Goal: Information Seeking & Learning: Learn about a topic

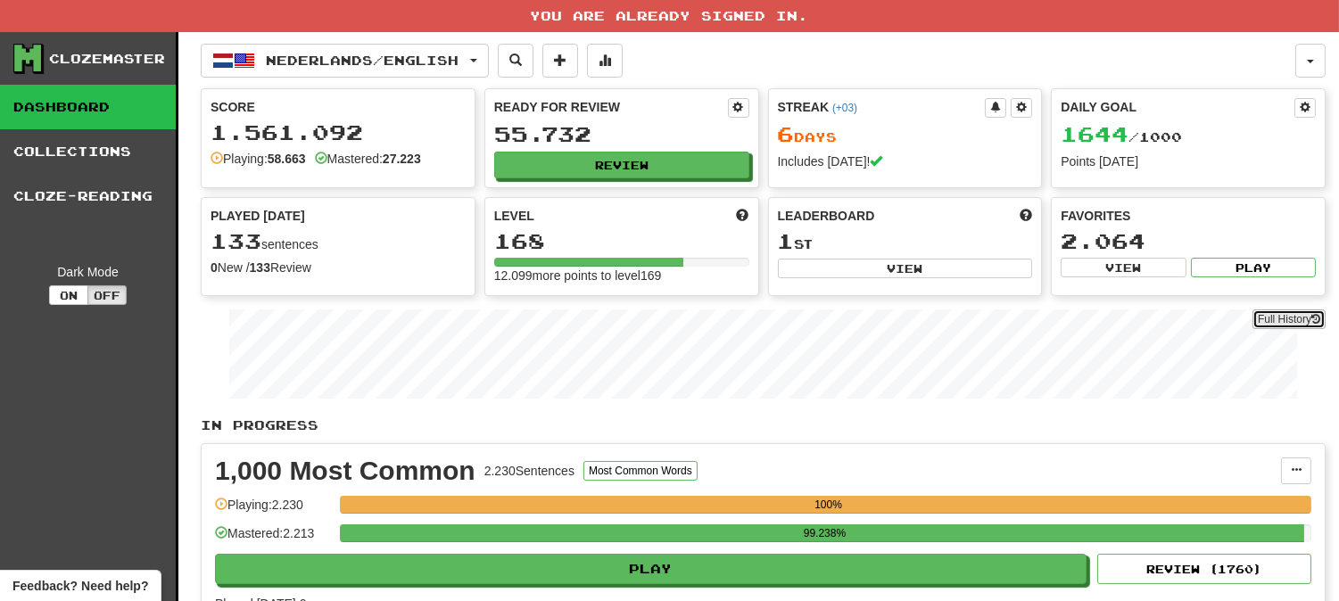
click at [1304, 315] on link "Full History" at bounding box center [1288, 320] width 73 height 20
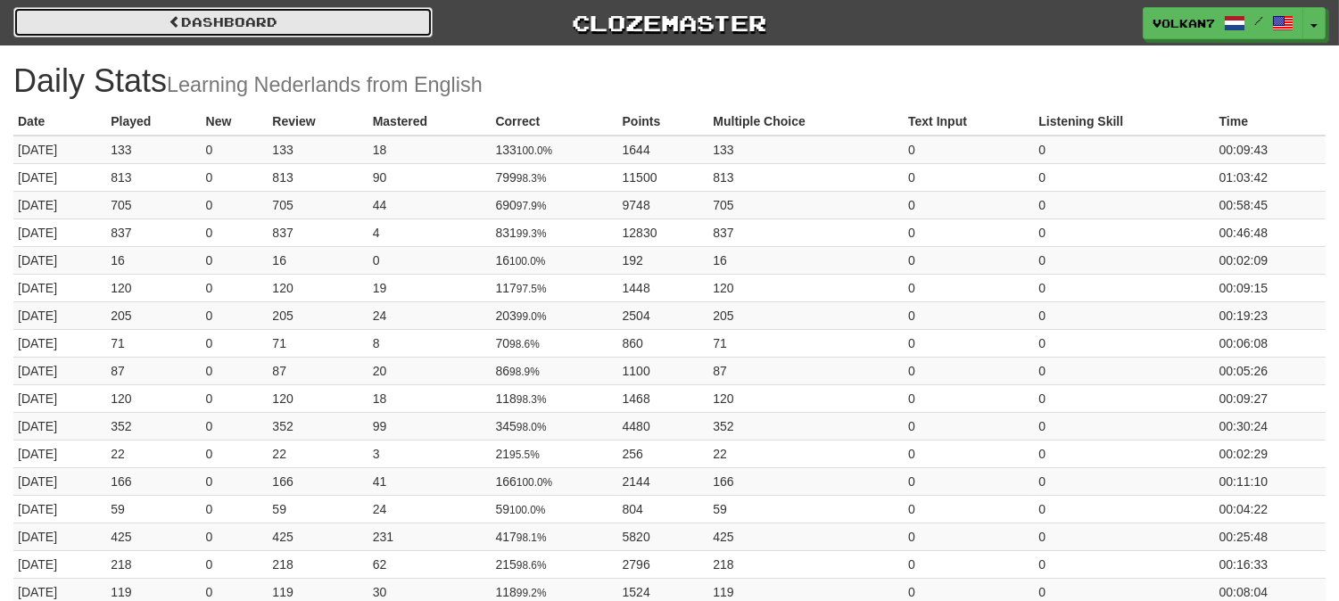
click at [318, 21] on link "Dashboard" at bounding box center [222, 22] width 419 height 30
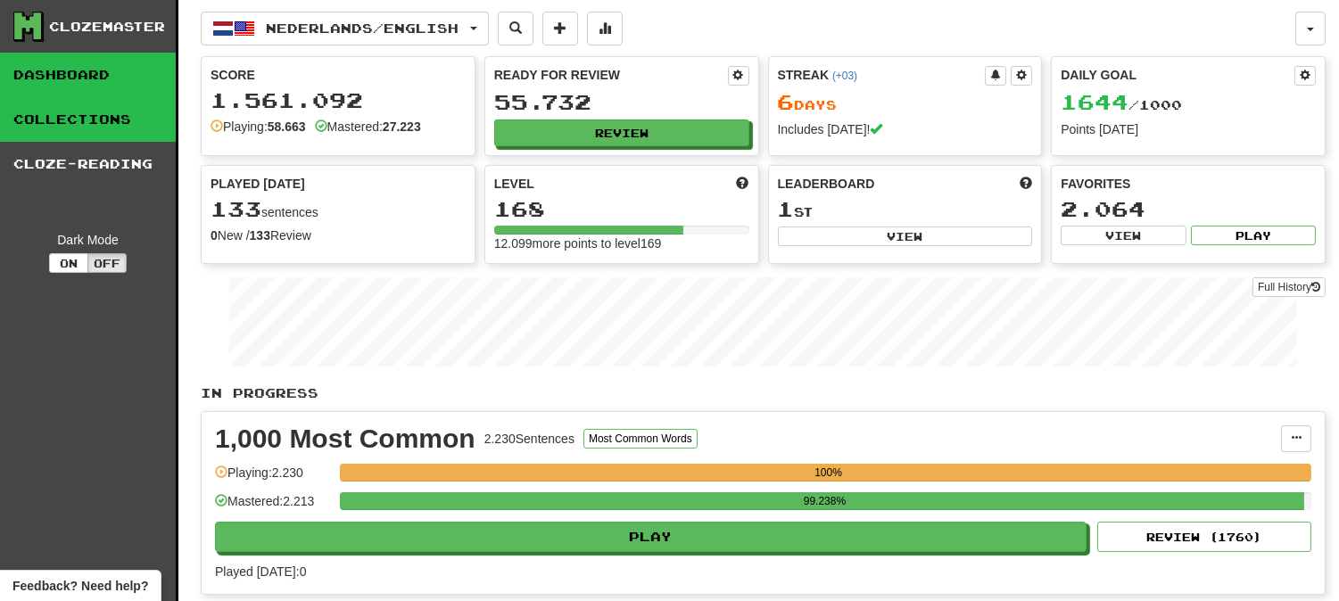
click at [121, 111] on link "Collections" at bounding box center [88, 119] width 176 height 45
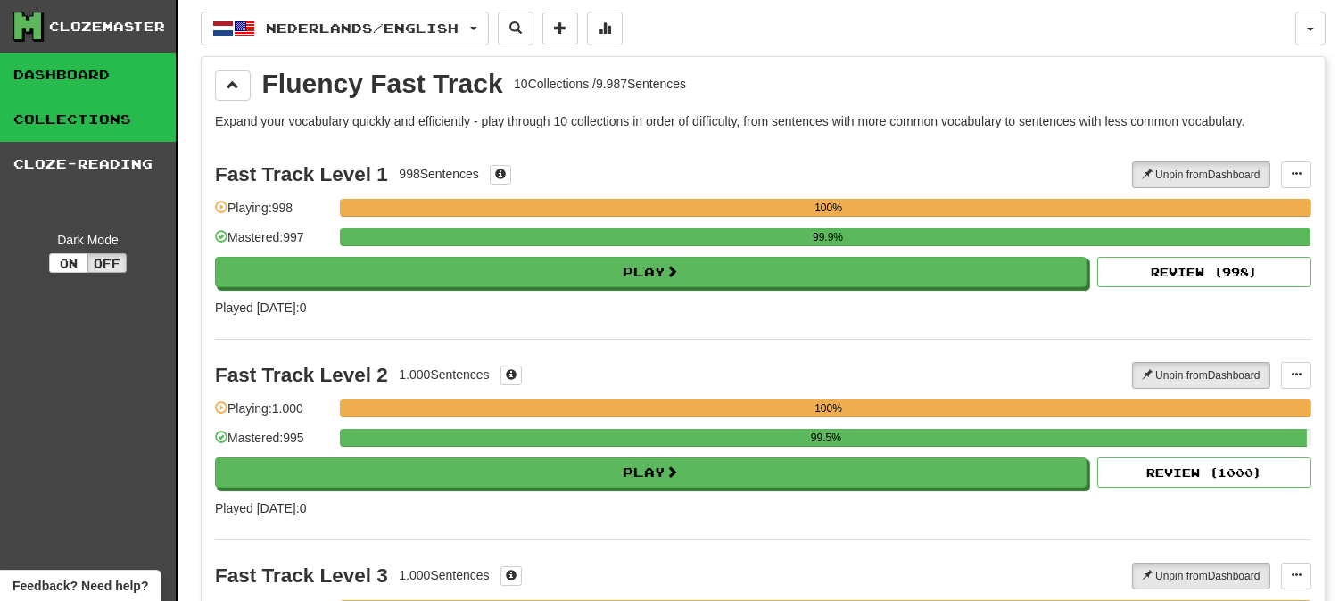
click at [76, 78] on link "Dashboard" at bounding box center [88, 75] width 176 height 45
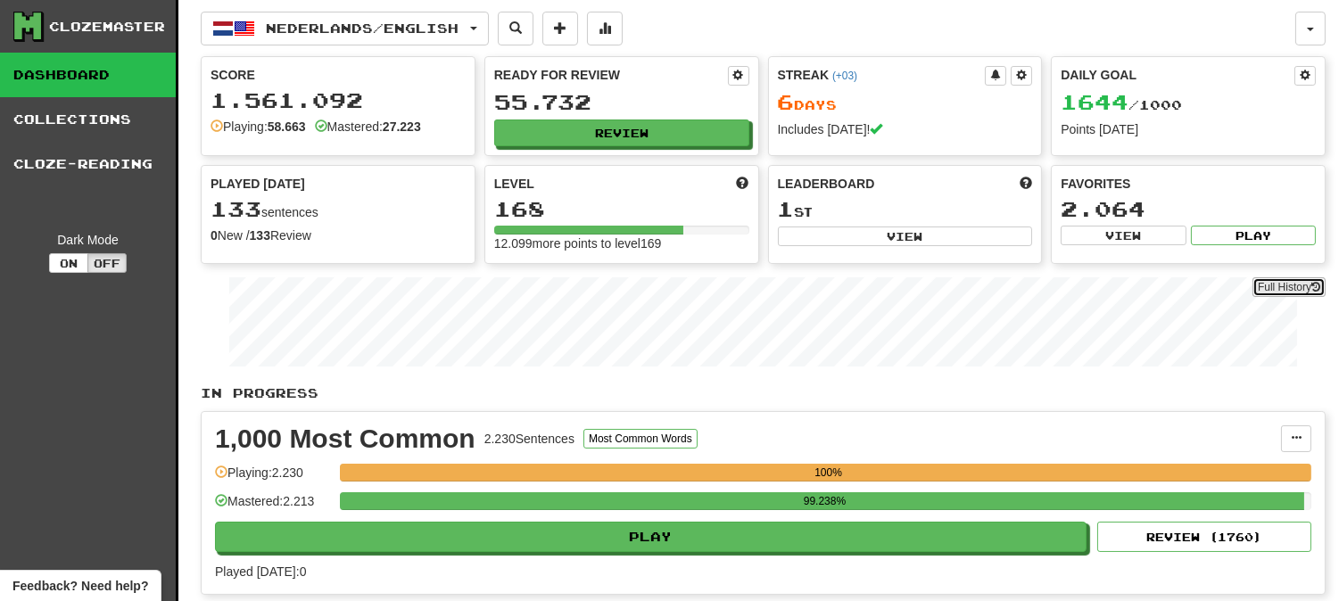
click at [1270, 289] on link "Full History" at bounding box center [1288, 287] width 73 height 20
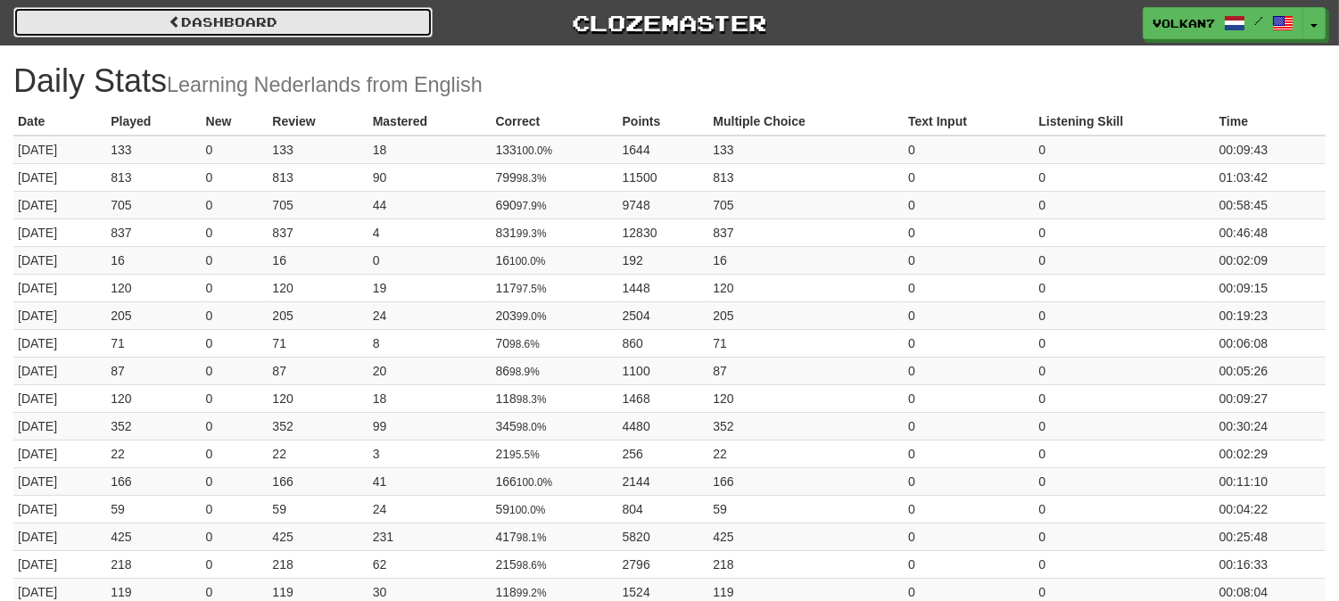
click at [253, 15] on link "Dashboard" at bounding box center [222, 22] width 419 height 30
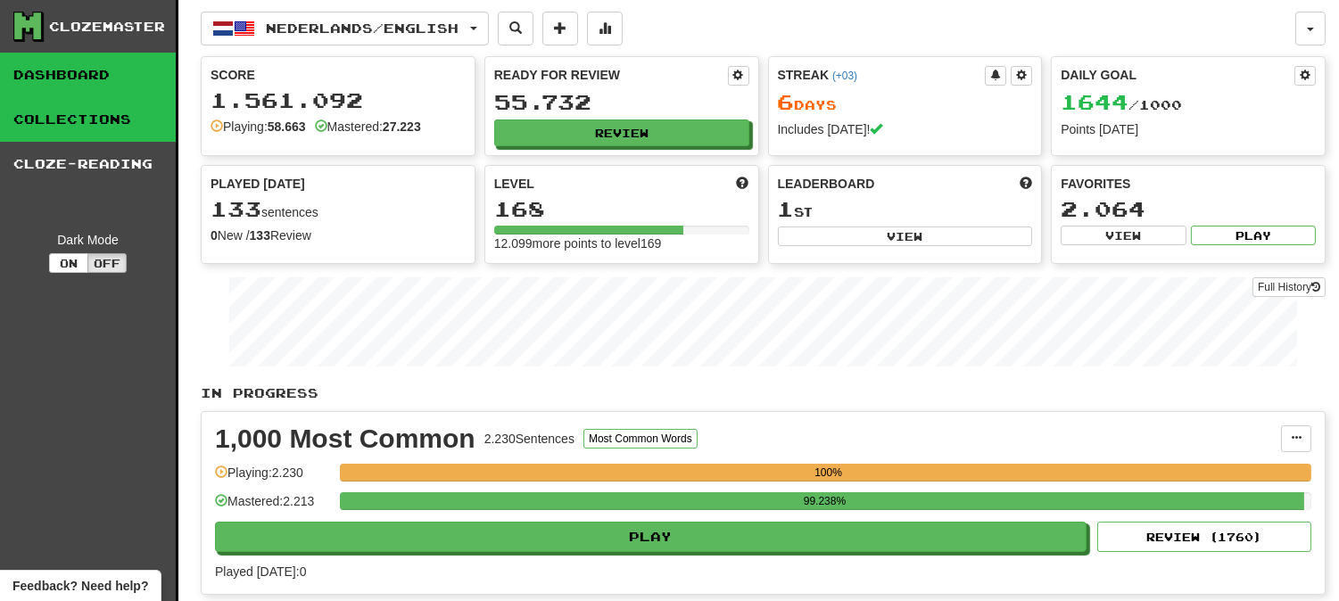
click at [64, 121] on link "Collections" at bounding box center [88, 119] width 176 height 45
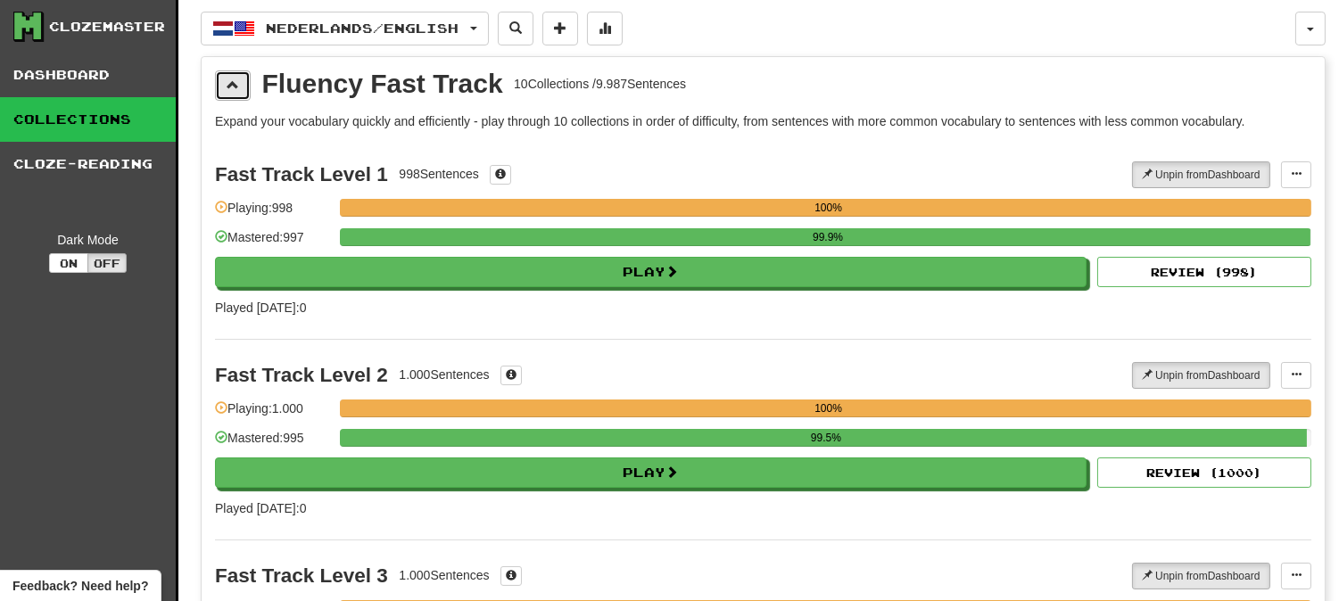
click at [239, 84] on button at bounding box center [233, 85] width 36 height 30
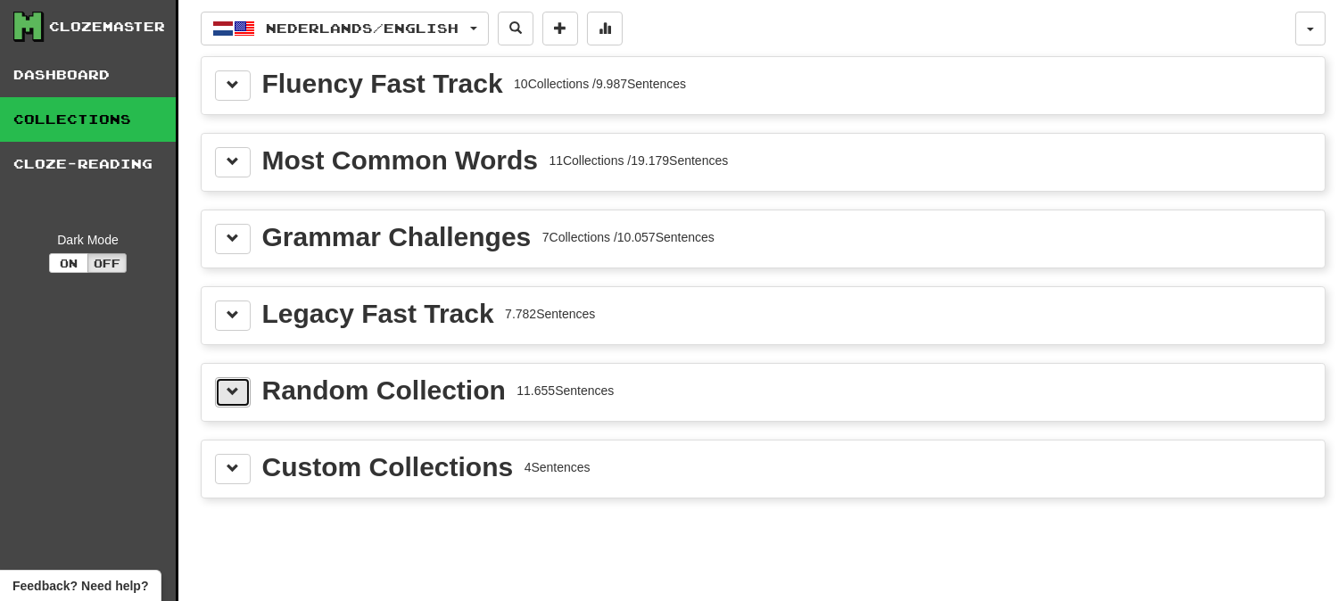
click at [235, 388] on span at bounding box center [233, 391] width 12 height 12
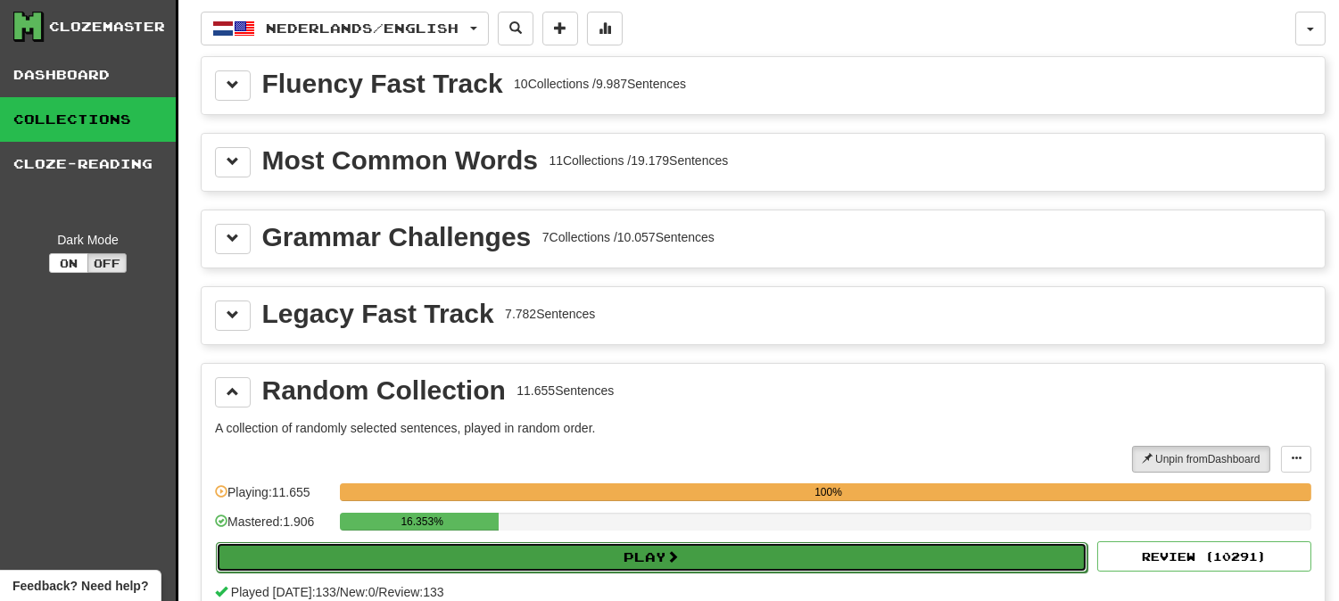
click at [706, 551] on button "Play" at bounding box center [651, 557] width 871 height 30
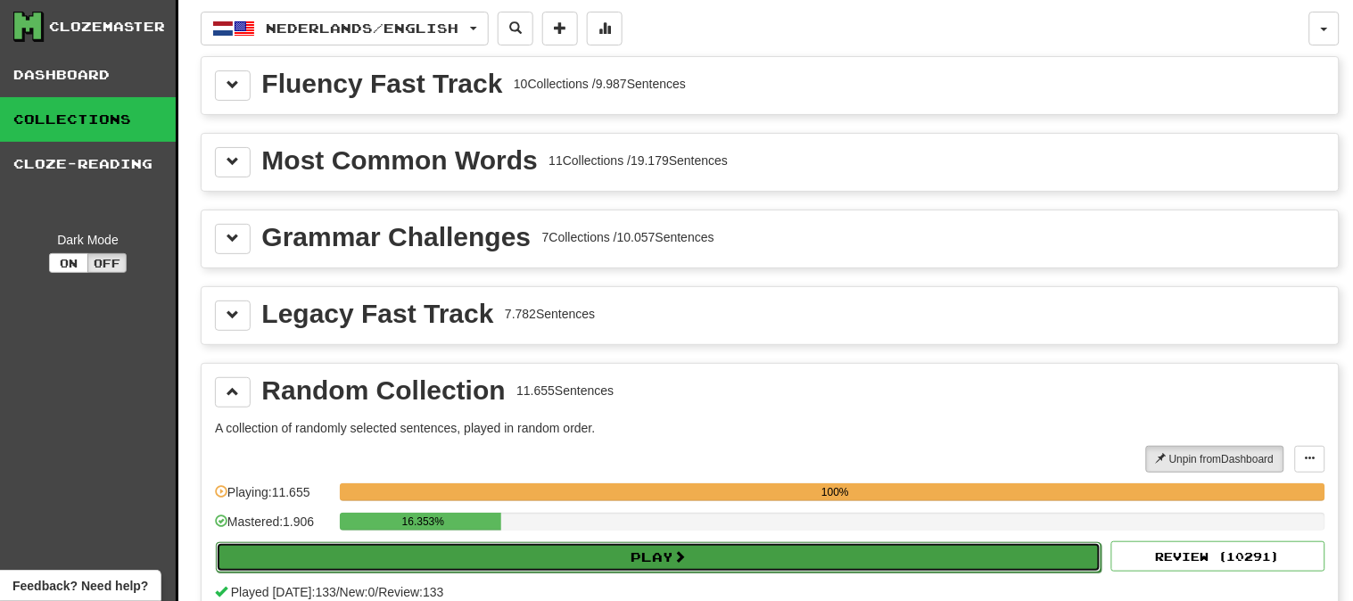
select select "********"
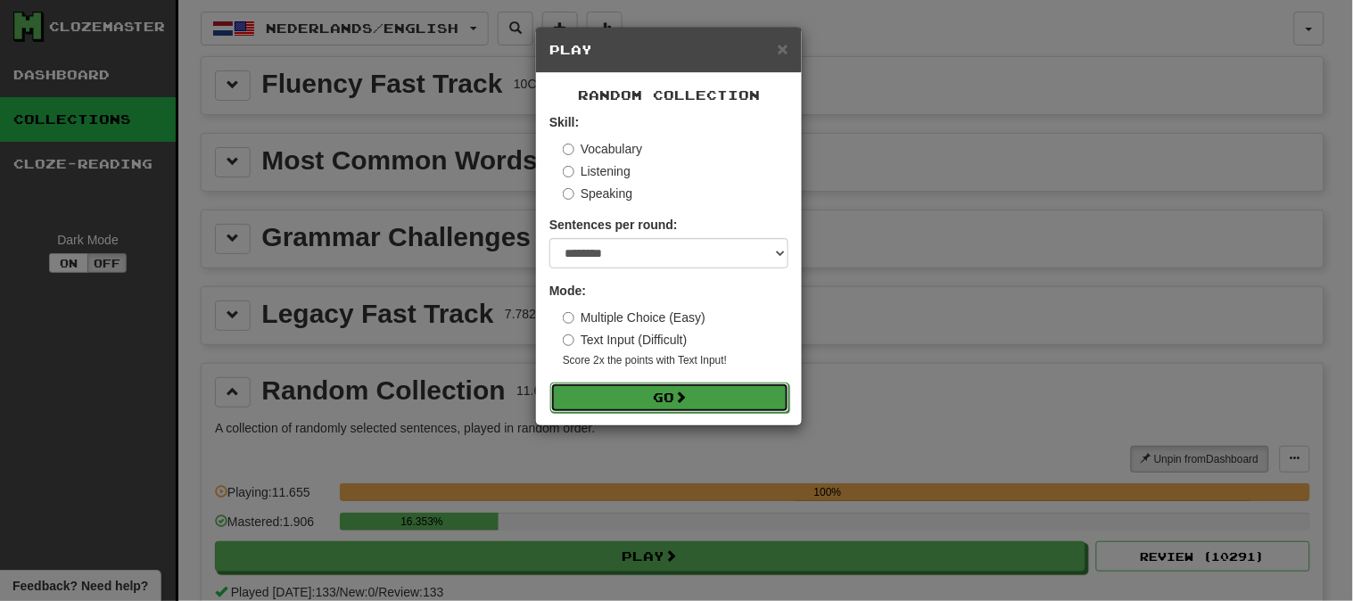
click at [699, 401] on button "Go" at bounding box center [669, 398] width 239 height 30
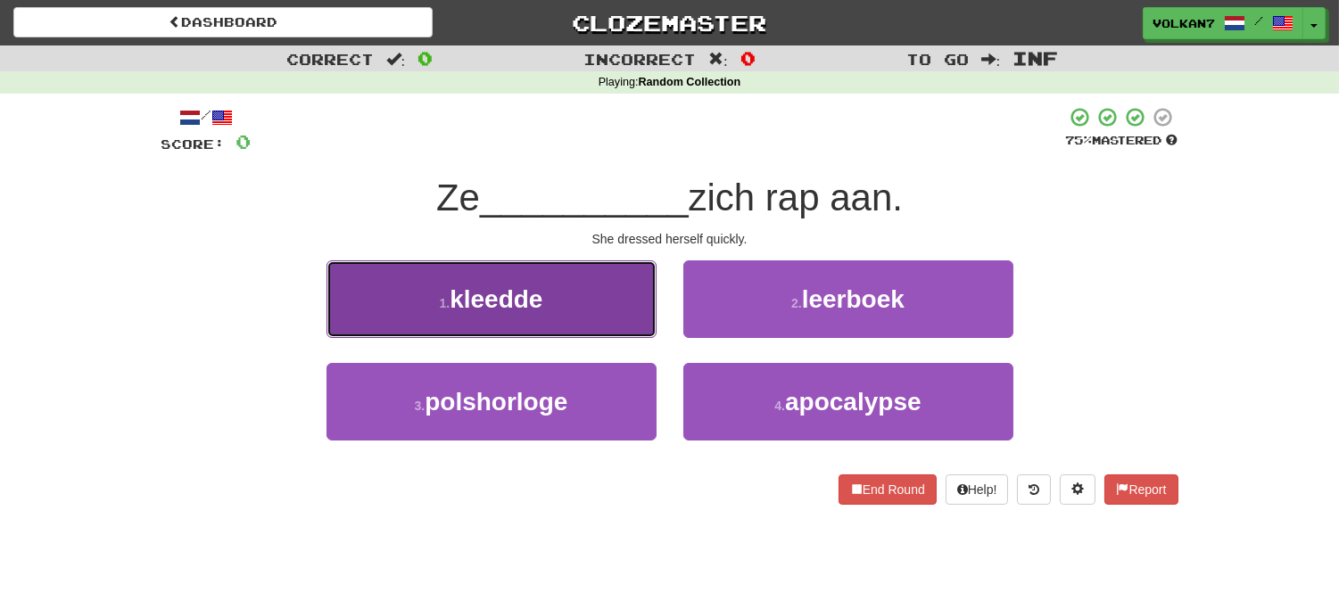
click at [572, 307] on button "1 . kleedde" at bounding box center [491, 299] width 330 height 78
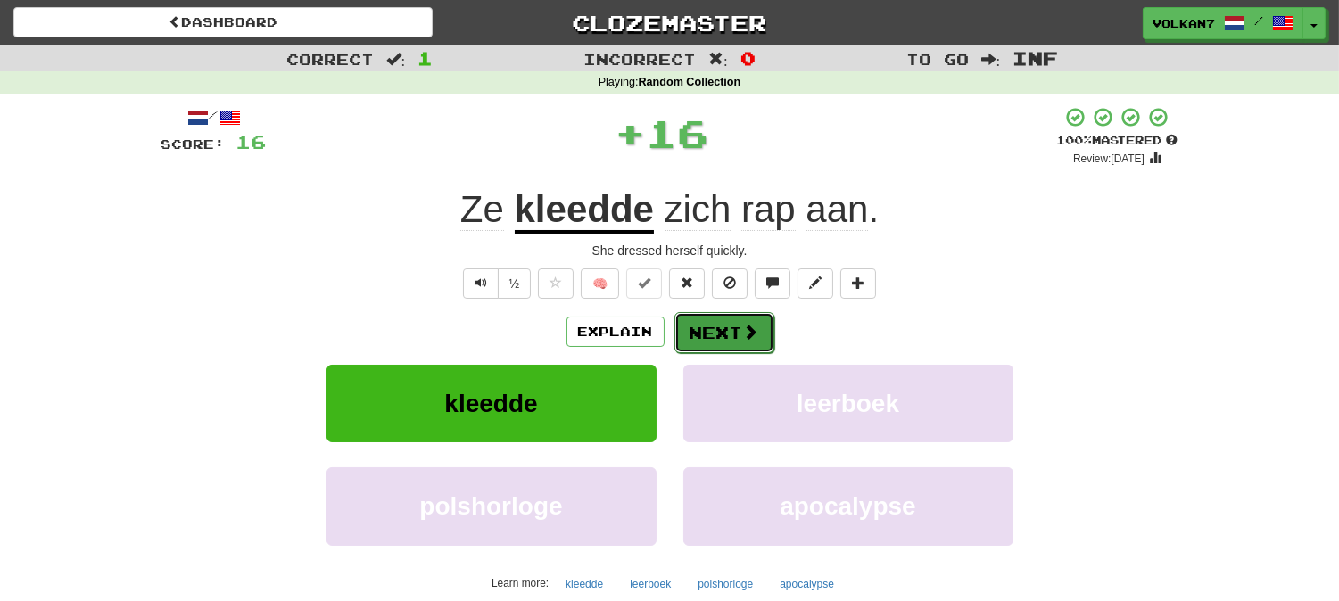
click at [771, 333] on button "Next" at bounding box center [724, 332] width 100 height 41
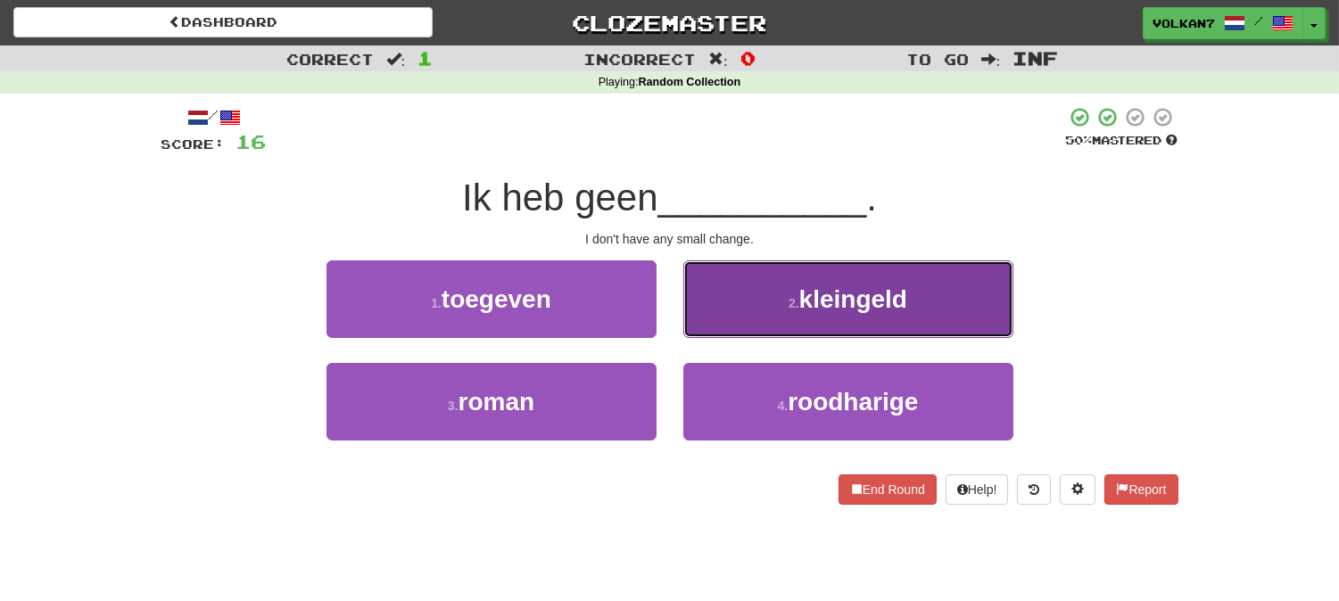
click at [794, 309] on small "2 ." at bounding box center [793, 303] width 11 height 14
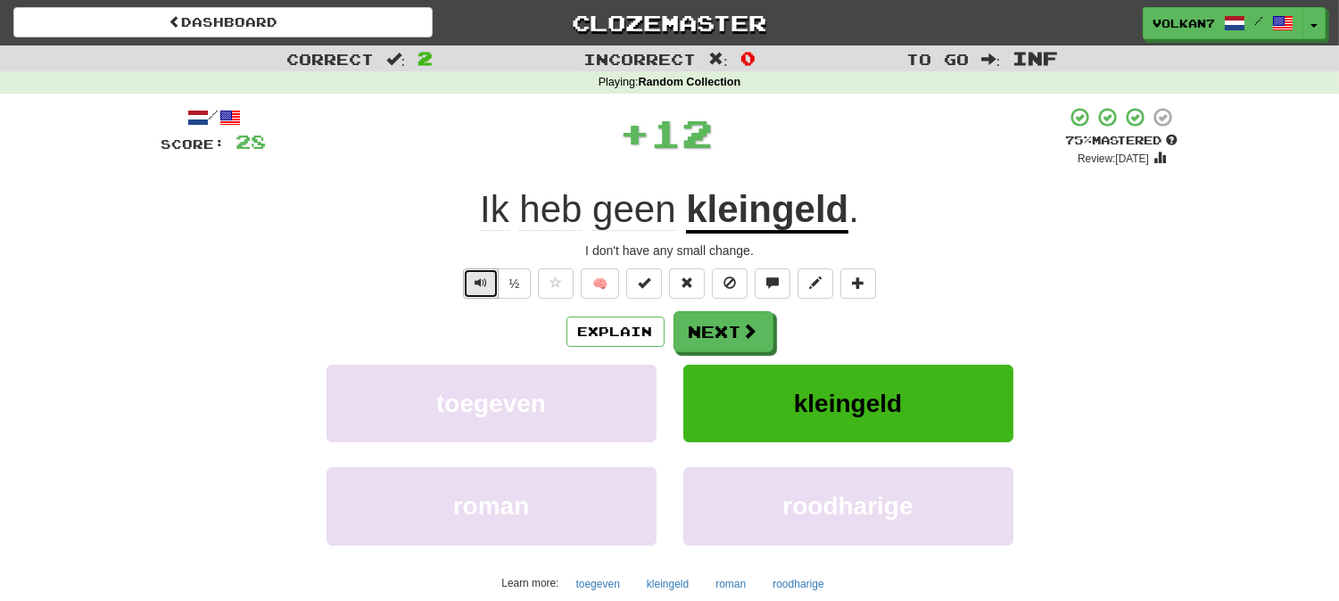
click at [485, 275] on button "Text-to-speech controls" at bounding box center [481, 283] width 36 height 30
drag, startPoint x: 732, startPoint y: 342, endPoint x: 450, endPoint y: 303, distance: 284.5
click at [428, 376] on div "Explain Next toegeven kleingeld roman roodharige Learn more: toegeven kleingeld…" at bounding box center [669, 454] width 1017 height 286
click at [485, 288] on button "Text-to-speech controls" at bounding box center [481, 283] width 36 height 30
click at [755, 326] on span at bounding box center [751, 332] width 16 height 16
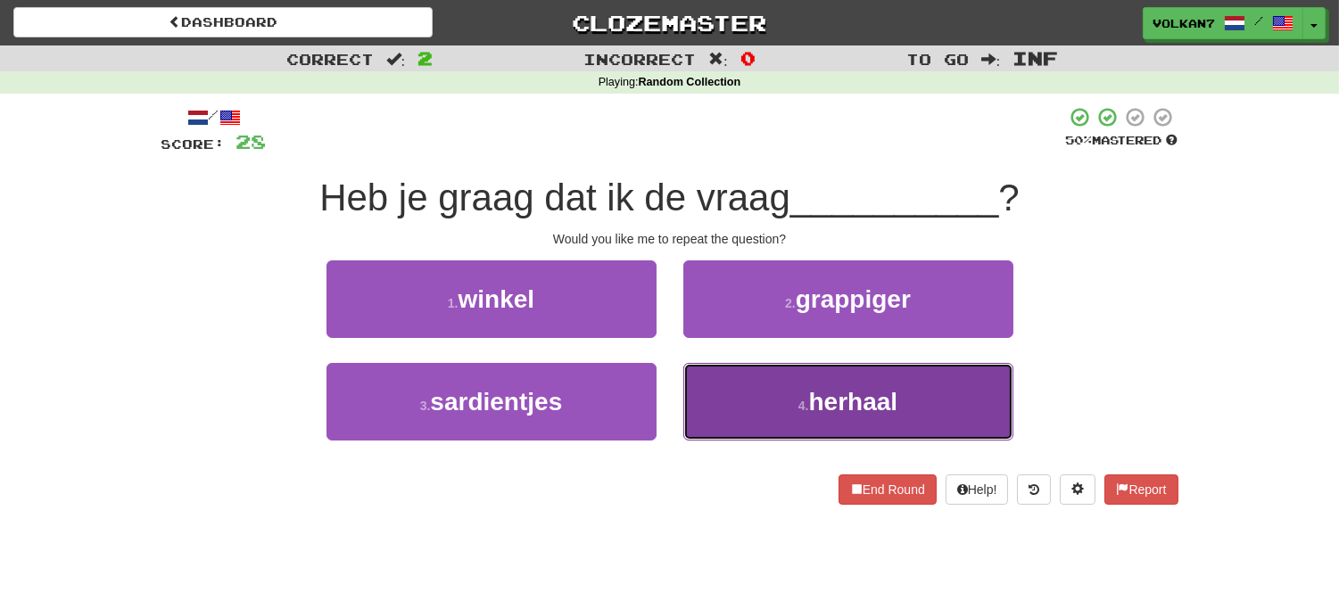
click at [750, 400] on button "4 . herhaal" at bounding box center [848, 402] width 330 height 78
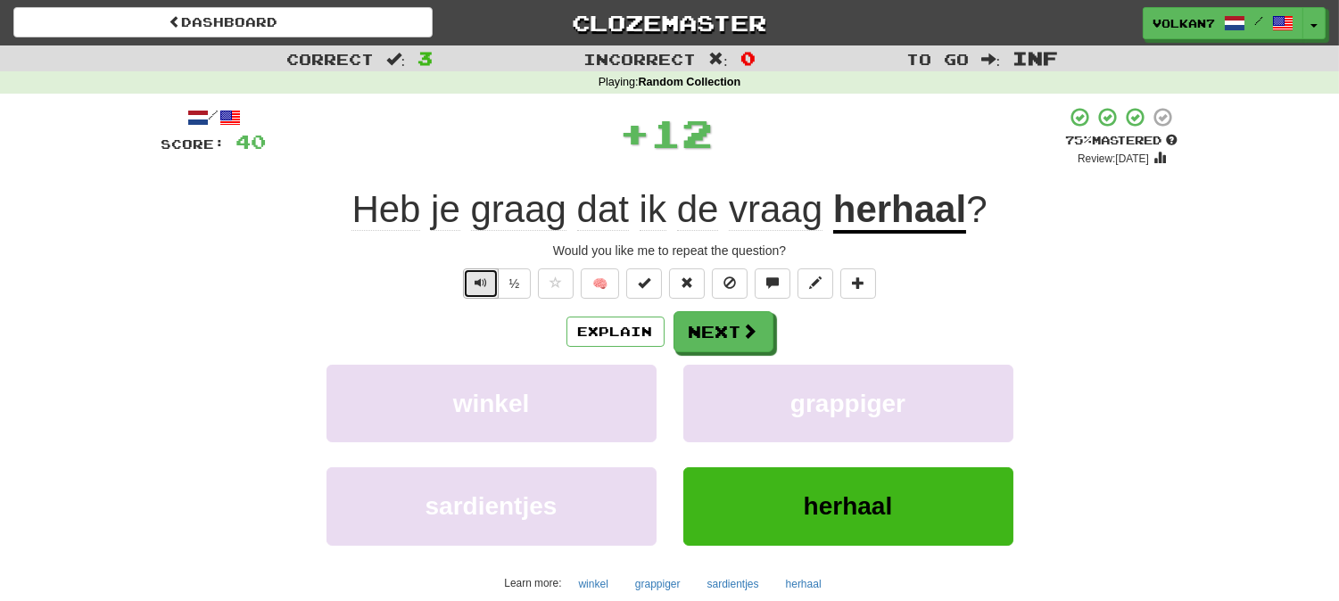
click at [484, 270] on button "Text-to-speech controls" at bounding box center [481, 283] width 36 height 30
click at [690, 336] on button "Next" at bounding box center [724, 332] width 100 height 41
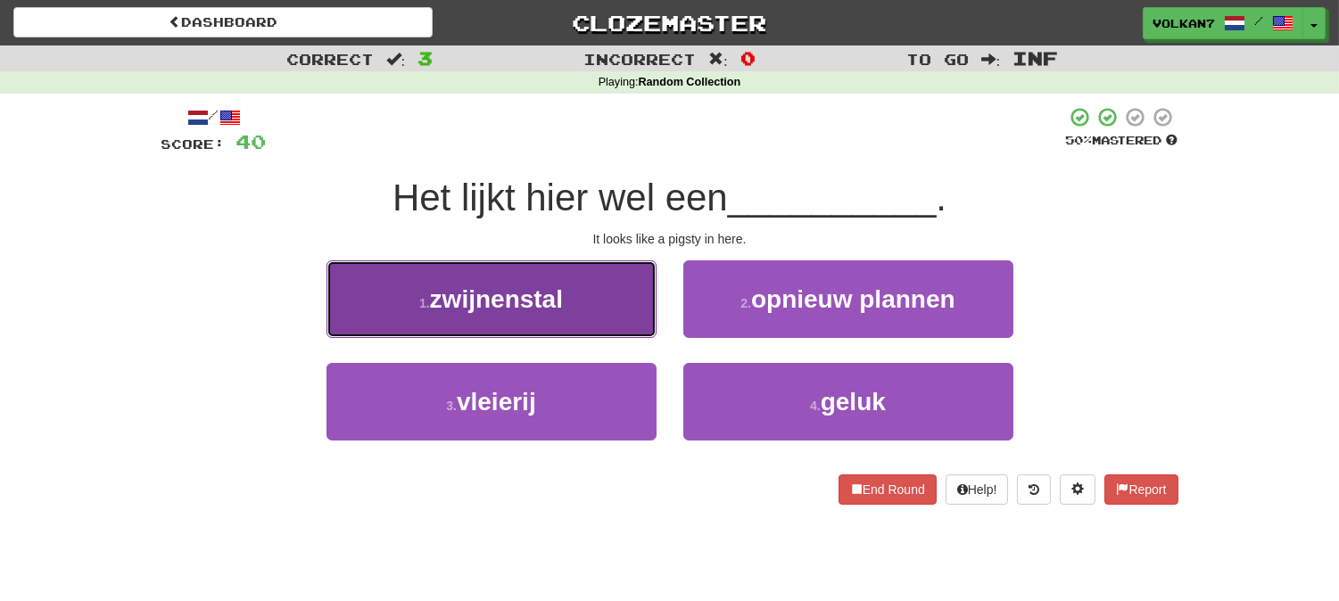
click at [598, 303] on button "1 . zwijnenstal" at bounding box center [491, 299] width 330 height 78
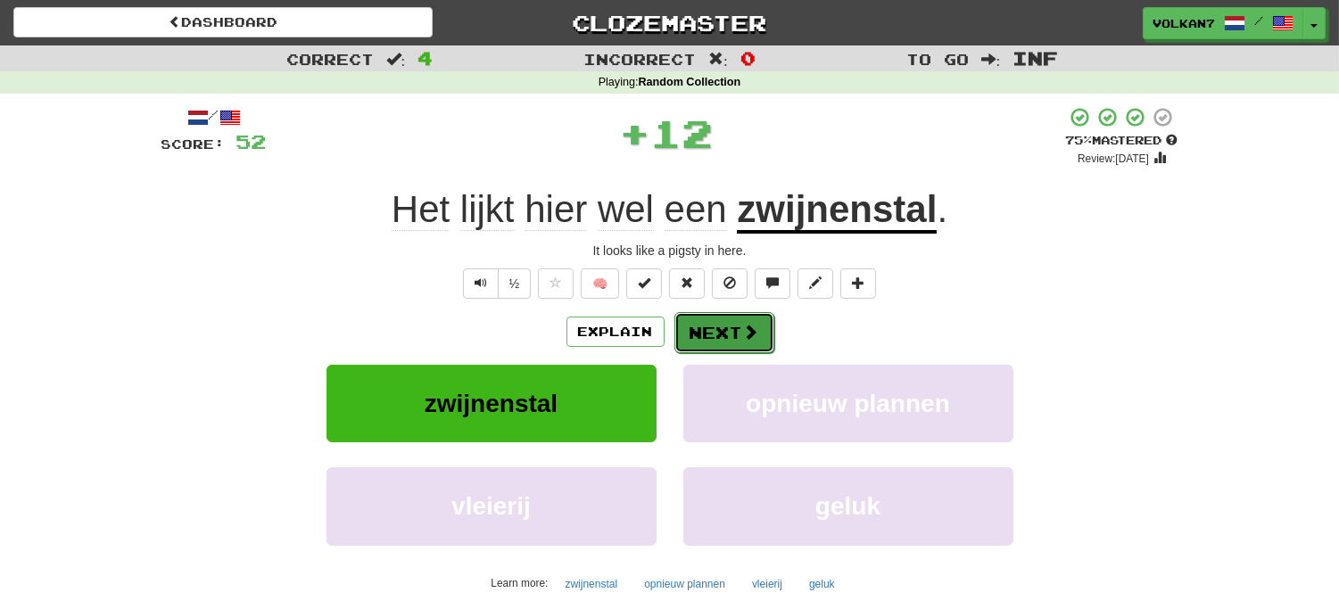
click at [692, 326] on button "Next" at bounding box center [724, 332] width 100 height 41
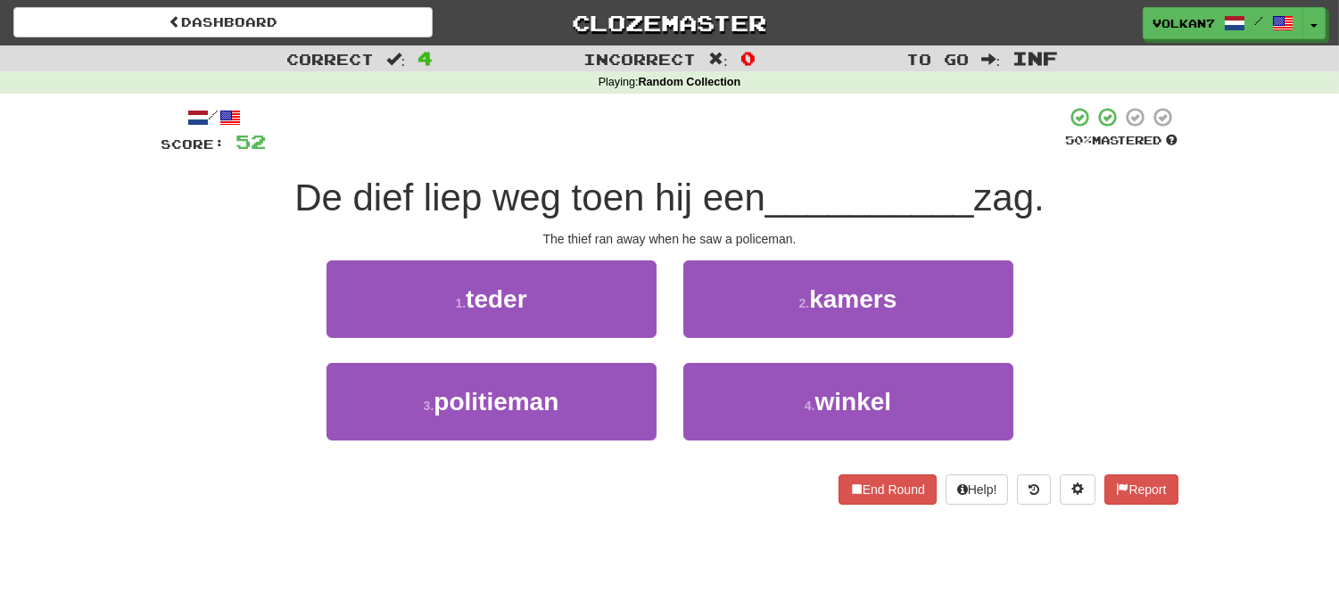
click at [750, 153] on div at bounding box center [666, 130] width 799 height 49
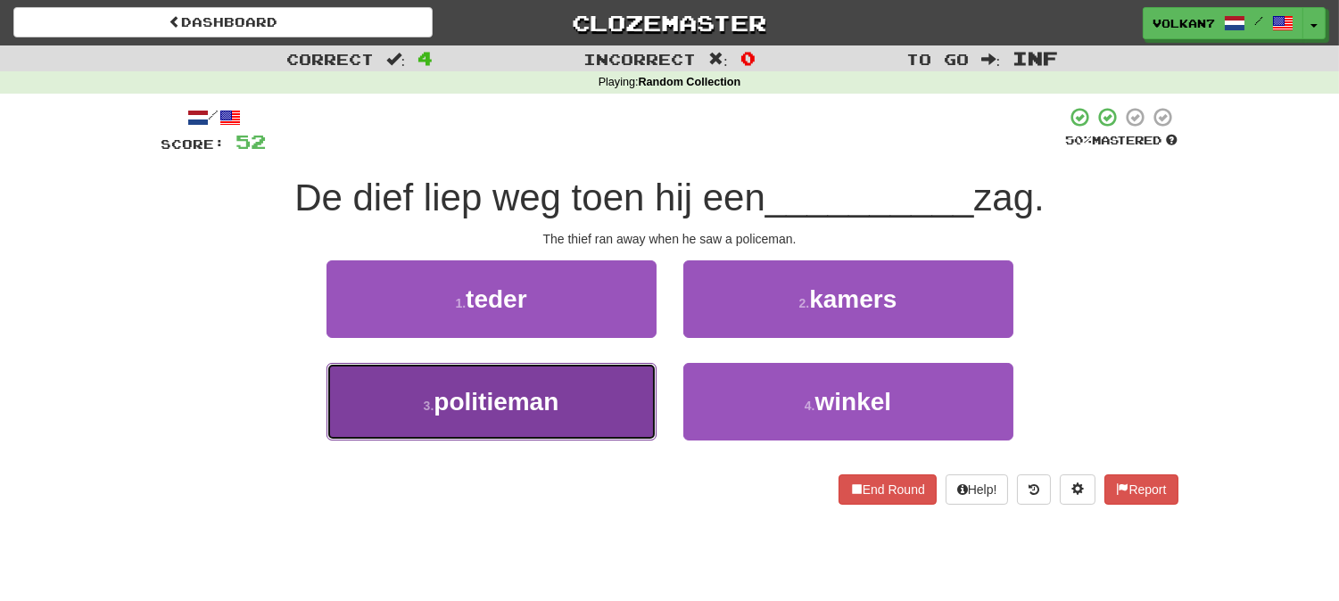
click at [586, 417] on button "3 . politieman" at bounding box center [491, 402] width 330 height 78
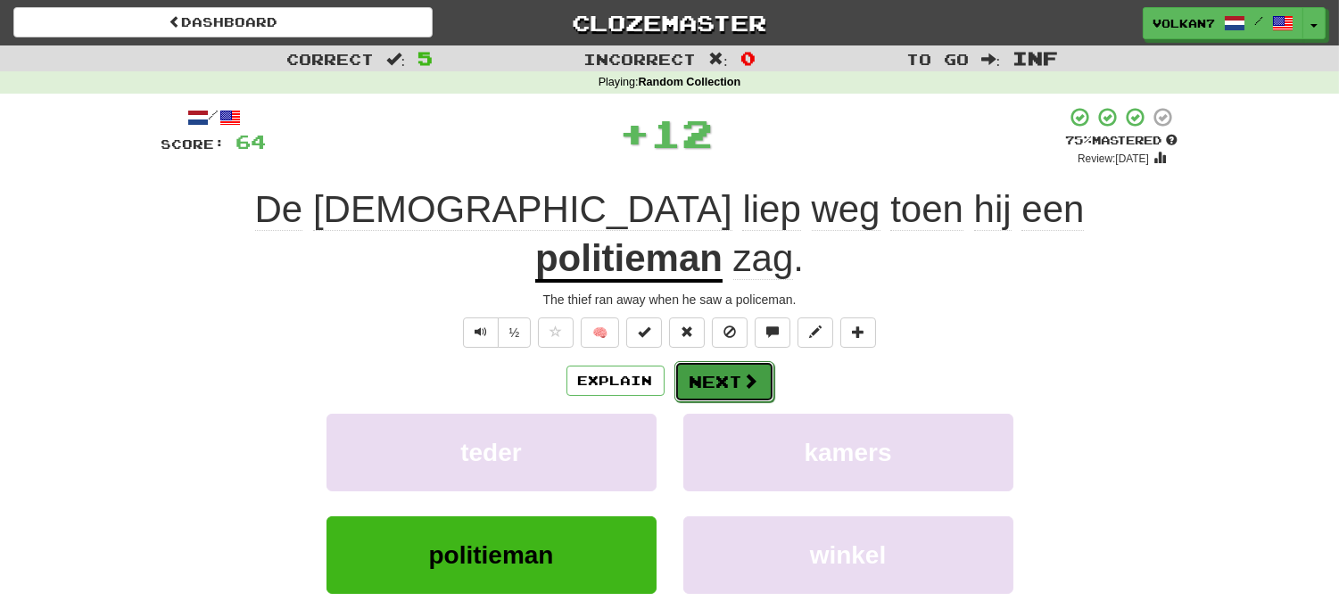
click at [709, 361] on button "Next" at bounding box center [724, 381] width 100 height 41
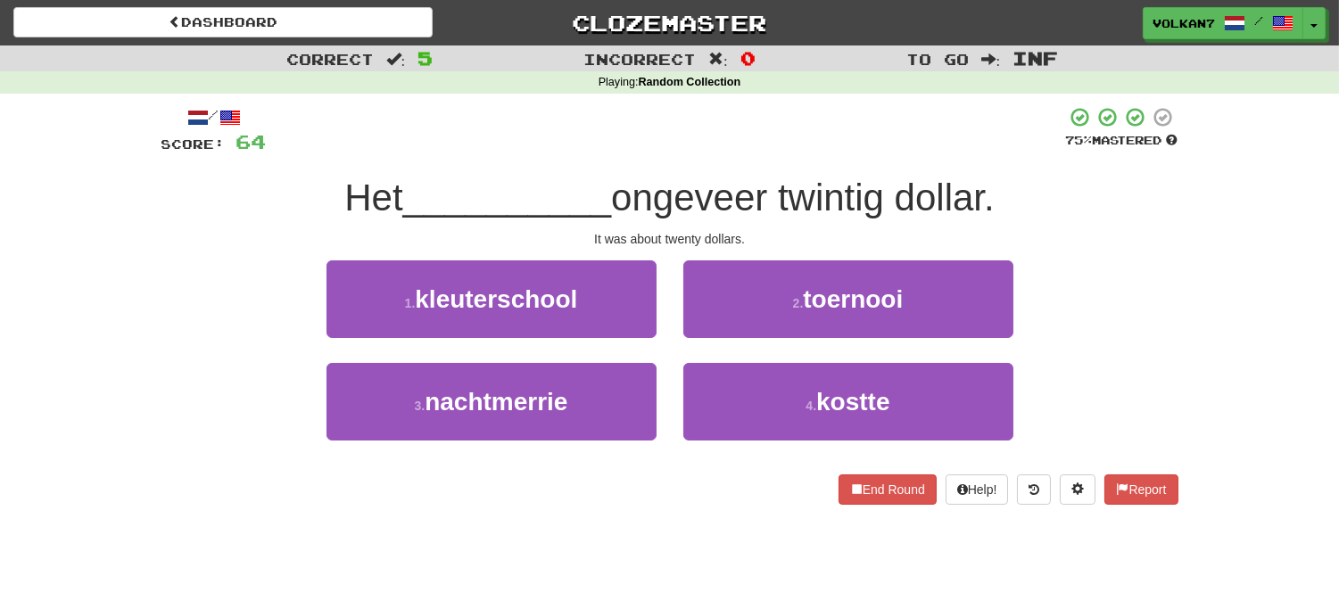
click at [755, 120] on div at bounding box center [666, 130] width 799 height 49
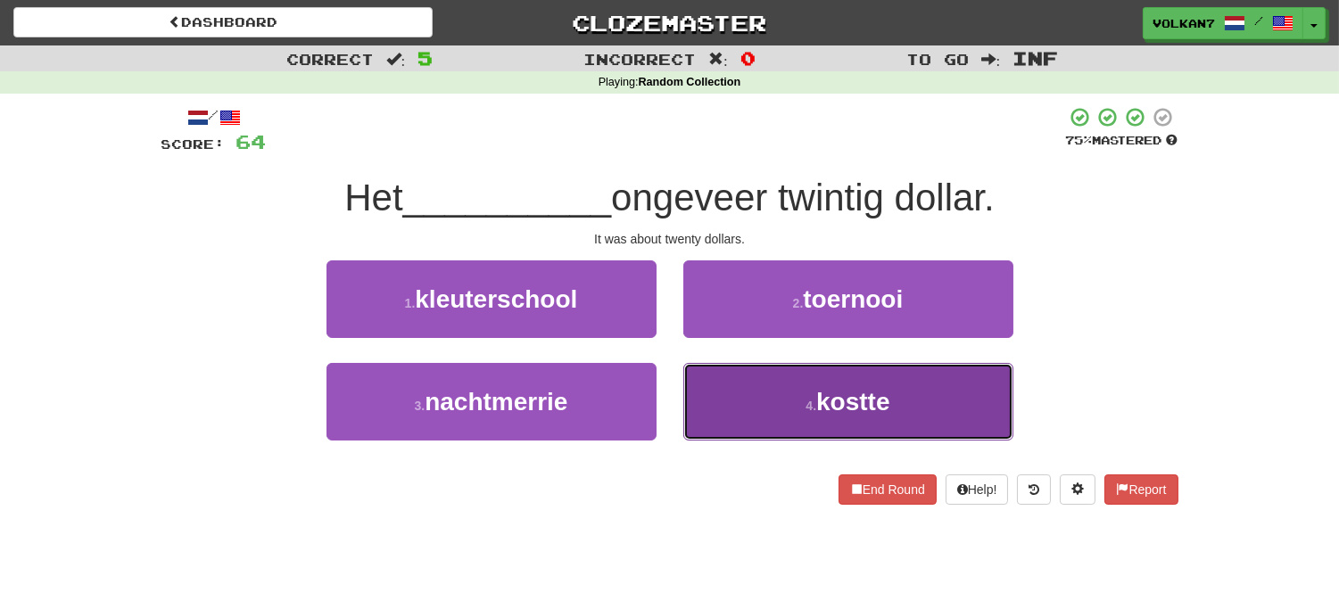
click at [839, 407] on span "kostte" at bounding box center [852, 402] width 73 height 28
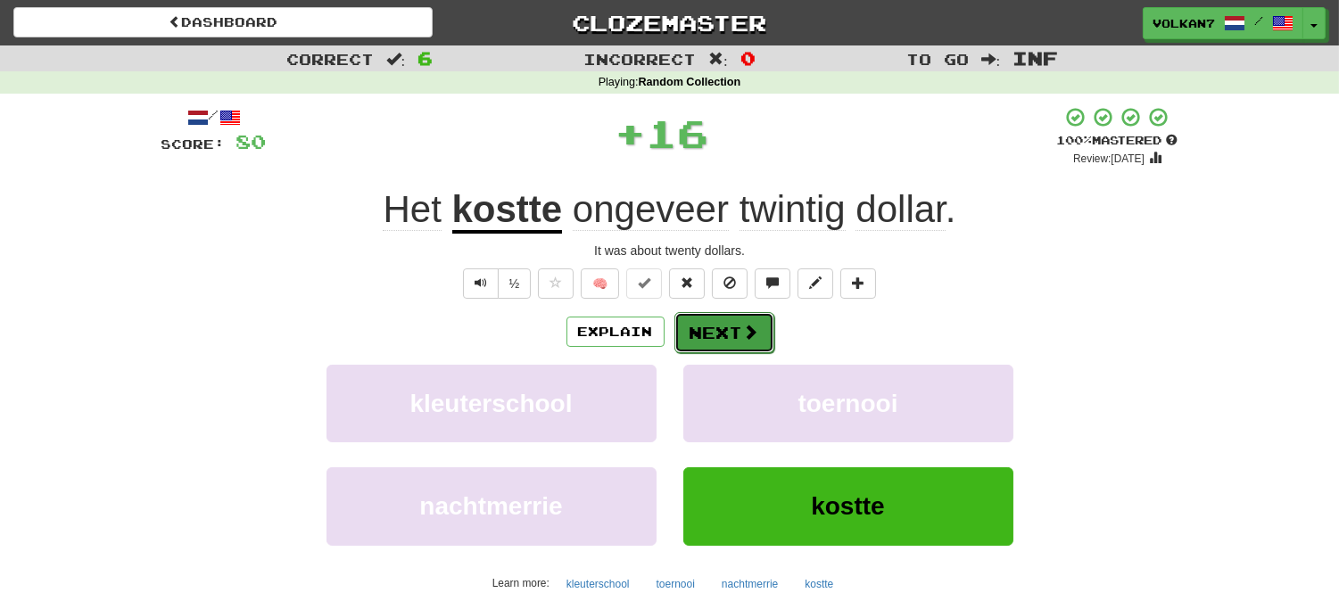
click at [730, 335] on button "Next" at bounding box center [724, 332] width 100 height 41
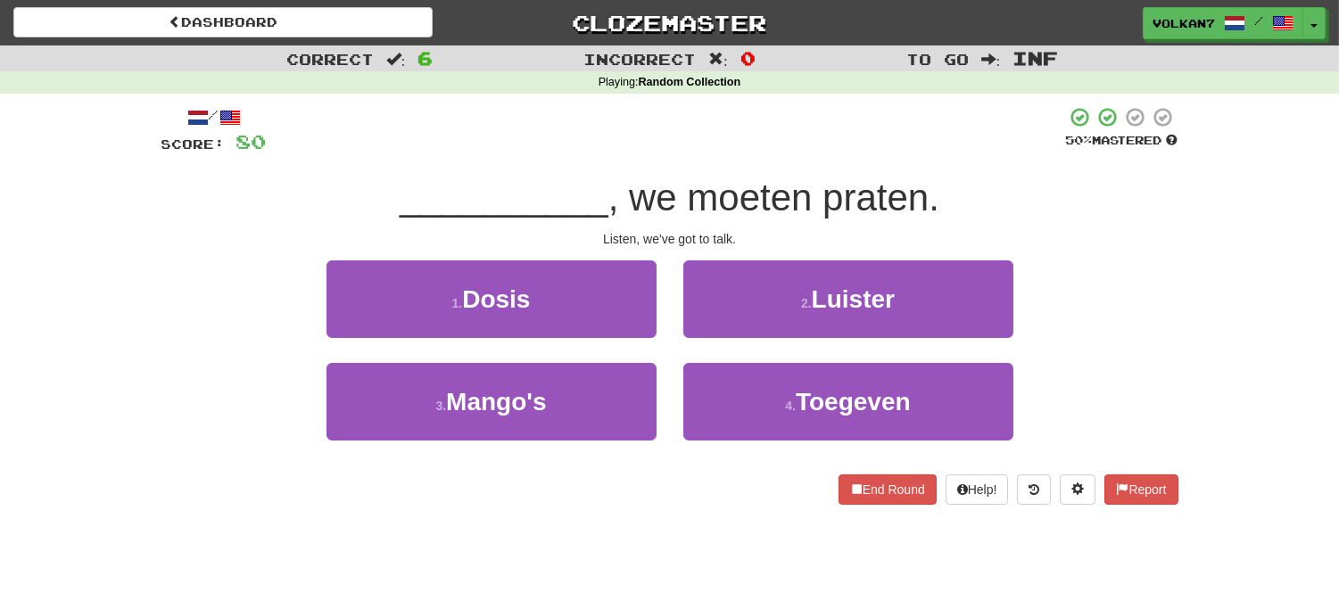
click at [763, 140] on div at bounding box center [666, 130] width 799 height 49
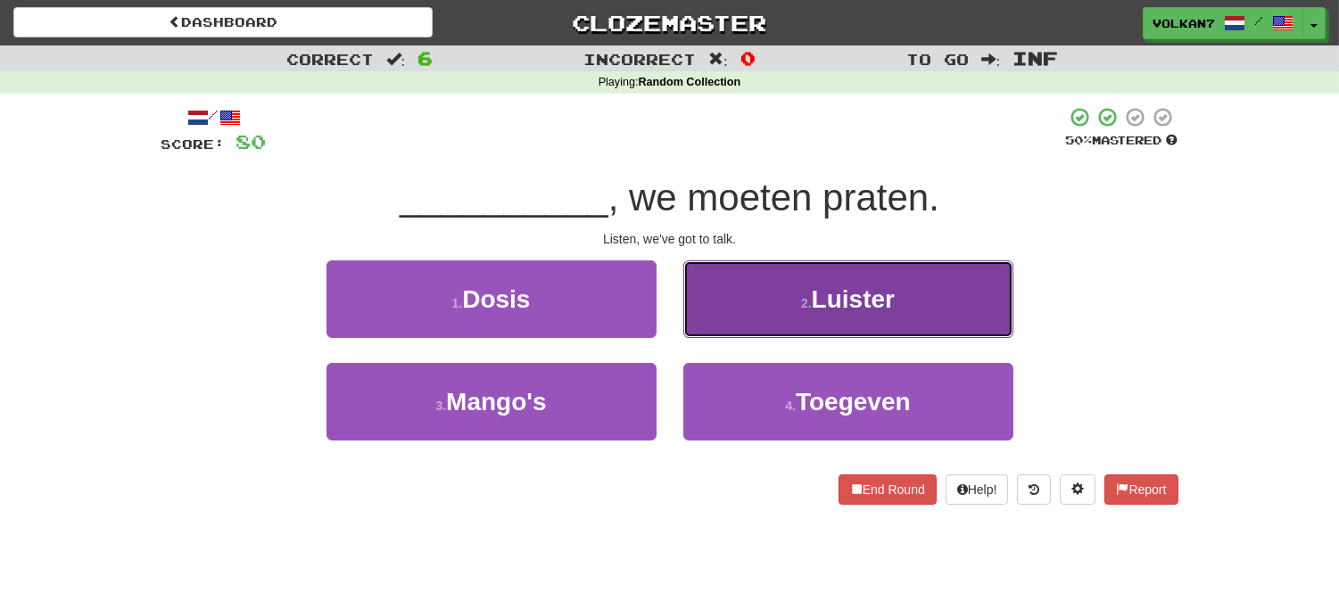
click at [867, 304] on span "Luister" at bounding box center [853, 299] width 83 height 28
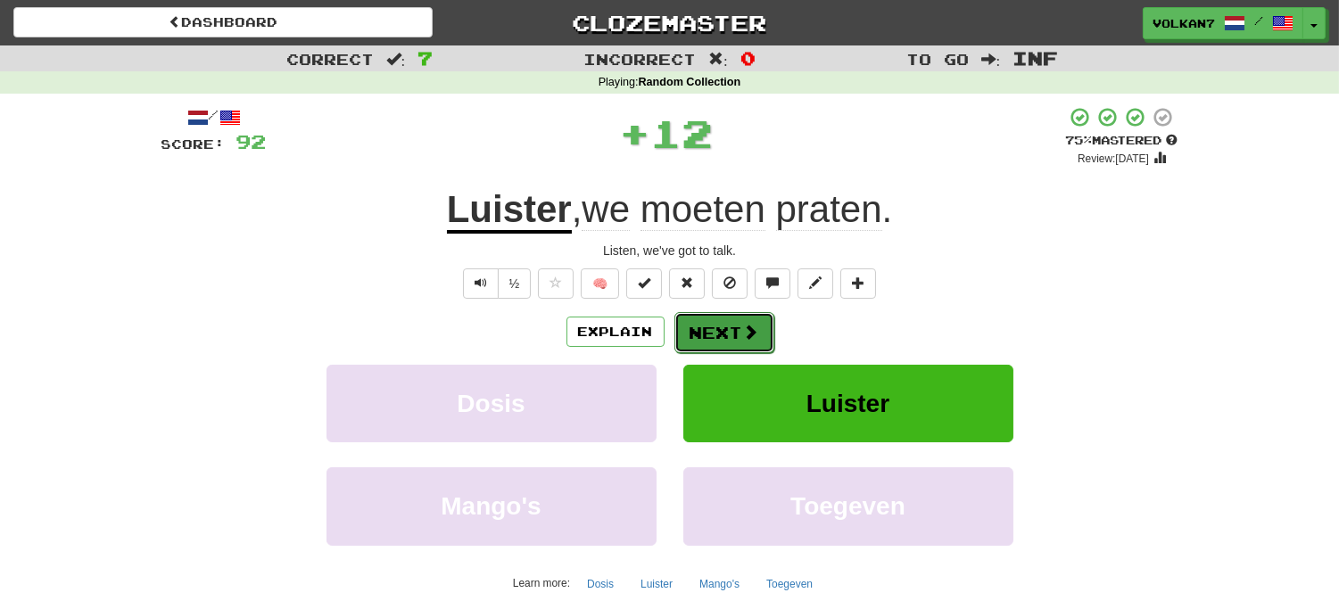
click at [738, 323] on button "Next" at bounding box center [724, 332] width 100 height 41
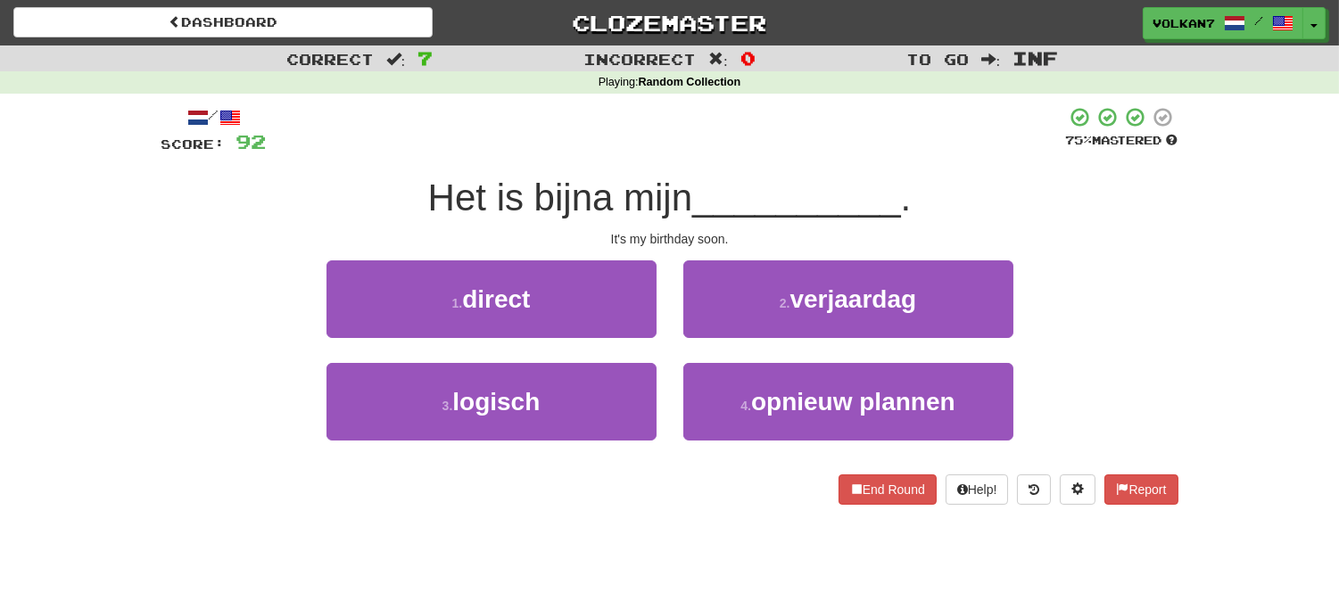
click at [714, 167] on div "/ Score: 92 75 % Mastered Het is bijna mijn __________ . It's my birthday soon.…" at bounding box center [669, 305] width 1017 height 399
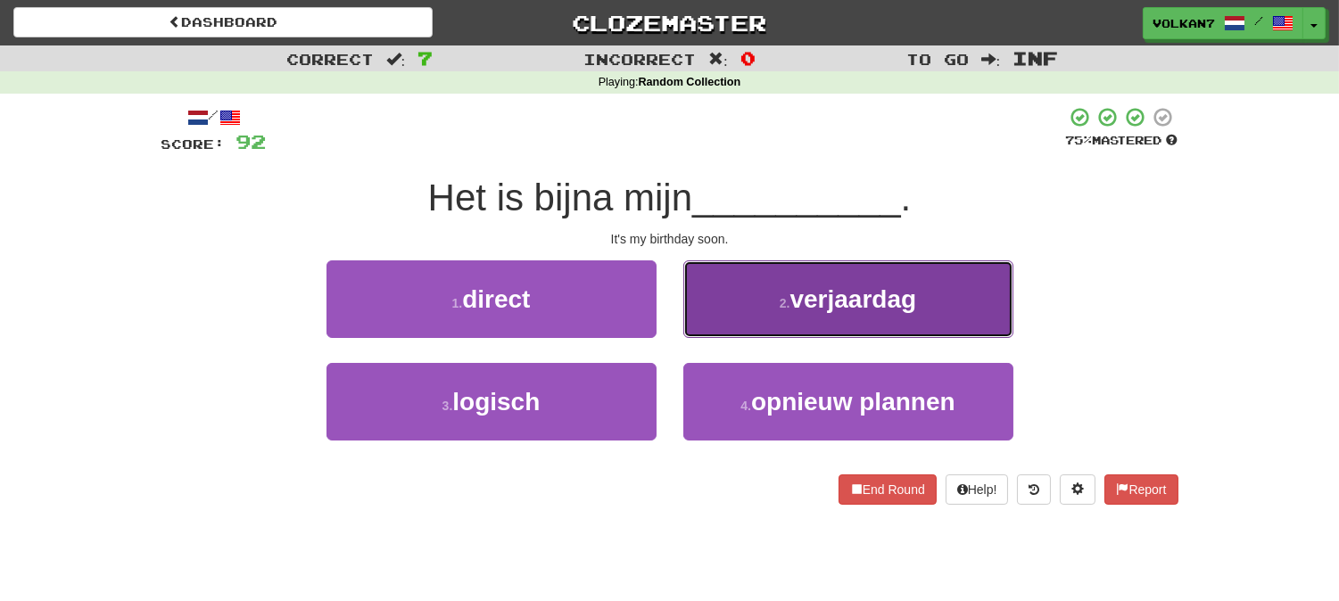
click at [746, 300] on button "2 . verjaardag" at bounding box center [848, 299] width 330 height 78
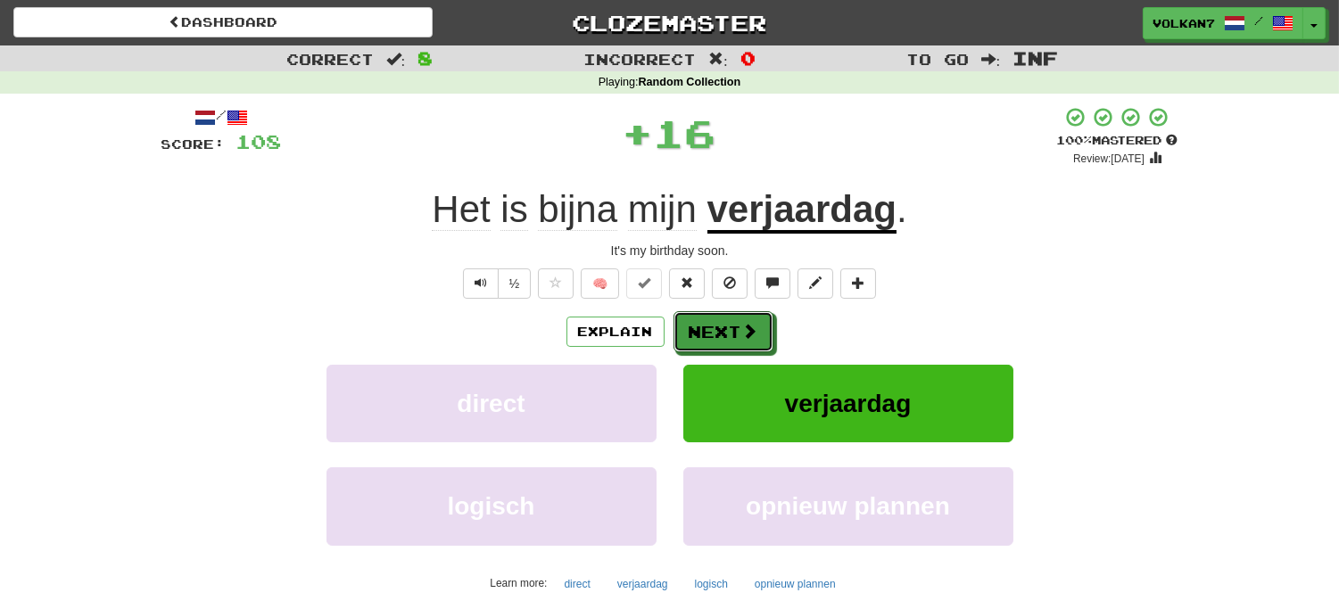
click at [742, 331] on span at bounding box center [750, 331] width 16 height 16
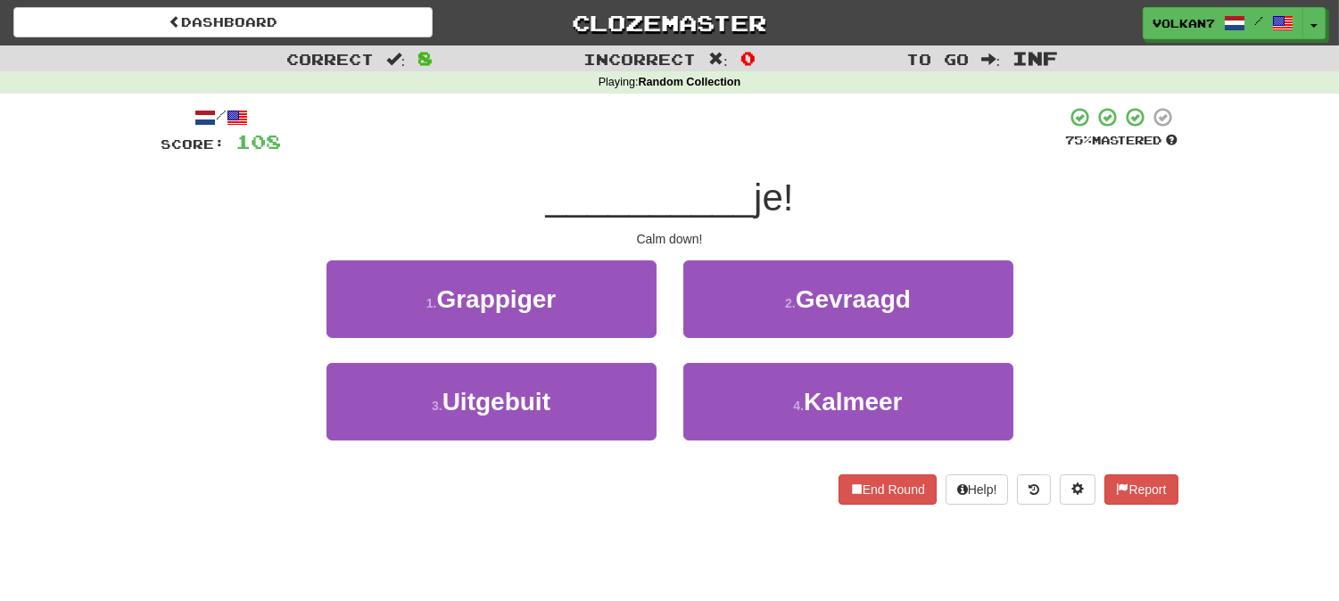
click at [742, 184] on span "__________" at bounding box center [650, 198] width 209 height 42
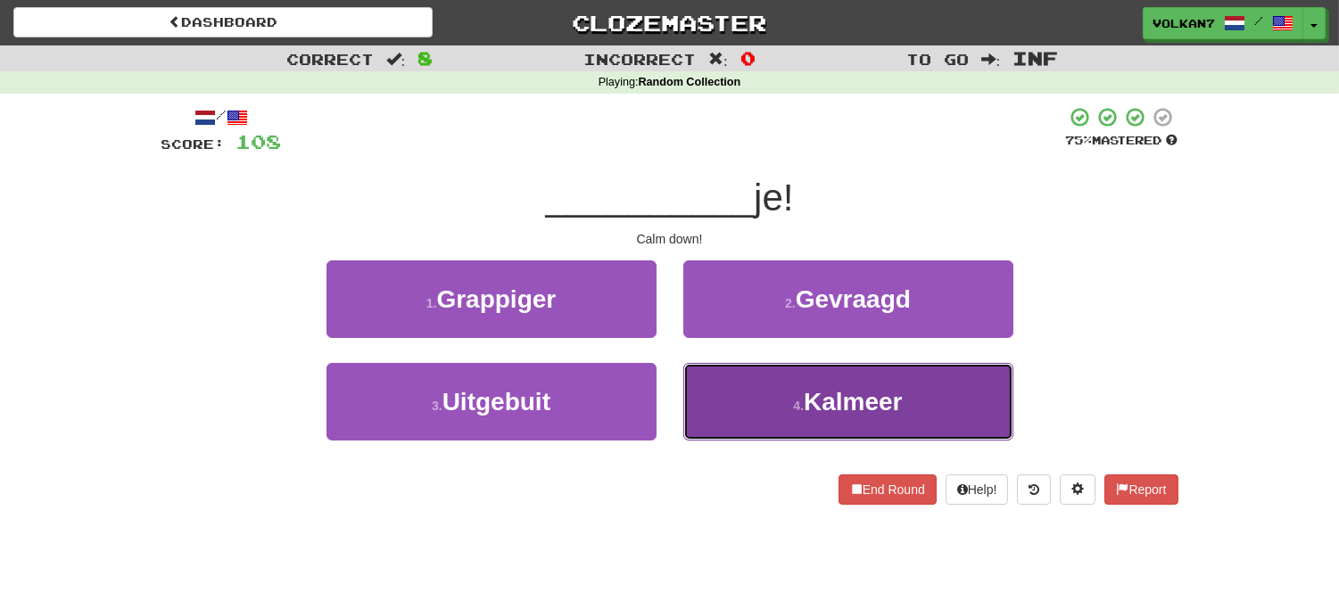
click at [807, 396] on span "Kalmeer" at bounding box center [853, 402] width 99 height 28
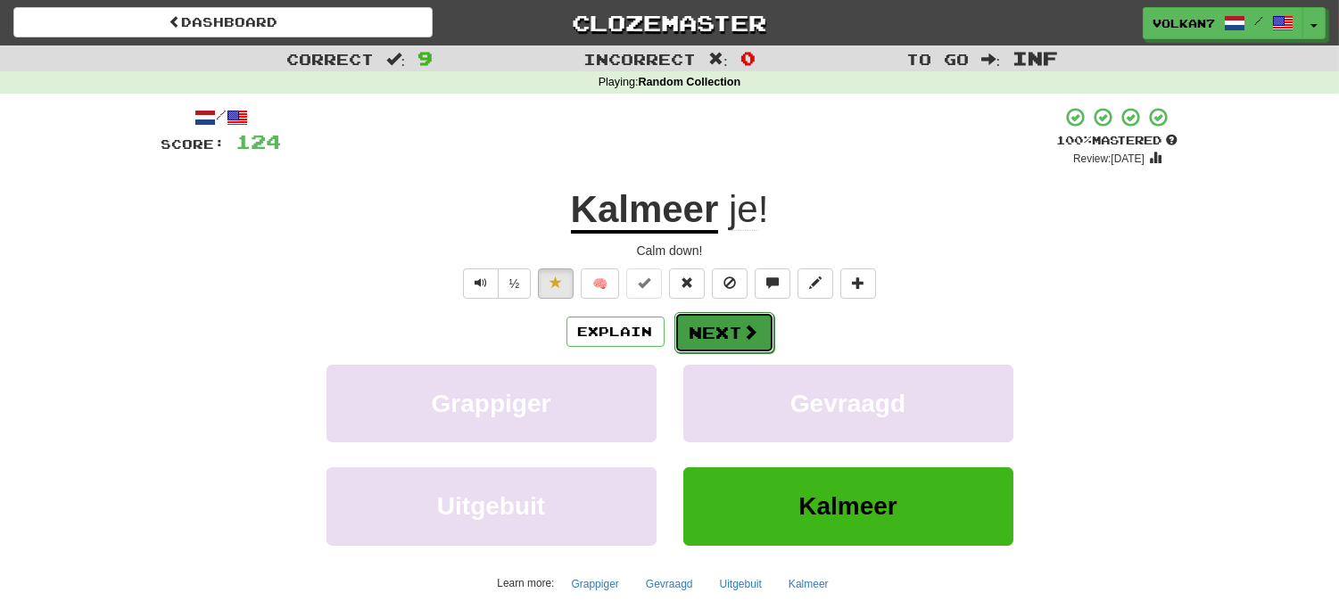
click at [717, 333] on button "Next" at bounding box center [724, 332] width 100 height 41
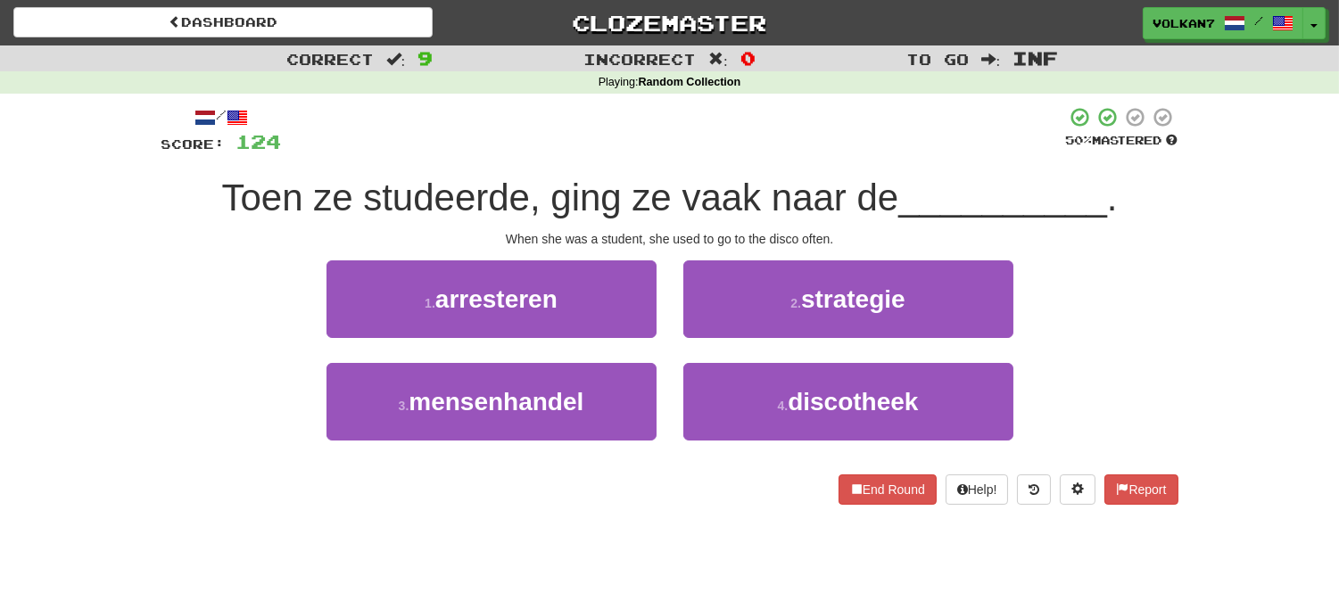
click at [751, 186] on span "Toen ze studeerde, ging ze vaak naar de" at bounding box center [559, 198] width 677 height 42
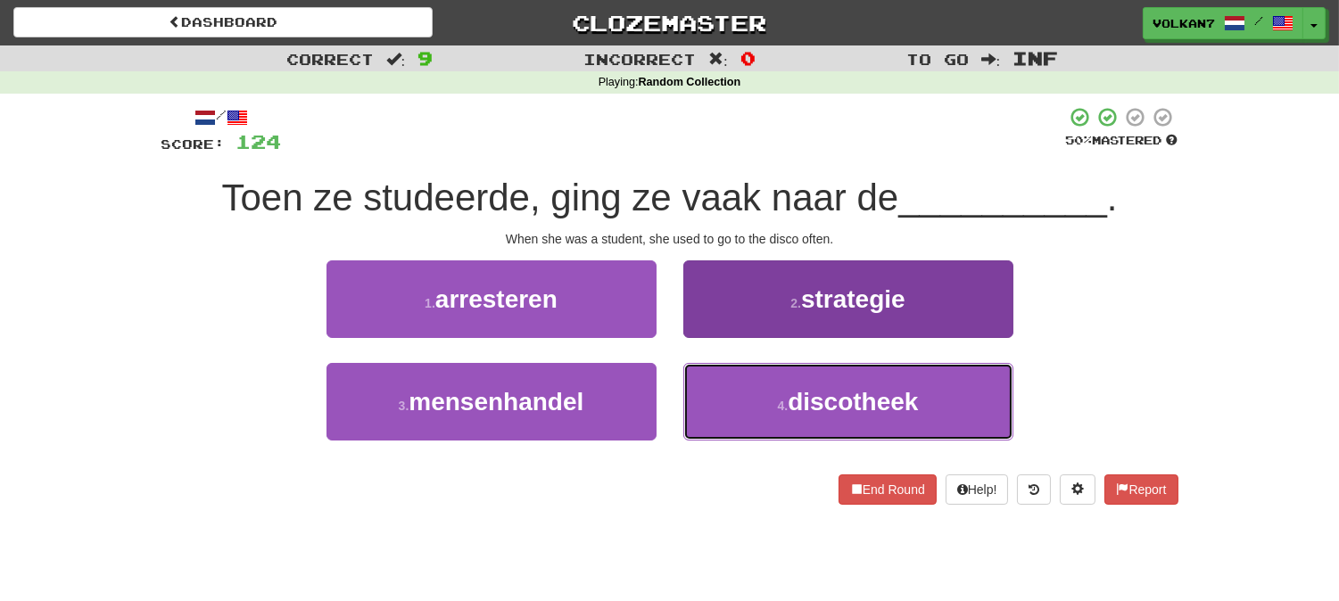
drag, startPoint x: 818, startPoint y: 396, endPoint x: 813, endPoint y: 367, distance: 29.8
click at [818, 392] on span "discotheek" at bounding box center [853, 402] width 130 height 28
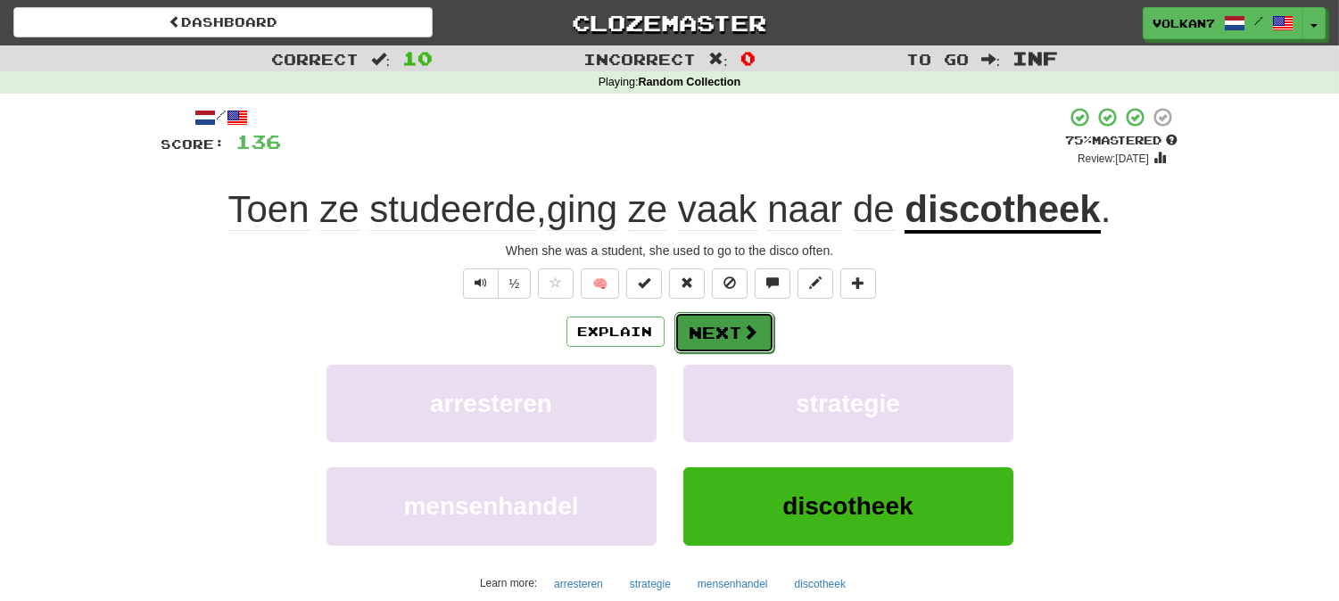
click at [749, 314] on button "Next" at bounding box center [724, 332] width 100 height 41
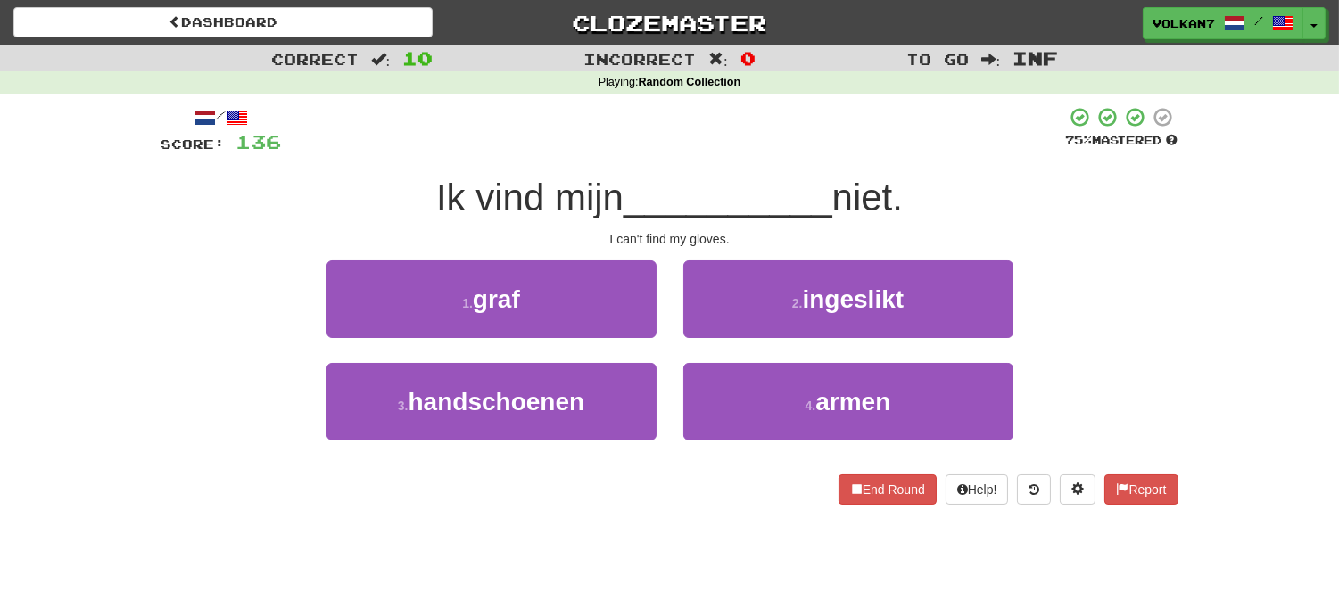
click at [723, 136] on div at bounding box center [674, 130] width 784 height 49
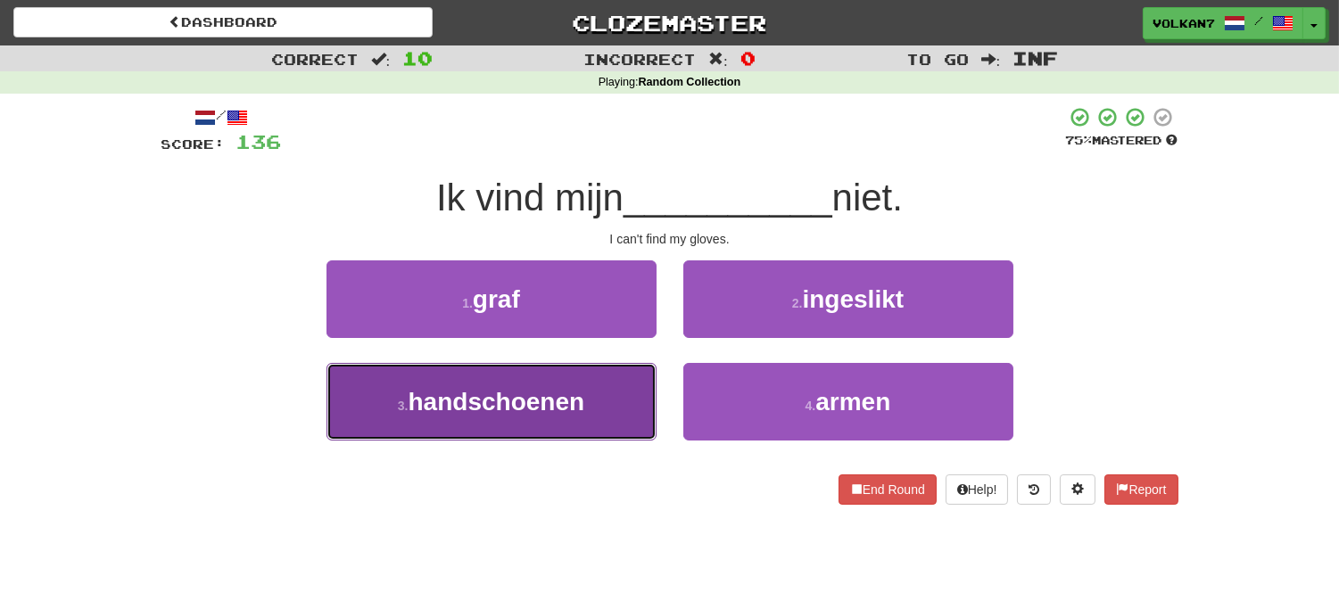
click at [507, 416] on button "3 . handschoenen" at bounding box center [491, 402] width 330 height 78
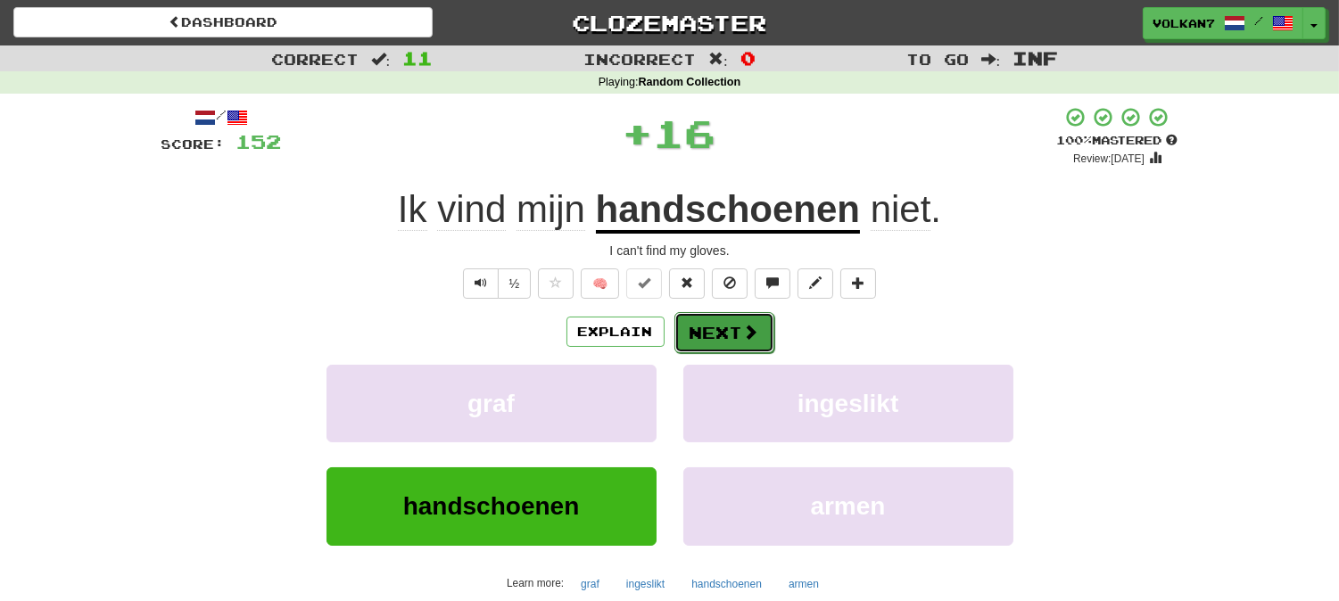
click at [697, 331] on button "Next" at bounding box center [724, 332] width 100 height 41
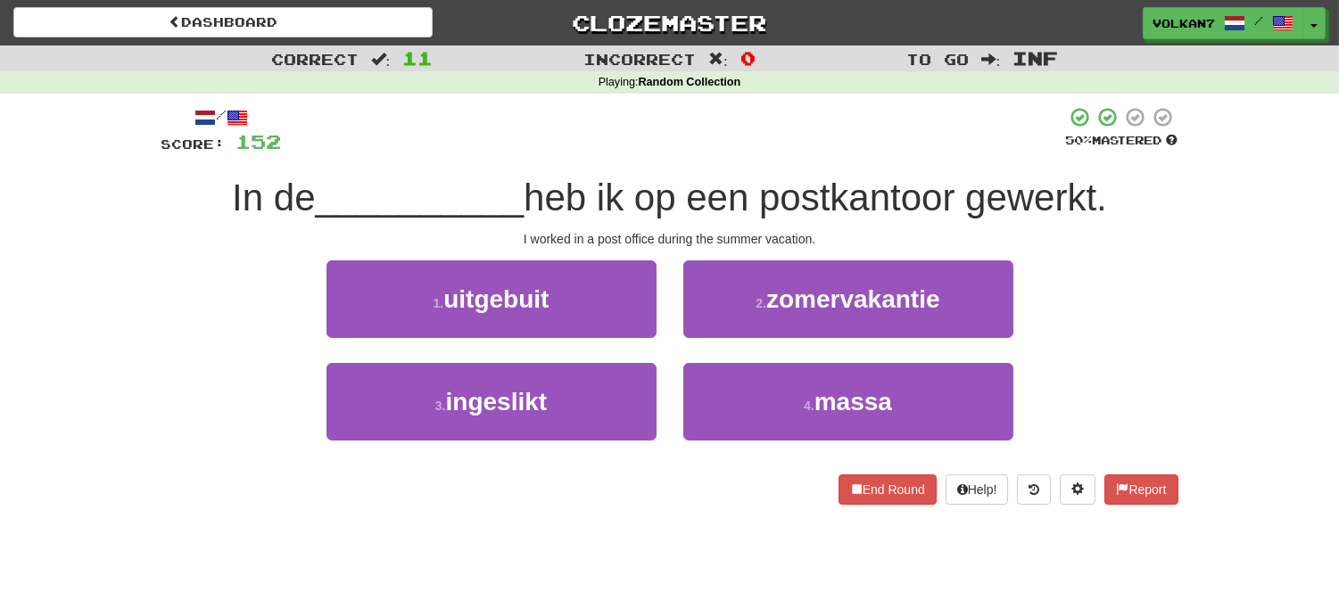
click at [716, 180] on span "heb ik op een postkantoor gewerkt." at bounding box center [815, 198] width 583 height 42
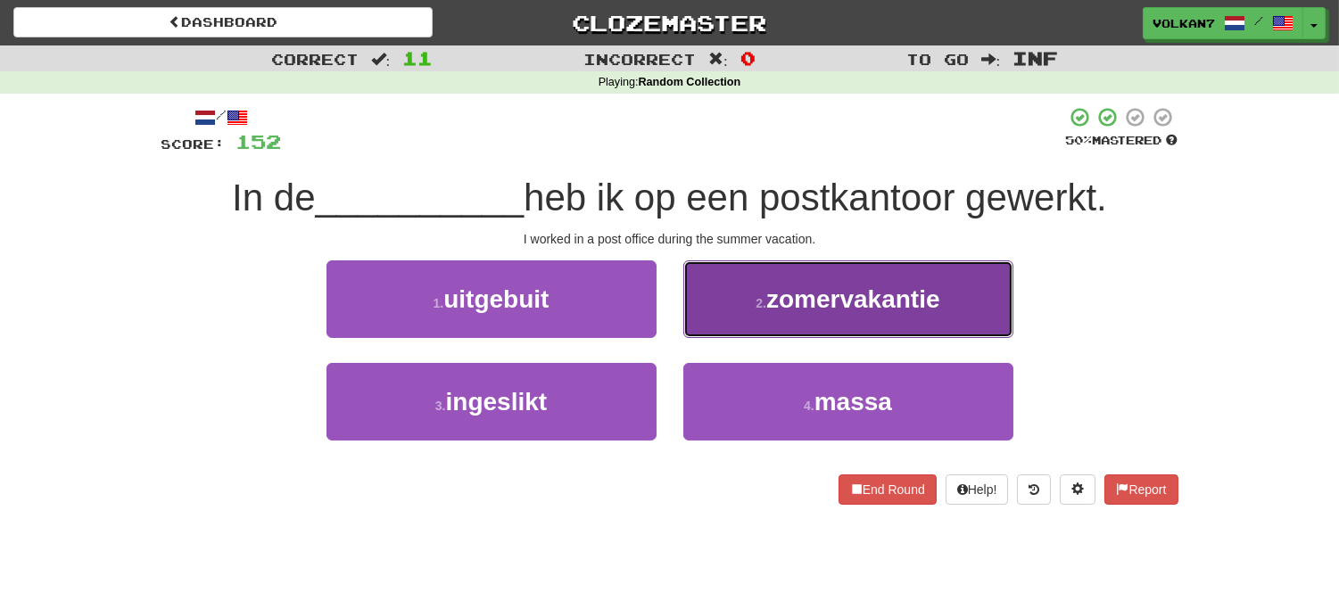
click at [821, 282] on button "2 . zomervakantie" at bounding box center [848, 299] width 330 height 78
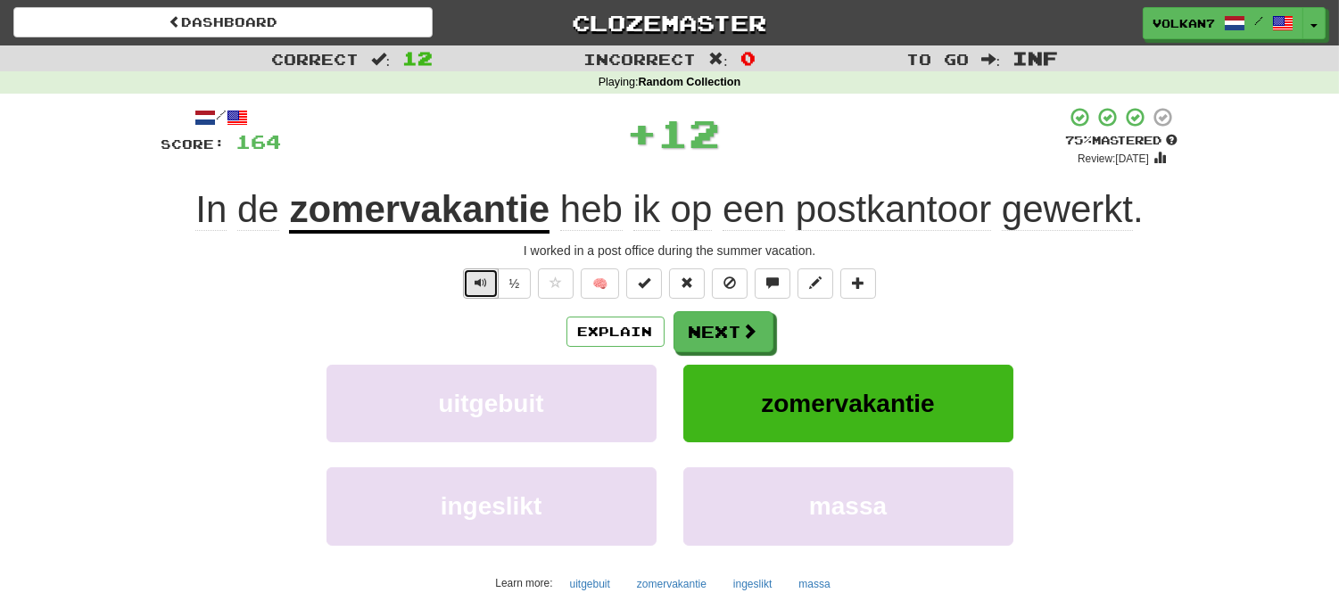
click at [469, 283] on button "Text-to-speech controls" at bounding box center [481, 283] width 36 height 30
click at [736, 326] on button "Next" at bounding box center [724, 332] width 100 height 41
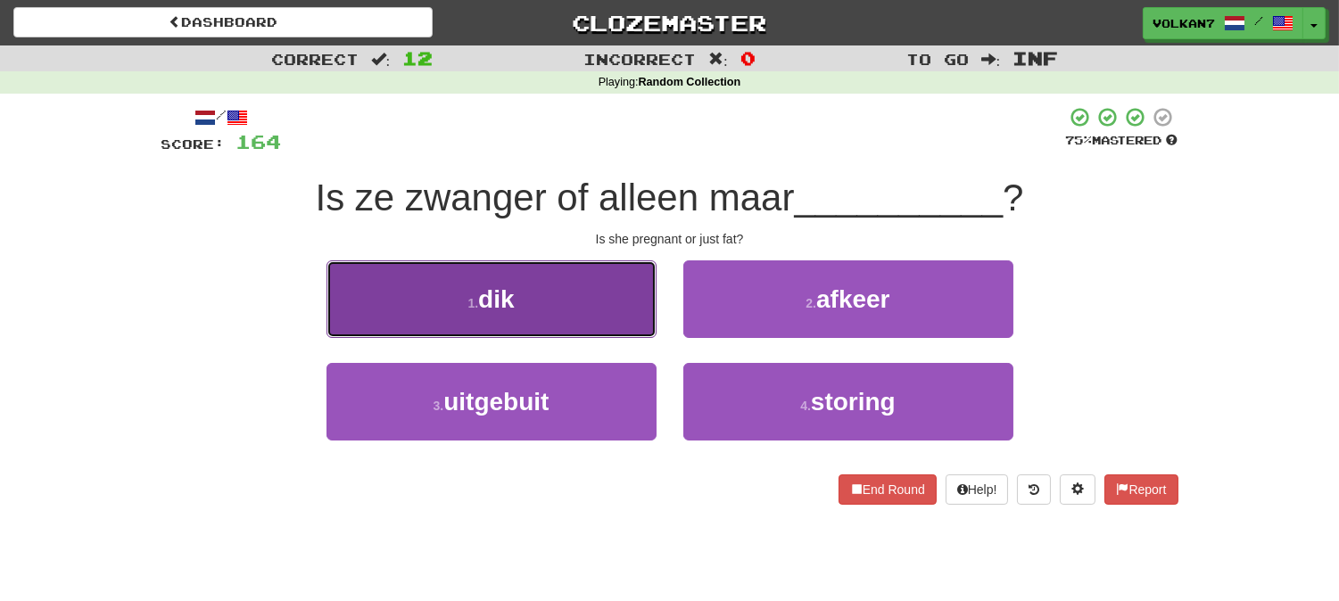
click at [585, 305] on button "1 . dik" at bounding box center [491, 299] width 330 height 78
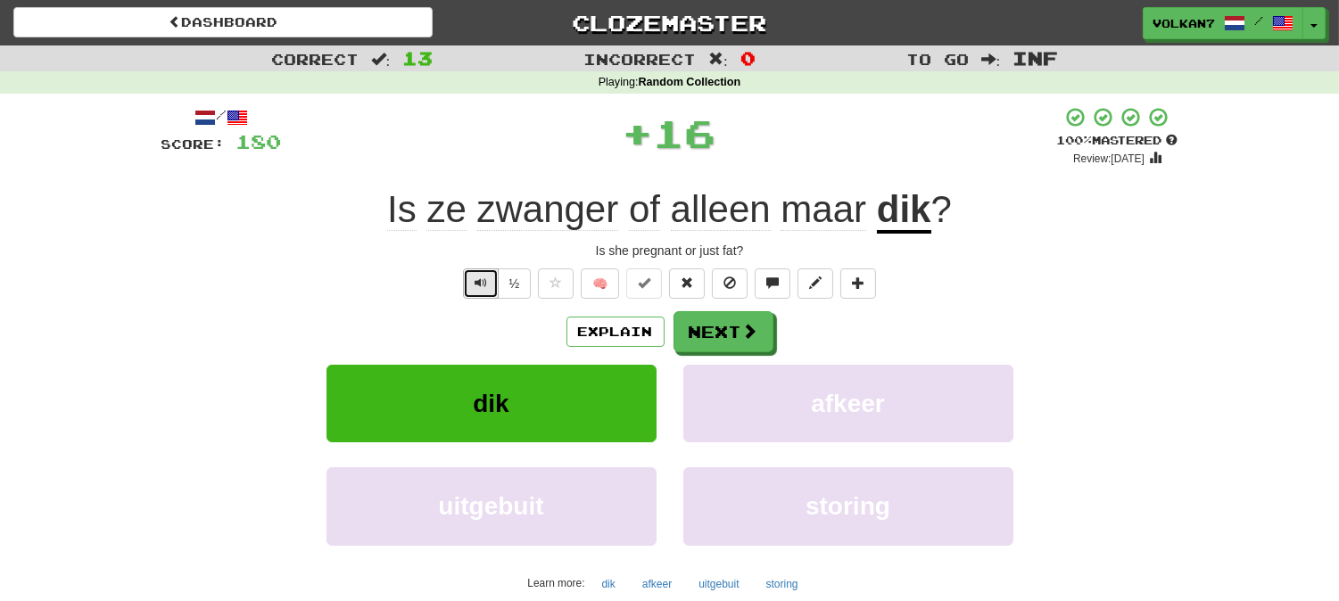
click at [475, 287] on span "Text-to-speech controls" at bounding box center [481, 283] width 12 height 12
click at [740, 317] on button "Next" at bounding box center [724, 332] width 100 height 41
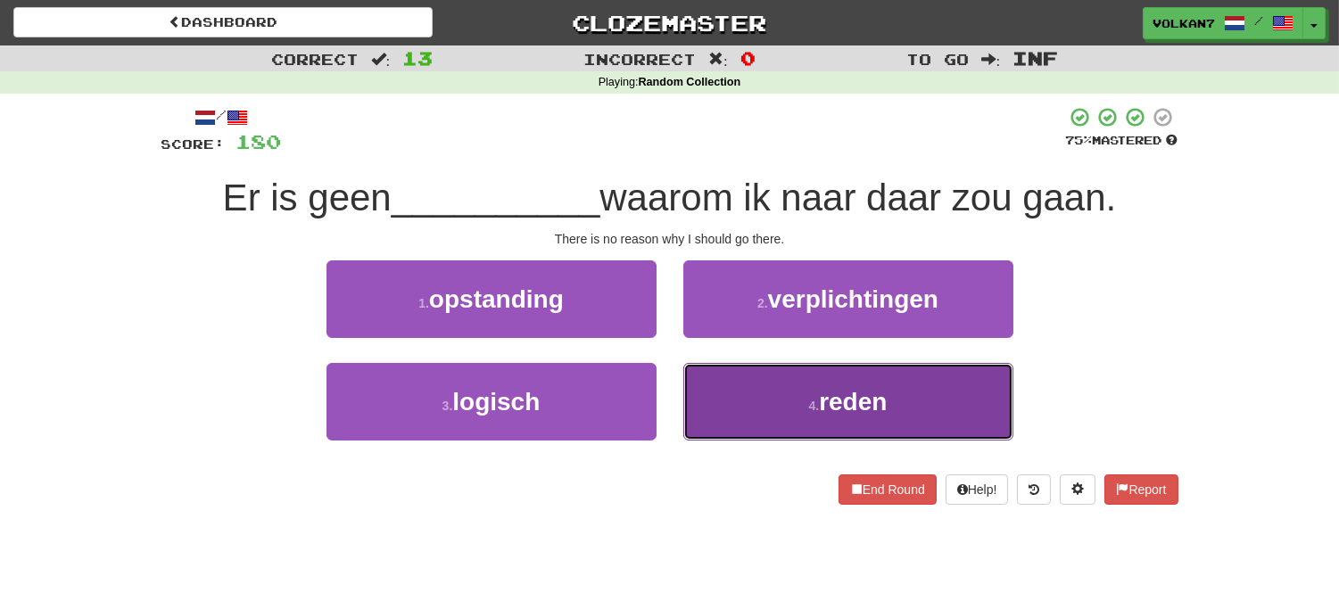
click at [800, 398] on button "4 . reden" at bounding box center [848, 402] width 330 height 78
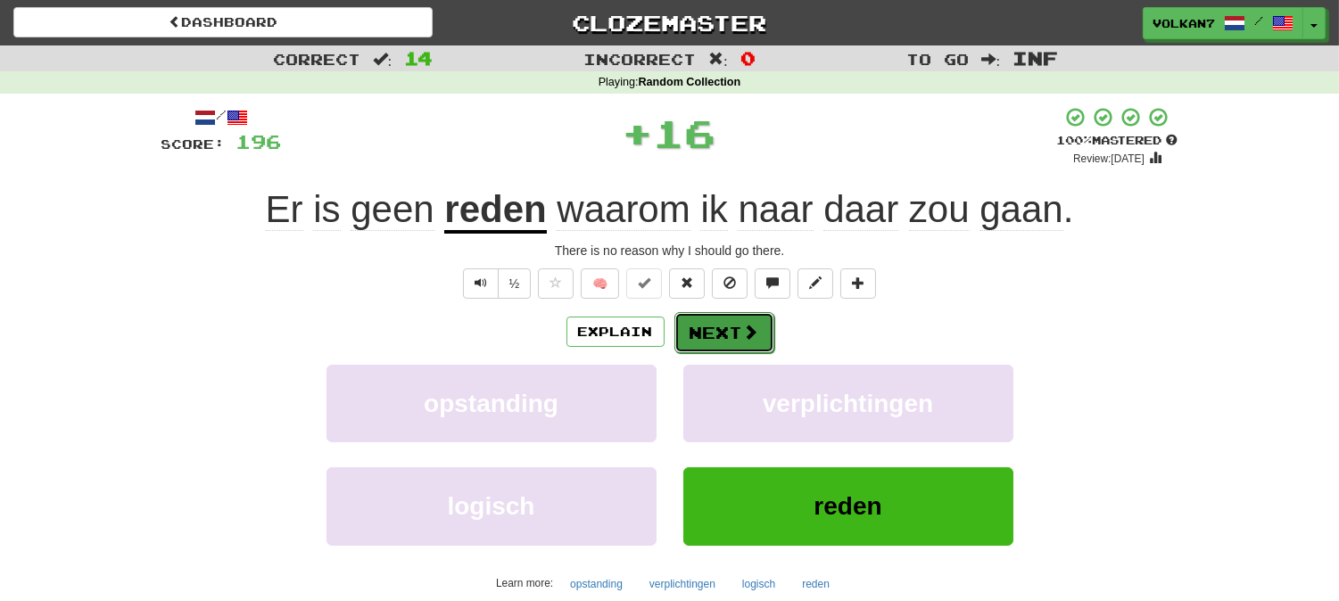
click at [755, 330] on span at bounding box center [751, 332] width 16 height 16
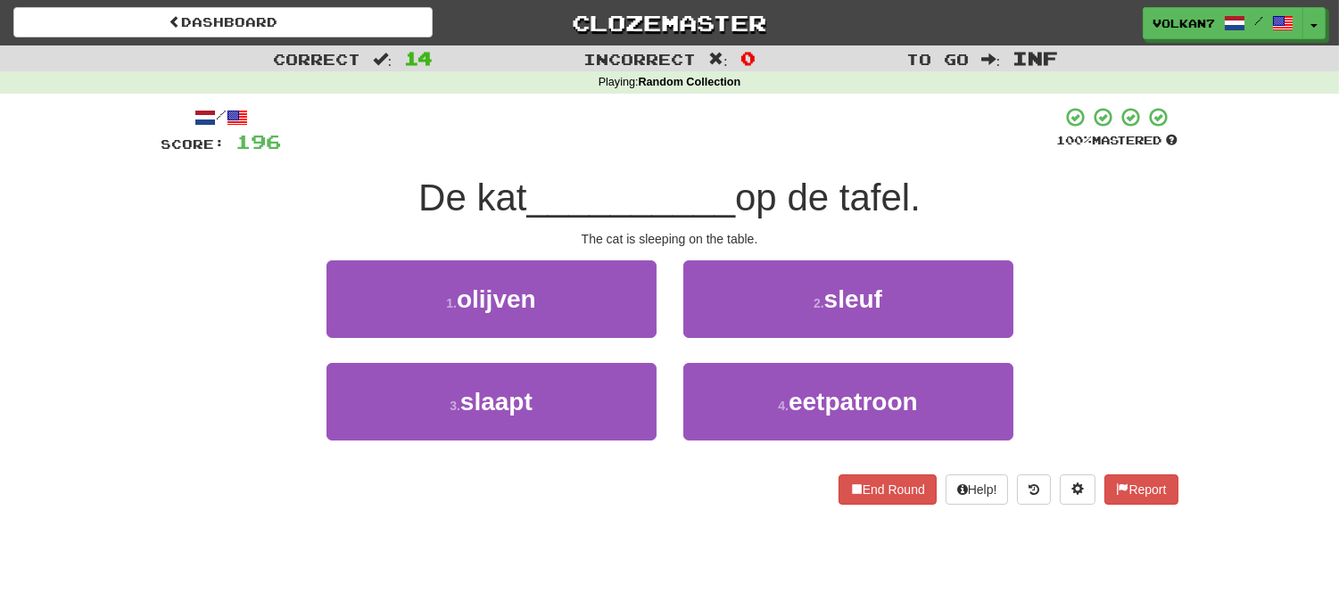
click at [799, 171] on div "/ Score: 196 100 % Mastered De kat __________ op de tafel. The cat is sleeping …" at bounding box center [669, 305] width 1017 height 399
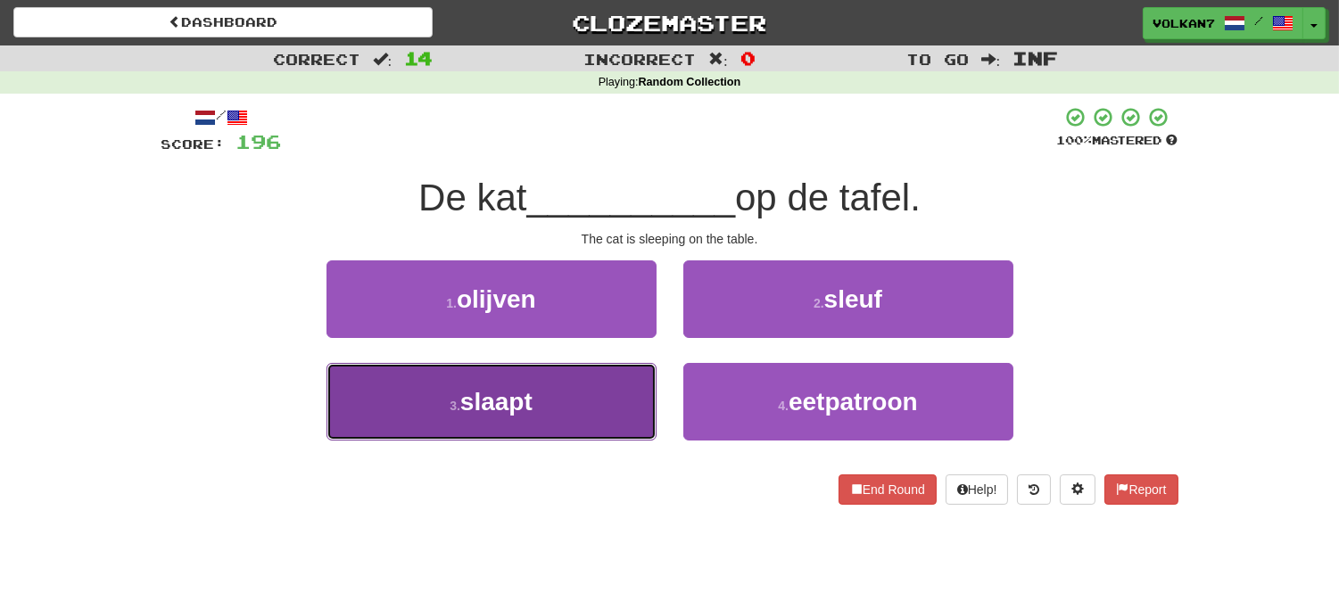
click at [592, 399] on button "3 . slaapt" at bounding box center [491, 402] width 330 height 78
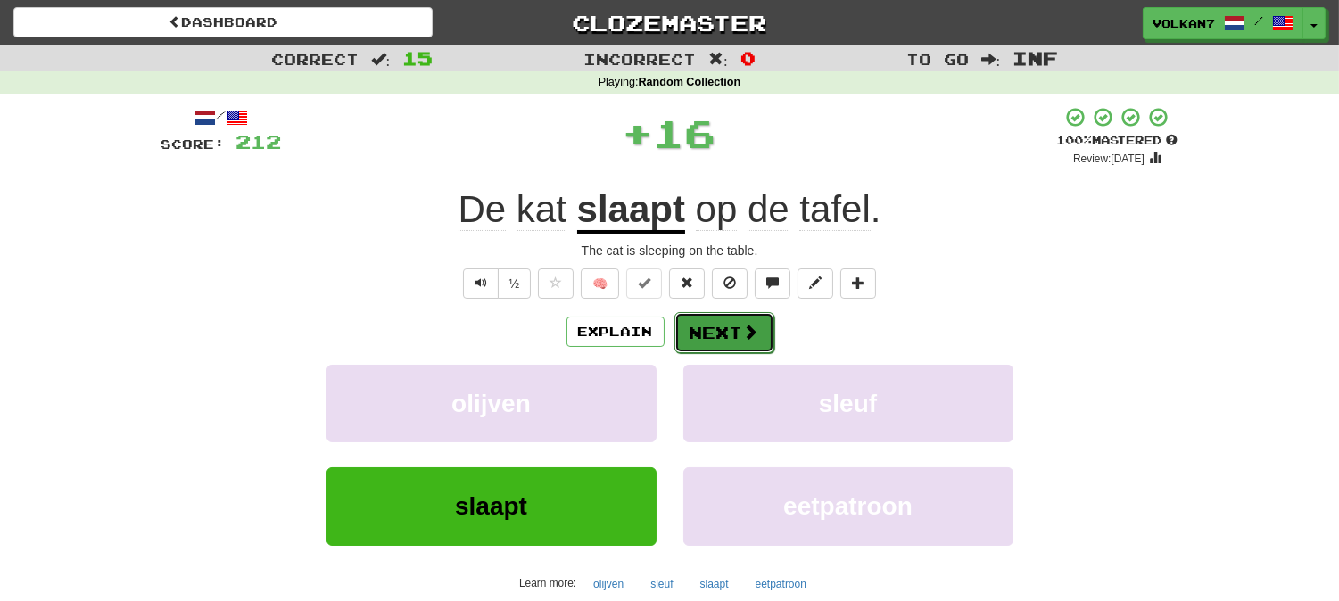
click at [737, 328] on button "Next" at bounding box center [724, 332] width 100 height 41
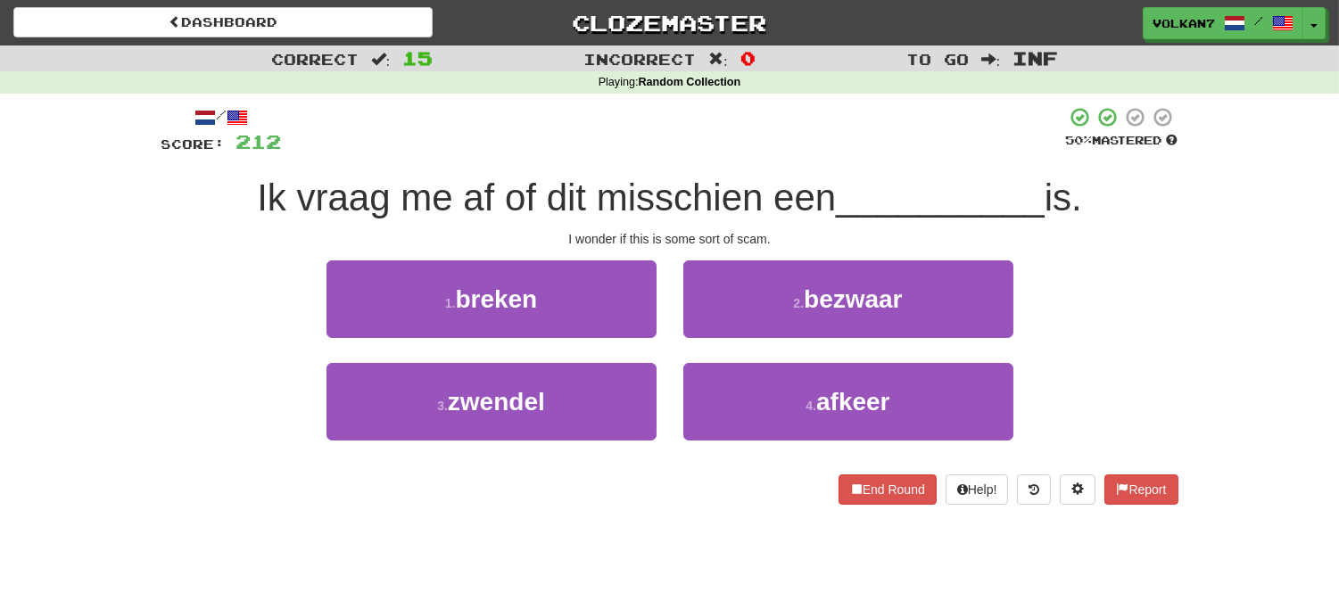
click at [755, 174] on div "Ik vraag me af of dit misschien een __________ is." at bounding box center [669, 198] width 1017 height 49
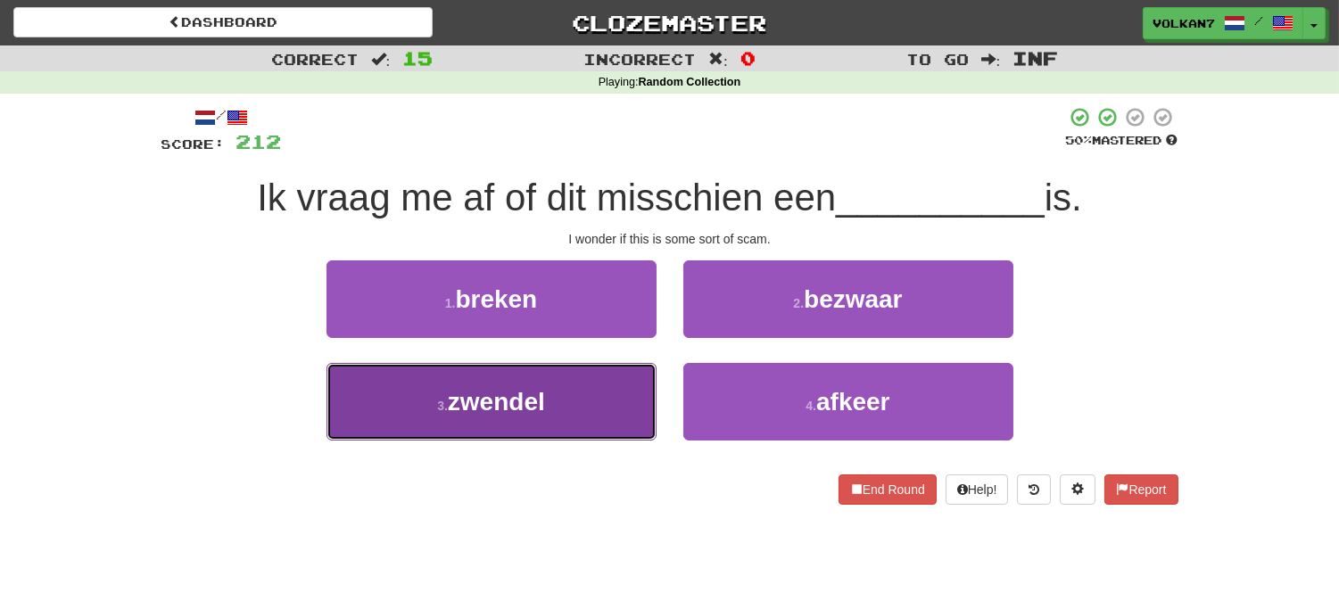
click at [578, 400] on button "3 . zwendel" at bounding box center [491, 402] width 330 height 78
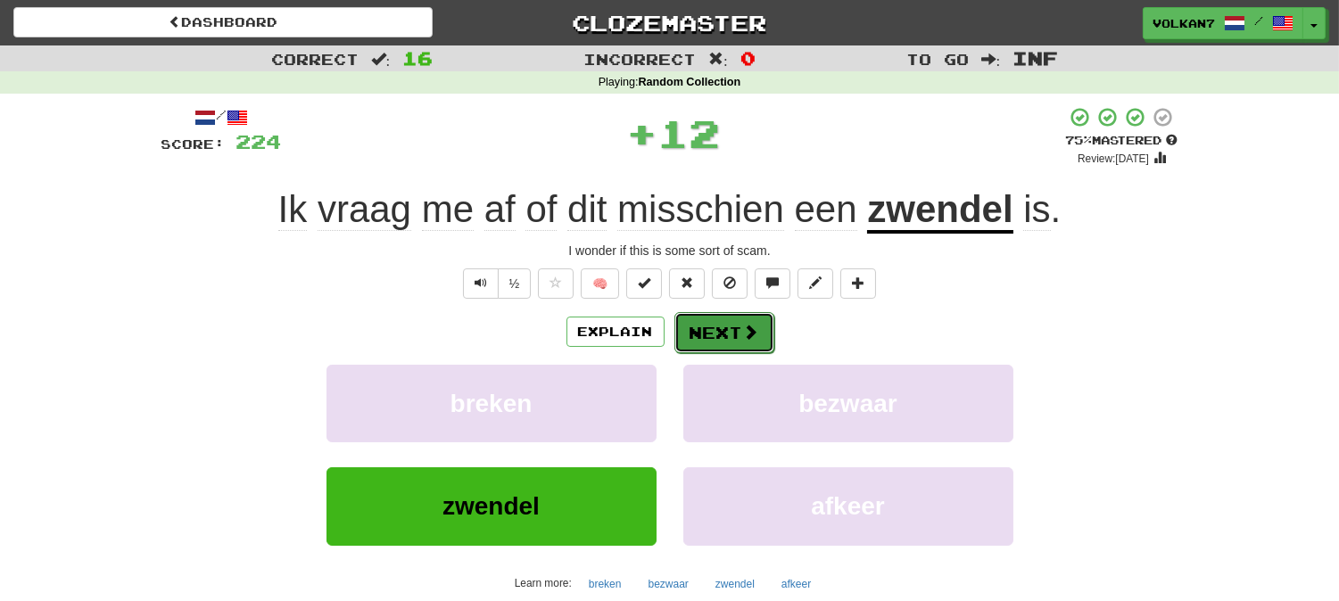
click at [760, 327] on button "Next" at bounding box center [724, 332] width 100 height 41
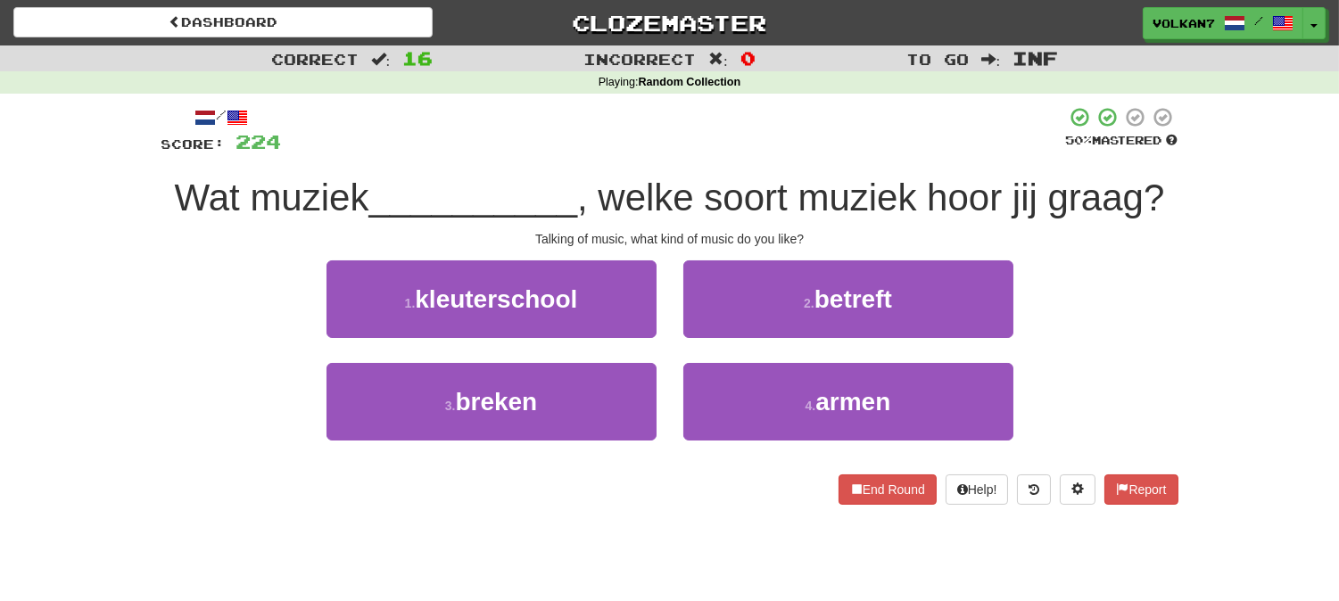
click at [821, 125] on div at bounding box center [674, 130] width 784 height 49
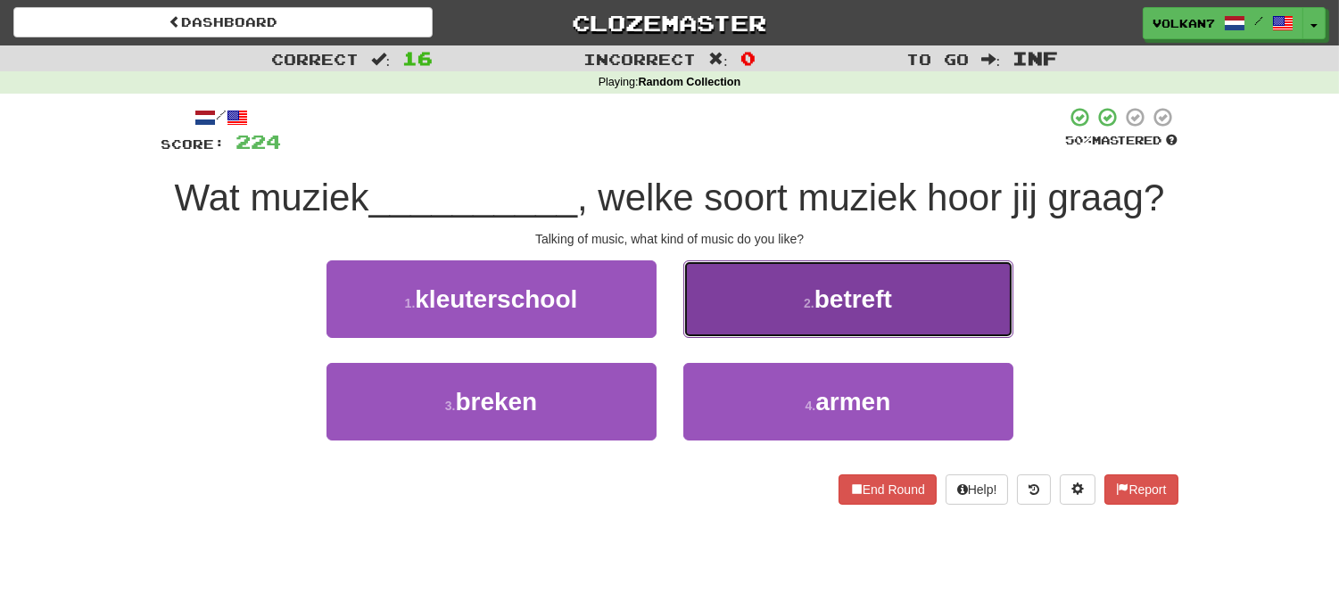
click at [797, 332] on button "2 . betreft" at bounding box center [848, 299] width 330 height 78
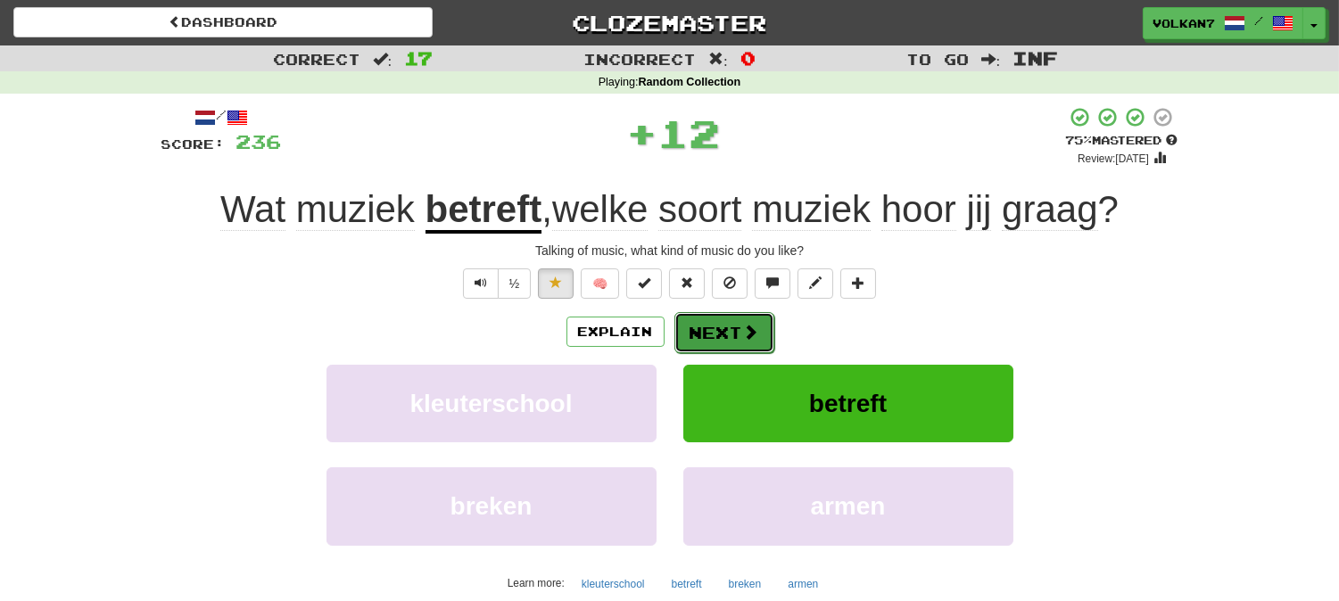
click at [732, 333] on button "Next" at bounding box center [724, 332] width 100 height 41
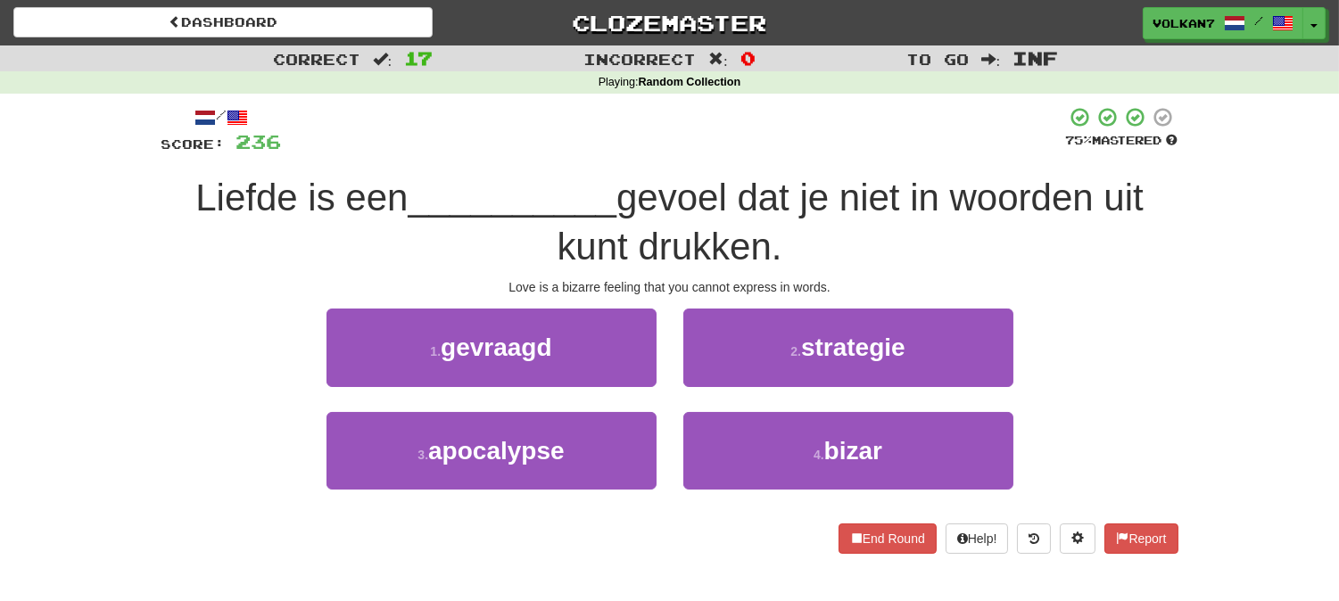
click at [741, 144] on div at bounding box center [674, 130] width 784 height 49
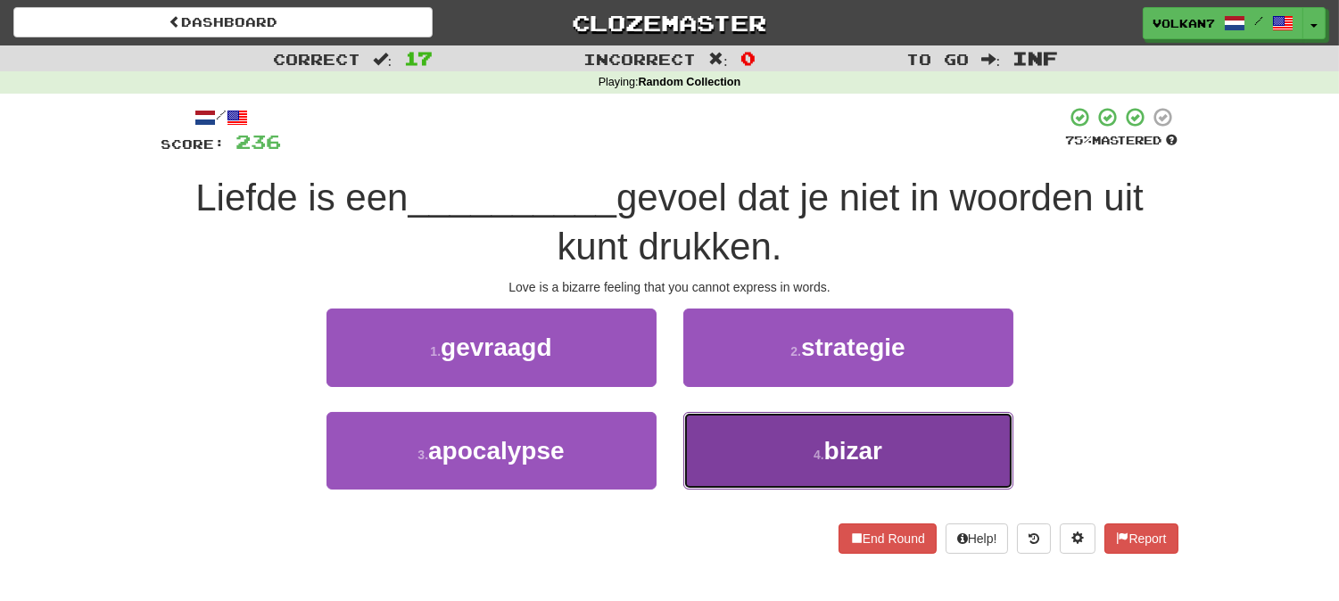
click at [779, 450] on button "4 . bizar" at bounding box center [848, 451] width 330 height 78
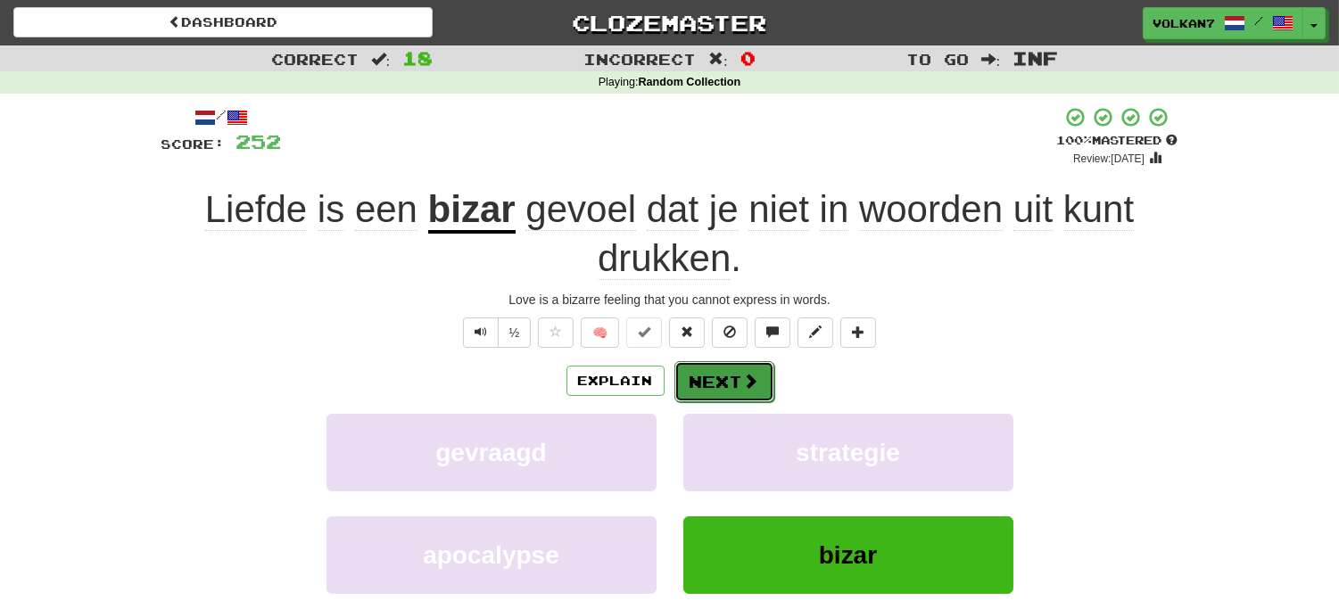
click at [758, 376] on button "Next" at bounding box center [724, 381] width 100 height 41
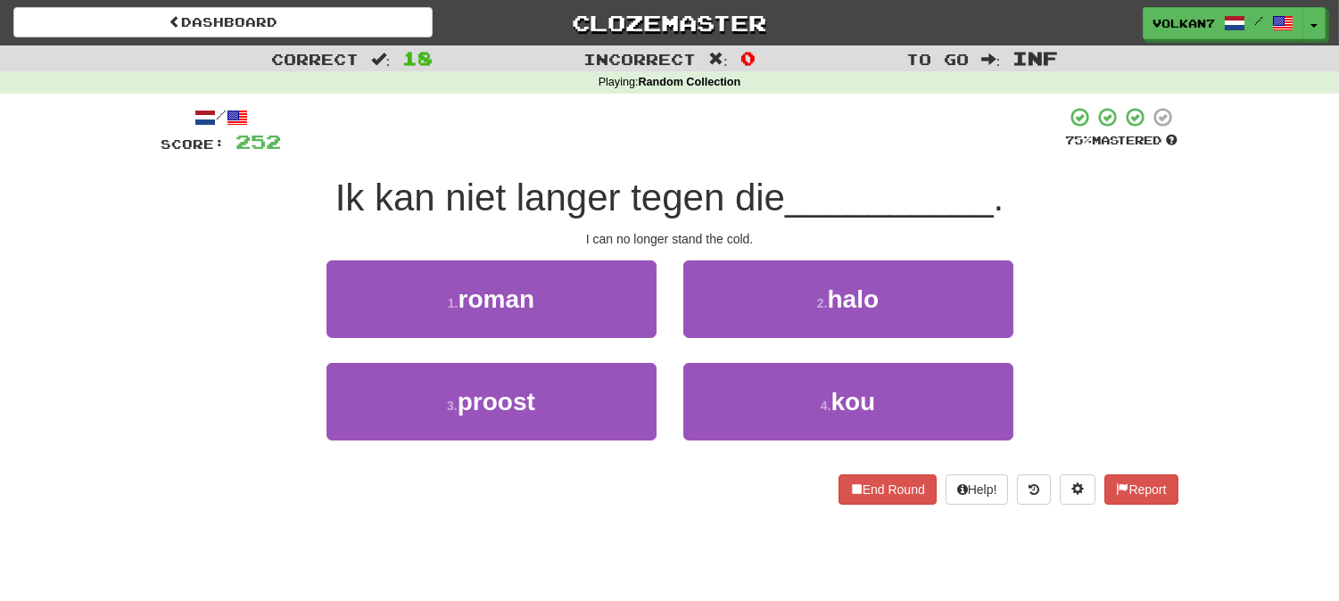
click at [839, 132] on div at bounding box center [674, 130] width 784 height 49
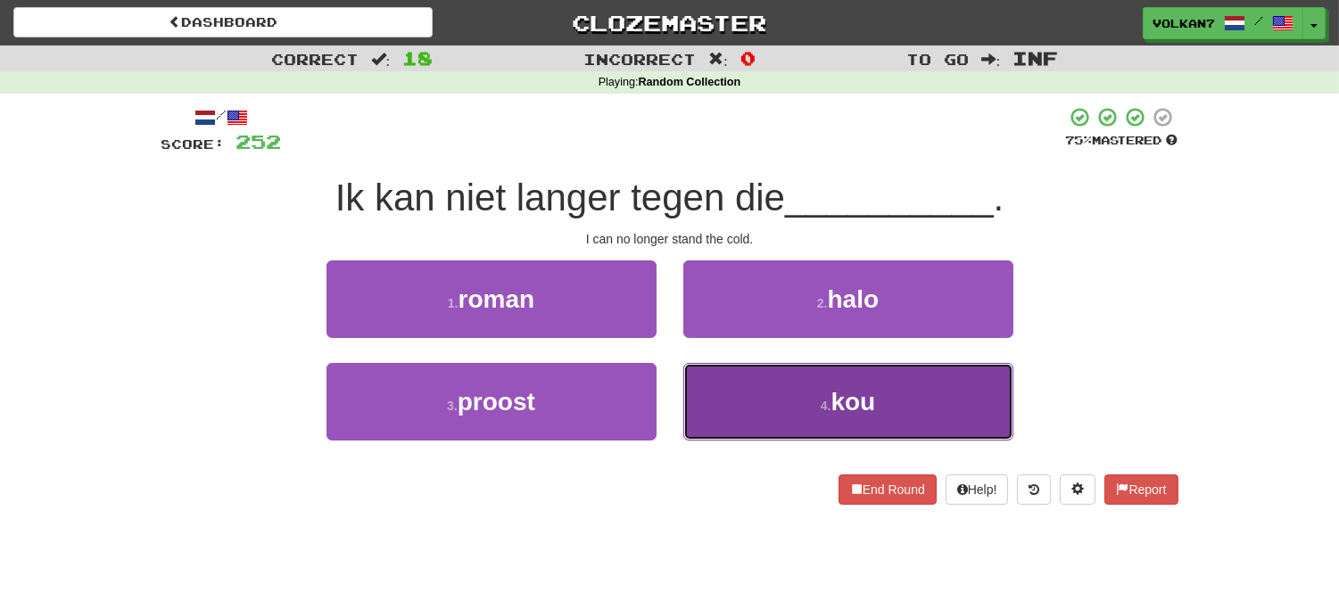
click at [830, 385] on button "4 . kou" at bounding box center [848, 402] width 330 height 78
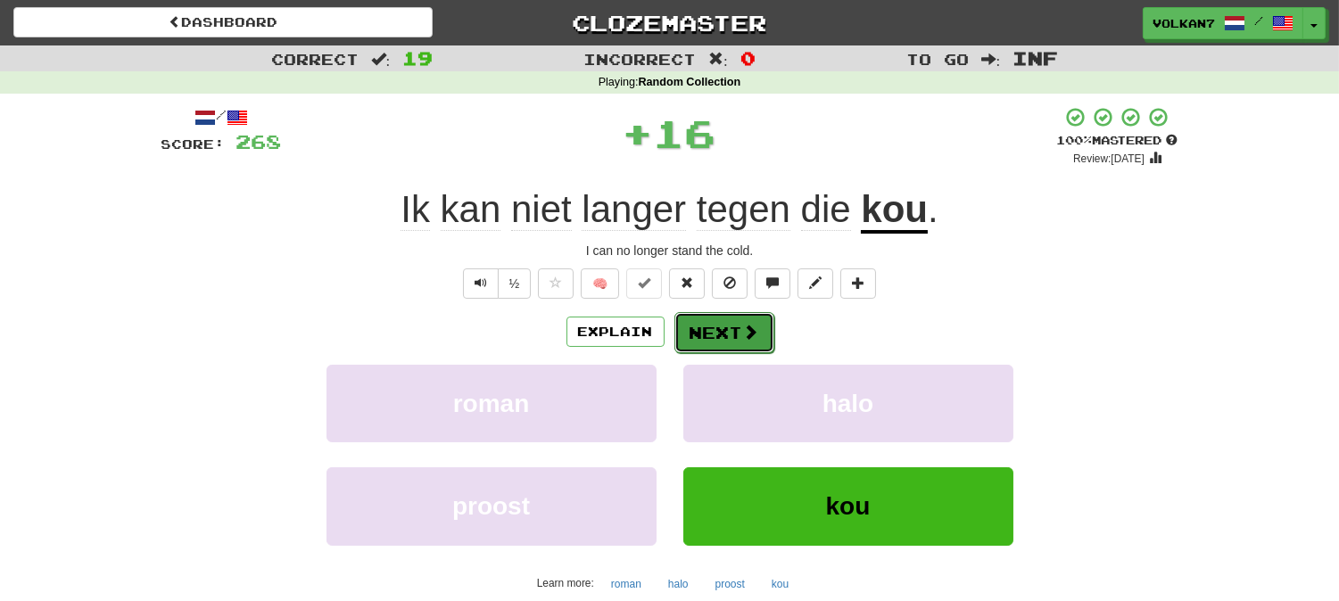
click at [754, 315] on button "Next" at bounding box center [724, 332] width 100 height 41
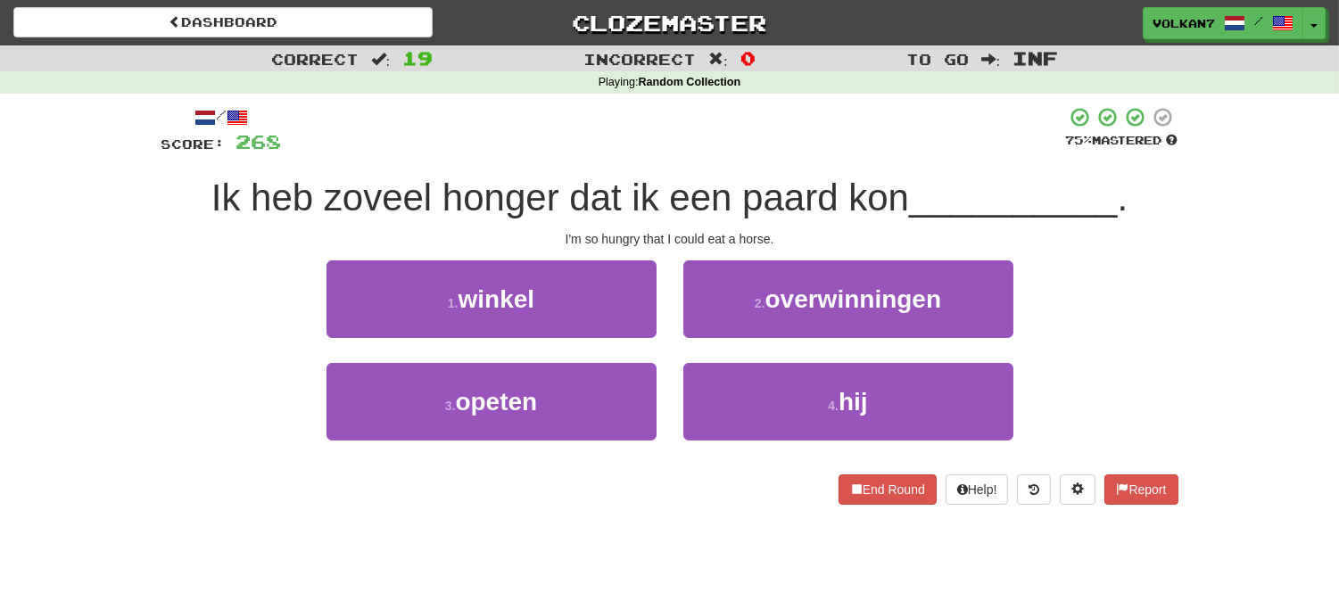
click at [788, 130] on div at bounding box center [674, 130] width 784 height 49
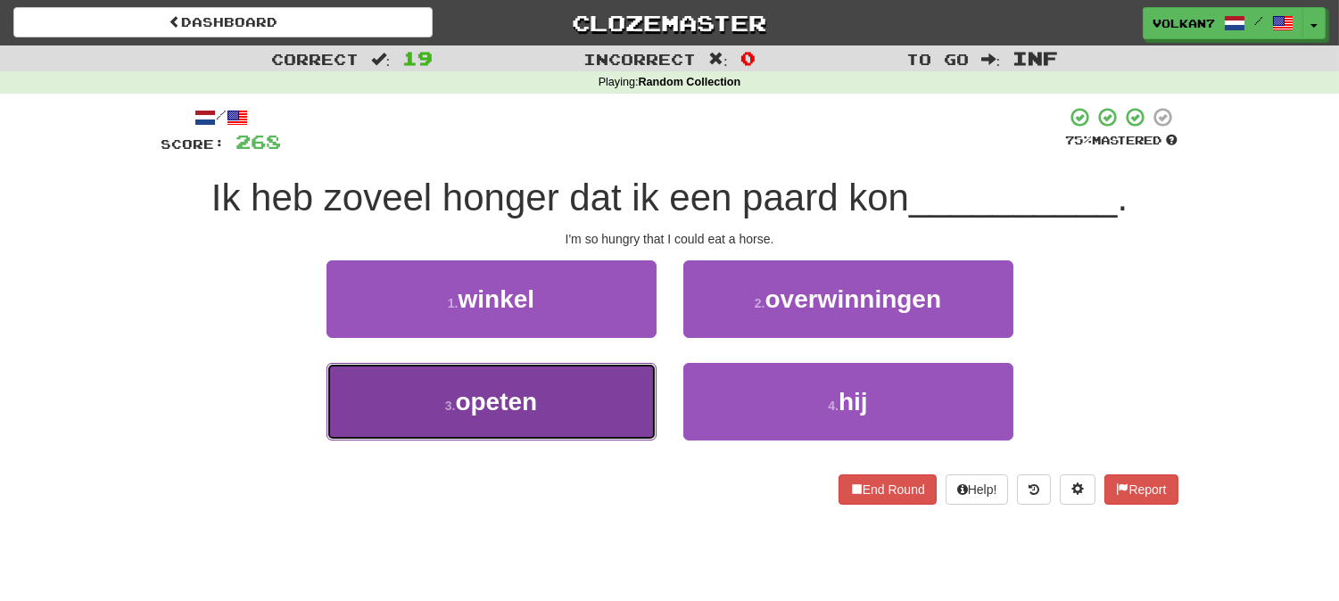
click at [577, 412] on button "3 . opeten" at bounding box center [491, 402] width 330 height 78
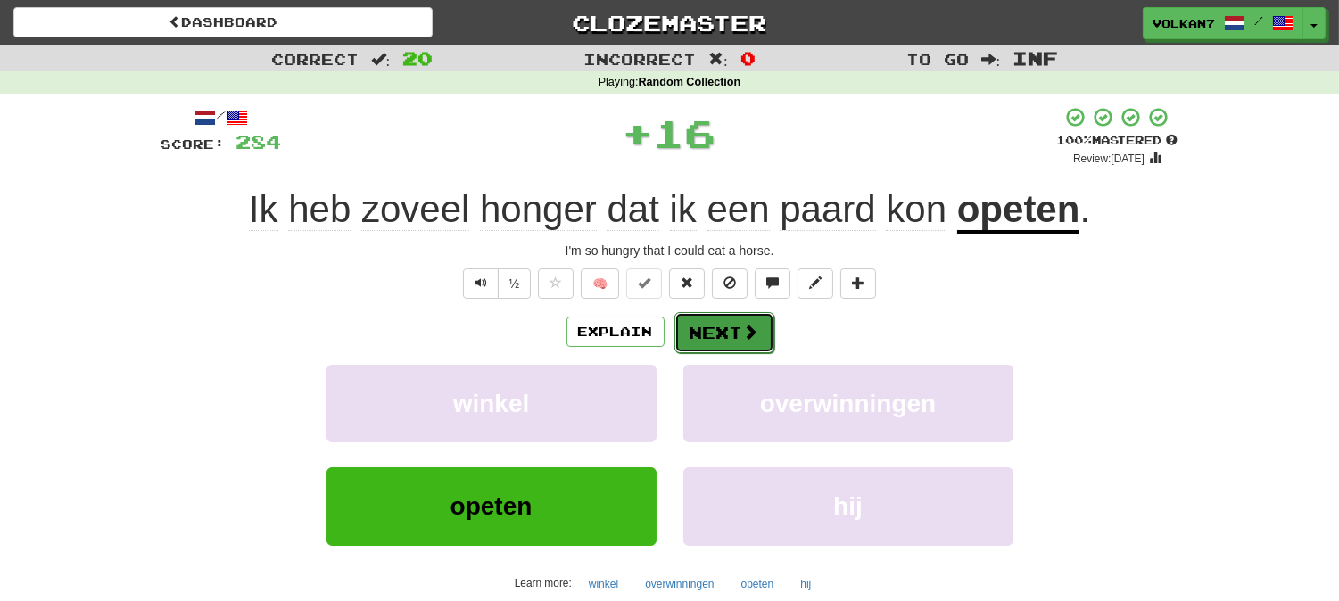
click at [714, 339] on button "Next" at bounding box center [724, 332] width 100 height 41
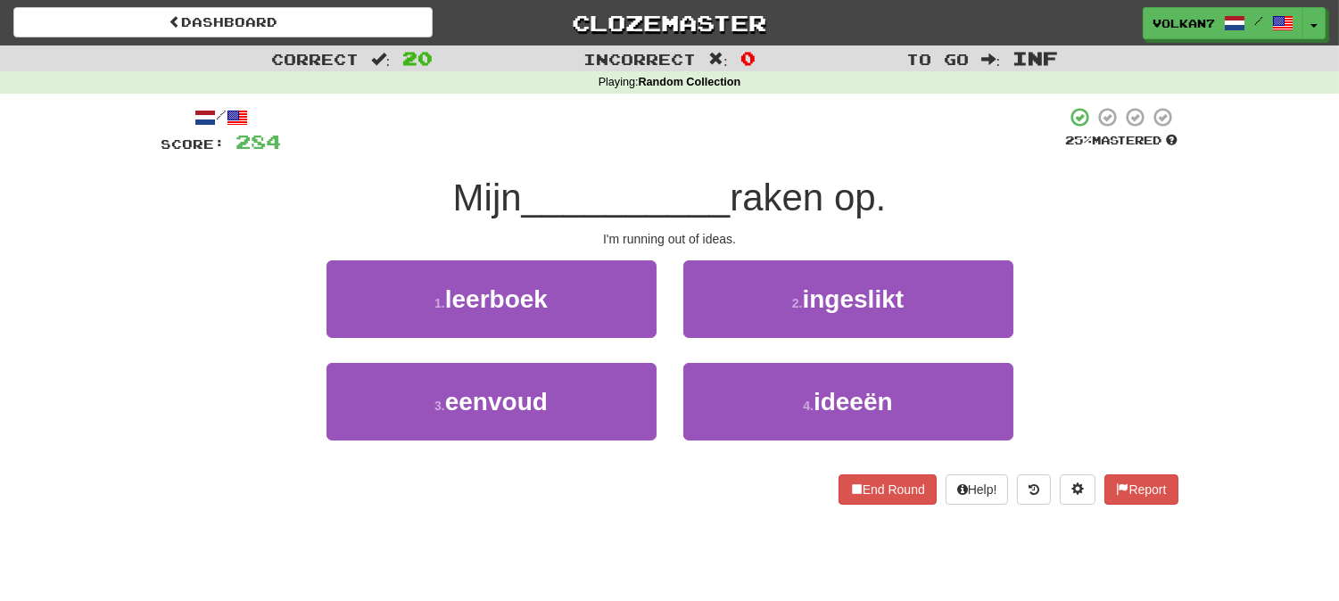
click at [792, 140] on div at bounding box center [674, 130] width 784 height 49
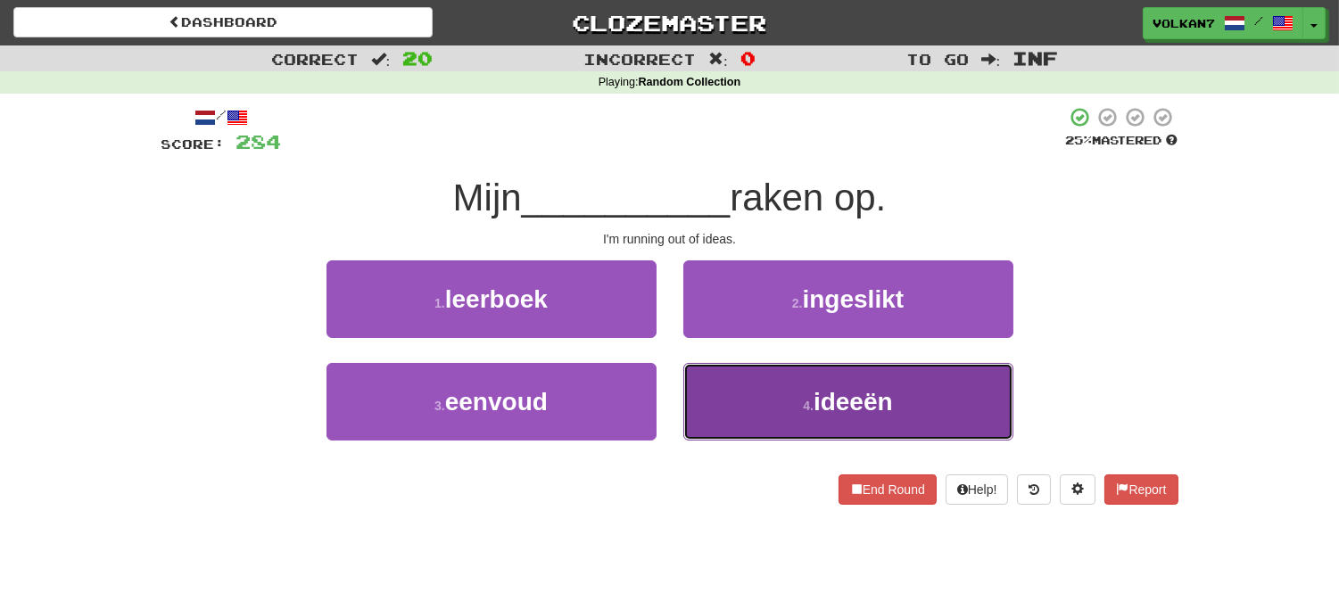
click at [778, 404] on button "4 . ideeën" at bounding box center [848, 402] width 330 height 78
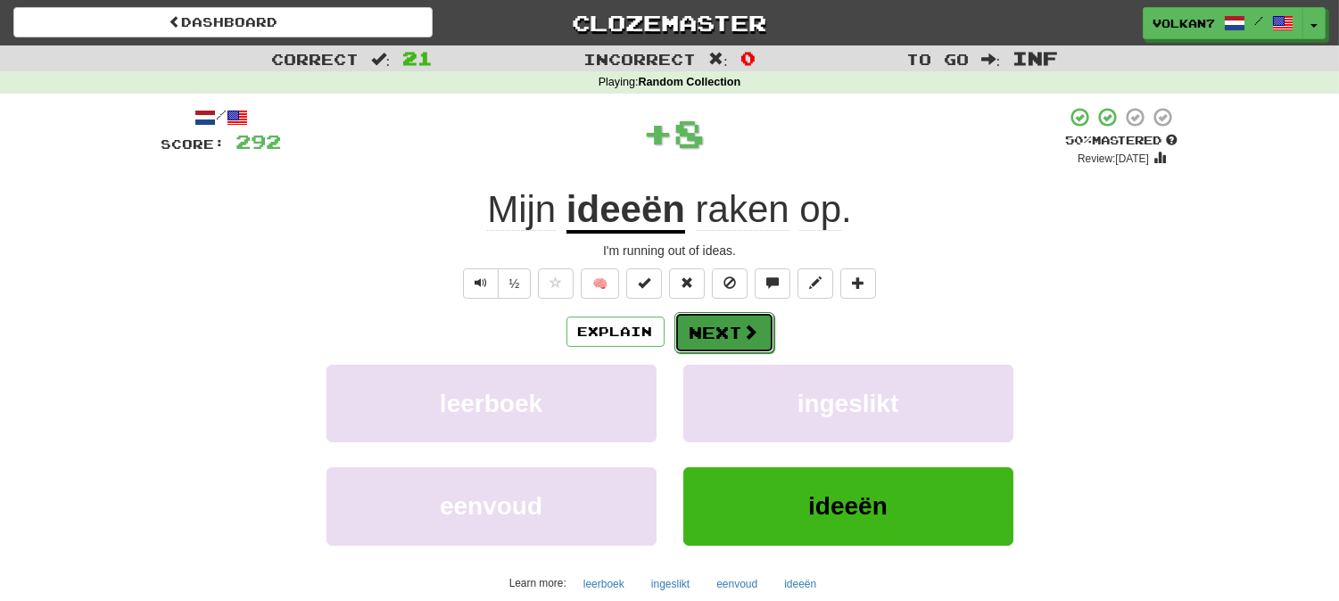
click at [760, 328] on button "Next" at bounding box center [724, 332] width 100 height 41
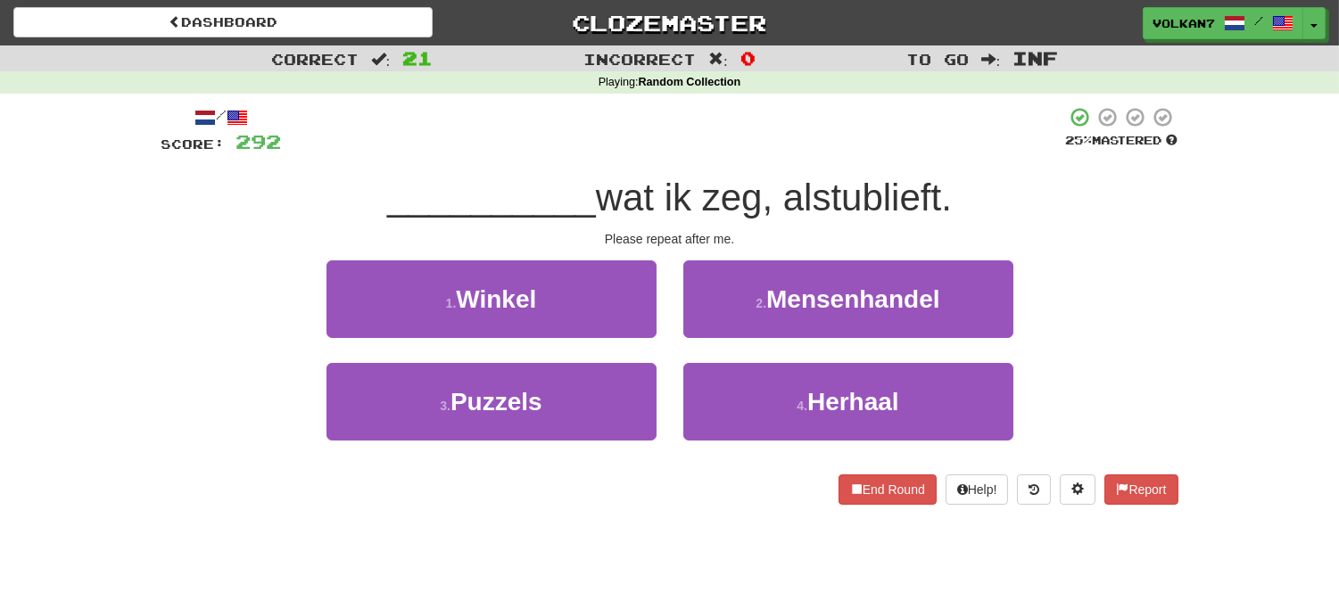
click at [788, 174] on div "__________ wat ik zeg, alstublieft." at bounding box center [669, 198] width 1017 height 49
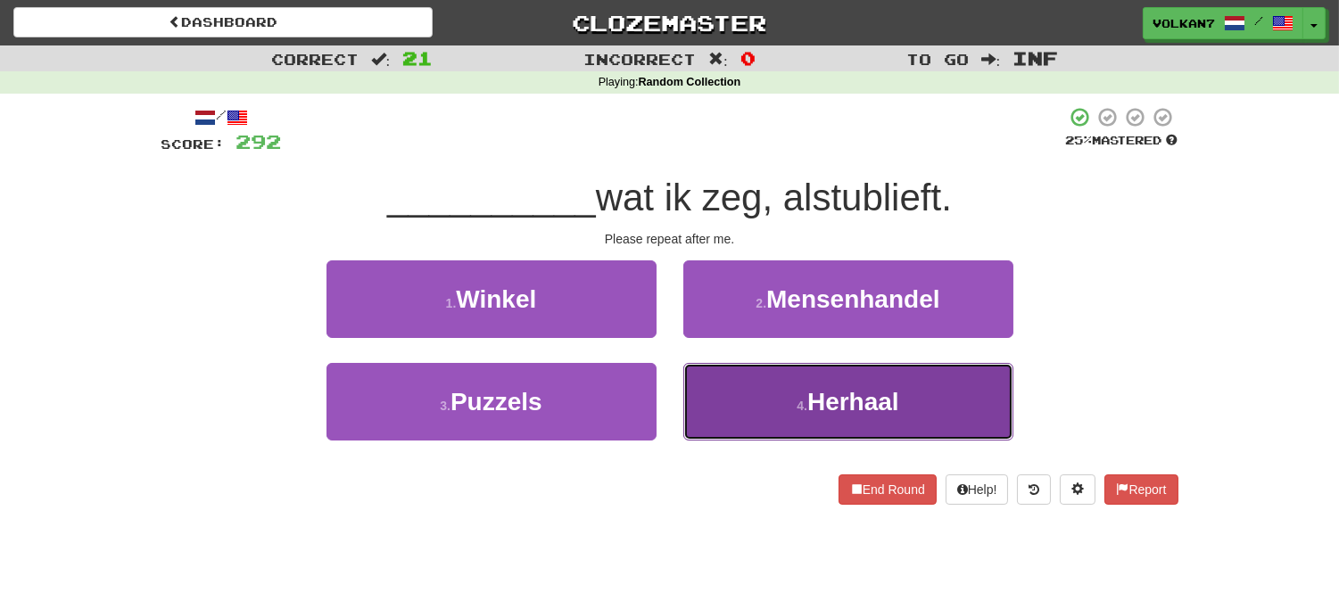
click at [817, 382] on button "4 . Herhaal" at bounding box center [848, 402] width 330 height 78
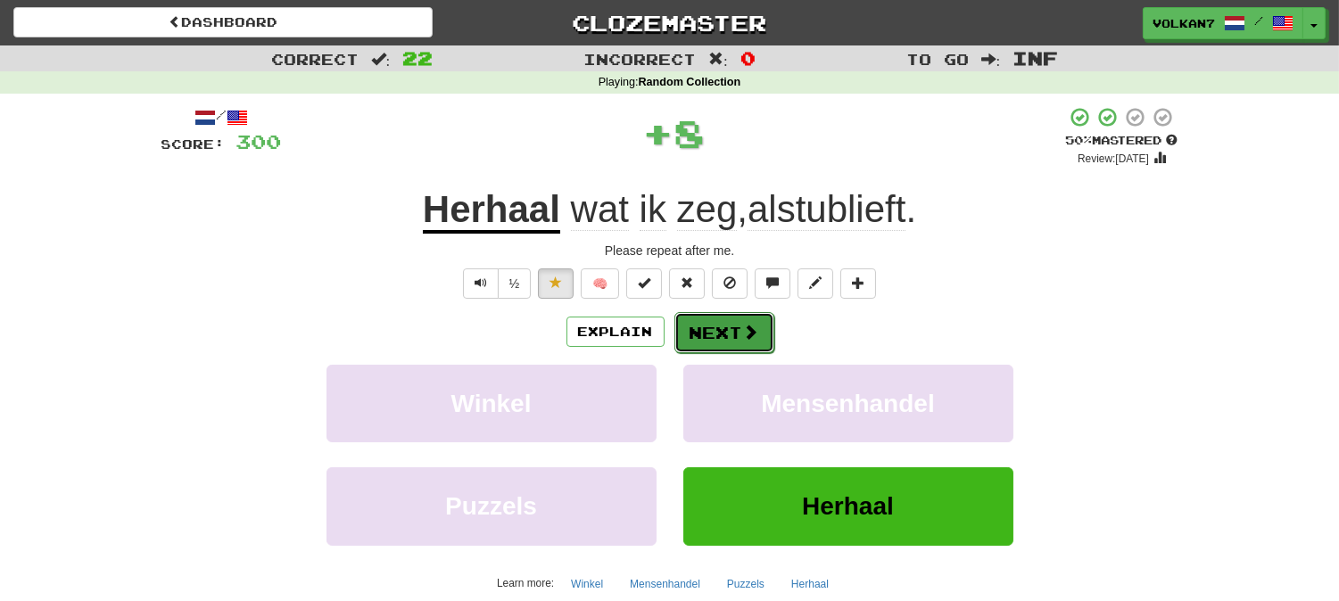
click at [751, 326] on span at bounding box center [751, 332] width 16 height 16
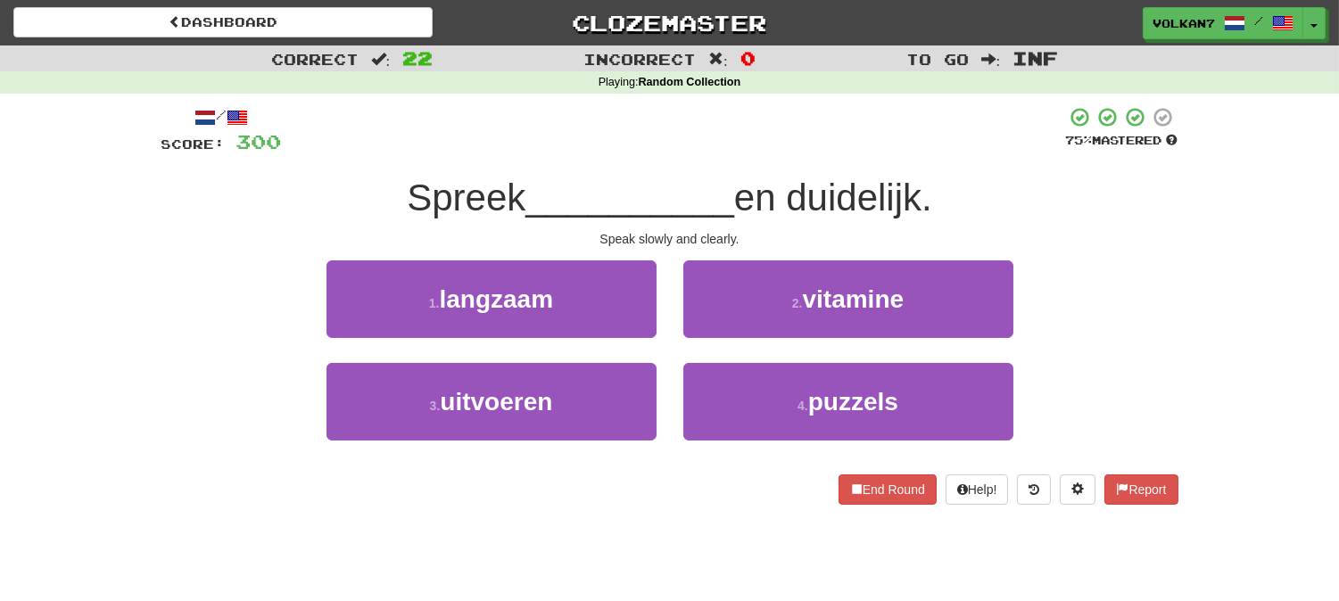
click at [807, 185] on span "en duidelijk." at bounding box center [833, 198] width 198 height 42
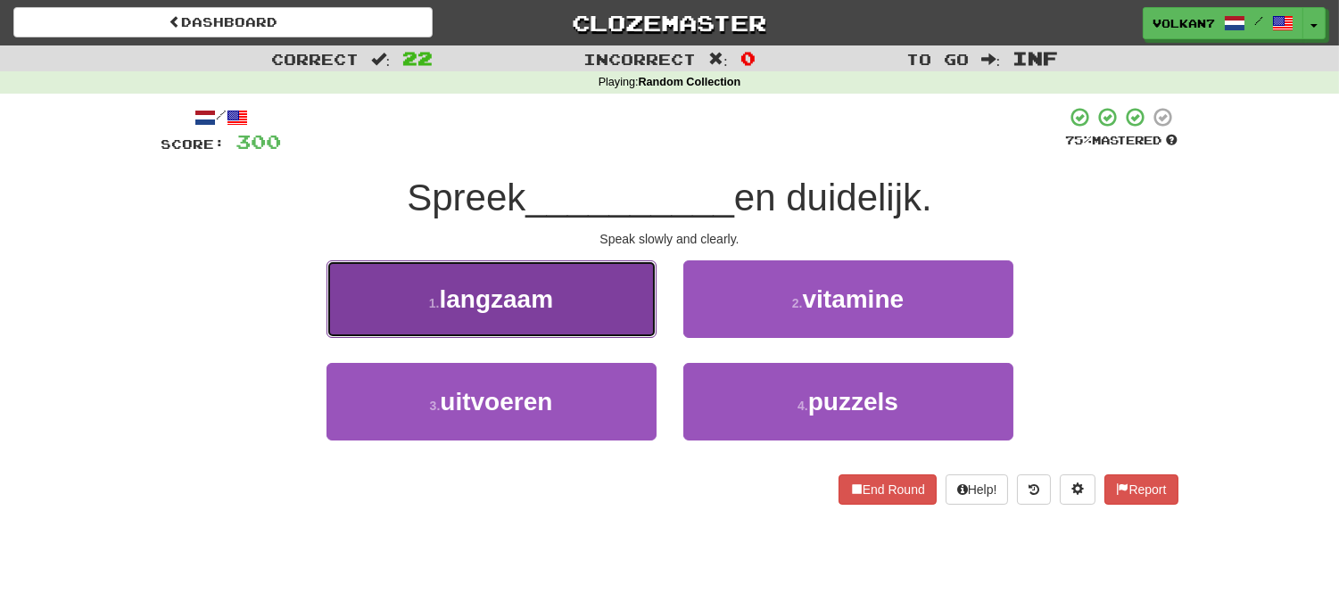
click at [548, 272] on button "1 . langzaam" at bounding box center [491, 299] width 330 height 78
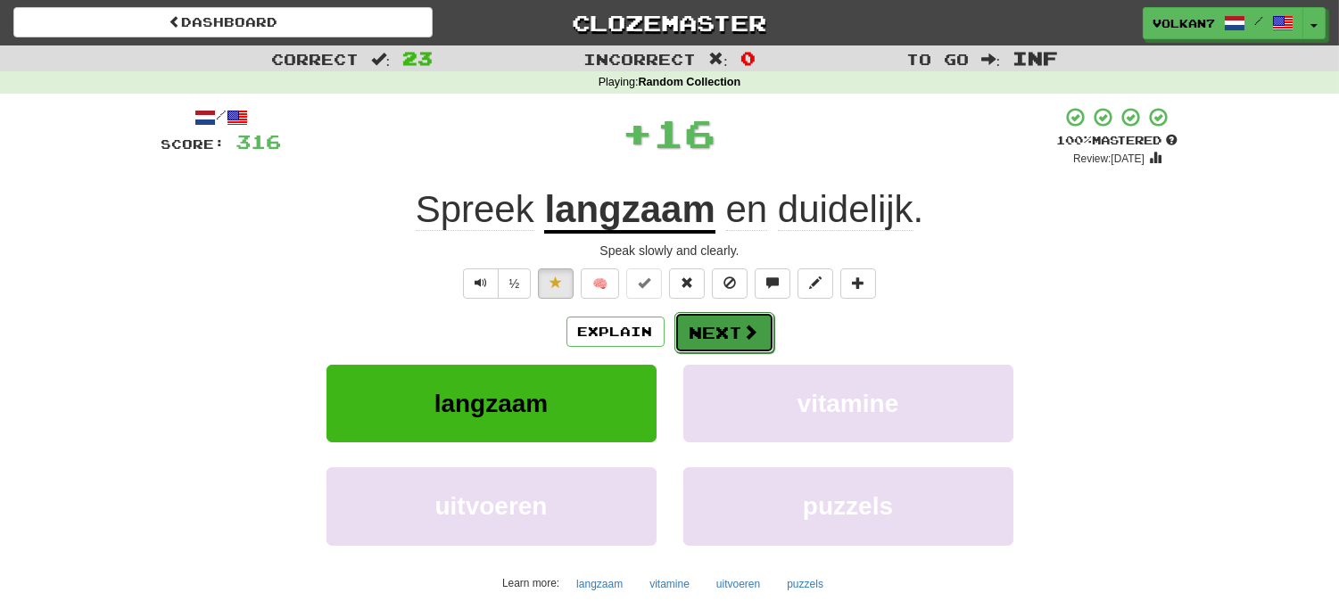
click at [737, 318] on button "Next" at bounding box center [724, 332] width 100 height 41
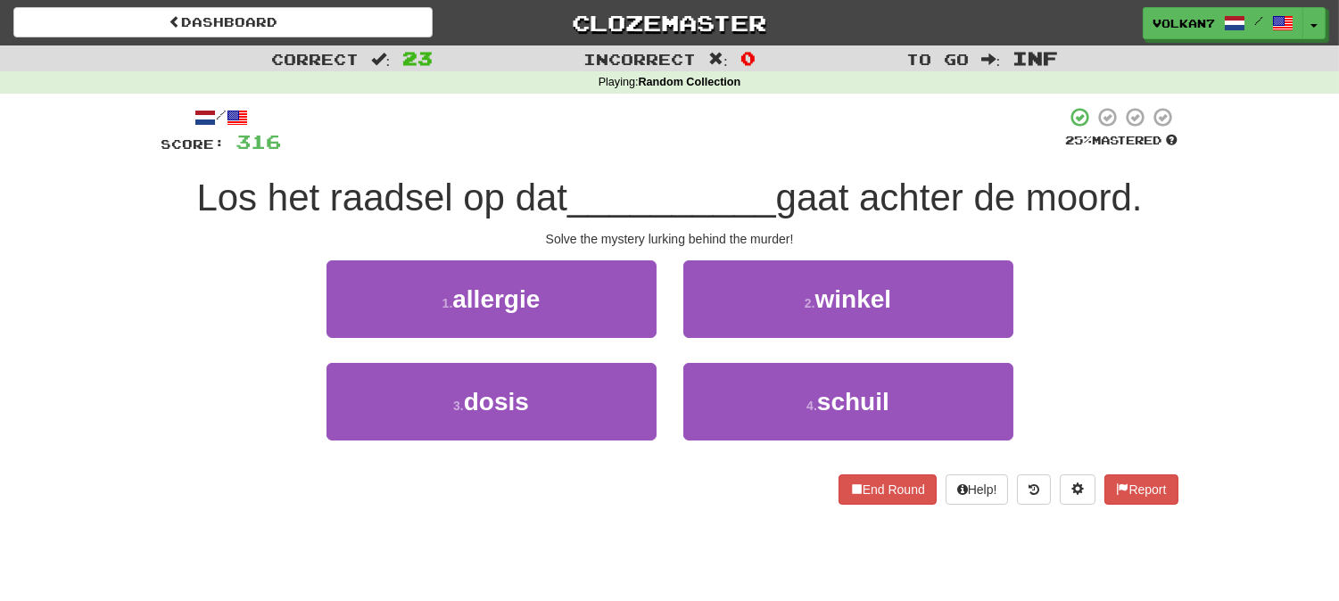
click at [741, 137] on div at bounding box center [674, 130] width 784 height 49
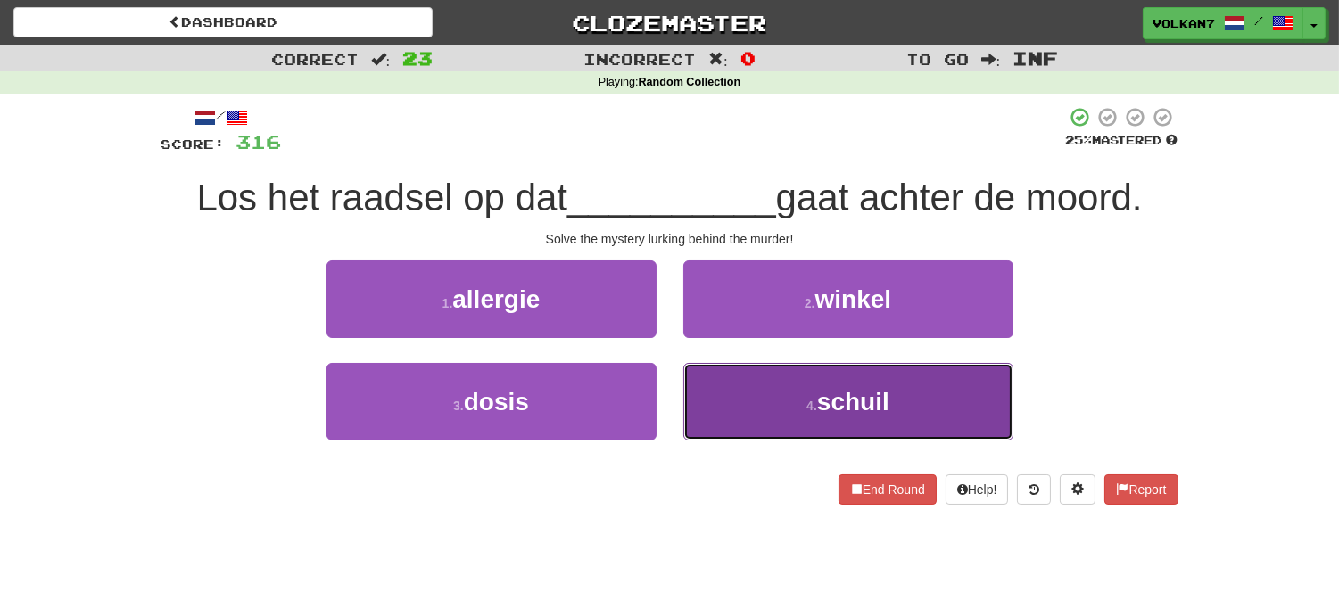
click at [791, 394] on button "4 . schuil" at bounding box center [848, 402] width 330 height 78
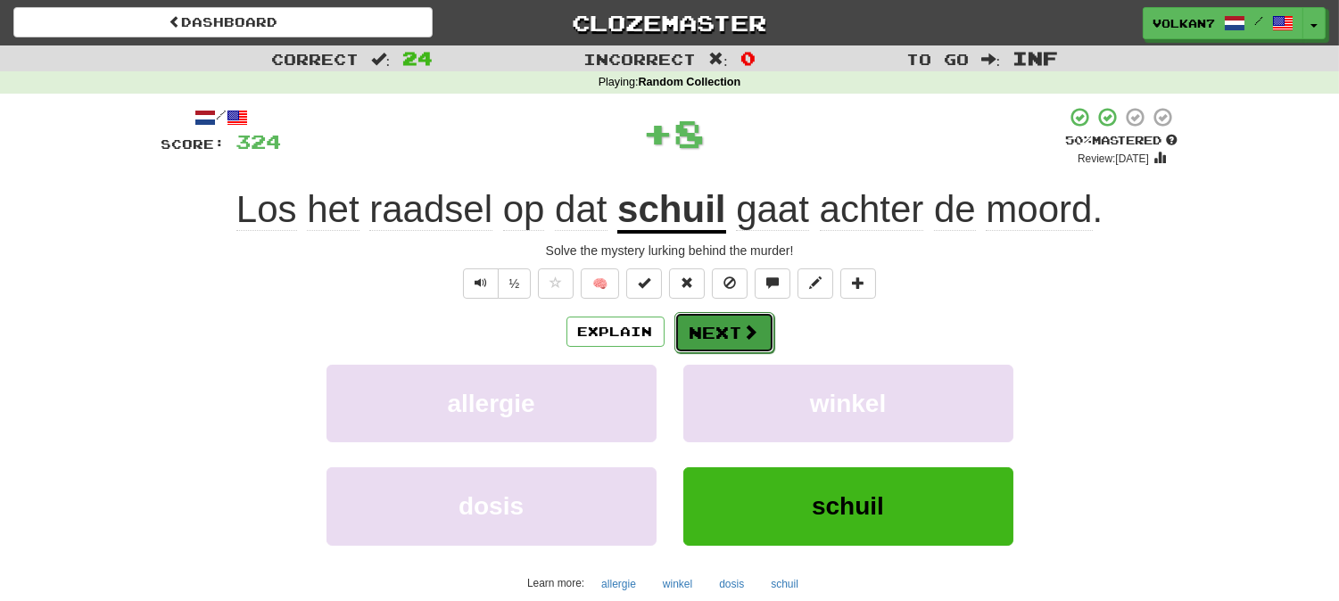
click at [714, 331] on button "Next" at bounding box center [724, 332] width 100 height 41
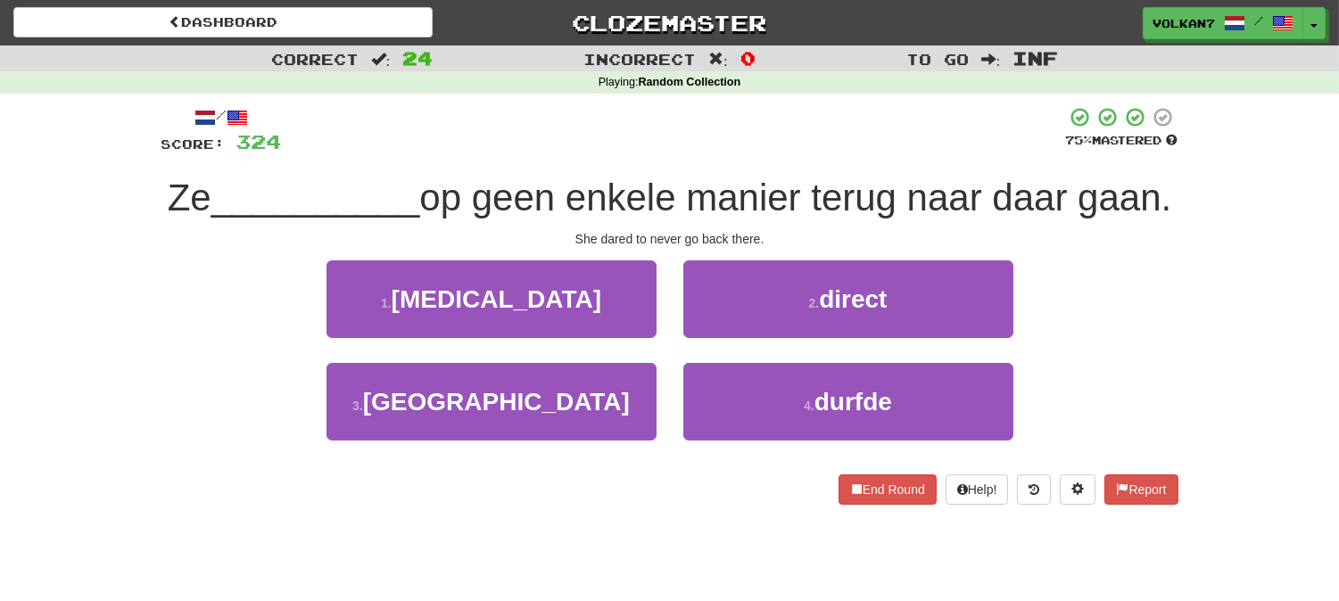
click at [741, 129] on div at bounding box center [674, 130] width 784 height 49
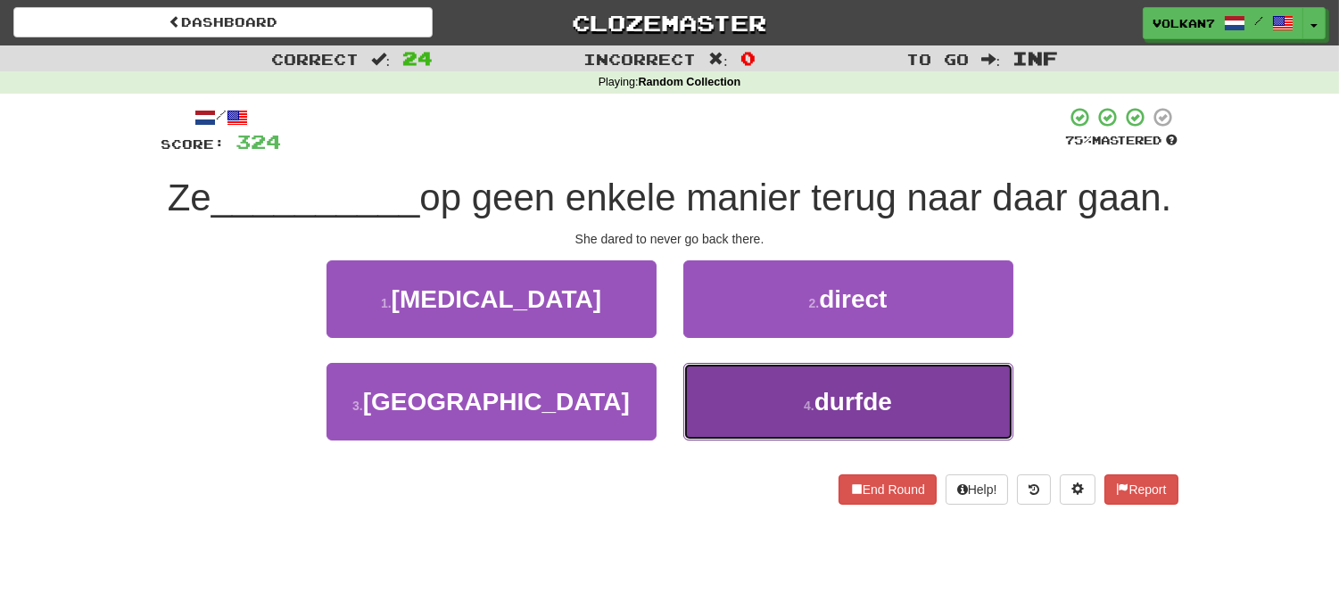
click at [841, 416] on span "durfde" at bounding box center [853, 402] width 78 height 28
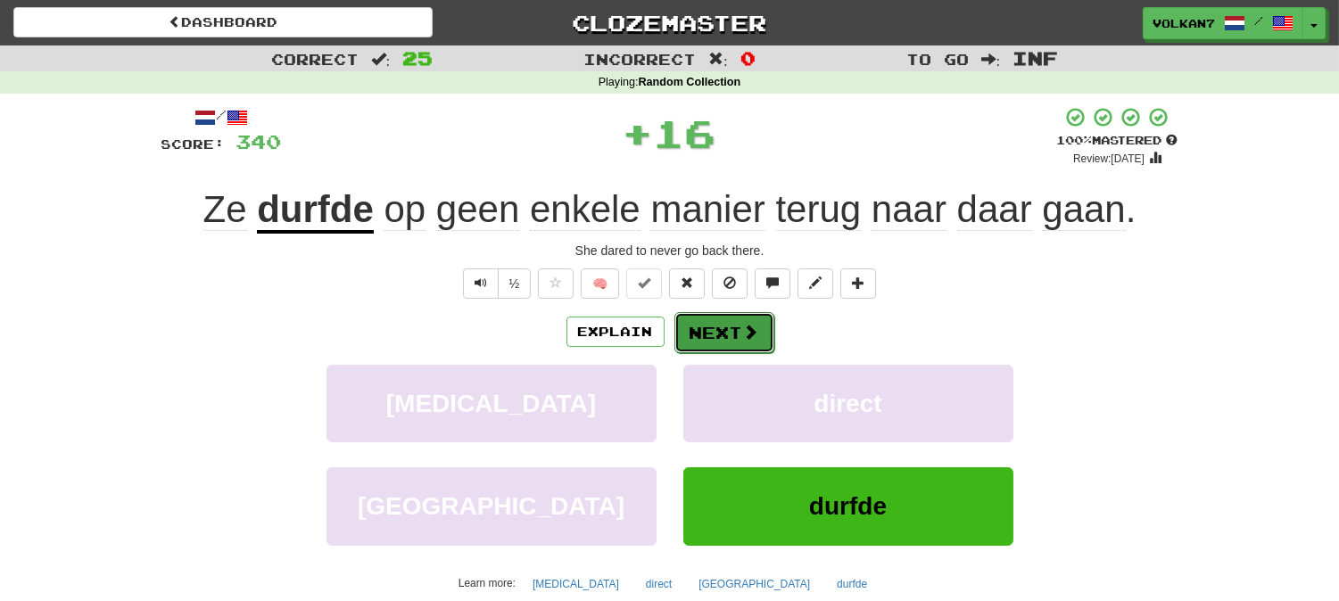
click at [736, 344] on button "Next" at bounding box center [724, 332] width 100 height 41
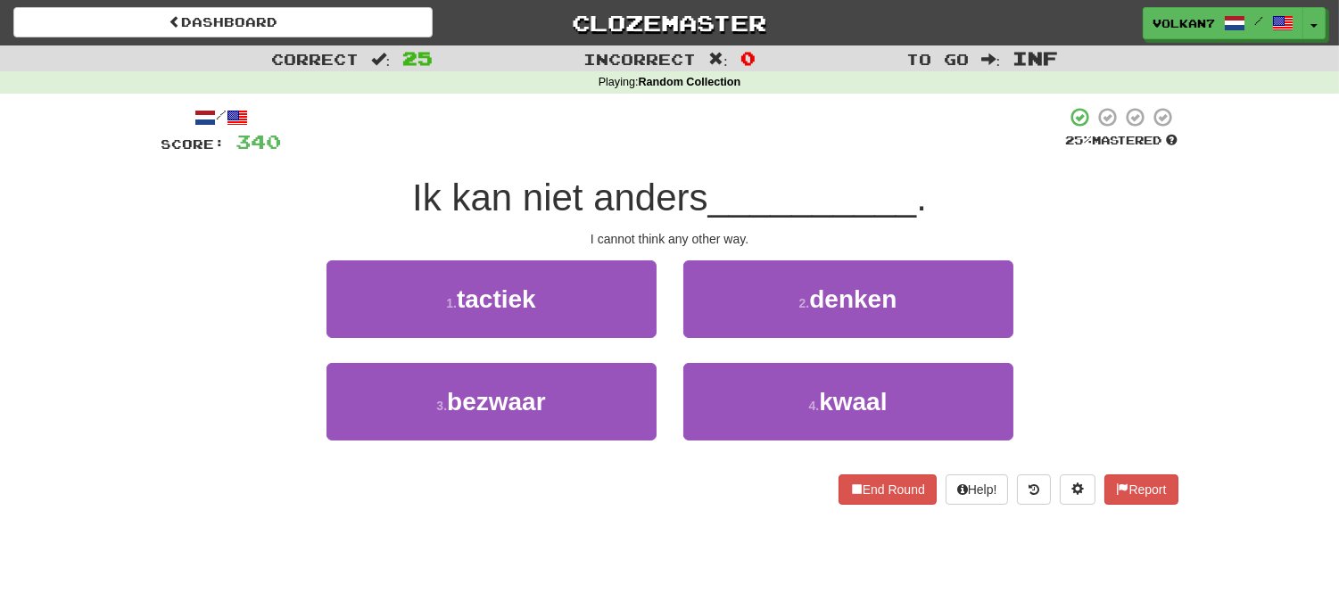
click at [765, 123] on div at bounding box center [674, 130] width 784 height 49
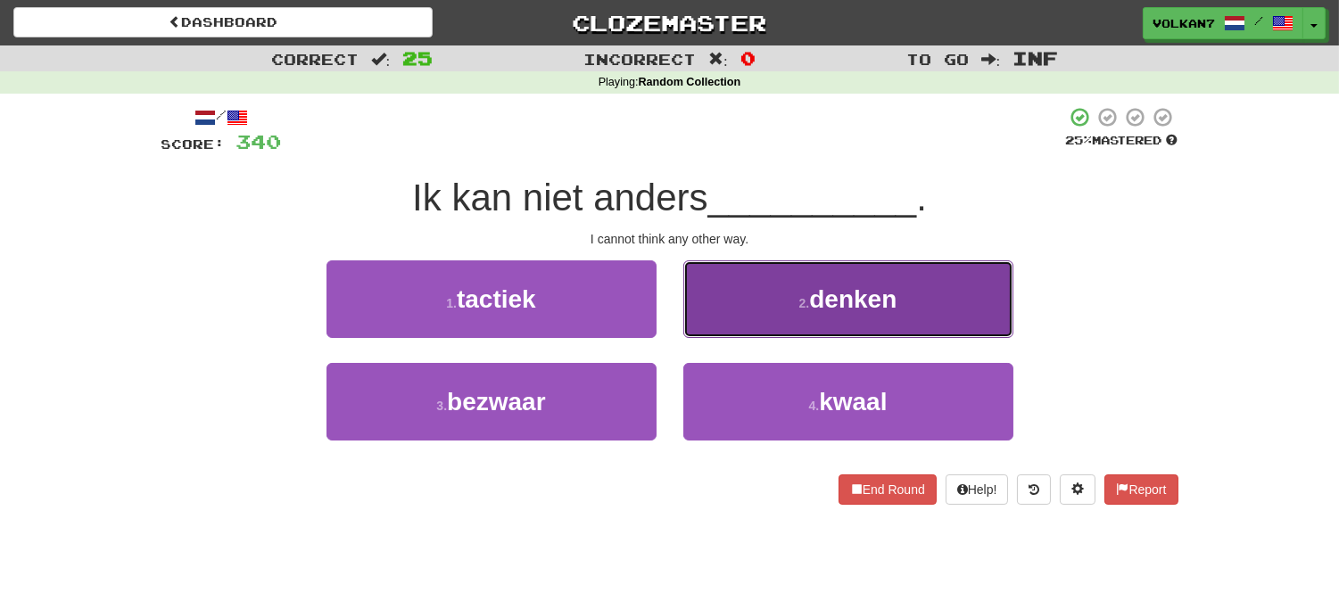
click at [825, 310] on span "denken" at bounding box center [852, 299] width 87 height 28
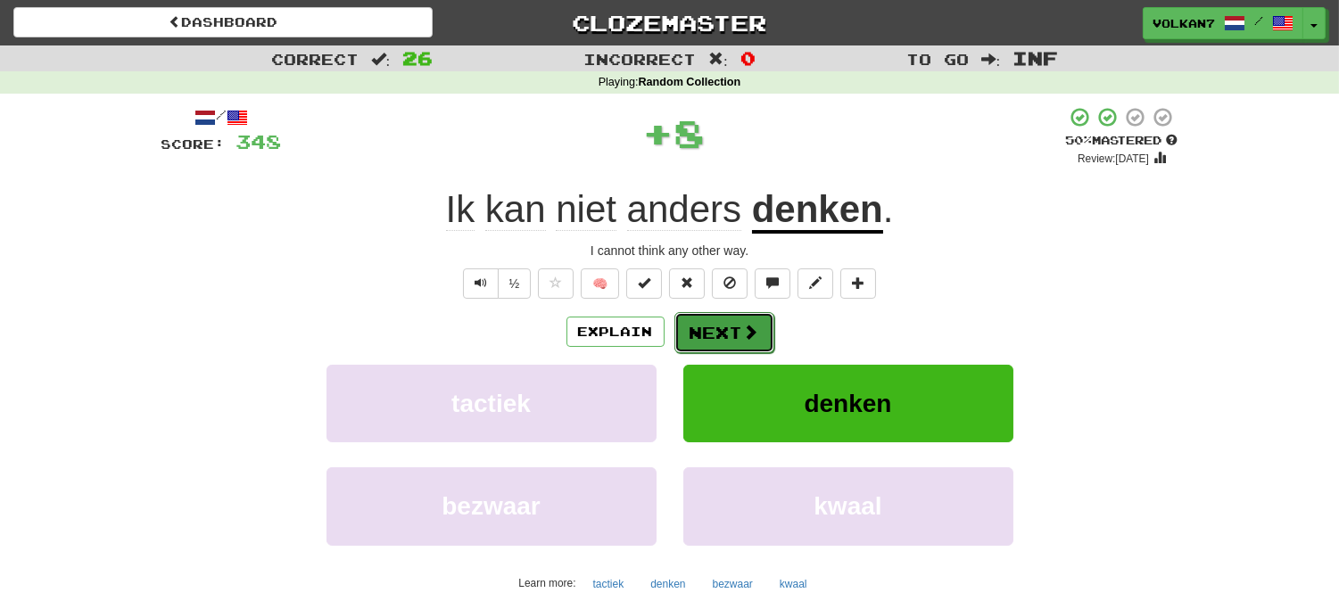
click at [770, 337] on button "Next" at bounding box center [724, 332] width 100 height 41
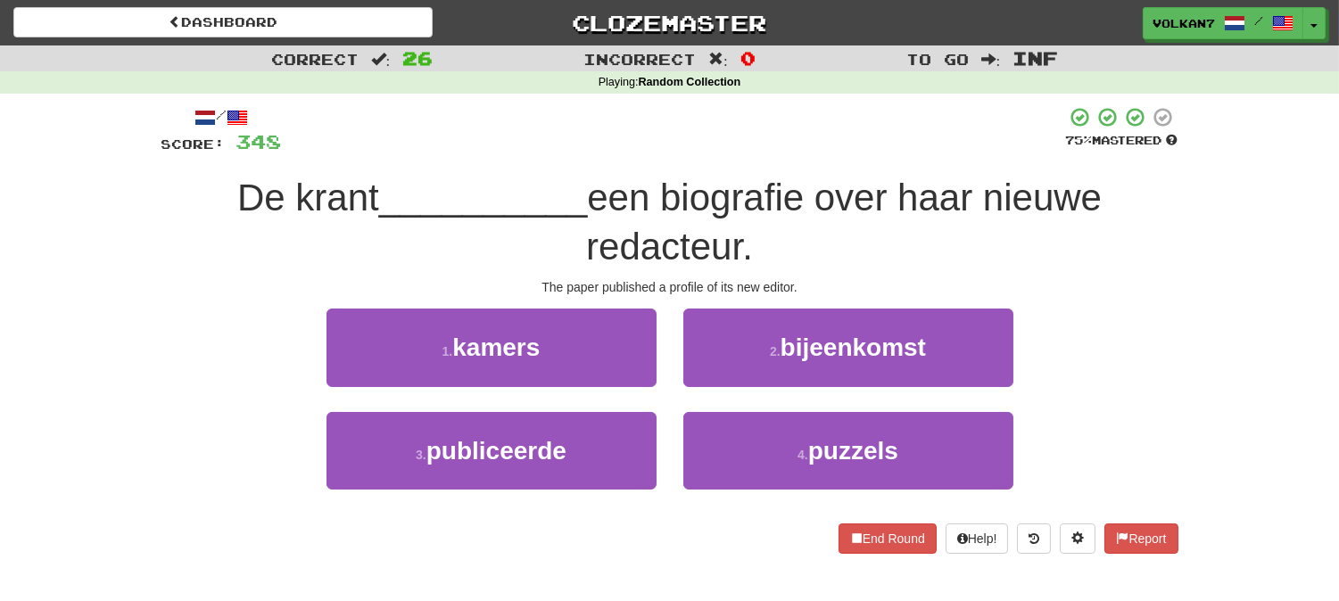
click at [764, 144] on div at bounding box center [674, 130] width 784 height 49
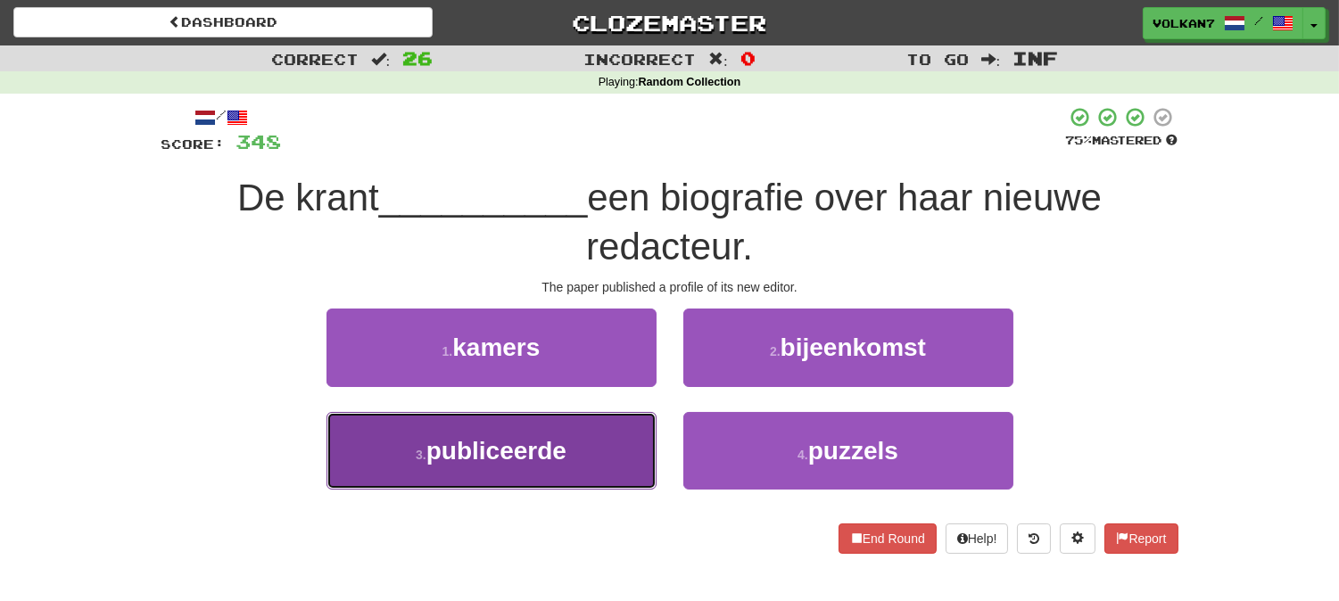
click at [581, 455] on button "3 . publiceerde" at bounding box center [491, 451] width 330 height 78
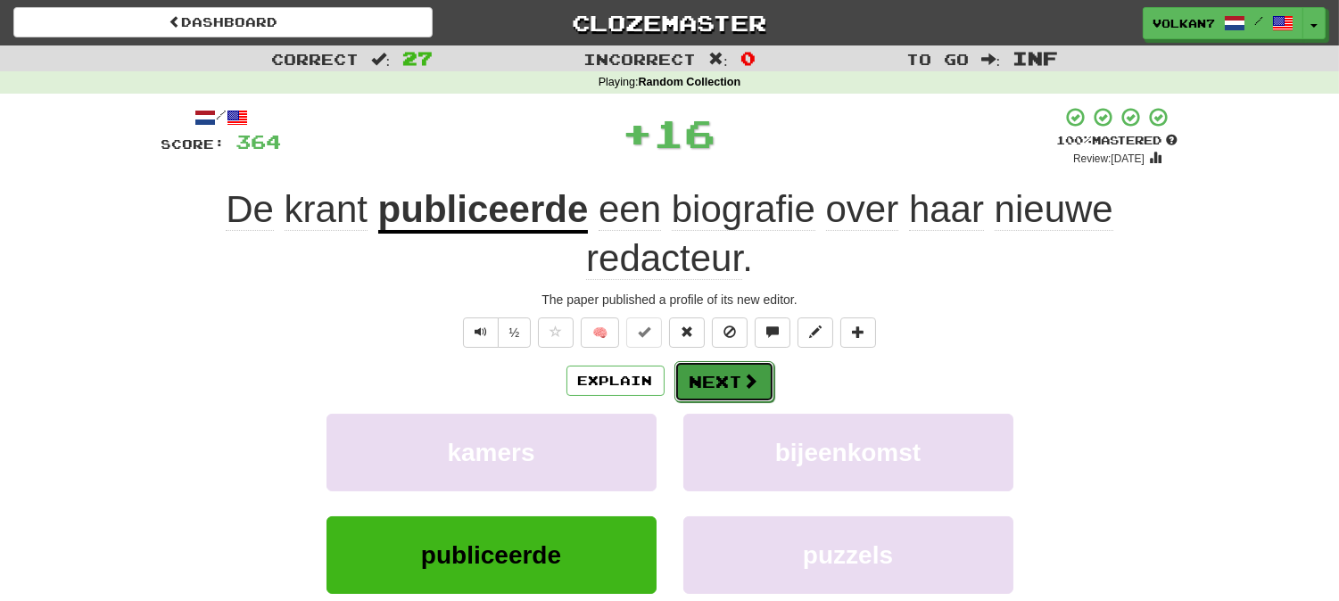
click at [744, 373] on span at bounding box center [751, 381] width 16 height 16
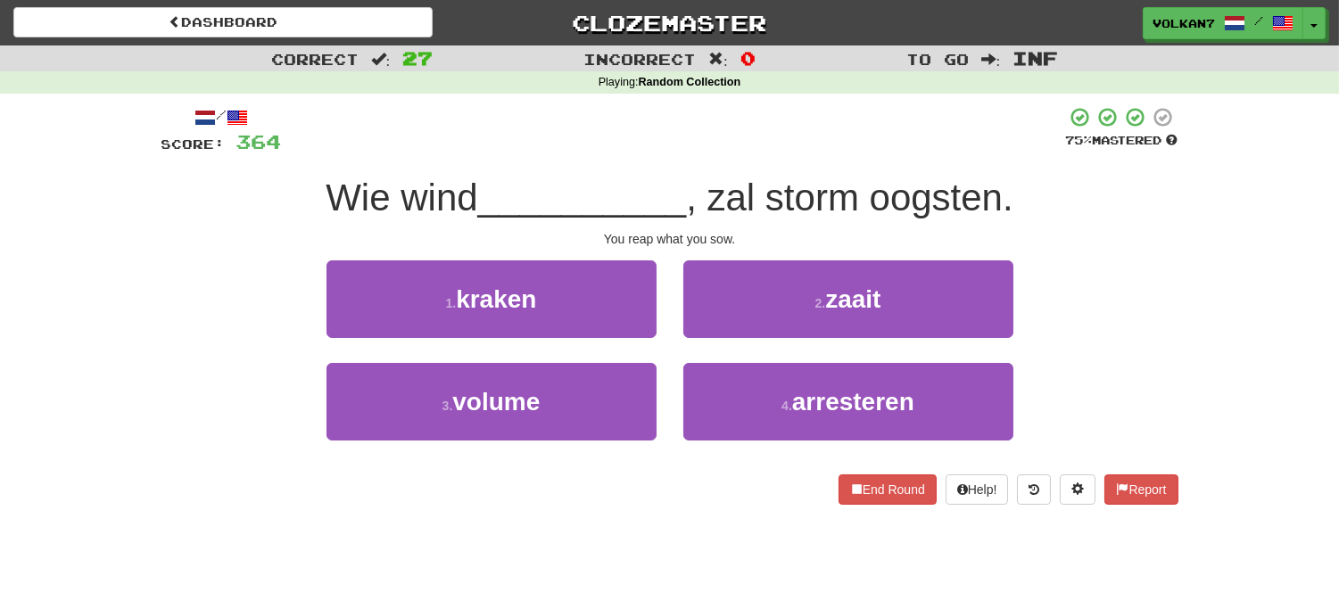
click at [758, 153] on div at bounding box center [674, 130] width 784 height 49
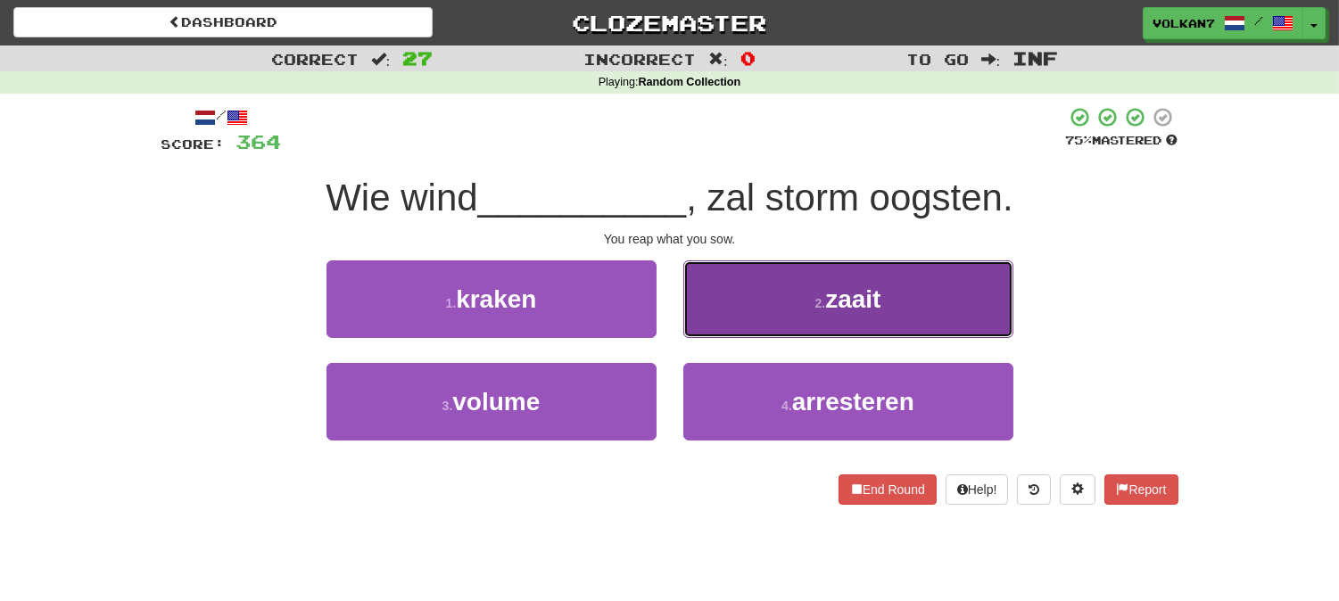
click at [781, 324] on button "2 . zaait" at bounding box center [848, 299] width 330 height 78
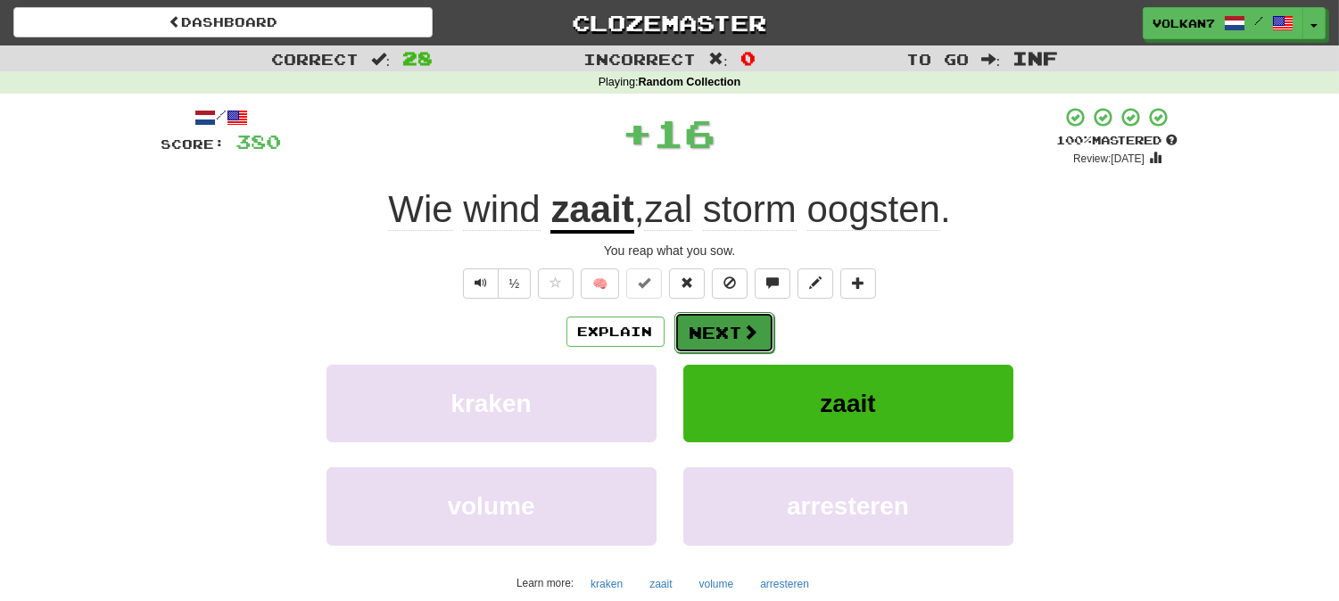
click at [725, 327] on button "Next" at bounding box center [724, 332] width 100 height 41
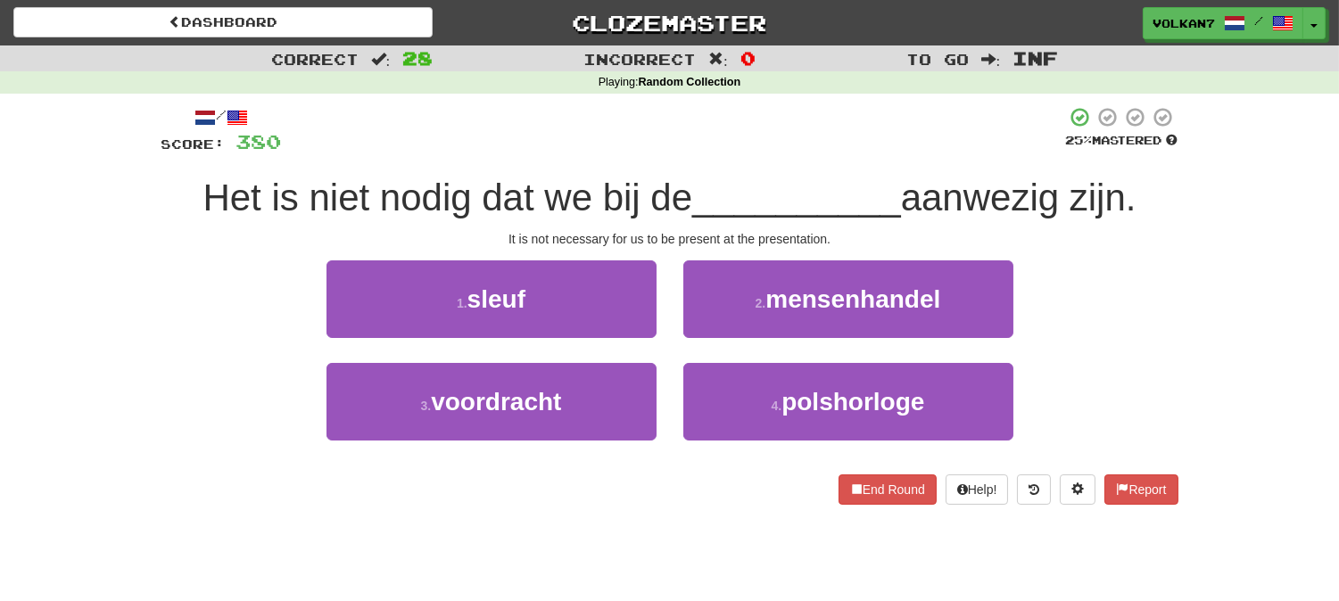
click at [760, 153] on div at bounding box center [674, 130] width 784 height 49
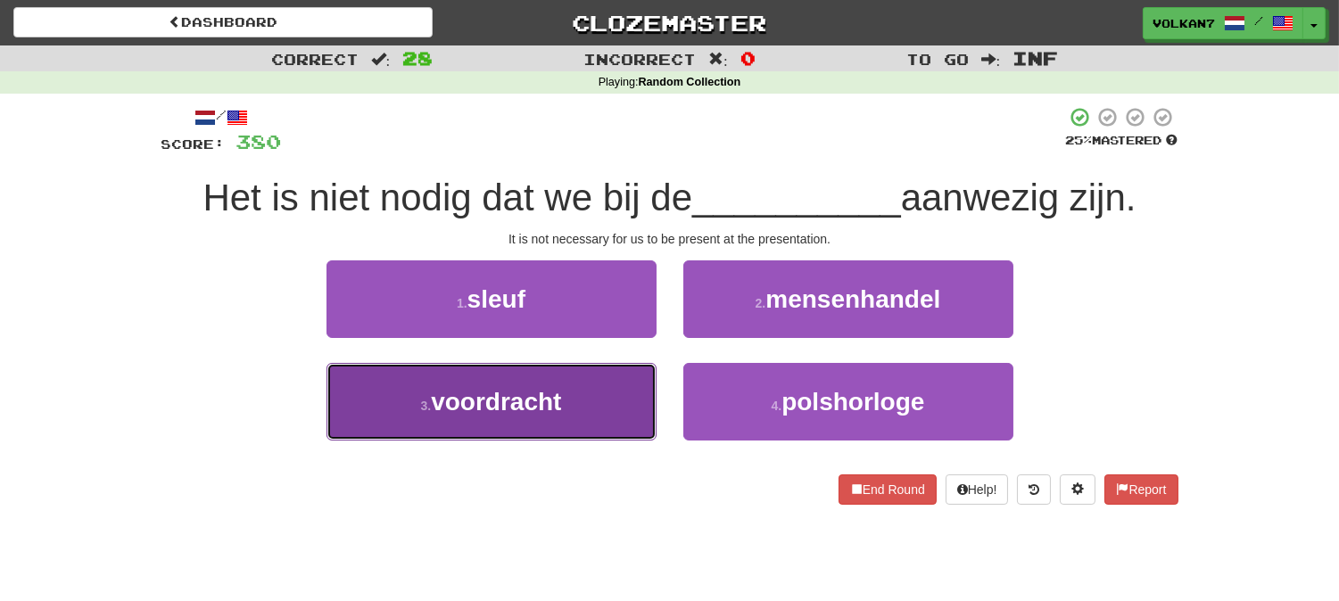
click at [621, 413] on button "3 . voordracht" at bounding box center [491, 402] width 330 height 78
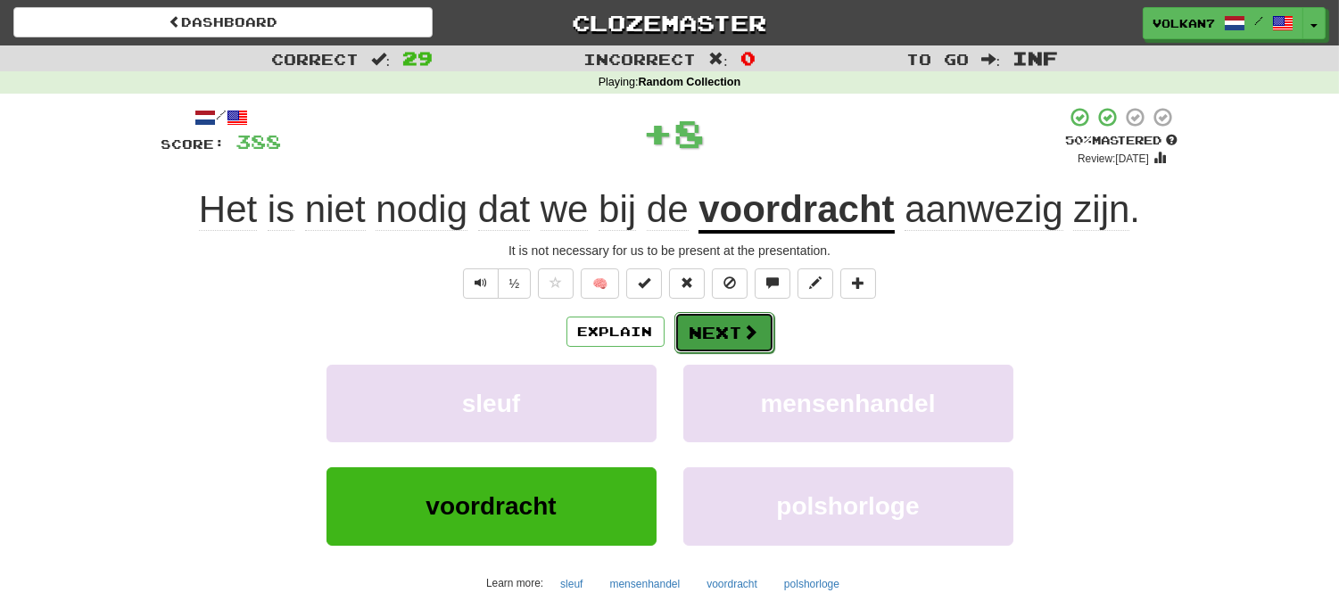
click at [738, 339] on button "Next" at bounding box center [724, 332] width 100 height 41
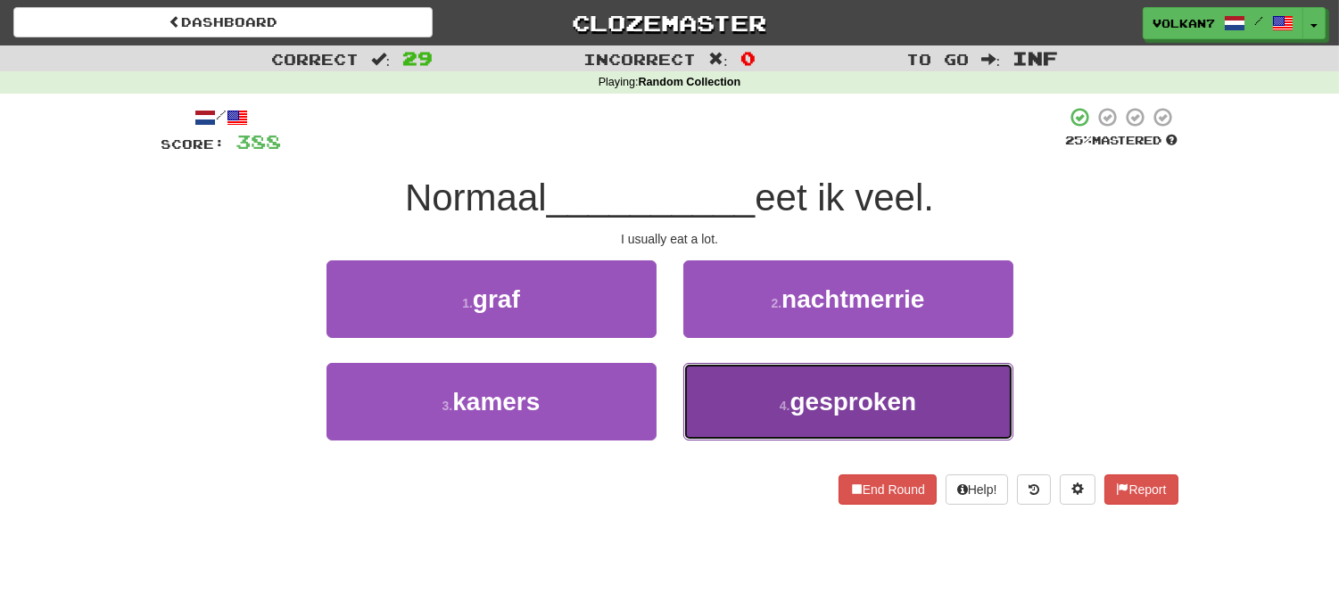
click at [786, 381] on button "4 . gesproken" at bounding box center [848, 402] width 330 height 78
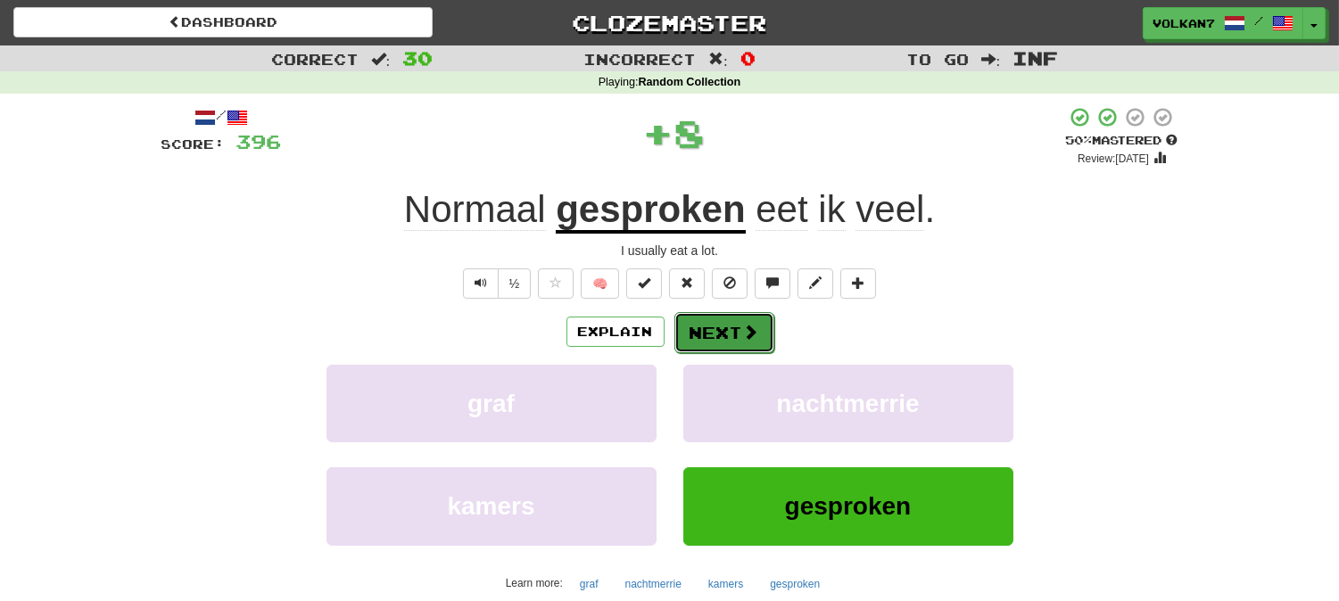
click at [752, 326] on span at bounding box center [751, 332] width 16 height 16
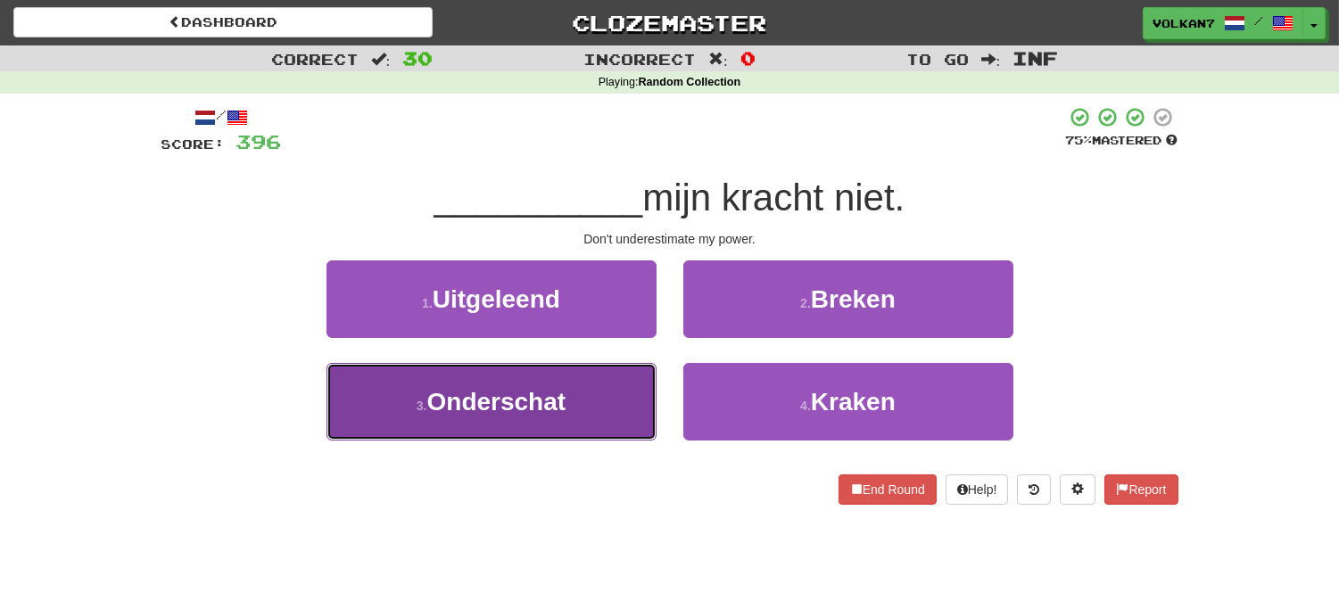
click at [611, 393] on button "3 . Onderschat" at bounding box center [491, 402] width 330 height 78
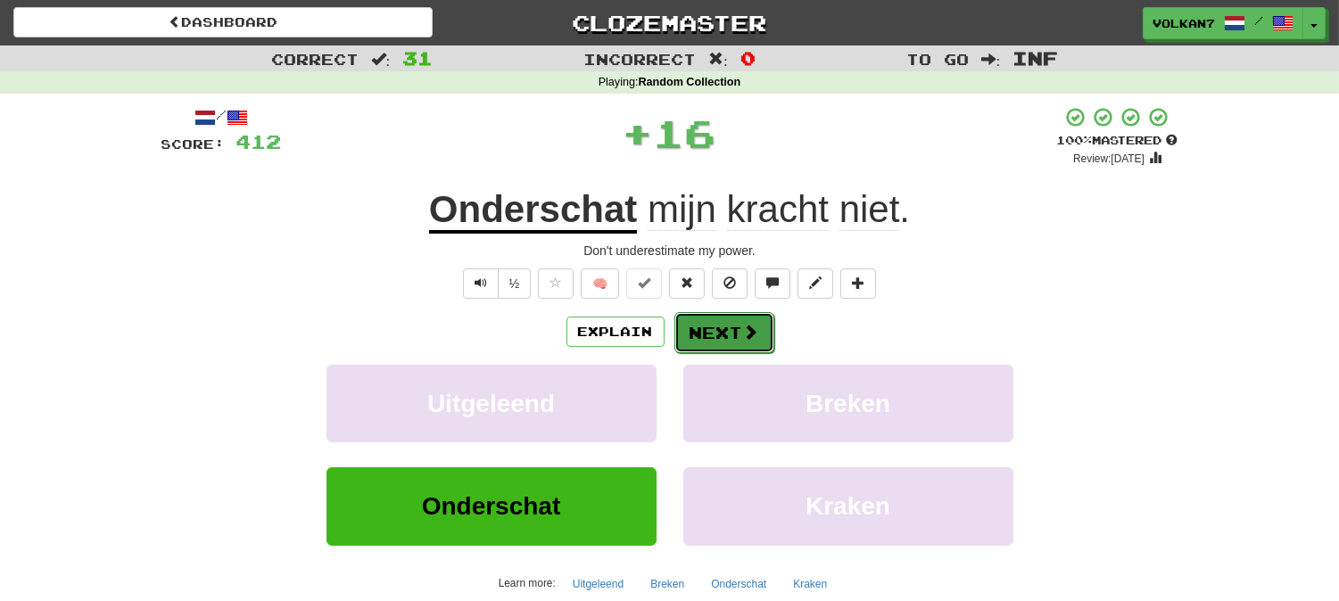
click at [725, 326] on button "Next" at bounding box center [724, 332] width 100 height 41
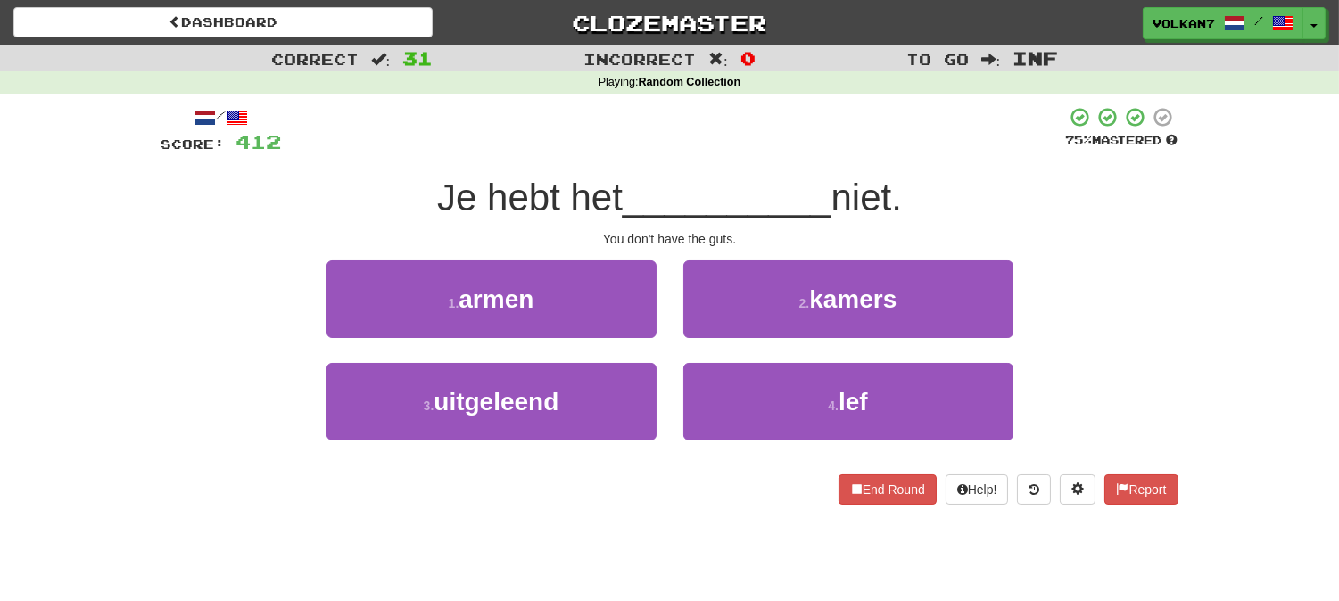
click at [756, 150] on div at bounding box center [674, 130] width 784 height 49
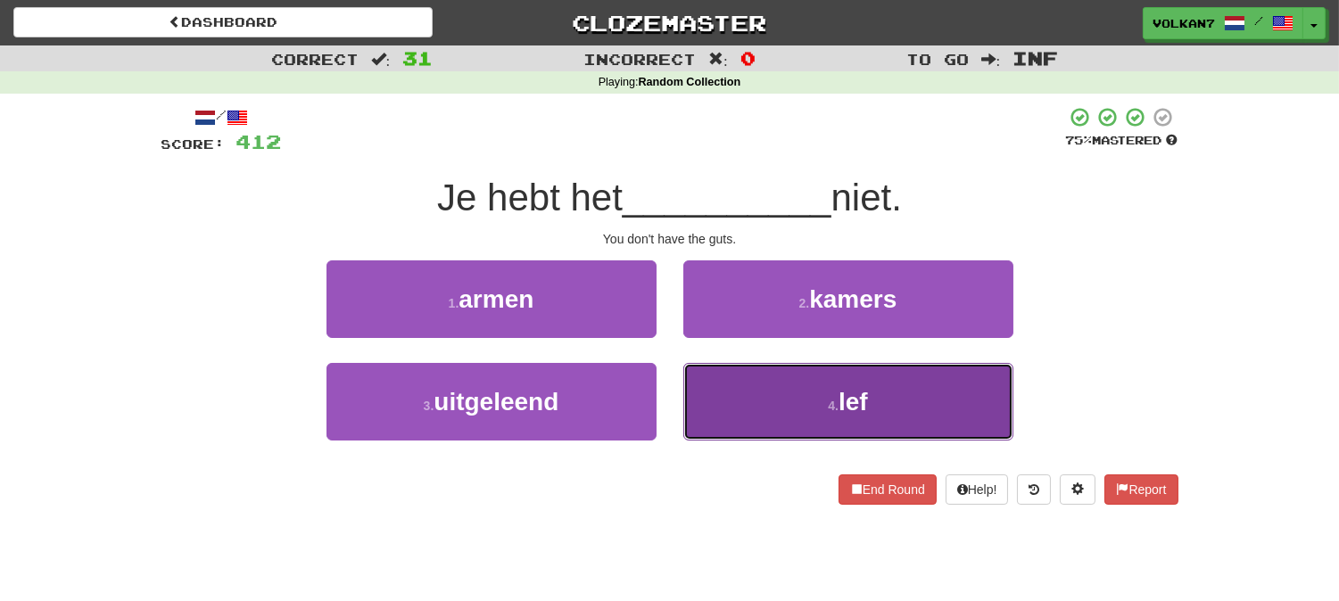
click at [813, 395] on button "4 . lef" at bounding box center [848, 402] width 330 height 78
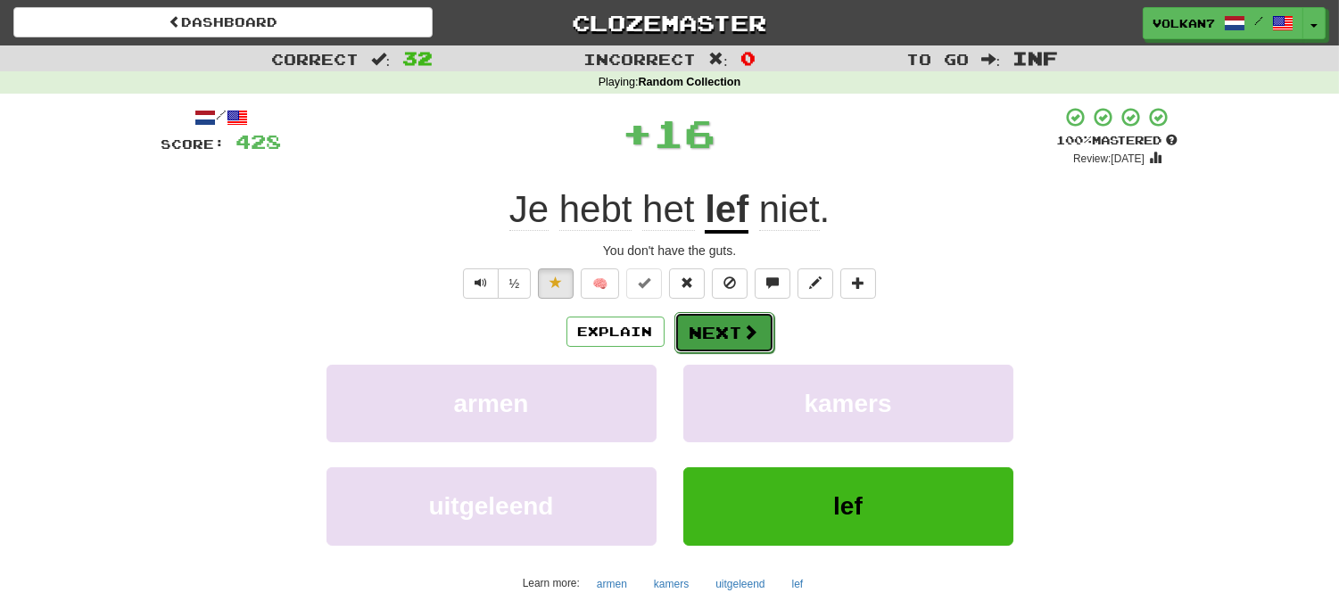
click at [681, 328] on button "Next" at bounding box center [724, 332] width 100 height 41
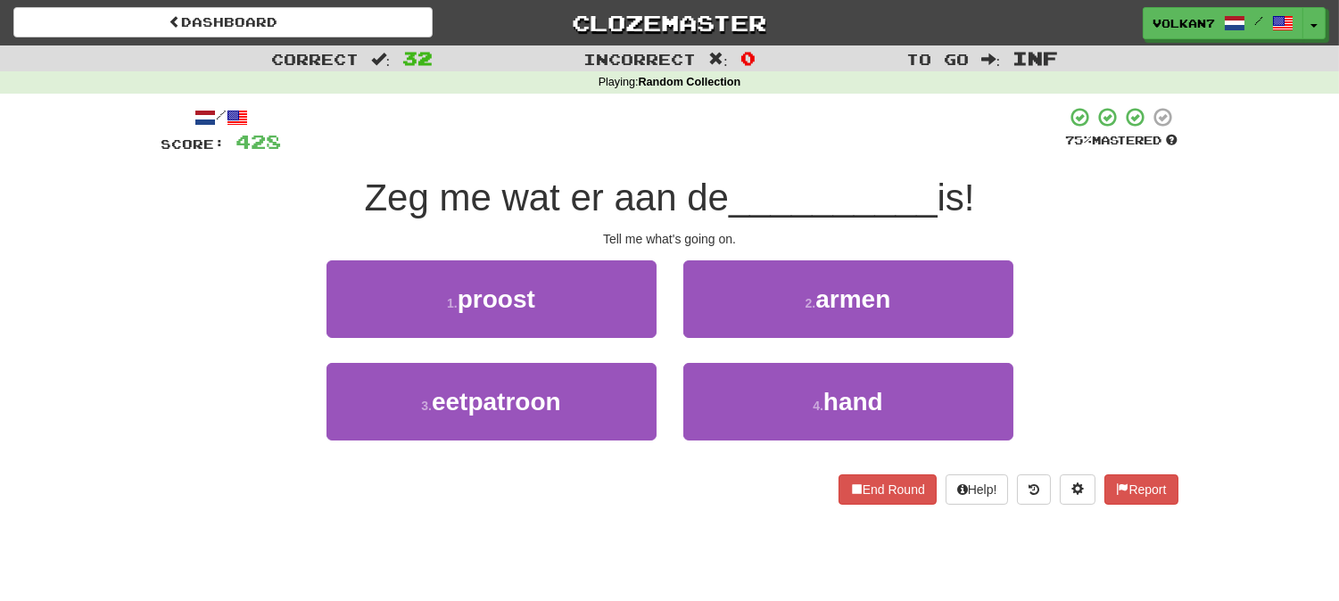
click at [714, 141] on div at bounding box center [674, 130] width 784 height 49
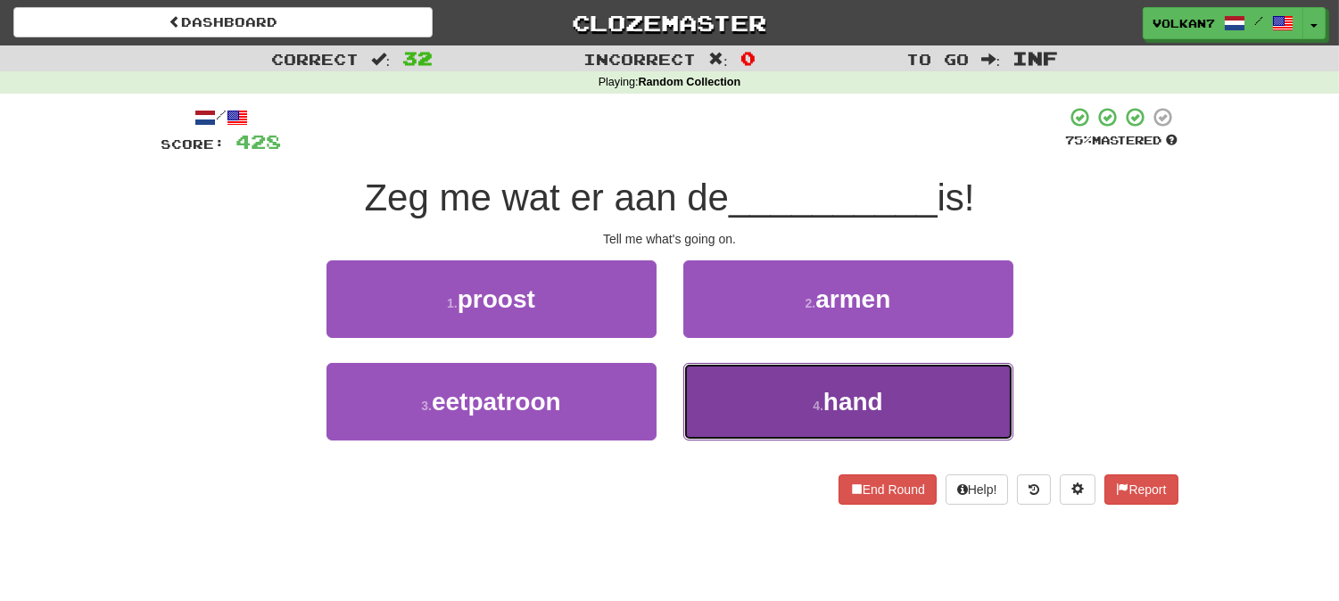
click at [842, 384] on button "4 . hand" at bounding box center [848, 402] width 330 height 78
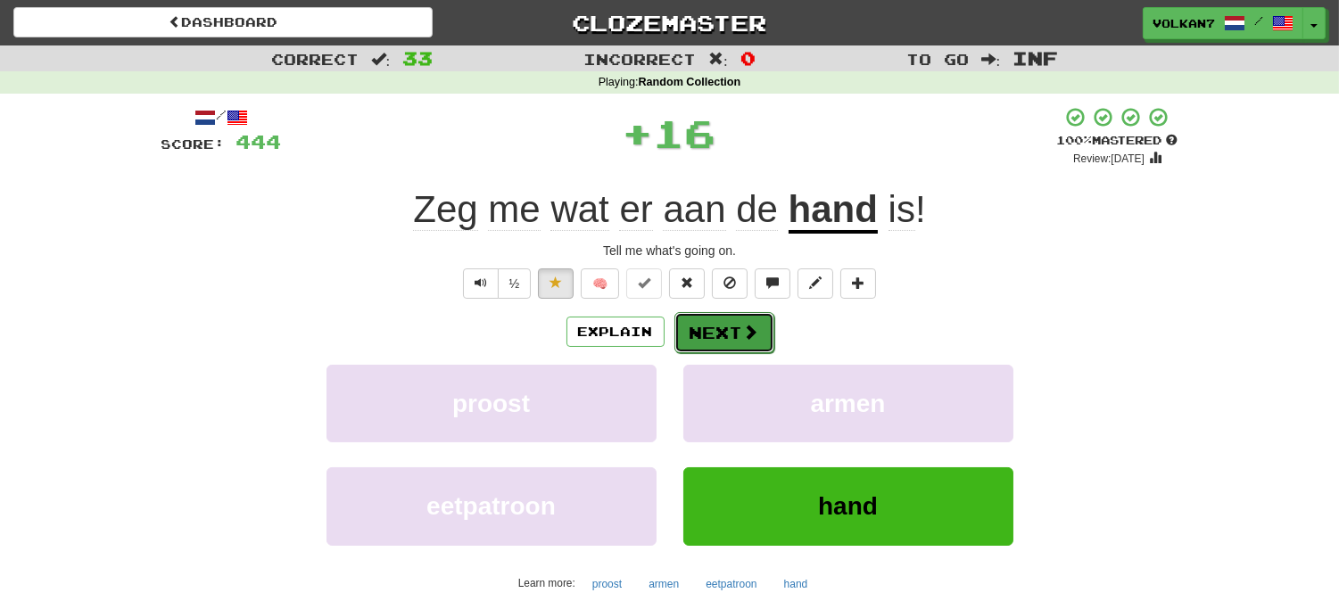
click at [737, 334] on button "Next" at bounding box center [724, 332] width 100 height 41
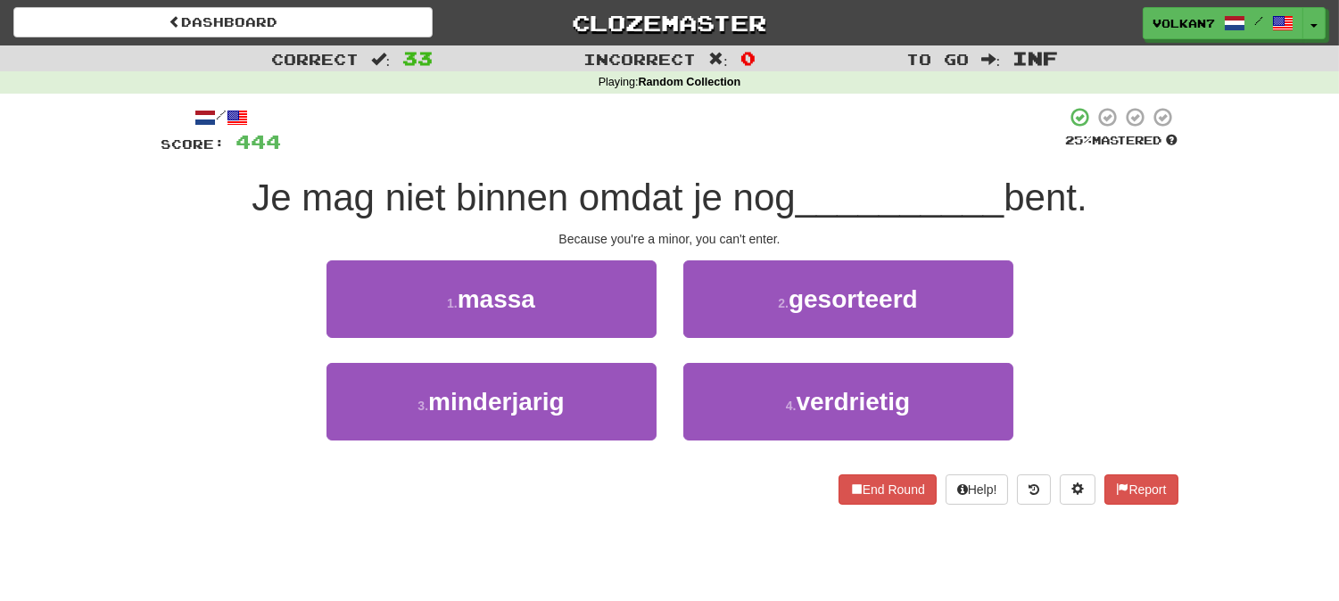
click at [734, 121] on div at bounding box center [674, 130] width 784 height 49
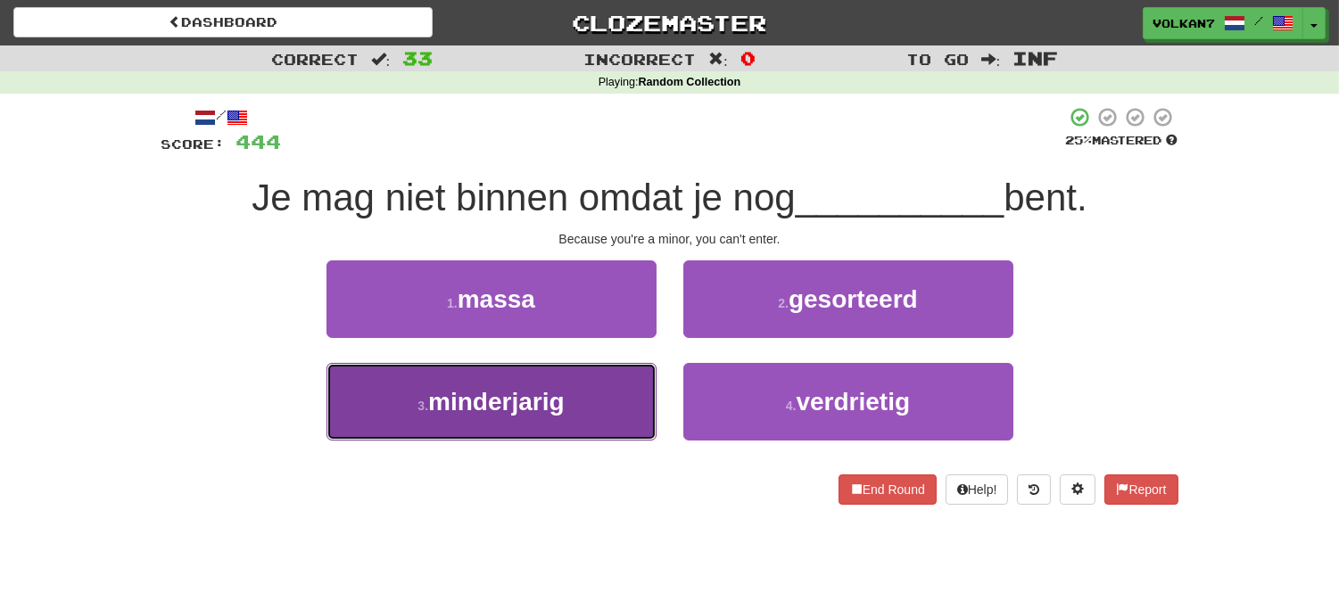
click at [556, 389] on span "minderjarig" at bounding box center [496, 402] width 136 height 28
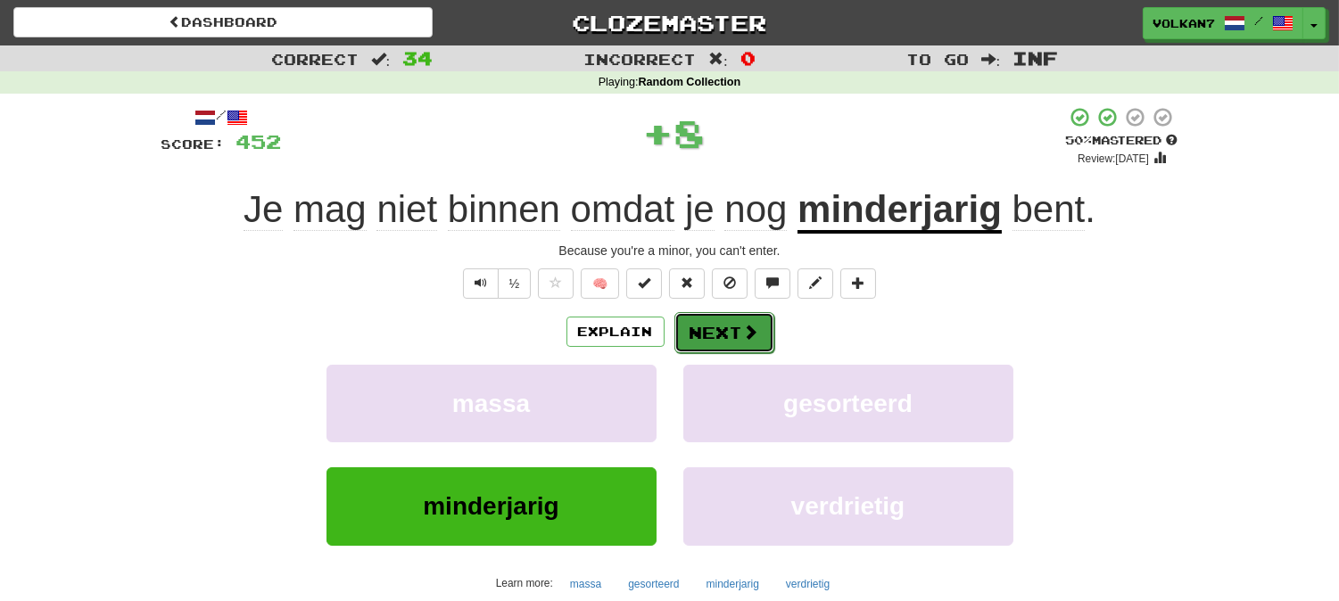
click at [732, 331] on button "Next" at bounding box center [724, 332] width 100 height 41
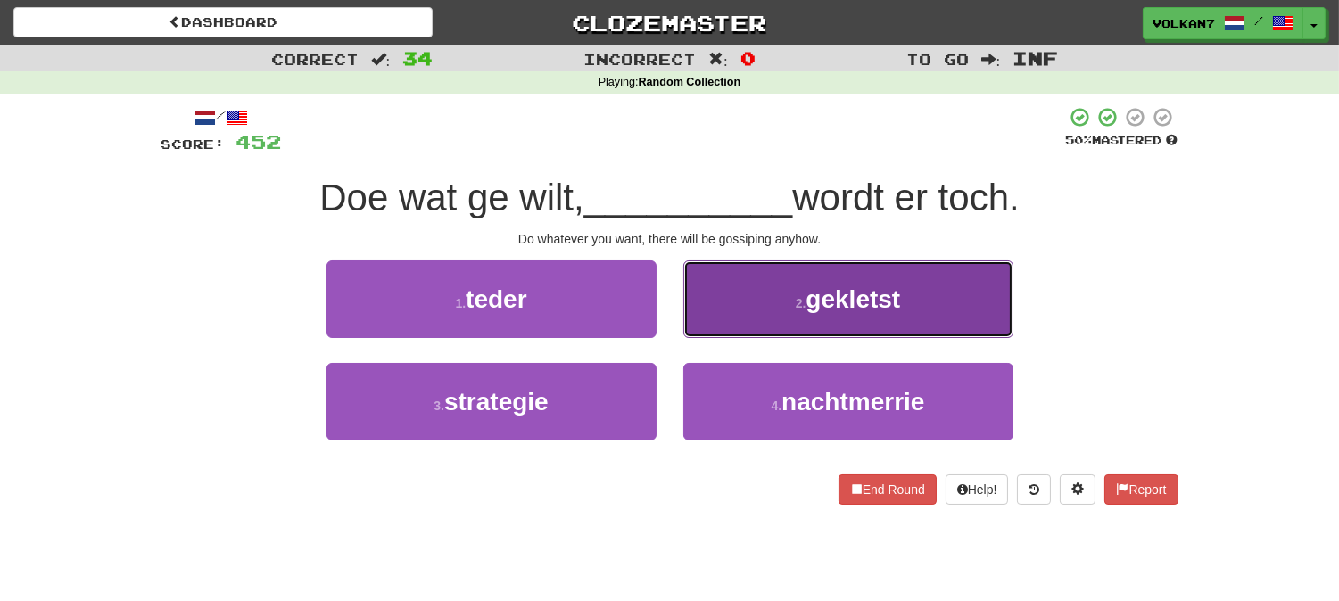
click at [706, 325] on button "2 . gekletst" at bounding box center [848, 299] width 330 height 78
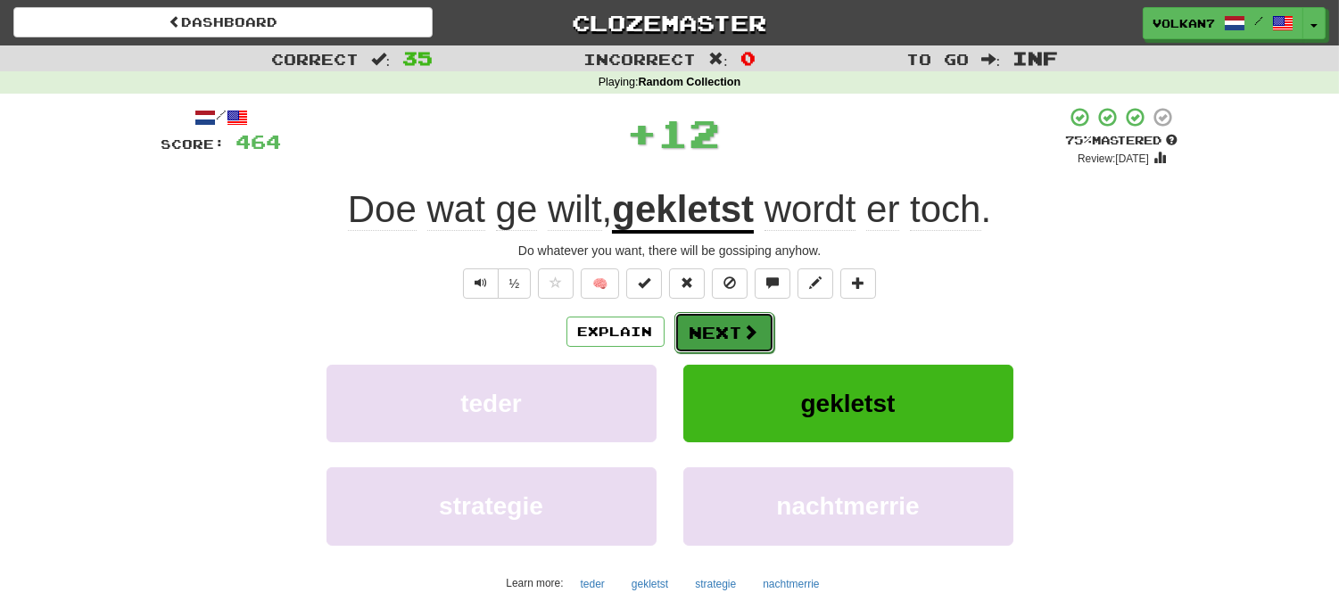
click at [722, 334] on button "Next" at bounding box center [724, 332] width 100 height 41
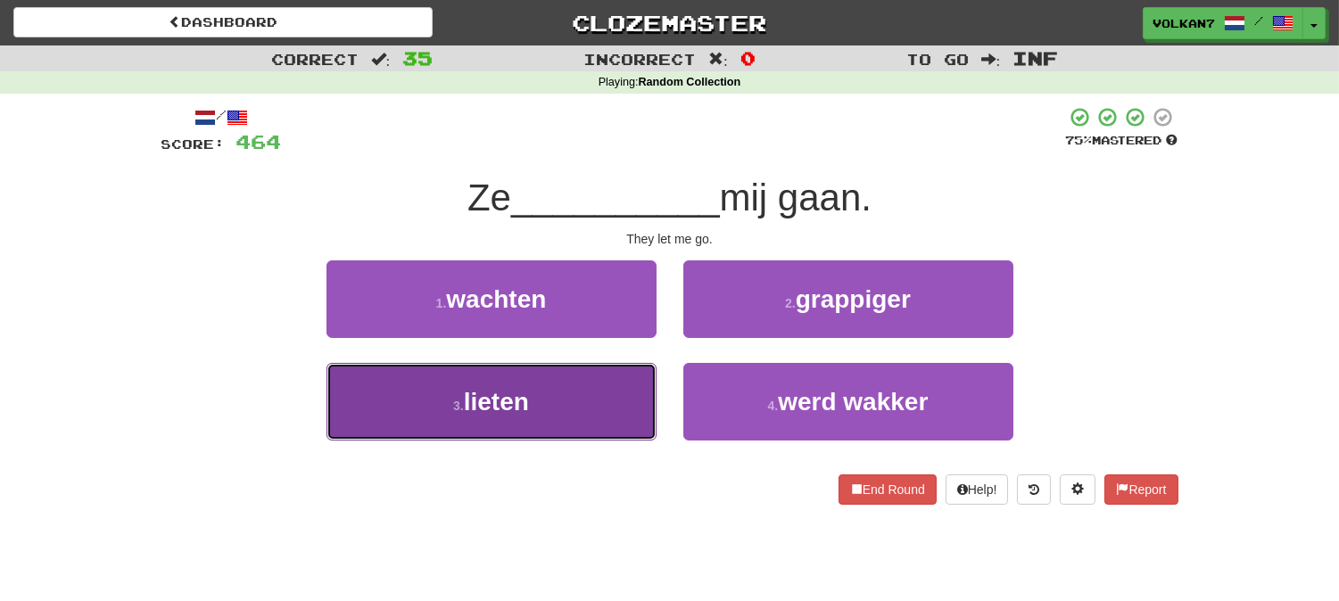
click at [578, 397] on button "3 . lieten" at bounding box center [491, 402] width 330 height 78
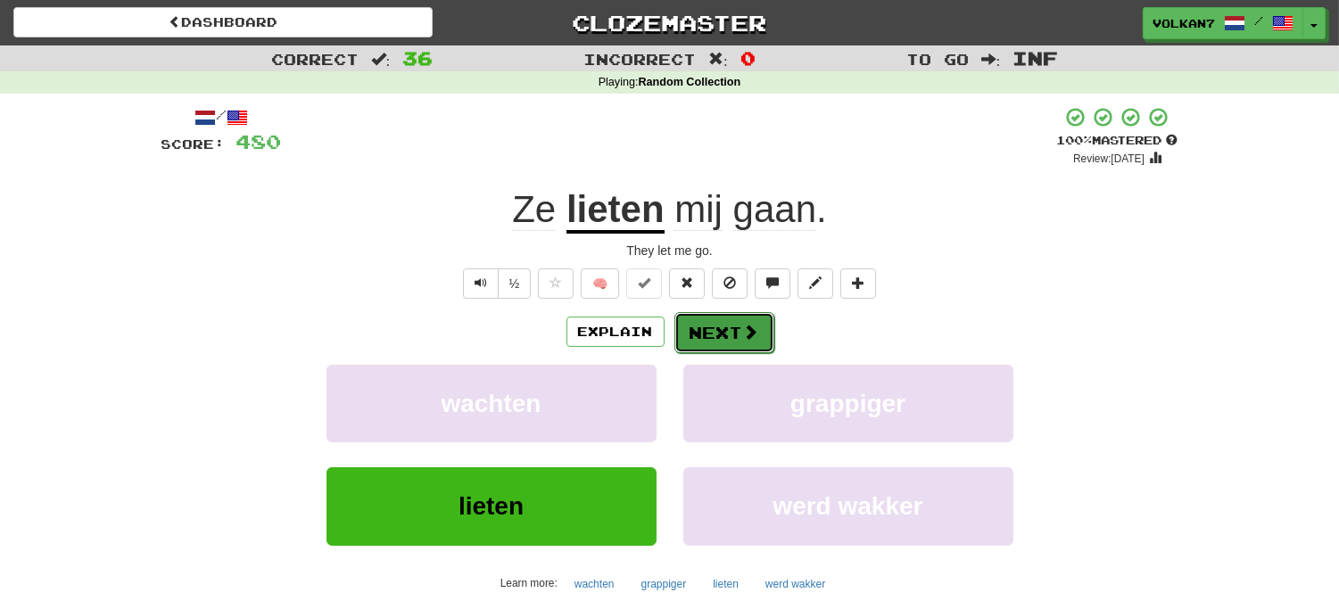
click at [724, 333] on button "Next" at bounding box center [724, 332] width 100 height 41
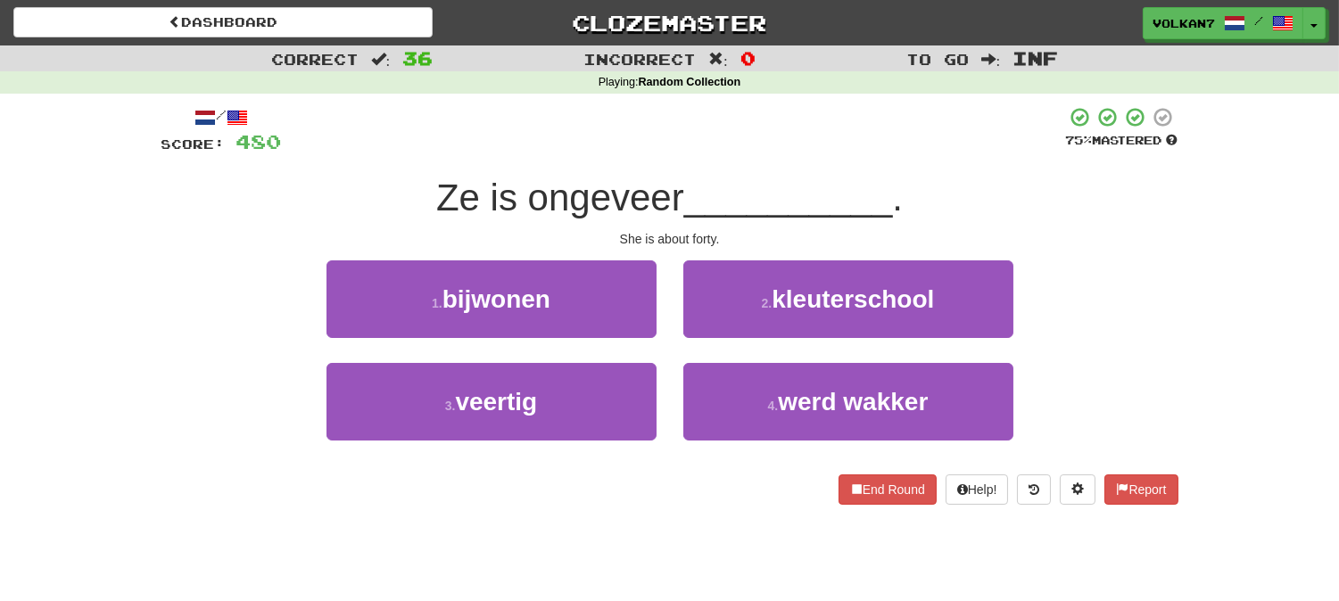
click at [722, 177] on span "__________" at bounding box center [788, 198] width 209 height 42
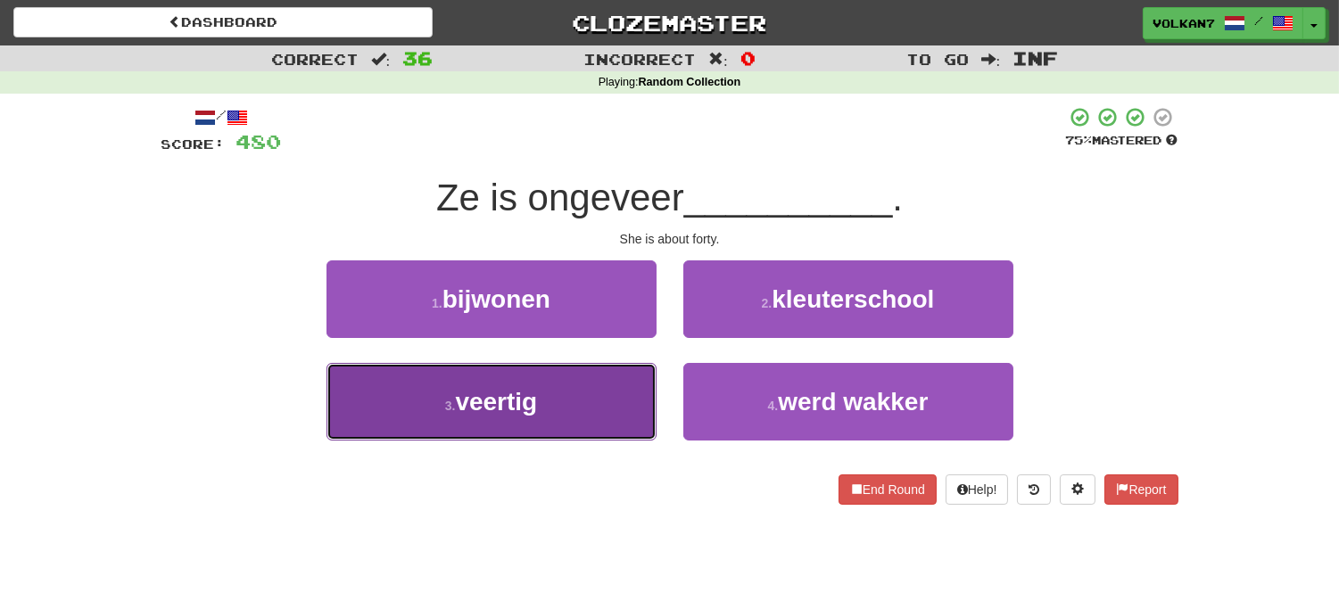
click at [591, 413] on button "3 . veertig" at bounding box center [491, 402] width 330 height 78
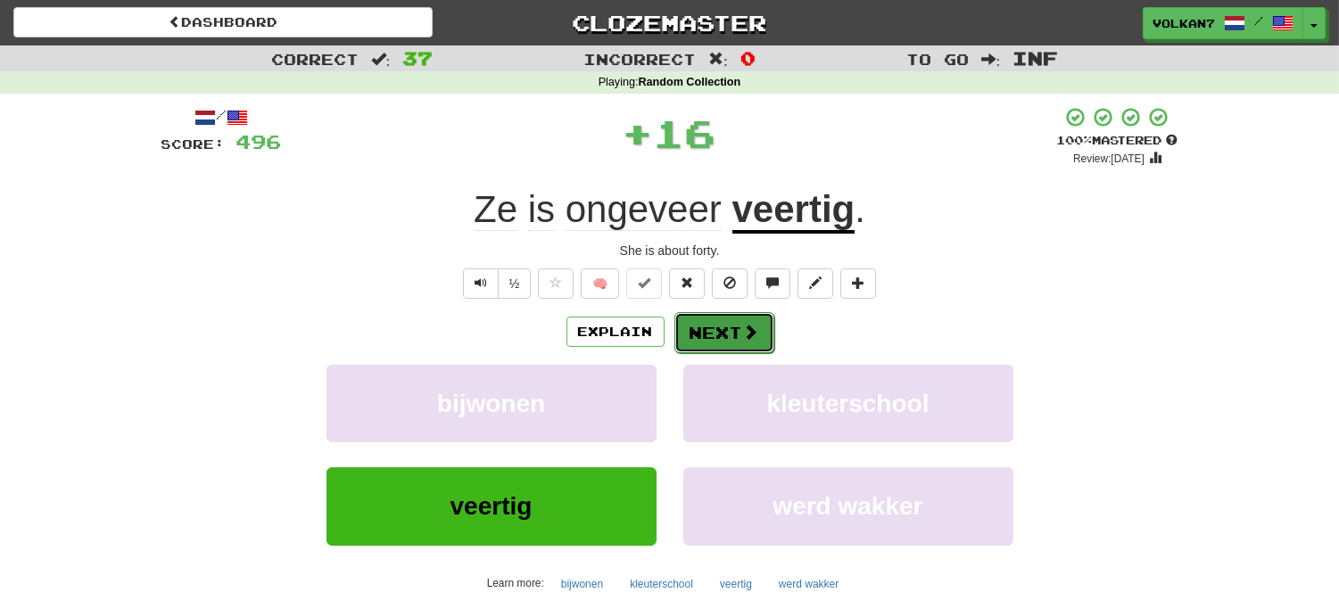
click at [699, 334] on button "Next" at bounding box center [724, 332] width 100 height 41
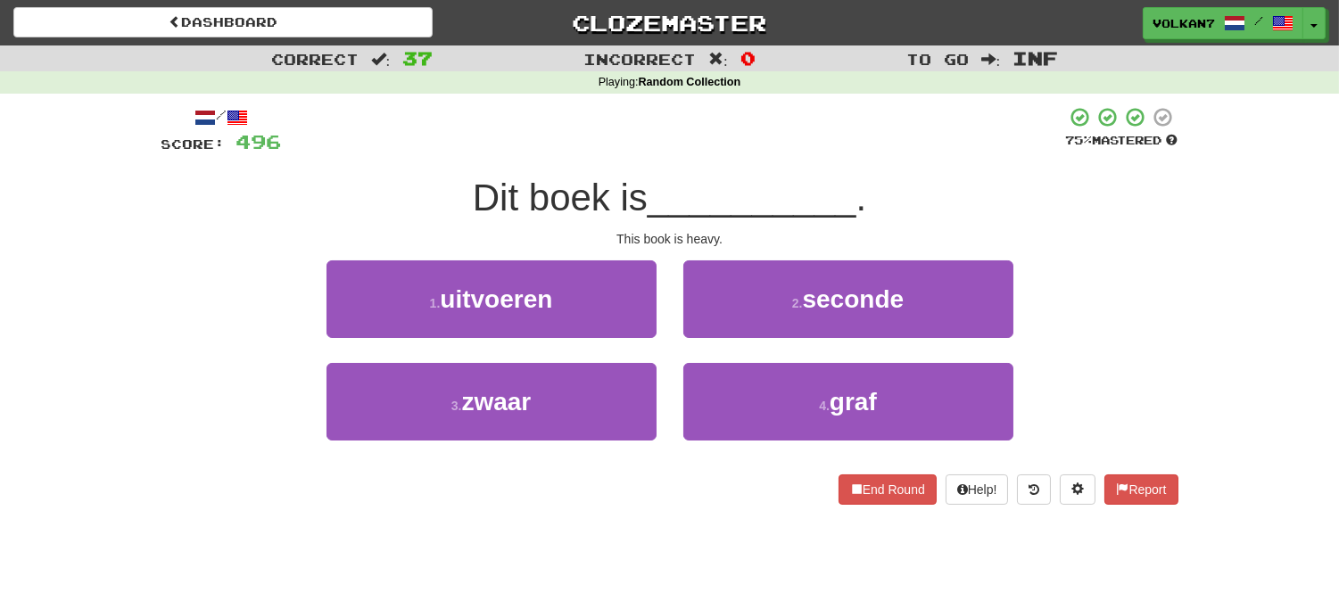
click at [716, 187] on span "__________" at bounding box center [752, 198] width 209 height 42
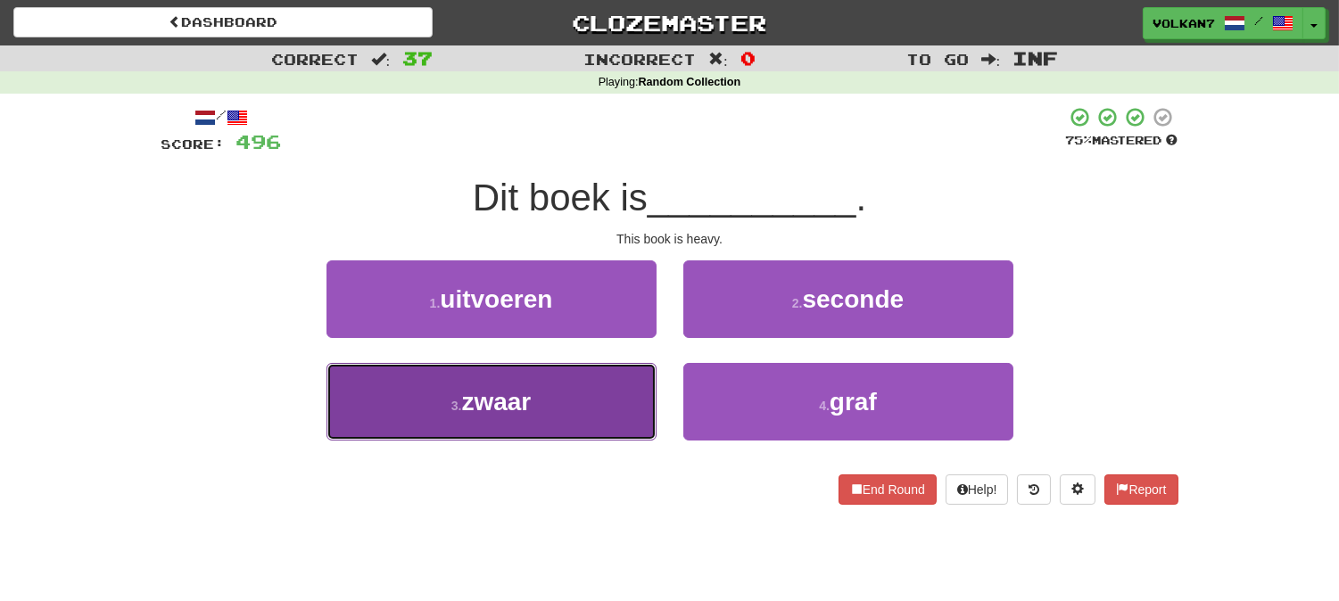
click at [610, 395] on button "3 . zwaar" at bounding box center [491, 402] width 330 height 78
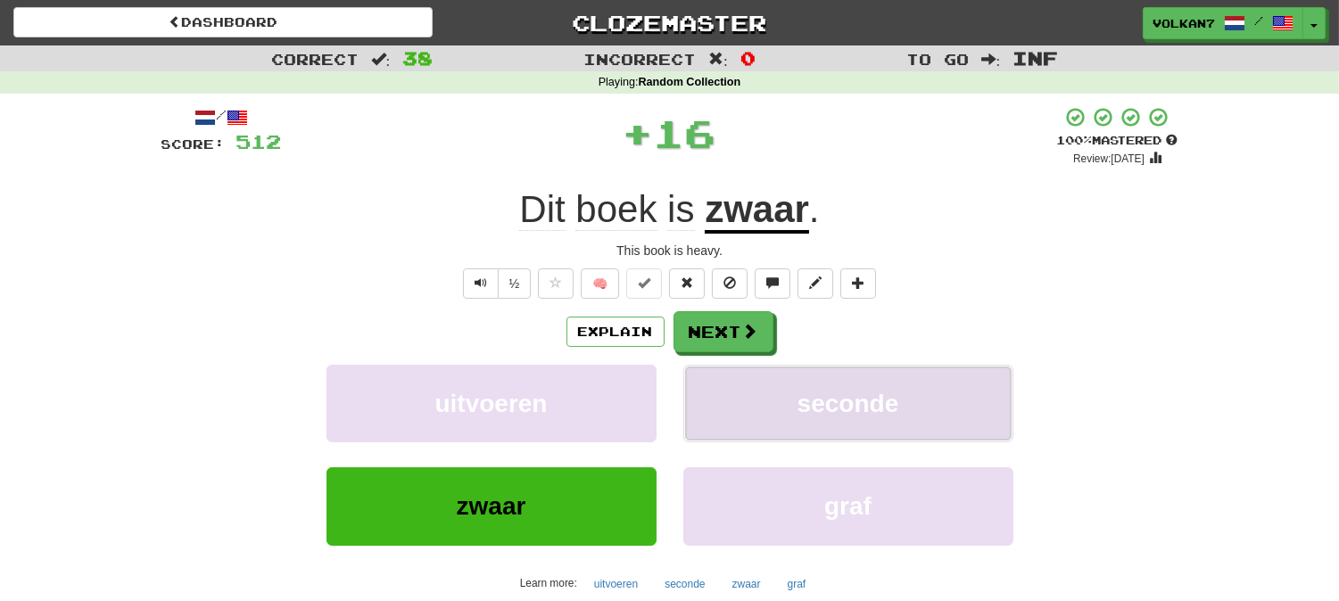
click at [719, 365] on button "seconde" at bounding box center [848, 404] width 330 height 78
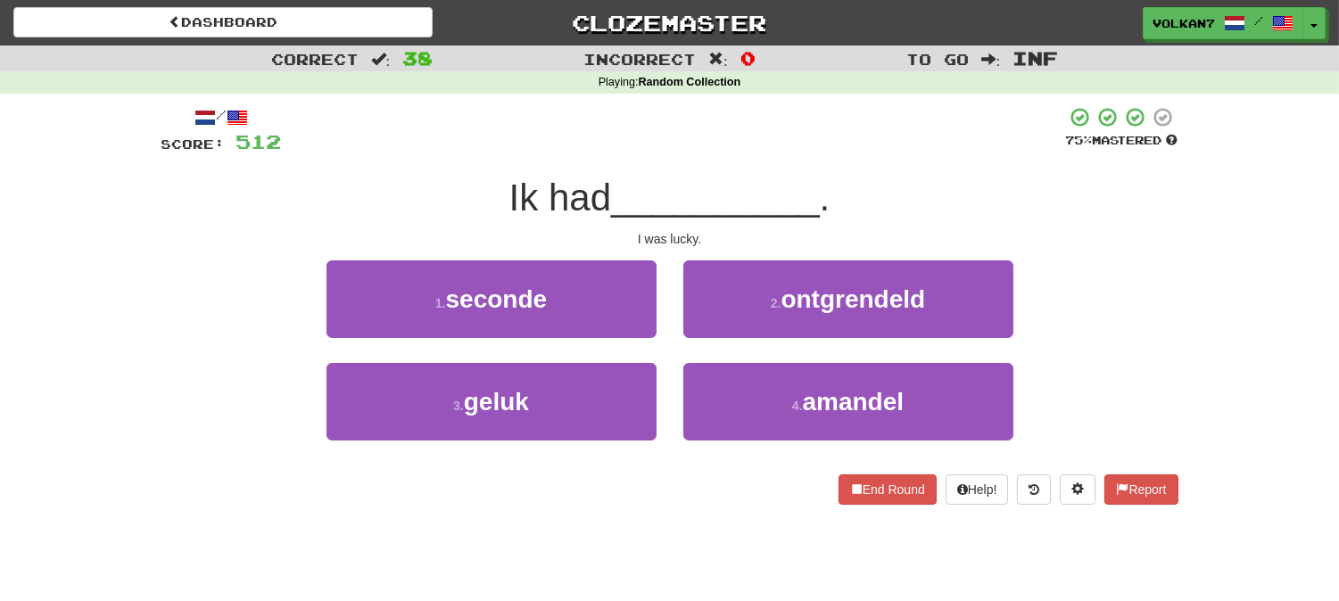
click at [722, 339] on div "2 . ontgrendeld" at bounding box center [848, 311] width 357 height 103
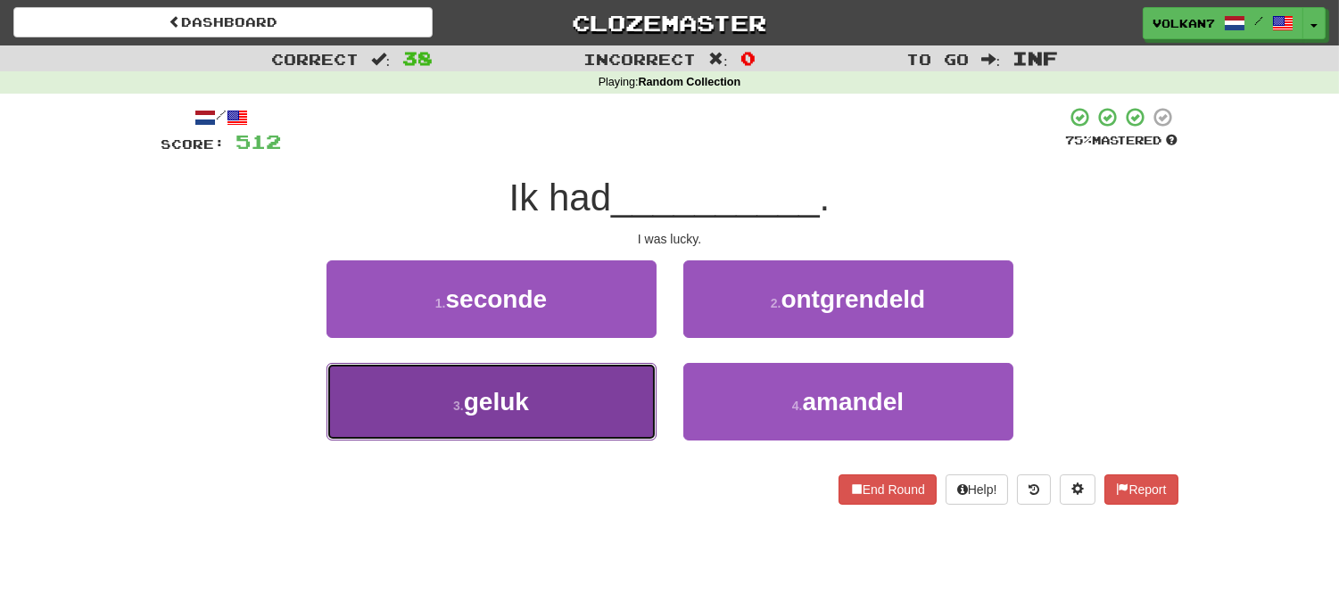
click at [613, 403] on button "3 . geluk" at bounding box center [491, 402] width 330 height 78
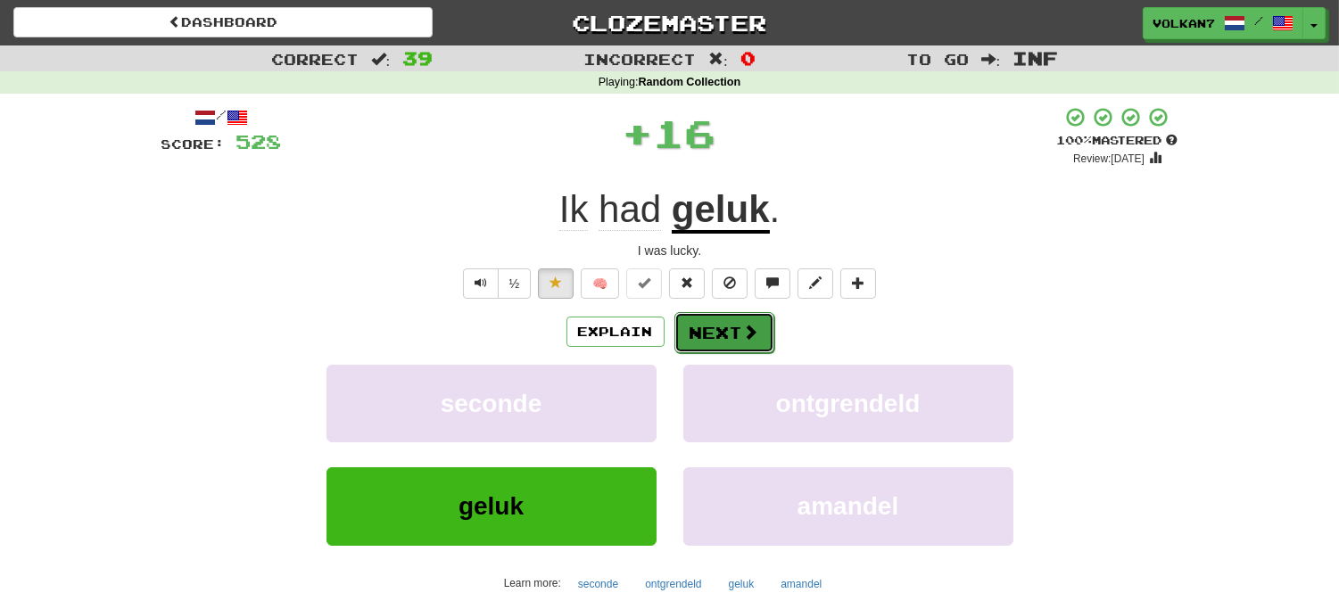
click at [707, 334] on button "Next" at bounding box center [724, 332] width 100 height 41
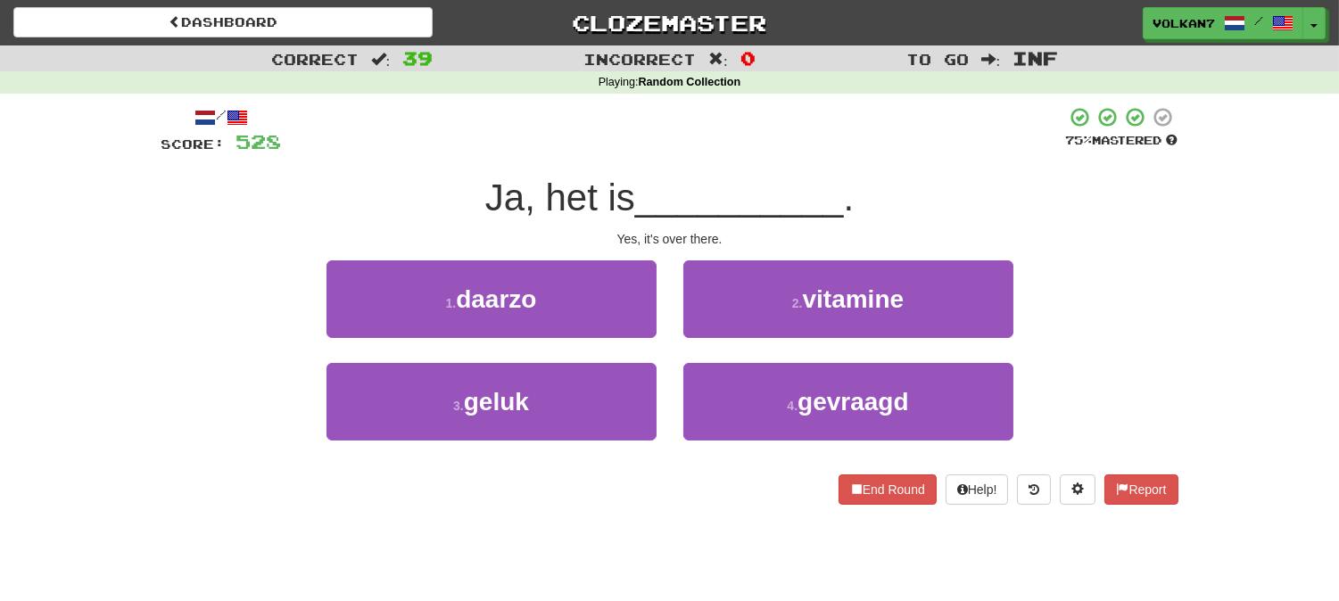
click at [714, 145] on div at bounding box center [674, 130] width 784 height 49
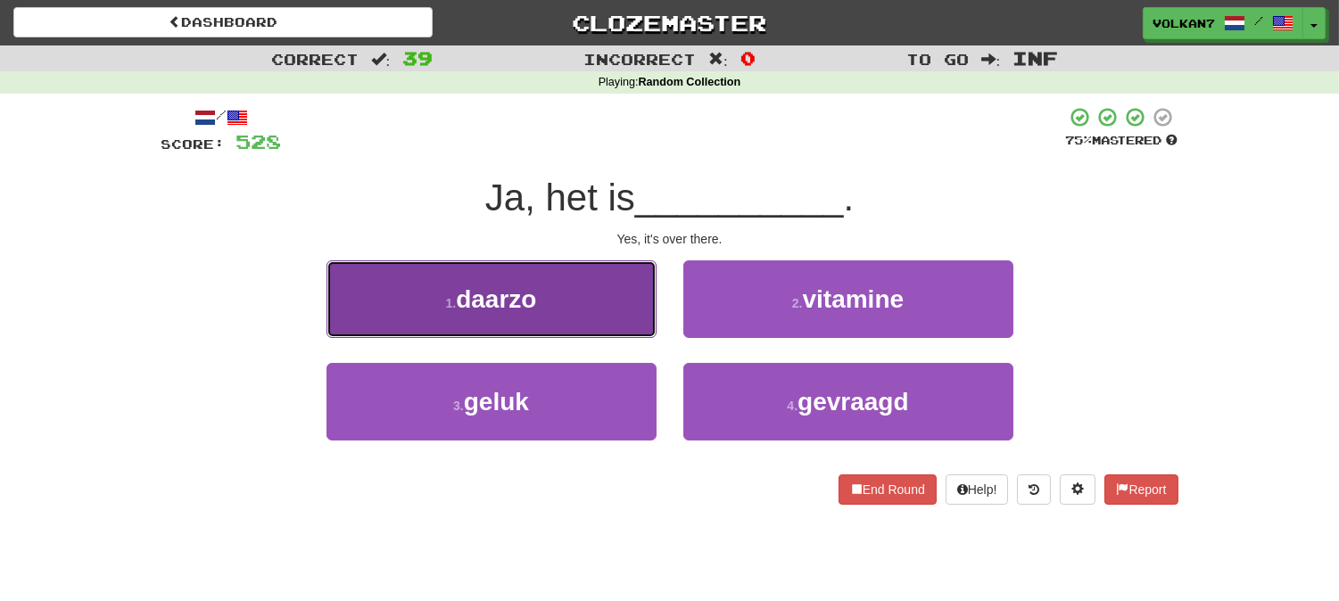
click at [556, 308] on button "1 . daarzo" at bounding box center [491, 299] width 330 height 78
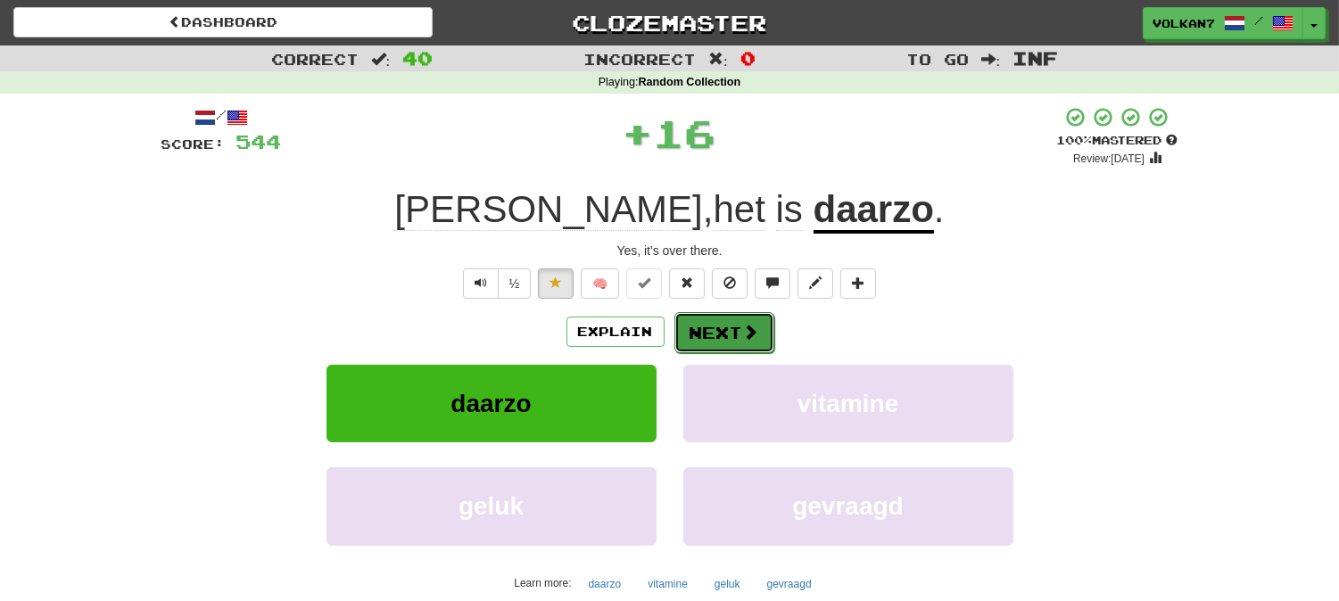
click at [718, 317] on button "Next" at bounding box center [724, 332] width 100 height 41
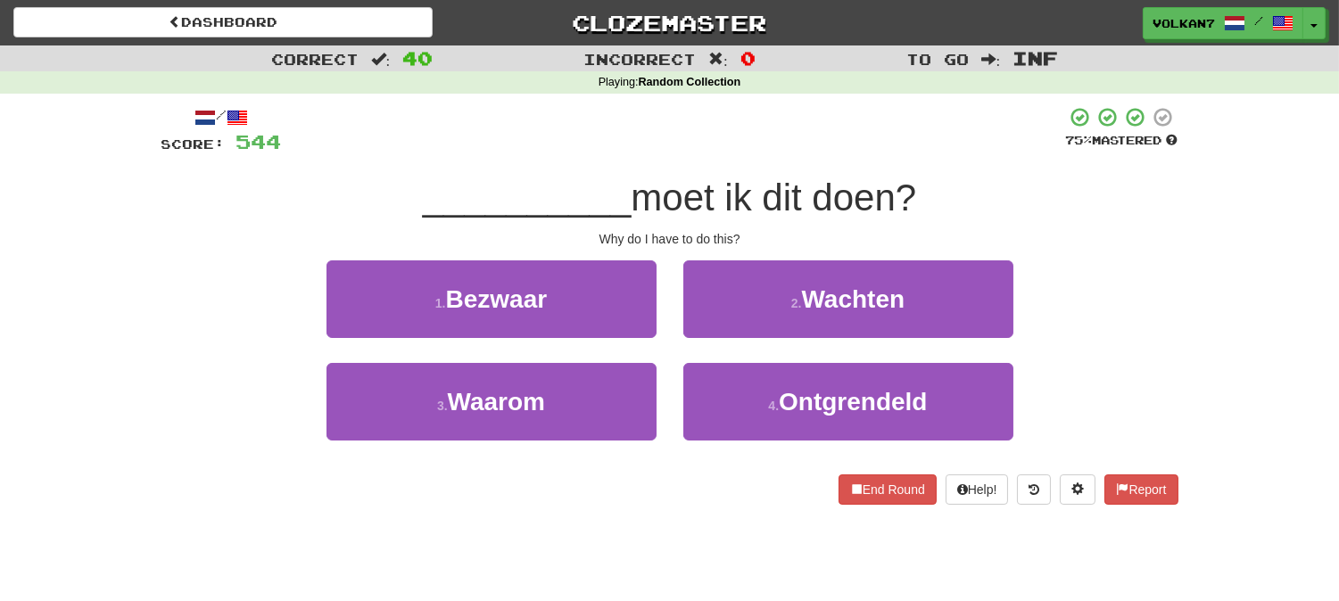
click at [728, 141] on div at bounding box center [674, 130] width 784 height 49
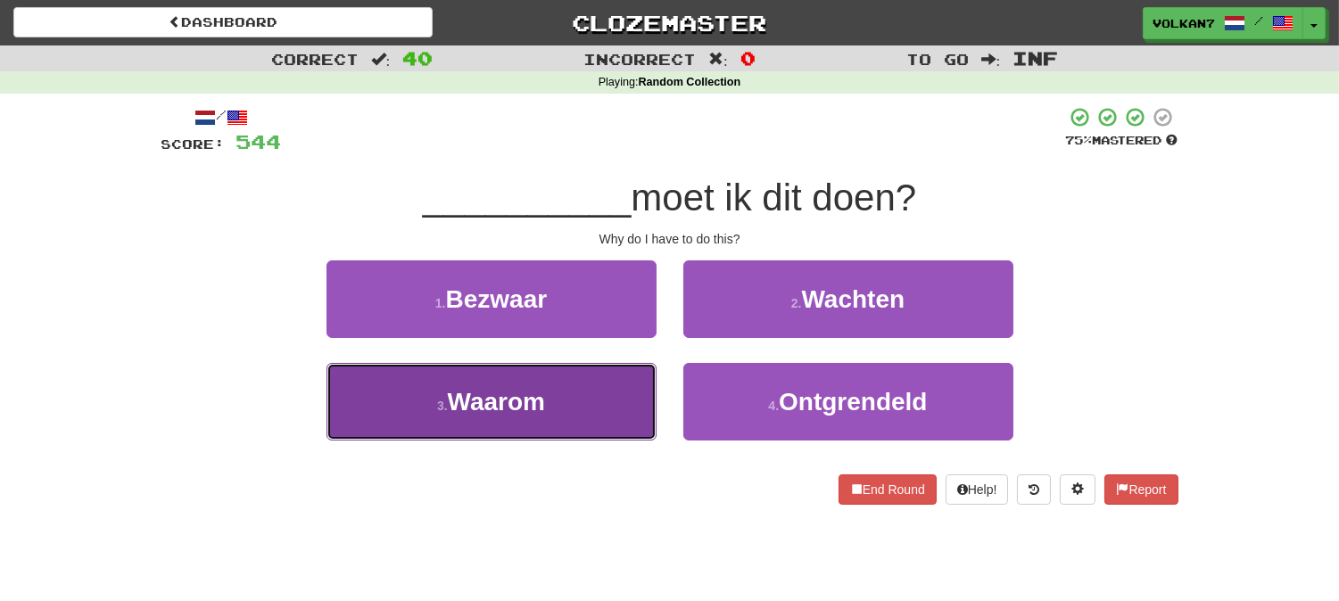
click at [563, 395] on button "3 . Waarom" at bounding box center [491, 402] width 330 height 78
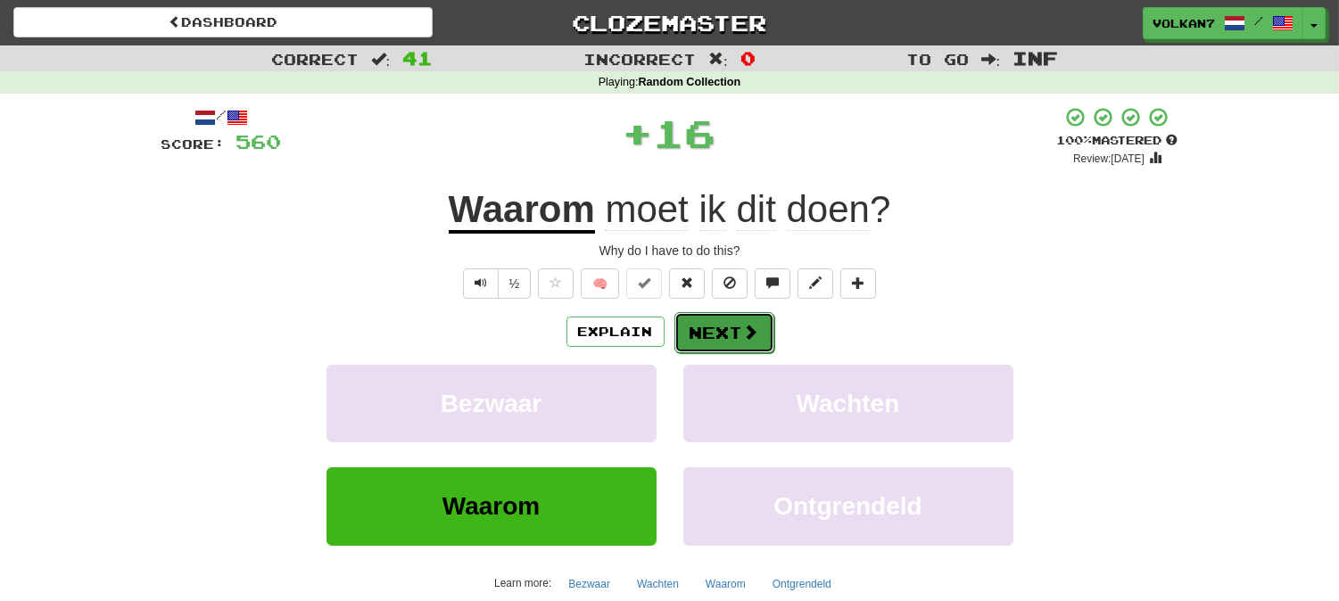
click at [725, 324] on button "Next" at bounding box center [724, 332] width 100 height 41
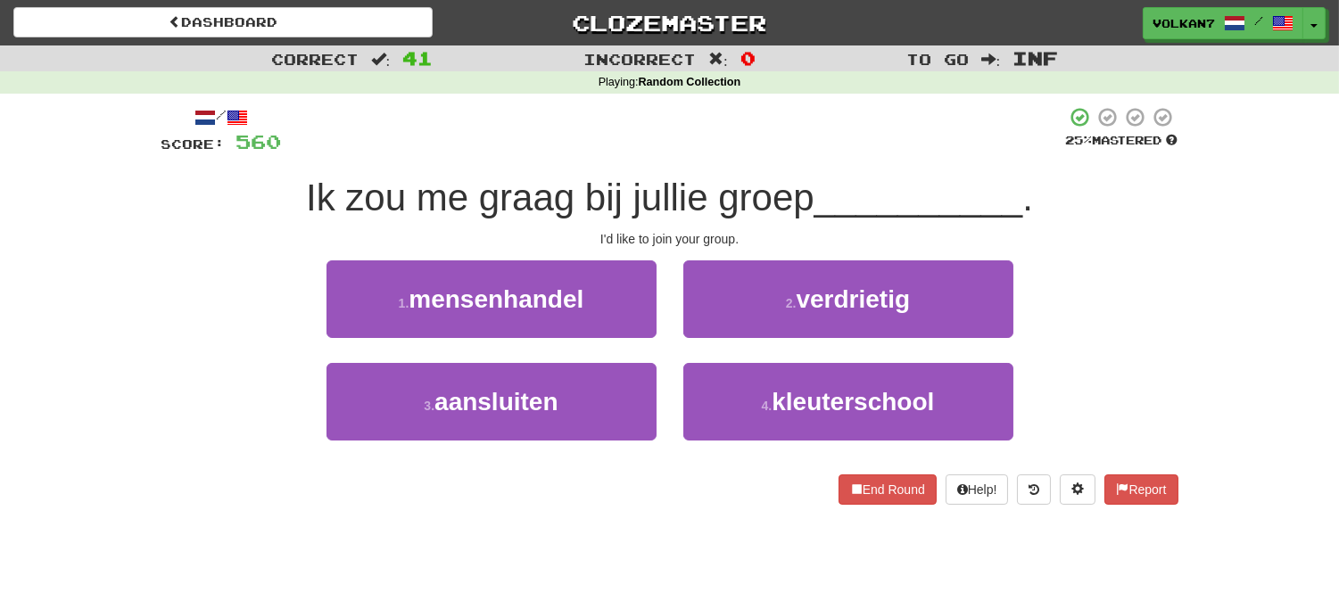
click at [672, 106] on div at bounding box center [674, 130] width 784 height 49
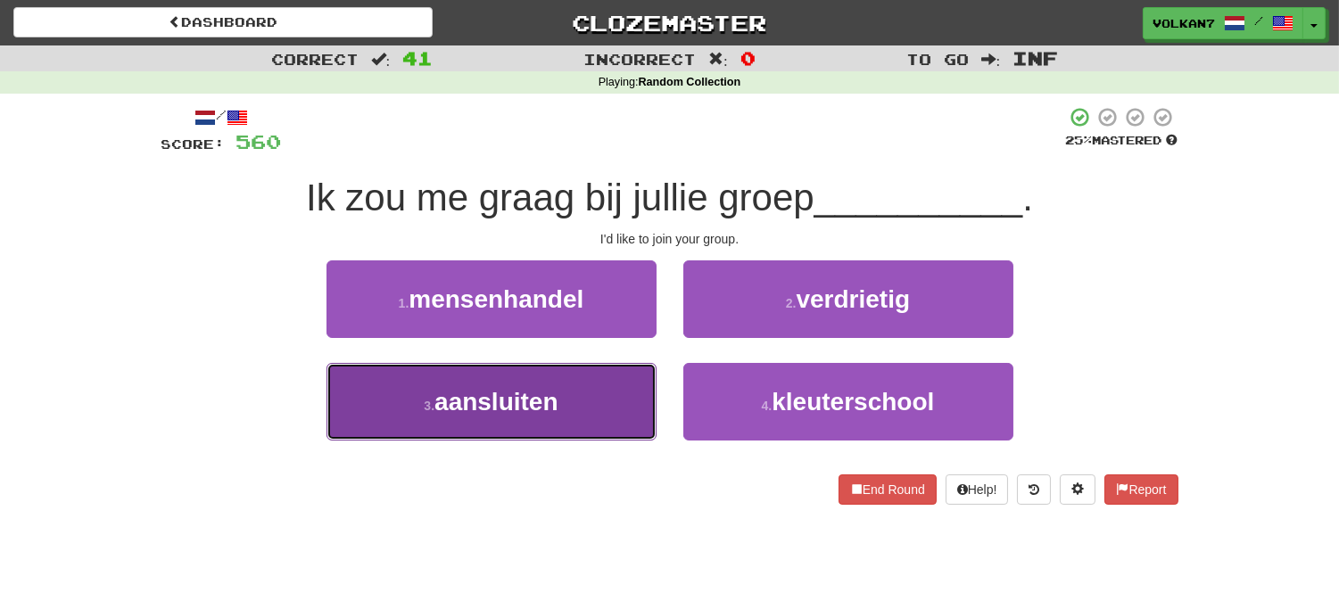
click at [601, 398] on button "3 . aansluiten" at bounding box center [491, 402] width 330 height 78
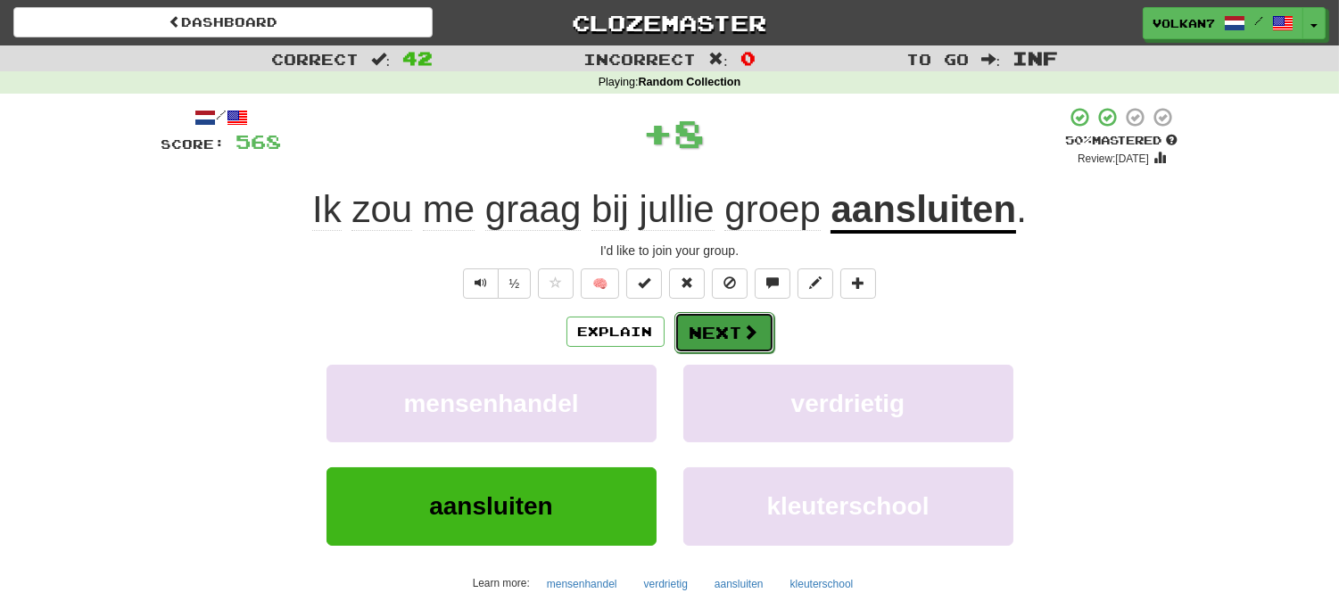
click at [730, 330] on button "Next" at bounding box center [724, 332] width 100 height 41
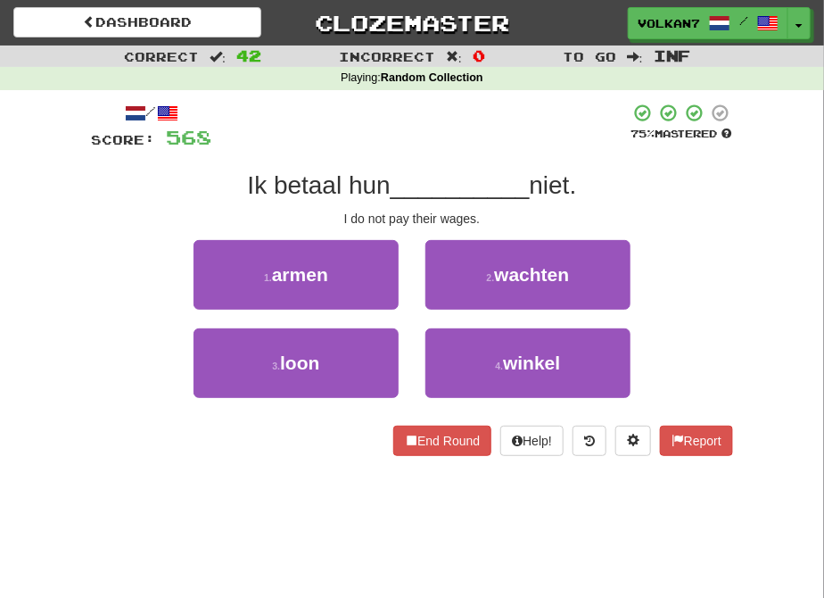
click at [345, 140] on div at bounding box center [420, 127] width 418 height 49
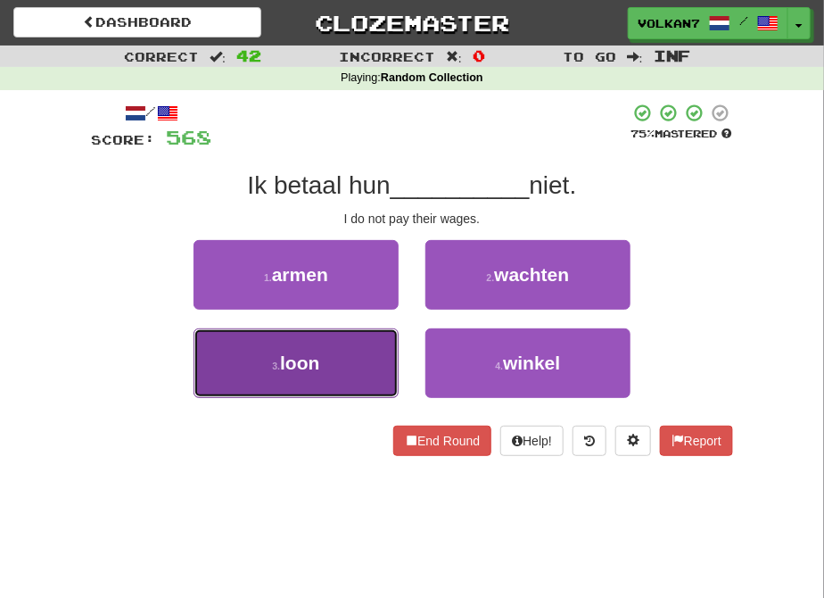
click at [322, 369] on button "3 . loon" at bounding box center [296, 363] width 205 height 70
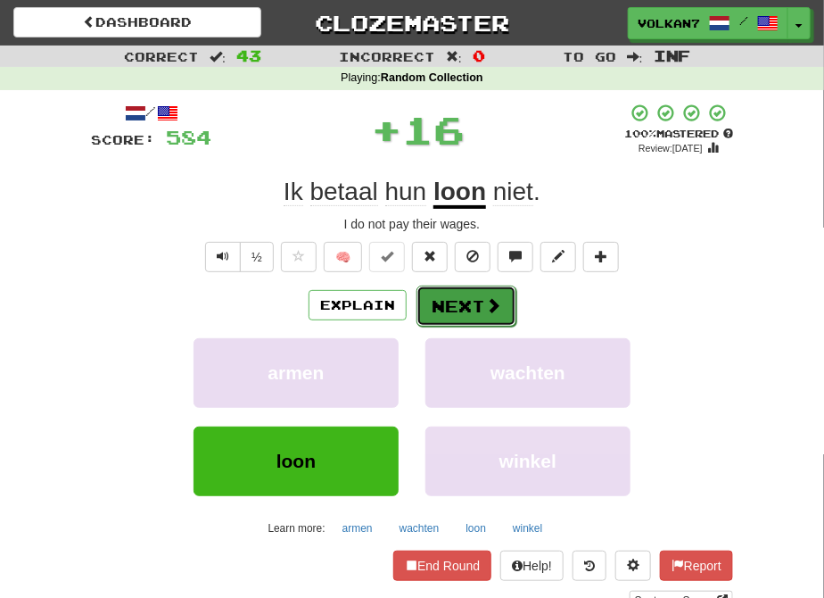
click at [443, 301] on button "Next" at bounding box center [467, 305] width 100 height 41
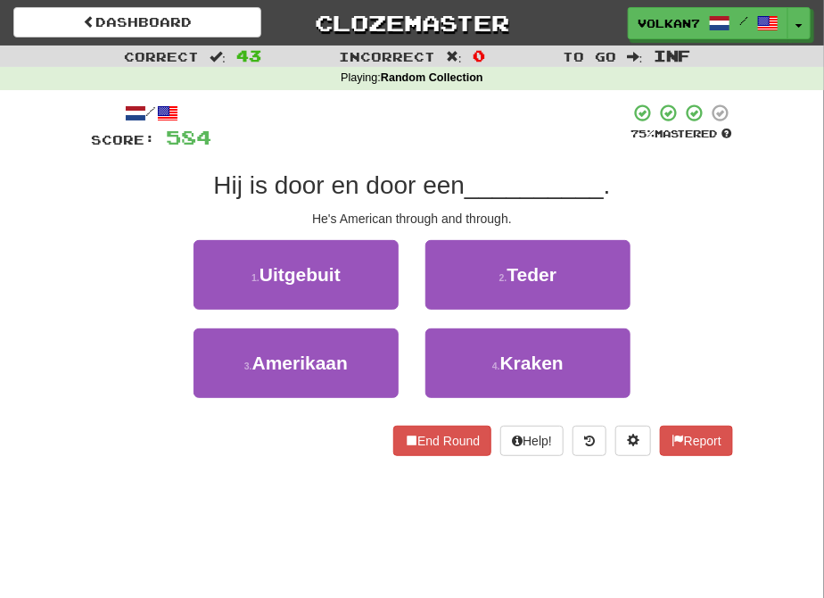
click at [434, 128] on div at bounding box center [420, 127] width 418 height 49
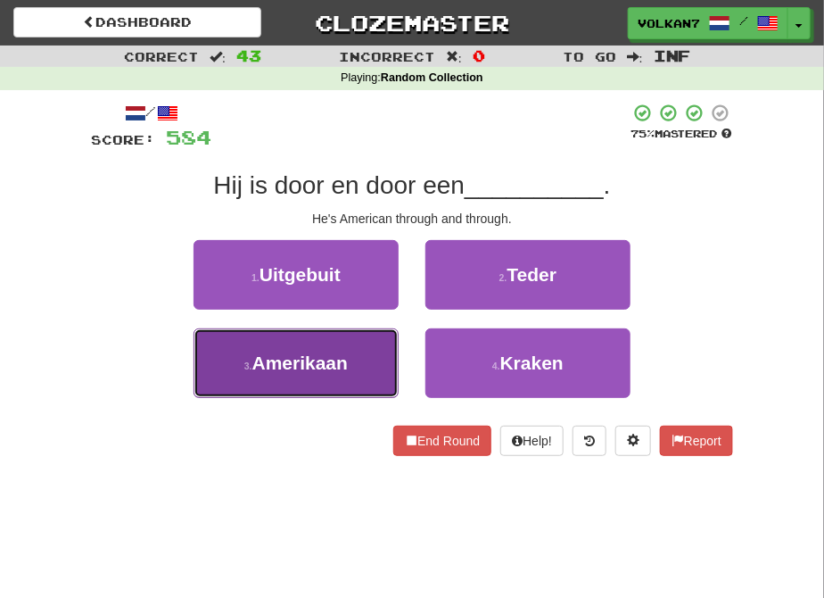
click at [352, 361] on button "3 . Amerikaan" at bounding box center [296, 363] width 205 height 70
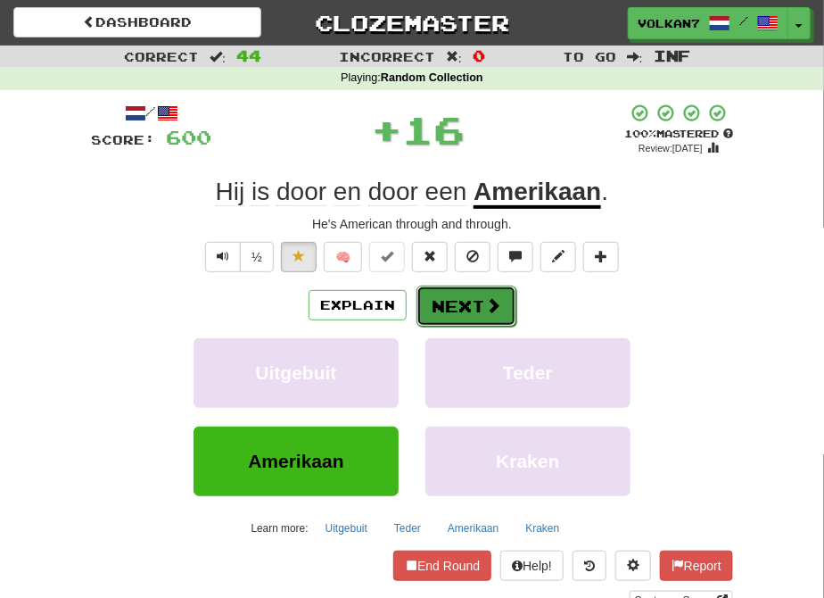
click at [462, 299] on button "Next" at bounding box center [467, 305] width 100 height 41
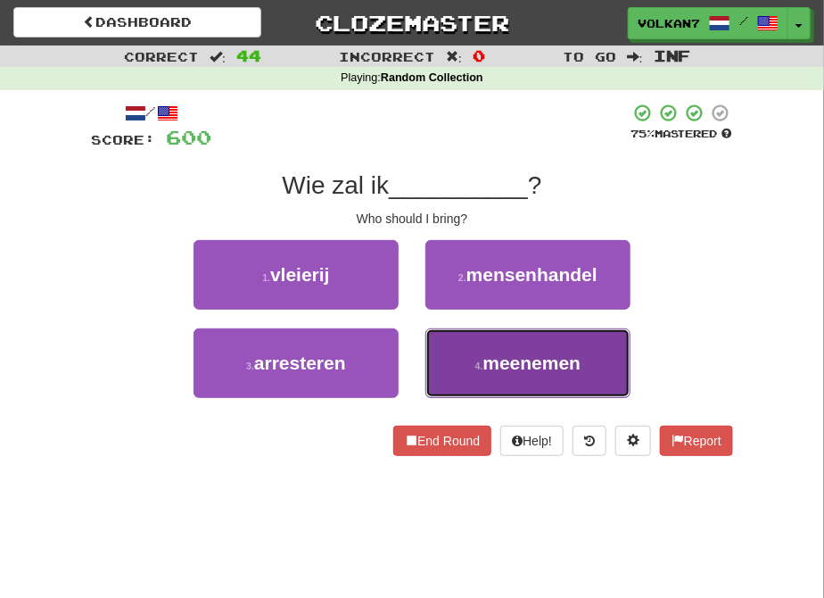
click at [489, 364] on span "meenemen" at bounding box center [532, 362] width 98 height 21
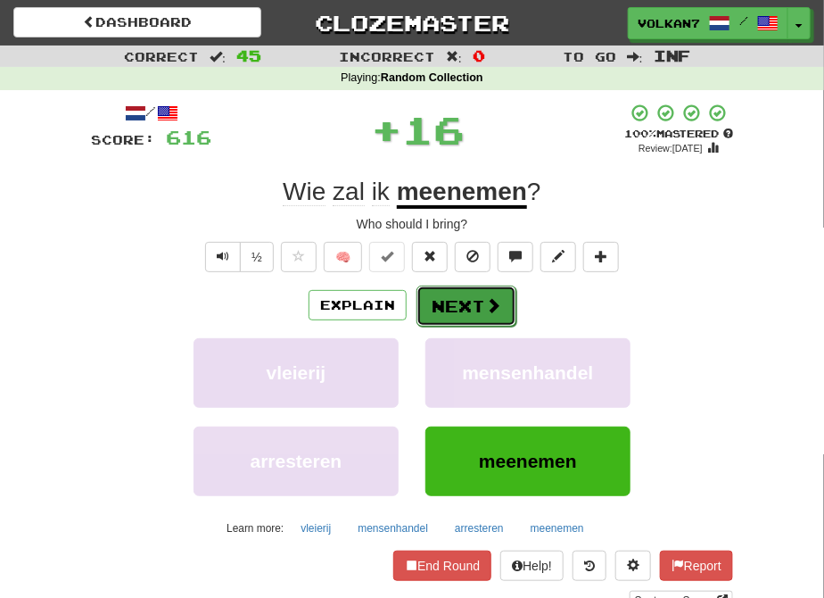
click at [446, 304] on button "Next" at bounding box center [467, 305] width 100 height 41
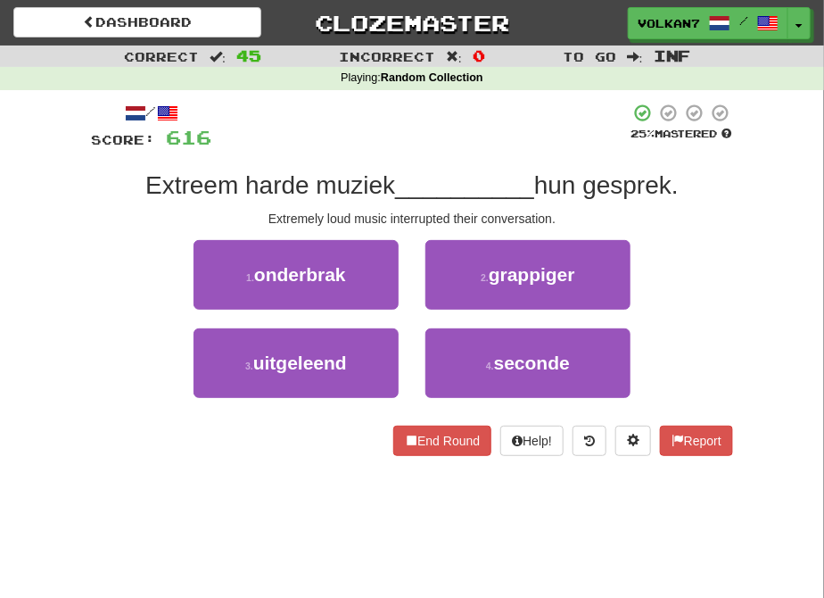
click at [466, 144] on div at bounding box center [420, 127] width 418 height 49
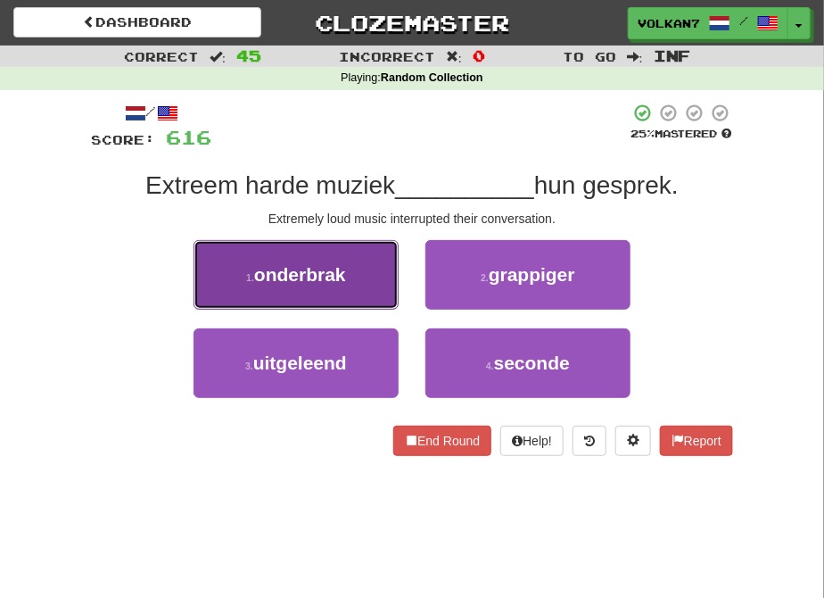
click at [348, 287] on button "1 . onderbrak" at bounding box center [296, 275] width 205 height 70
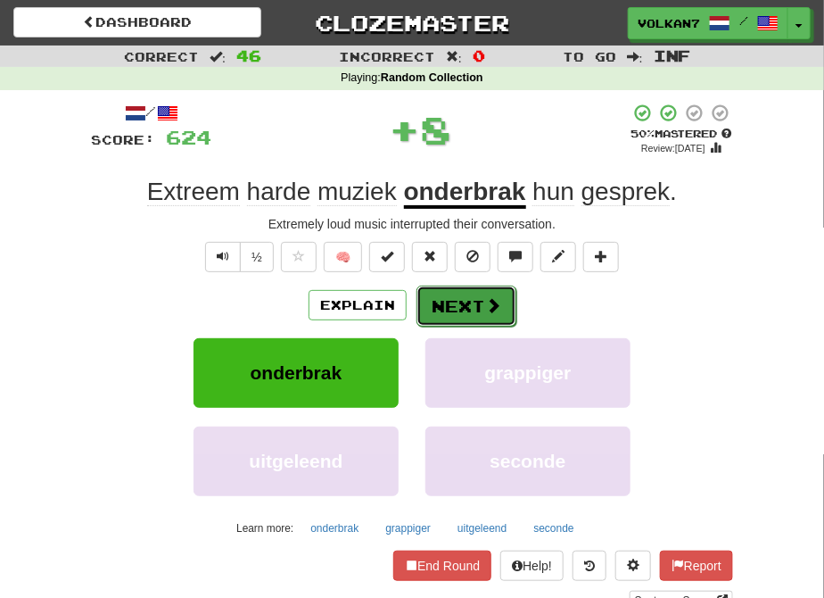
click at [453, 305] on button "Next" at bounding box center [467, 305] width 100 height 41
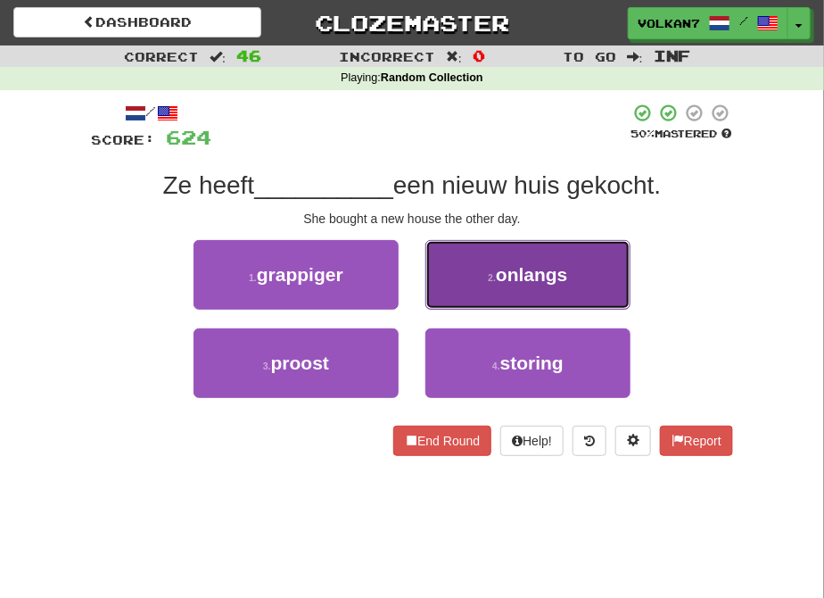
click at [474, 272] on button "2 . onlangs" at bounding box center [527, 275] width 205 height 70
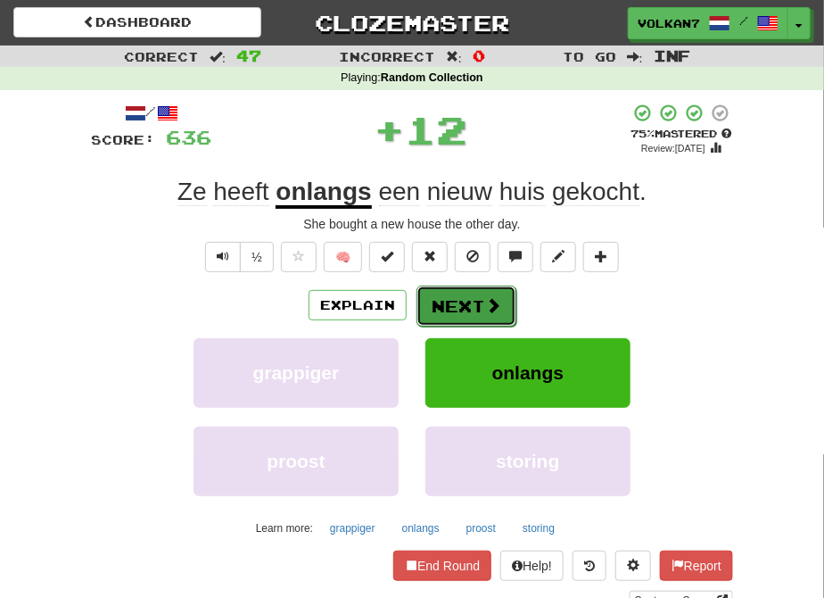
click at [441, 297] on button "Next" at bounding box center [467, 305] width 100 height 41
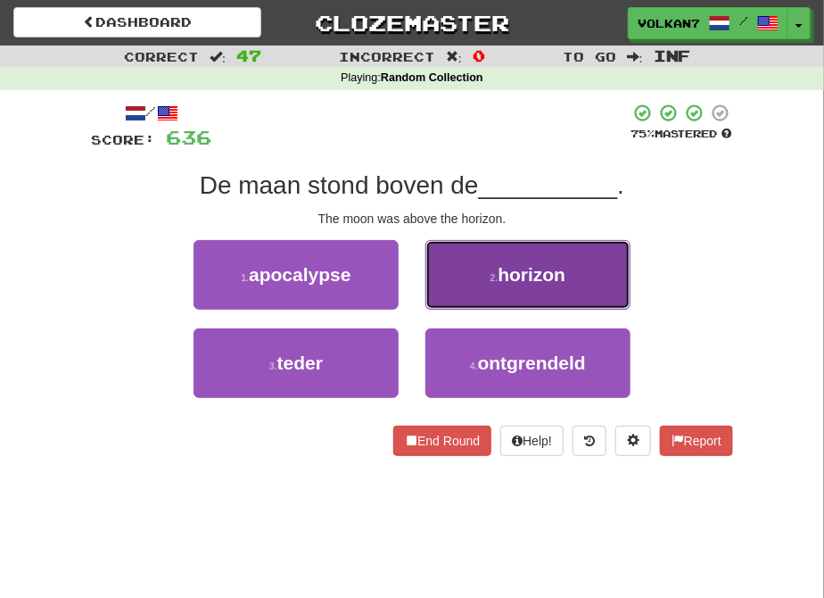
click at [456, 279] on button "2 . horizon" at bounding box center [527, 275] width 205 height 70
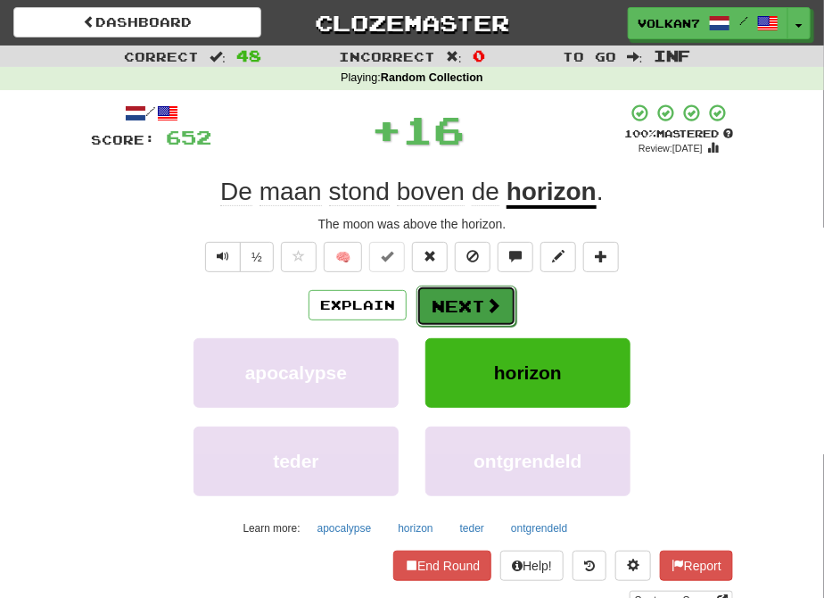
click at [457, 293] on button "Next" at bounding box center [467, 305] width 100 height 41
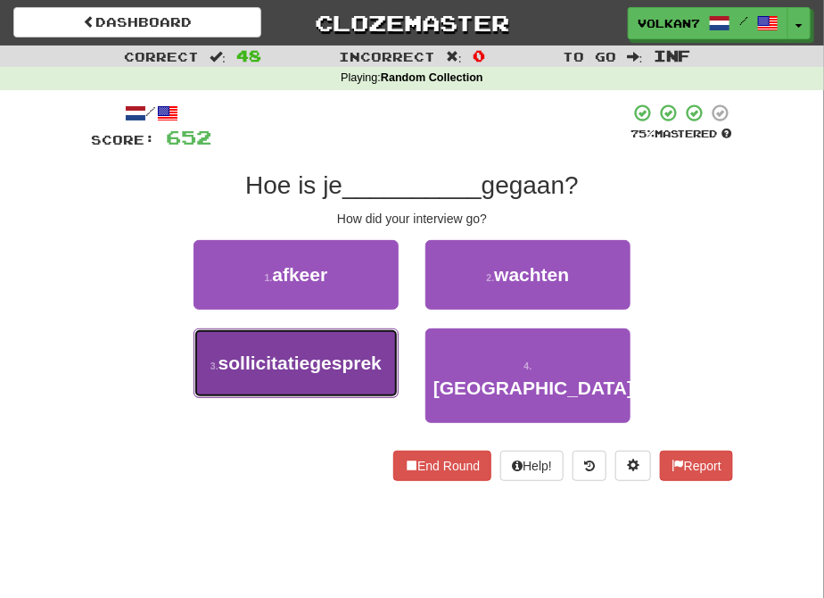
click at [322, 364] on span "sollicitatiegesprek" at bounding box center [300, 362] width 163 height 21
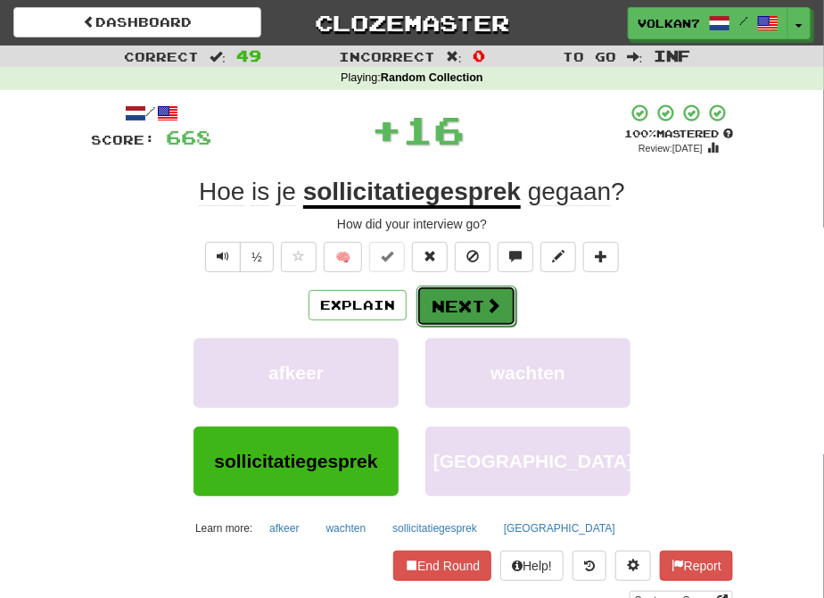
click at [460, 295] on button "Next" at bounding box center [467, 305] width 100 height 41
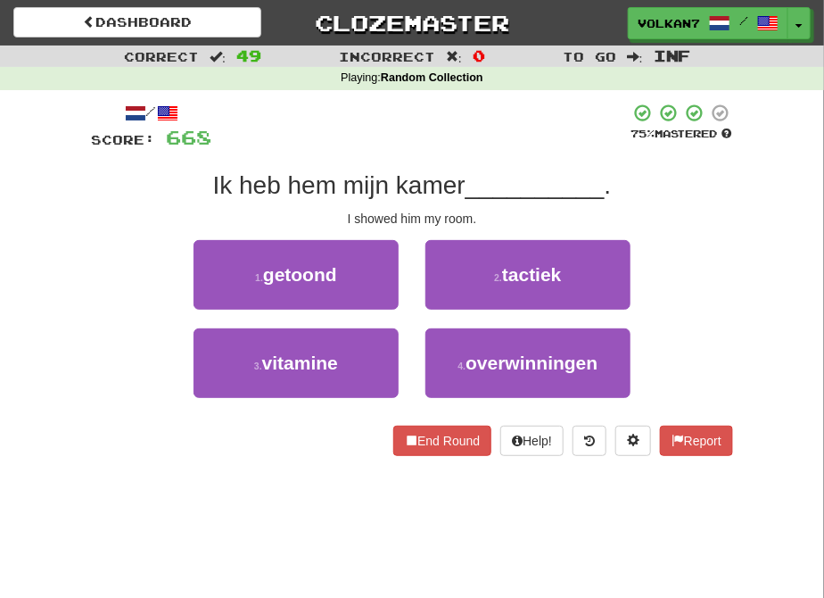
click at [464, 136] on div at bounding box center [420, 127] width 418 height 49
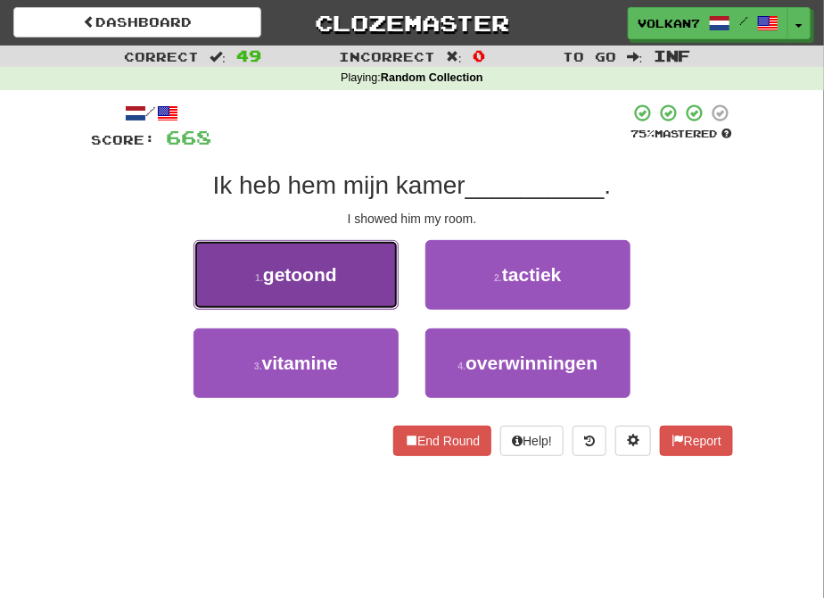
click at [359, 288] on button "1 . getoond" at bounding box center [296, 275] width 205 height 70
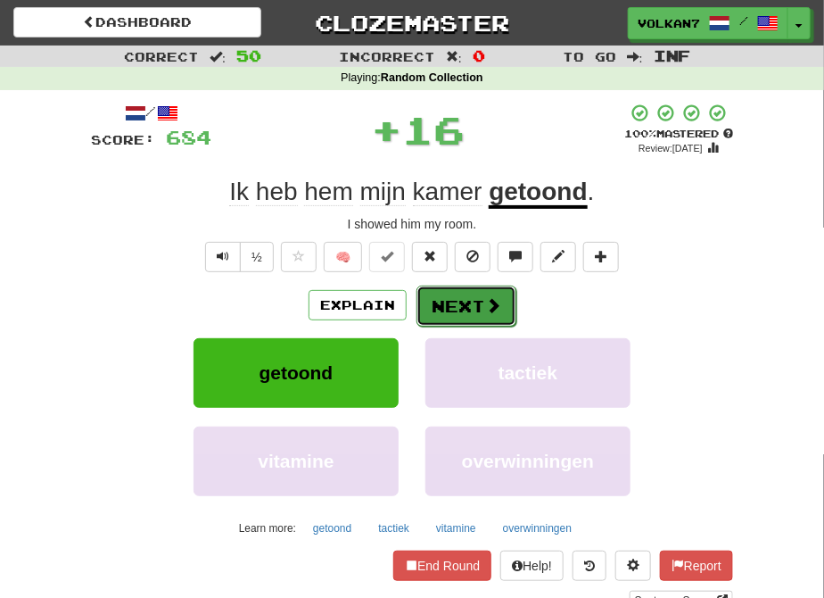
click at [457, 297] on button "Next" at bounding box center [467, 305] width 100 height 41
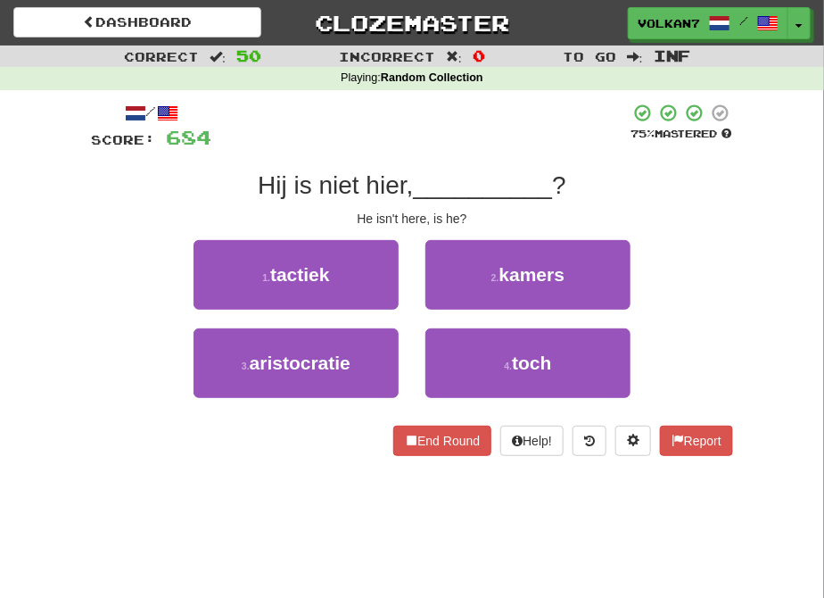
click at [458, 120] on div at bounding box center [420, 127] width 418 height 49
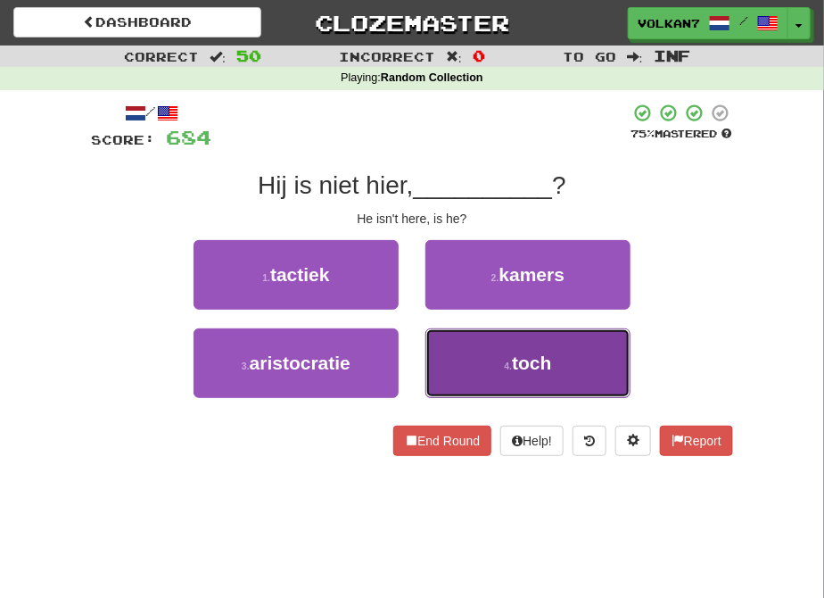
click at [503, 342] on button "4 . toch" at bounding box center [527, 363] width 205 height 70
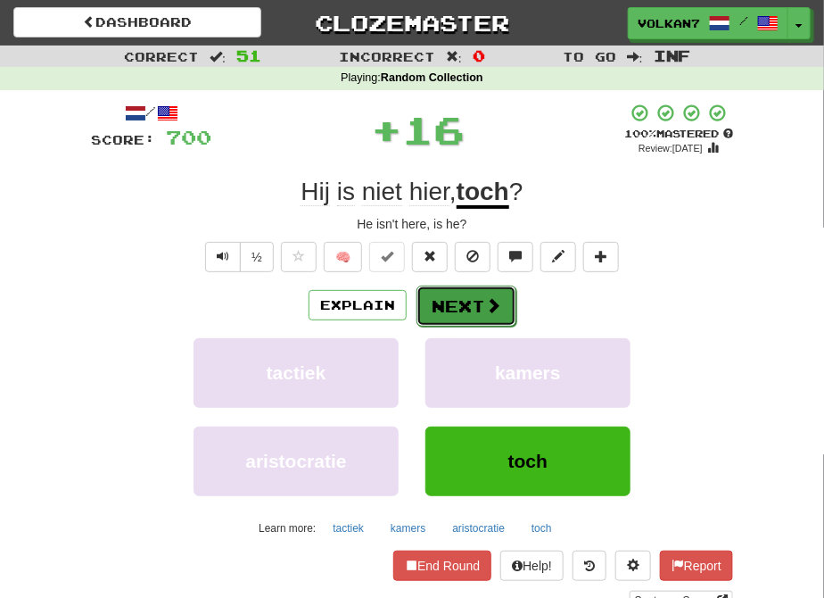
click at [469, 291] on button "Next" at bounding box center [467, 305] width 100 height 41
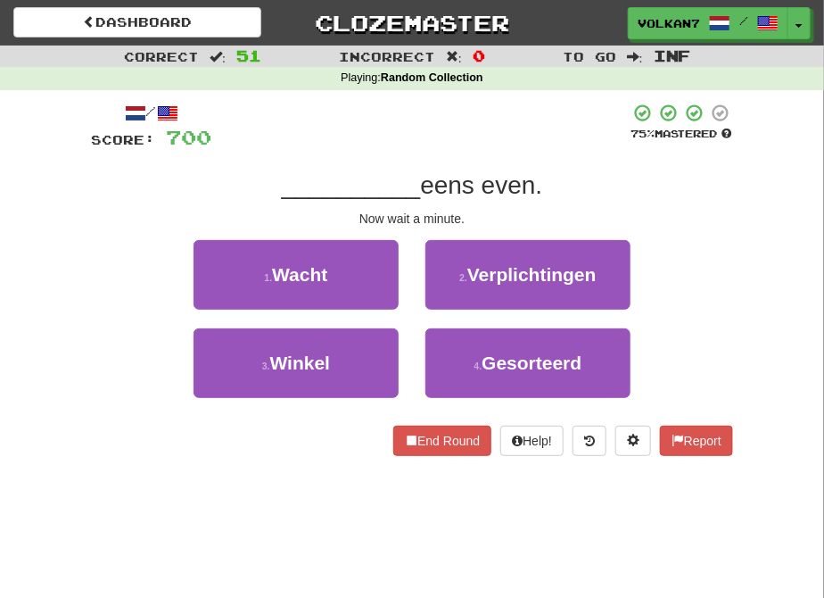
click at [474, 128] on div at bounding box center [420, 127] width 418 height 49
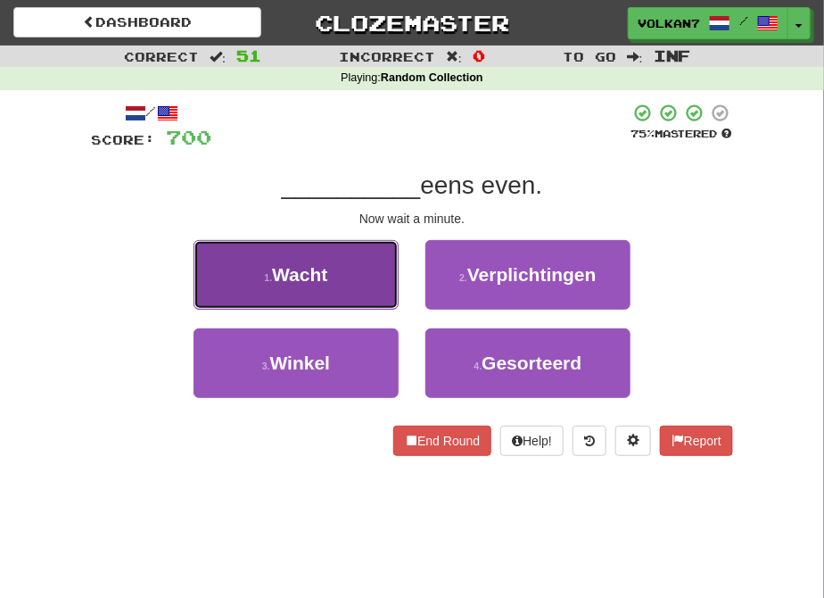
click at [299, 279] on span "Wacht" at bounding box center [299, 274] width 55 height 21
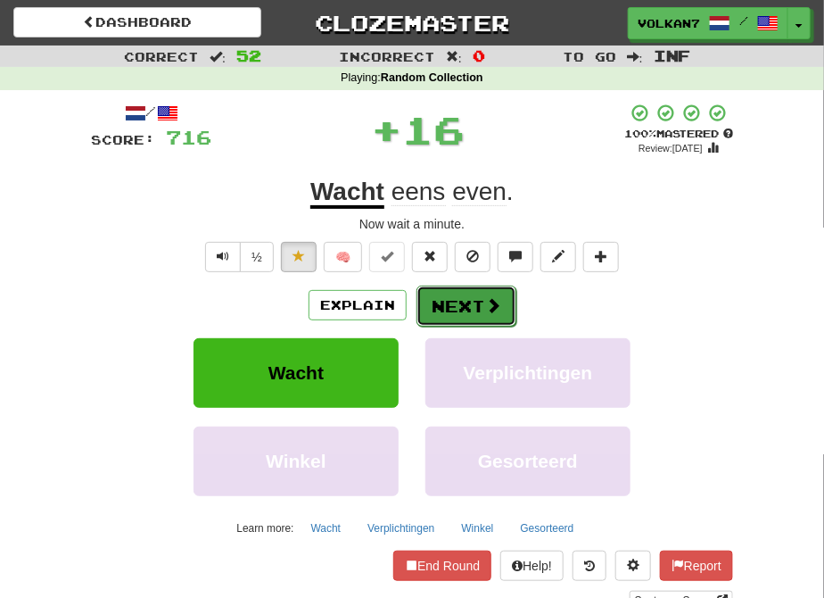
click at [465, 297] on button "Next" at bounding box center [467, 305] width 100 height 41
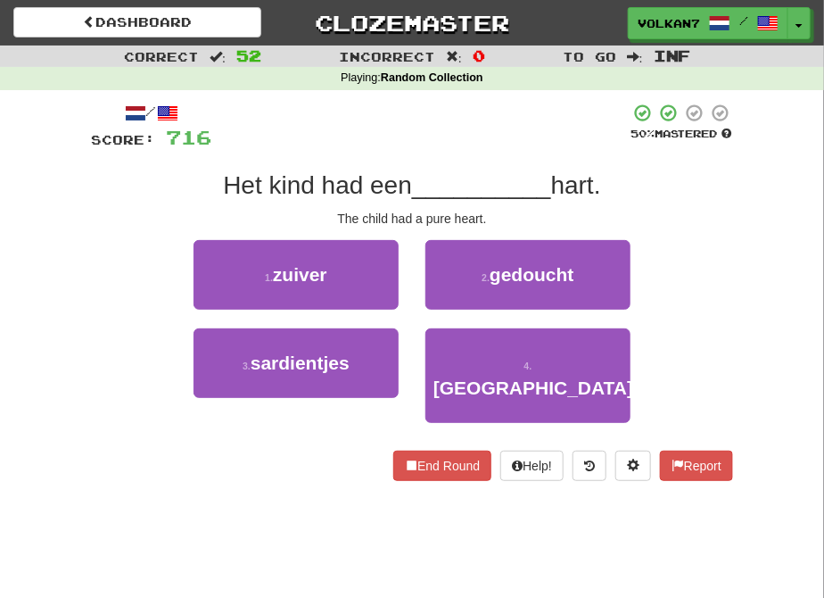
click at [425, 137] on div at bounding box center [420, 127] width 418 height 49
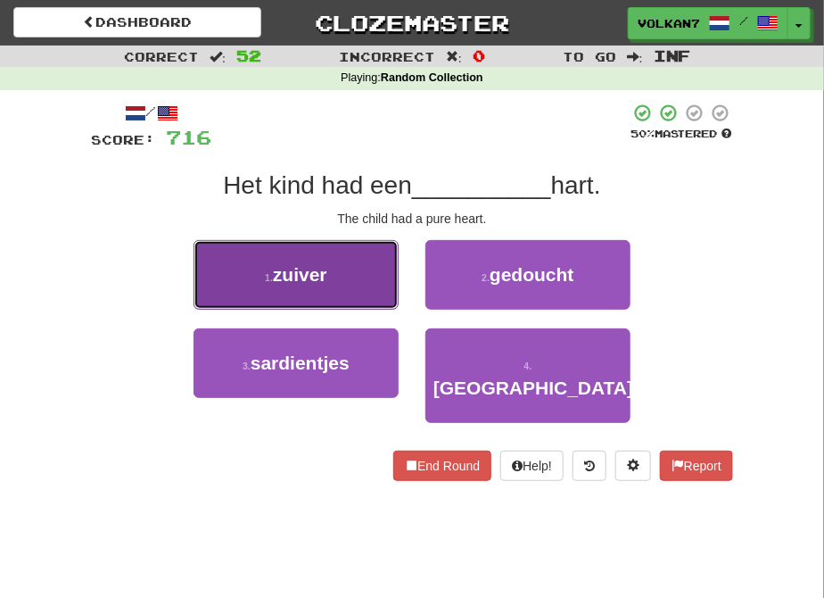
click at [345, 277] on button "1 . zuiver" at bounding box center [296, 275] width 205 height 70
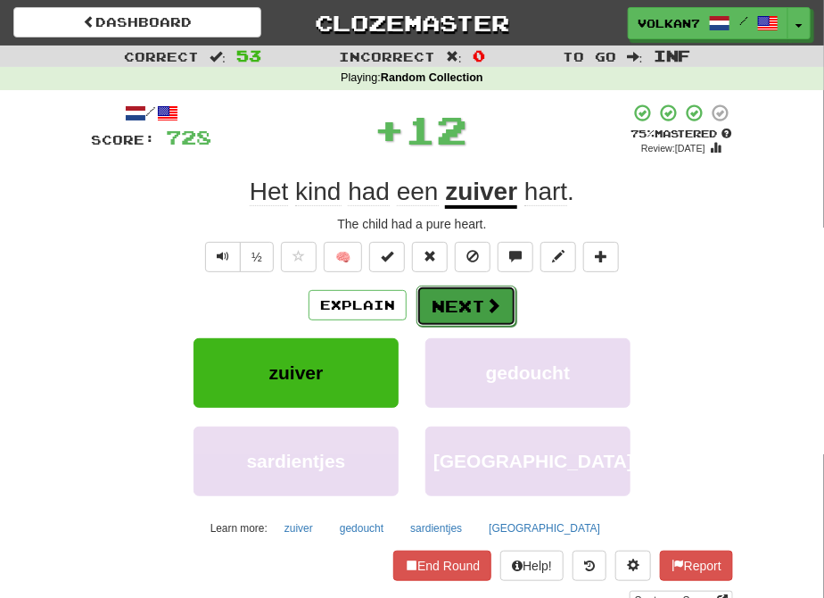
click at [450, 295] on button "Next" at bounding box center [467, 305] width 100 height 41
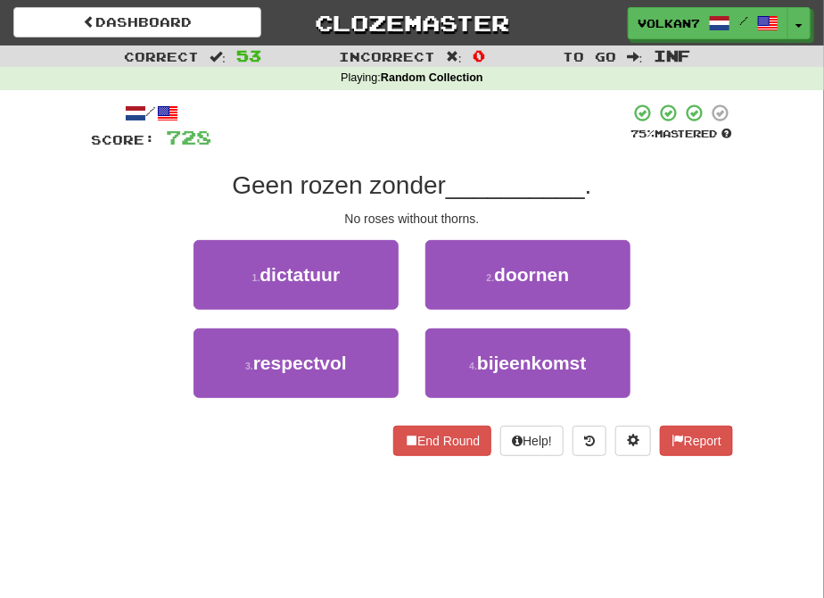
click at [462, 127] on div at bounding box center [420, 127] width 418 height 49
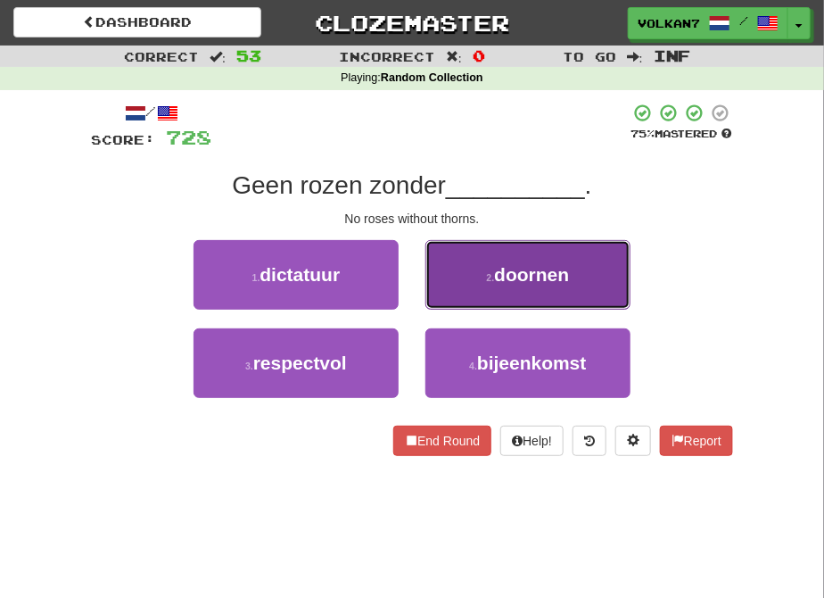
click at [506, 275] on span "doornen" at bounding box center [531, 274] width 75 height 21
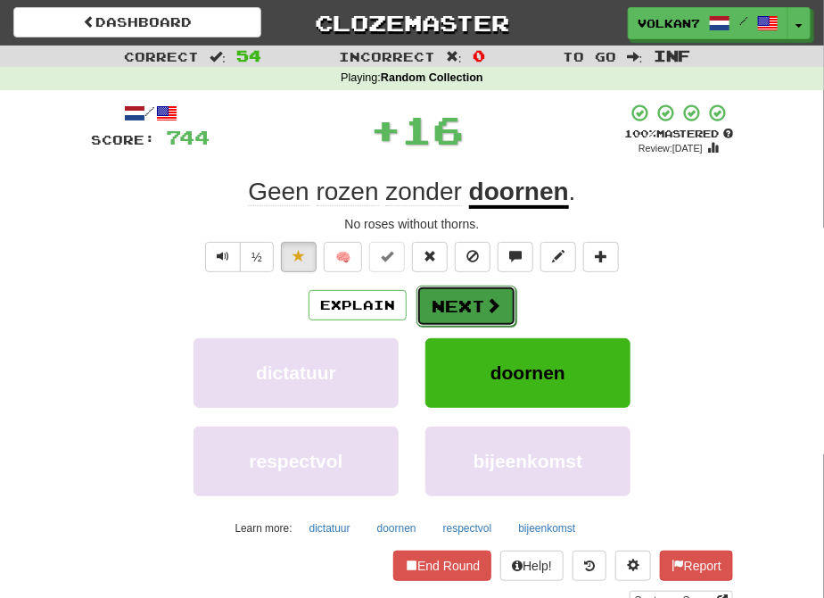
click at [470, 293] on button "Next" at bounding box center [467, 305] width 100 height 41
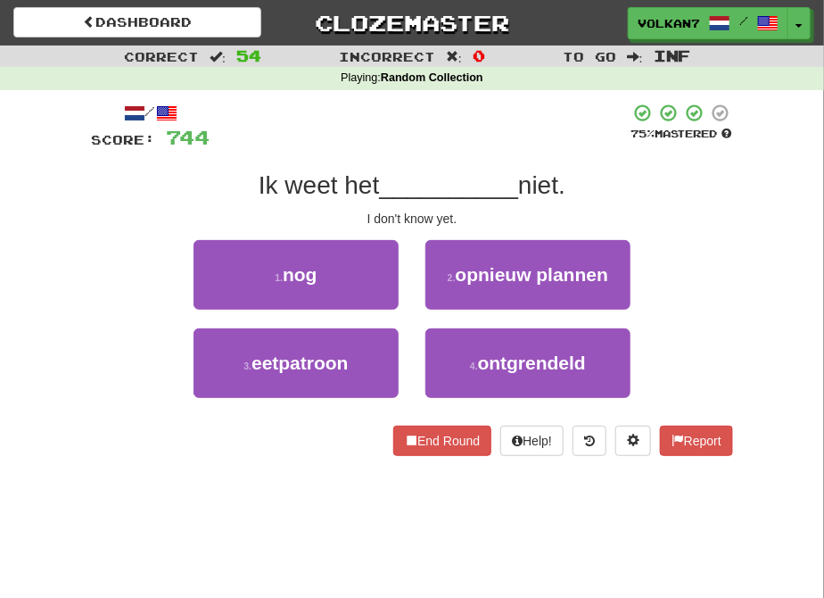
click at [493, 136] on div at bounding box center [420, 127] width 420 height 49
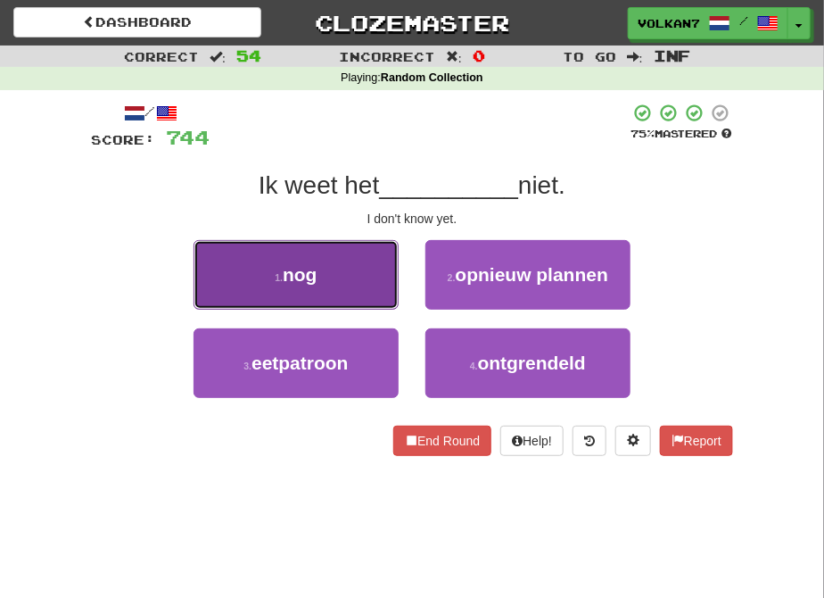
click at [277, 284] on button "1 . nog" at bounding box center [296, 275] width 205 height 70
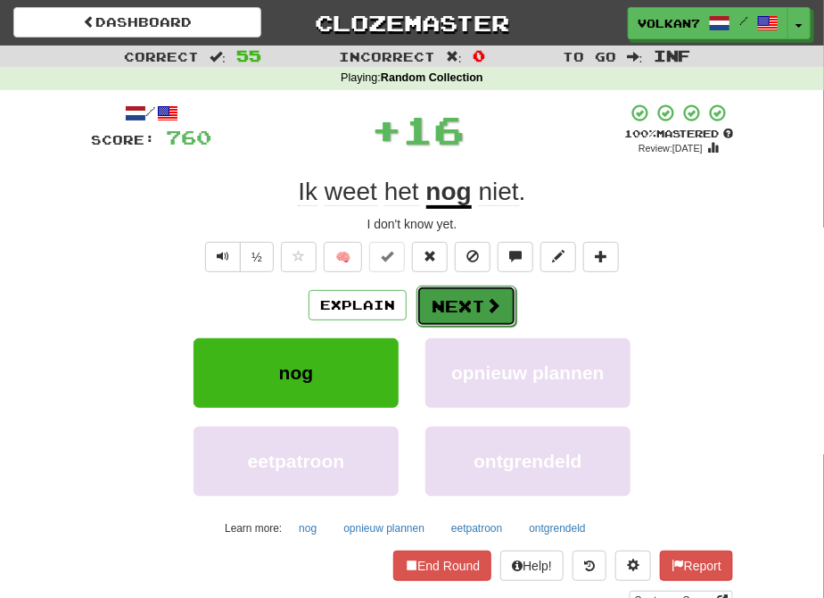
click at [476, 296] on button "Next" at bounding box center [467, 305] width 100 height 41
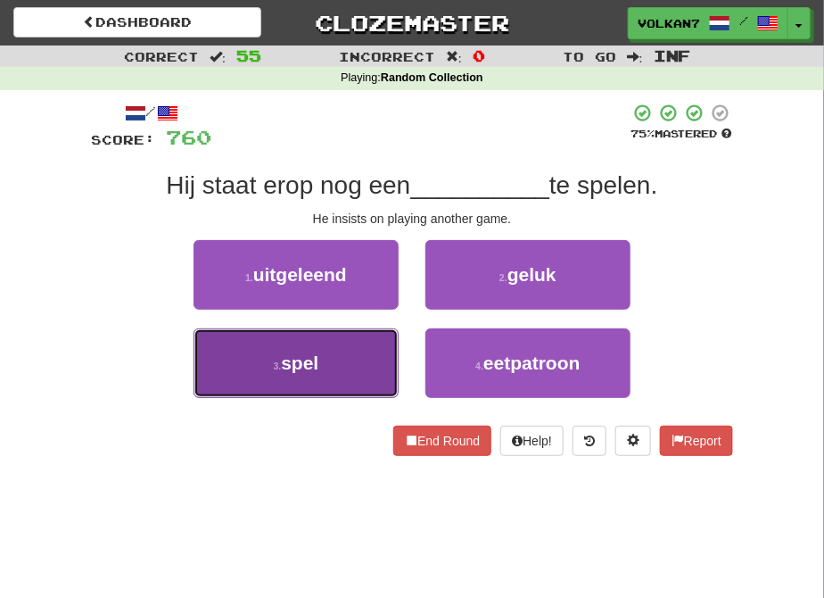
click at [354, 343] on button "3 . spel" at bounding box center [296, 363] width 205 height 70
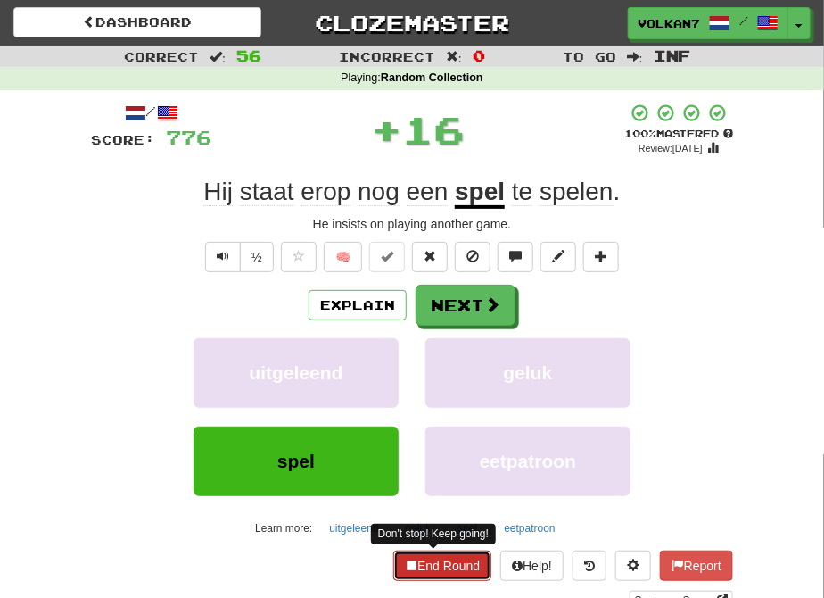
click at [440, 557] on button "End Round" at bounding box center [442, 565] width 98 height 30
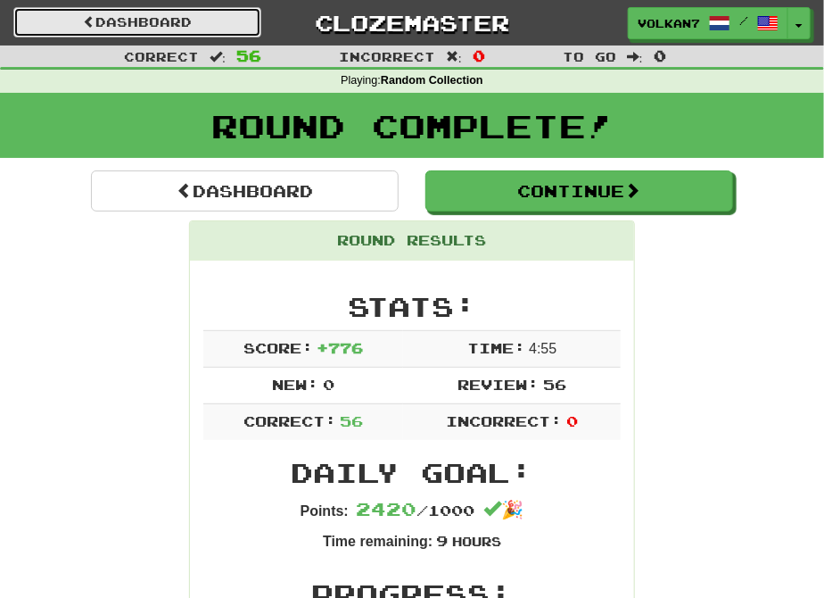
click at [182, 21] on link "Dashboard" at bounding box center [137, 22] width 248 height 30
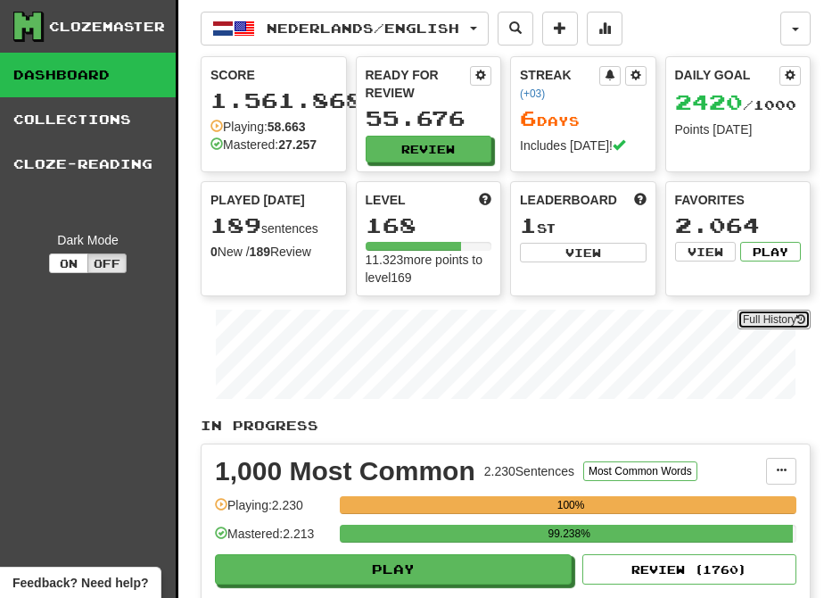
click at [755, 321] on link "Full History" at bounding box center [774, 320] width 73 height 20
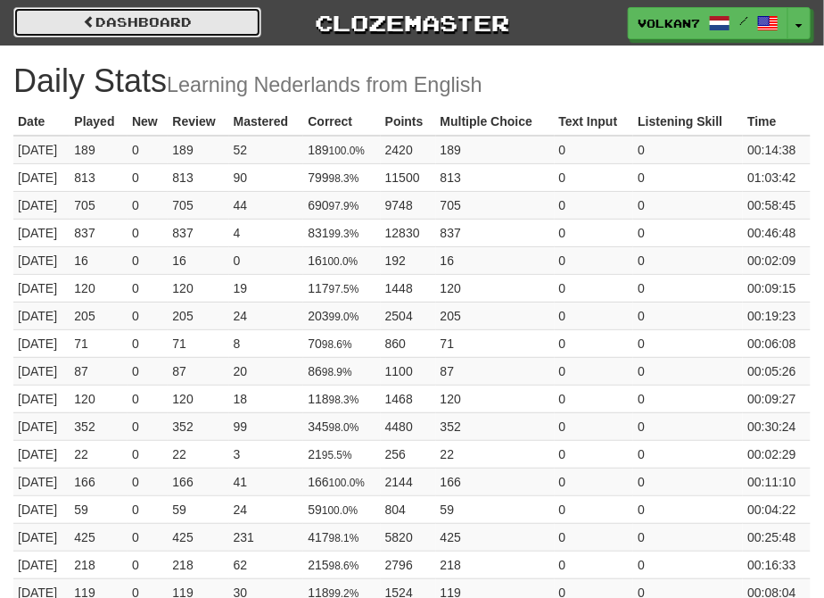
click at [154, 16] on link "Dashboard" at bounding box center [137, 22] width 248 height 30
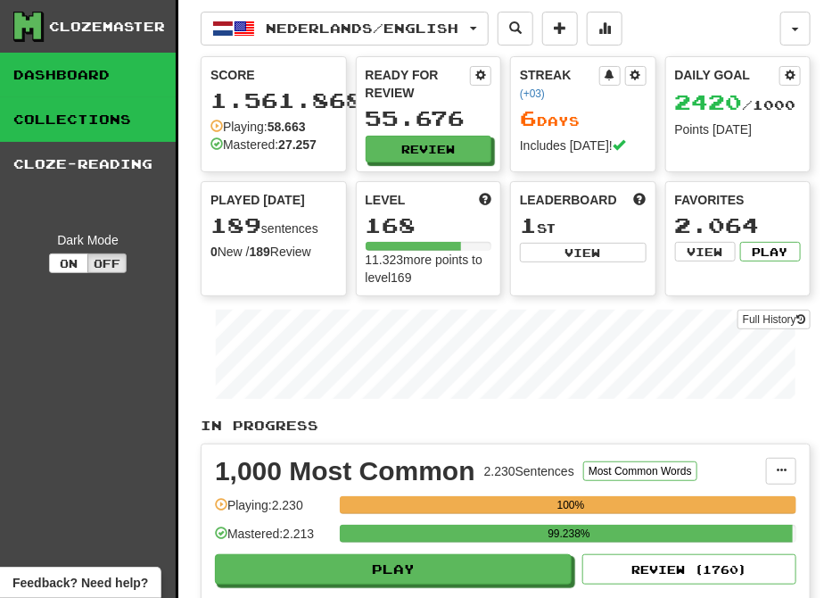
click at [68, 113] on link "Collections" at bounding box center [88, 119] width 176 height 45
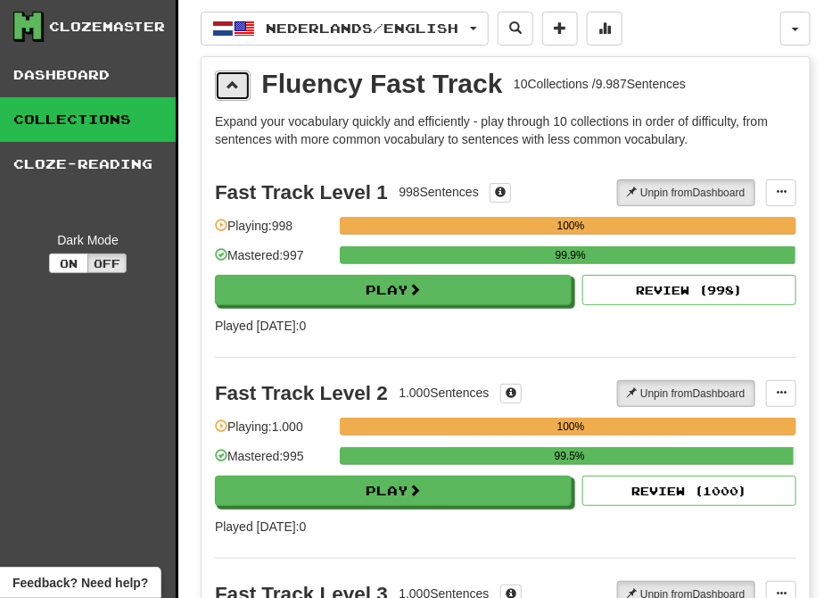
click at [223, 87] on button at bounding box center [233, 85] width 36 height 30
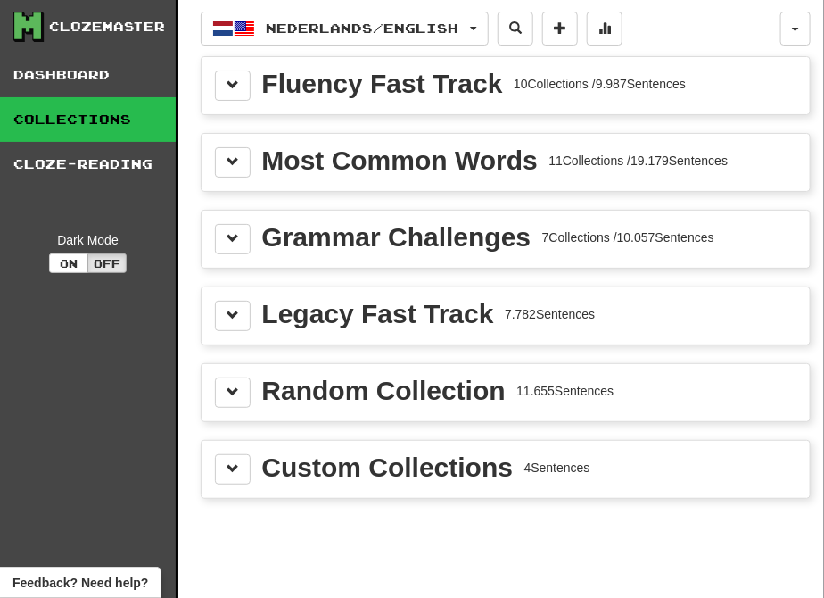
click at [239, 377] on div "Random Collection 11.655 Sentences" at bounding box center [506, 392] width 608 height 57
click at [238, 386] on span at bounding box center [233, 391] width 12 height 12
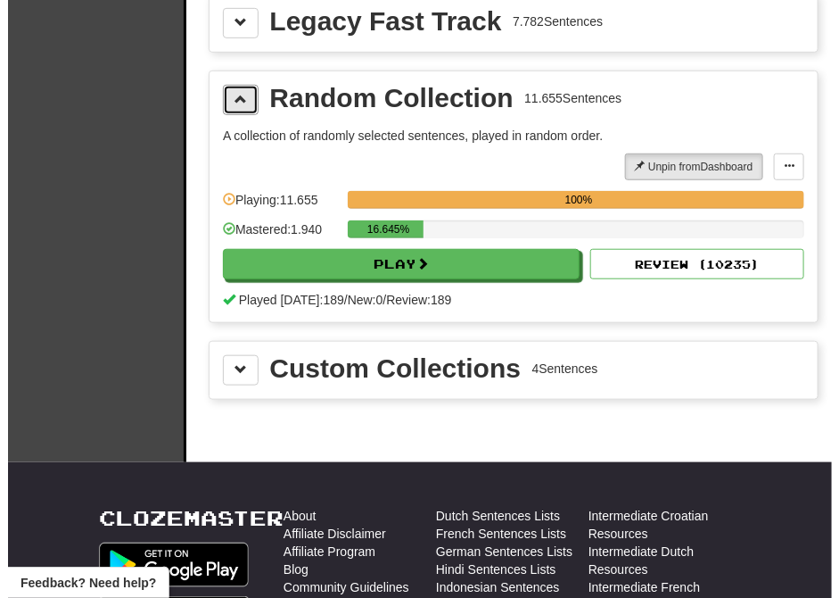
scroll to position [297, 0]
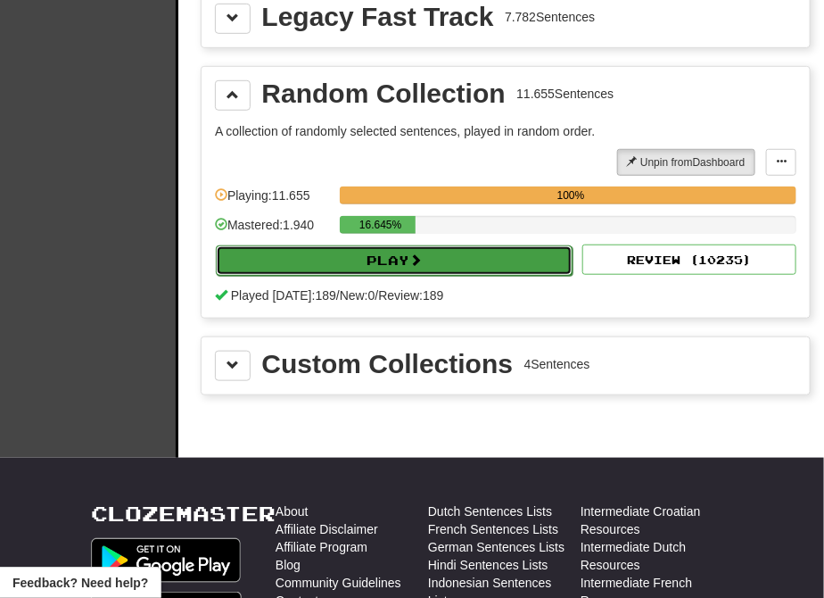
click at [422, 262] on span at bounding box center [415, 259] width 12 height 12
select select "********"
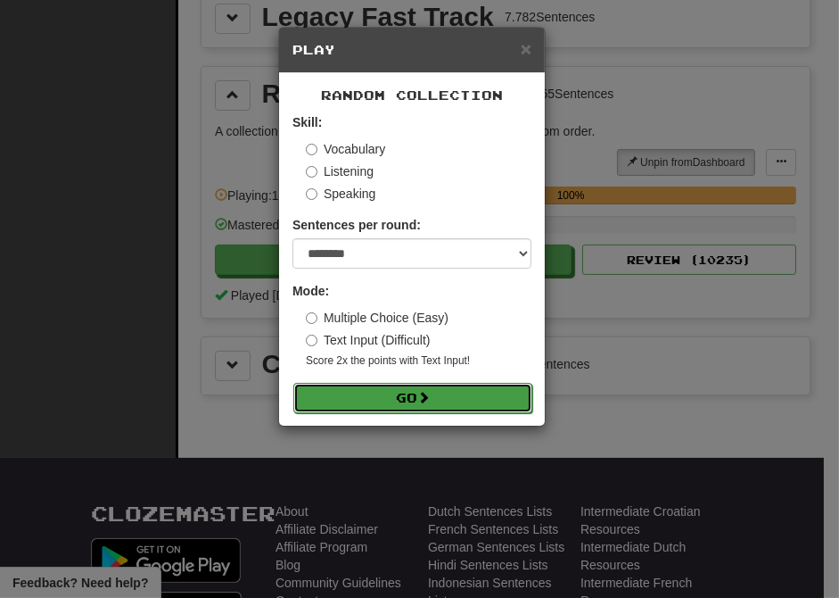
click at [430, 387] on button "Go" at bounding box center [412, 398] width 239 height 30
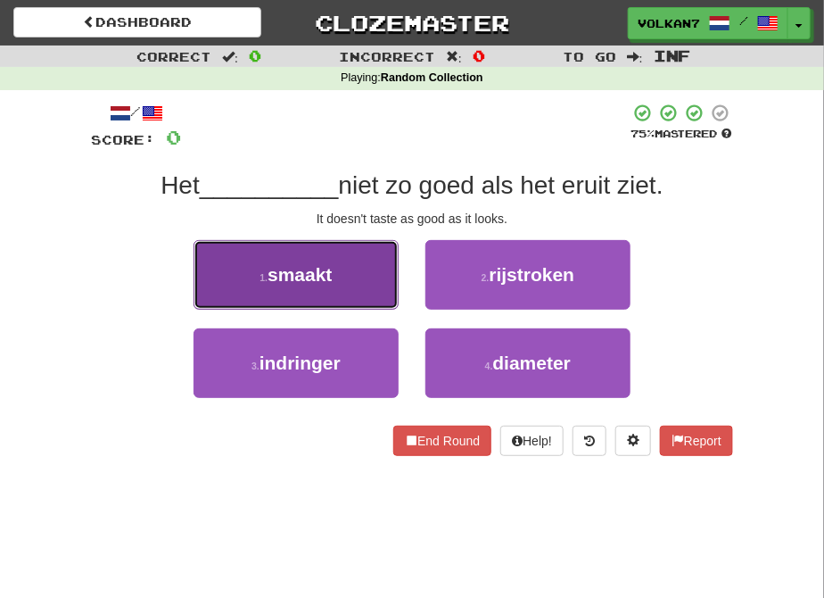
click at [334, 281] on button "1 . smaakt" at bounding box center [296, 275] width 205 height 70
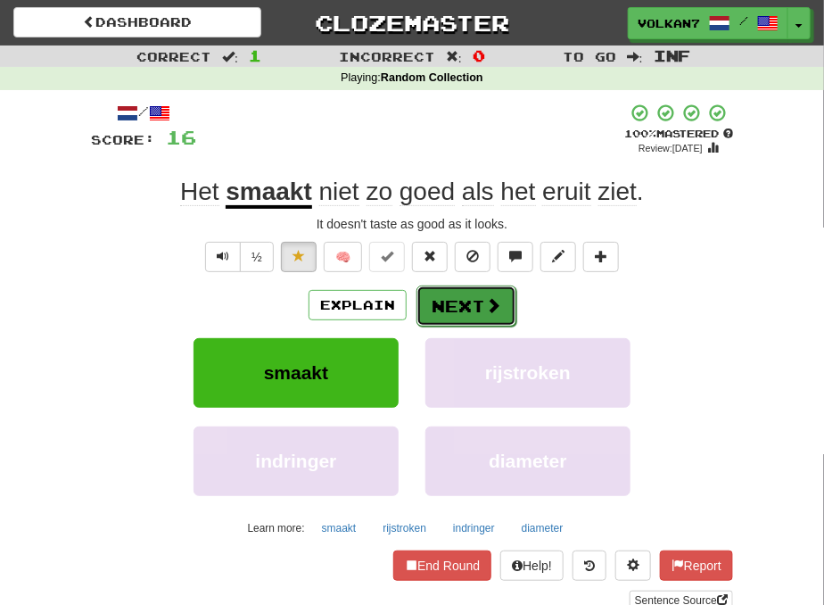
click at [478, 298] on button "Next" at bounding box center [467, 305] width 100 height 41
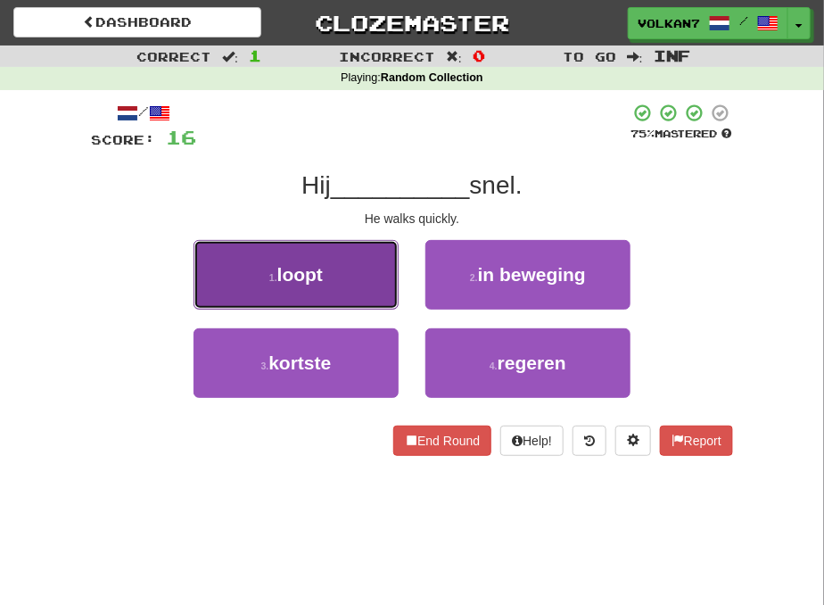
click at [345, 272] on button "1 . loopt" at bounding box center [296, 275] width 205 height 70
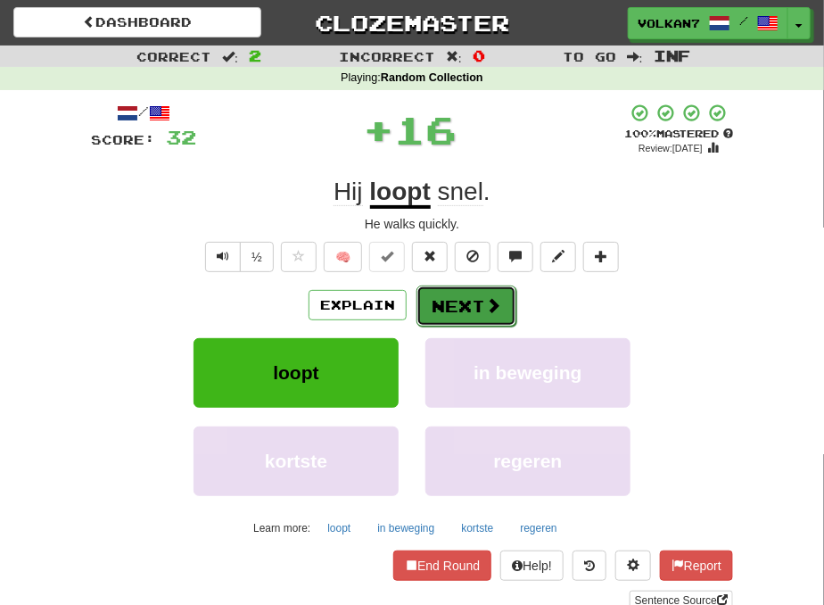
click at [474, 301] on button "Next" at bounding box center [467, 305] width 100 height 41
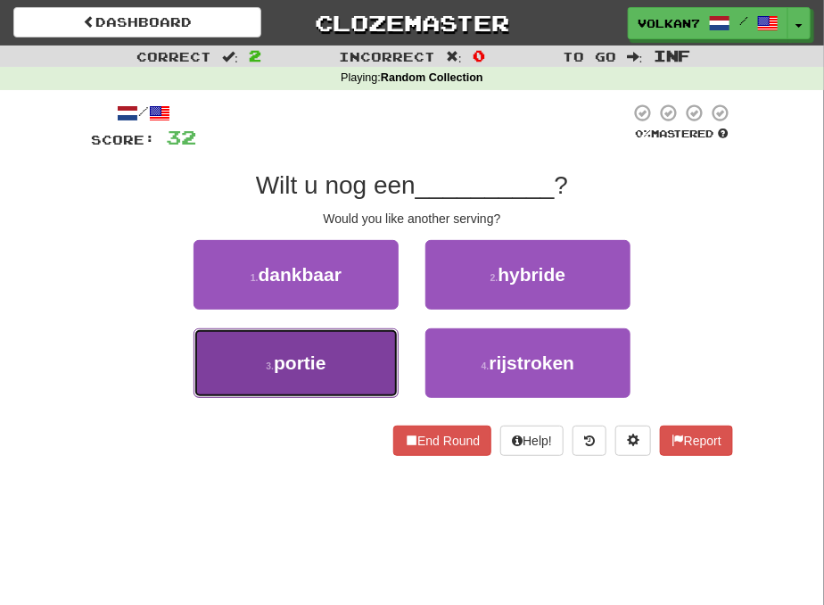
click at [326, 357] on span "portie" at bounding box center [300, 362] width 52 height 21
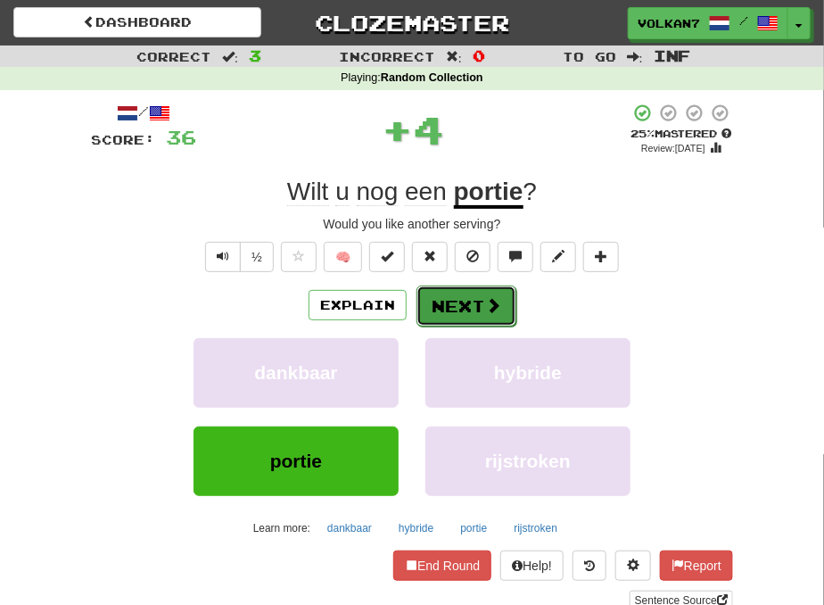
click at [462, 292] on button "Next" at bounding box center [467, 305] width 100 height 41
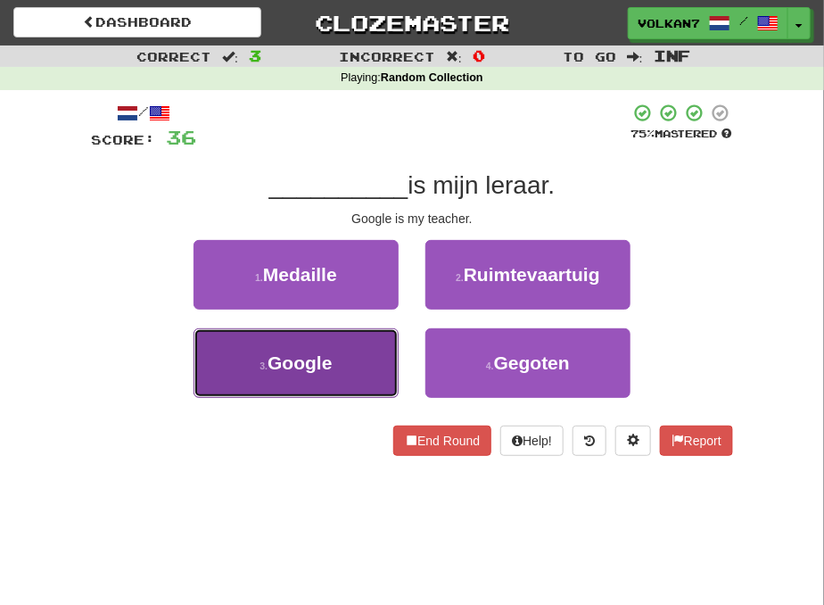
click at [348, 364] on button "3 . Google" at bounding box center [296, 363] width 205 height 70
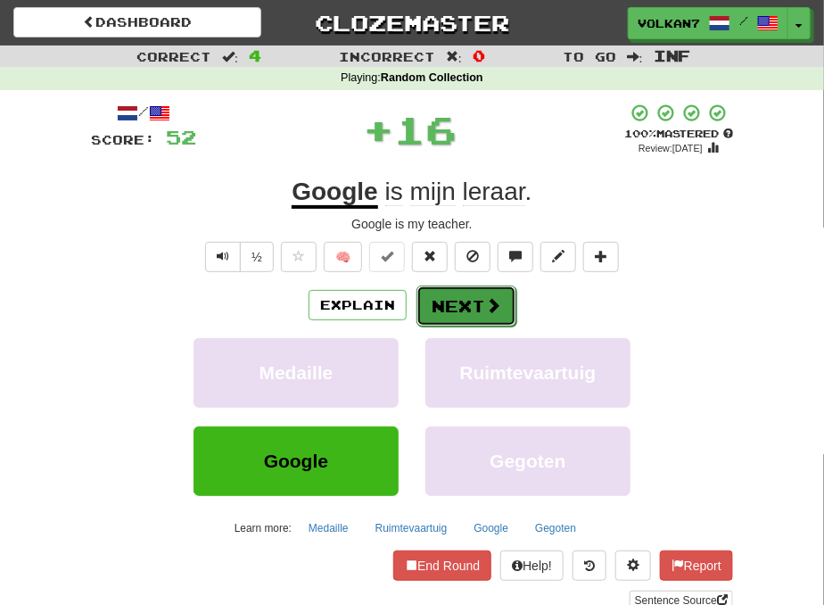
click at [437, 310] on button "Next" at bounding box center [467, 305] width 100 height 41
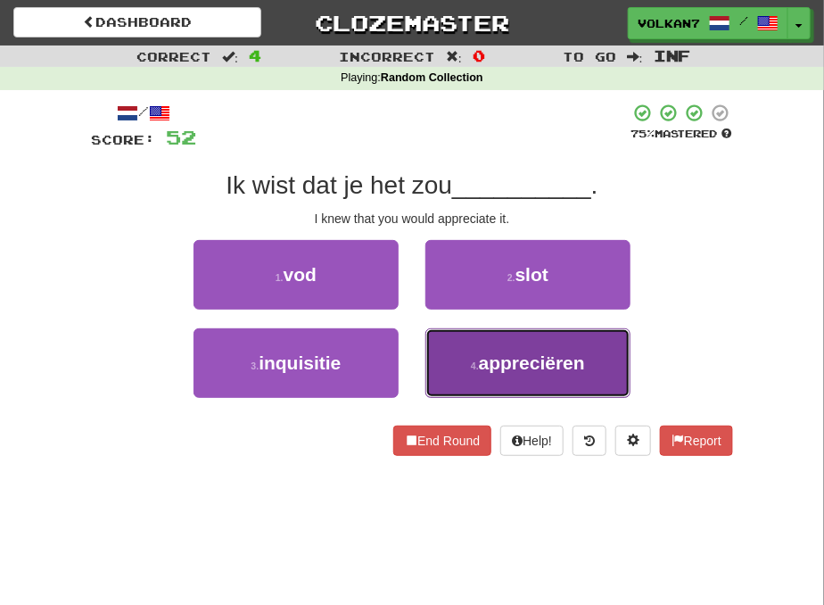
click at [521, 369] on span "appreciëren" at bounding box center [532, 362] width 106 height 21
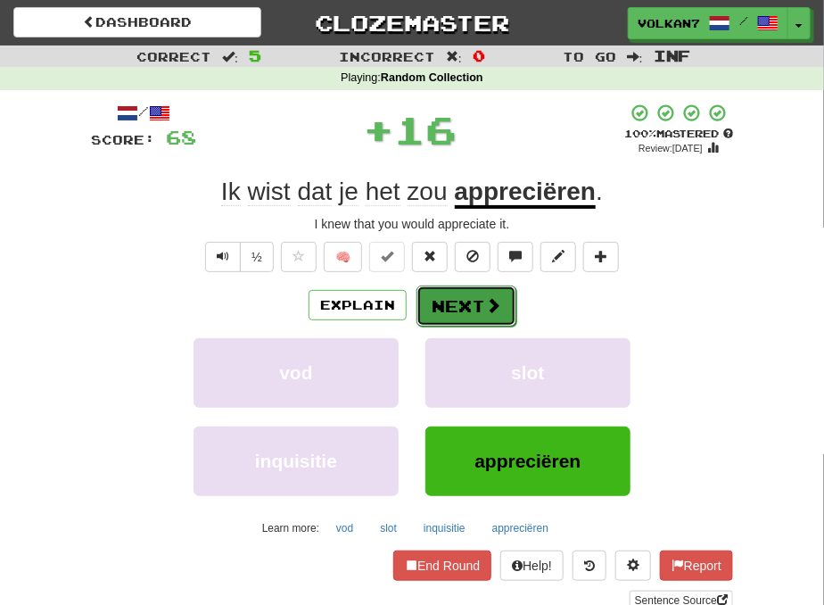
click at [458, 305] on button "Next" at bounding box center [467, 305] width 100 height 41
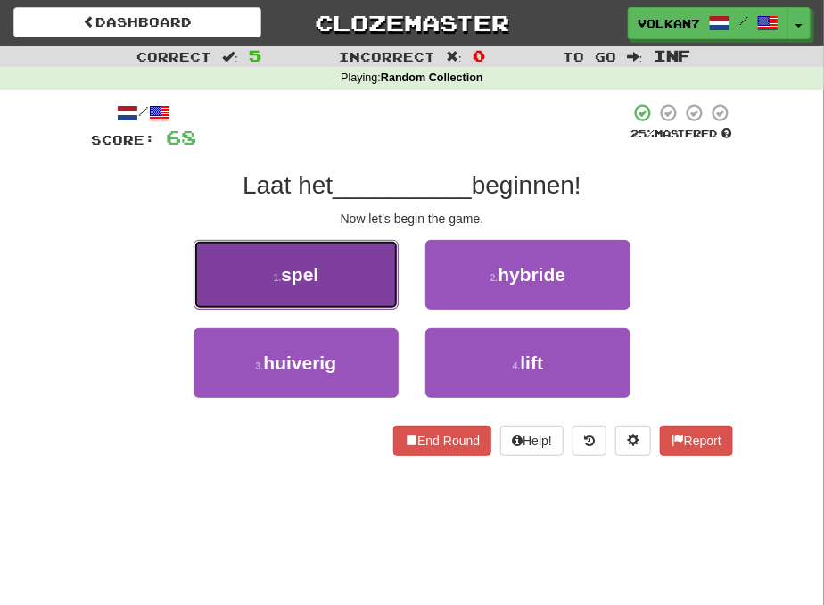
click at [350, 279] on button "1 . spel" at bounding box center [296, 275] width 205 height 70
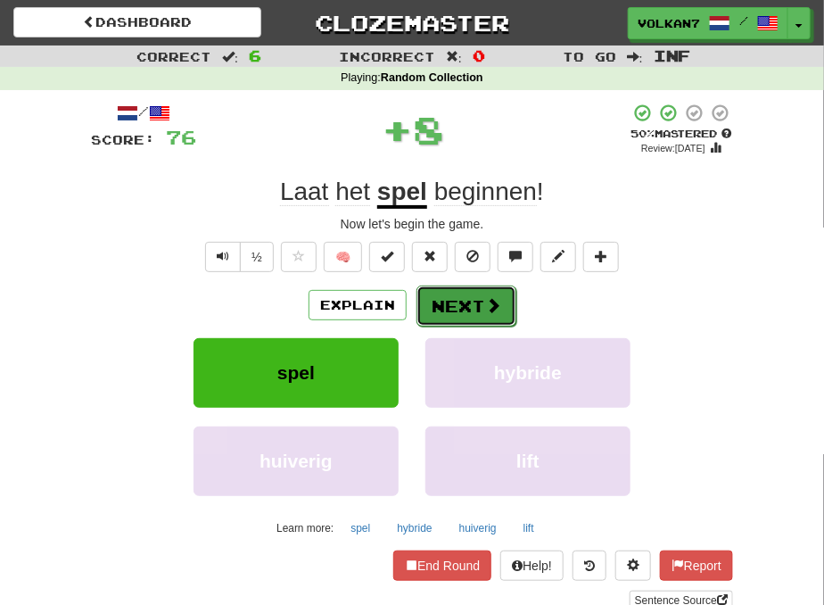
click at [439, 308] on button "Next" at bounding box center [467, 305] width 100 height 41
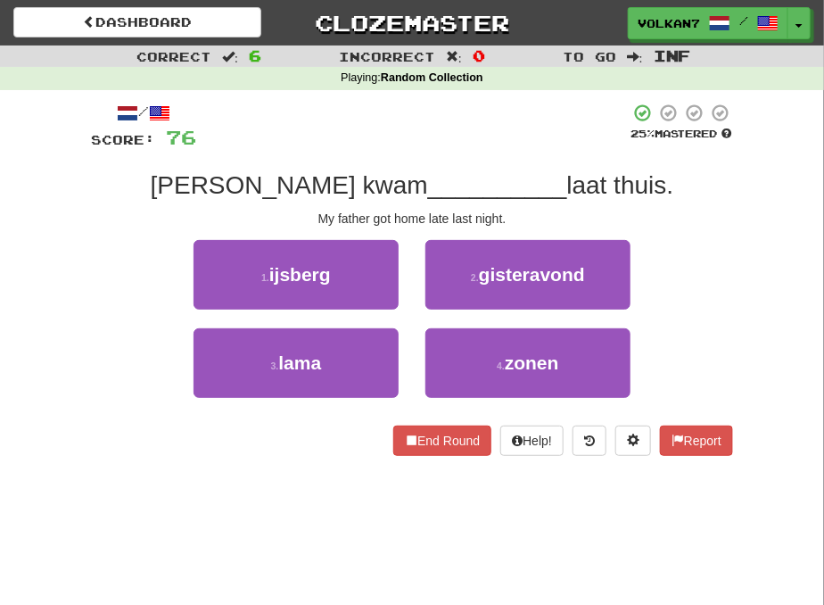
click at [430, 128] on div at bounding box center [412, 127] width 433 height 49
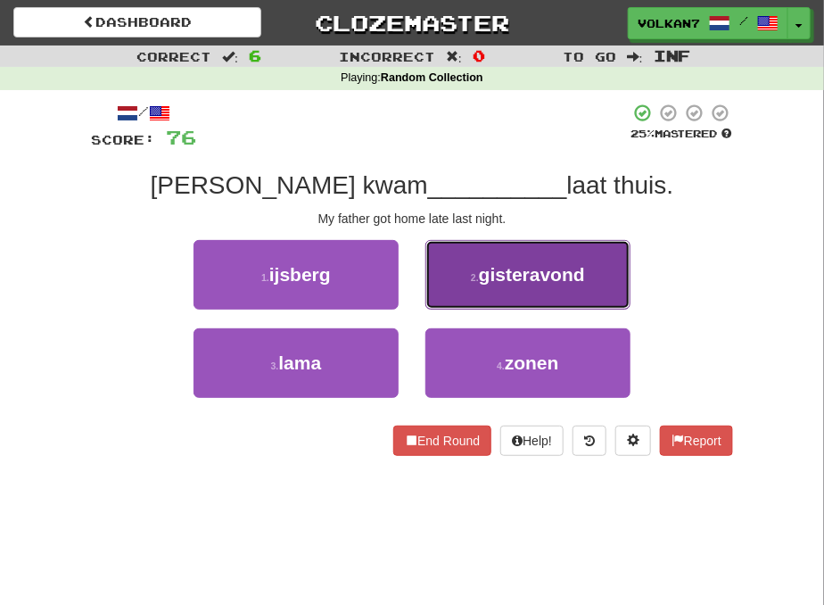
click at [450, 274] on button "2 . gisteravond" at bounding box center [527, 275] width 205 height 70
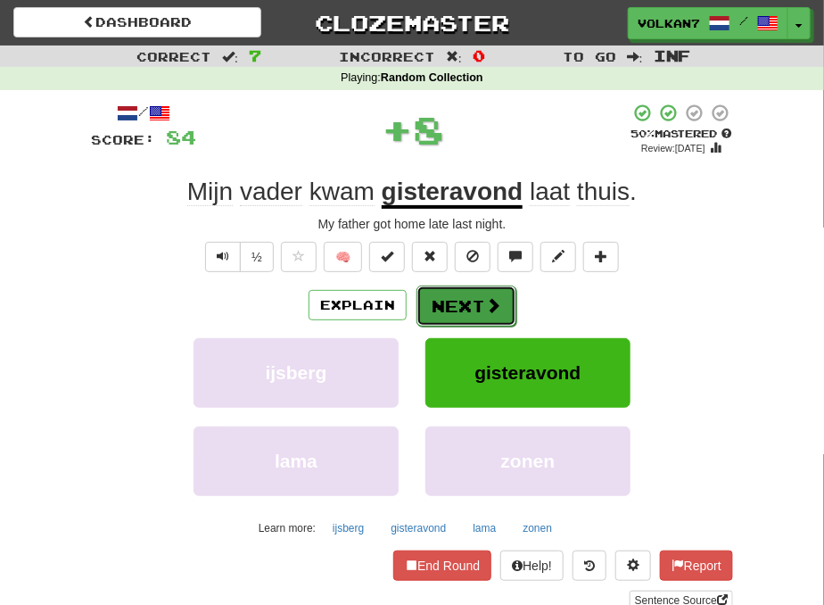
click at [449, 303] on button "Next" at bounding box center [467, 305] width 100 height 41
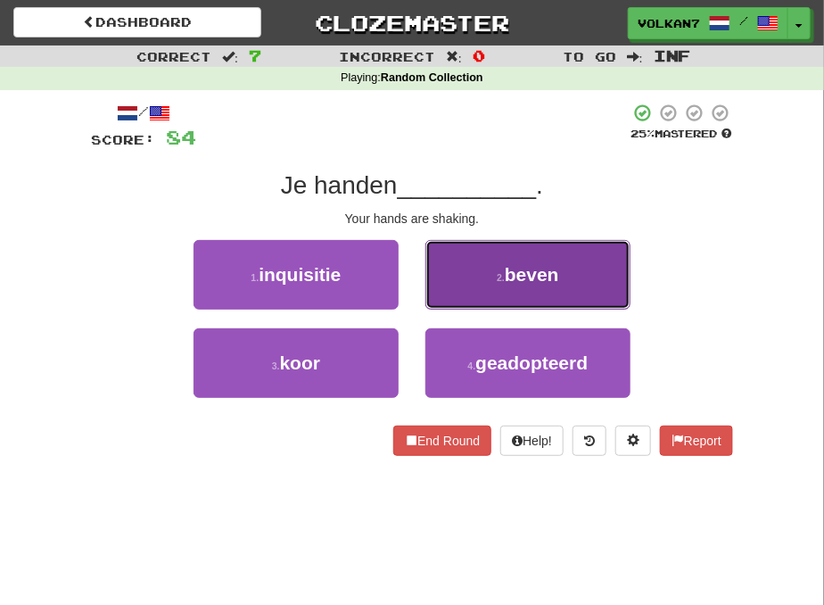
click at [513, 270] on span "beven" at bounding box center [532, 274] width 54 height 21
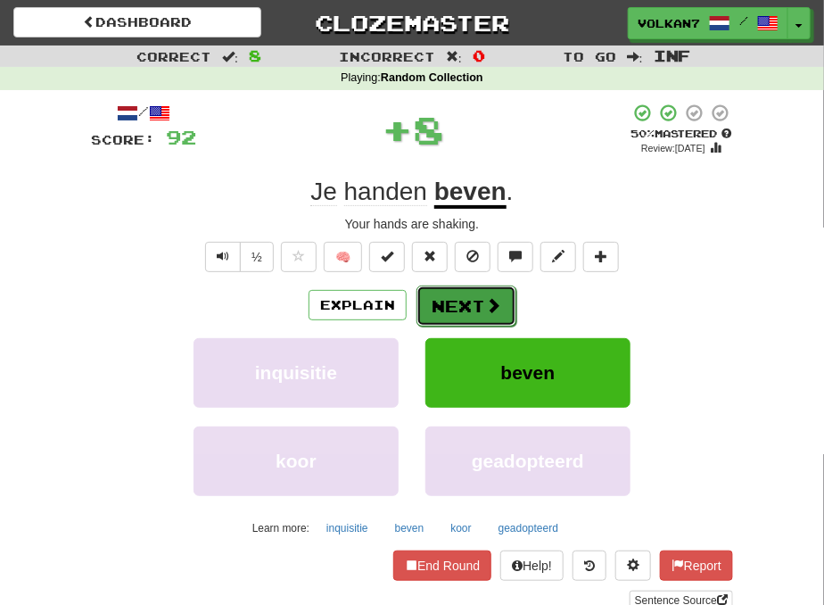
click at [469, 305] on button "Next" at bounding box center [467, 305] width 100 height 41
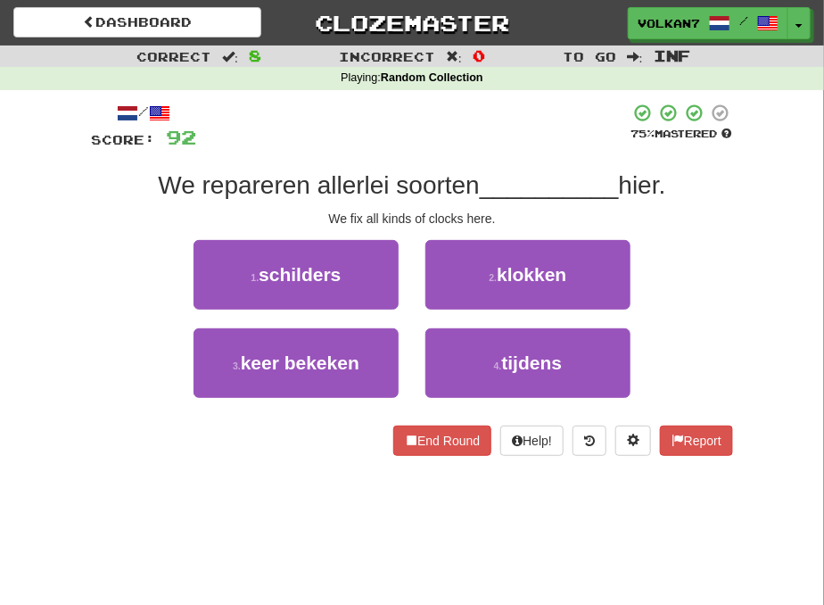
click at [468, 169] on div "We repareren allerlei soorten __________ hier." at bounding box center [412, 185] width 642 height 32
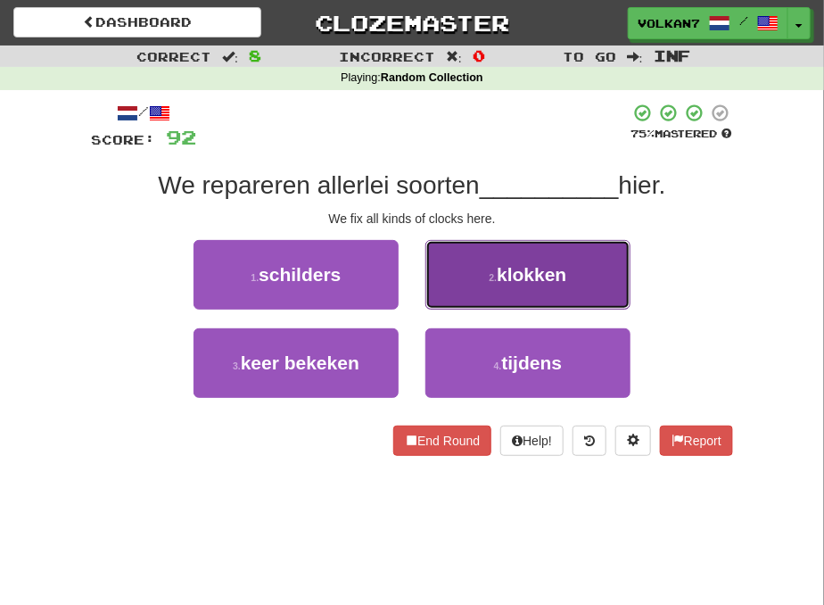
click at [533, 245] on button "2 . klokken" at bounding box center [527, 275] width 205 height 70
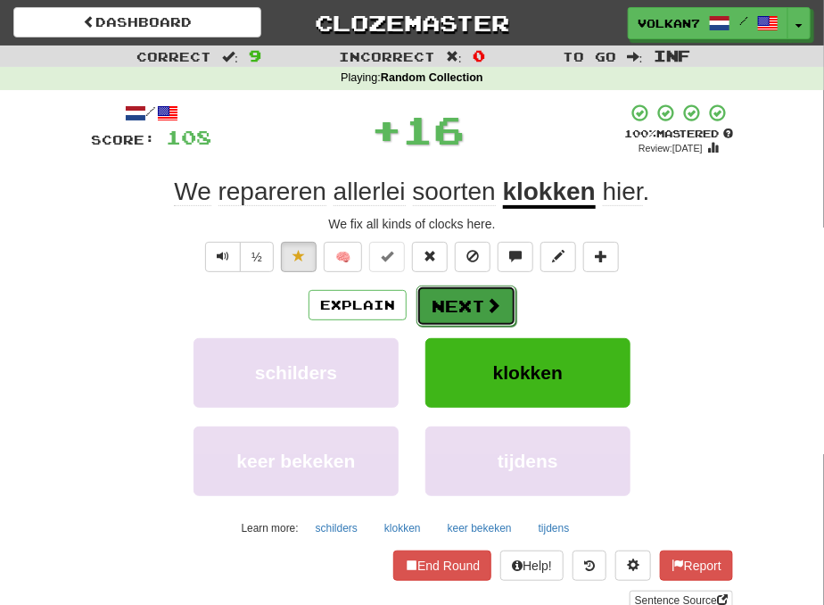
click at [458, 292] on button "Next" at bounding box center [467, 305] width 100 height 41
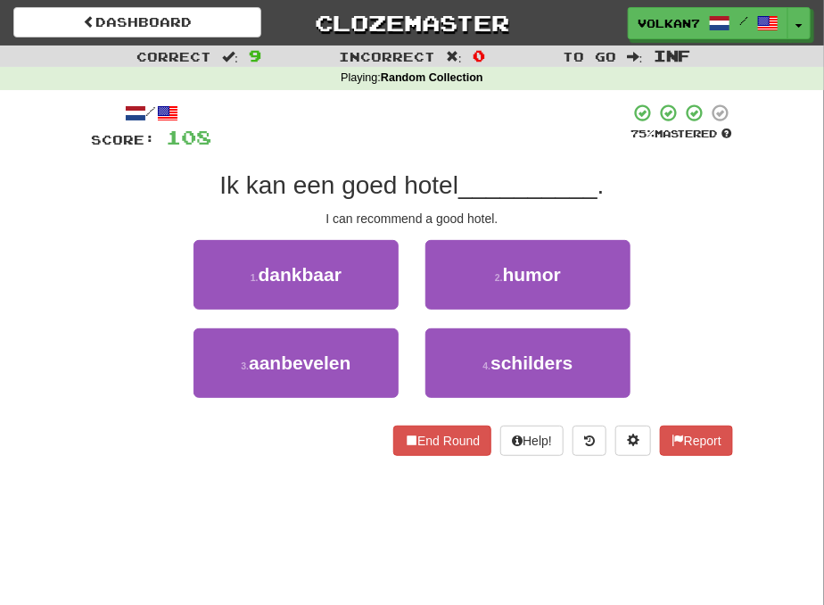
click at [483, 136] on div at bounding box center [420, 127] width 418 height 49
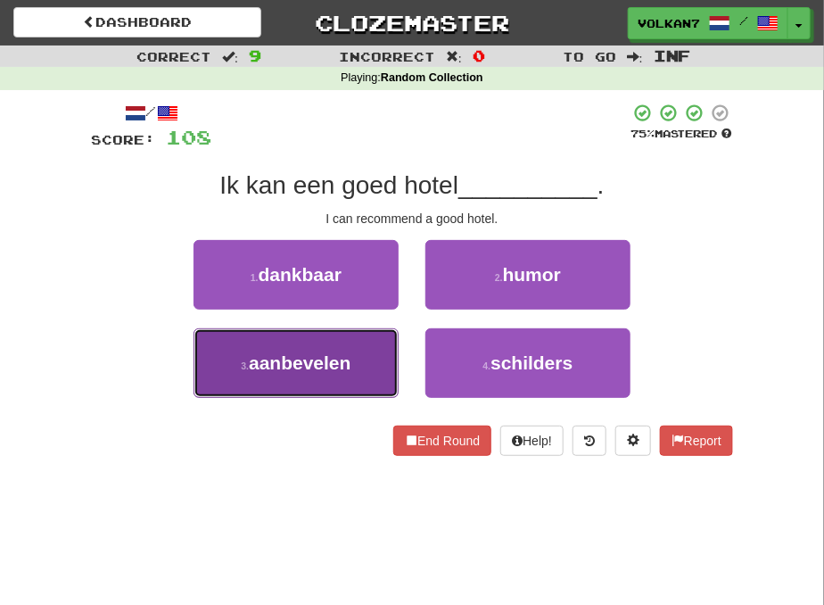
click at [354, 355] on button "3 . aanbevelen" at bounding box center [296, 363] width 205 height 70
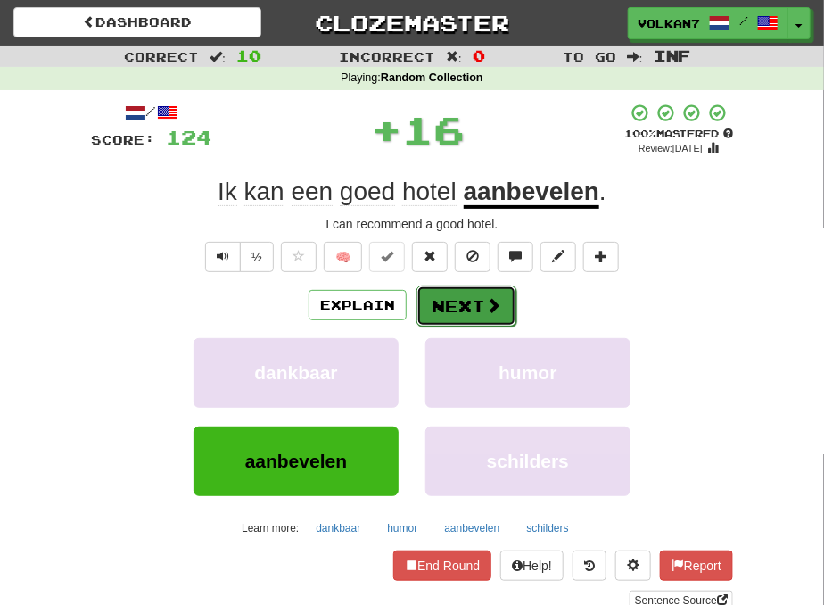
click at [475, 293] on button "Next" at bounding box center [467, 305] width 100 height 41
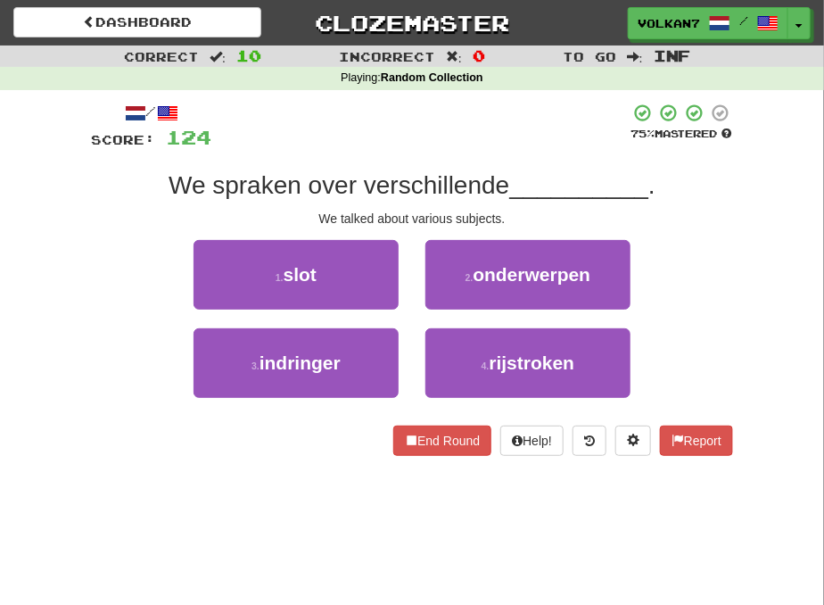
click at [480, 136] on div at bounding box center [420, 127] width 418 height 49
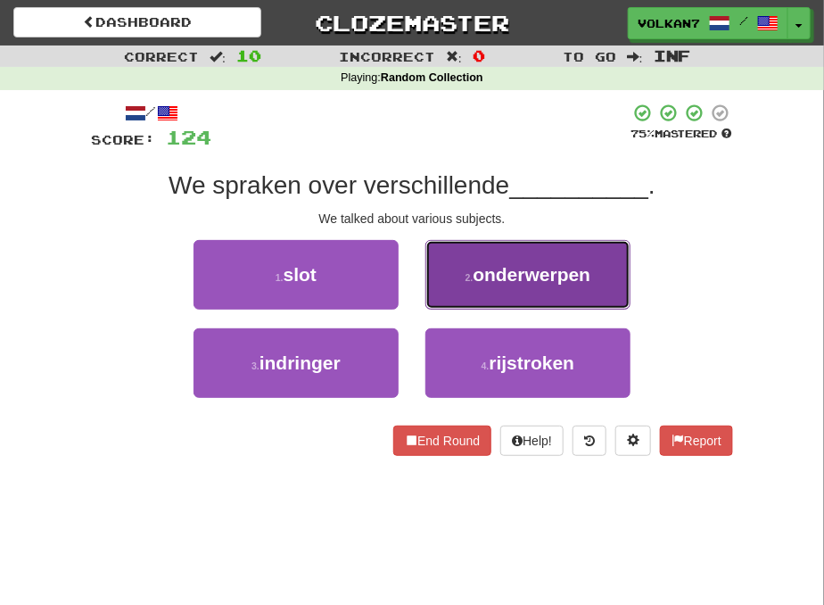
click at [498, 281] on span "onderwerpen" at bounding box center [532, 274] width 118 height 21
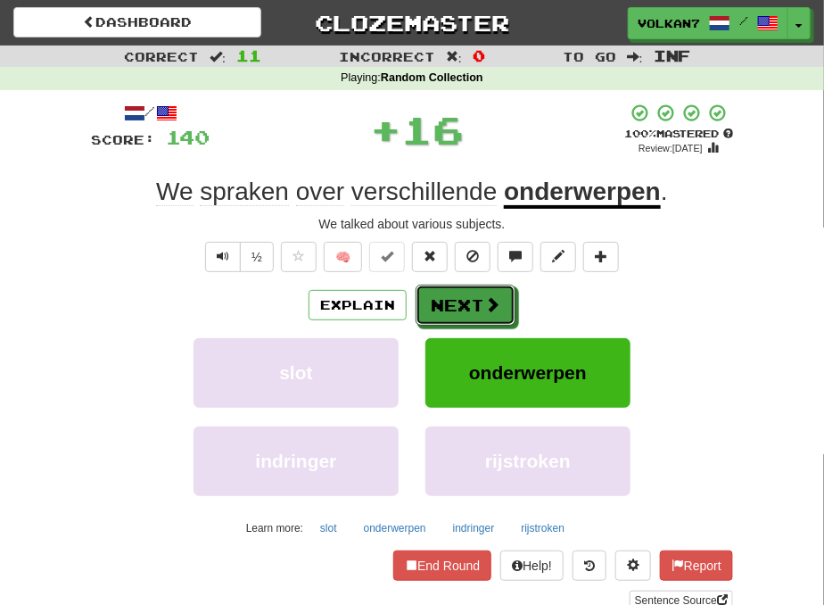
click at [467, 299] on button "Next" at bounding box center [466, 305] width 100 height 41
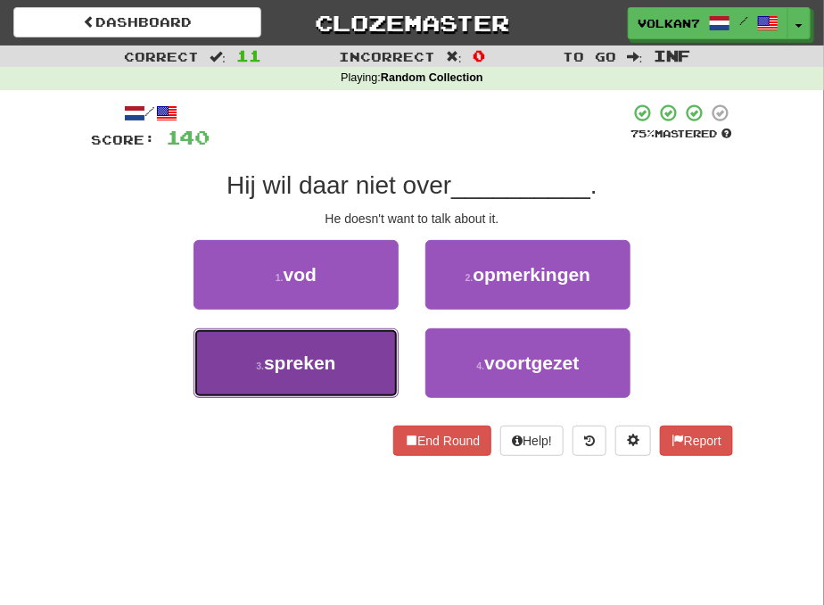
click at [373, 343] on button "3 . spreken" at bounding box center [296, 363] width 205 height 70
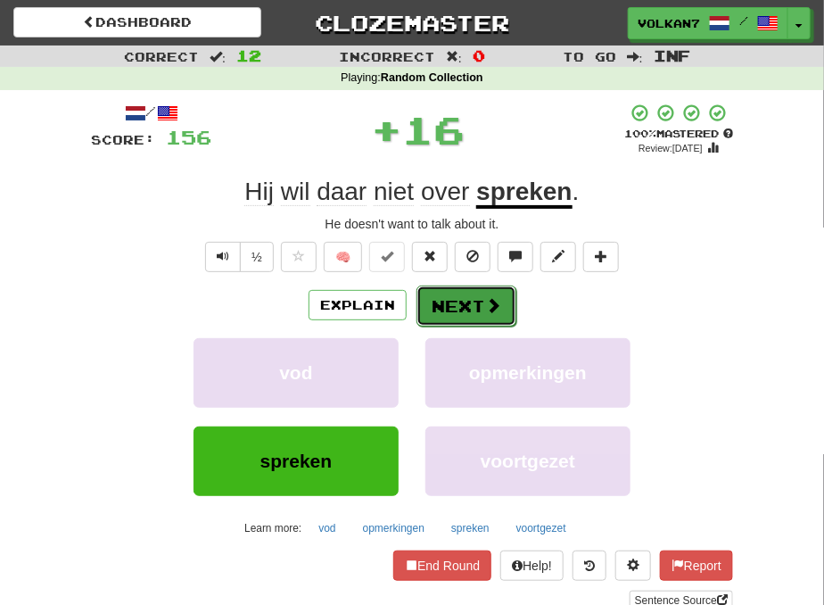
click at [452, 310] on button "Next" at bounding box center [467, 305] width 100 height 41
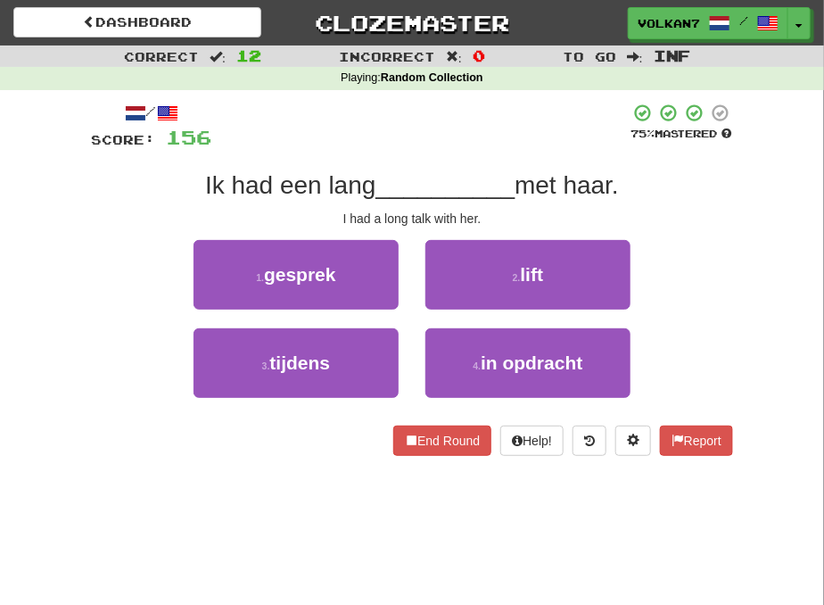
click at [474, 127] on div at bounding box center [420, 127] width 418 height 49
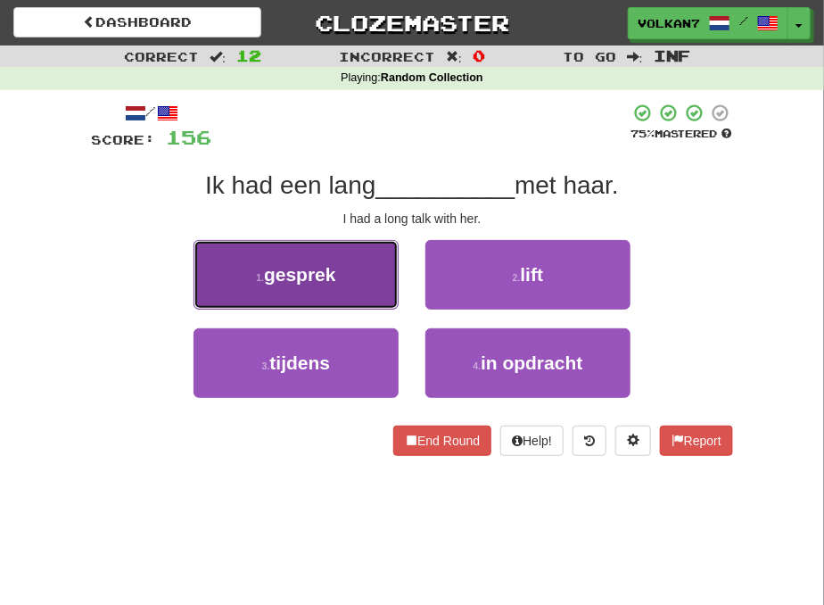
click at [305, 280] on span "gesprek" at bounding box center [300, 274] width 72 height 21
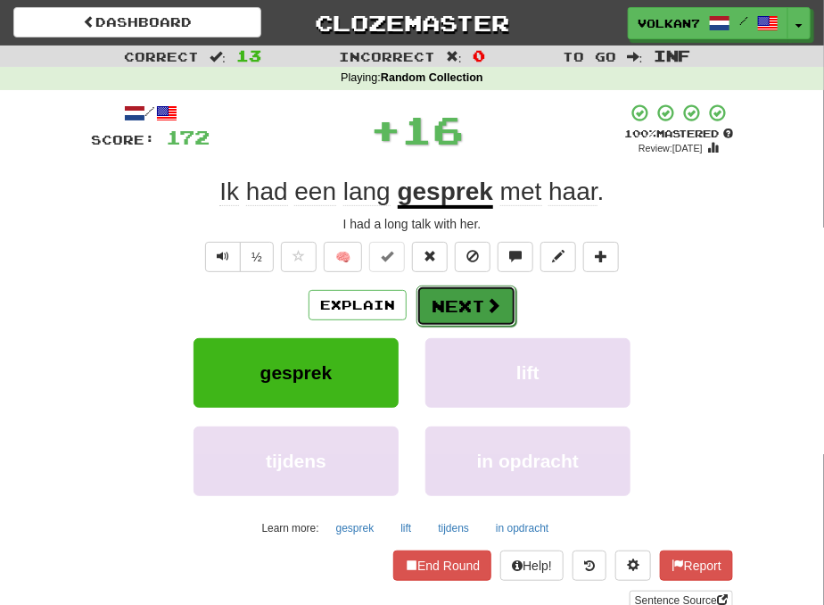
click at [466, 289] on button "Next" at bounding box center [467, 305] width 100 height 41
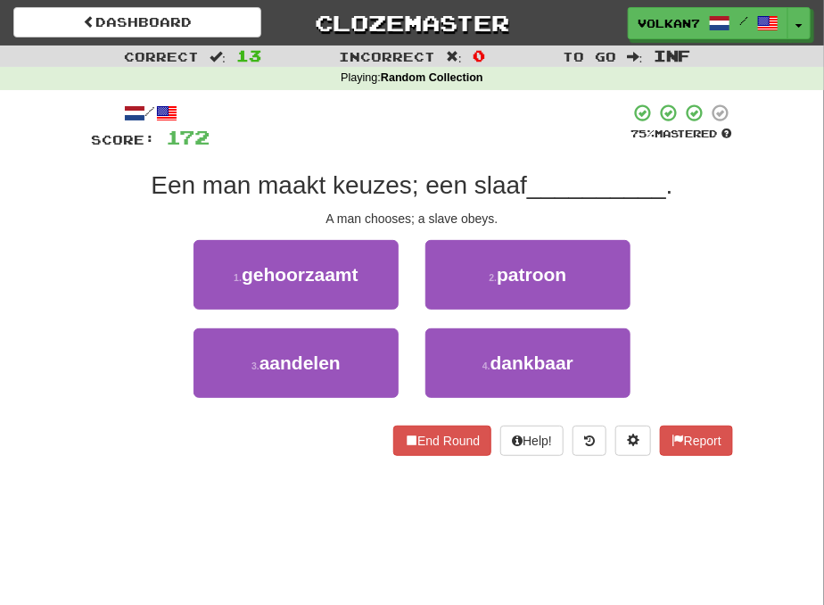
click at [485, 130] on div at bounding box center [420, 127] width 420 height 49
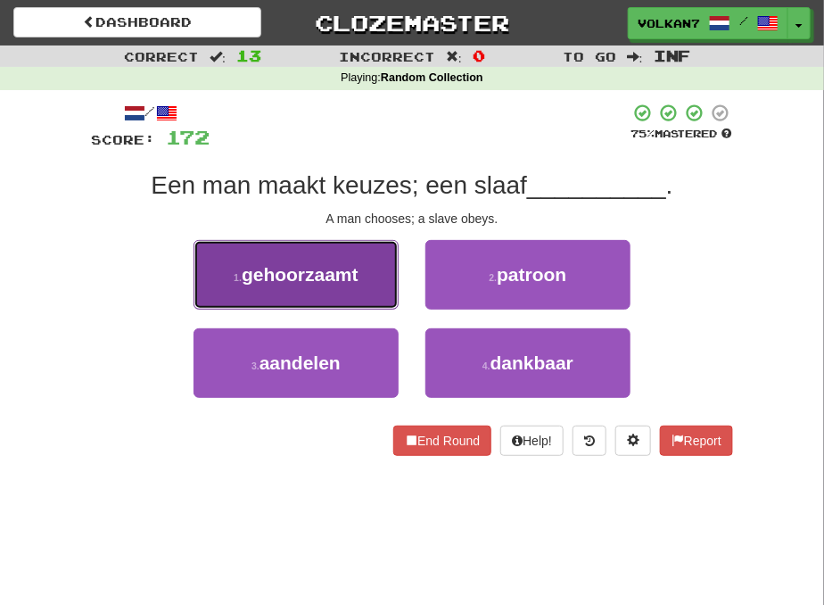
click at [342, 274] on span "gehoorzaamt" at bounding box center [300, 274] width 117 height 21
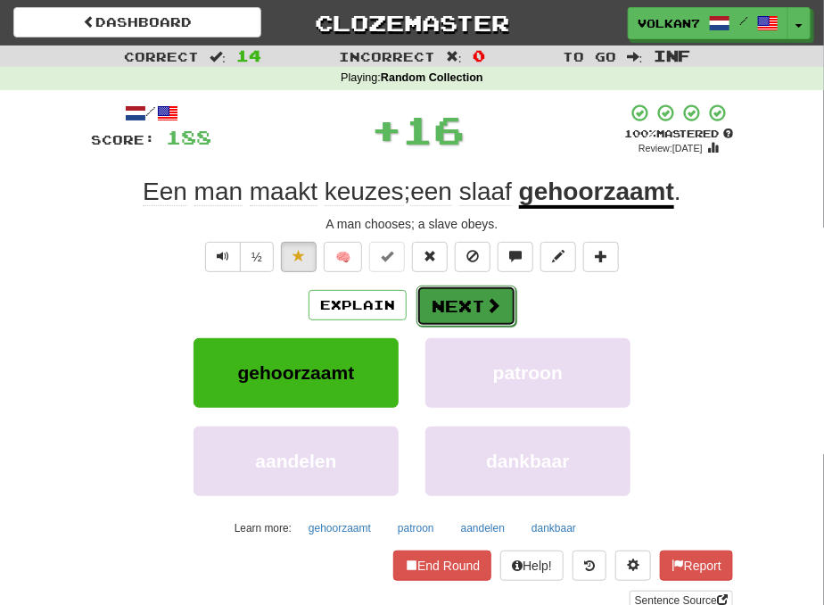
click at [457, 316] on button "Next" at bounding box center [467, 305] width 100 height 41
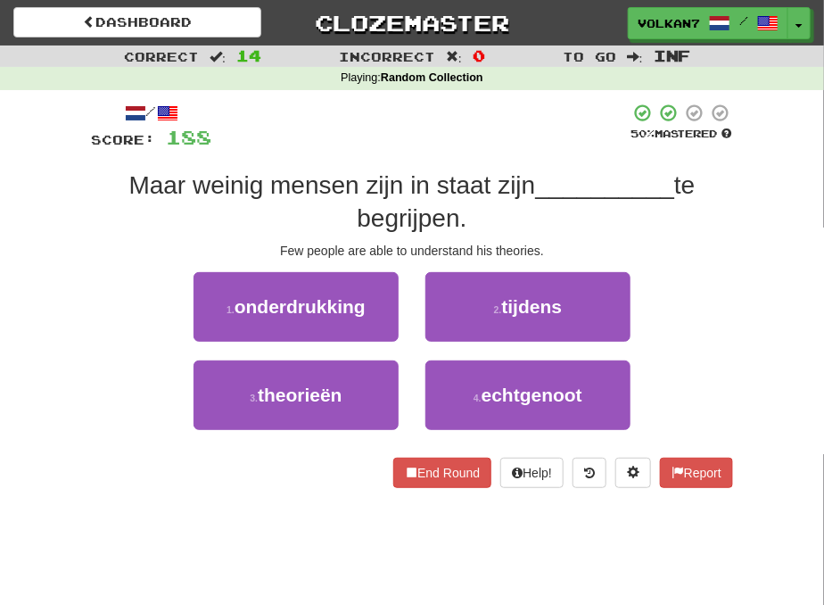
click at [441, 135] on div at bounding box center [420, 127] width 418 height 49
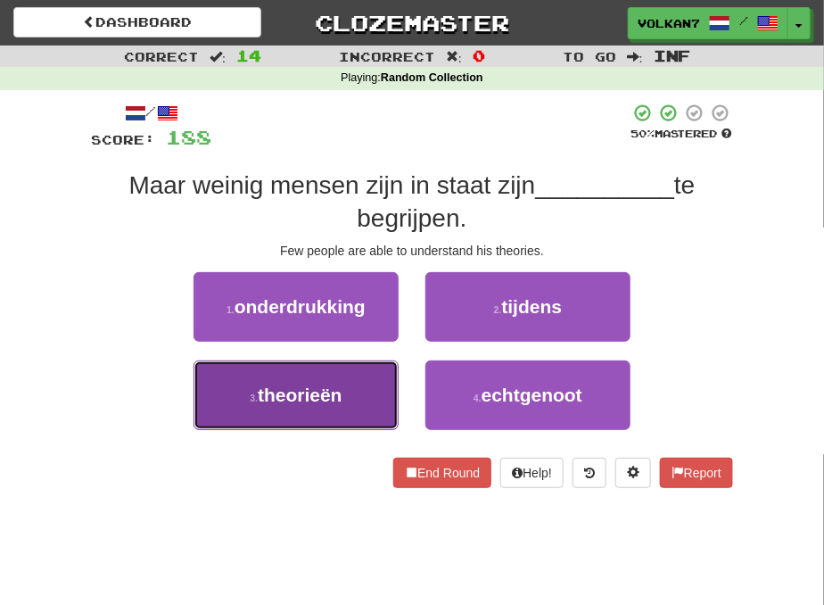
click at [351, 380] on button "3 . theorieën" at bounding box center [296, 395] width 205 height 70
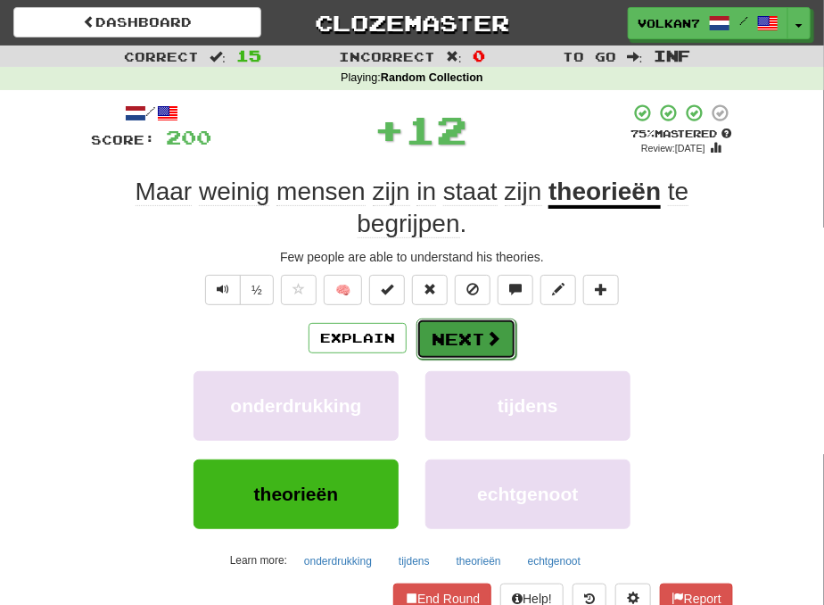
click at [475, 335] on button "Next" at bounding box center [467, 338] width 100 height 41
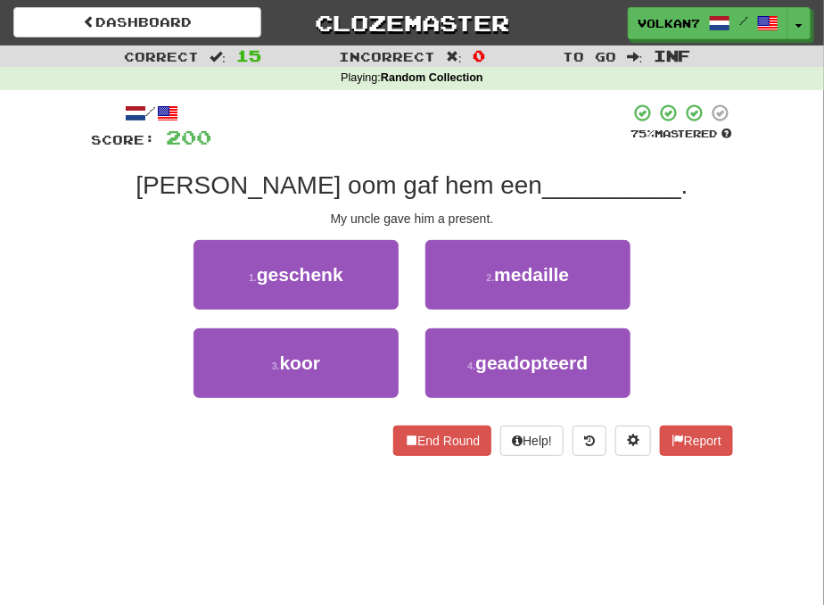
click at [478, 132] on div at bounding box center [420, 127] width 418 height 49
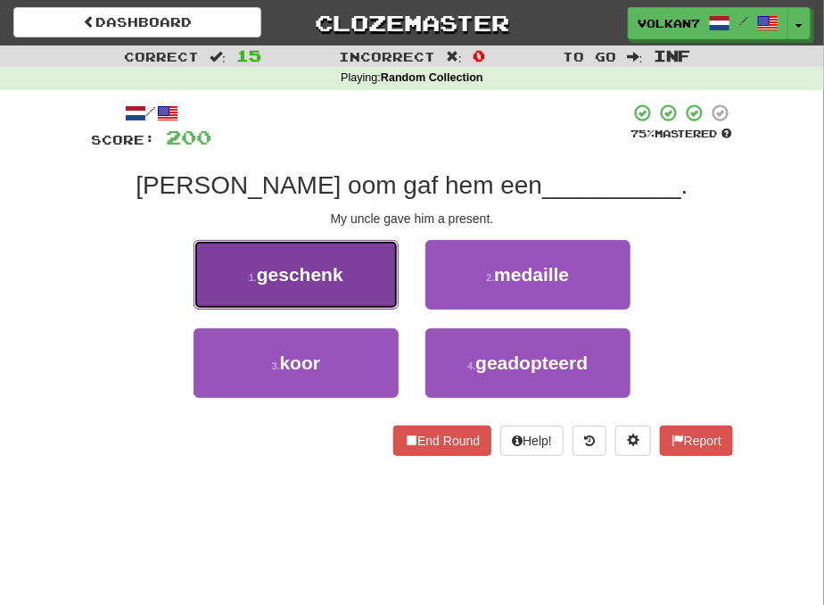
click at [328, 264] on span "geschenk" at bounding box center [300, 274] width 87 height 21
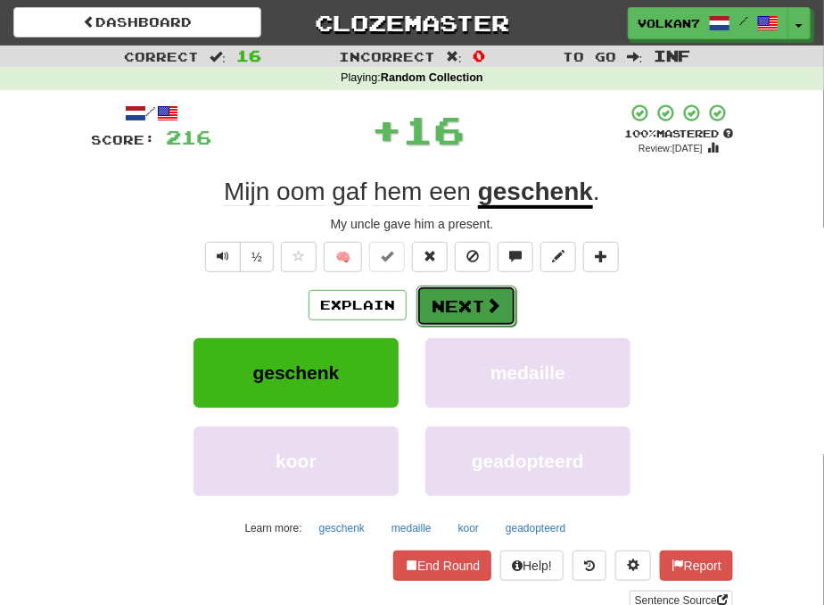
click at [466, 304] on button "Next" at bounding box center [467, 305] width 100 height 41
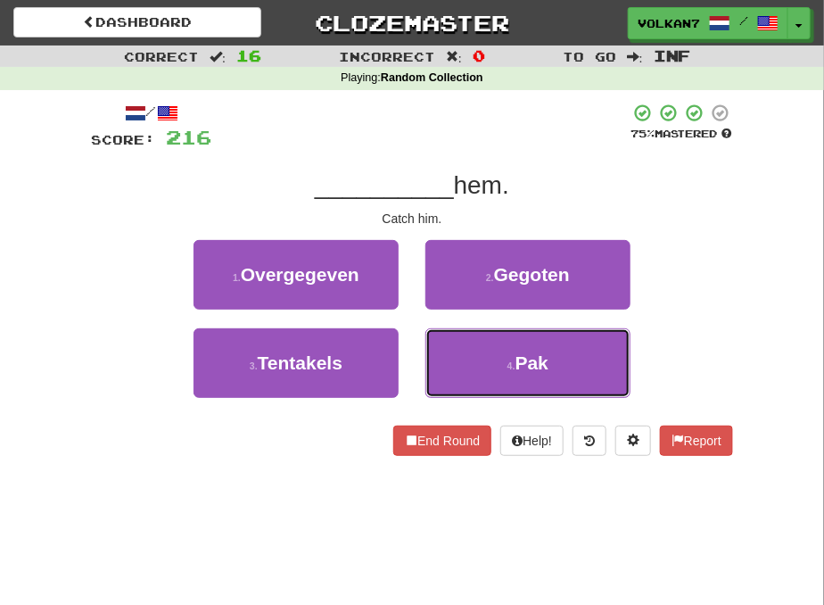
drag, startPoint x: 505, startPoint y: 368, endPoint x: 493, endPoint y: 336, distance: 34.1
click at [508, 368] on small "4 ." at bounding box center [512, 365] width 8 height 11
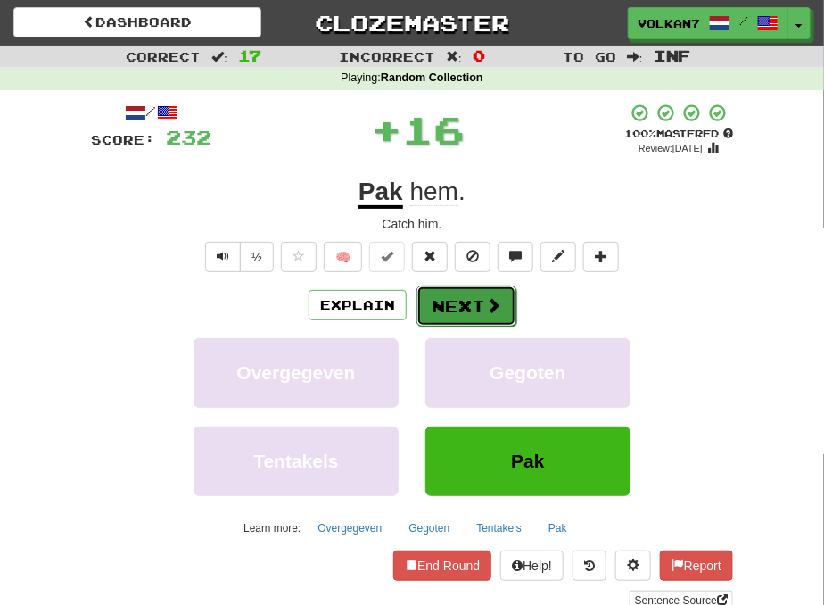
click at [465, 298] on button "Next" at bounding box center [467, 305] width 100 height 41
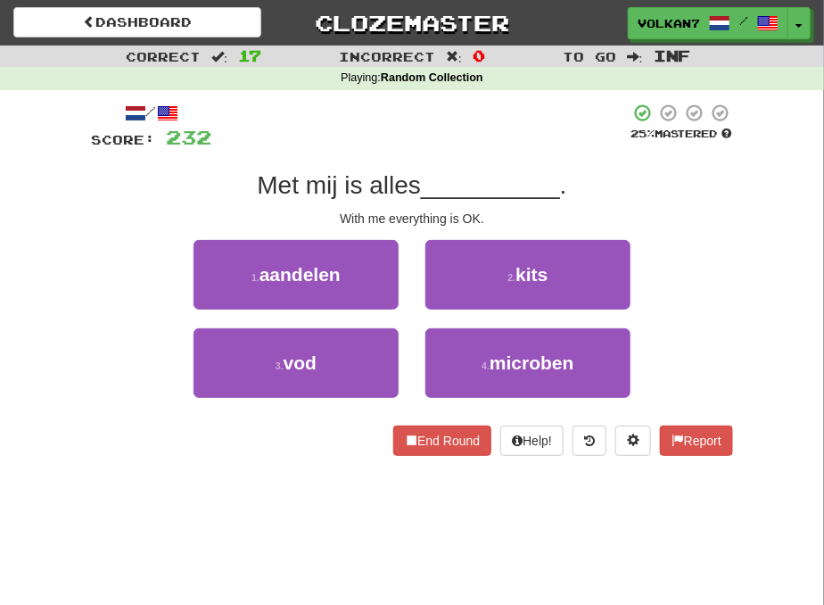
click at [457, 169] on div "Met mij is alles __________ ." at bounding box center [412, 185] width 642 height 32
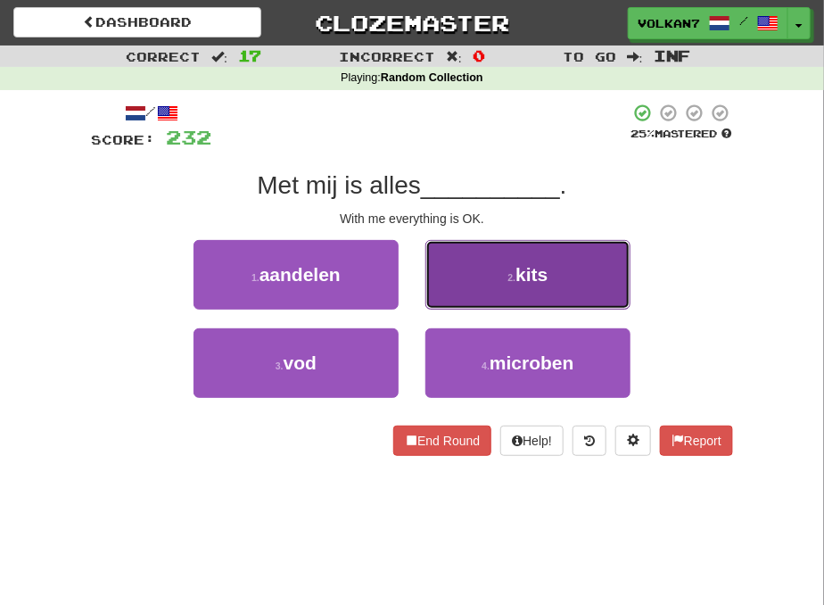
click at [470, 279] on button "2 . kits" at bounding box center [527, 275] width 205 height 70
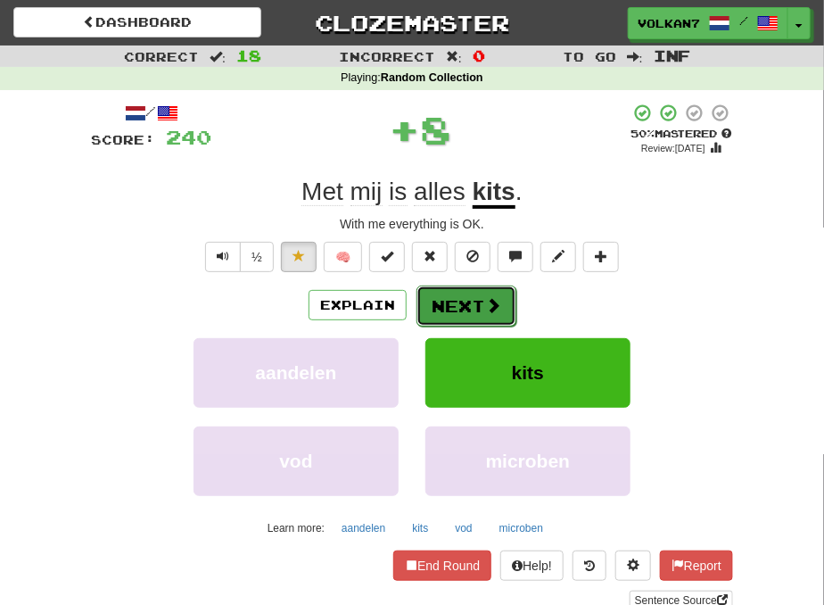
click at [438, 317] on button "Next" at bounding box center [467, 305] width 100 height 41
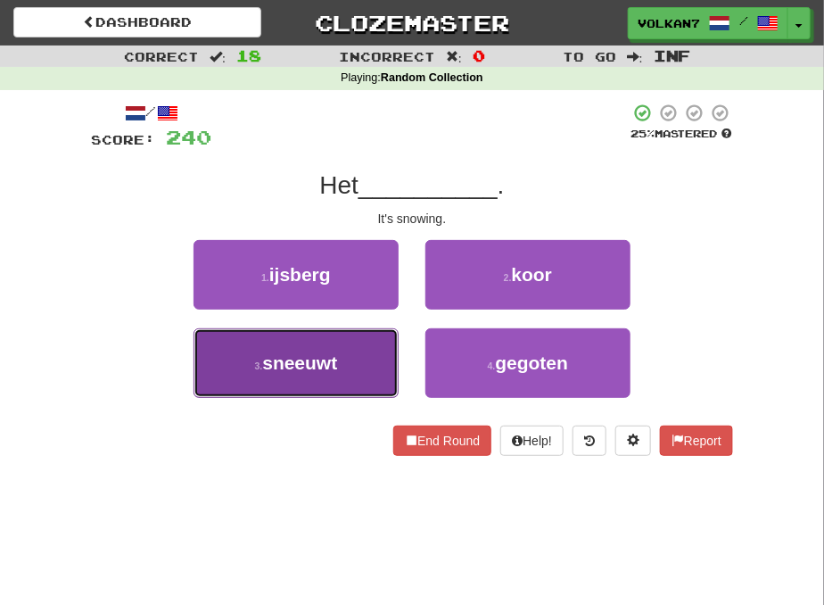
click at [334, 358] on span "sneeuwt" at bounding box center [299, 362] width 75 height 21
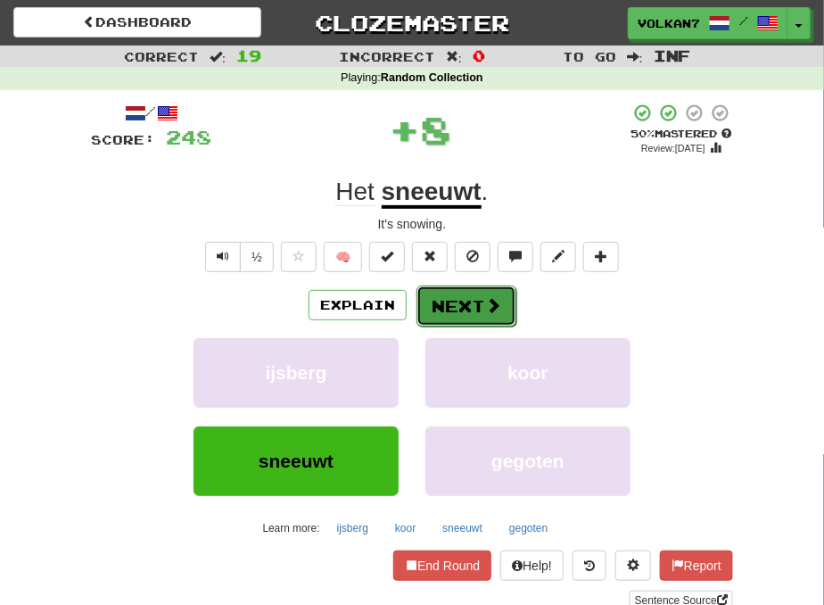
click at [461, 310] on button "Next" at bounding box center [467, 305] width 100 height 41
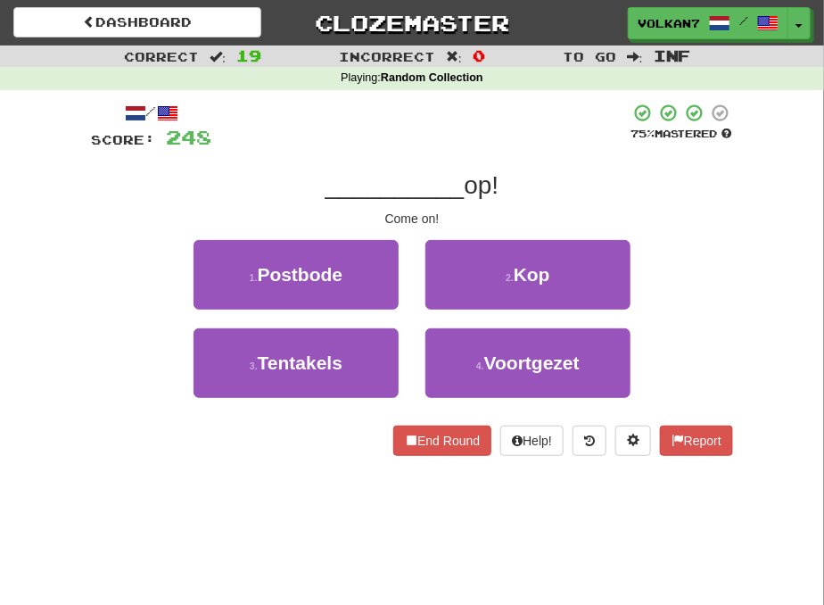
click at [480, 146] on div at bounding box center [420, 127] width 418 height 49
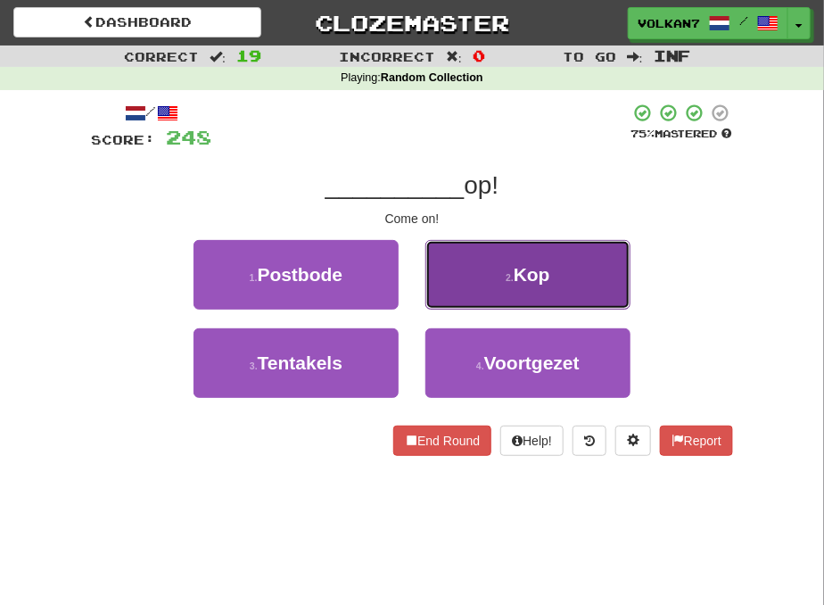
click at [506, 283] on button "2 . Kop" at bounding box center [527, 275] width 205 height 70
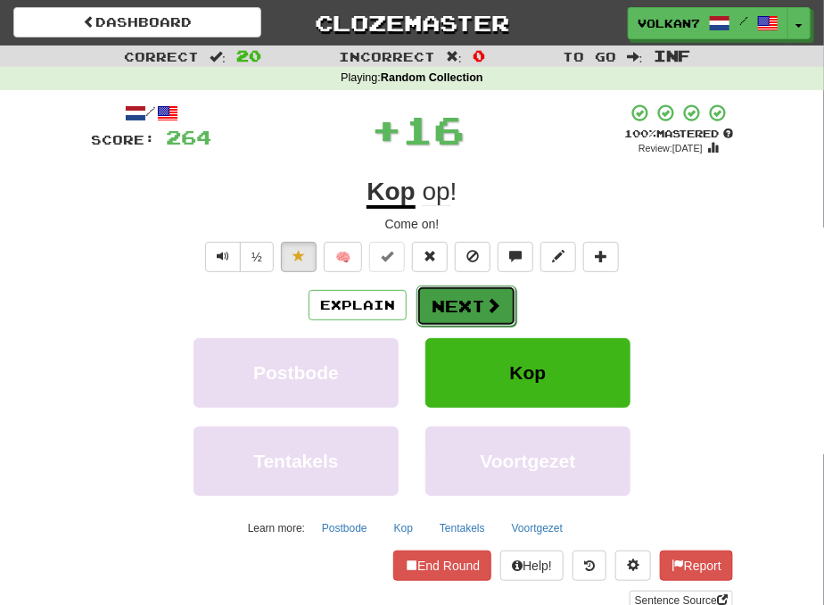
click at [473, 294] on button "Next" at bounding box center [467, 305] width 100 height 41
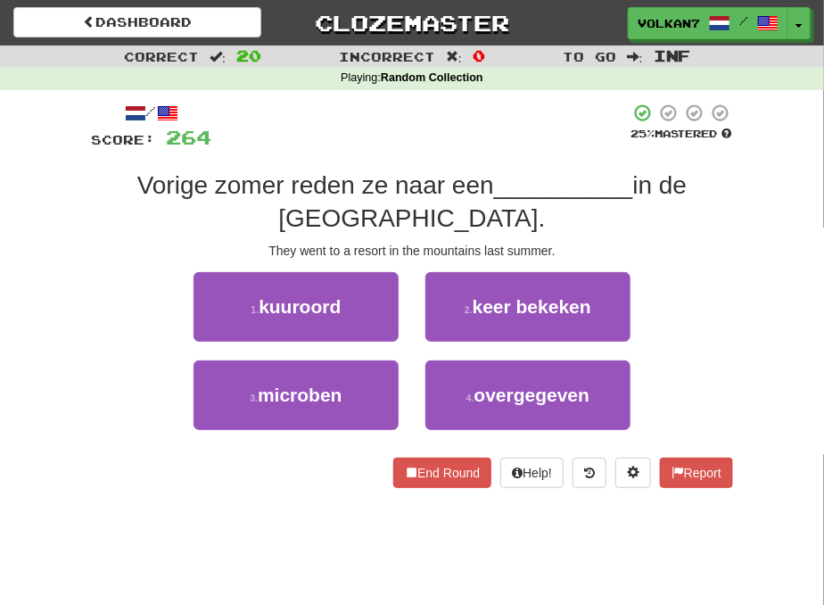
click at [471, 150] on div "/ Score: 264 25 % Mastered Vorige zomer reden ze naar een __________ in de berg…" at bounding box center [412, 295] width 642 height 385
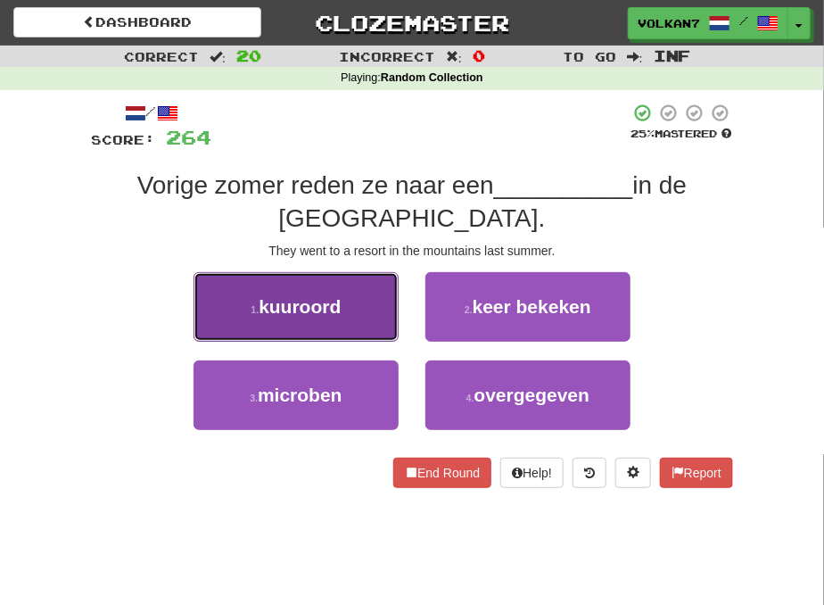
click at [351, 310] on button "1 . kuuroord" at bounding box center [296, 307] width 205 height 70
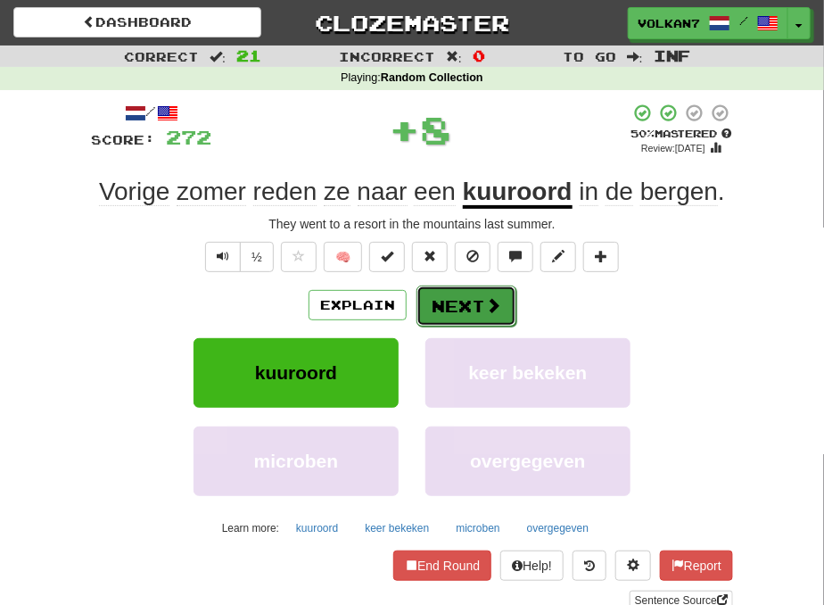
click at [457, 317] on button "Next" at bounding box center [467, 305] width 100 height 41
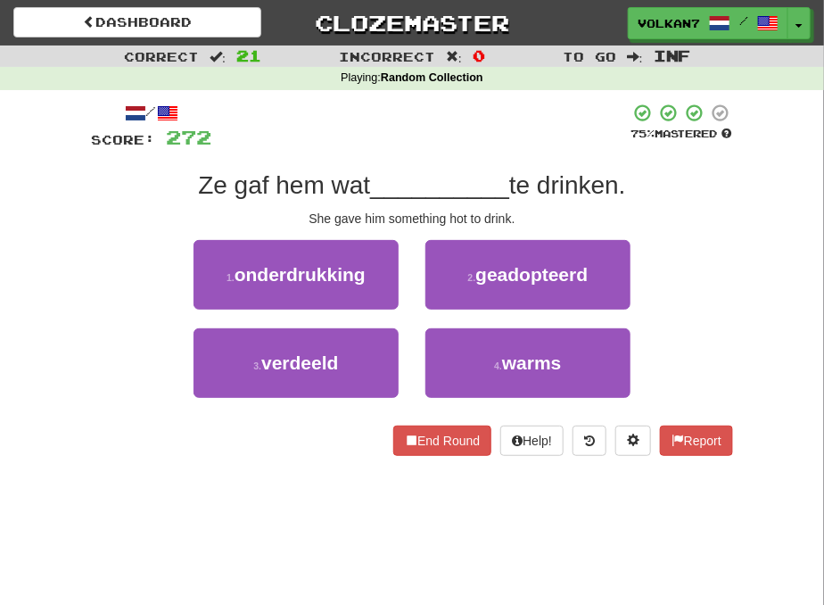
click at [443, 149] on div at bounding box center [420, 127] width 418 height 49
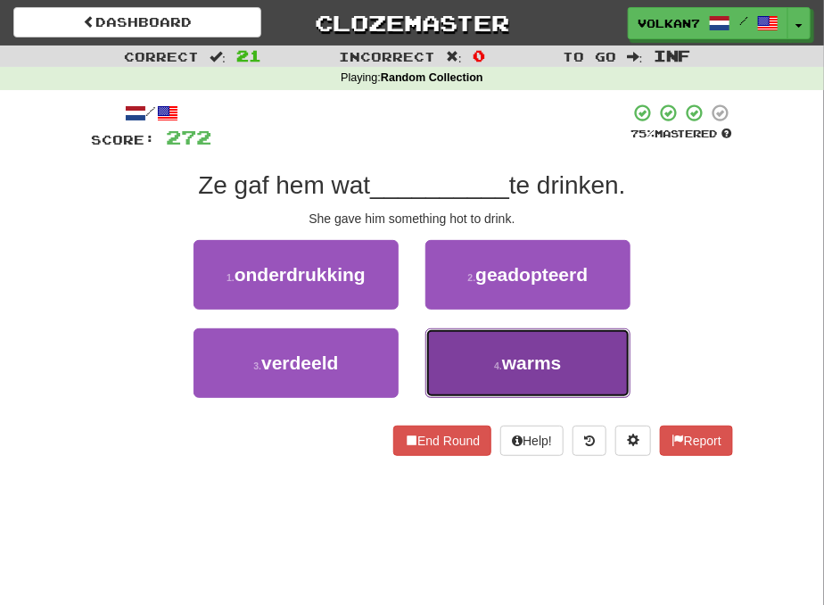
click at [476, 358] on button "4 . warms" at bounding box center [527, 363] width 205 height 70
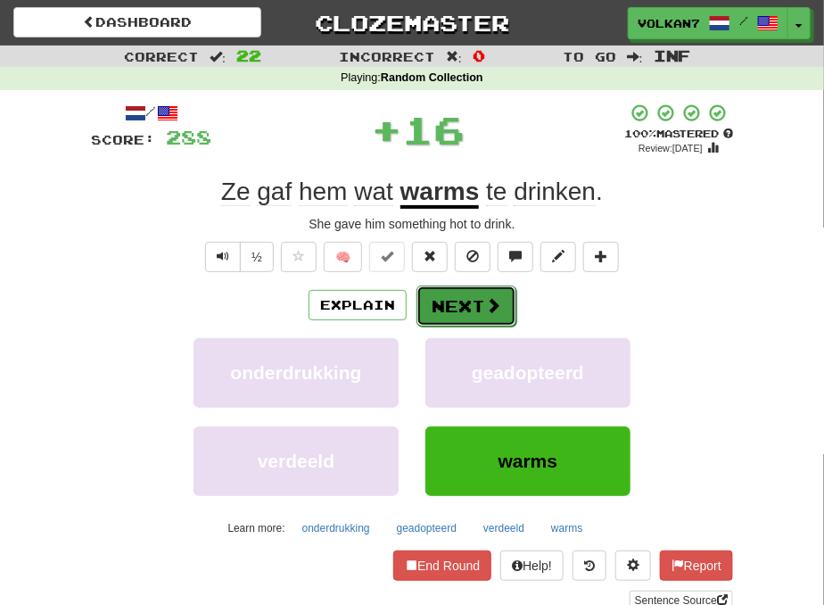
click at [453, 298] on button "Next" at bounding box center [467, 305] width 100 height 41
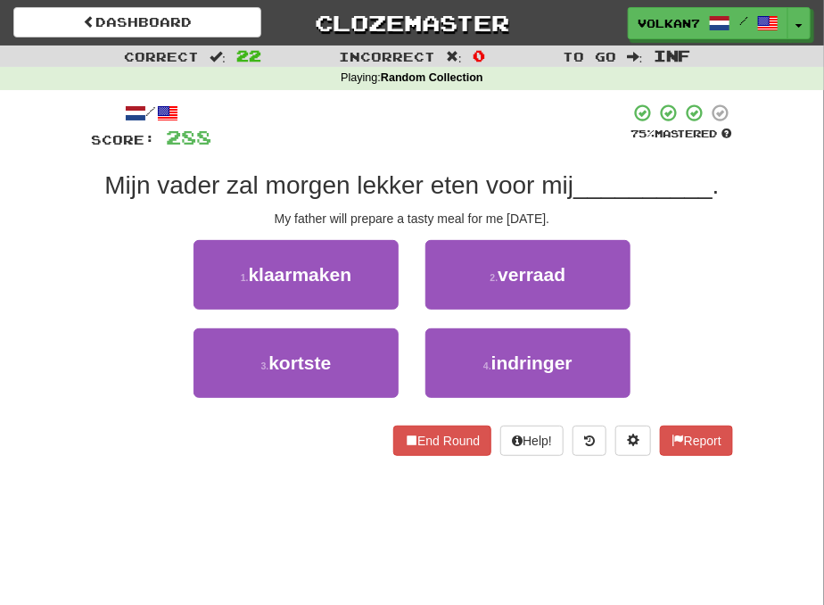
click at [453, 128] on div at bounding box center [420, 127] width 418 height 49
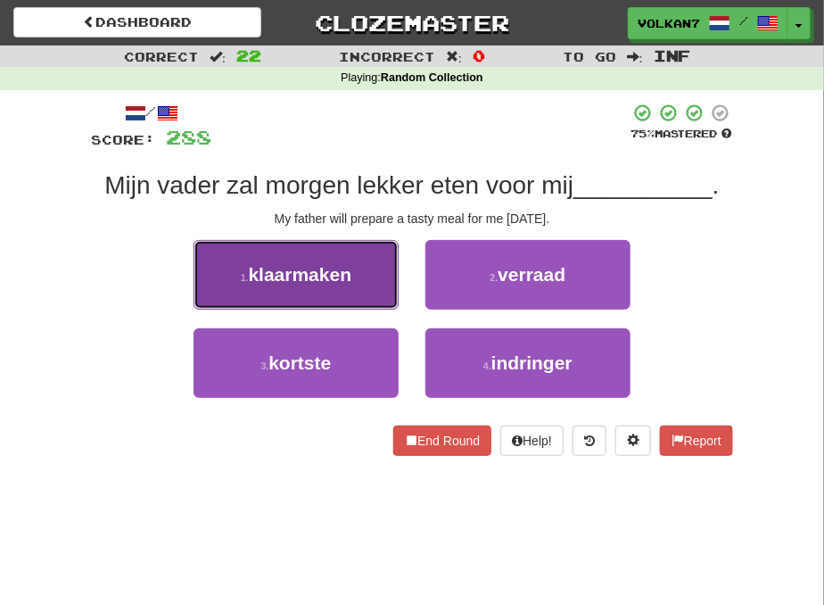
click at [350, 285] on button "1 . klaarmaken" at bounding box center [296, 275] width 205 height 70
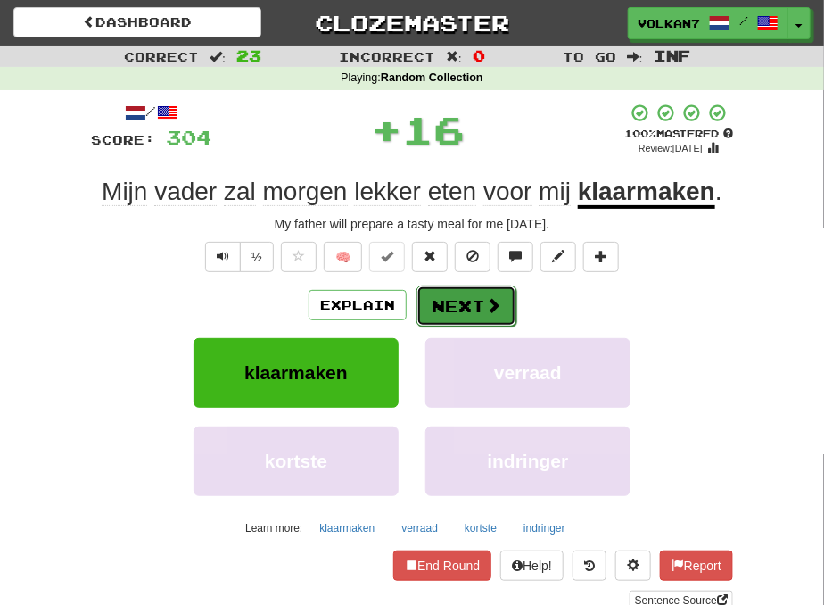
click at [455, 287] on button "Next" at bounding box center [467, 305] width 100 height 41
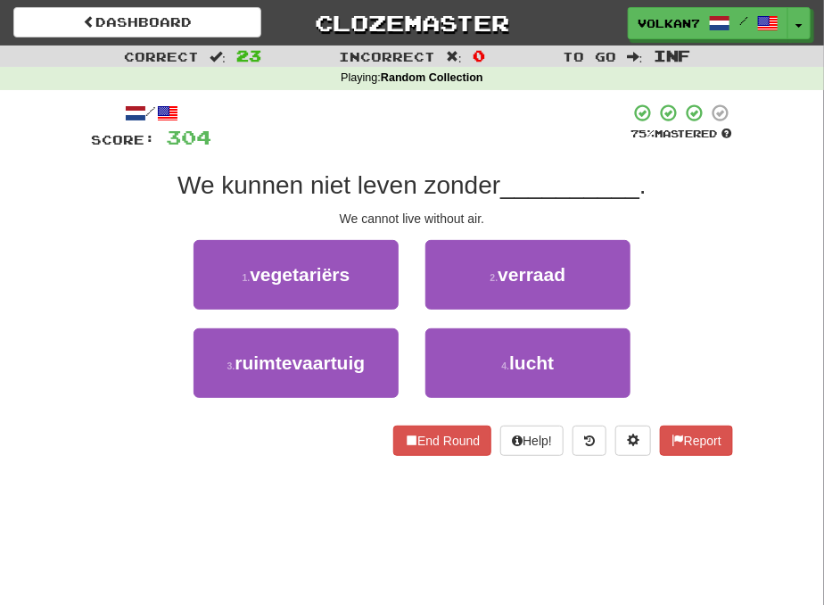
click at [483, 129] on div at bounding box center [420, 127] width 418 height 49
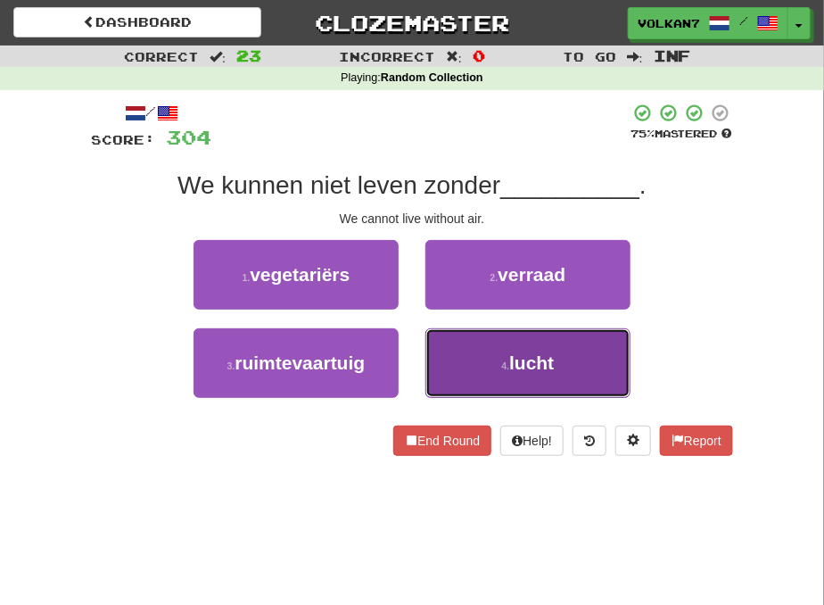
click at [517, 388] on button "4 . lucht" at bounding box center [527, 363] width 205 height 70
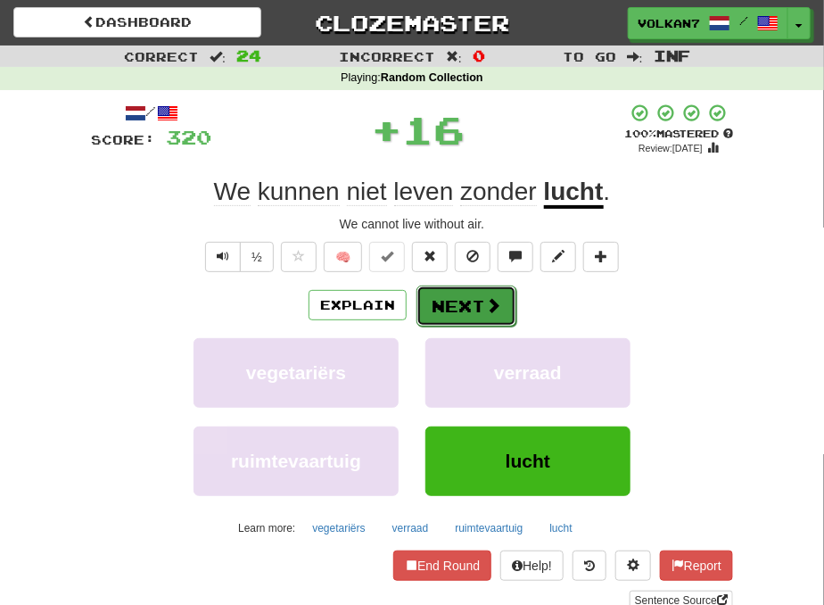
click at [466, 304] on button "Next" at bounding box center [467, 305] width 100 height 41
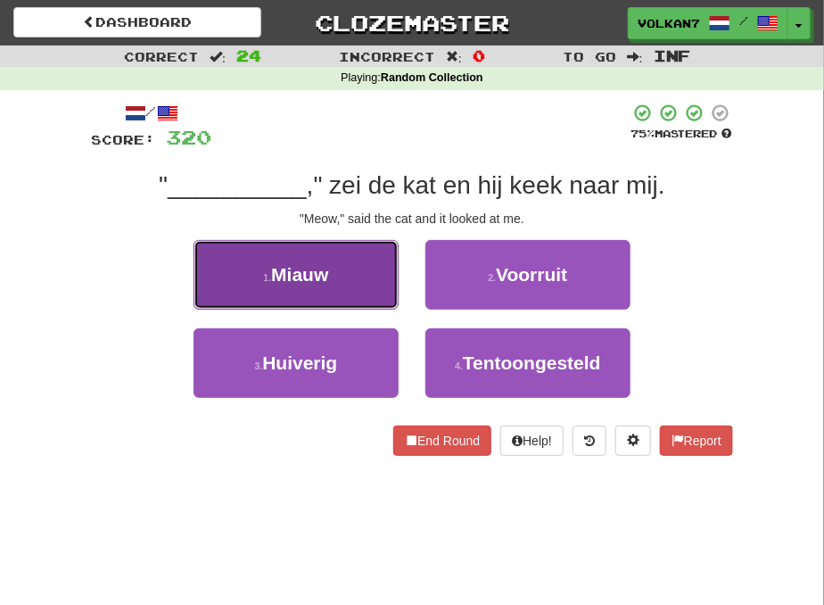
click at [334, 284] on button "1 . Miauw" at bounding box center [296, 275] width 205 height 70
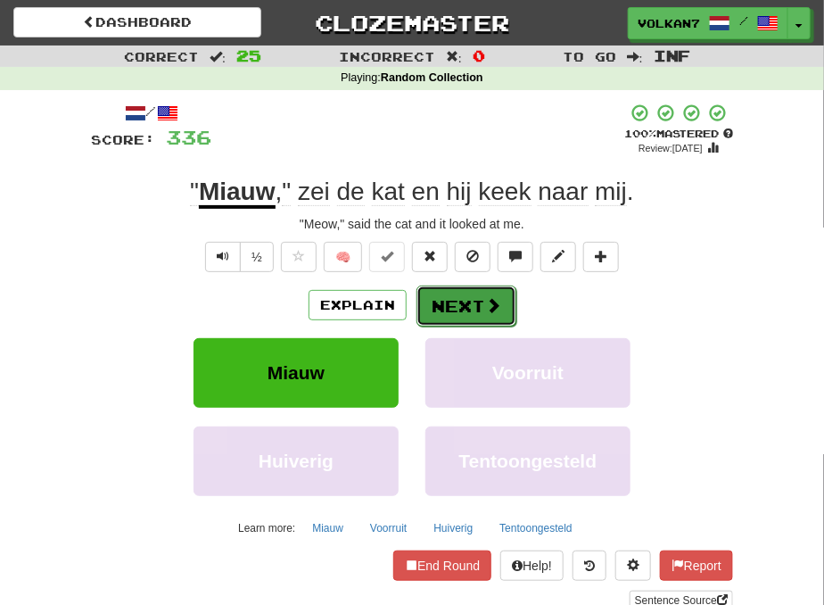
click at [489, 300] on span at bounding box center [493, 305] width 16 height 16
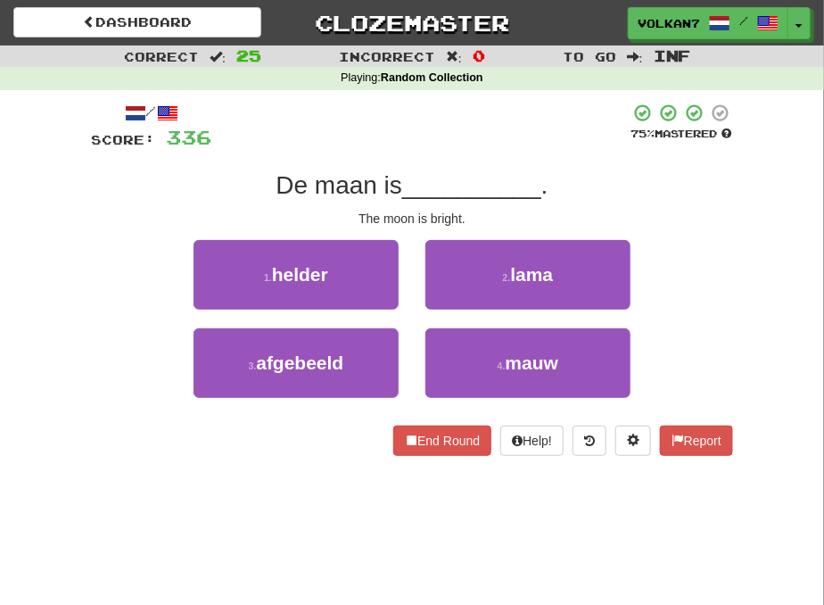
click at [499, 114] on div at bounding box center [420, 127] width 418 height 49
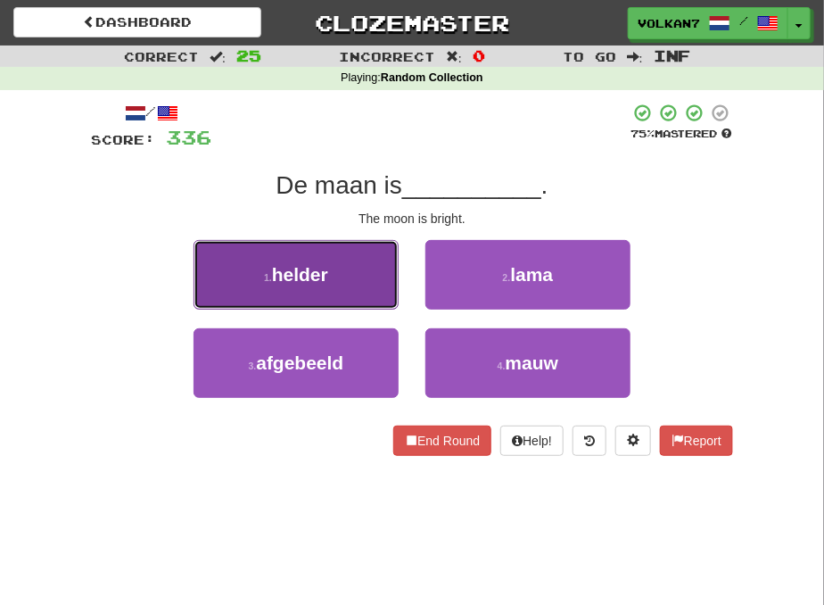
click at [341, 281] on button "1 . helder" at bounding box center [296, 275] width 205 height 70
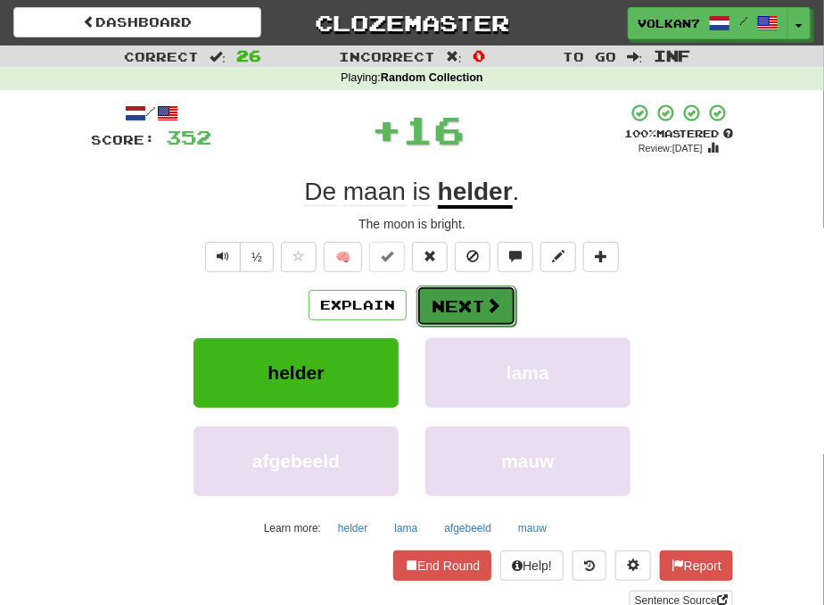
click at [450, 305] on button "Next" at bounding box center [467, 305] width 100 height 41
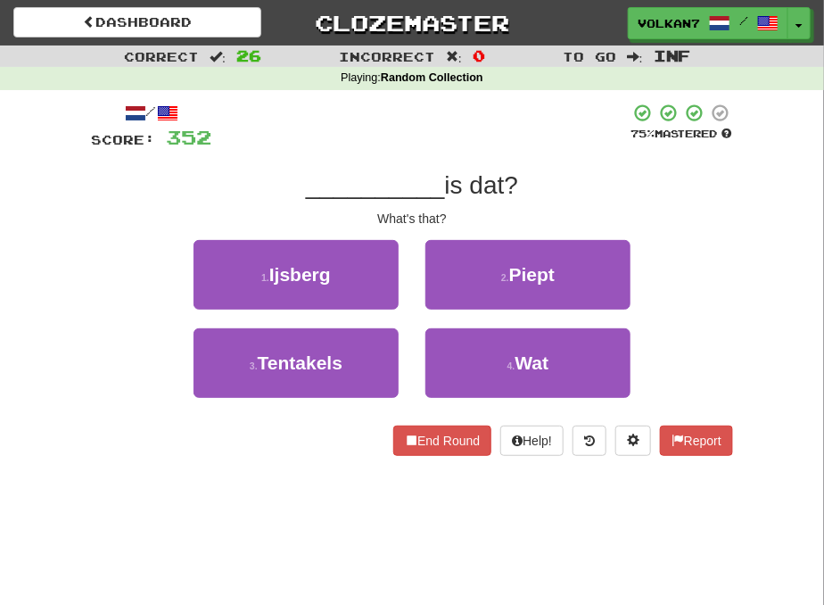
click at [497, 149] on div at bounding box center [420, 127] width 418 height 49
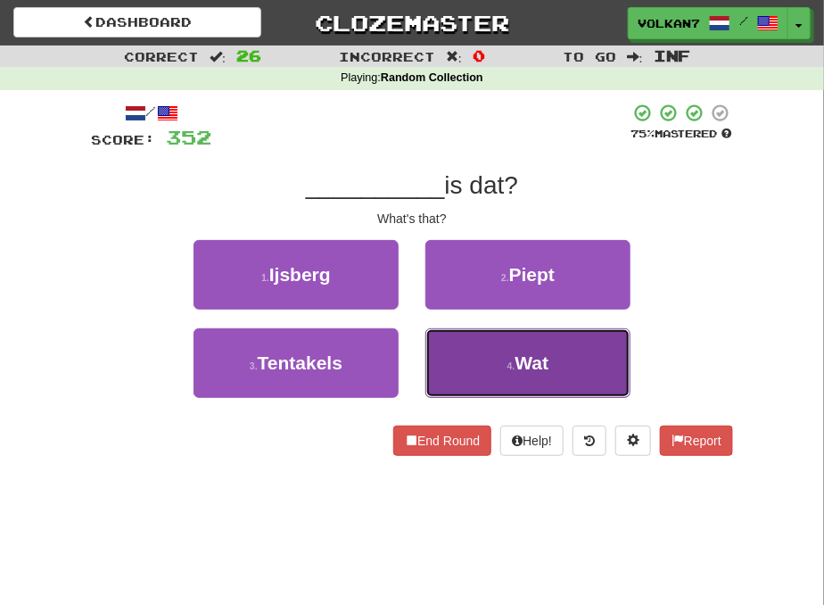
click at [498, 353] on button "4 . Wat" at bounding box center [527, 363] width 205 height 70
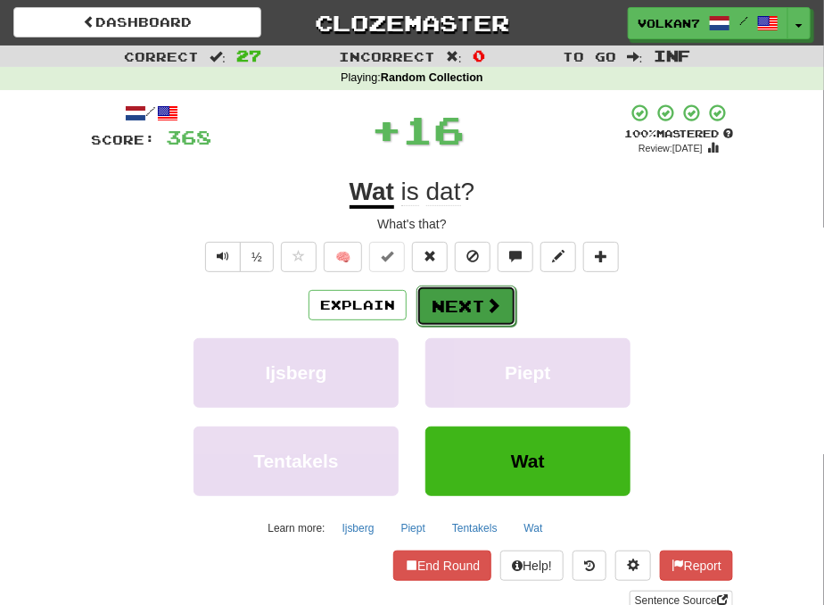
click at [492, 293] on button "Next" at bounding box center [467, 305] width 100 height 41
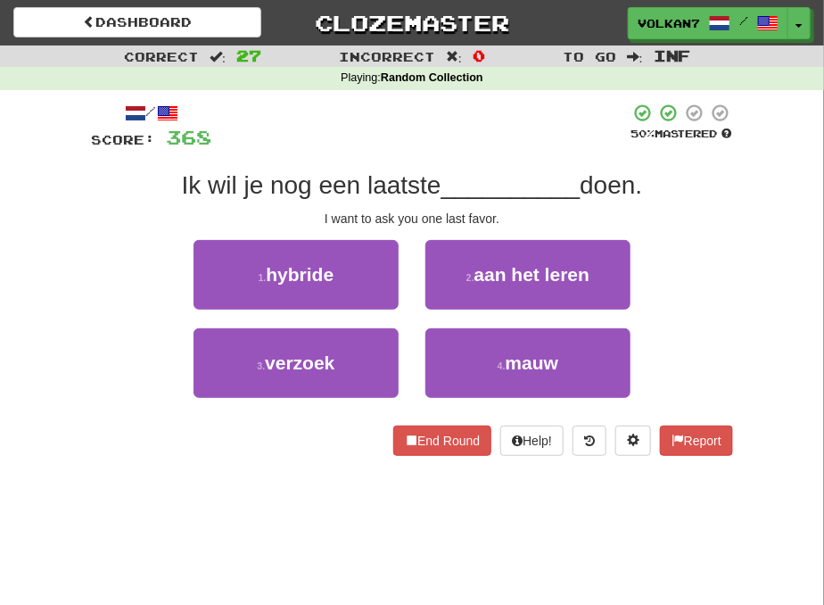
click at [494, 123] on div at bounding box center [420, 127] width 418 height 49
click at [465, 128] on div at bounding box center [420, 127] width 418 height 49
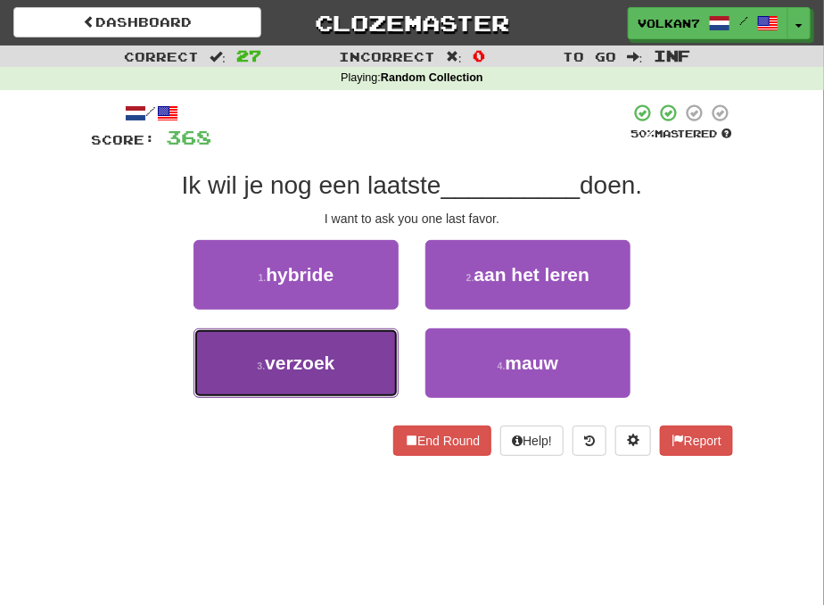
click at [348, 354] on button "3 . verzoek" at bounding box center [296, 363] width 205 height 70
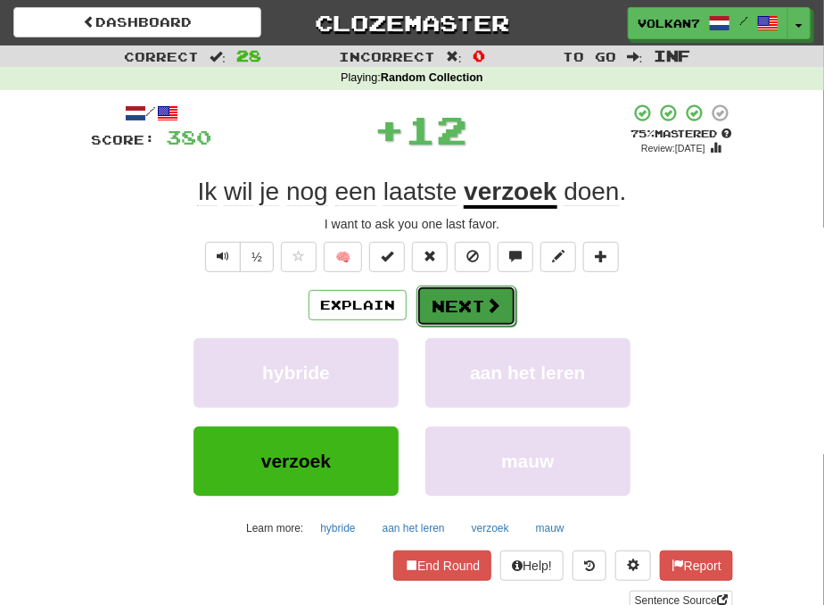
click at [460, 291] on button "Next" at bounding box center [467, 305] width 100 height 41
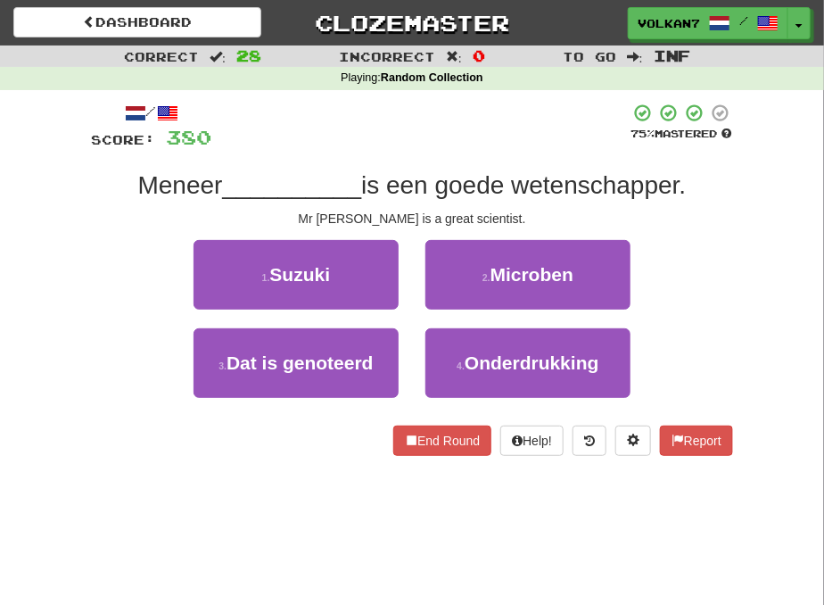
click at [462, 120] on div at bounding box center [420, 127] width 418 height 49
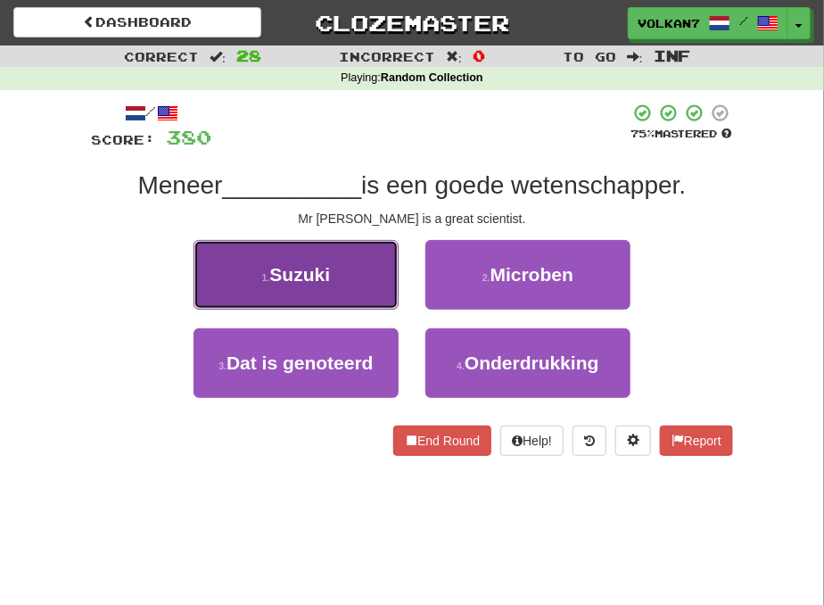
click at [306, 264] on span "Suzuki" at bounding box center [300, 274] width 61 height 21
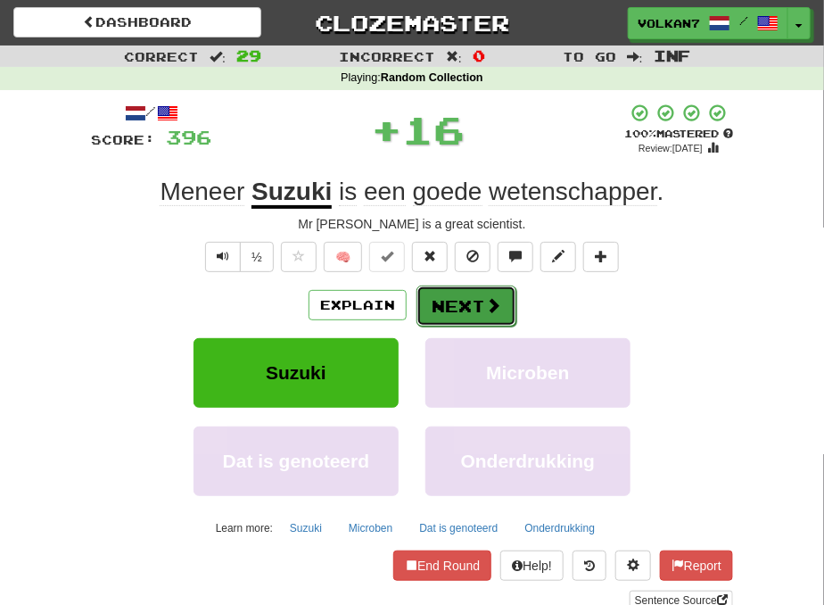
click at [458, 288] on button "Next" at bounding box center [467, 305] width 100 height 41
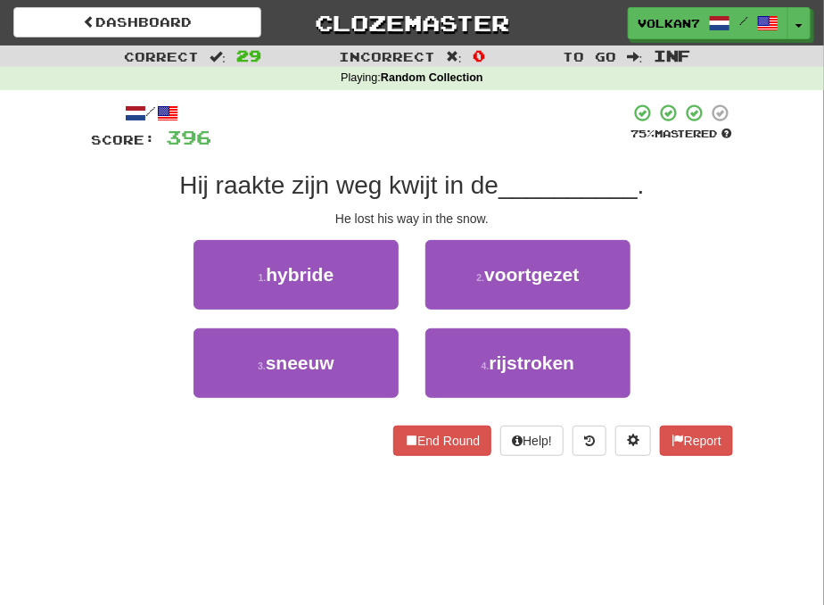
click at [458, 149] on div at bounding box center [420, 127] width 418 height 49
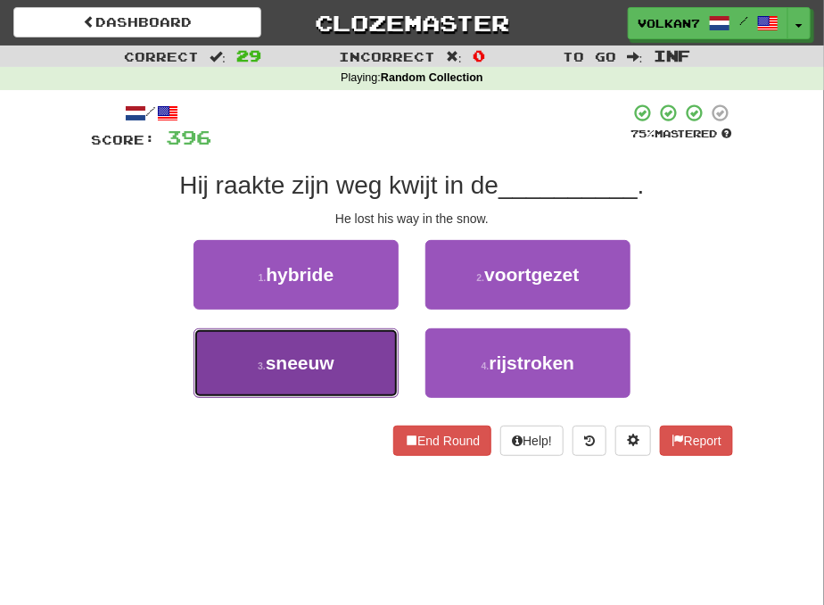
click at [366, 358] on button "3 . sneeuw" at bounding box center [296, 363] width 205 height 70
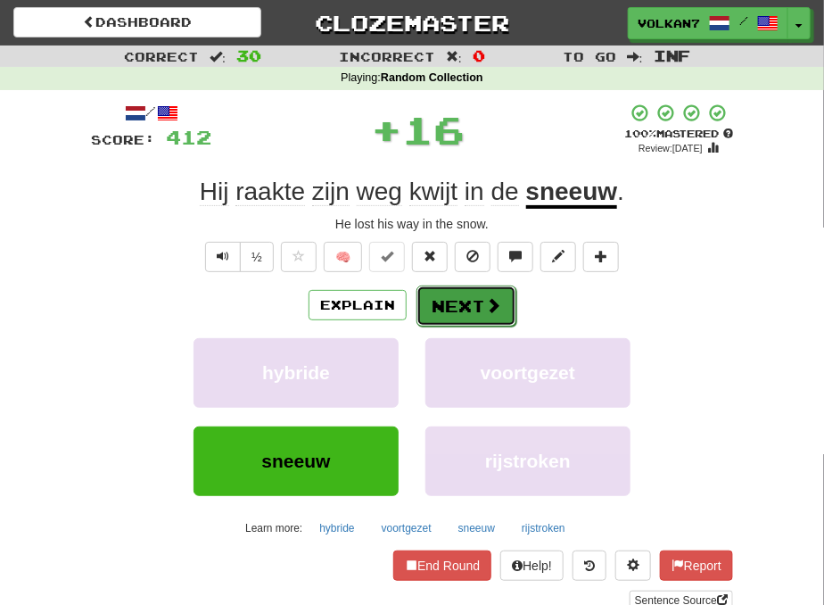
click at [452, 307] on button "Next" at bounding box center [467, 305] width 100 height 41
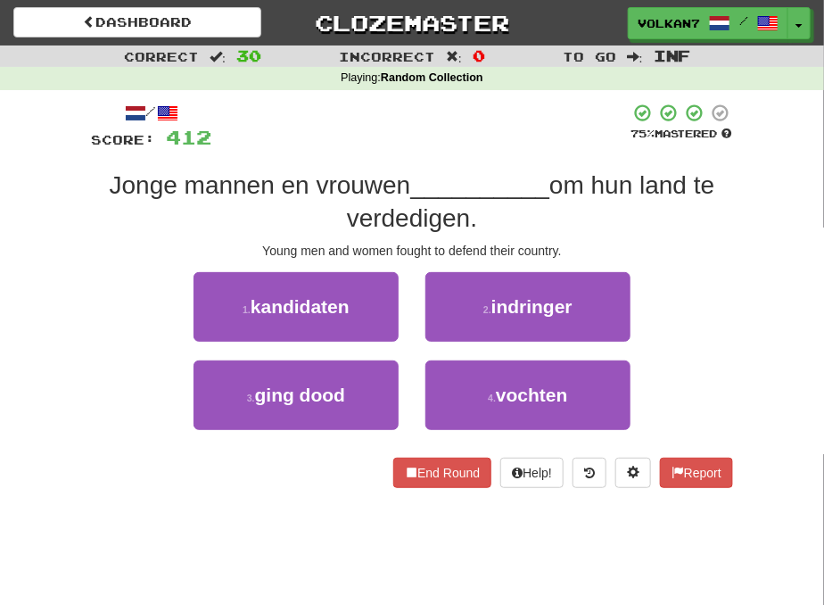
click at [465, 139] on div at bounding box center [420, 127] width 418 height 49
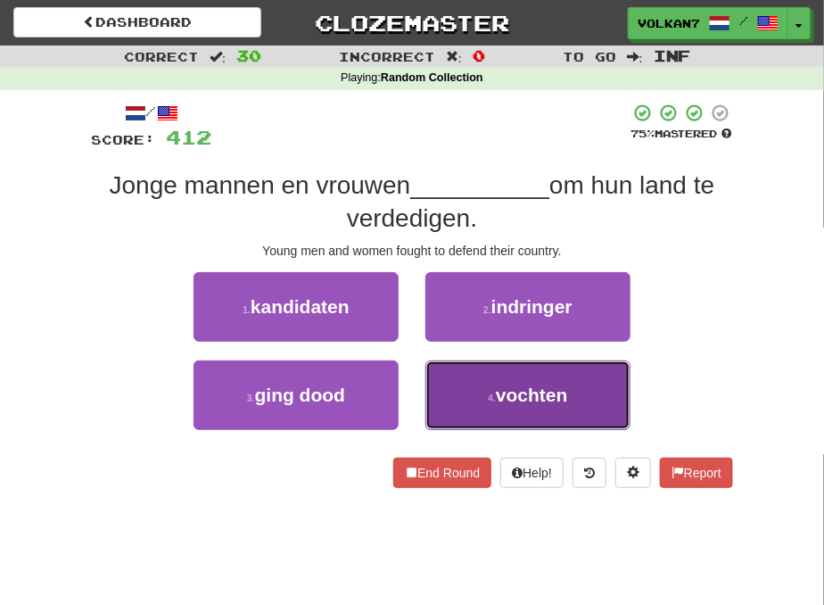
click at [514, 388] on span "vochten" at bounding box center [532, 394] width 72 height 21
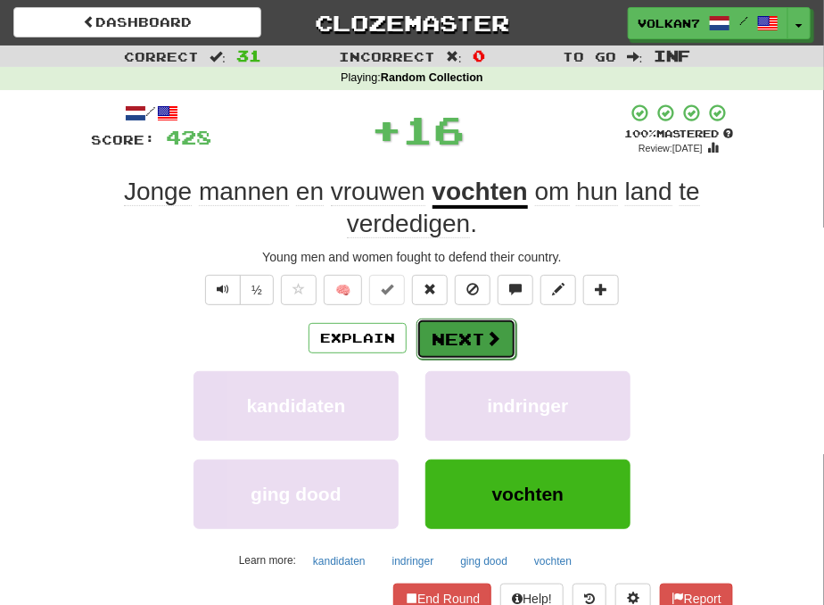
click at [475, 339] on button "Next" at bounding box center [467, 338] width 100 height 41
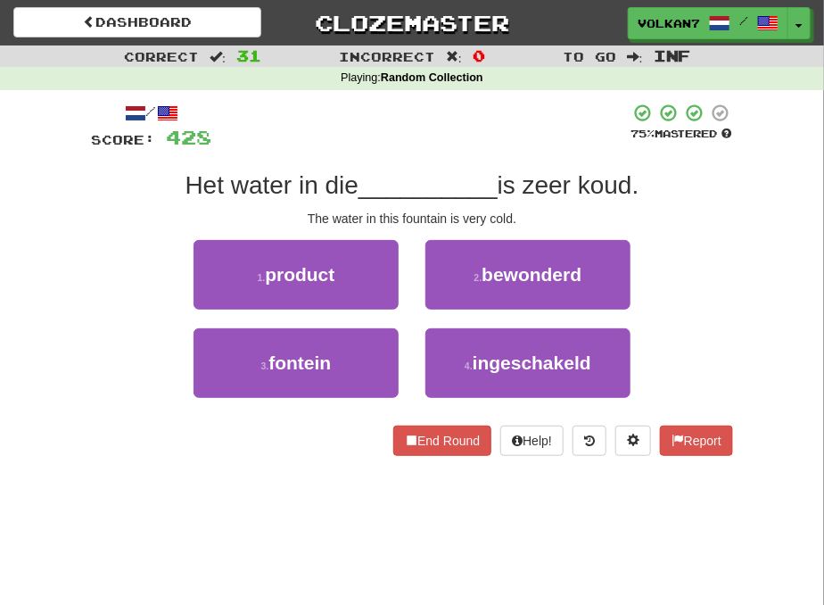
click at [471, 136] on div at bounding box center [420, 127] width 418 height 49
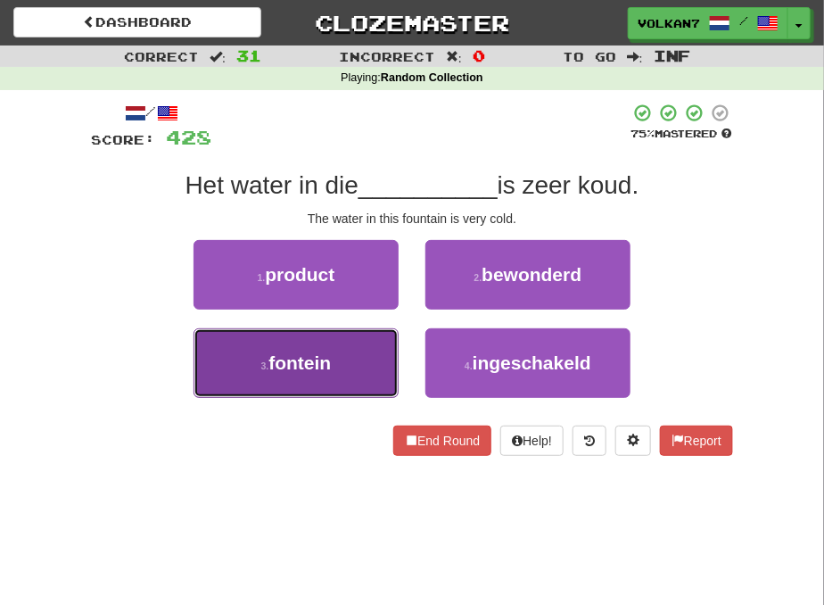
click at [293, 372] on span "fontein" at bounding box center [299, 362] width 62 height 21
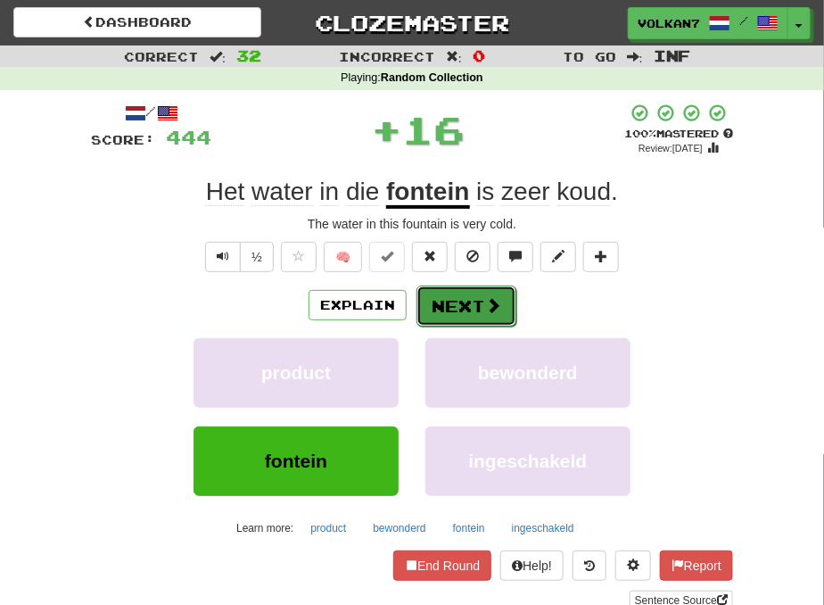
click at [439, 293] on button "Next" at bounding box center [467, 305] width 100 height 41
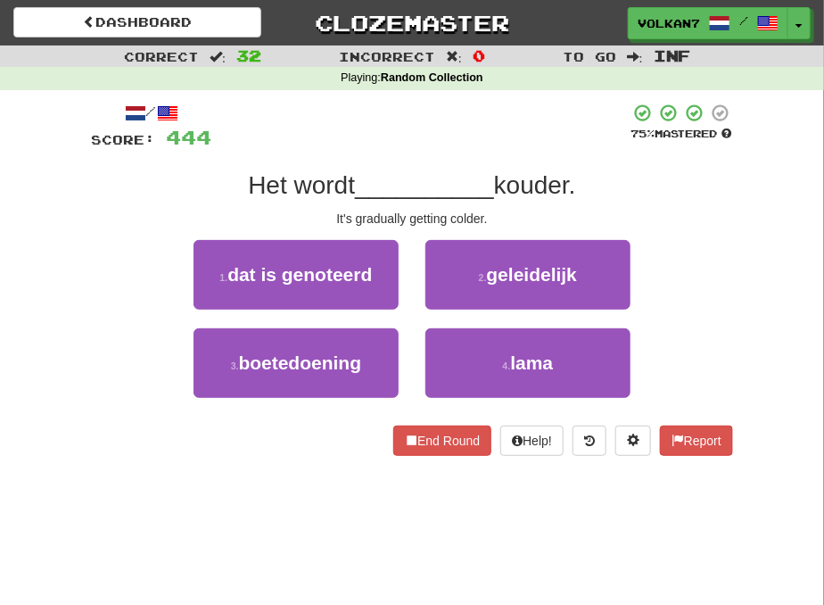
click at [475, 131] on div at bounding box center [420, 127] width 418 height 49
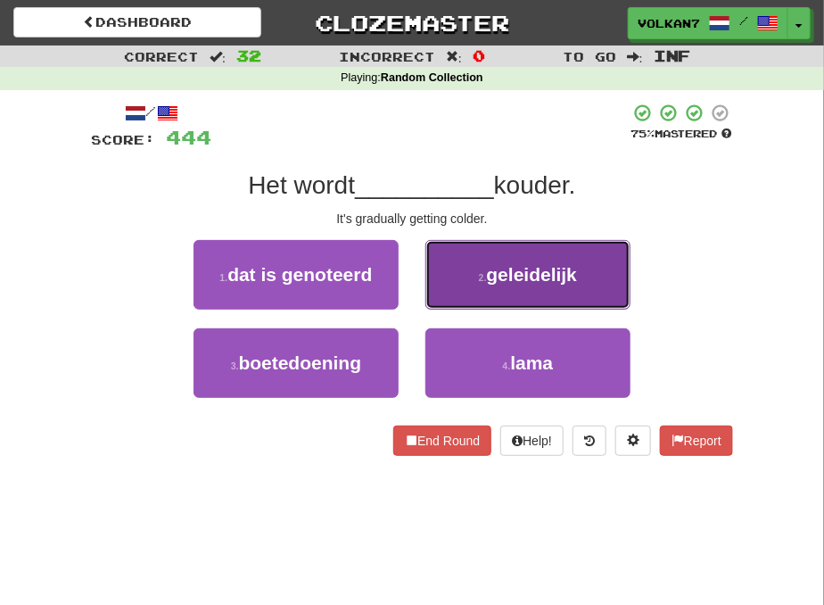
click at [505, 292] on button "2 . geleidelijk" at bounding box center [527, 275] width 205 height 70
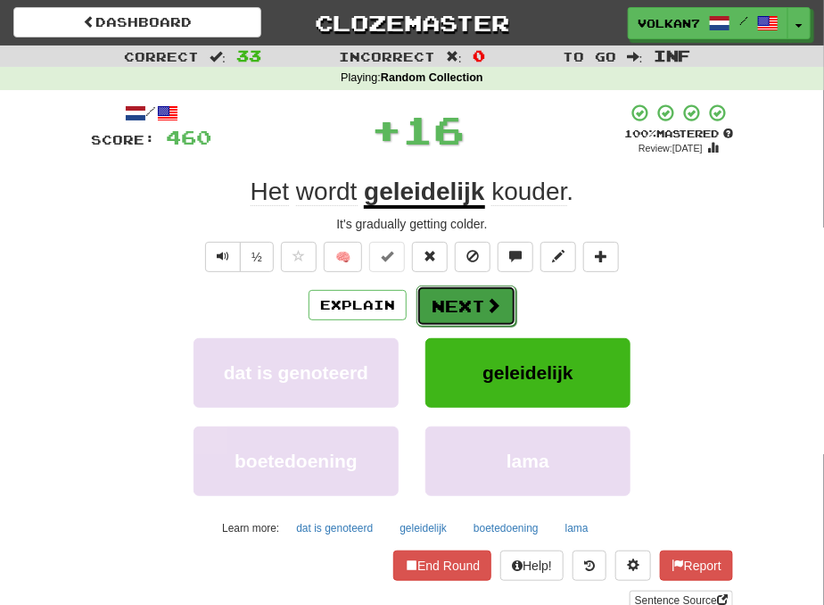
click at [450, 295] on button "Next" at bounding box center [467, 305] width 100 height 41
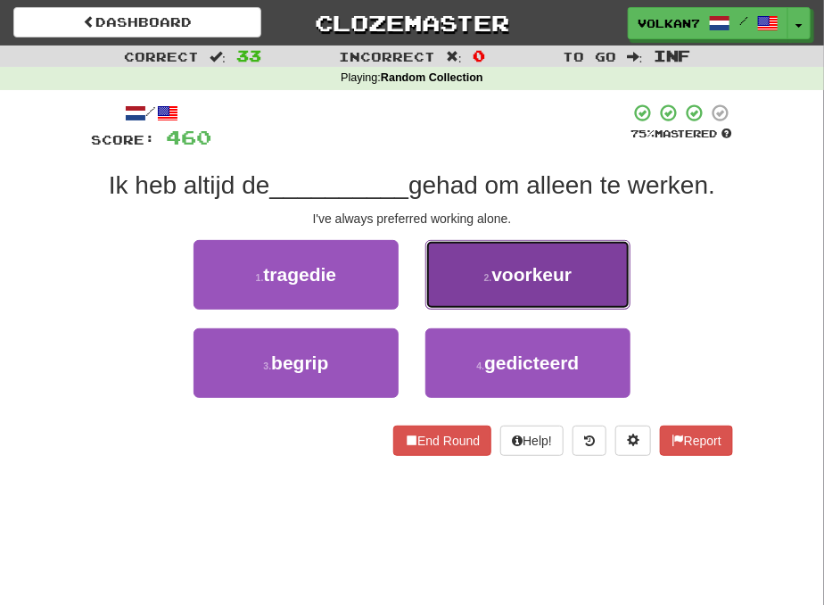
click at [569, 282] on span "voorkeur" at bounding box center [531, 274] width 80 height 21
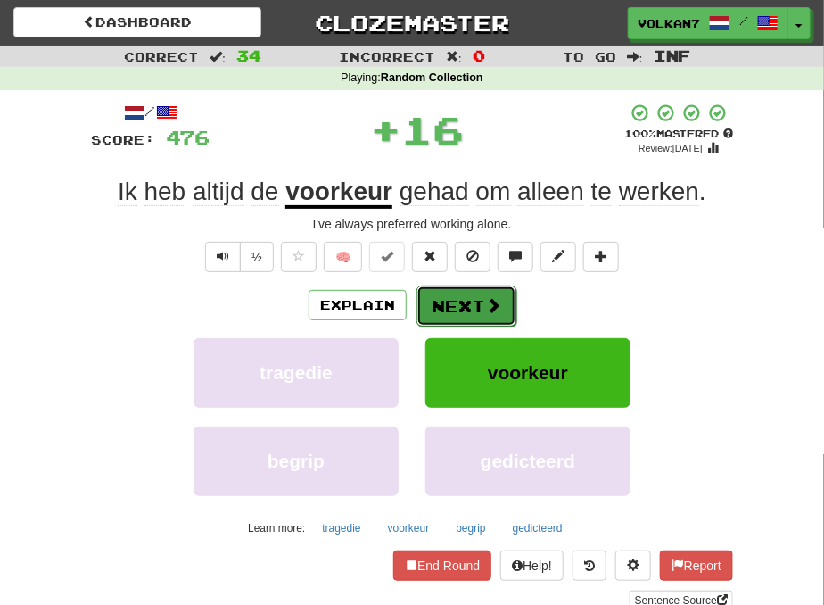
click at [500, 285] on button "Next" at bounding box center [467, 305] width 100 height 41
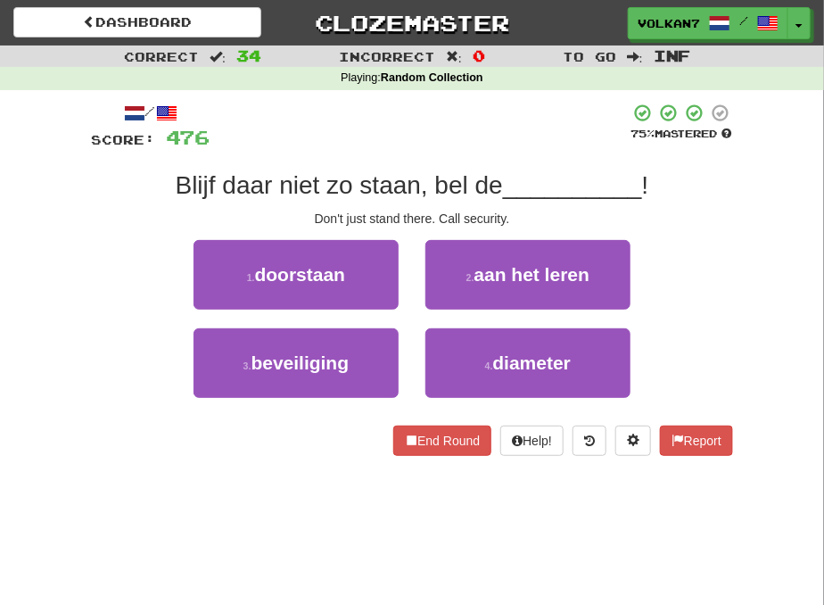
click at [494, 158] on div "/ Score: 476 75 % Mastered Blijf daar niet zo staan, bel de __________ ! Don't …" at bounding box center [412, 279] width 642 height 353
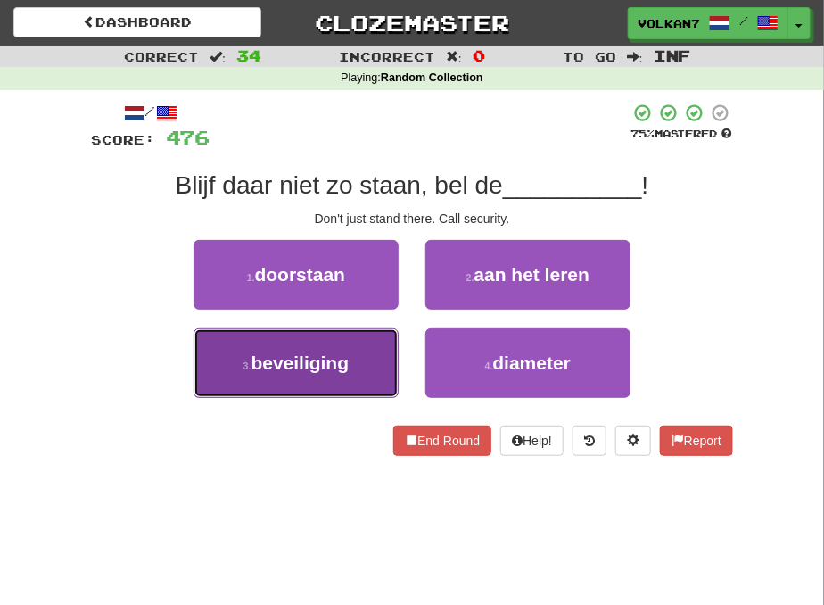
click at [360, 364] on button "3 . beveiliging" at bounding box center [296, 363] width 205 height 70
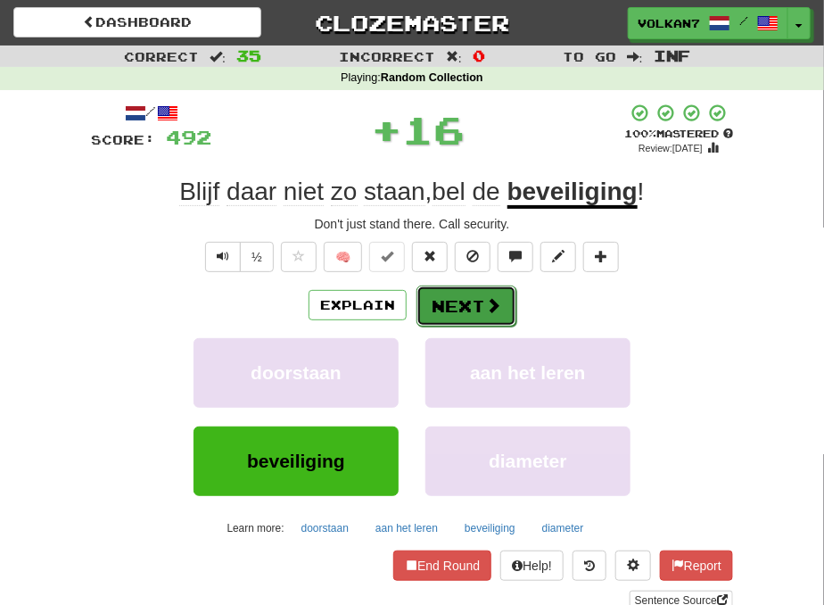
click at [458, 297] on button "Next" at bounding box center [467, 305] width 100 height 41
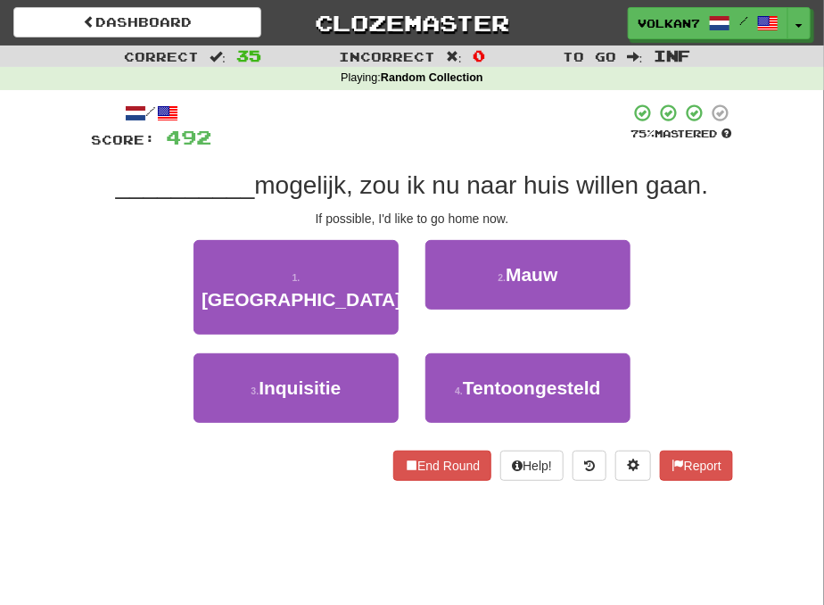
click at [482, 141] on div at bounding box center [420, 127] width 418 height 49
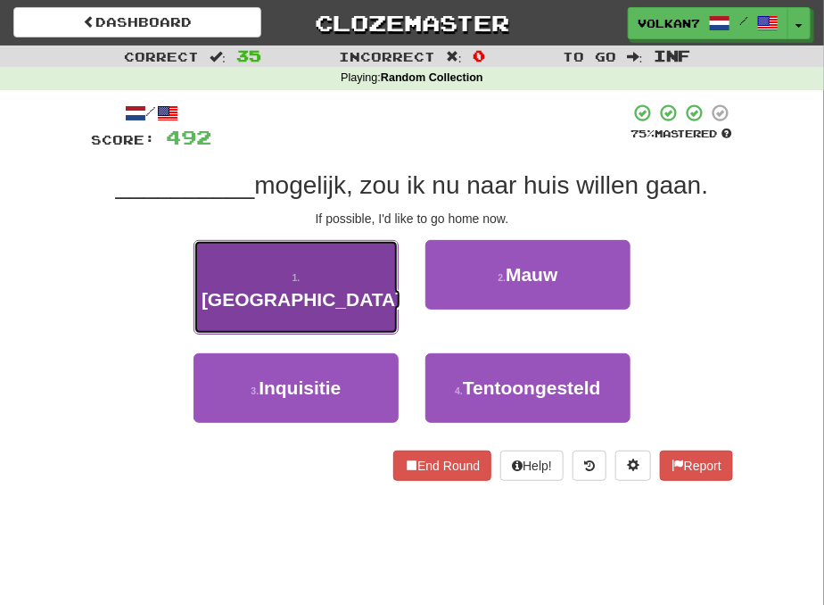
click at [354, 282] on button "1 . Indien" at bounding box center [296, 287] width 205 height 95
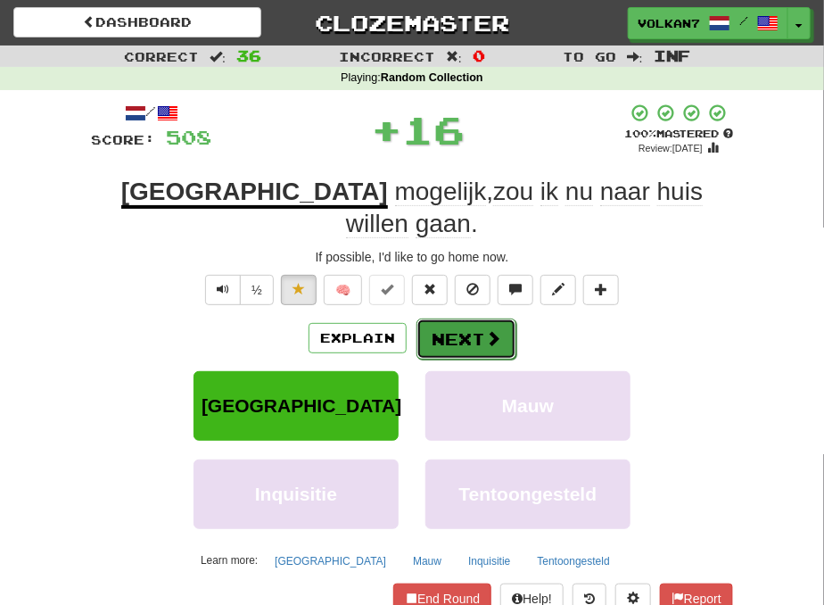
click at [466, 318] on button "Next" at bounding box center [467, 338] width 100 height 41
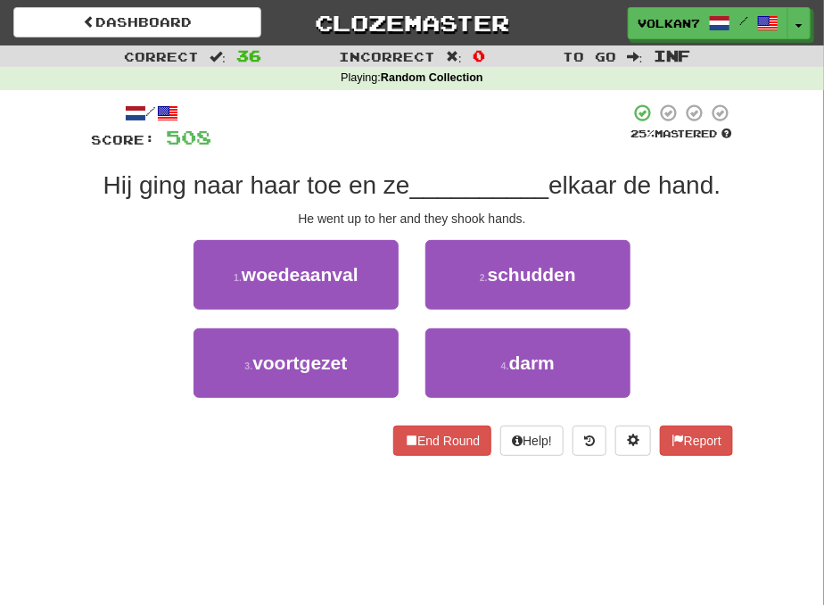
click at [479, 120] on div at bounding box center [420, 127] width 418 height 49
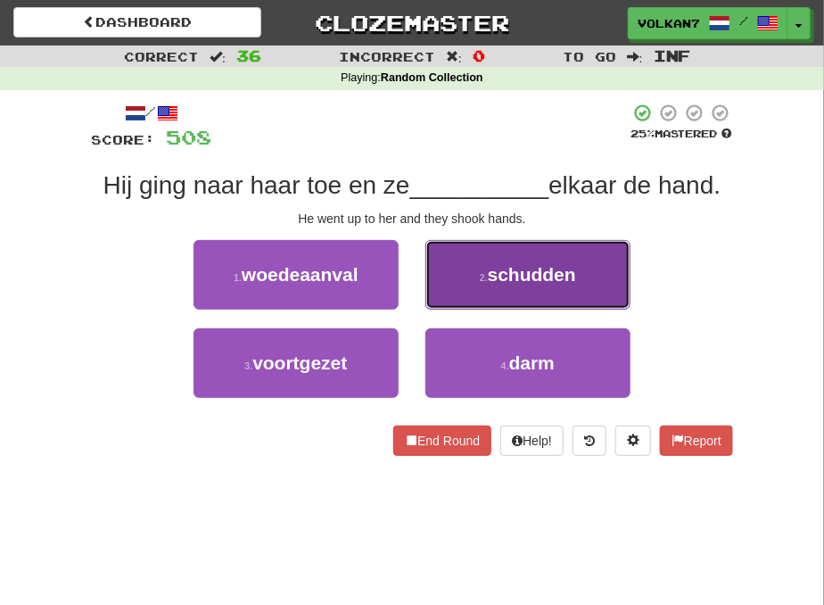
click at [506, 270] on span "schudden" at bounding box center [532, 274] width 88 height 21
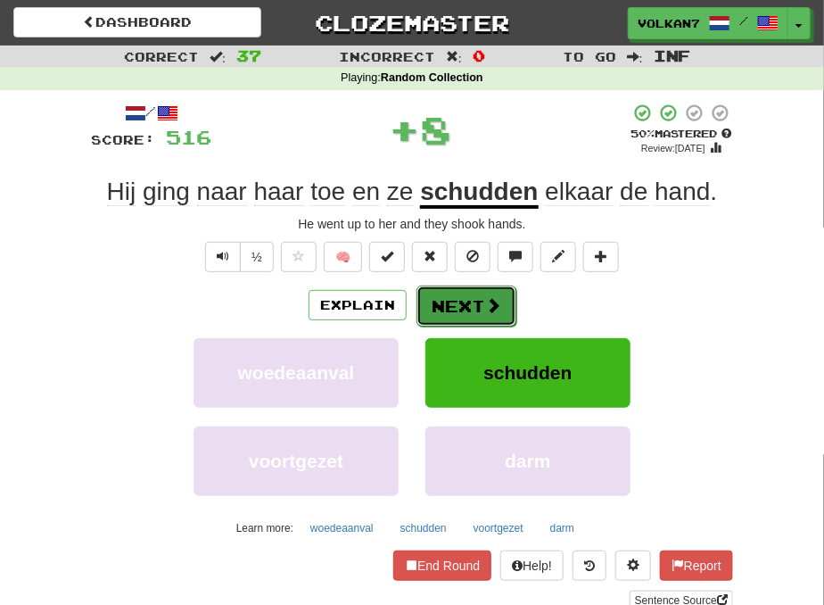
click at [455, 306] on button "Next" at bounding box center [467, 305] width 100 height 41
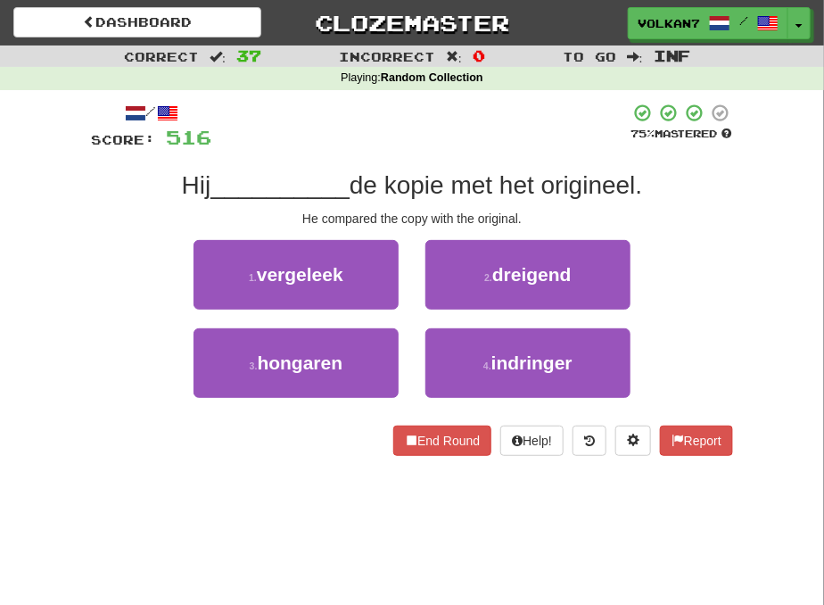
click at [426, 128] on div at bounding box center [420, 127] width 418 height 49
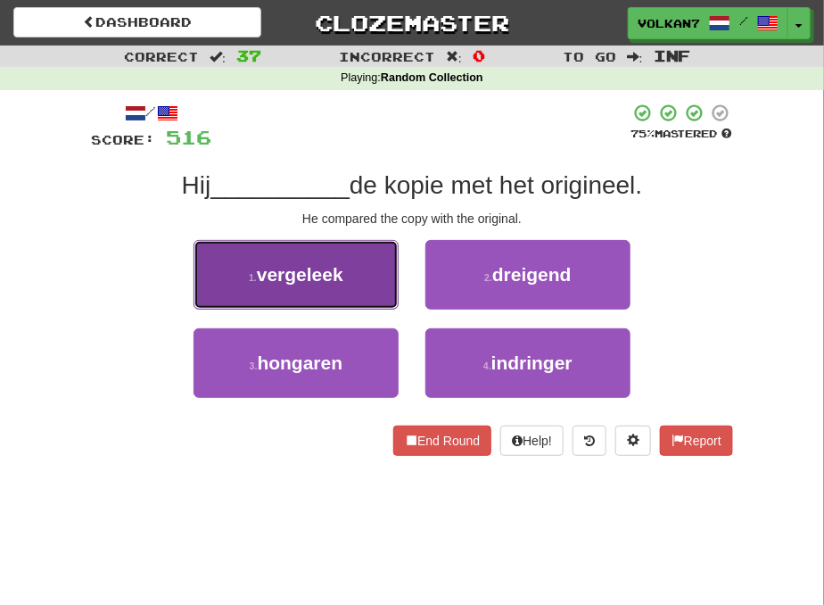
click at [355, 272] on button "1 . vergeleek" at bounding box center [296, 275] width 205 height 70
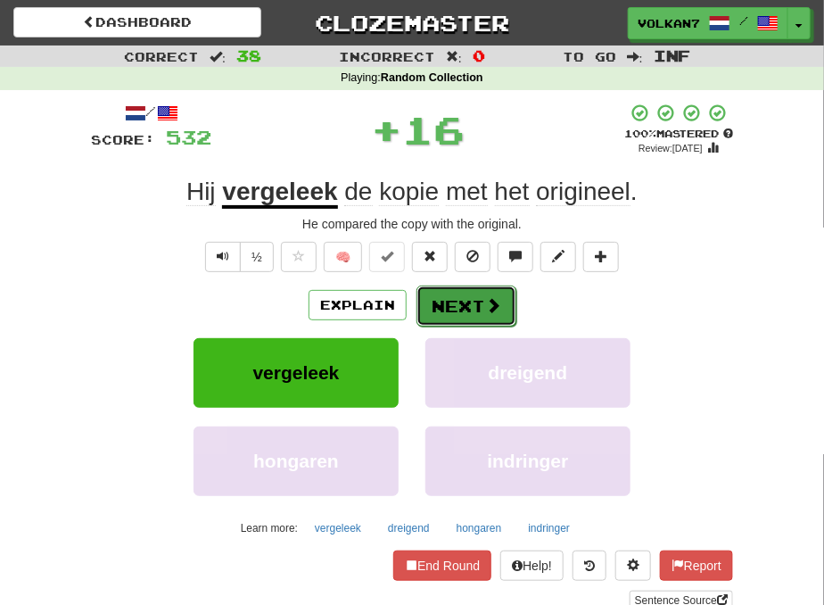
click at [470, 297] on button "Next" at bounding box center [467, 305] width 100 height 41
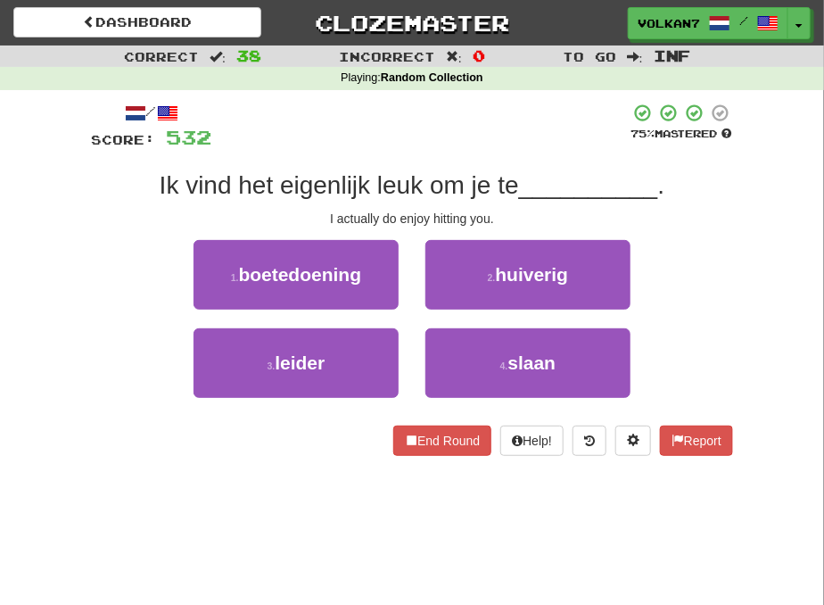
click at [482, 132] on div at bounding box center [420, 127] width 418 height 49
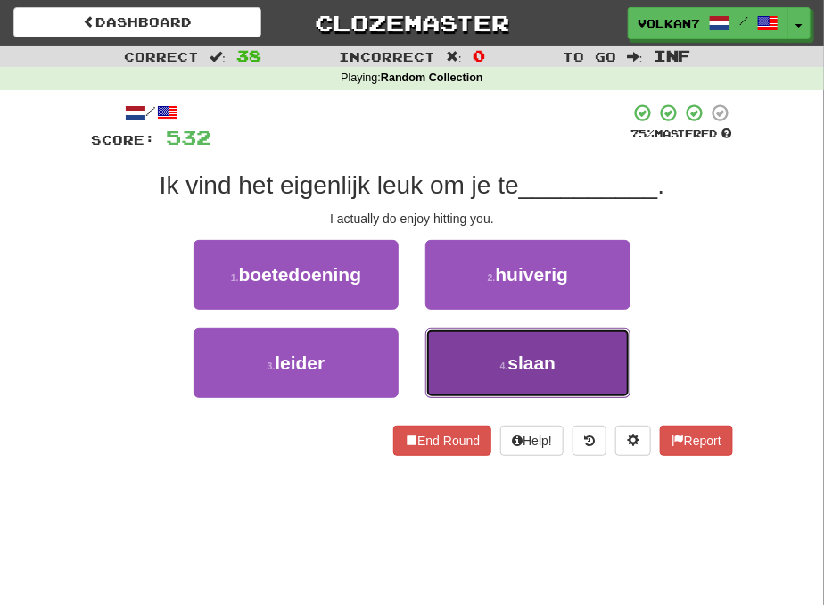
click at [493, 341] on button "4 . slaan" at bounding box center [527, 363] width 205 height 70
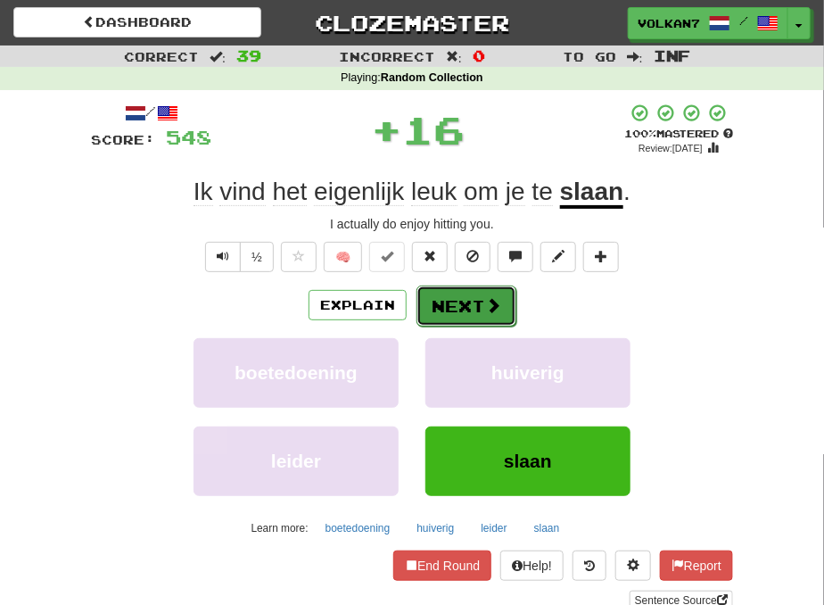
click at [449, 315] on button "Next" at bounding box center [467, 305] width 100 height 41
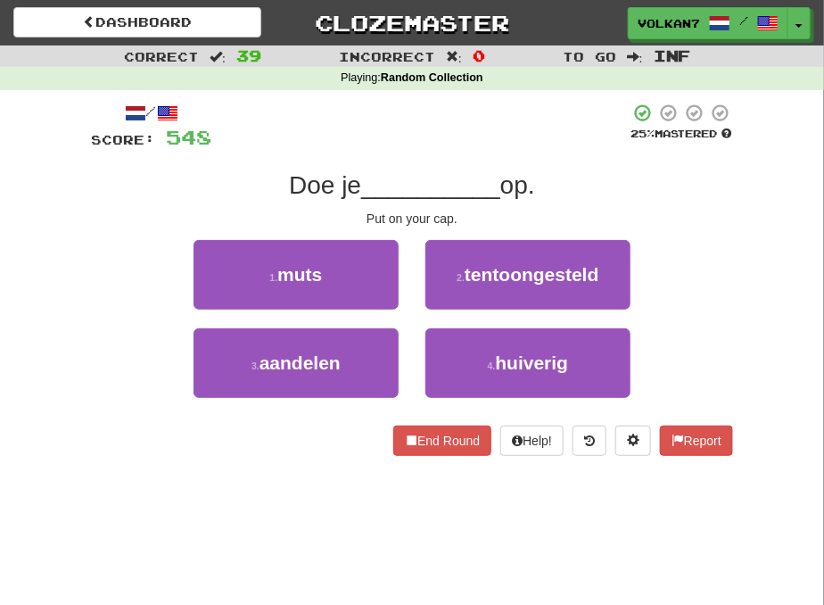
click at [468, 128] on div at bounding box center [420, 127] width 418 height 49
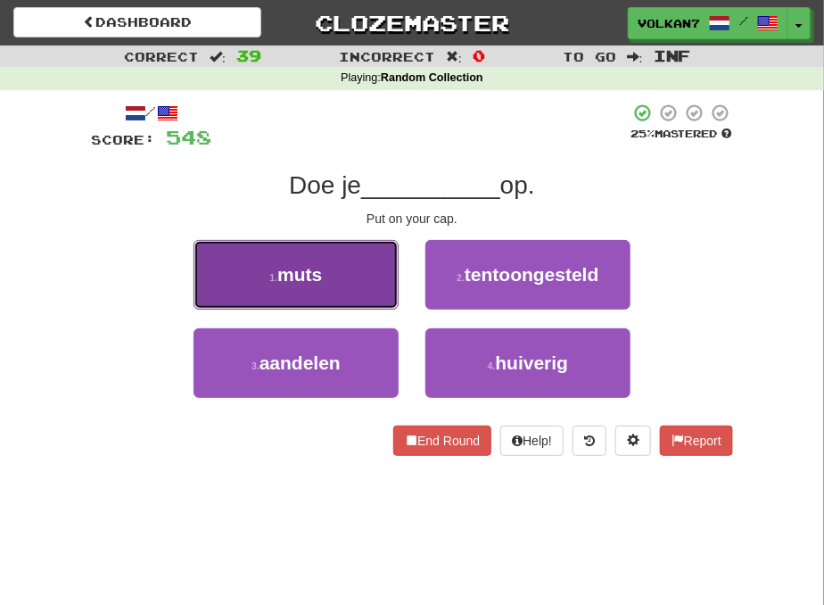
click at [326, 278] on button "1 . muts" at bounding box center [296, 275] width 205 height 70
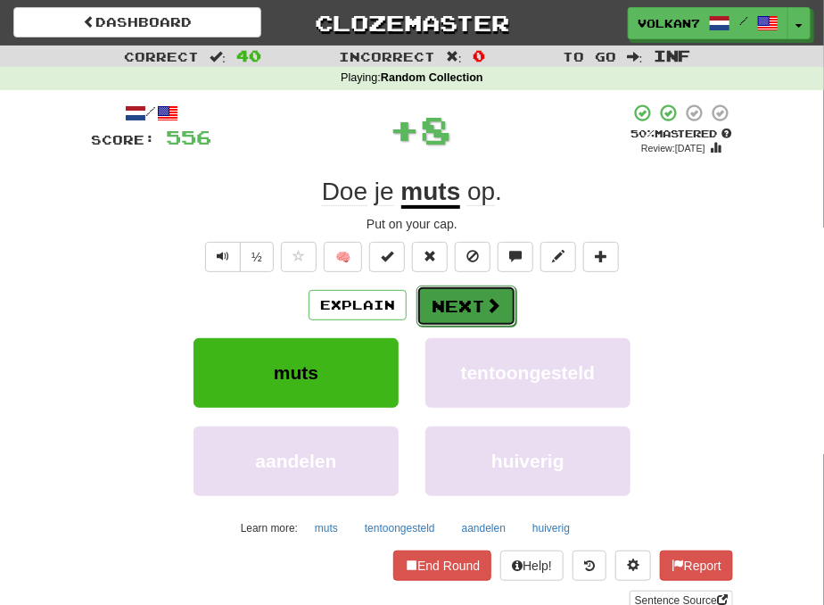
click at [466, 305] on button "Next" at bounding box center [467, 305] width 100 height 41
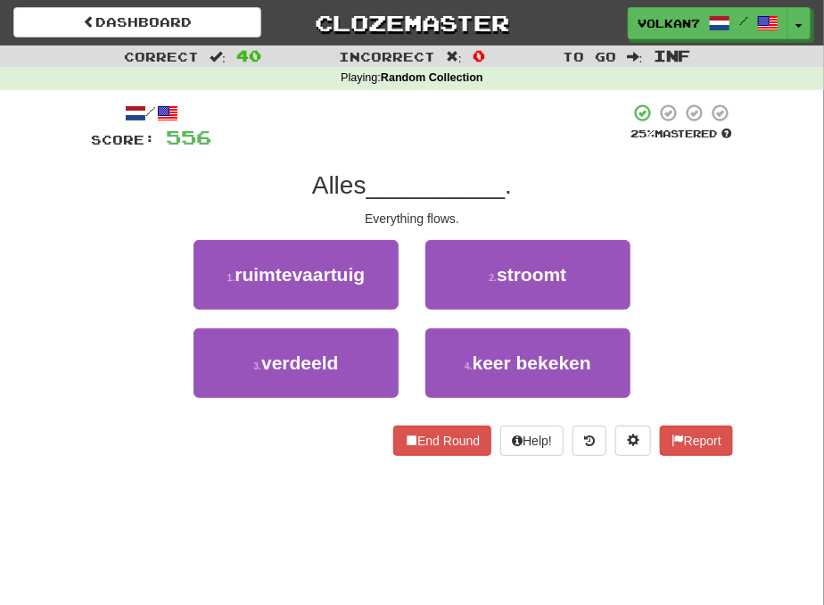
click at [476, 144] on div at bounding box center [420, 127] width 418 height 49
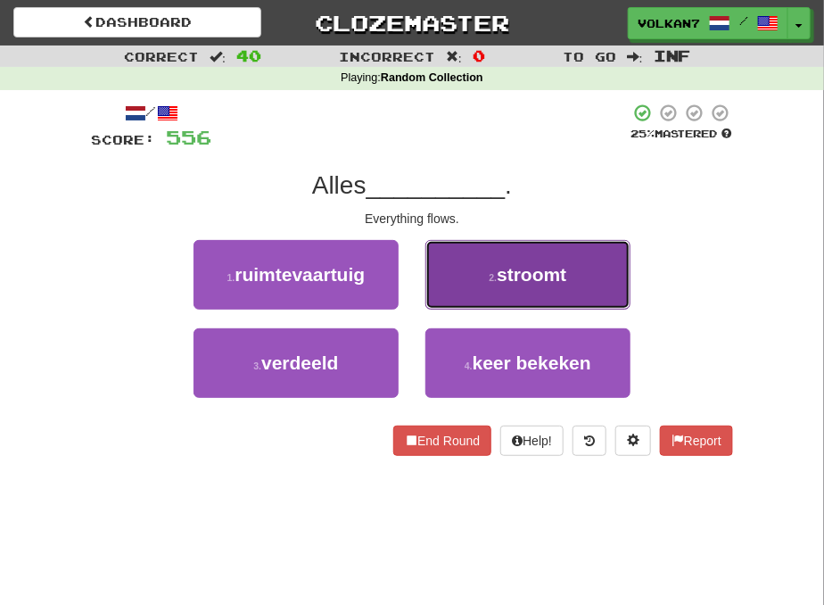
click at [468, 283] on button "2 . stroomt" at bounding box center [527, 275] width 205 height 70
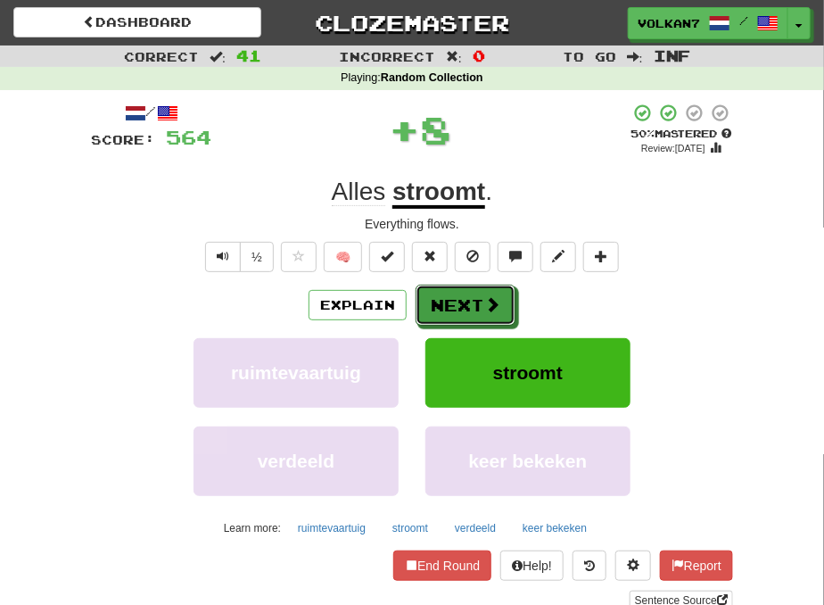
click at [467, 298] on button "Next" at bounding box center [466, 305] width 100 height 41
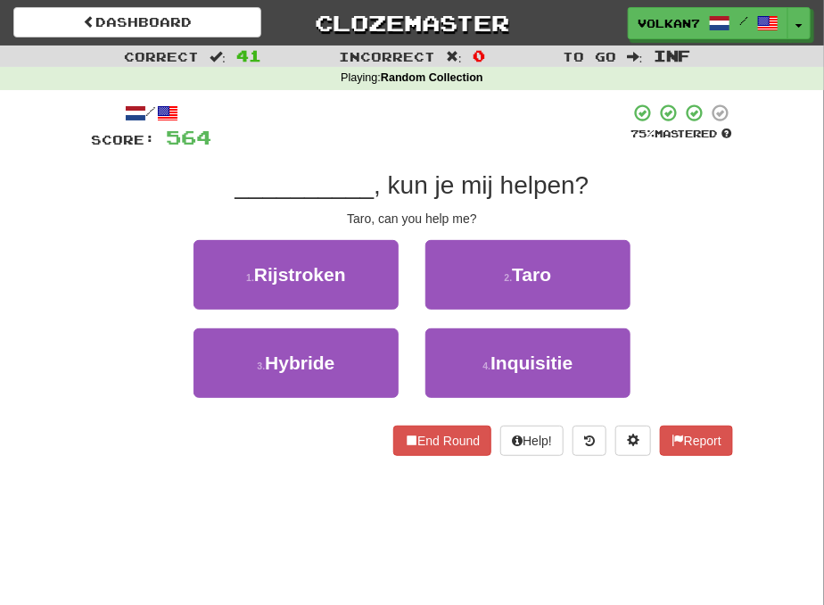
click at [467, 139] on div at bounding box center [420, 127] width 418 height 49
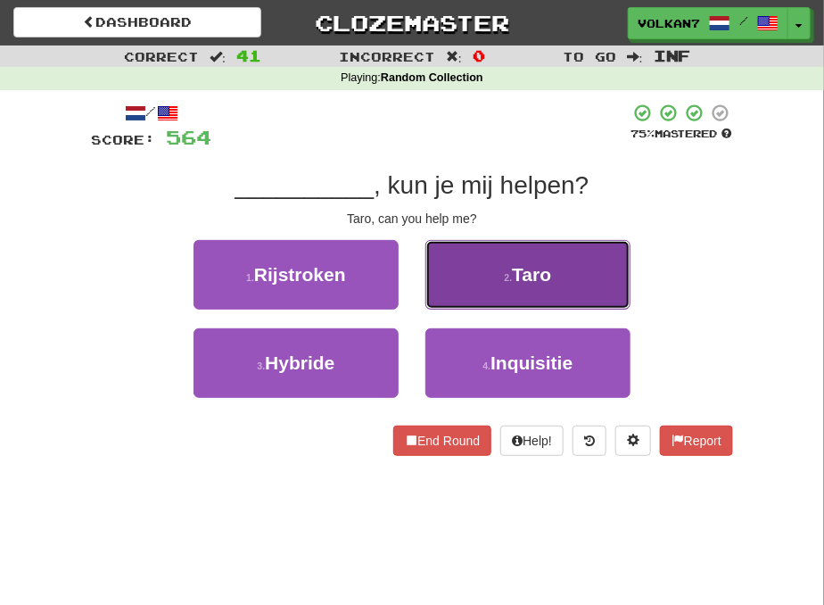
click at [466, 271] on button "2 . Taro" at bounding box center [527, 275] width 205 height 70
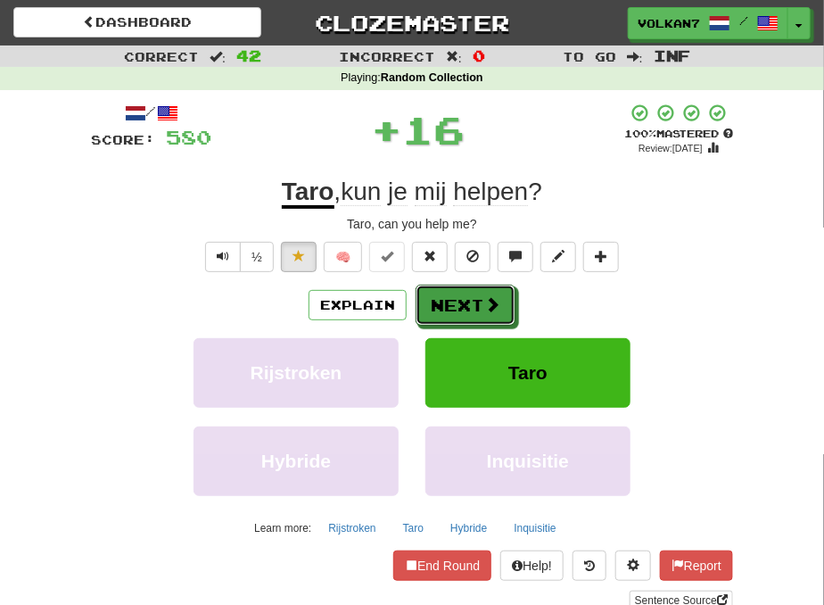
drag, startPoint x: 468, startPoint y: 301, endPoint x: 497, endPoint y: 161, distance: 143.8
click at [469, 301] on button "Next" at bounding box center [466, 305] width 100 height 41
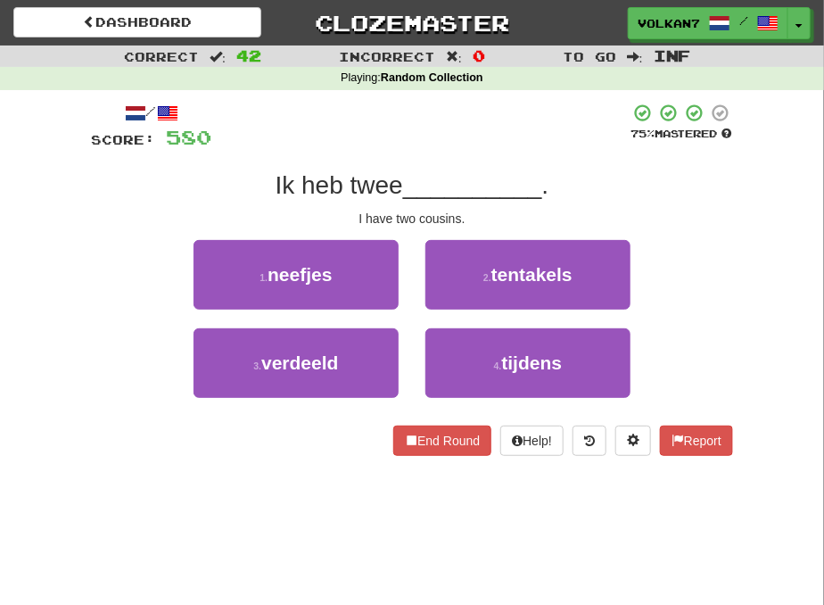
click at [502, 136] on div at bounding box center [420, 127] width 418 height 49
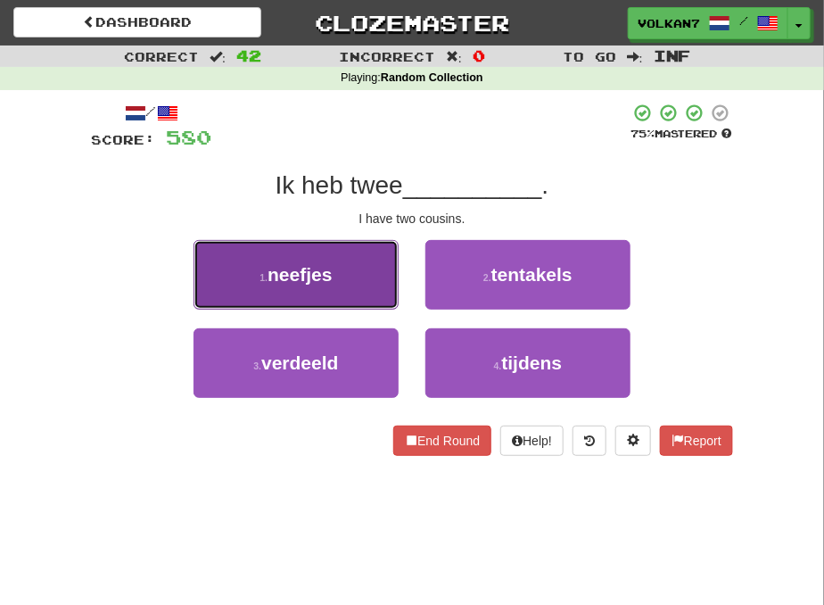
click at [353, 282] on button "1 . neefjes" at bounding box center [296, 275] width 205 height 70
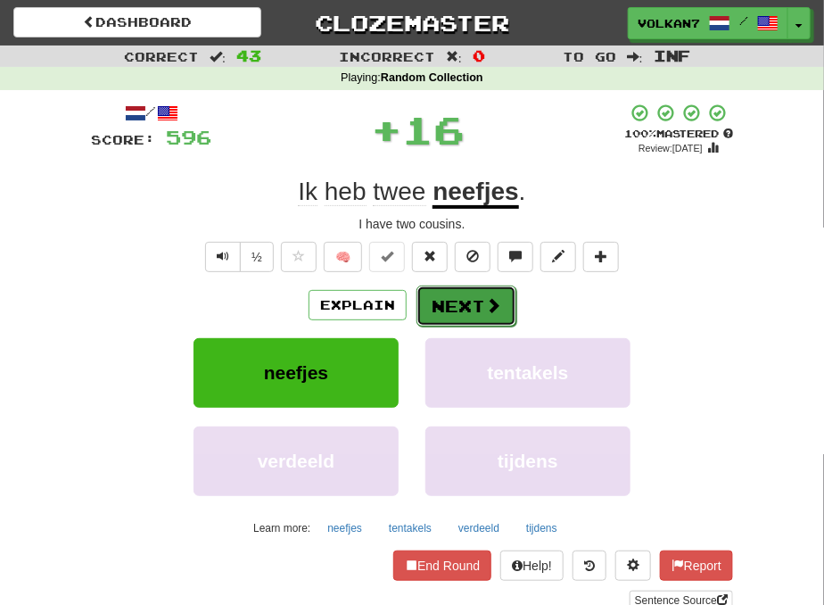
click at [438, 301] on button "Next" at bounding box center [467, 305] width 100 height 41
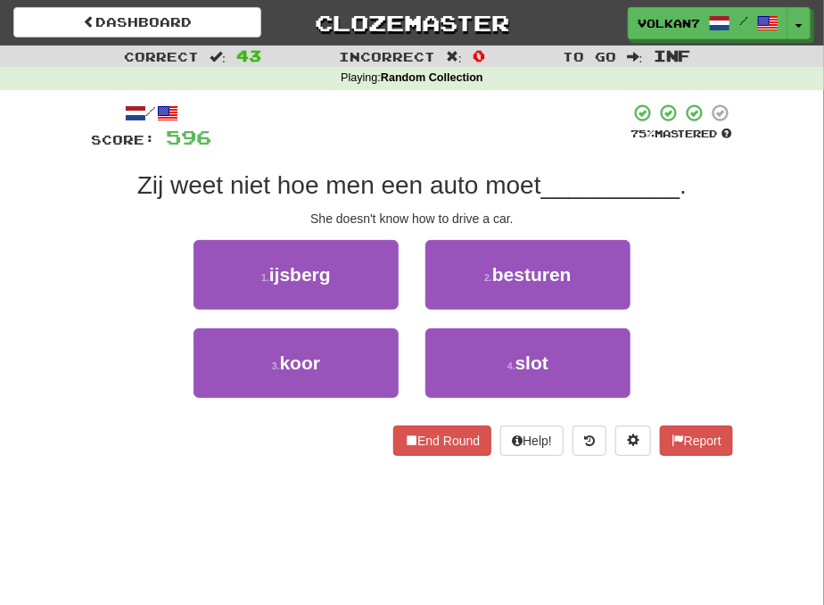
click at [442, 138] on div at bounding box center [420, 127] width 418 height 49
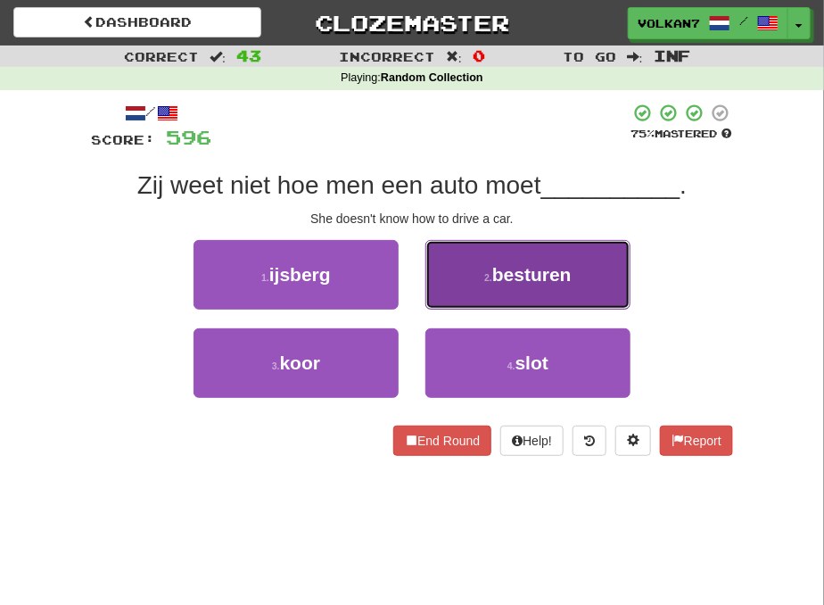
click at [508, 273] on span "besturen" at bounding box center [531, 274] width 79 height 21
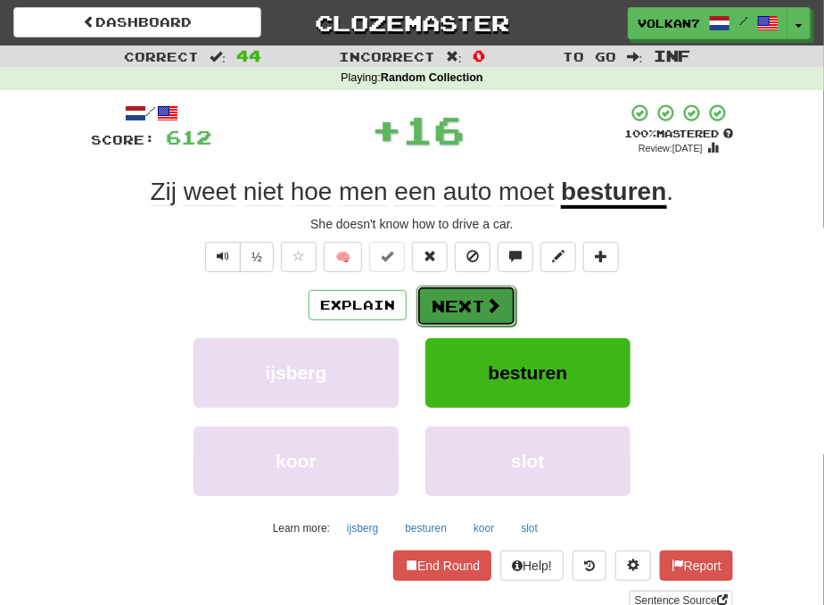
click at [484, 293] on button "Next" at bounding box center [467, 305] width 100 height 41
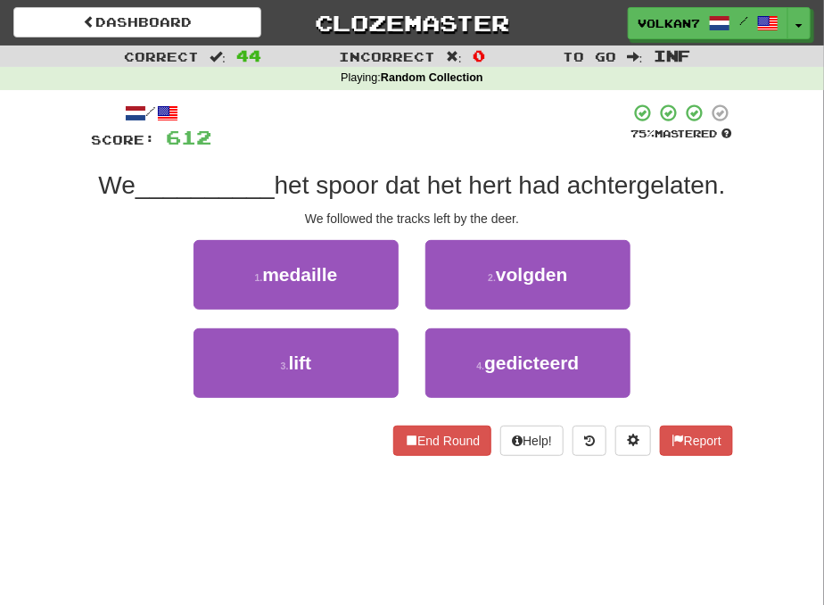
click at [521, 120] on div at bounding box center [420, 127] width 418 height 49
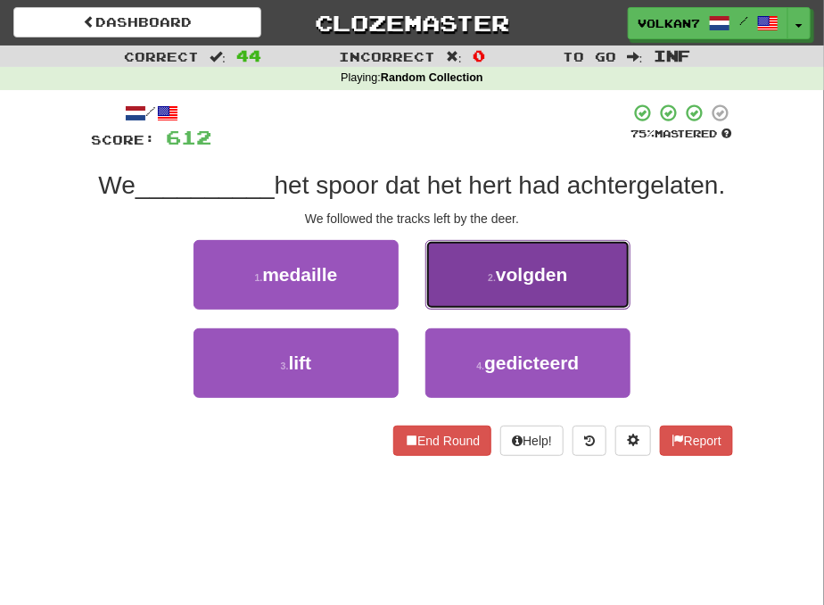
click at [530, 265] on span "volgden" at bounding box center [532, 274] width 72 height 21
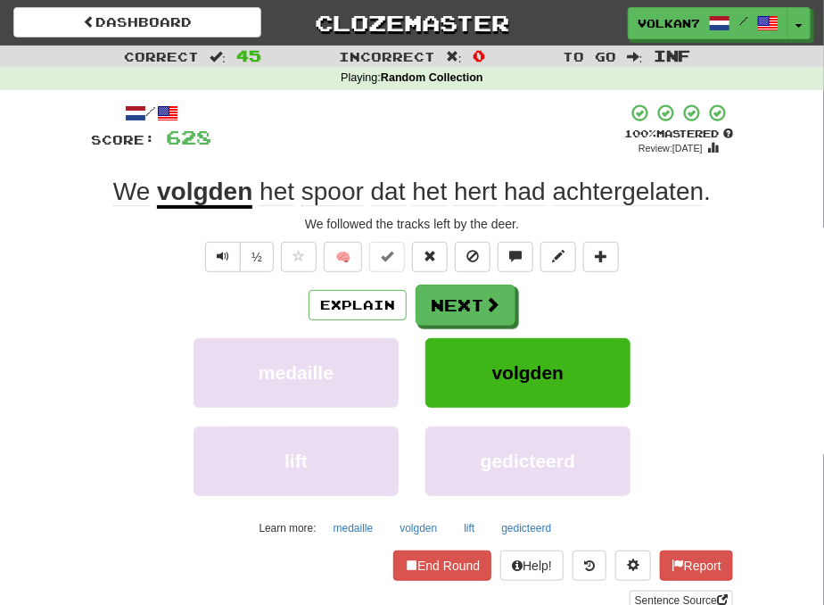
click at [504, 132] on div "+ 16" at bounding box center [417, 130] width 413 height 54
click at [475, 299] on button "Next" at bounding box center [467, 305] width 100 height 41
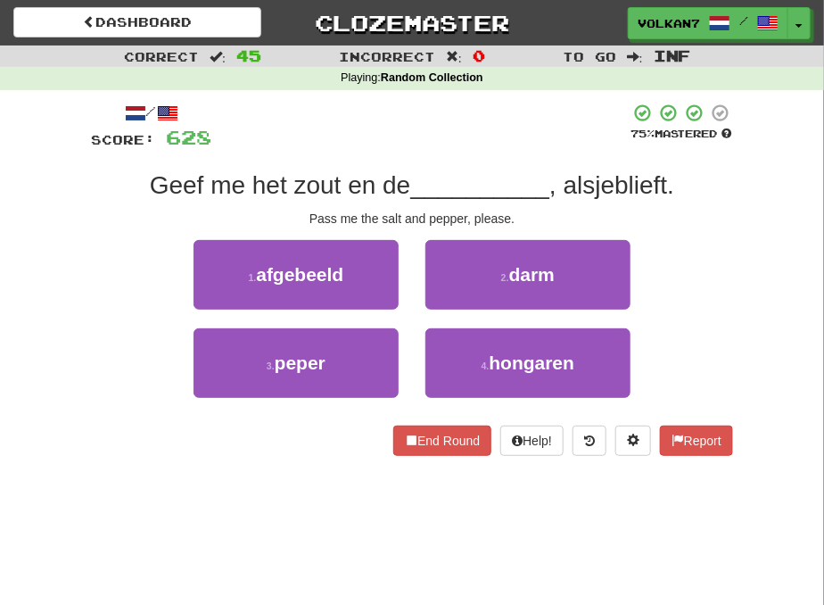
click at [489, 149] on div at bounding box center [420, 127] width 418 height 49
click at [502, 143] on div at bounding box center [420, 127] width 418 height 49
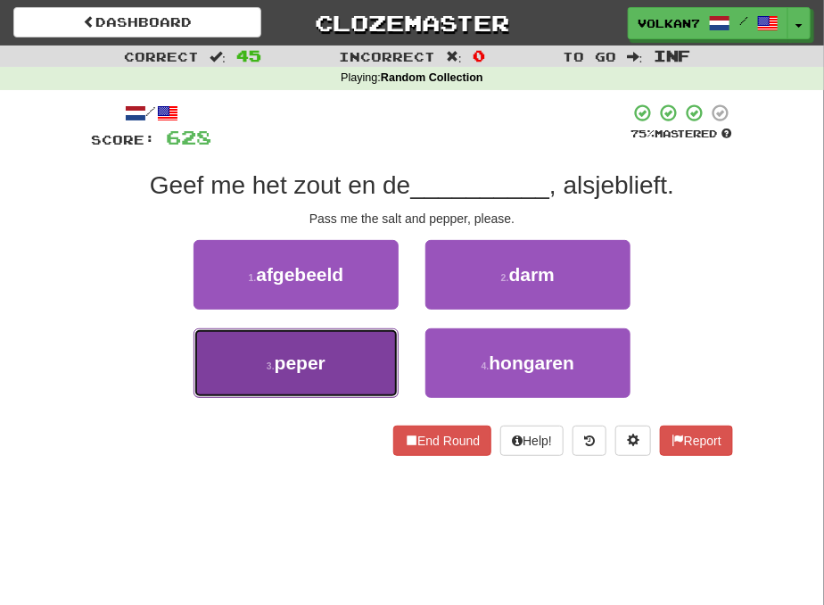
click at [392, 348] on button "3 . peper" at bounding box center [296, 363] width 205 height 70
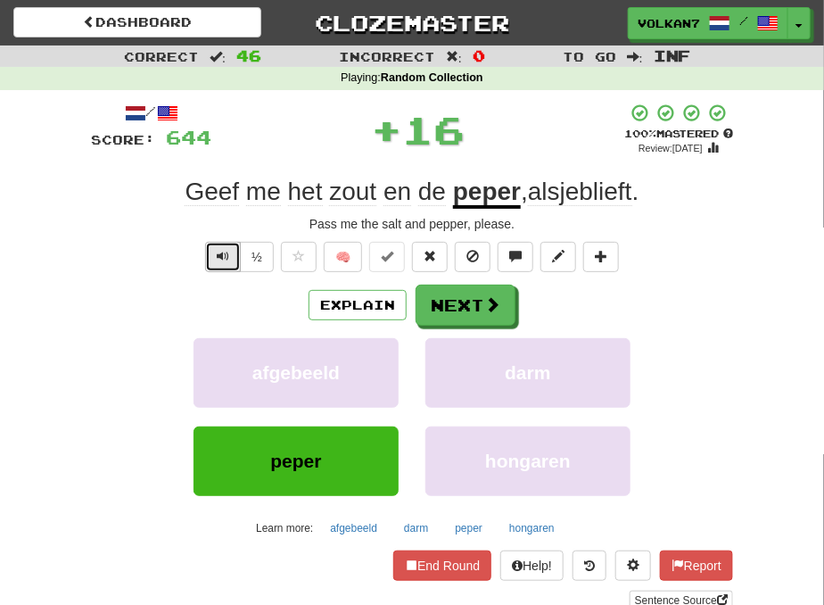
click at [225, 254] on span "Text-to-speech controls" at bounding box center [223, 256] width 12 height 12
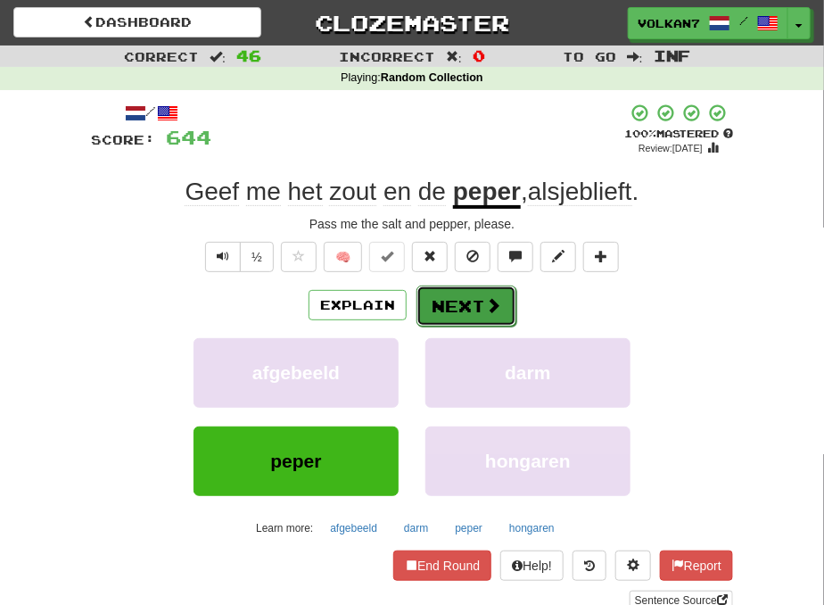
click at [423, 313] on button "Next" at bounding box center [467, 305] width 100 height 41
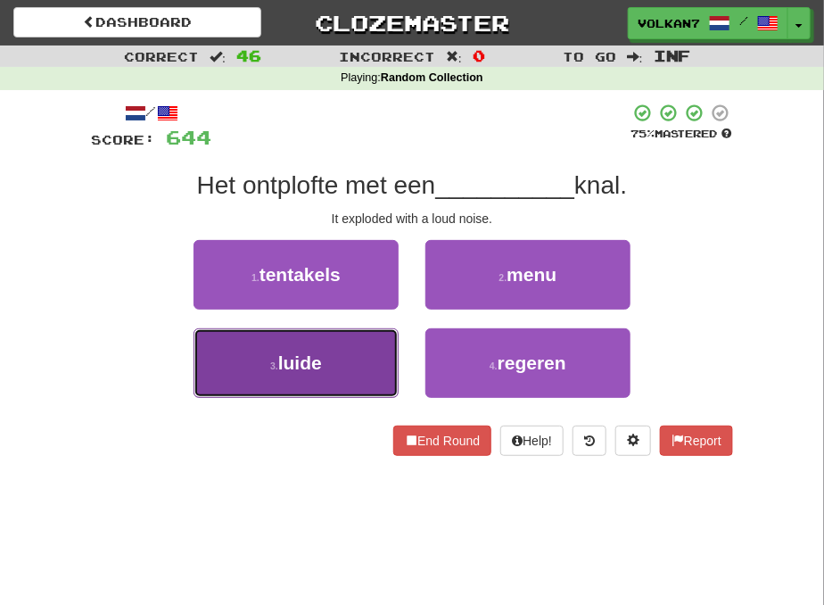
click at [361, 346] on button "3 . luide" at bounding box center [296, 363] width 205 height 70
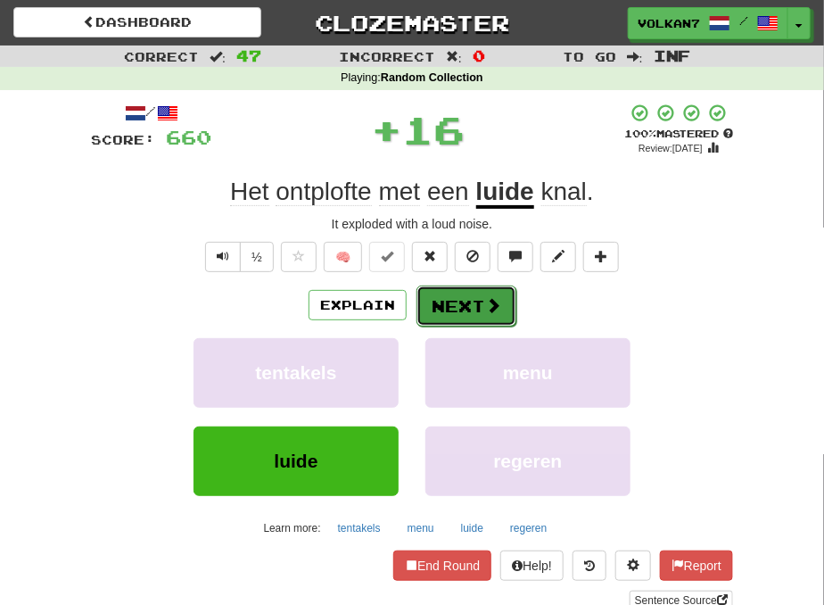
click at [478, 286] on button "Next" at bounding box center [467, 305] width 100 height 41
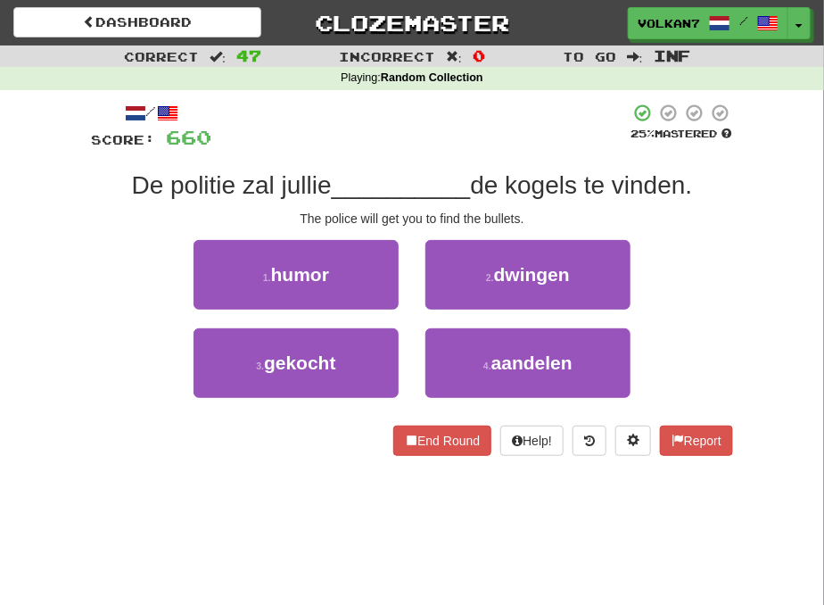
click at [508, 122] on div at bounding box center [420, 127] width 418 height 49
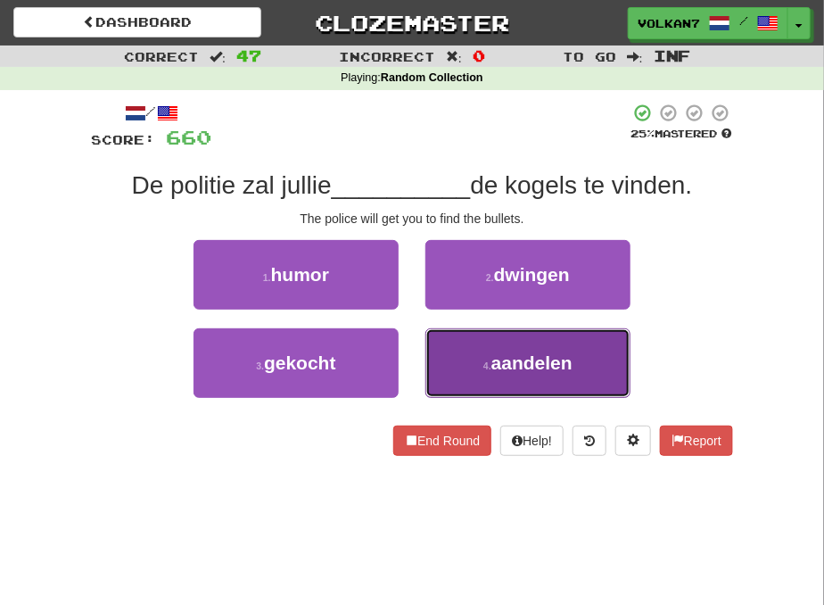
click at [512, 353] on span "aandelen" at bounding box center [531, 362] width 81 height 21
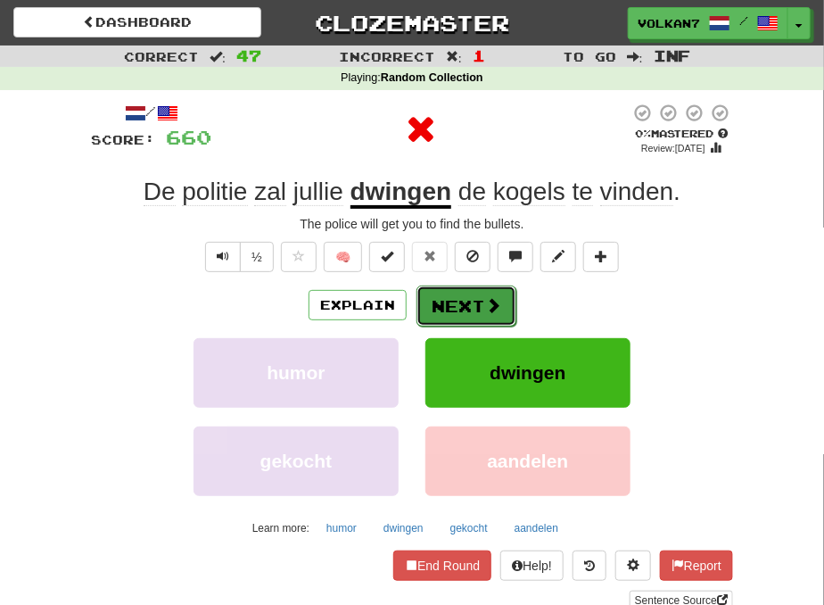
click at [458, 307] on button "Next" at bounding box center [467, 305] width 100 height 41
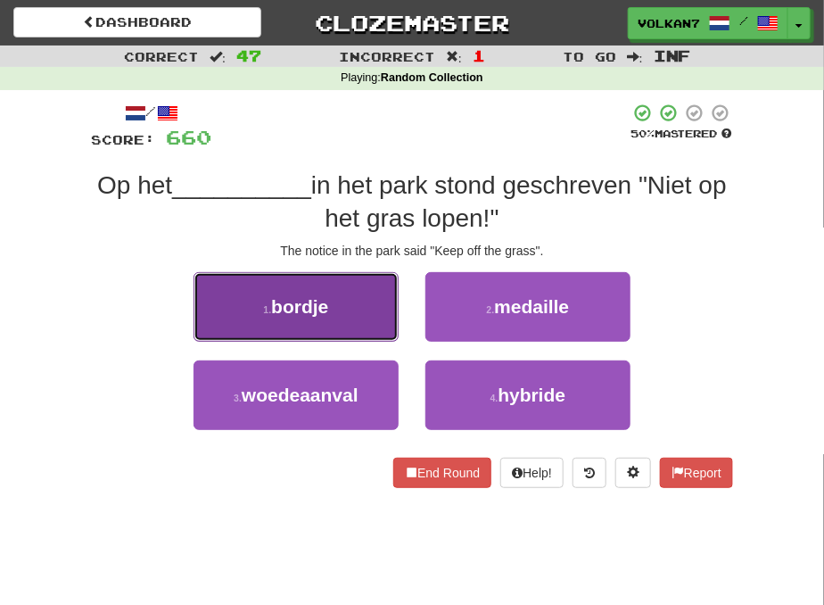
click at [372, 308] on button "1 . bordje" at bounding box center [296, 307] width 205 height 70
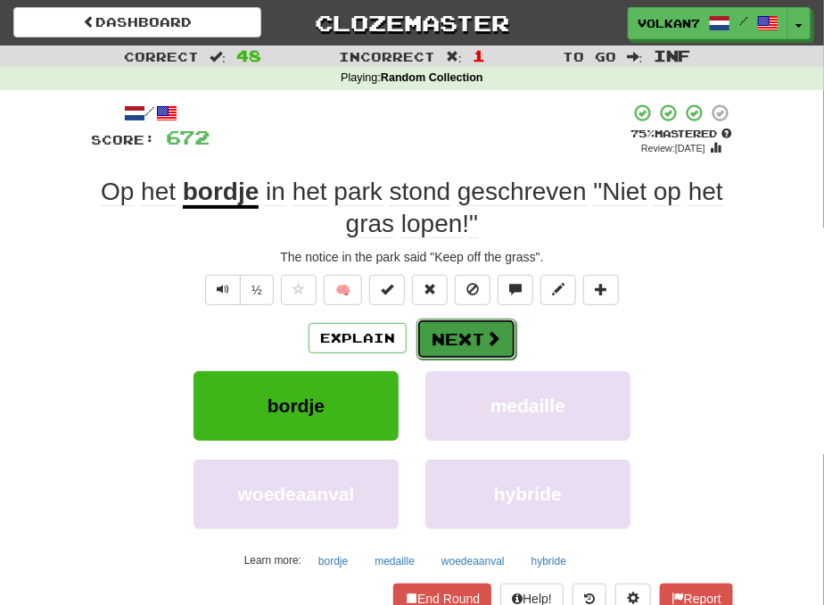
click at [474, 326] on button "Next" at bounding box center [467, 338] width 100 height 41
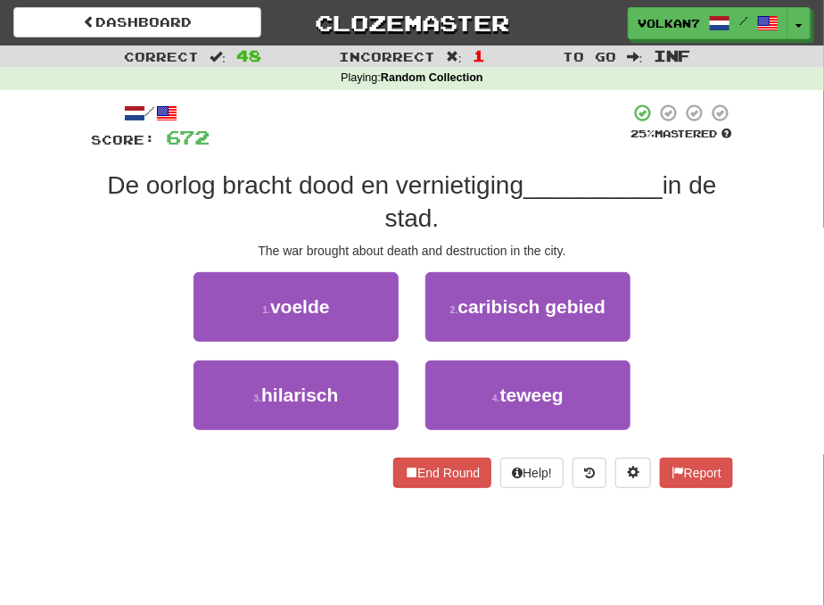
click at [465, 139] on div at bounding box center [420, 127] width 420 height 49
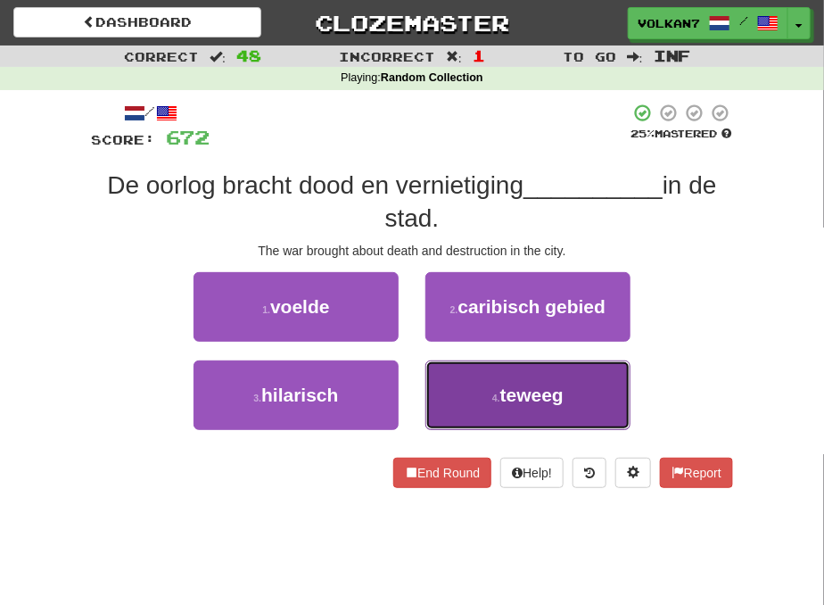
click at [509, 400] on span "teweeg" at bounding box center [531, 394] width 63 height 21
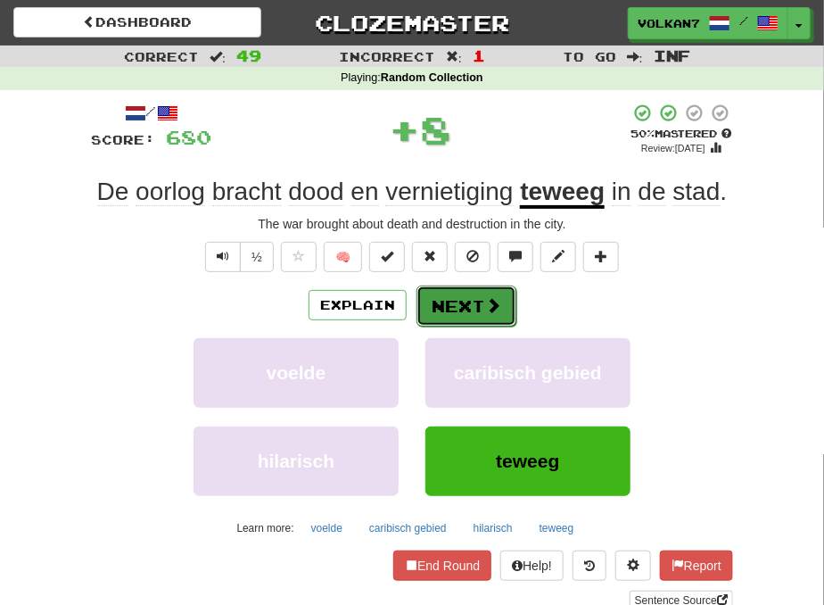
click at [456, 310] on button "Next" at bounding box center [467, 305] width 100 height 41
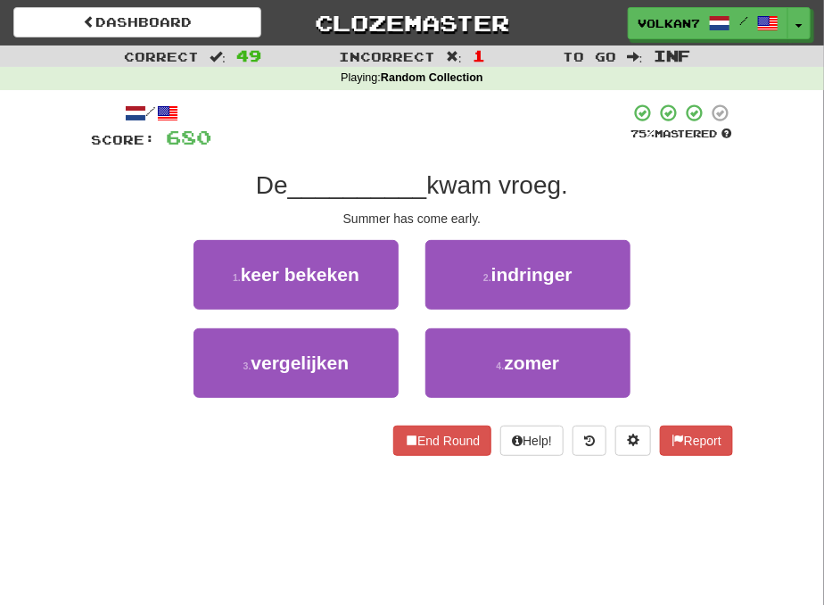
click at [450, 131] on div at bounding box center [420, 127] width 418 height 49
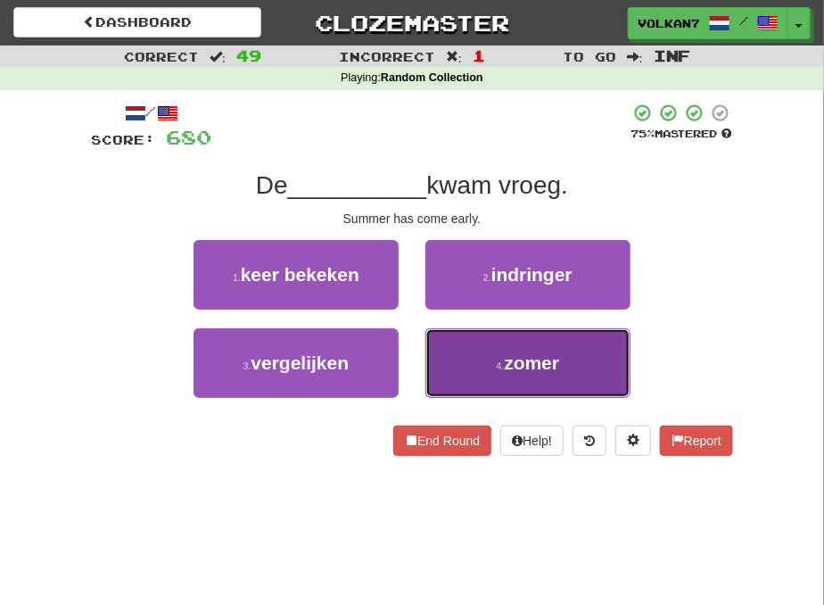
click at [513, 357] on span "zomer" at bounding box center [531, 362] width 55 height 21
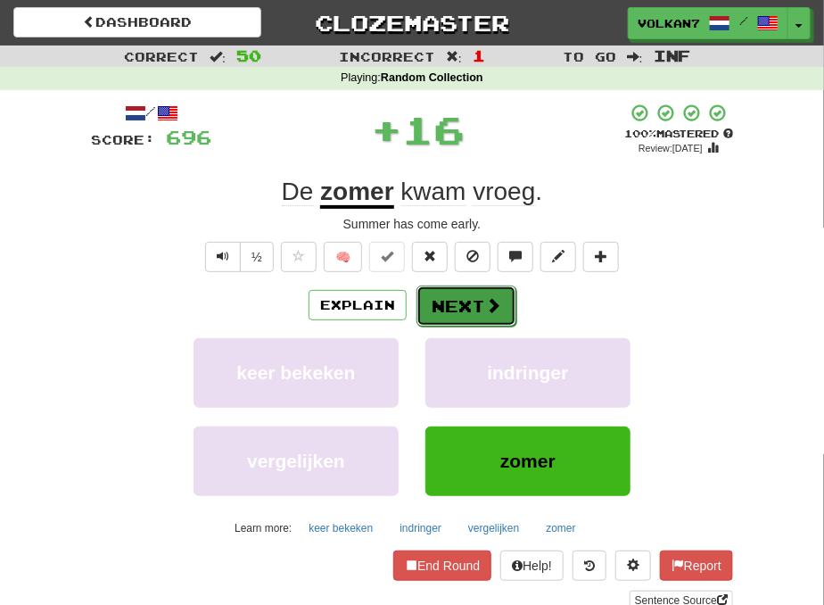
click at [476, 295] on button "Next" at bounding box center [467, 305] width 100 height 41
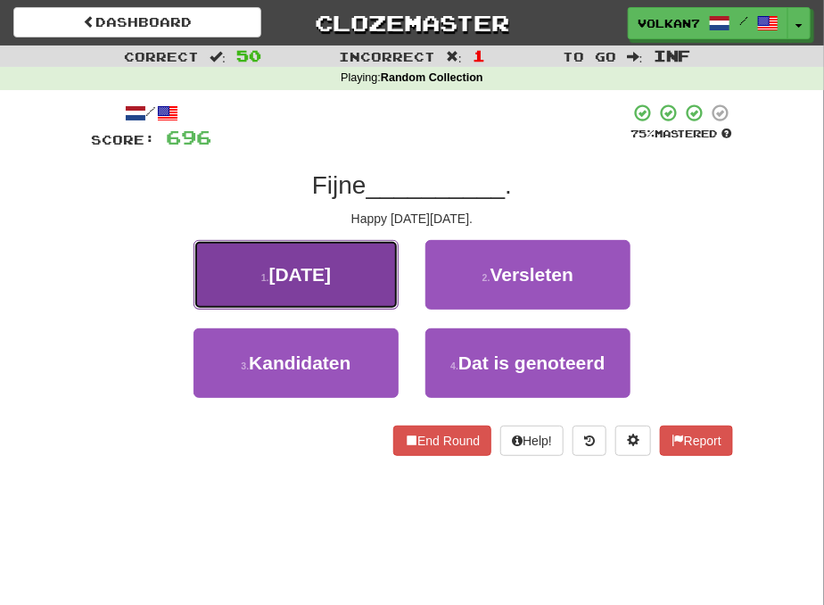
click at [313, 278] on span "Thanksgiving" at bounding box center [300, 274] width 62 height 21
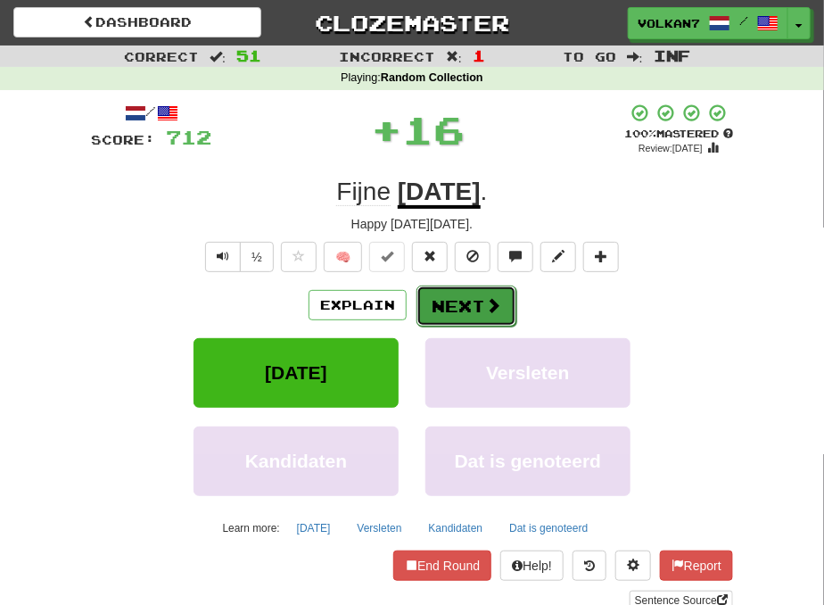
click at [475, 304] on button "Next" at bounding box center [467, 305] width 100 height 41
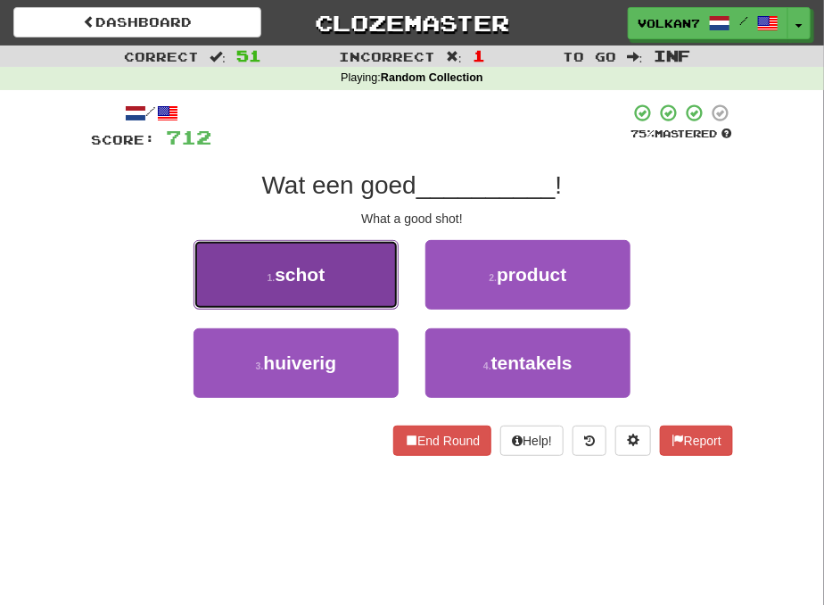
click at [351, 273] on button "1 . schot" at bounding box center [296, 275] width 205 height 70
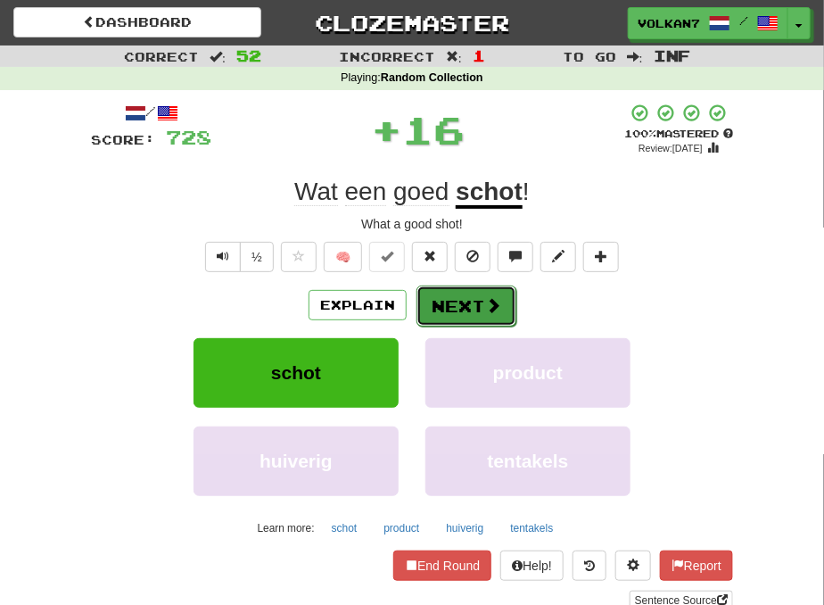
click at [475, 293] on button "Next" at bounding box center [467, 305] width 100 height 41
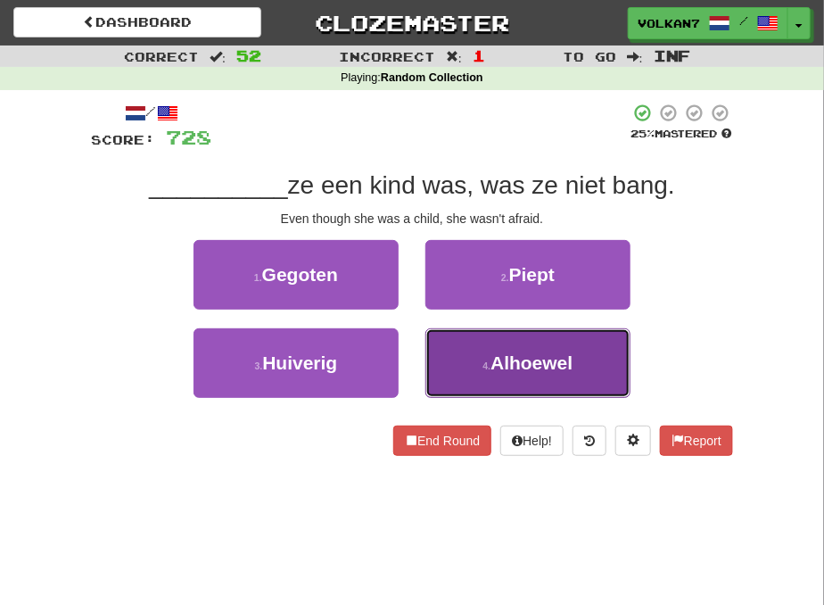
click at [479, 352] on button "4 . Alhoewel" at bounding box center [527, 363] width 205 height 70
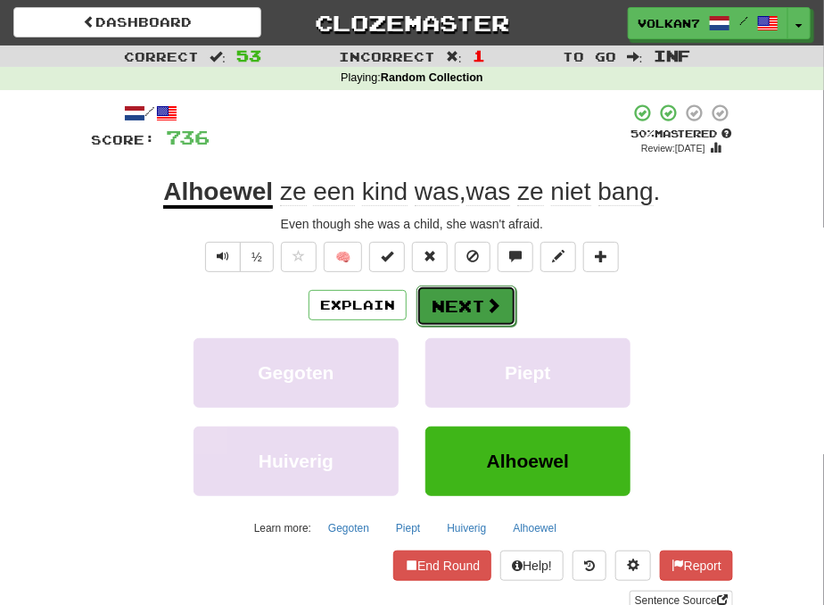
click at [456, 298] on button "Next" at bounding box center [467, 305] width 100 height 41
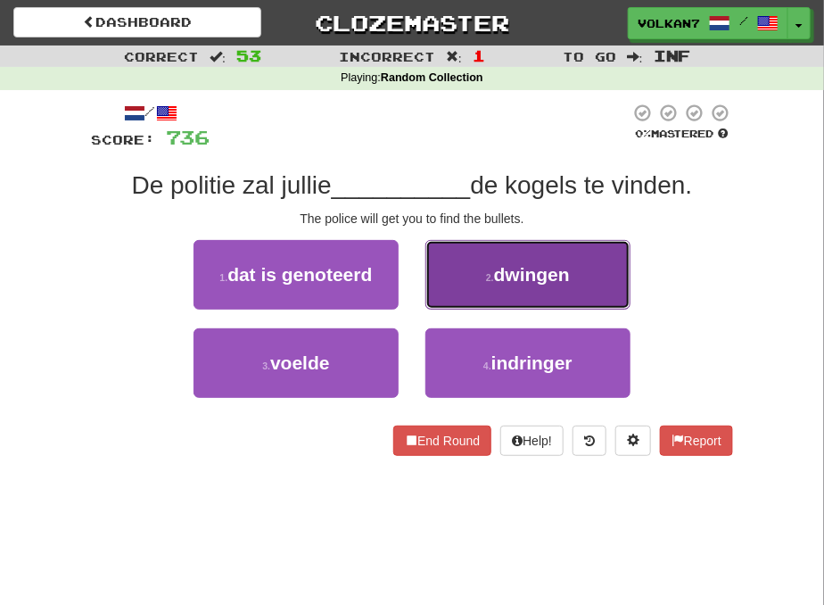
click at [503, 289] on button "2 . dwingen" at bounding box center [527, 275] width 205 height 70
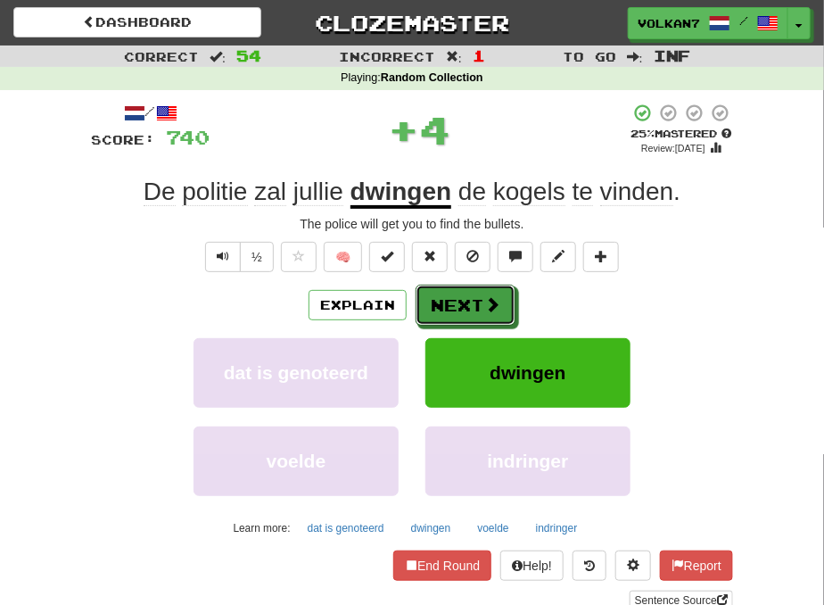
click at [473, 301] on button "Next" at bounding box center [466, 305] width 100 height 41
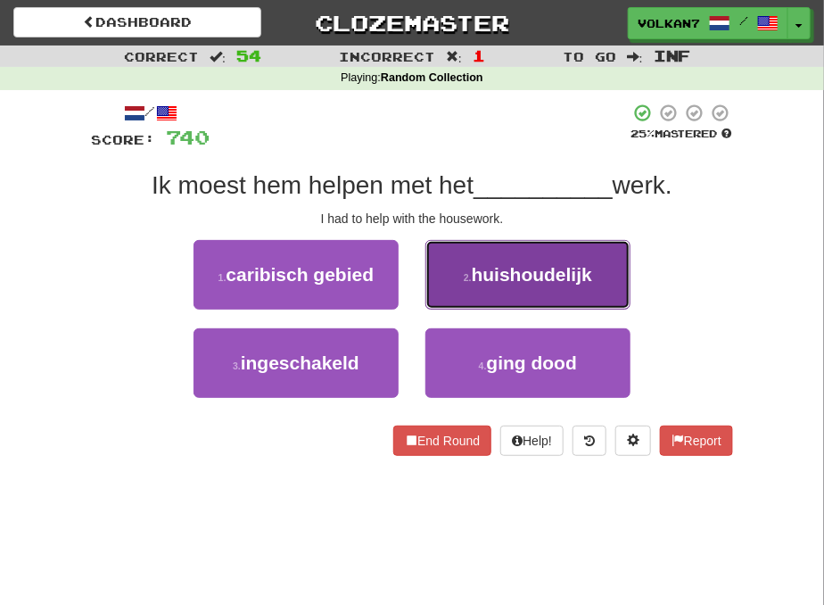
click at [476, 272] on span "huishoudelijk" at bounding box center [532, 274] width 120 height 21
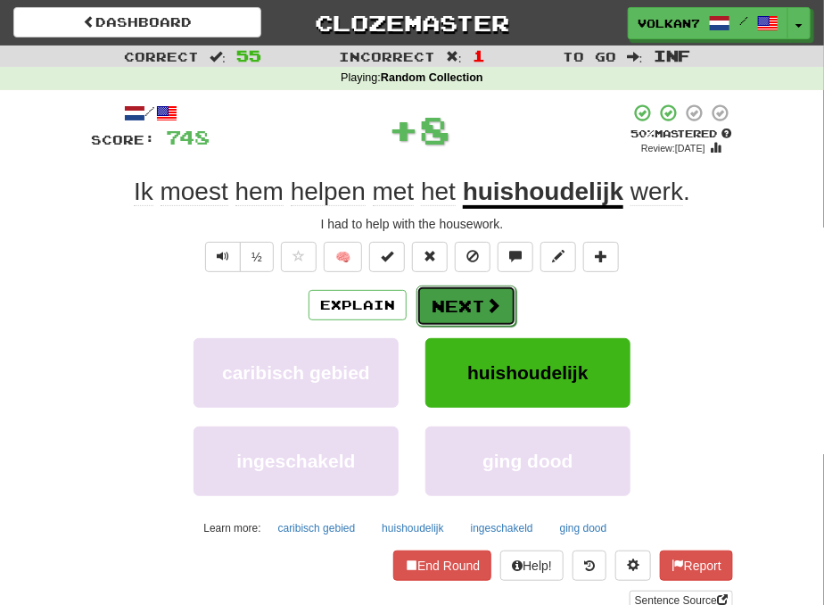
click at [461, 296] on button "Next" at bounding box center [467, 305] width 100 height 41
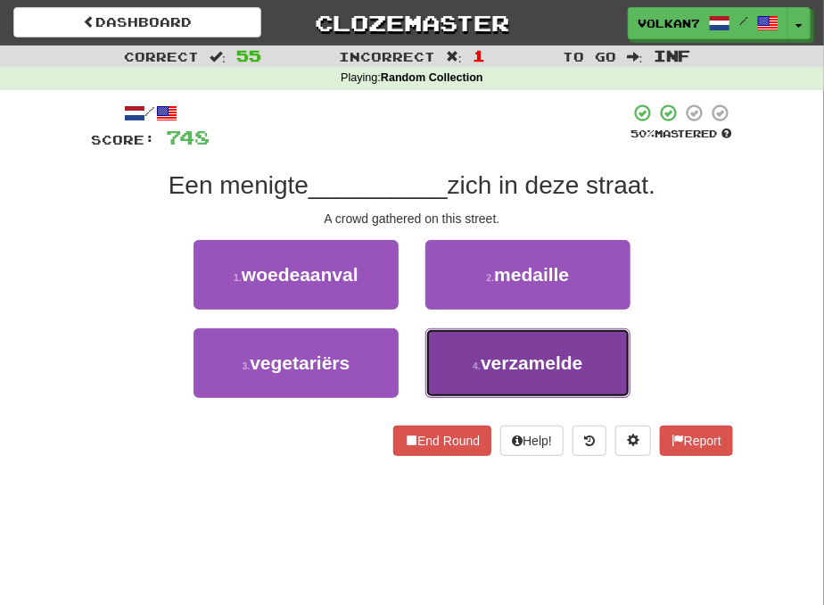
click at [476, 355] on button "4 . verzamelde" at bounding box center [527, 363] width 205 height 70
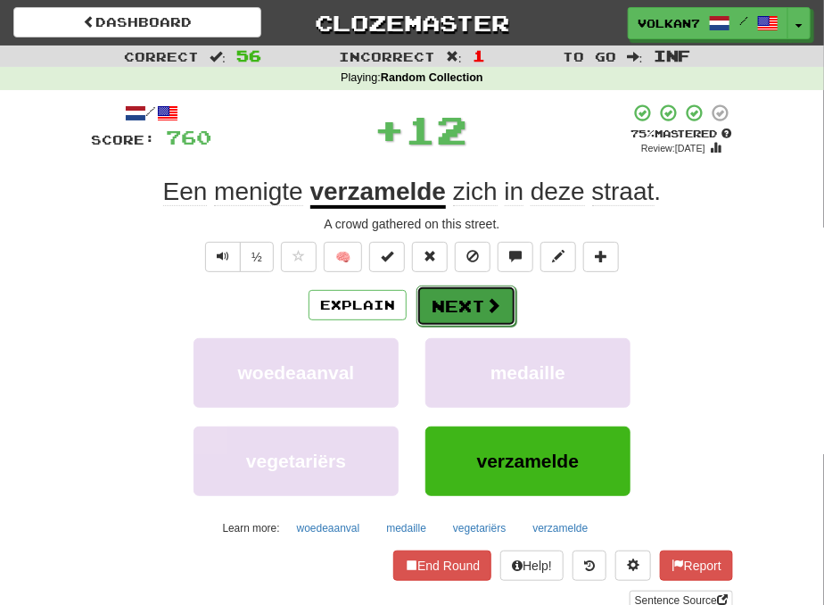
click at [469, 300] on button "Next" at bounding box center [467, 305] width 100 height 41
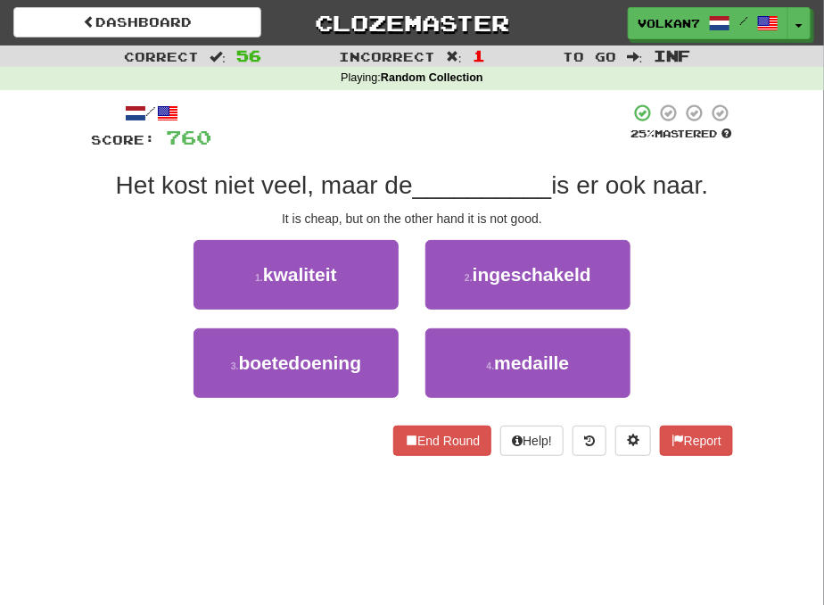
click at [480, 131] on div at bounding box center [420, 127] width 418 height 49
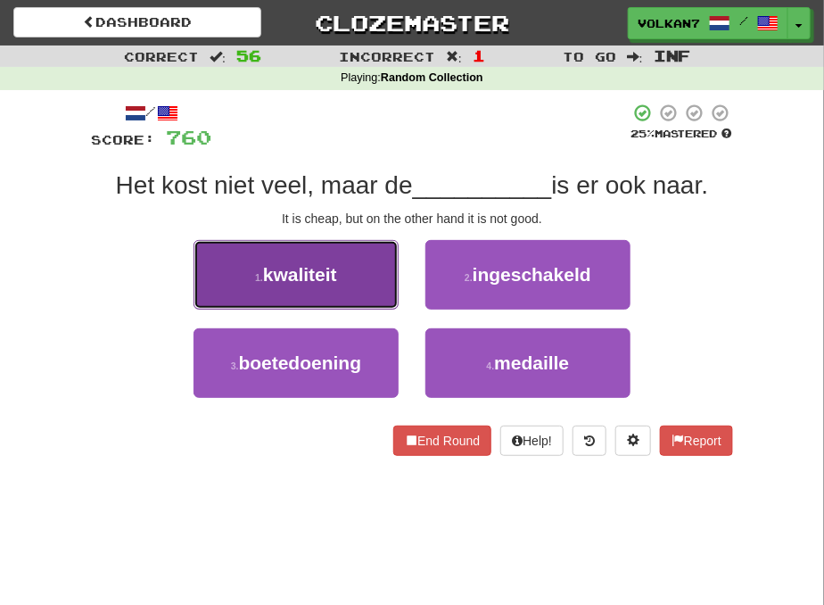
click at [370, 269] on button "1 . kwaliteit" at bounding box center [296, 275] width 205 height 70
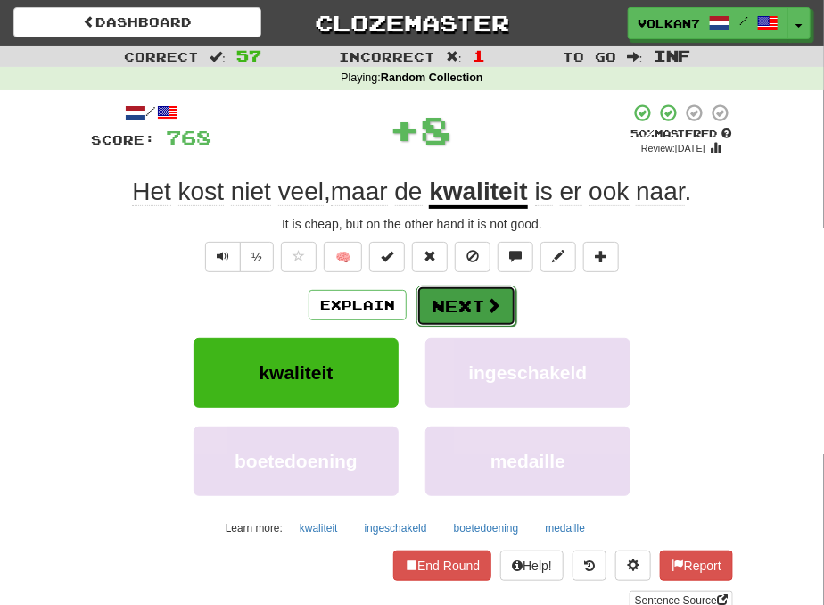
click at [434, 308] on button "Next" at bounding box center [467, 305] width 100 height 41
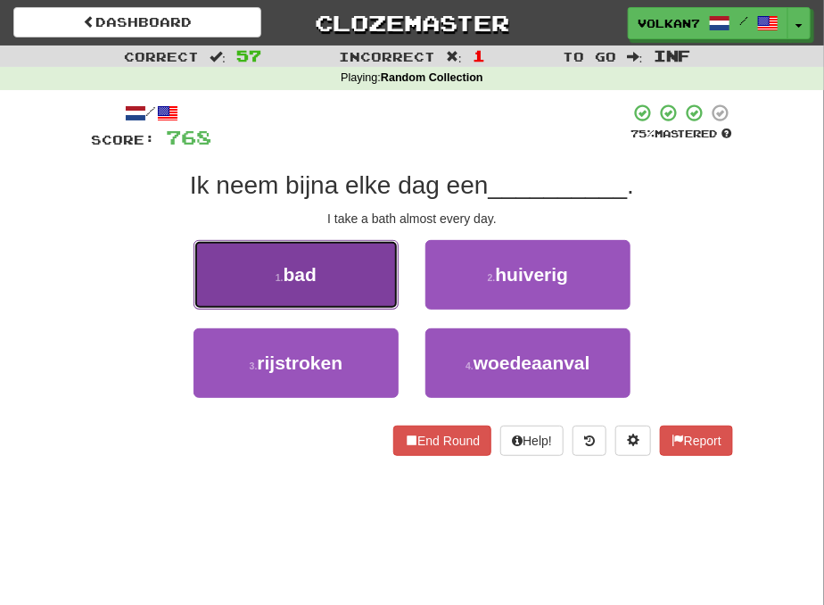
click at [369, 268] on button "1 . bad" at bounding box center [296, 275] width 205 height 70
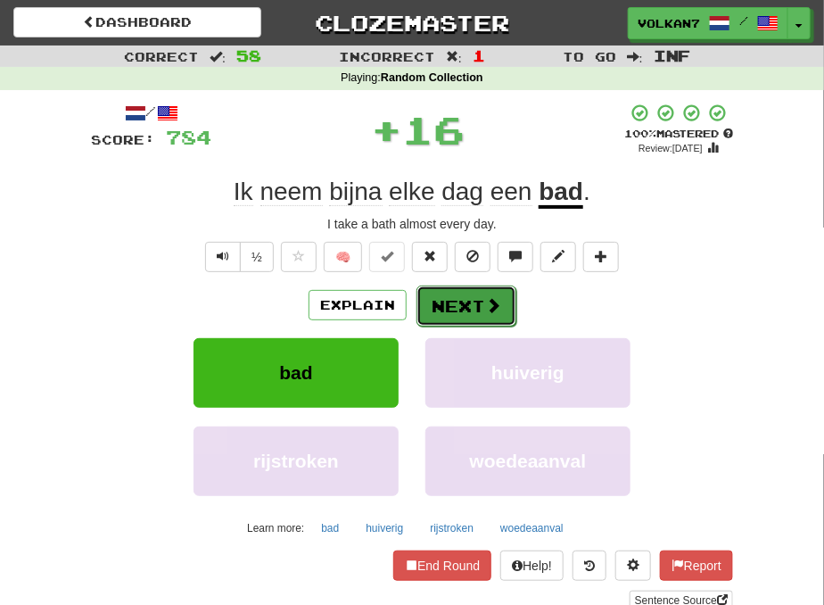
click at [459, 296] on button "Next" at bounding box center [467, 305] width 100 height 41
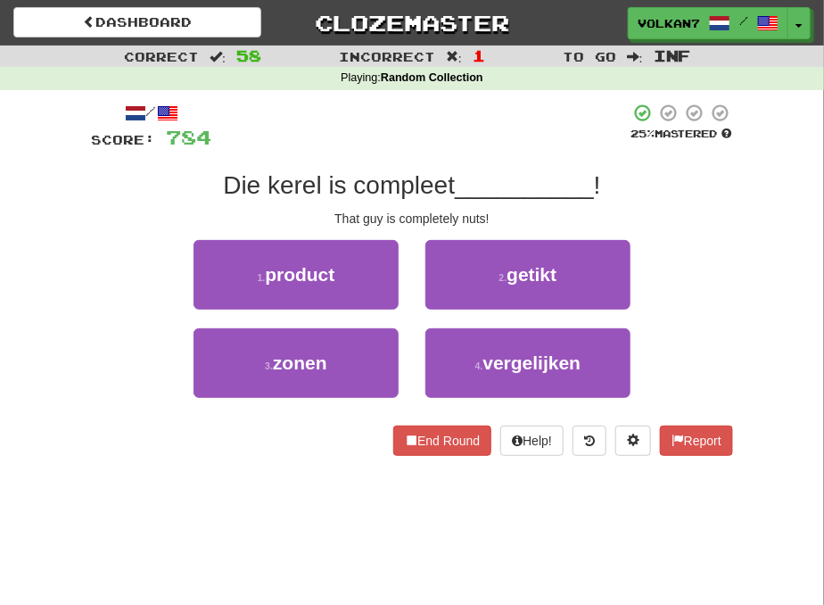
click at [492, 111] on div at bounding box center [420, 127] width 418 height 49
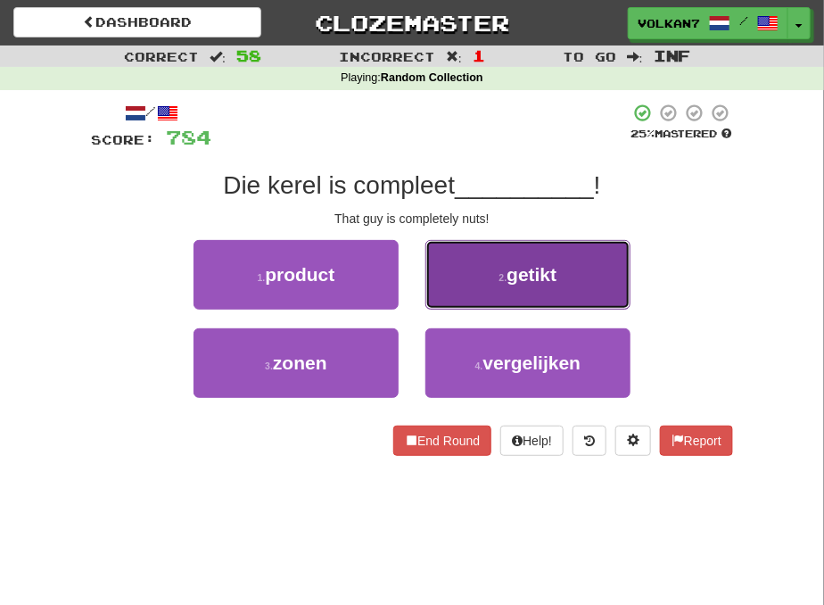
click at [452, 271] on button "2 . getikt" at bounding box center [527, 275] width 205 height 70
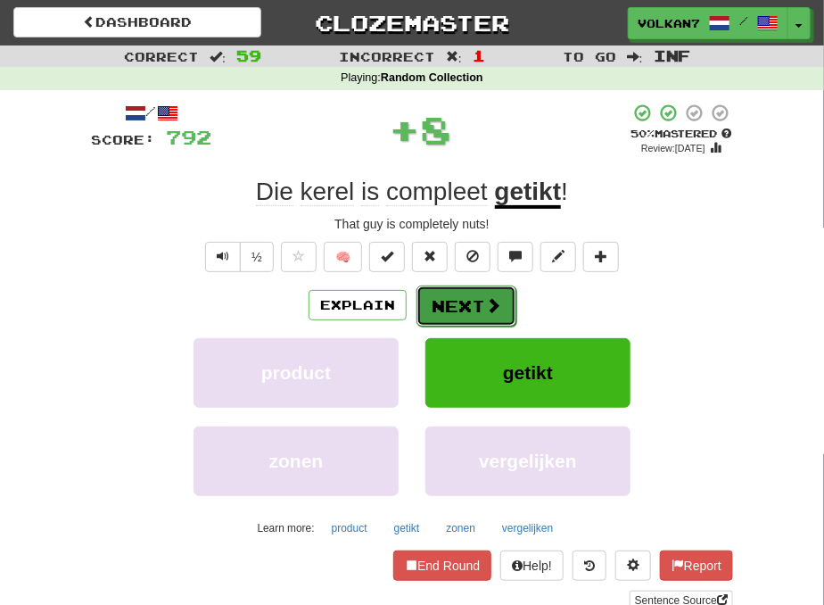
click at [453, 310] on button "Next" at bounding box center [467, 305] width 100 height 41
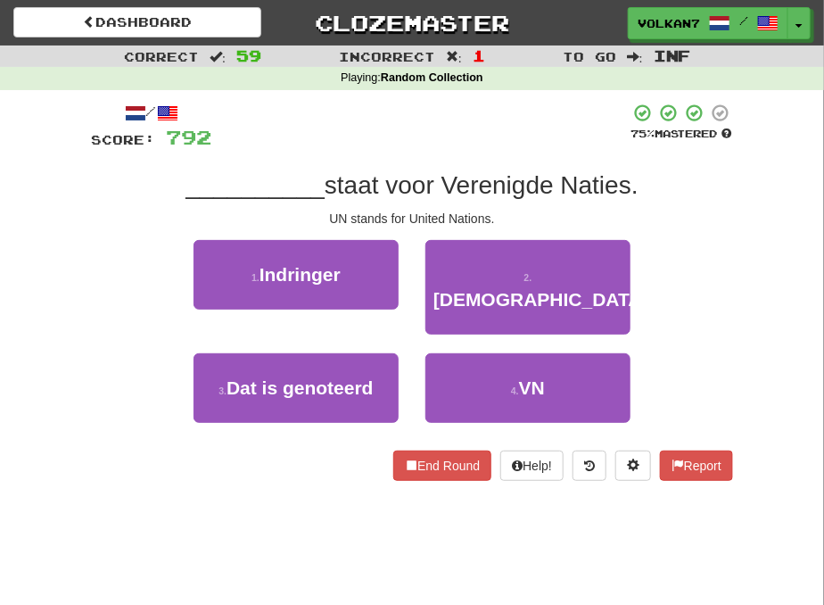
click at [452, 128] on div at bounding box center [420, 127] width 418 height 49
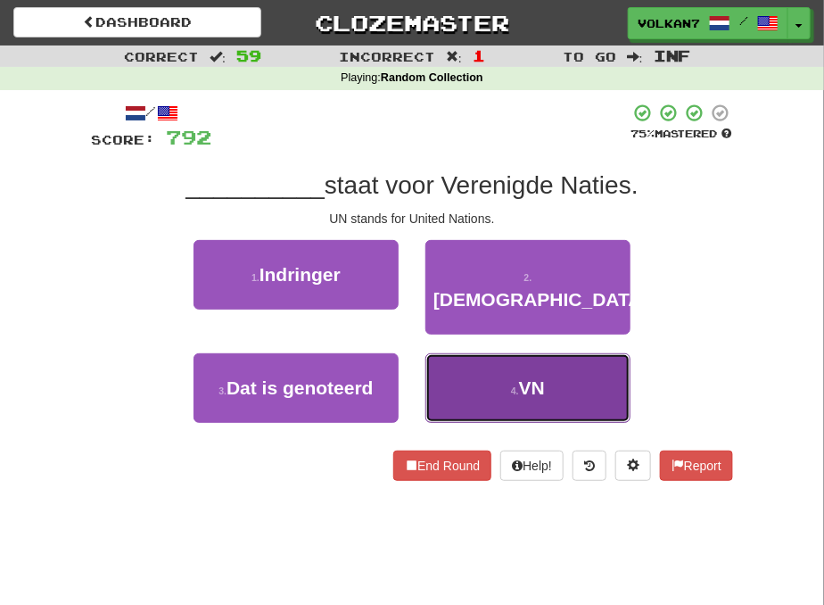
click at [503, 359] on button "4 . VN" at bounding box center [527, 388] width 205 height 70
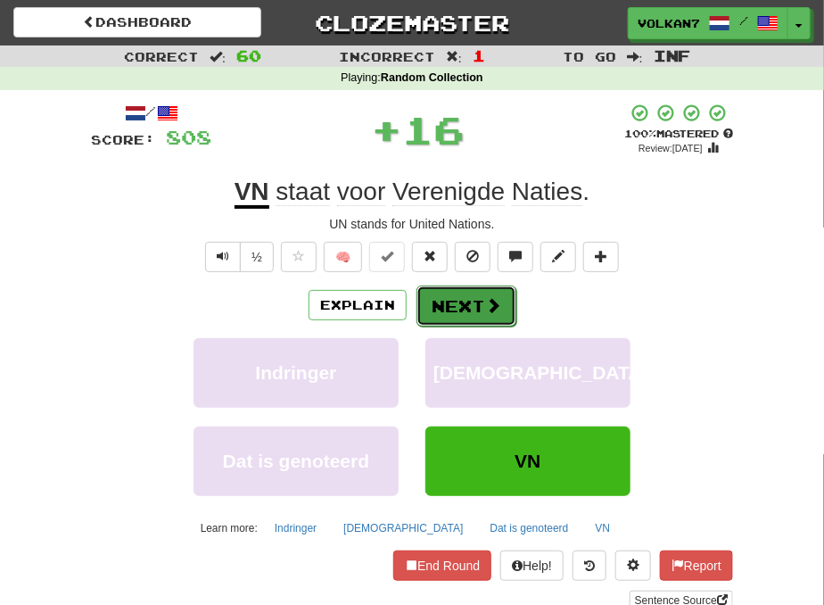
click at [480, 295] on button "Next" at bounding box center [467, 305] width 100 height 41
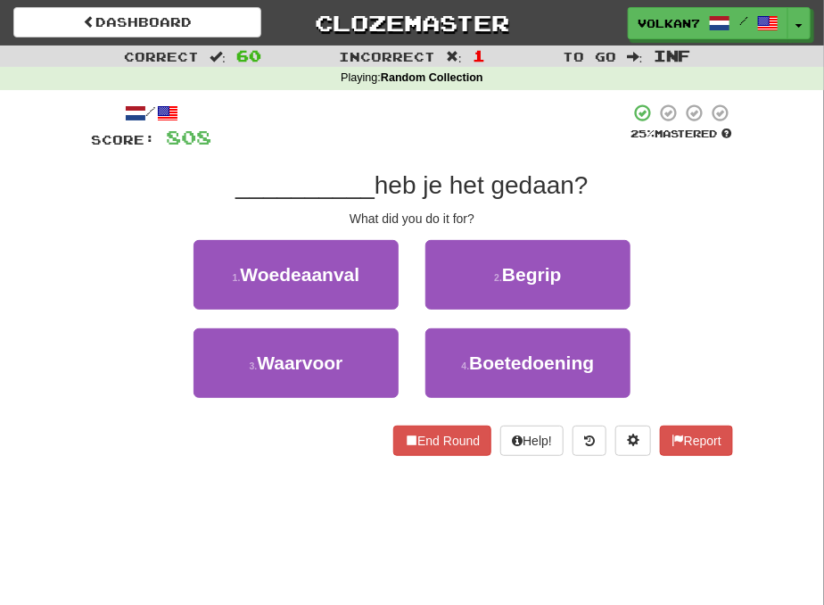
click at [480, 139] on div at bounding box center [420, 127] width 418 height 49
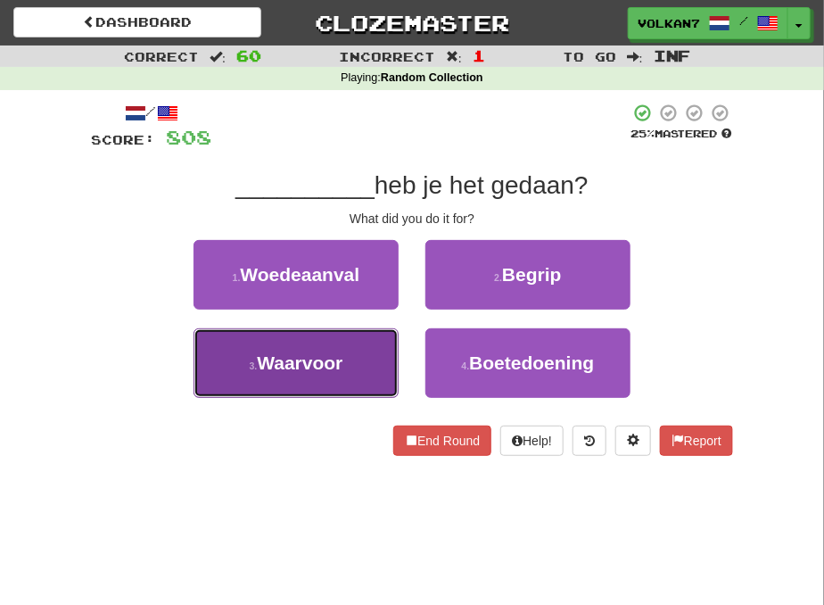
click at [345, 357] on button "3 . Waarvoor" at bounding box center [296, 363] width 205 height 70
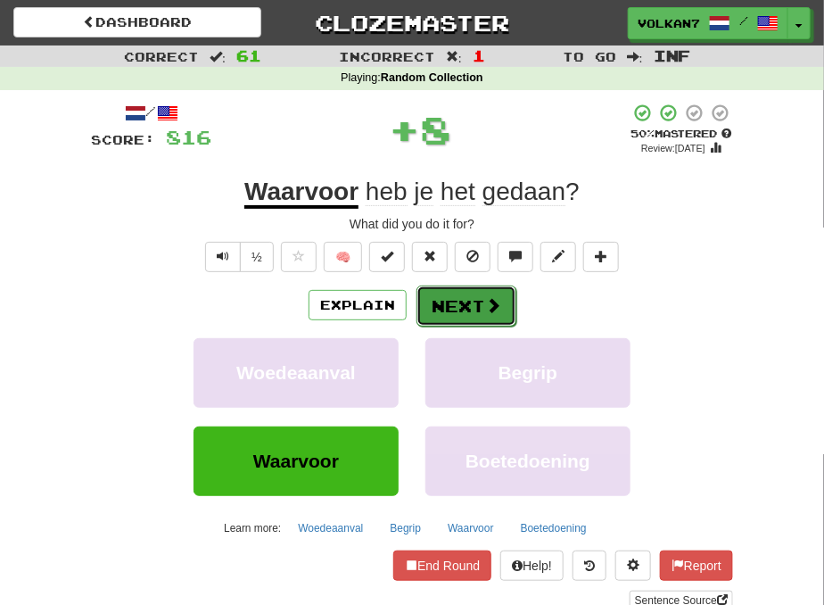
click at [466, 294] on button "Next" at bounding box center [467, 305] width 100 height 41
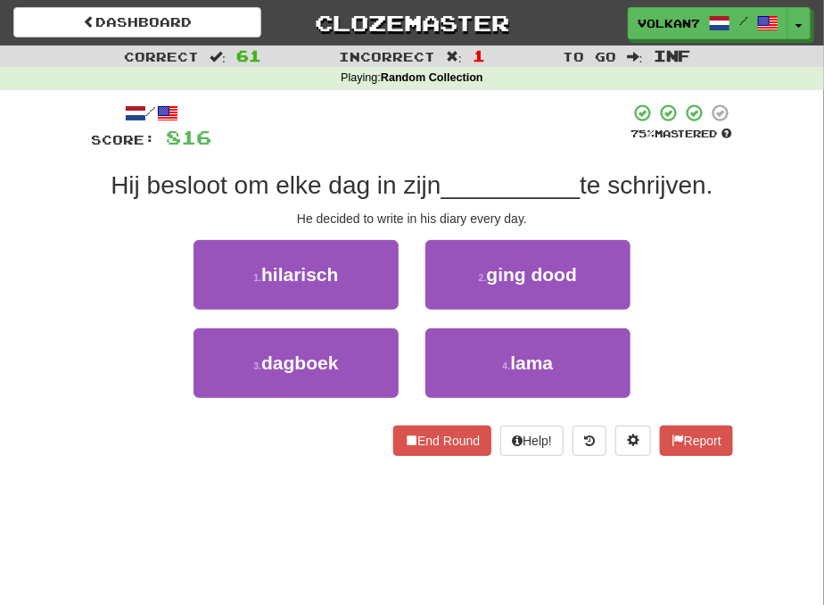
click at [485, 129] on div at bounding box center [420, 127] width 418 height 49
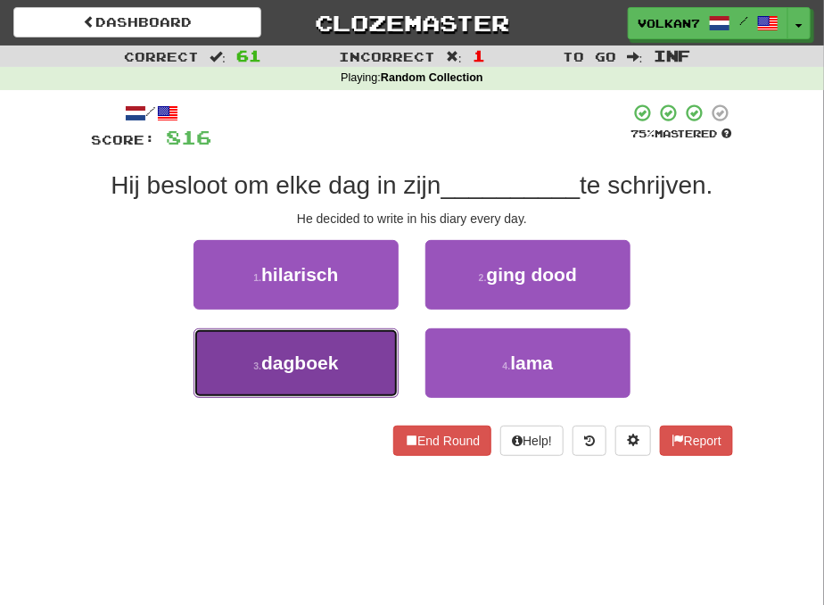
click at [337, 357] on span "dagboek" at bounding box center [299, 362] width 77 height 21
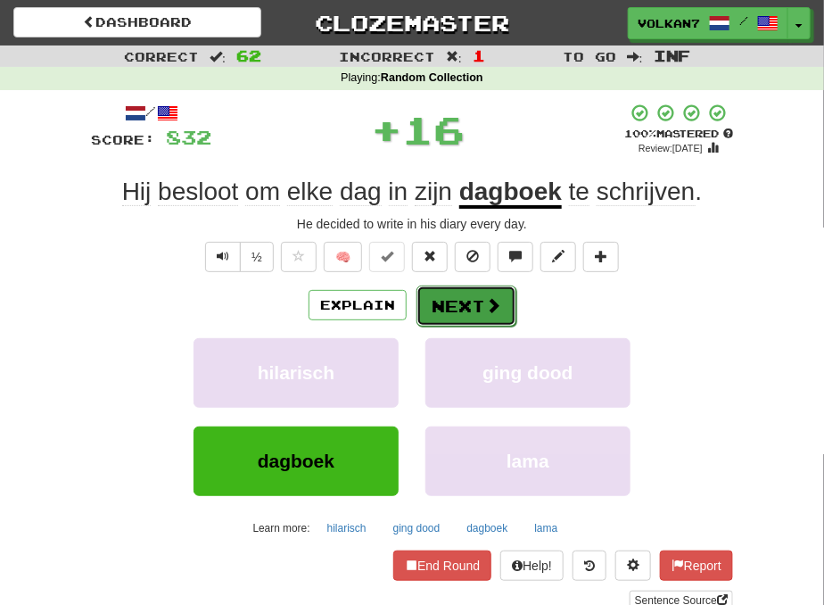
click at [435, 303] on button "Next" at bounding box center [467, 305] width 100 height 41
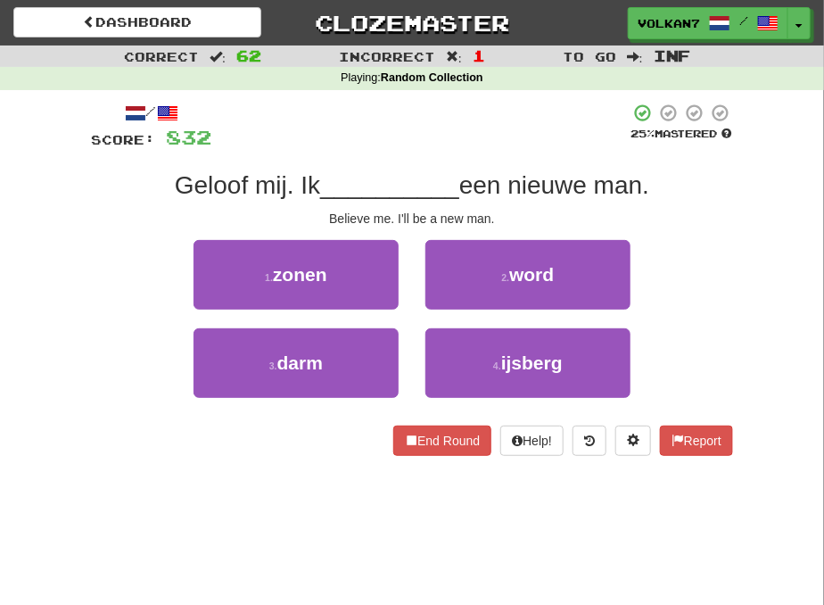
click at [513, 116] on div at bounding box center [420, 127] width 418 height 49
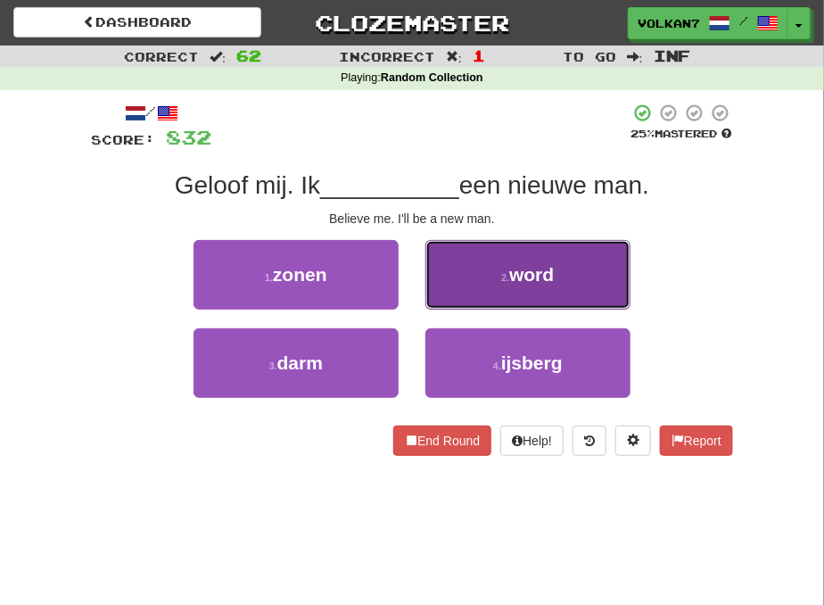
click at [510, 288] on button "2 . word" at bounding box center [527, 275] width 205 height 70
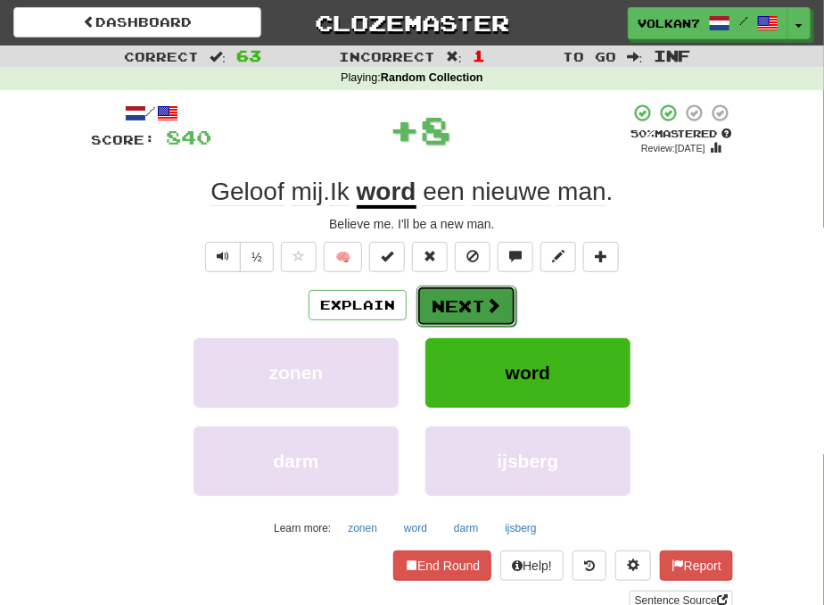
click at [475, 300] on button "Next" at bounding box center [467, 305] width 100 height 41
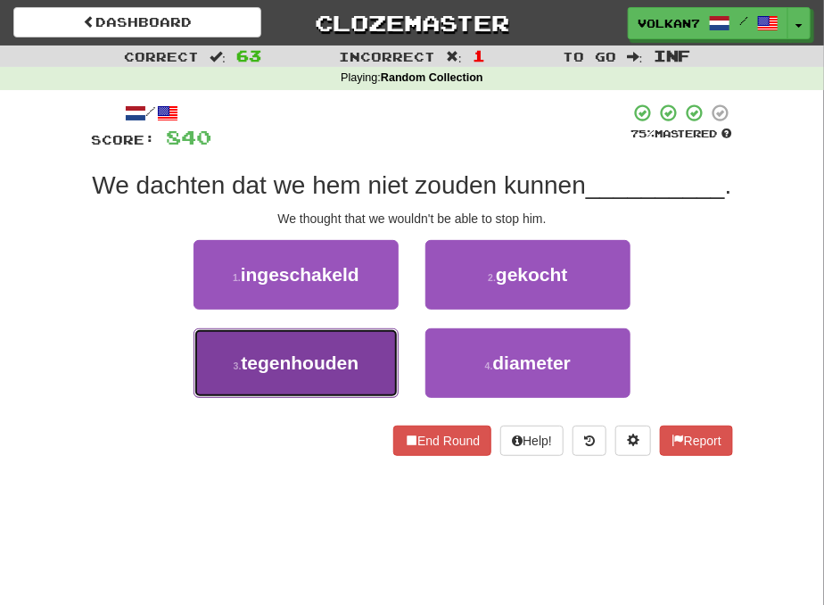
click at [348, 375] on button "3 . tegenhouden" at bounding box center [296, 363] width 205 height 70
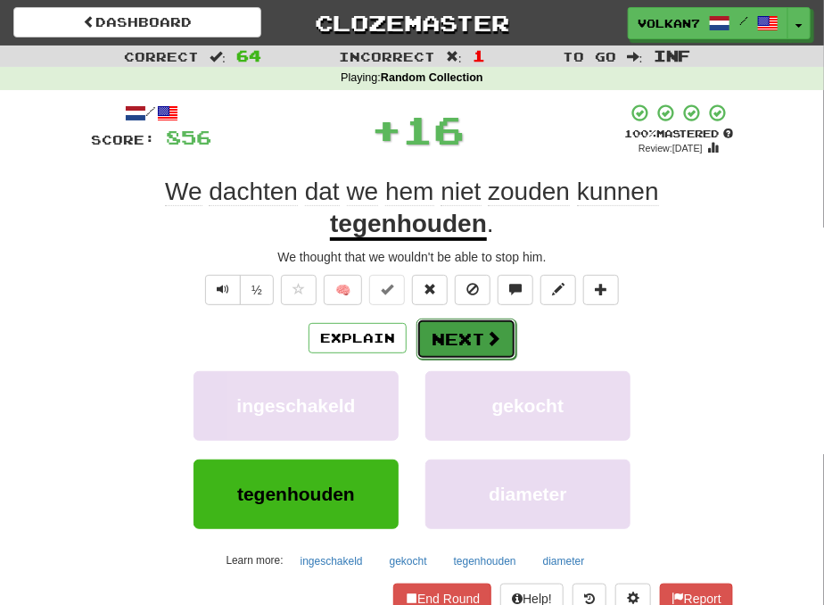
click at [425, 324] on button "Next" at bounding box center [467, 338] width 100 height 41
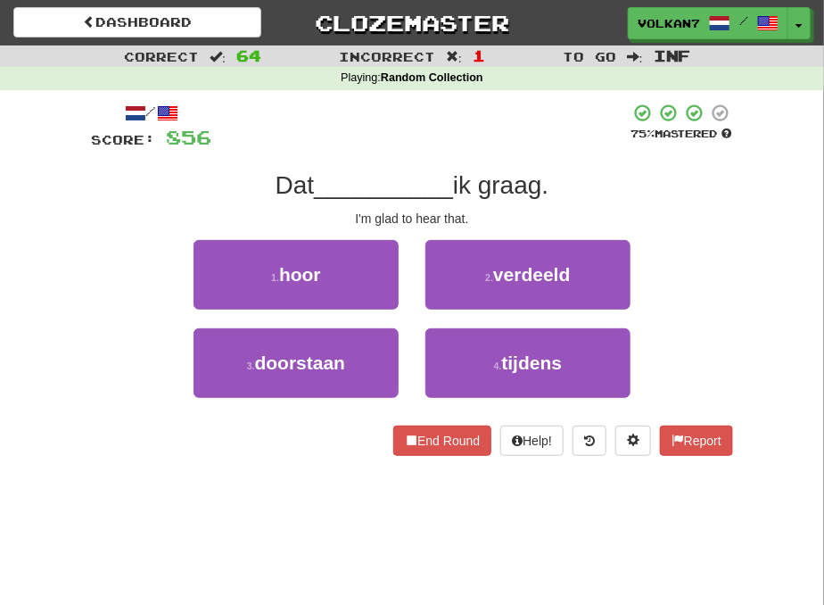
click at [487, 130] on div at bounding box center [420, 127] width 418 height 49
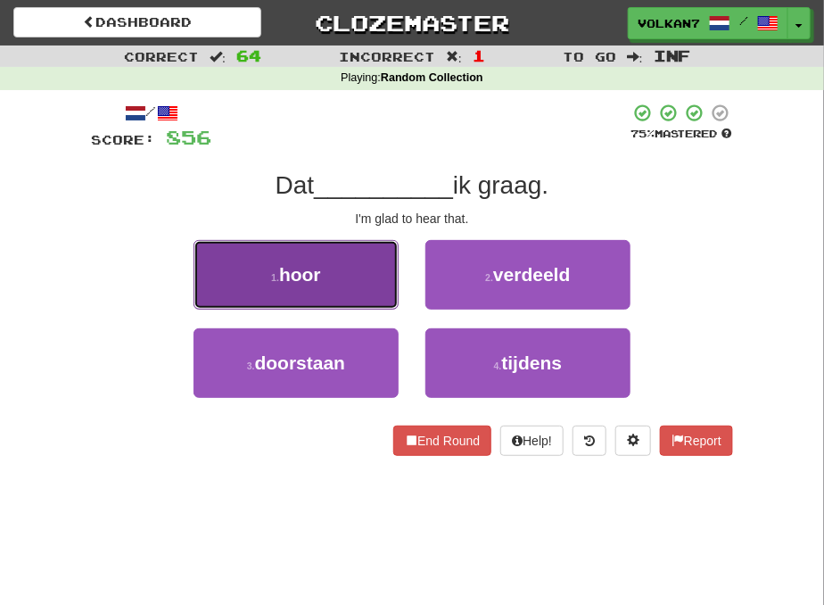
click at [355, 274] on button "1 . hoor" at bounding box center [296, 275] width 205 height 70
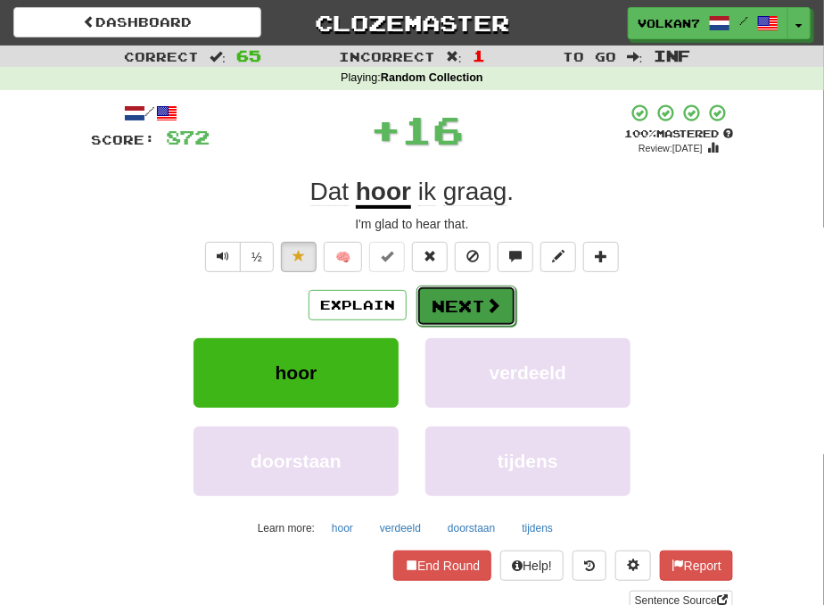
click at [466, 297] on button "Next" at bounding box center [467, 305] width 100 height 41
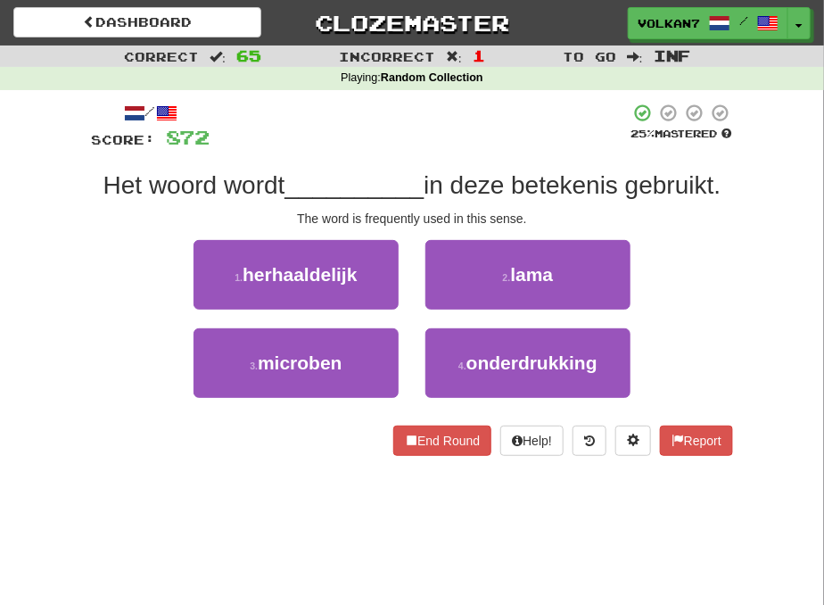
click at [504, 144] on div at bounding box center [420, 127] width 420 height 49
click at [499, 144] on div at bounding box center [420, 127] width 420 height 49
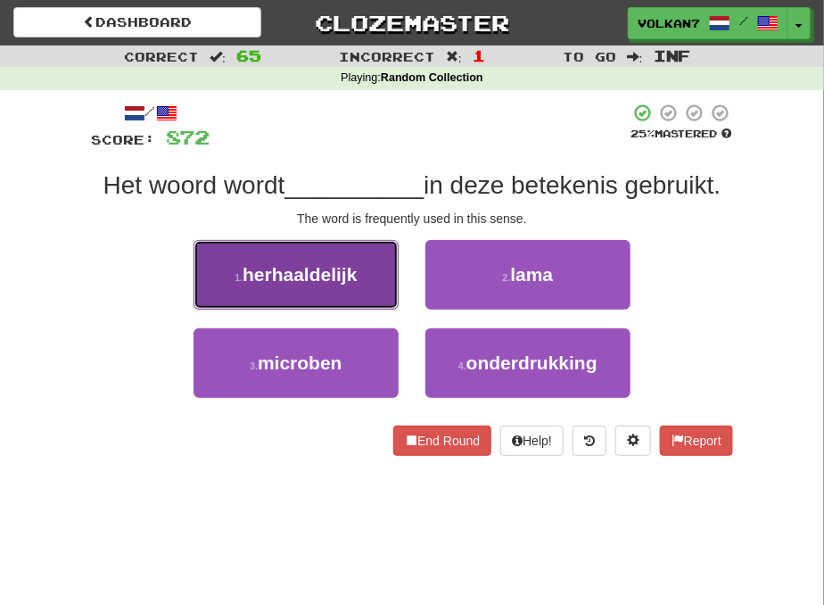
click at [331, 278] on span "herhaaldelijk" at bounding box center [300, 274] width 114 height 21
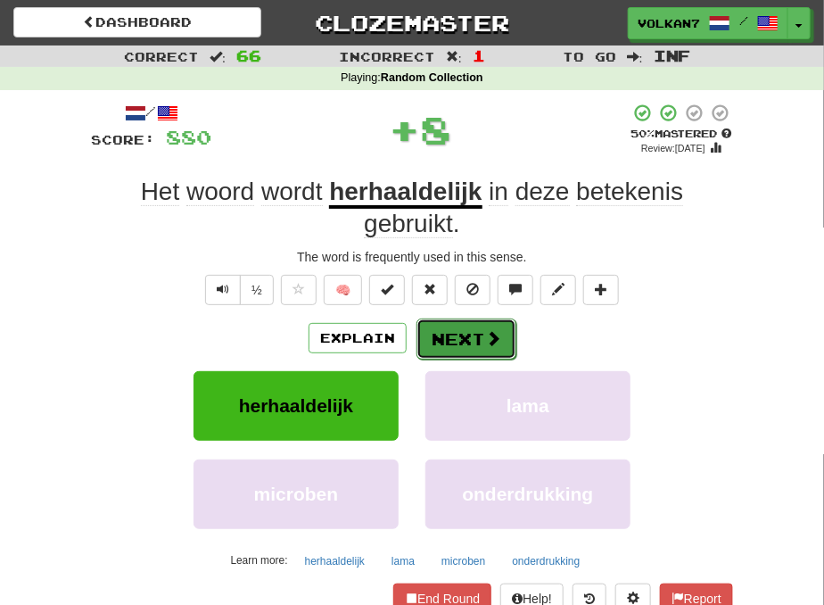
click at [488, 337] on span at bounding box center [493, 338] width 16 height 16
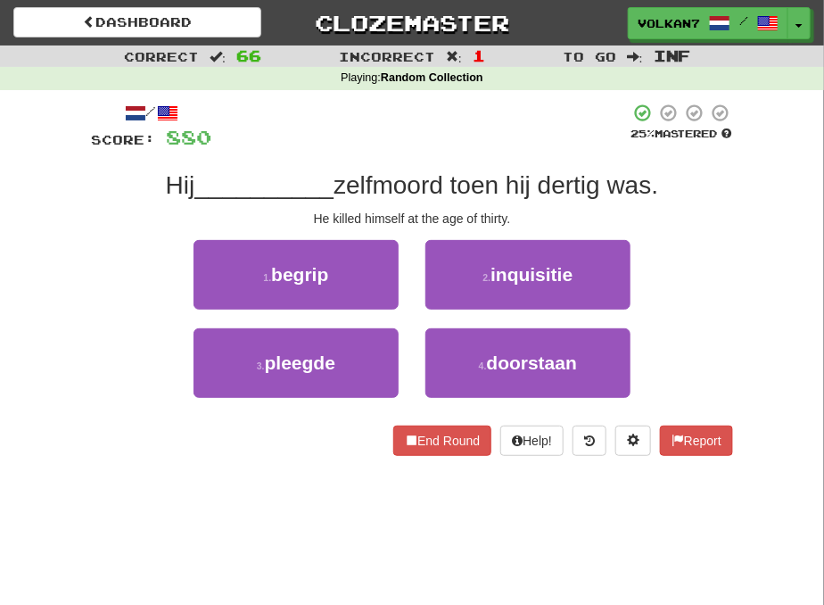
click at [479, 111] on div at bounding box center [420, 127] width 418 height 49
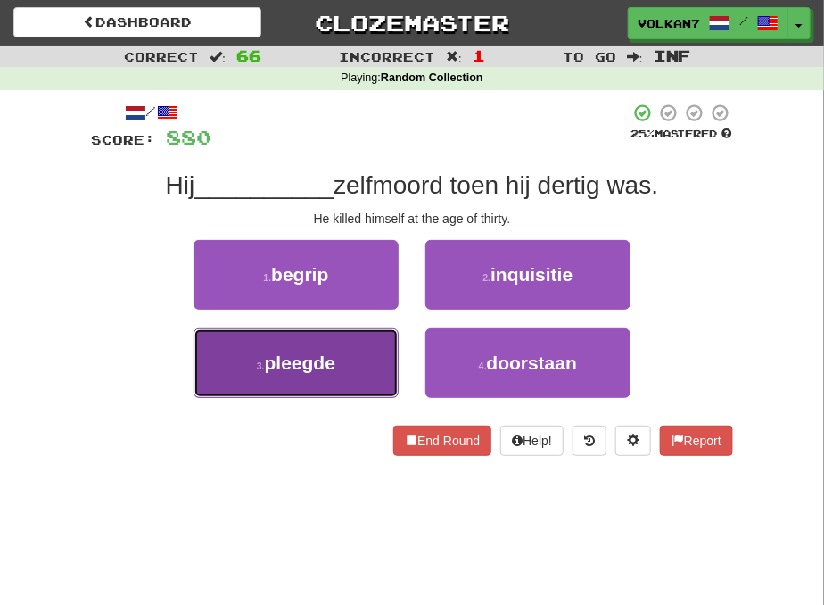
click at [363, 359] on button "3 . pleegde" at bounding box center [296, 363] width 205 height 70
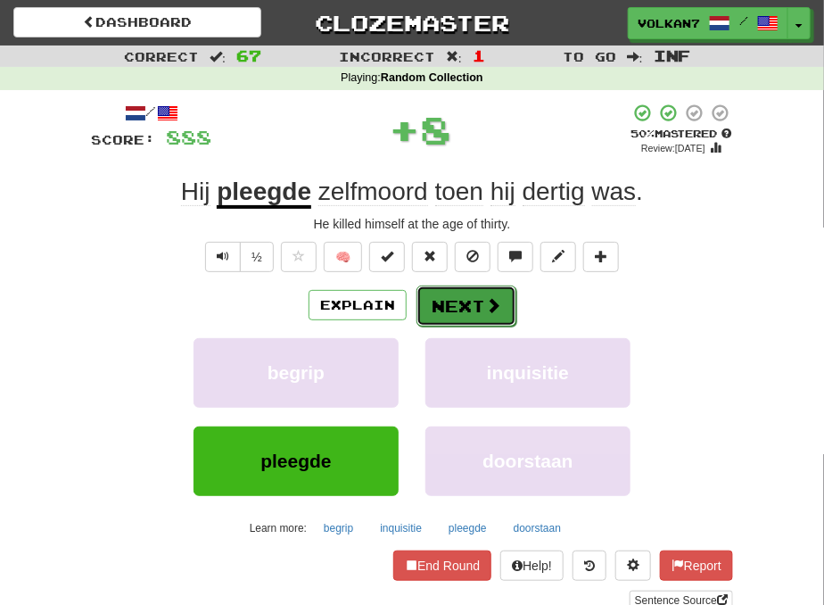
click at [474, 304] on button "Next" at bounding box center [467, 305] width 100 height 41
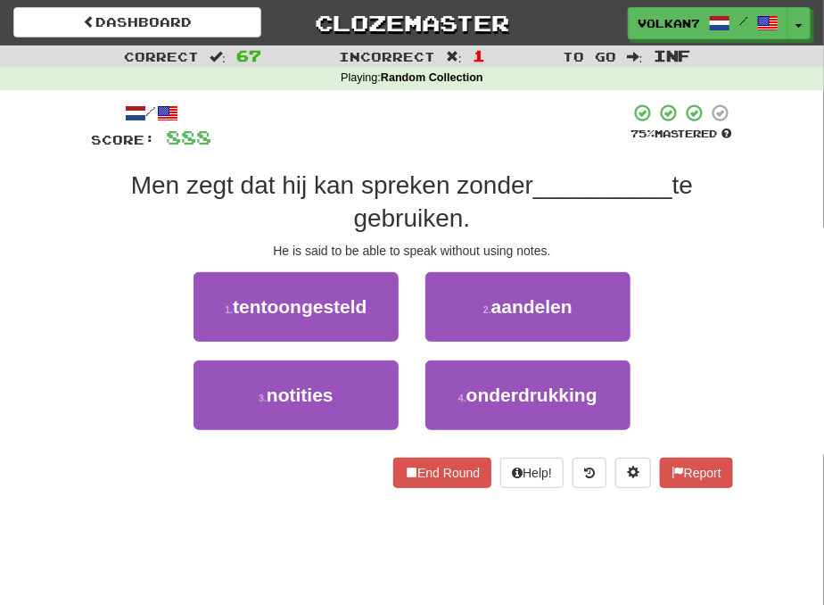
click at [514, 128] on div at bounding box center [420, 127] width 418 height 49
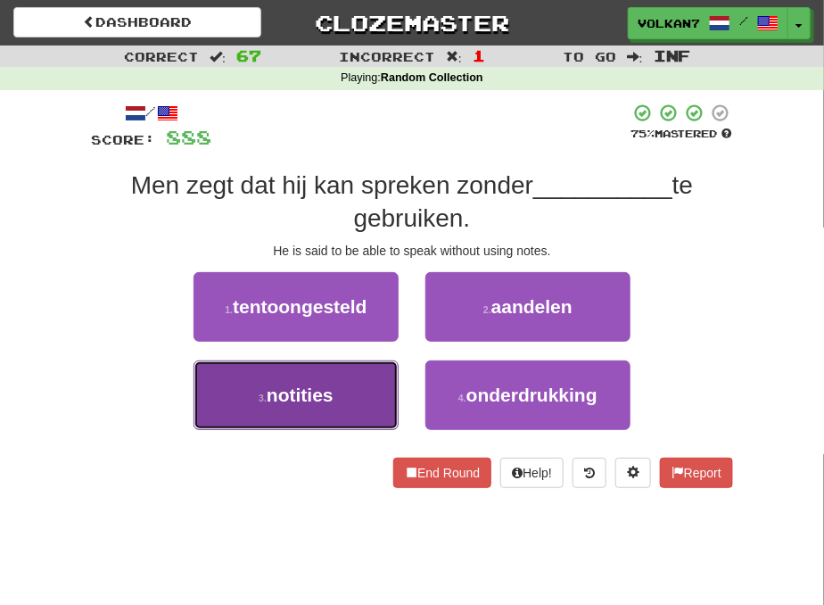
click at [367, 397] on button "3 . notities" at bounding box center [296, 395] width 205 height 70
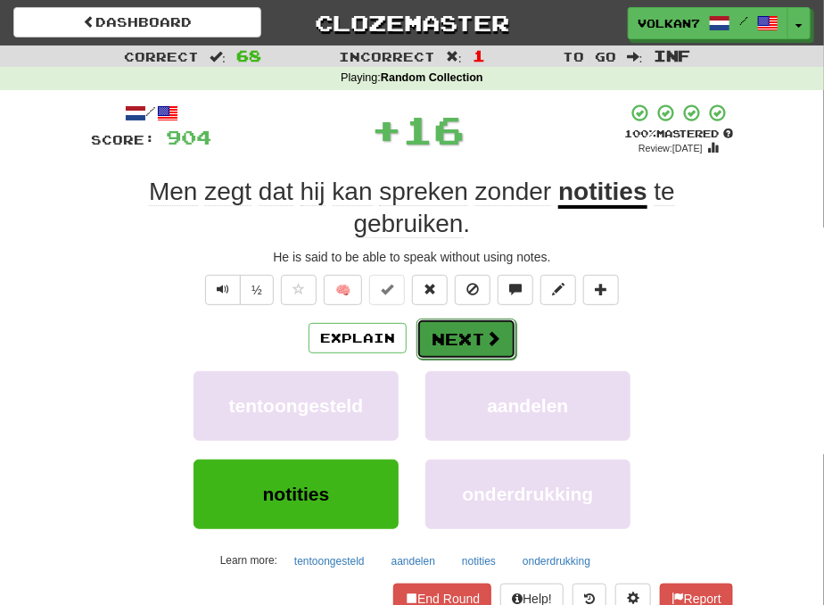
click at [449, 331] on button "Next" at bounding box center [467, 338] width 100 height 41
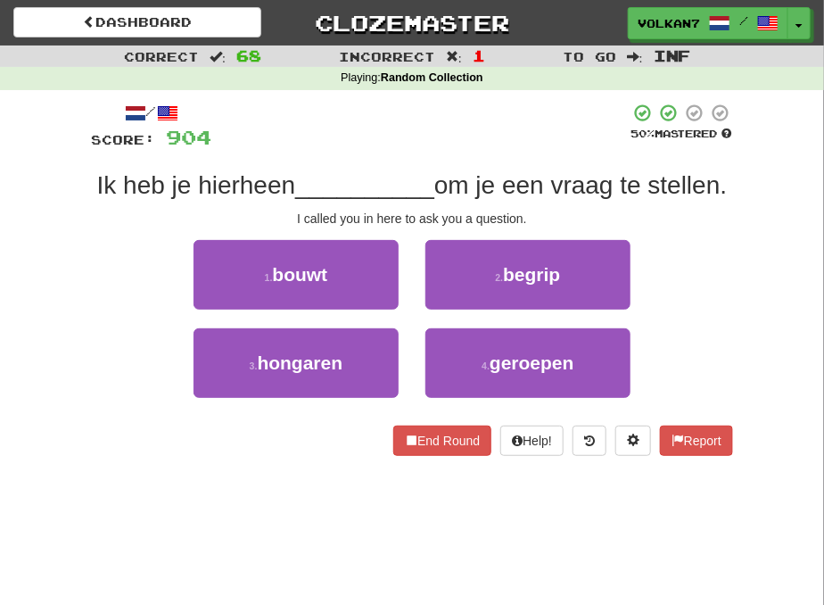
click at [456, 117] on div at bounding box center [420, 127] width 418 height 49
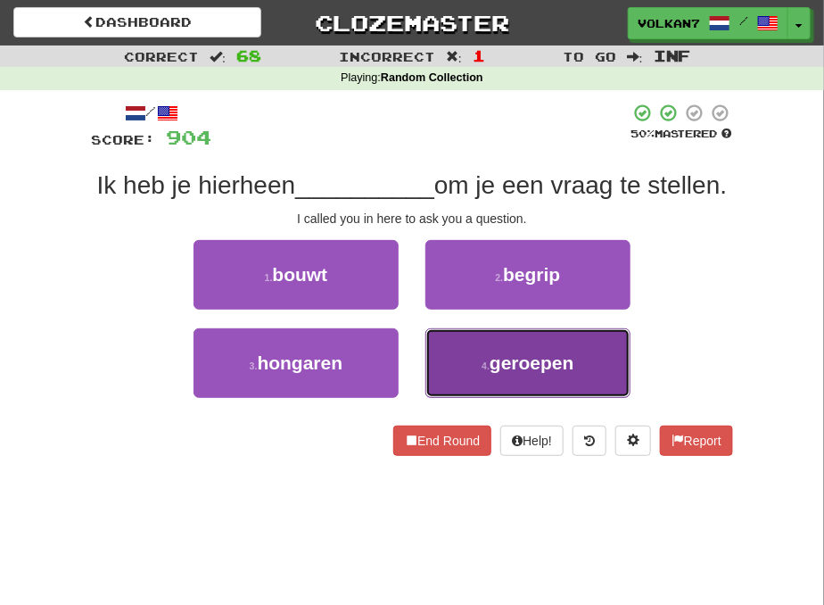
click at [524, 398] on button "4 . geroepen" at bounding box center [527, 363] width 205 height 70
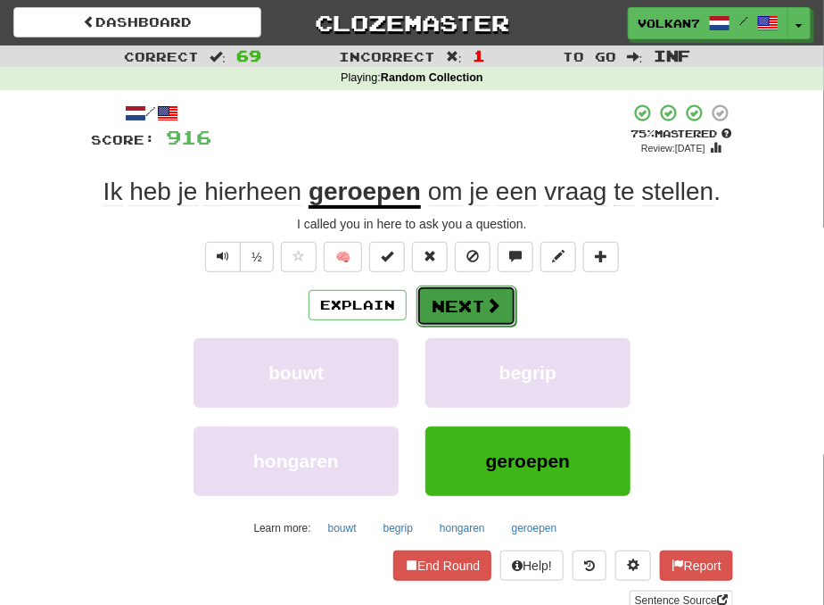
click at [460, 319] on button "Next" at bounding box center [467, 305] width 100 height 41
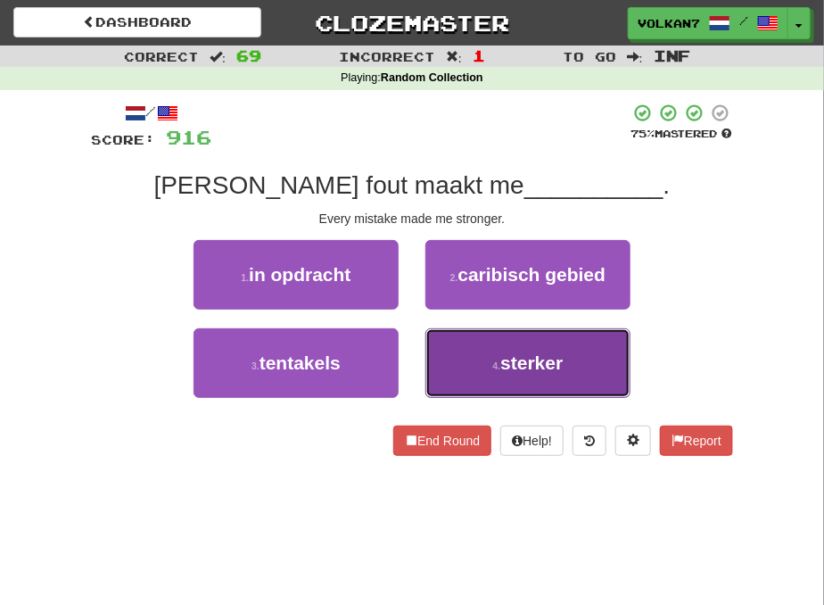
click at [471, 378] on button "4 . sterker" at bounding box center [527, 363] width 205 height 70
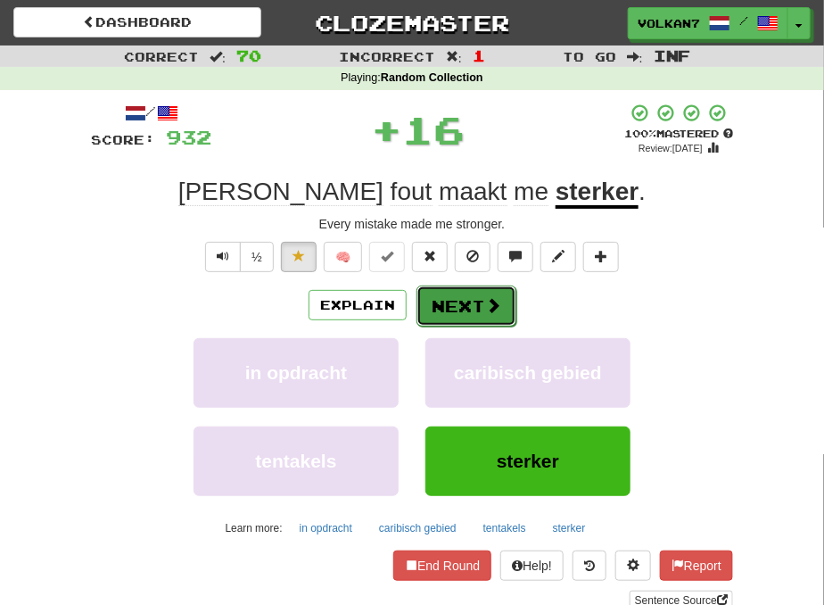
click at [458, 312] on button "Next" at bounding box center [467, 305] width 100 height 41
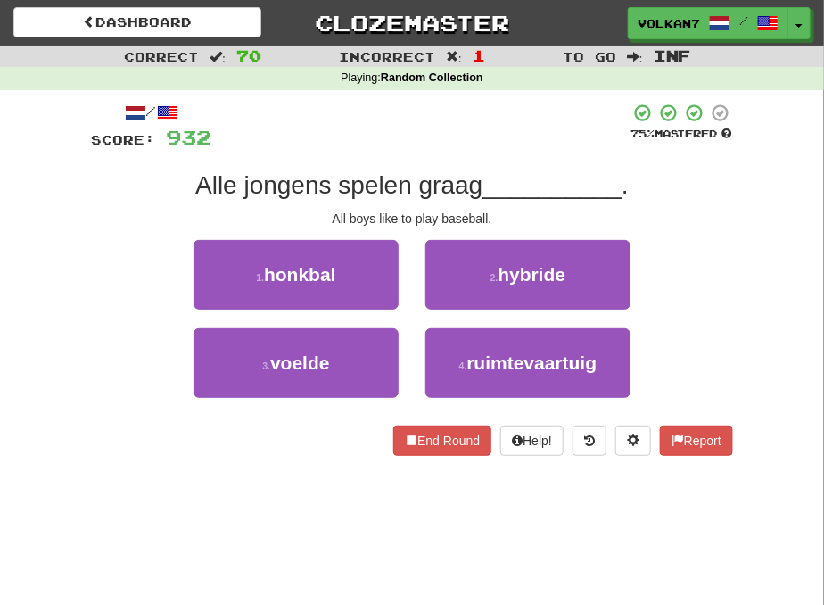
click at [469, 120] on div at bounding box center [420, 127] width 418 height 49
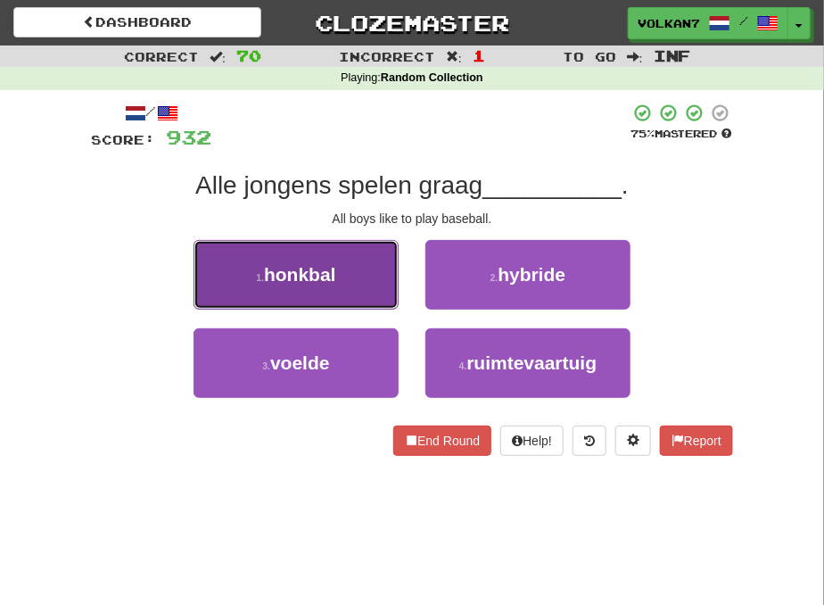
click at [343, 254] on button "1 . honkbal" at bounding box center [296, 275] width 205 height 70
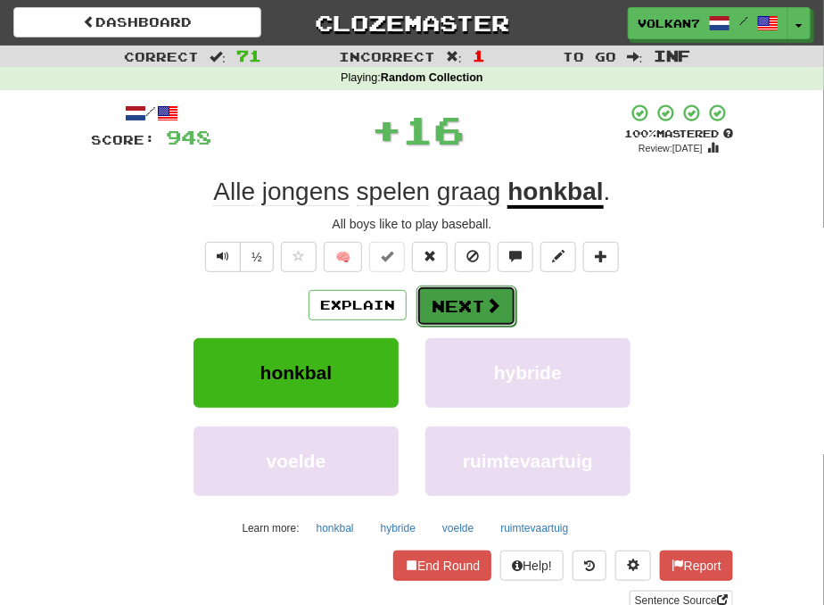
click at [475, 315] on button "Next" at bounding box center [467, 305] width 100 height 41
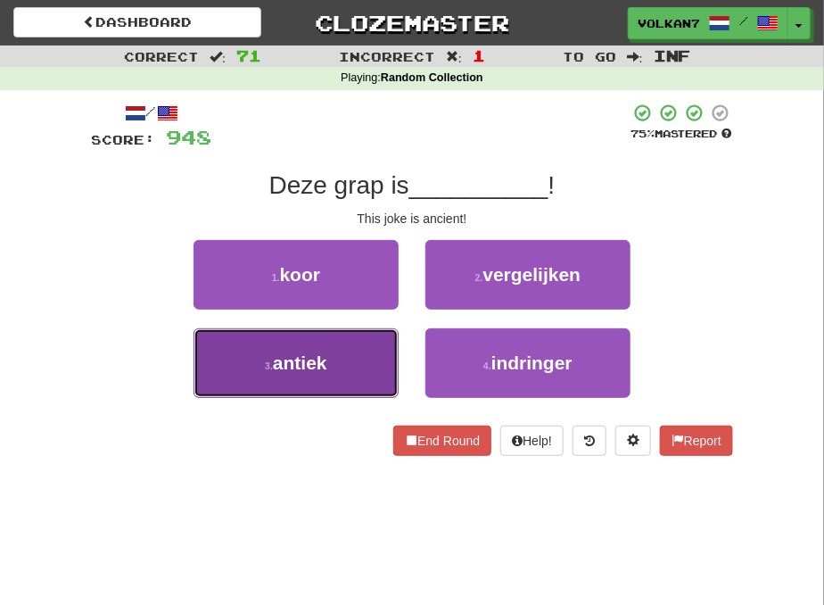
click at [377, 355] on button "3 . antiek" at bounding box center [296, 363] width 205 height 70
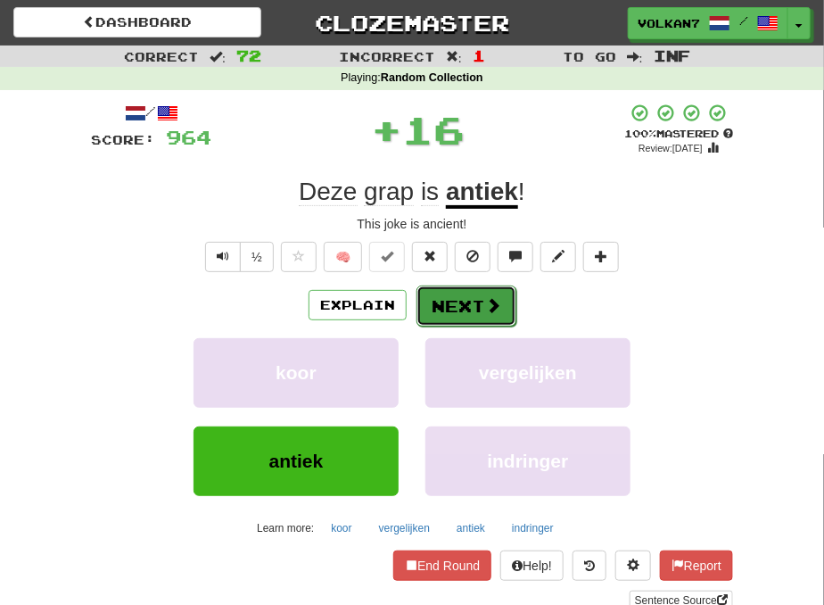
click at [467, 310] on button "Next" at bounding box center [467, 305] width 100 height 41
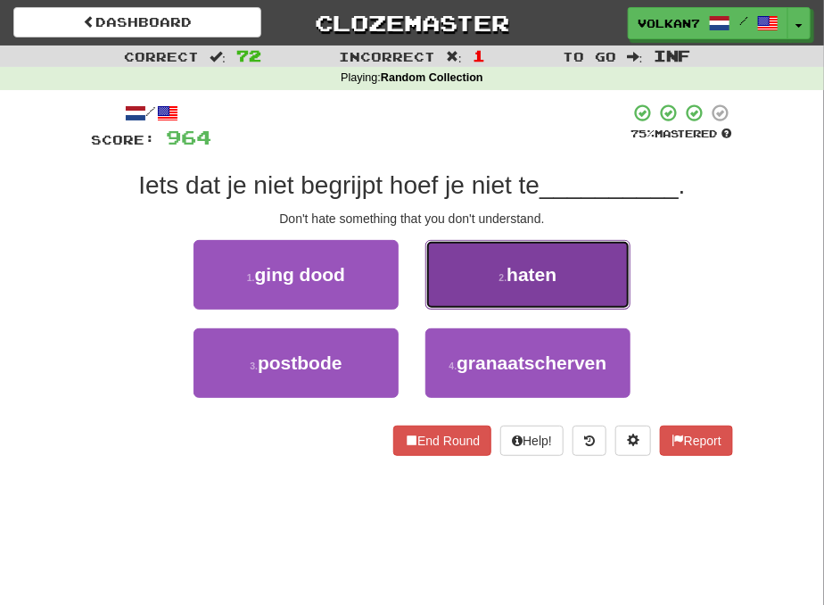
click at [491, 278] on button "2 . haten" at bounding box center [527, 275] width 205 height 70
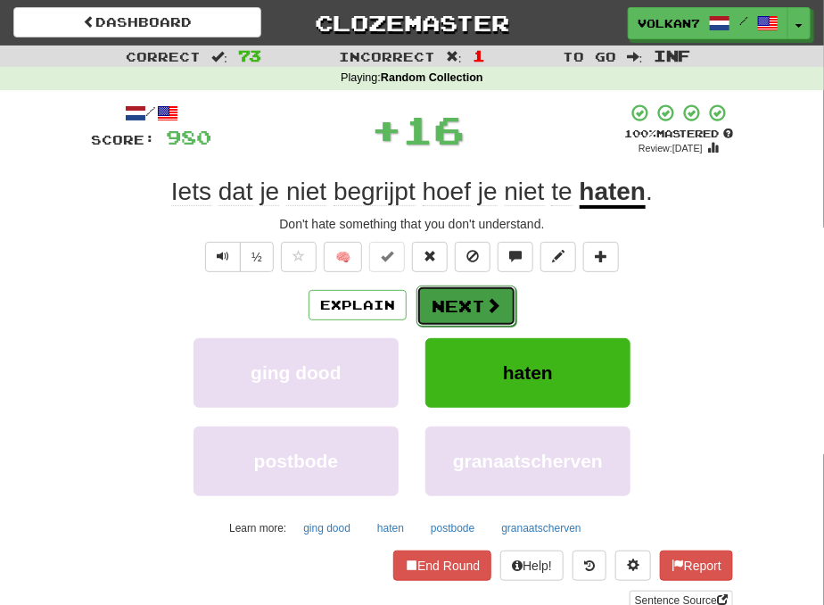
click at [468, 307] on button "Next" at bounding box center [467, 305] width 100 height 41
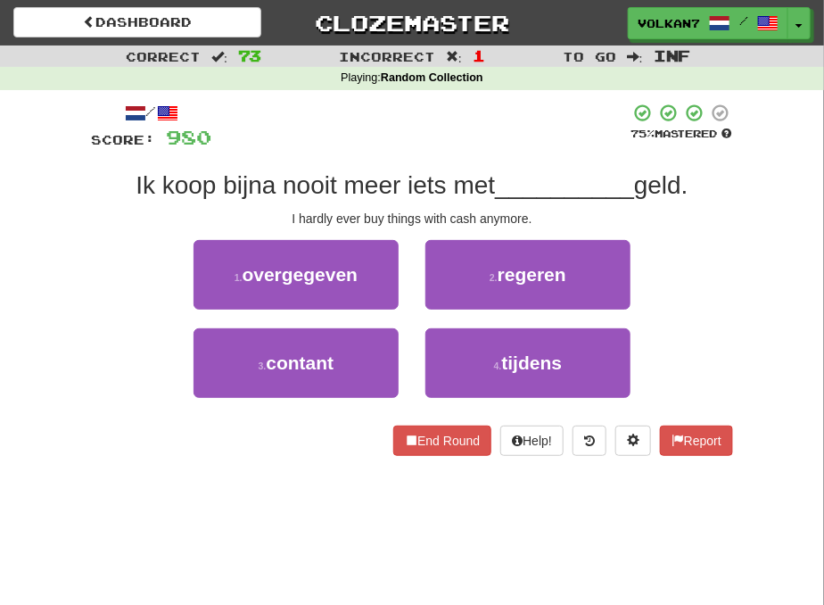
click at [449, 138] on div at bounding box center [420, 127] width 418 height 49
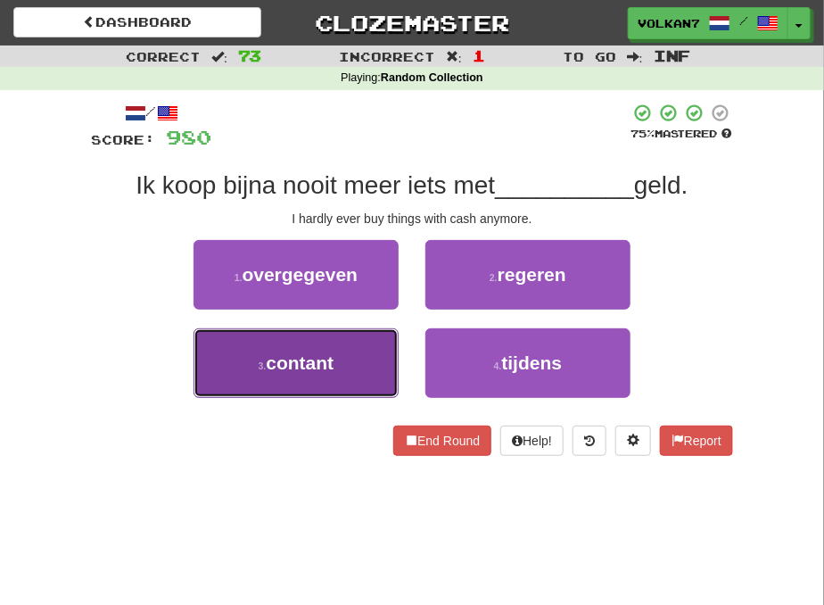
click at [331, 354] on span "contant" at bounding box center [300, 362] width 68 height 21
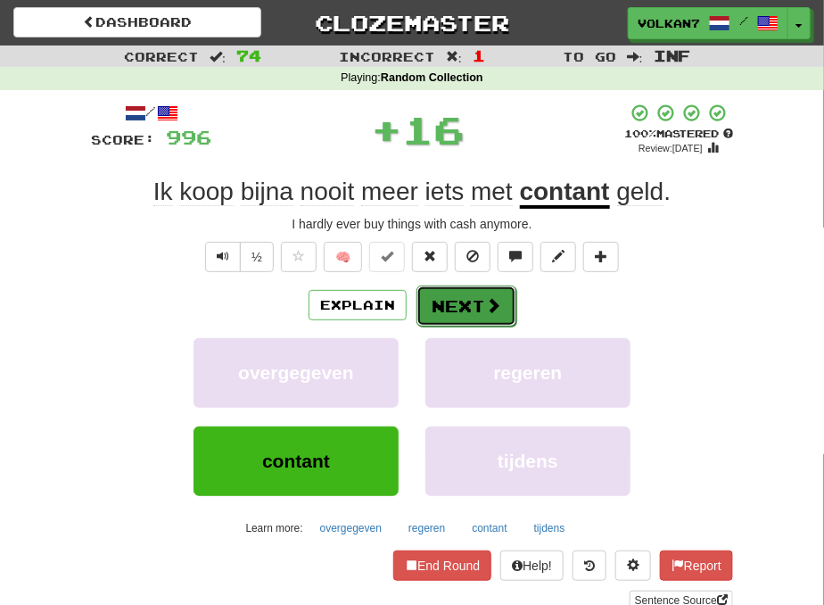
click at [460, 310] on button "Next" at bounding box center [467, 305] width 100 height 41
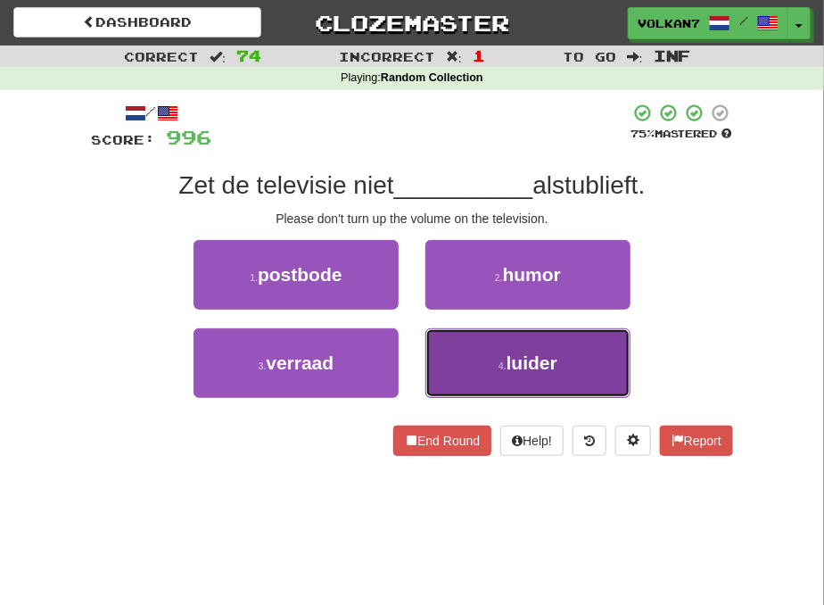
click at [521, 378] on button "4 . luider" at bounding box center [527, 363] width 205 height 70
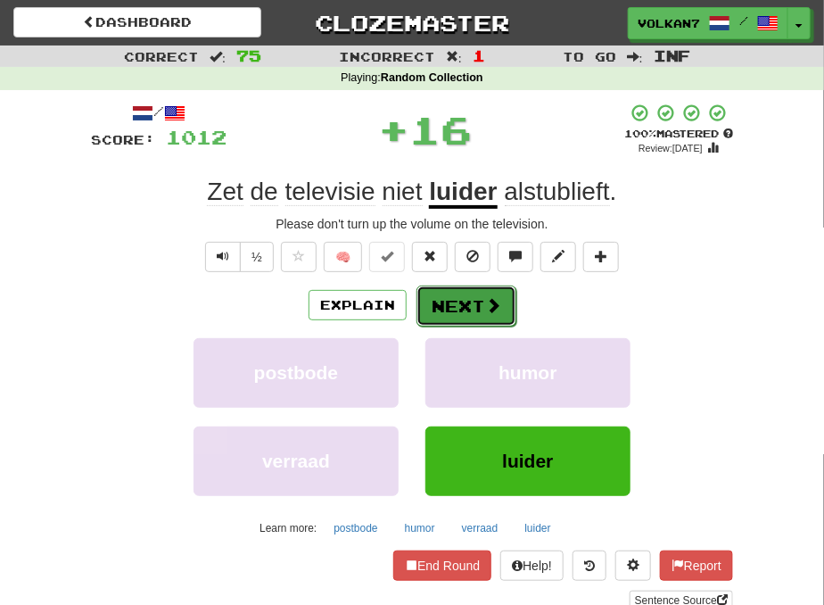
click at [449, 299] on button "Next" at bounding box center [467, 305] width 100 height 41
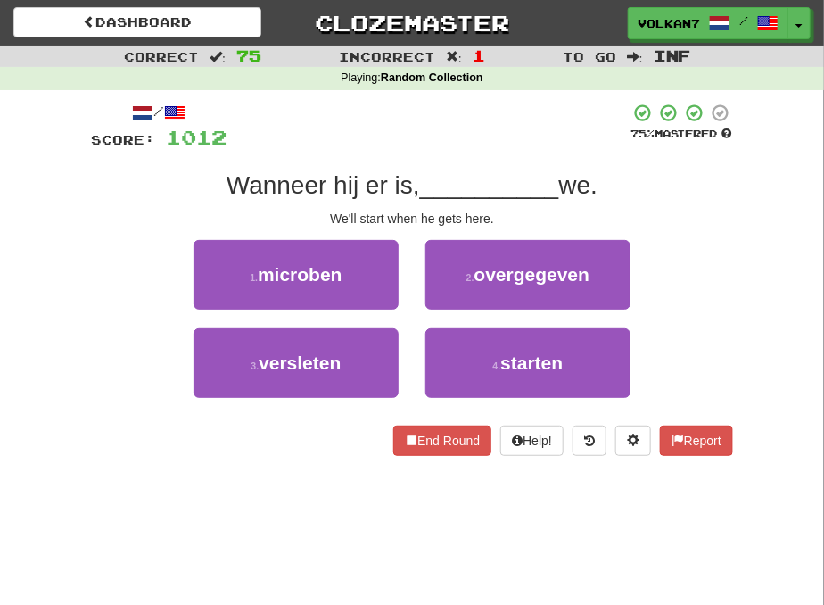
click at [482, 123] on div at bounding box center [428, 127] width 403 height 49
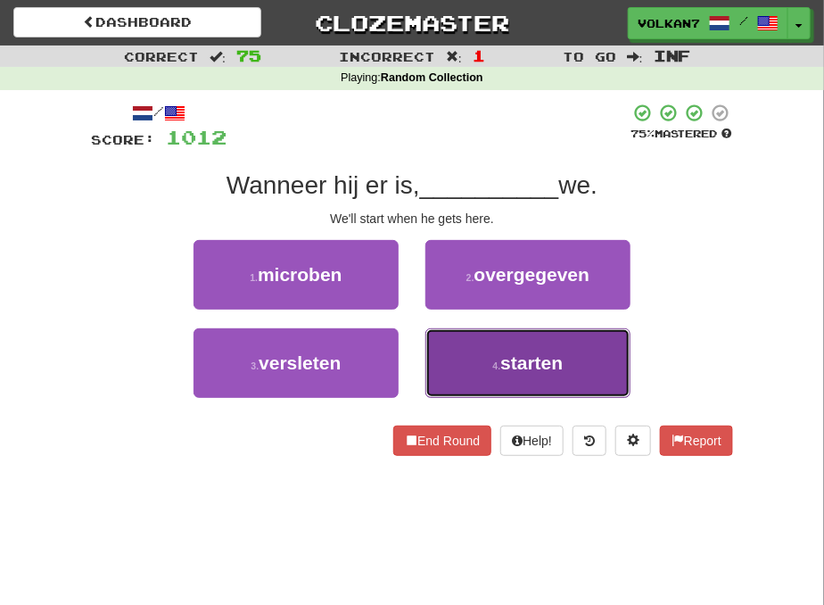
click at [503, 348] on button "4 . starten" at bounding box center [527, 363] width 205 height 70
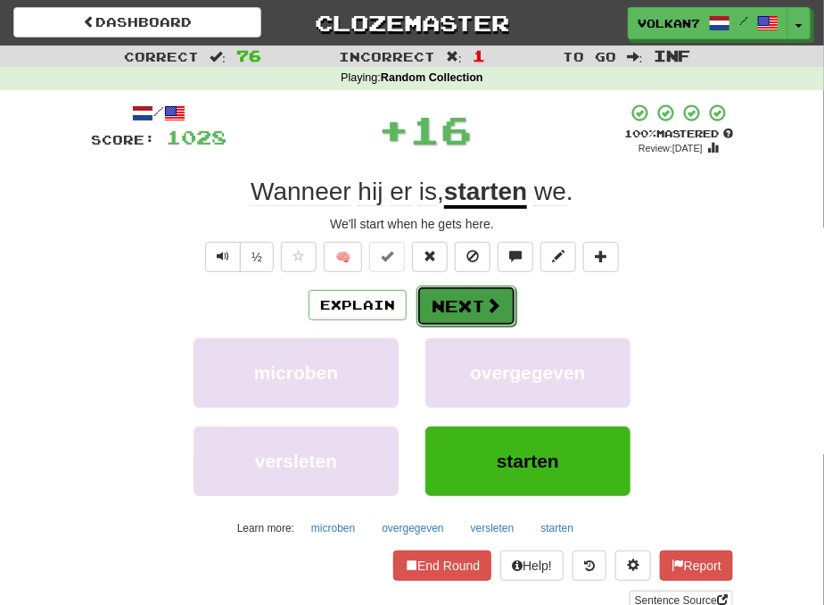
click at [464, 307] on button "Next" at bounding box center [467, 305] width 100 height 41
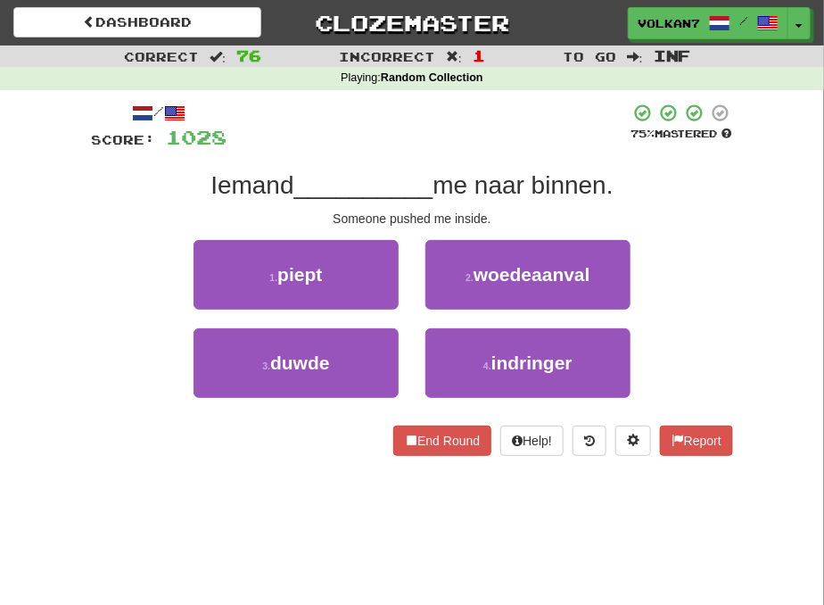
click at [461, 128] on div at bounding box center [428, 127] width 403 height 49
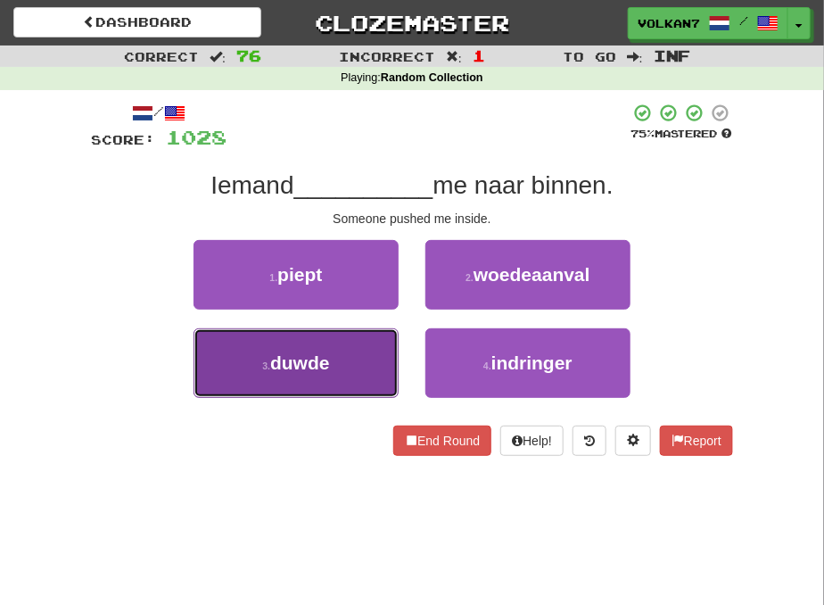
click at [326, 346] on button "3 . duwde" at bounding box center [296, 363] width 205 height 70
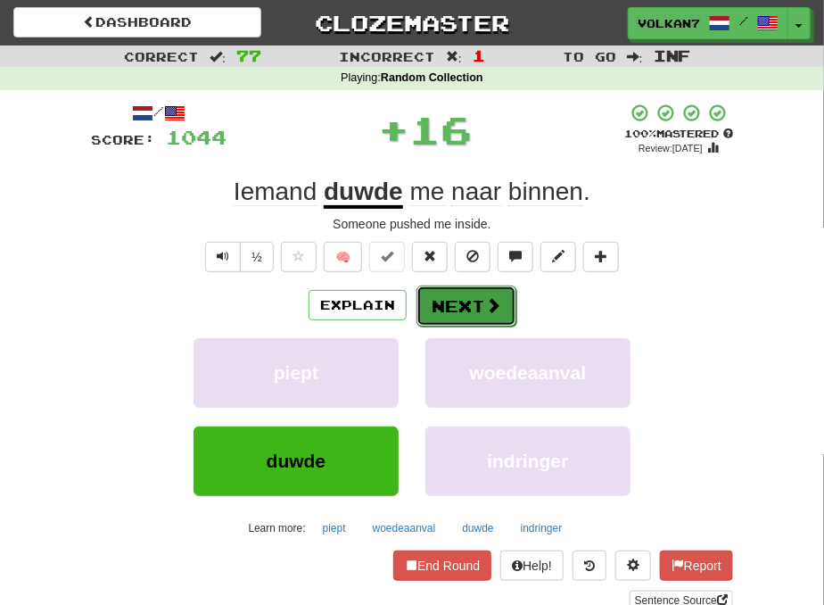
click at [464, 296] on button "Next" at bounding box center [467, 305] width 100 height 41
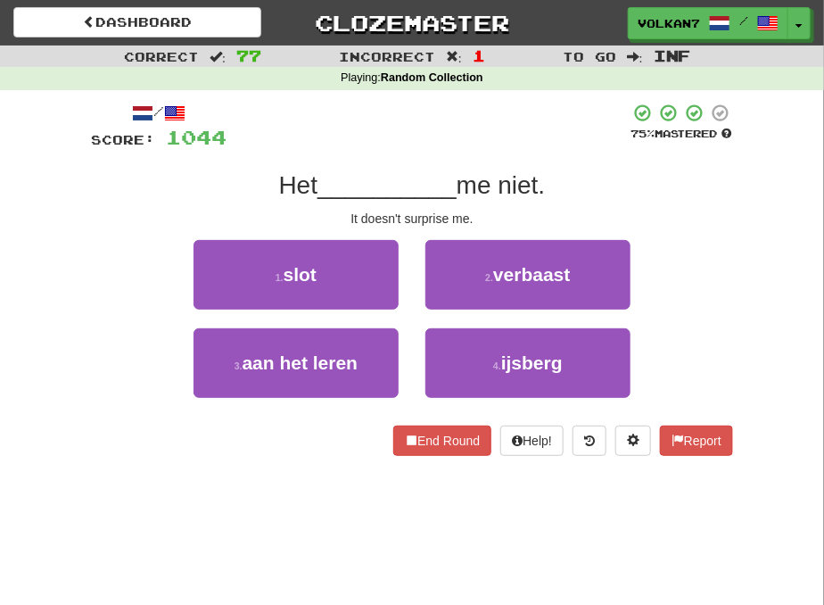
click at [465, 143] on div at bounding box center [428, 127] width 403 height 49
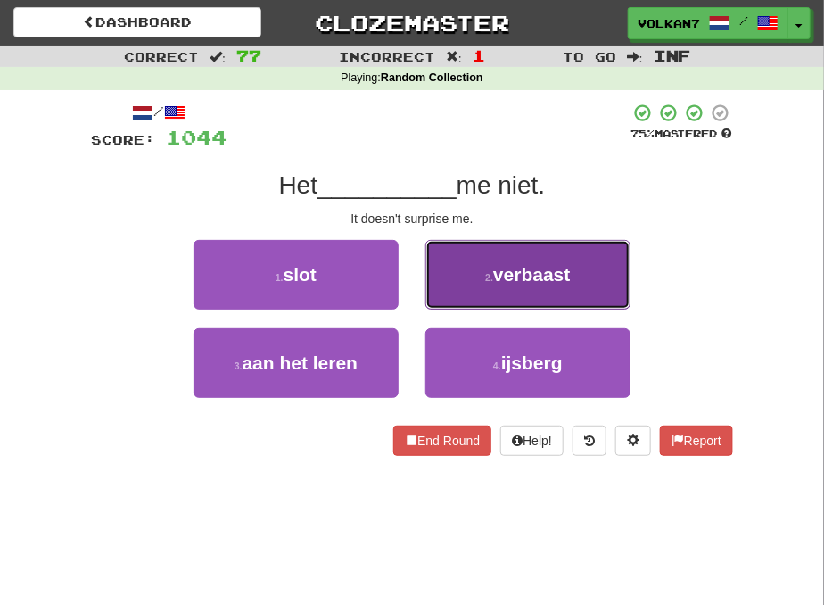
click at [506, 280] on span "verbaast" at bounding box center [531, 274] width 77 height 21
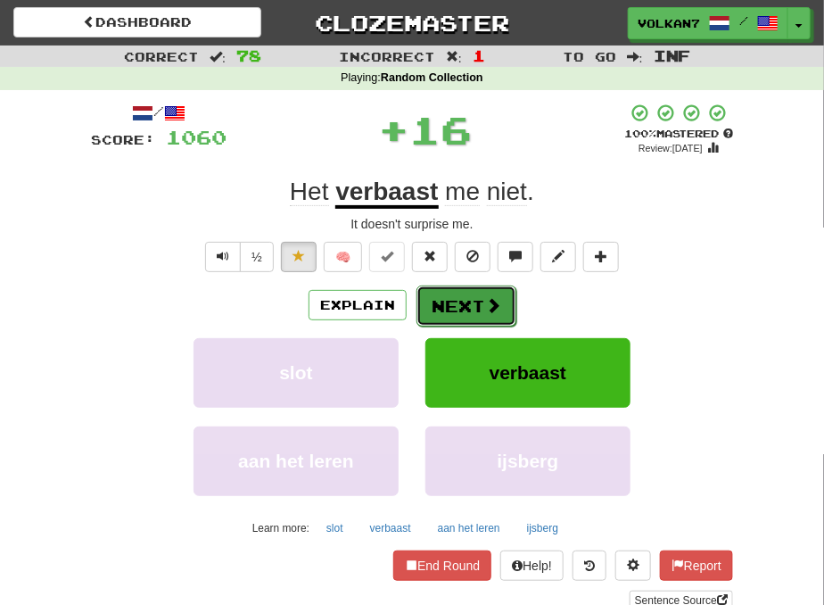
click at [467, 298] on button "Next" at bounding box center [467, 305] width 100 height 41
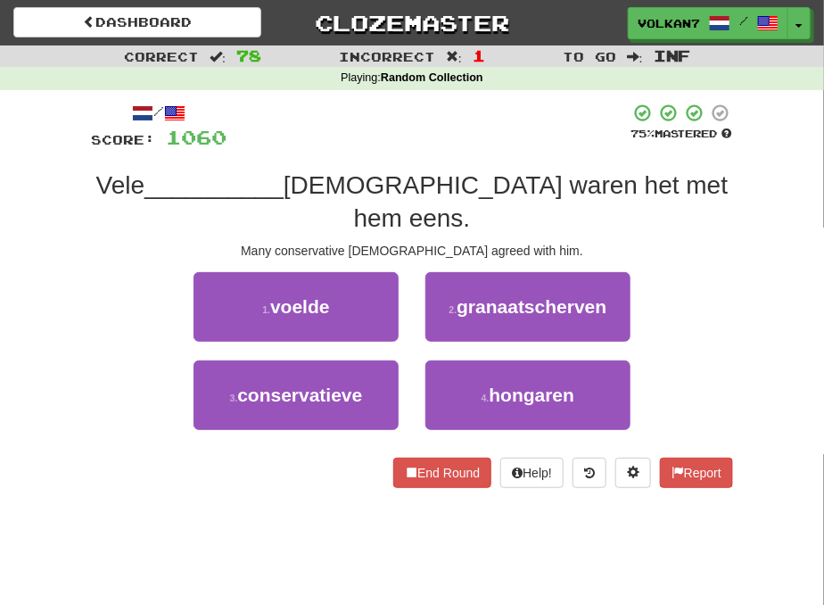
click at [475, 141] on div at bounding box center [428, 127] width 403 height 49
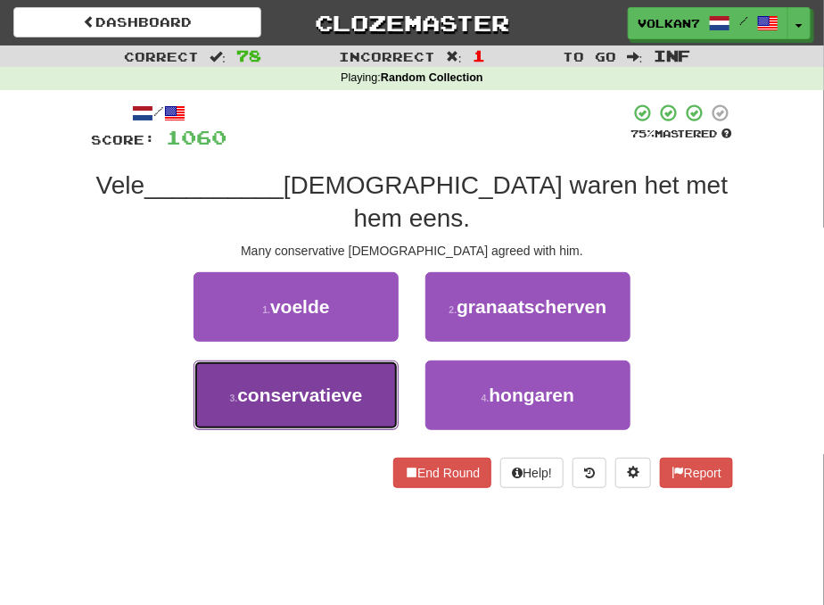
click at [324, 384] on span "conservatieve" at bounding box center [299, 394] width 125 height 21
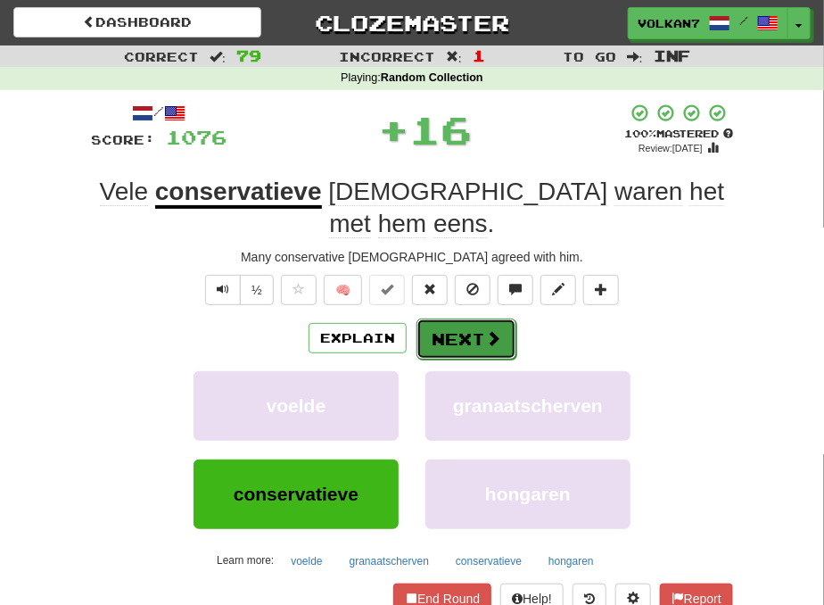
click at [459, 328] on button "Next" at bounding box center [467, 338] width 100 height 41
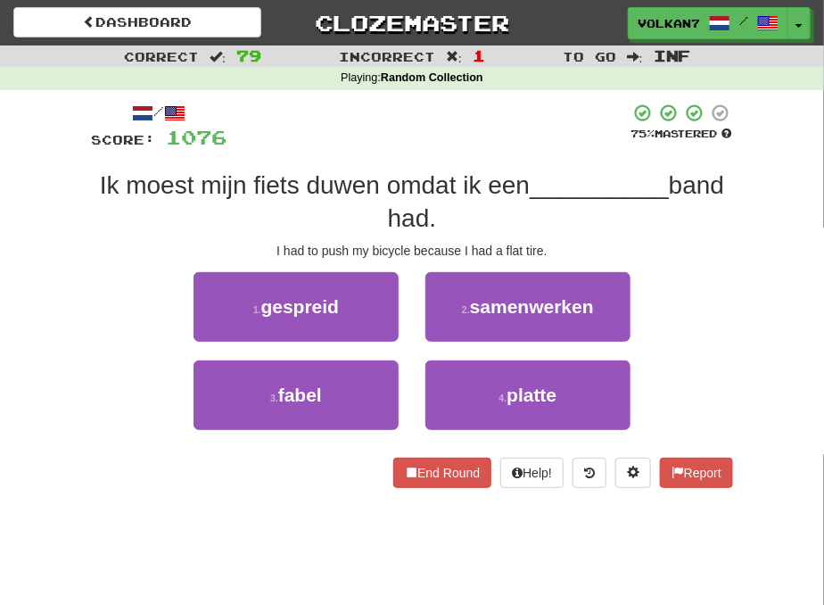
click at [457, 134] on div at bounding box center [428, 127] width 403 height 49
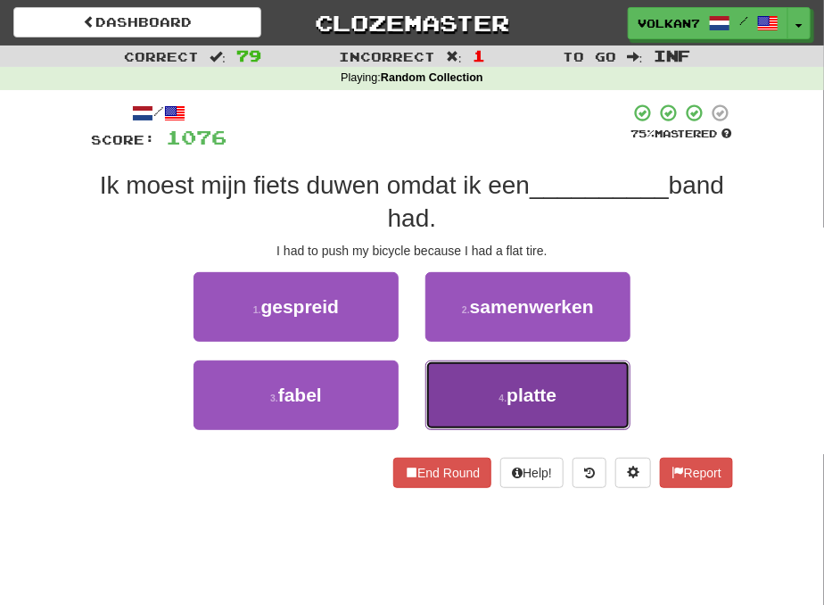
click at [526, 409] on button "4 . platte" at bounding box center [527, 395] width 205 height 70
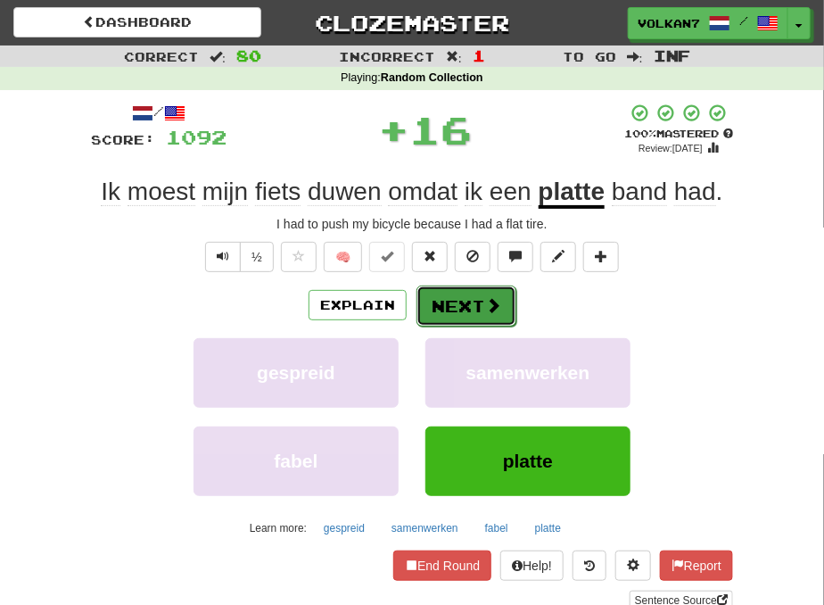
click at [468, 310] on button "Next" at bounding box center [467, 305] width 100 height 41
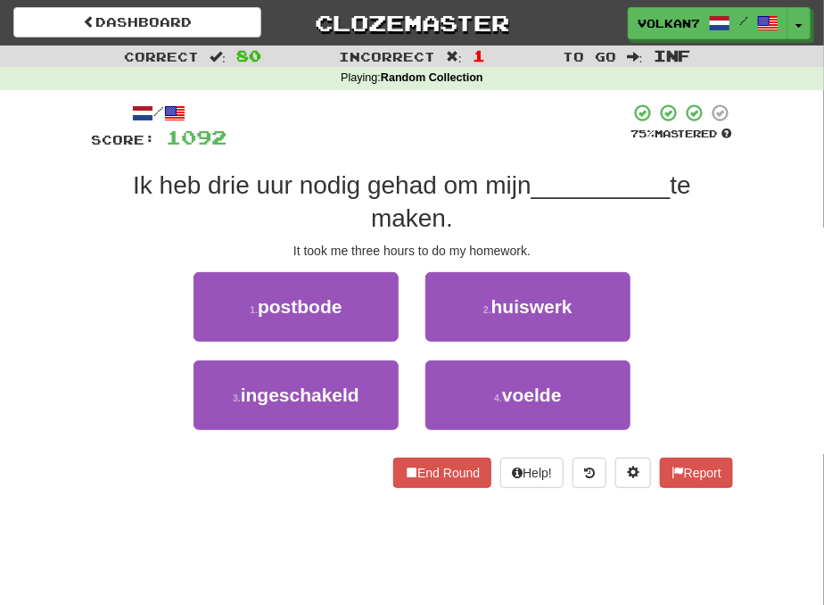
click at [510, 118] on div at bounding box center [428, 127] width 403 height 49
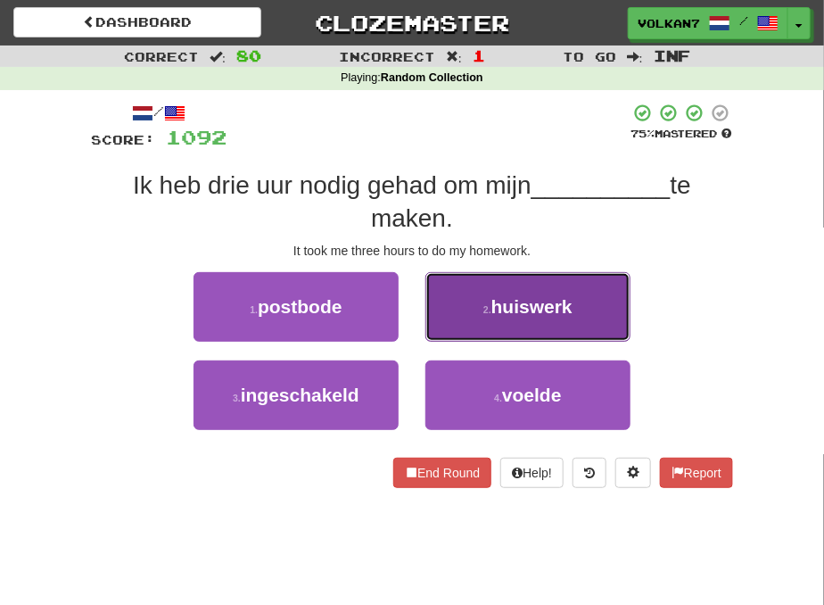
click at [507, 316] on span "huiswerk" at bounding box center [531, 306] width 81 height 21
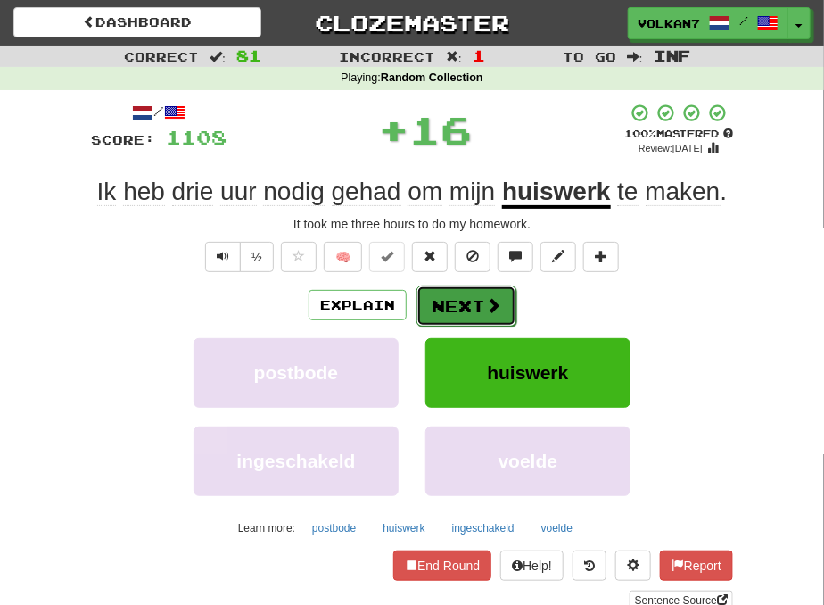
click at [453, 303] on button "Next" at bounding box center [467, 305] width 100 height 41
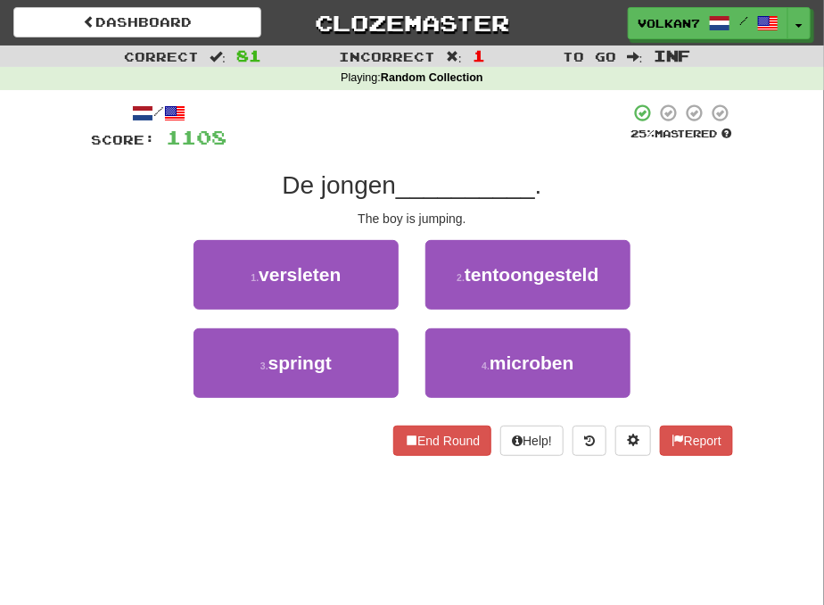
click at [466, 112] on div at bounding box center [428, 127] width 403 height 49
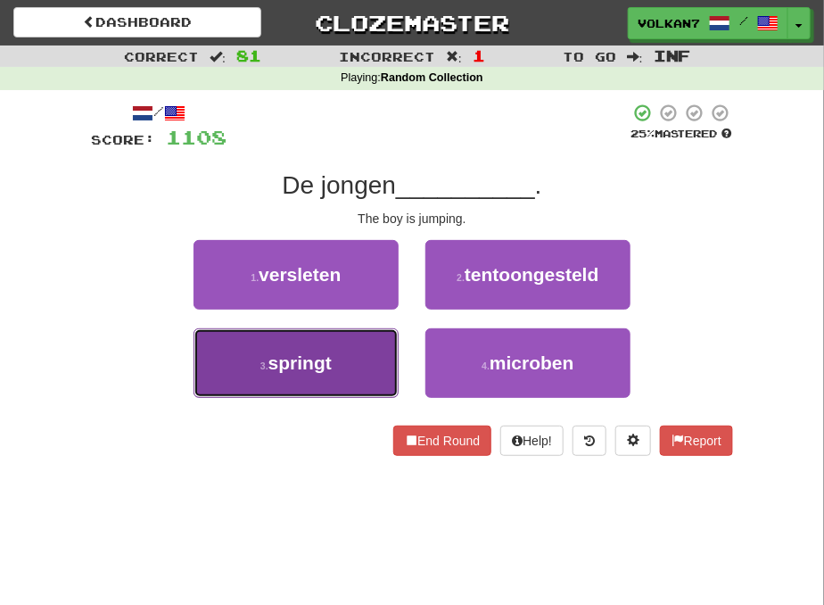
click at [364, 354] on button "3 . springt" at bounding box center [296, 363] width 205 height 70
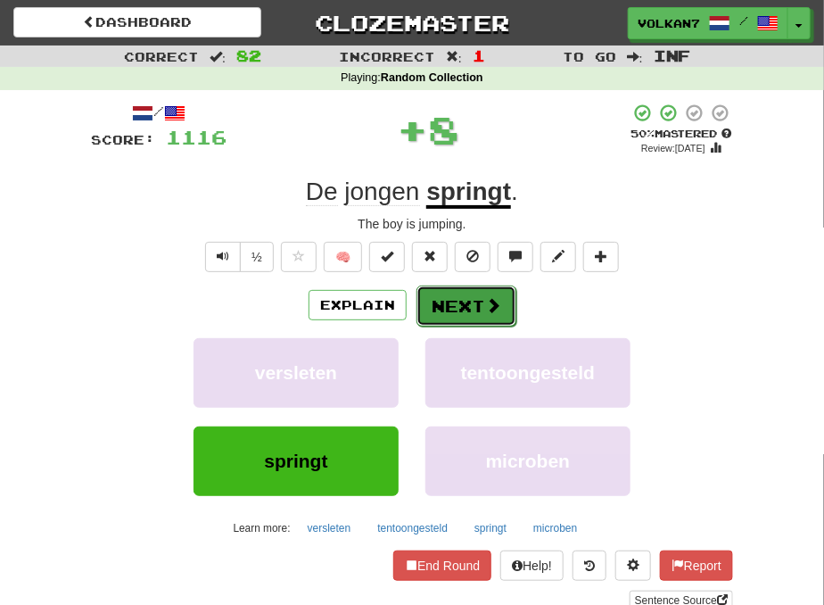
click at [457, 300] on button "Next" at bounding box center [467, 305] width 100 height 41
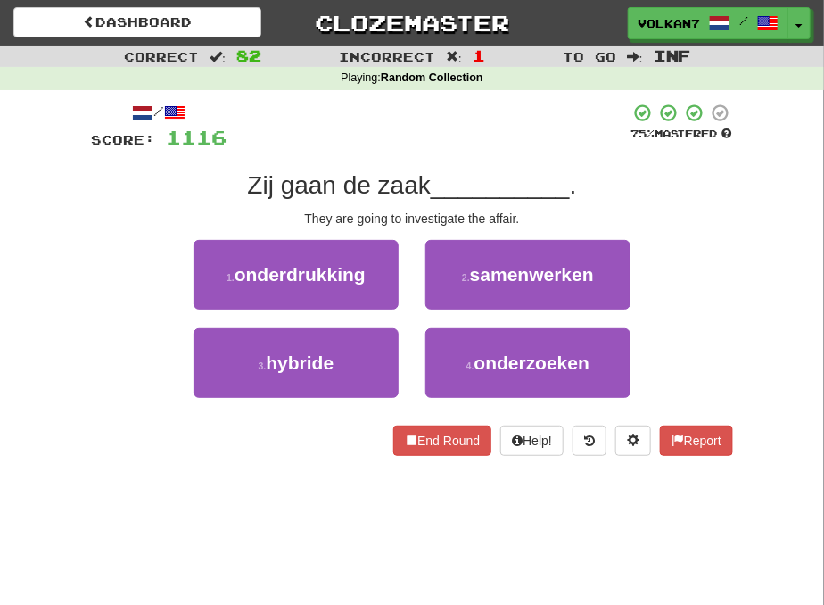
click at [475, 130] on div at bounding box center [428, 127] width 403 height 49
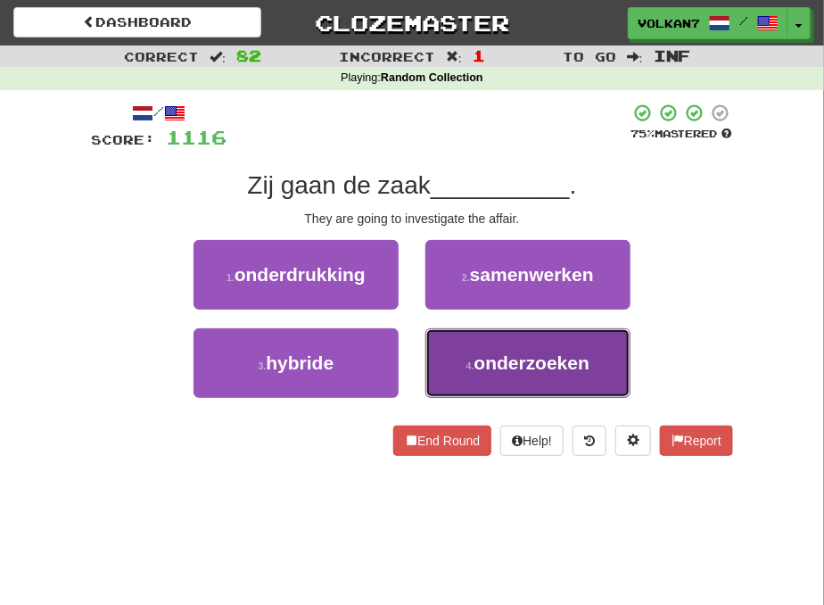
click at [492, 342] on button "4 . onderzoeken" at bounding box center [527, 363] width 205 height 70
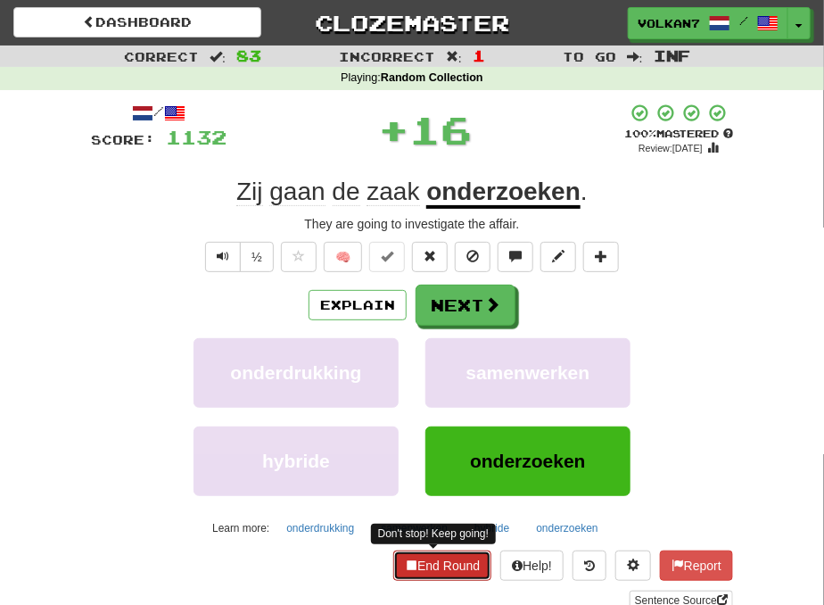
click at [462, 569] on button "End Round" at bounding box center [442, 565] width 98 height 30
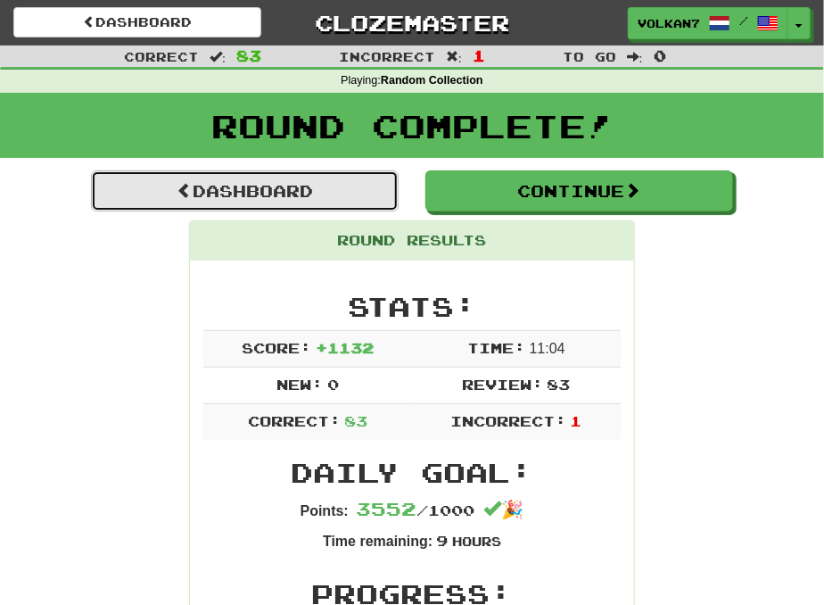
click at [290, 183] on link "Dashboard" at bounding box center [245, 190] width 308 height 41
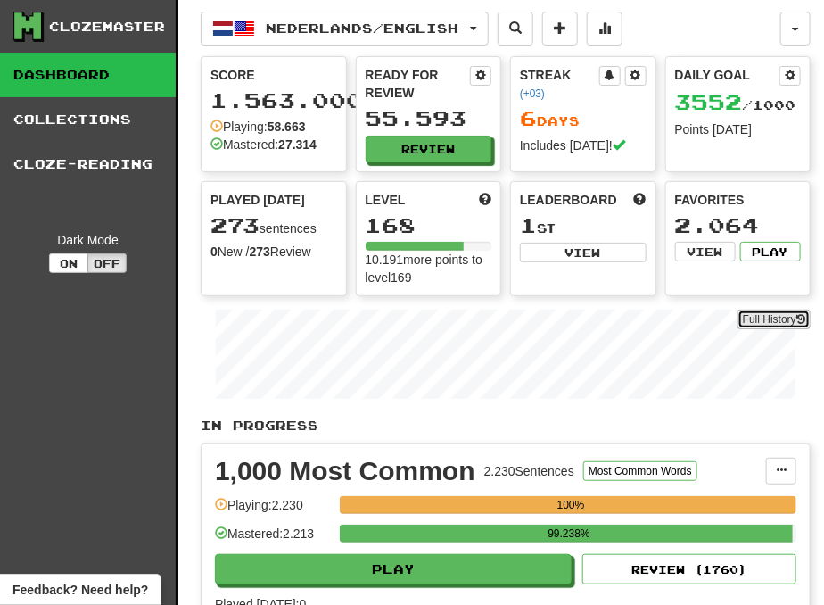
click at [760, 314] on link "Full History" at bounding box center [774, 320] width 73 height 20
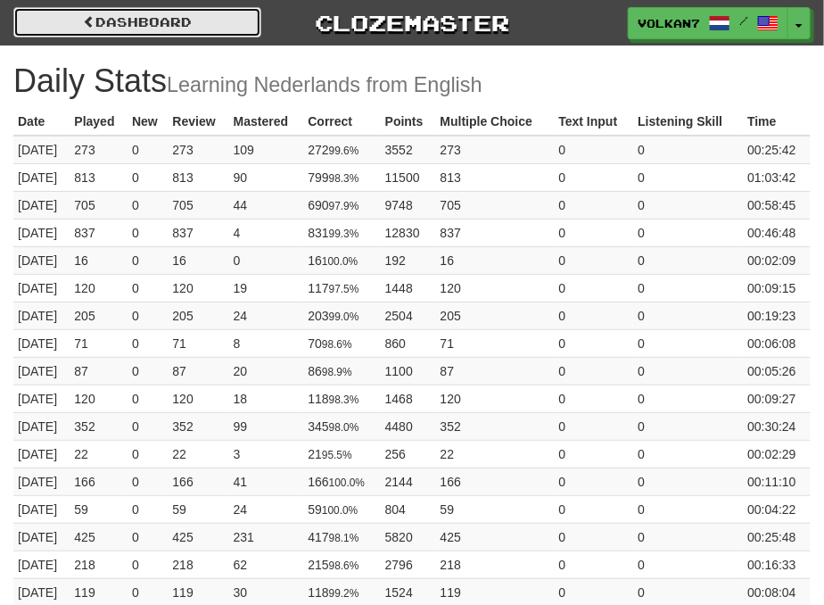
click at [194, 14] on link "Dashboard" at bounding box center [137, 22] width 248 height 30
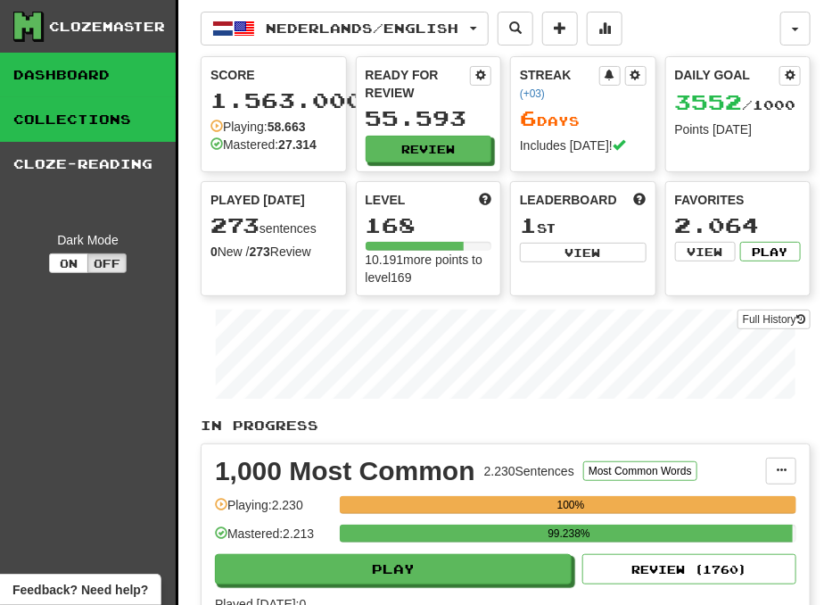
click at [128, 120] on link "Collections" at bounding box center [88, 119] width 176 height 45
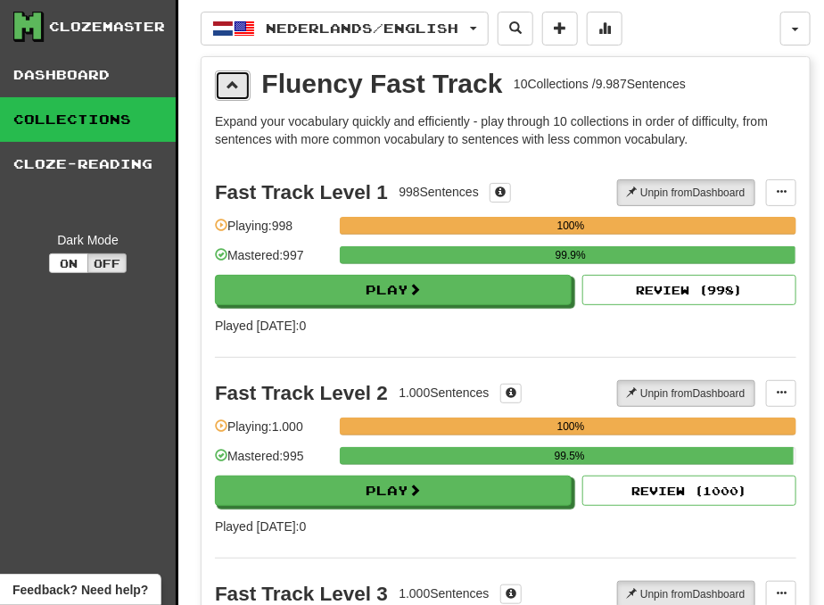
click at [238, 94] on button at bounding box center [233, 85] width 36 height 30
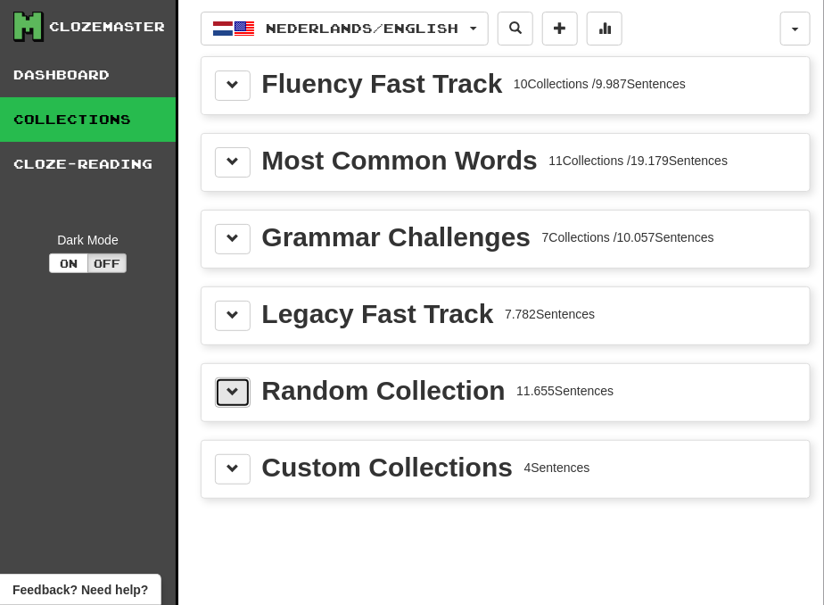
click at [244, 398] on button at bounding box center [233, 392] width 36 height 30
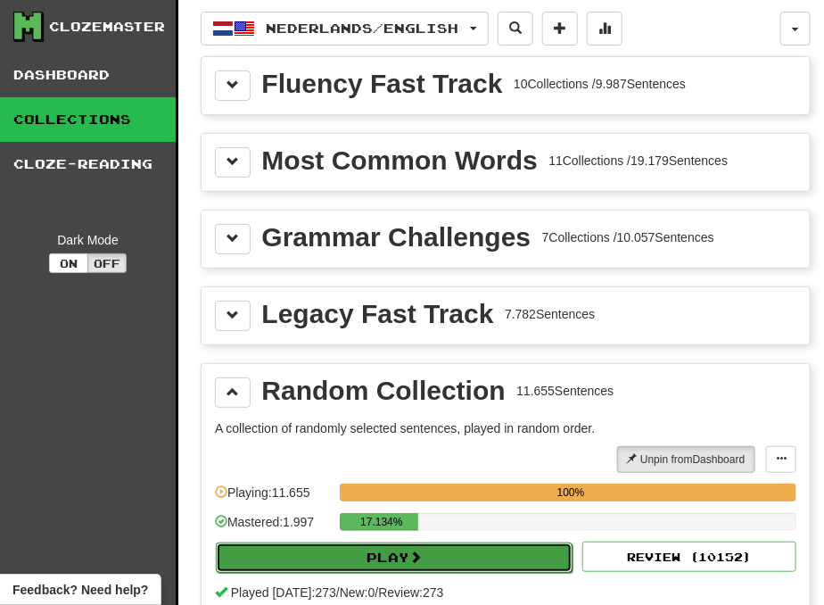
click at [377, 559] on button "Play" at bounding box center [394, 557] width 357 height 30
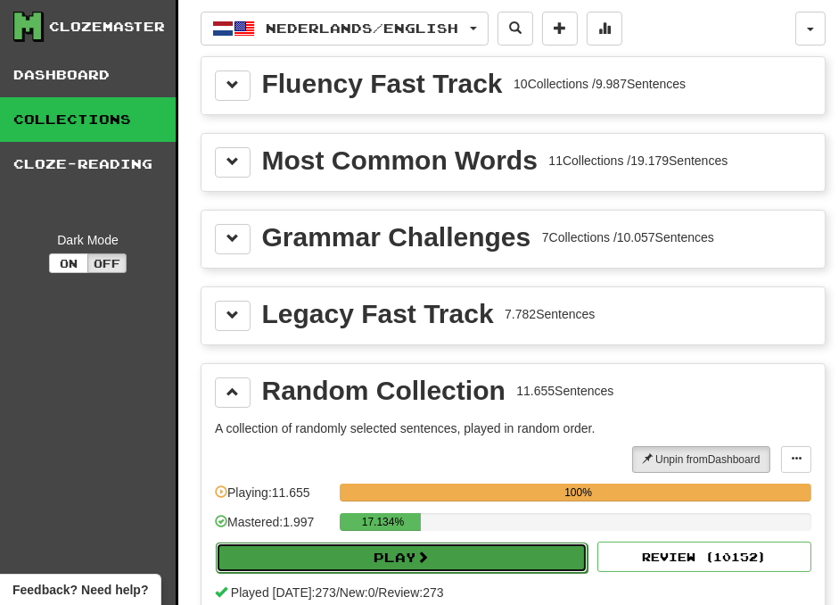
select select "********"
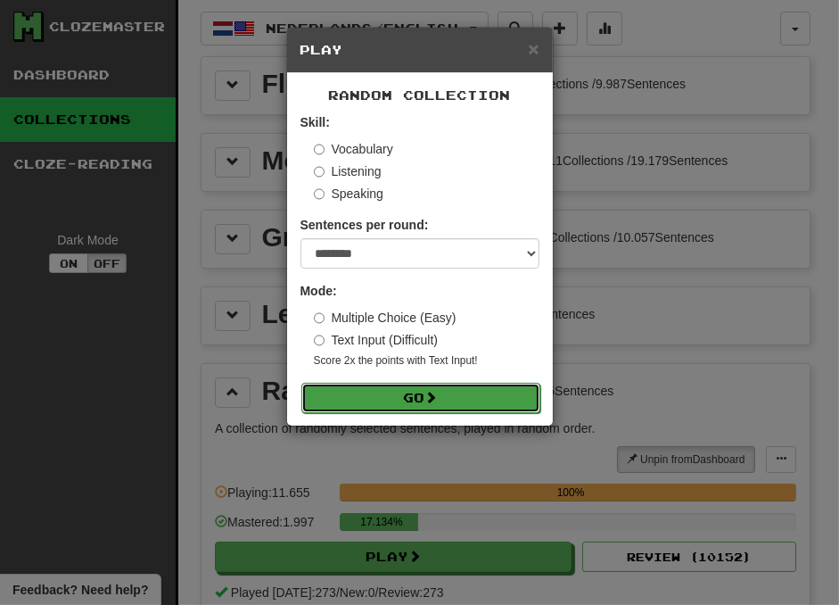
click at [435, 397] on span at bounding box center [431, 397] width 12 height 12
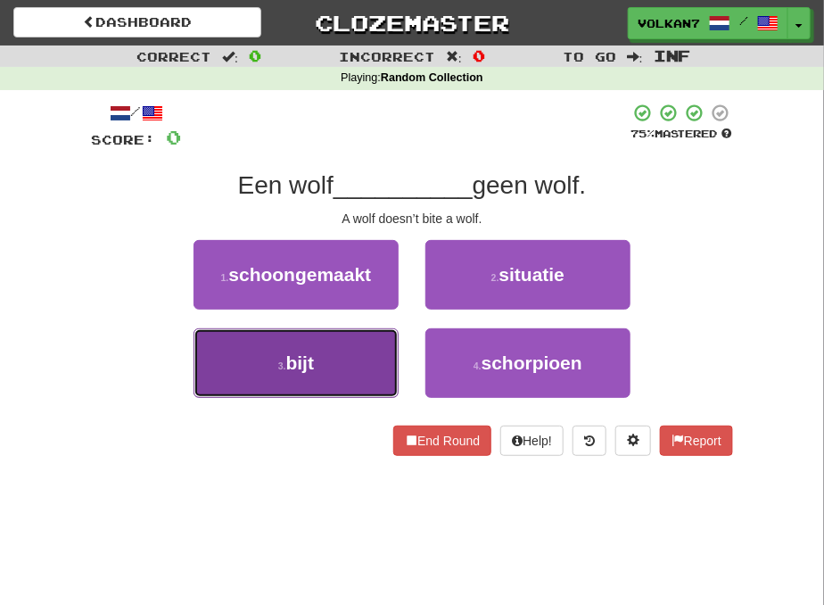
click at [373, 361] on button "3 . bijt" at bounding box center [296, 363] width 205 height 70
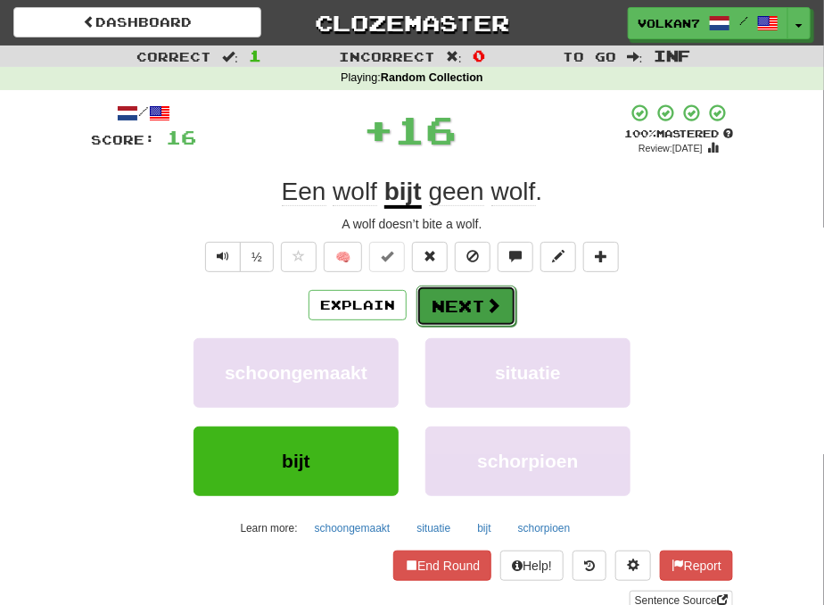
click at [455, 316] on button "Next" at bounding box center [467, 305] width 100 height 41
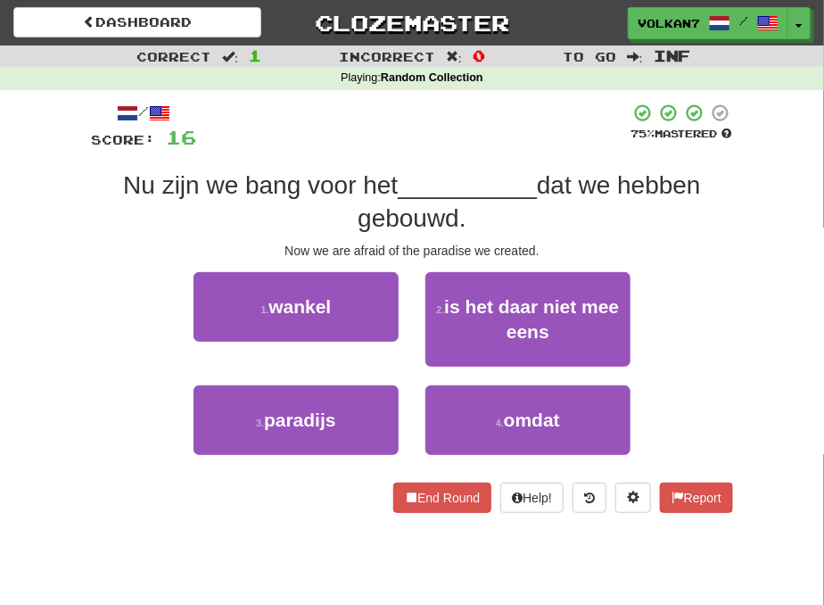
click at [459, 153] on div "/ Score: 16 75 % Mastered Nu zijn we bang voor het __________ dat we hebben geb…" at bounding box center [412, 308] width 642 height 410
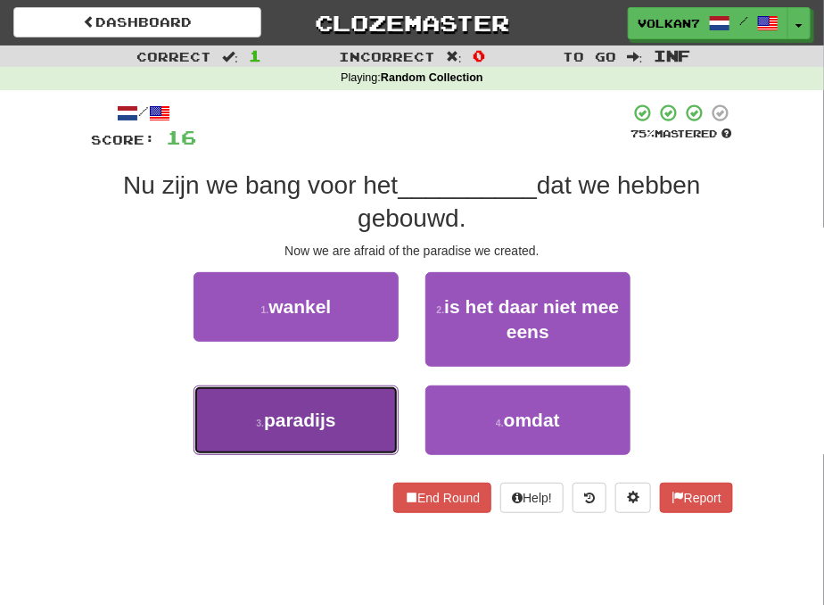
click at [351, 422] on button "3 . paradijs" at bounding box center [296, 420] width 205 height 70
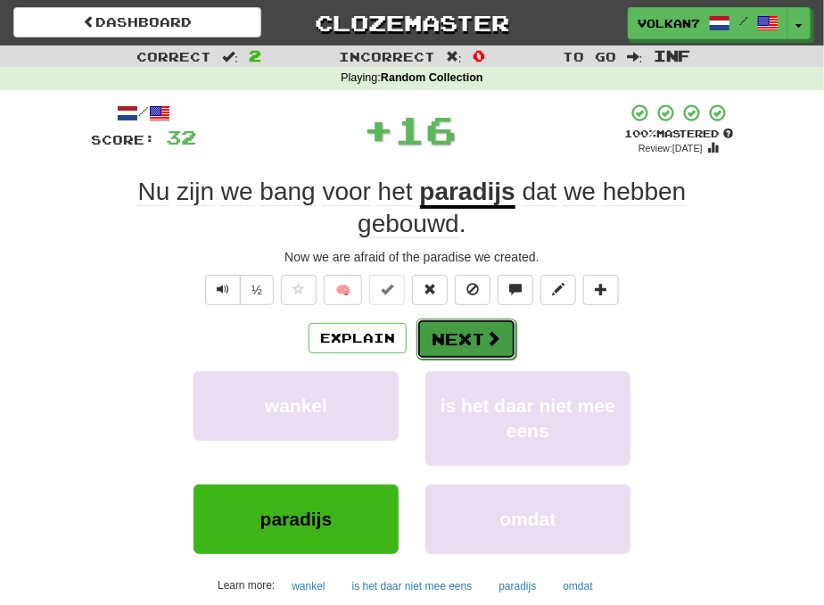
click at [457, 328] on button "Next" at bounding box center [467, 338] width 100 height 41
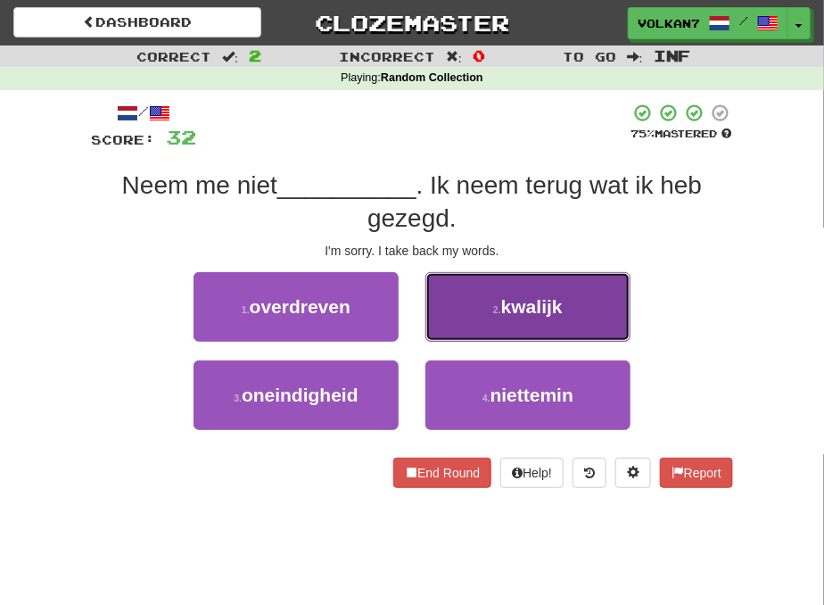
click at [497, 294] on button "2 . kwalijk" at bounding box center [527, 307] width 205 height 70
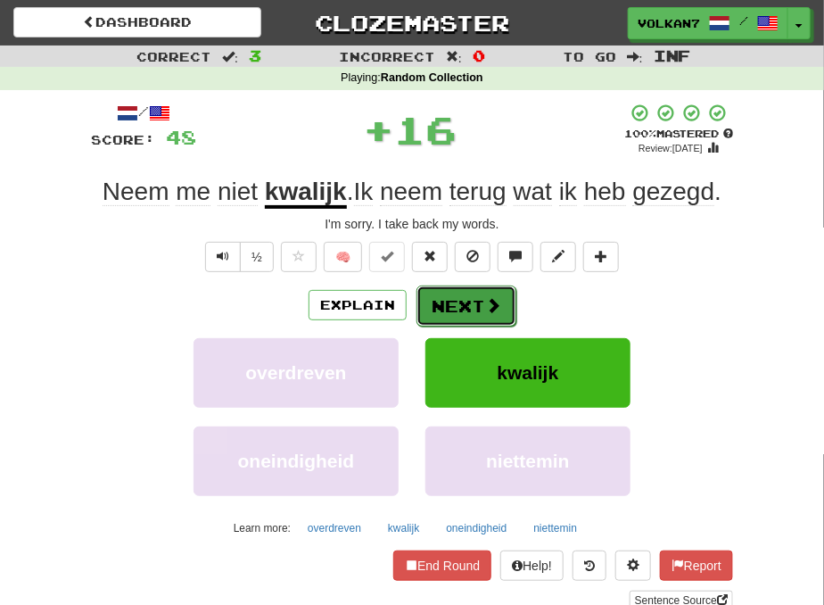
click at [460, 315] on button "Next" at bounding box center [467, 305] width 100 height 41
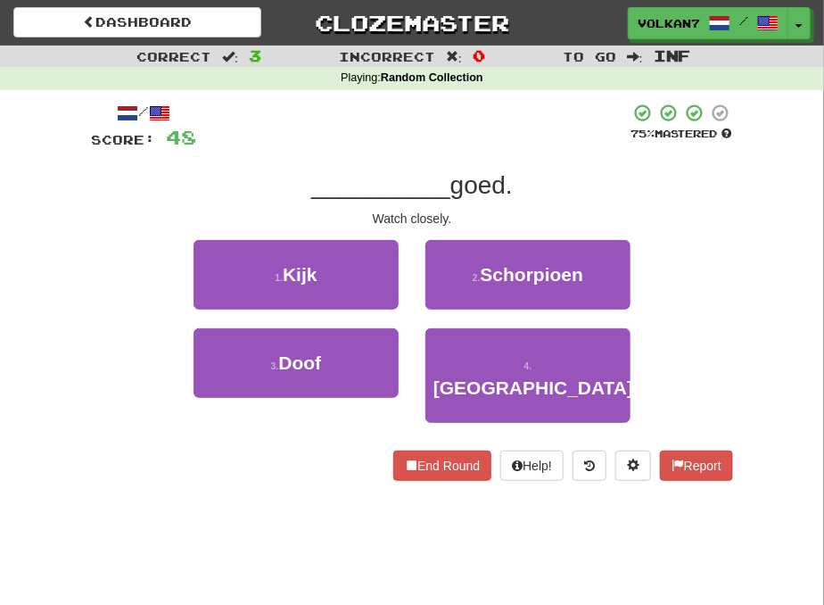
click at [487, 134] on div at bounding box center [412, 127] width 433 height 49
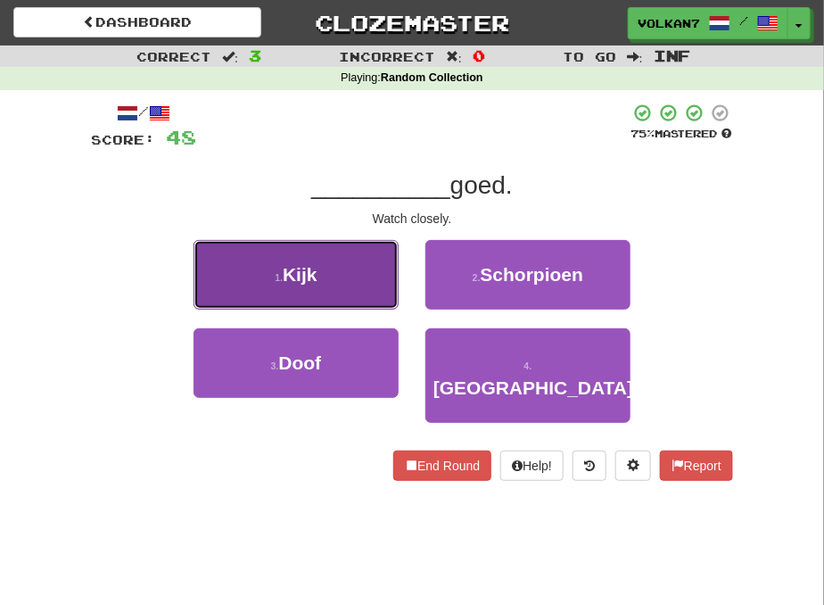
click at [352, 269] on button "1 . [GEOGRAPHIC_DATA]" at bounding box center [296, 275] width 205 height 70
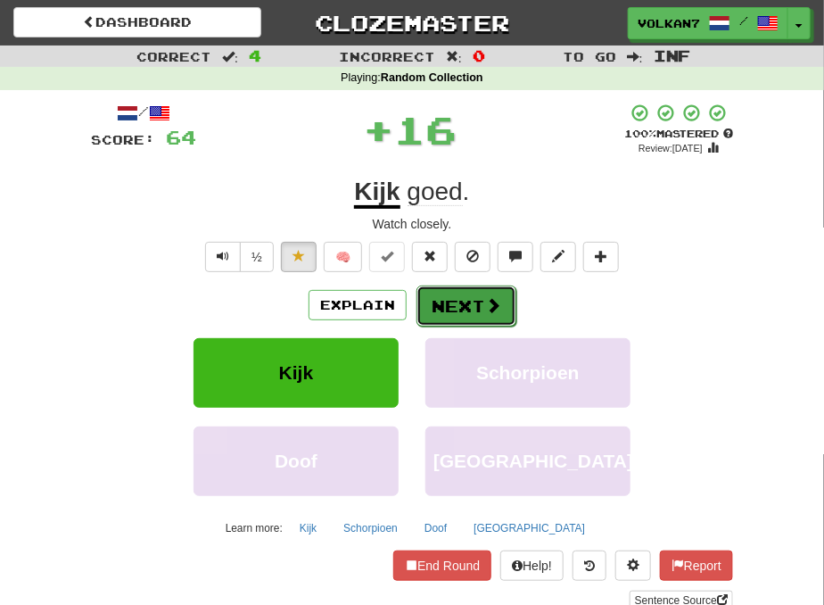
click at [446, 291] on button "Next" at bounding box center [467, 305] width 100 height 41
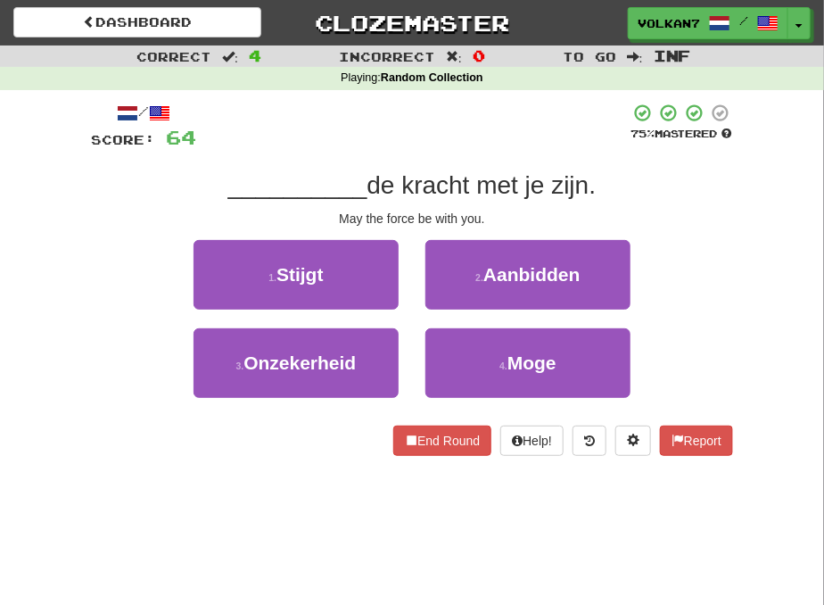
click at [464, 154] on div "/ Score: 64 75 % Mastered __________ de kracht met je zijn. May the force be wi…" at bounding box center [412, 279] width 642 height 353
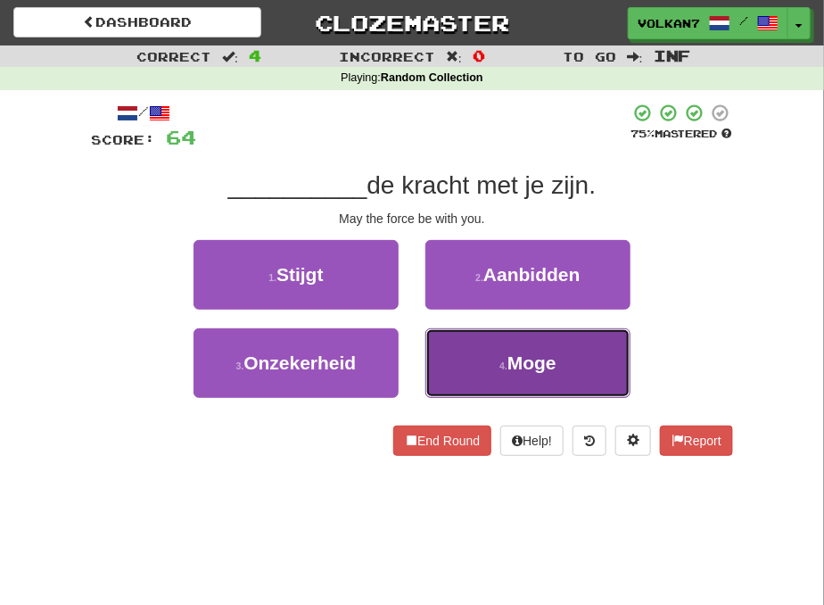
click at [491, 349] on button "4 . Moge" at bounding box center [527, 363] width 205 height 70
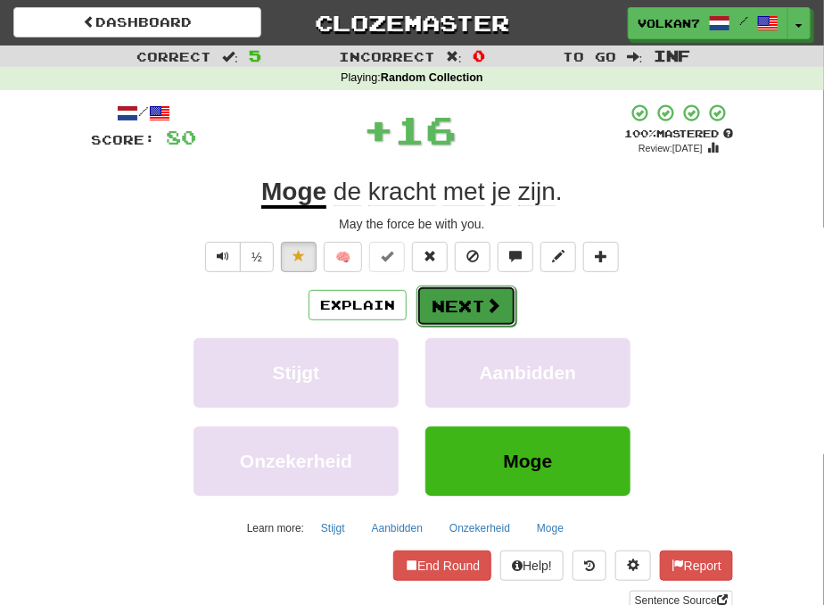
click at [455, 293] on button "Next" at bounding box center [467, 305] width 100 height 41
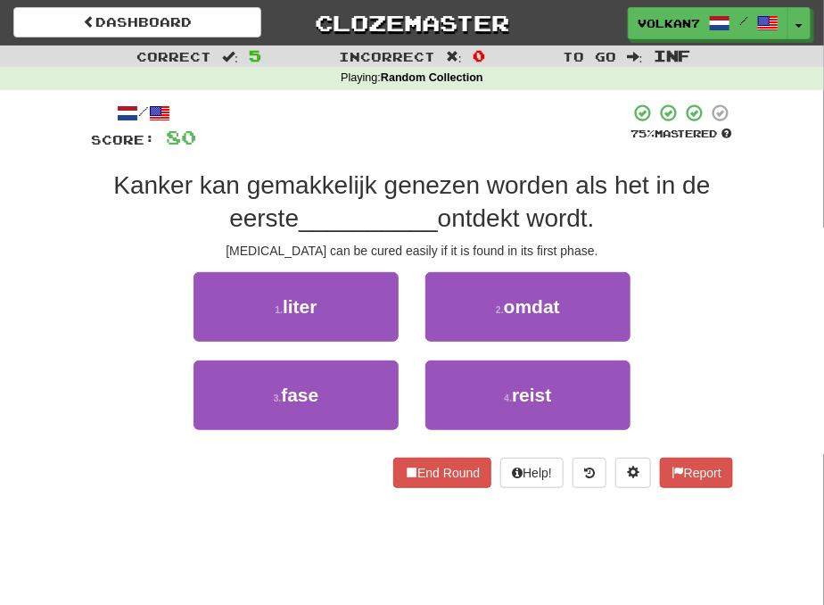
click at [509, 128] on div at bounding box center [412, 127] width 433 height 49
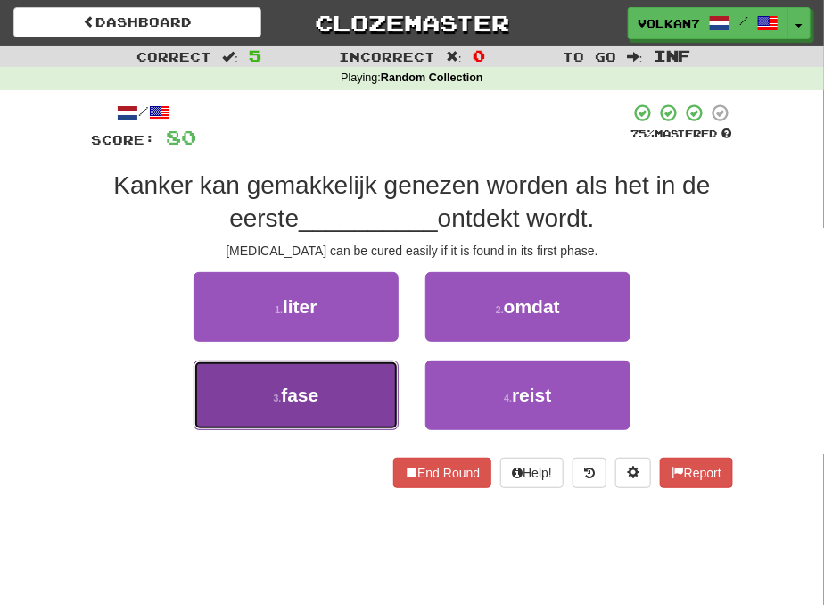
click at [326, 378] on button "3 . fase" at bounding box center [296, 395] width 205 height 70
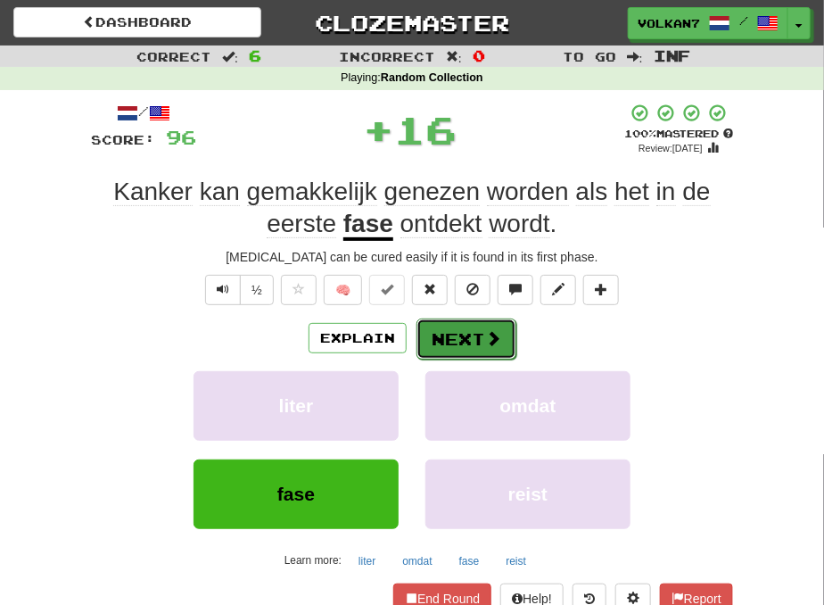
click at [431, 350] on button "Next" at bounding box center [467, 338] width 100 height 41
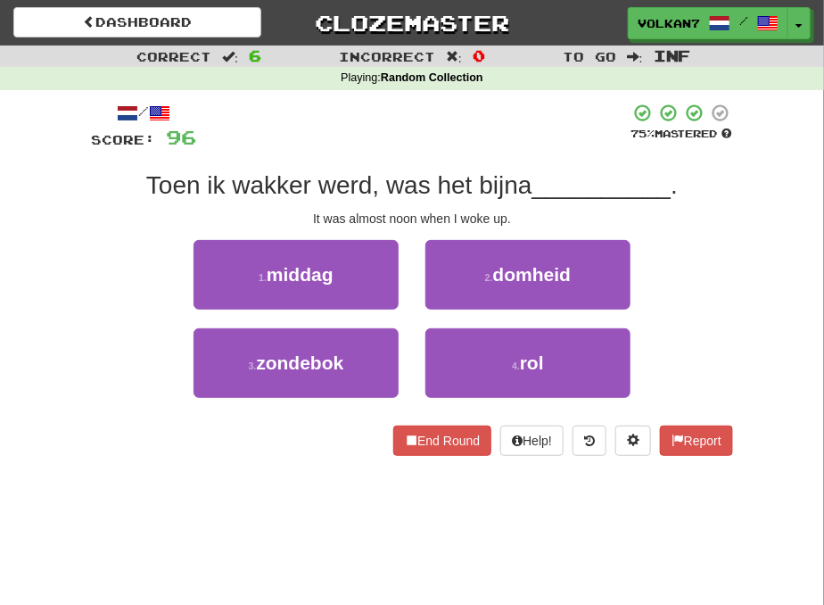
click at [504, 143] on div at bounding box center [412, 127] width 433 height 49
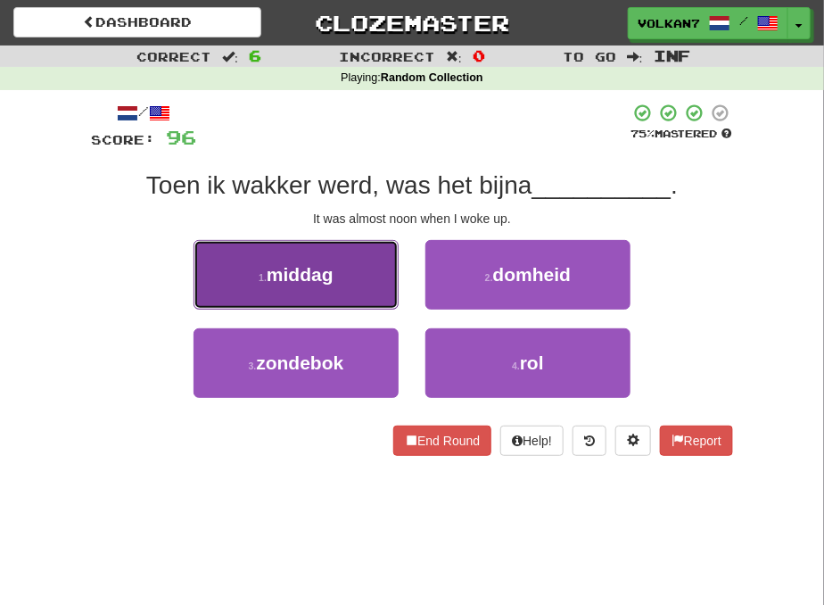
click at [346, 278] on button "1 . middag" at bounding box center [296, 275] width 205 height 70
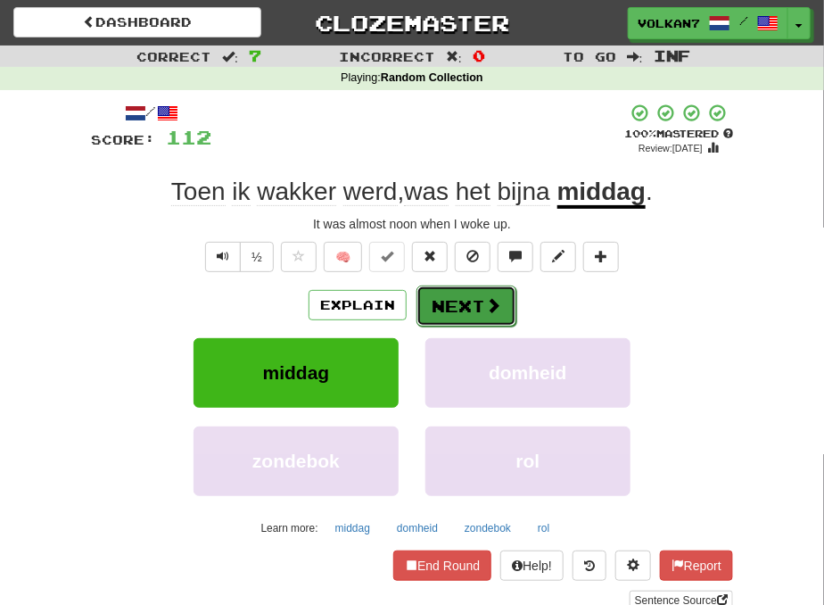
click at [442, 292] on button "Next" at bounding box center [467, 305] width 100 height 41
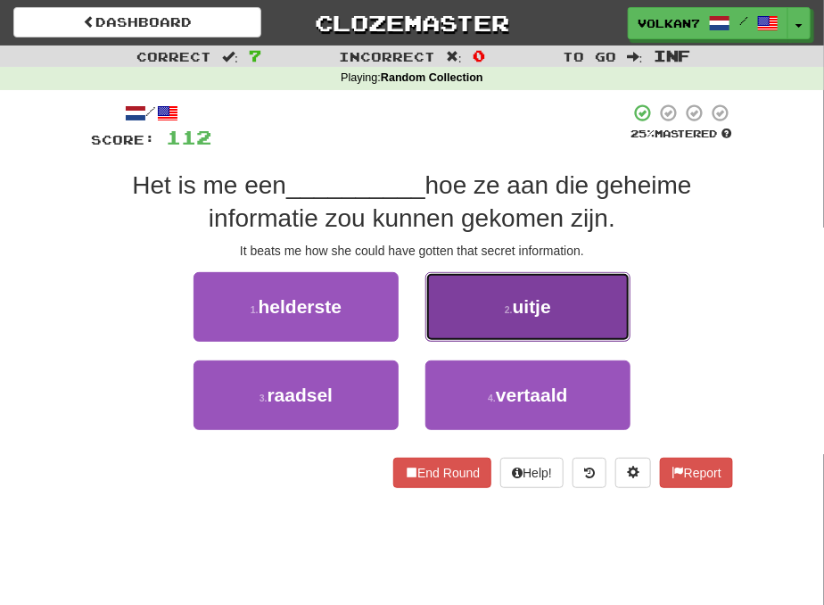
click at [476, 310] on button "2 . uitje" at bounding box center [527, 307] width 205 height 70
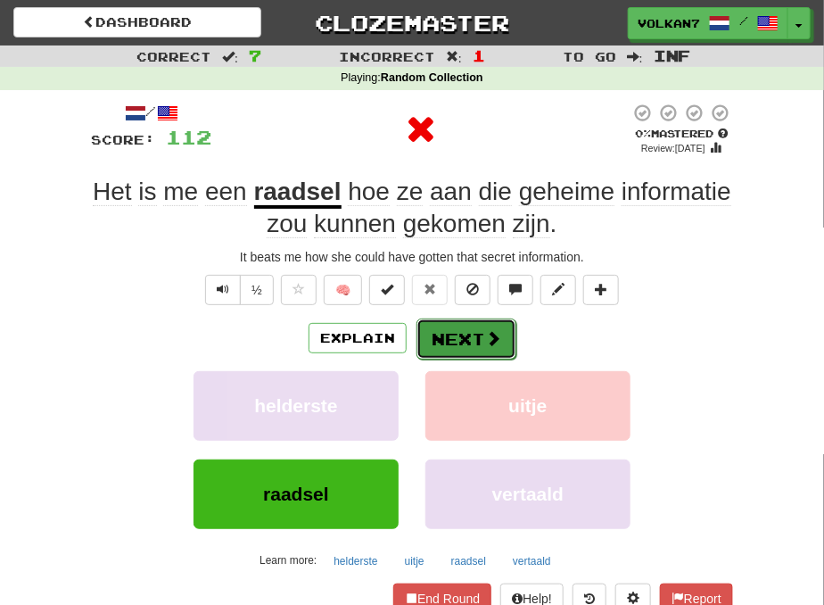
click at [457, 334] on button "Next" at bounding box center [467, 338] width 100 height 41
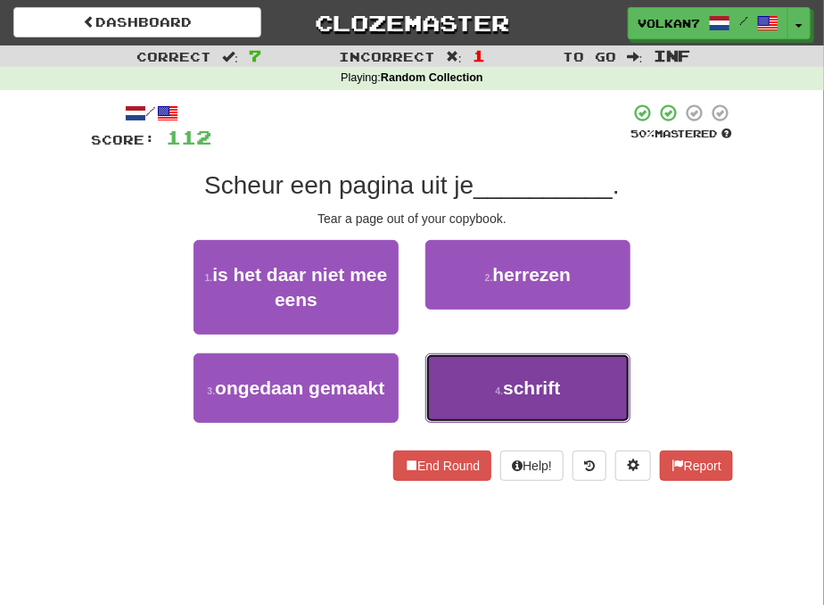
click at [513, 397] on span "schrift" at bounding box center [531, 387] width 57 height 21
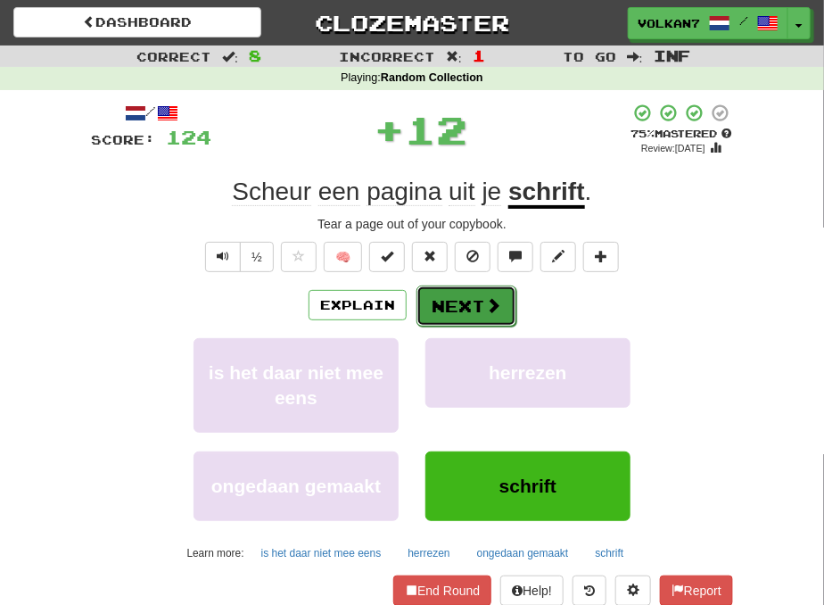
click at [460, 310] on button "Next" at bounding box center [467, 305] width 100 height 41
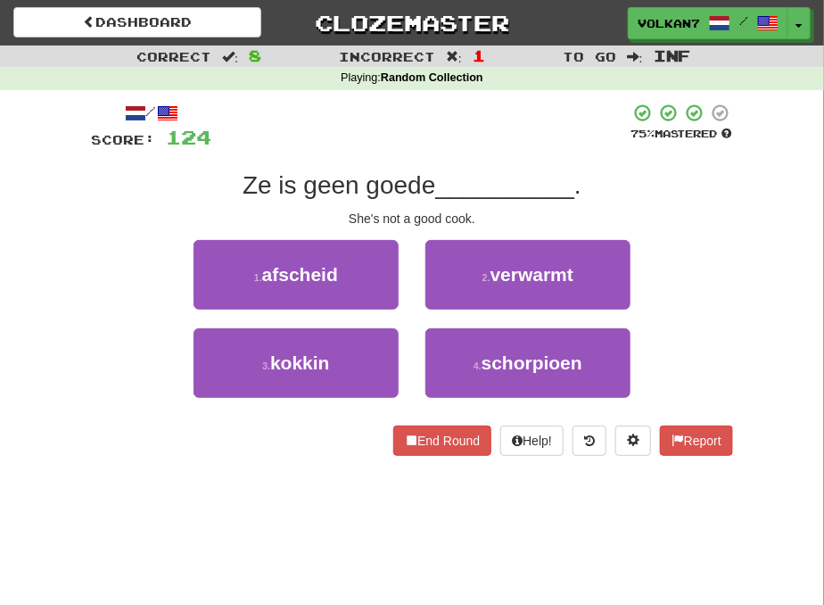
click at [469, 135] on div at bounding box center [420, 127] width 418 height 49
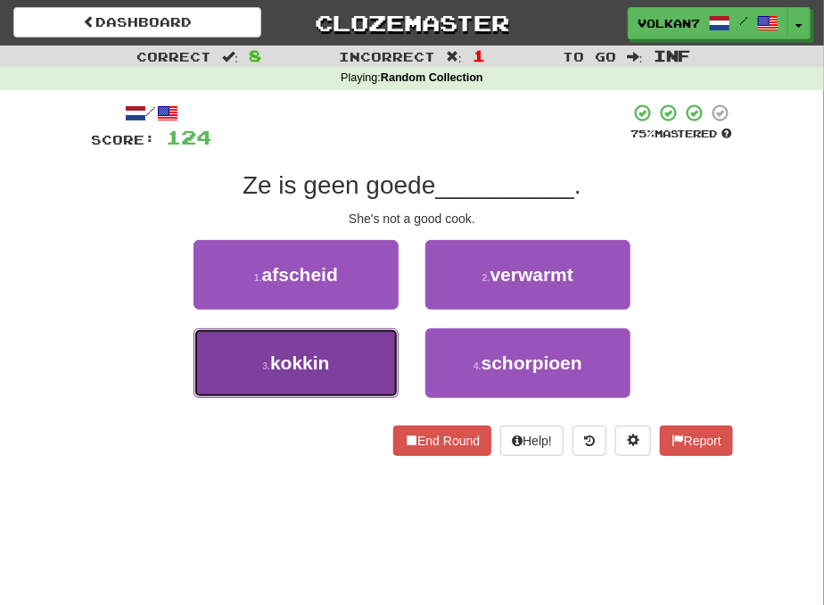
click at [354, 349] on button "3 . kokkin" at bounding box center [296, 363] width 205 height 70
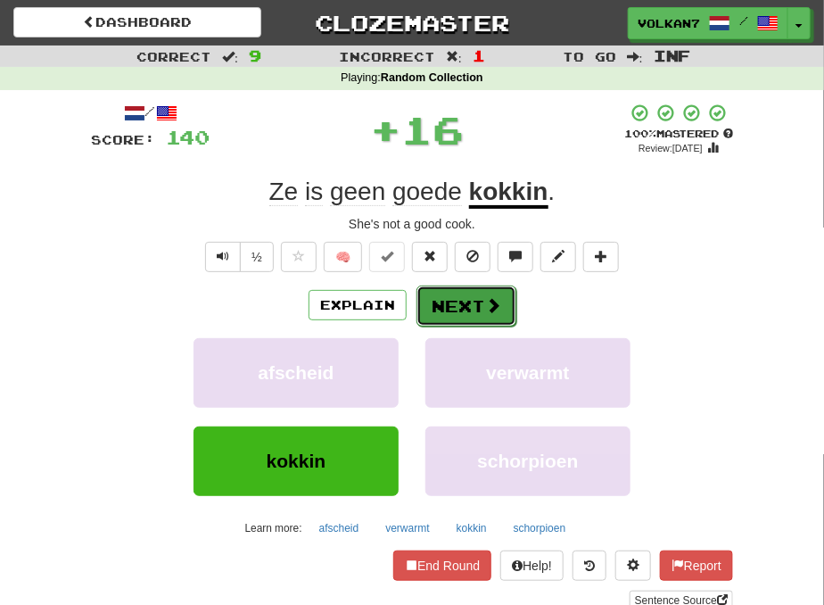
click at [452, 308] on button "Next" at bounding box center [467, 305] width 100 height 41
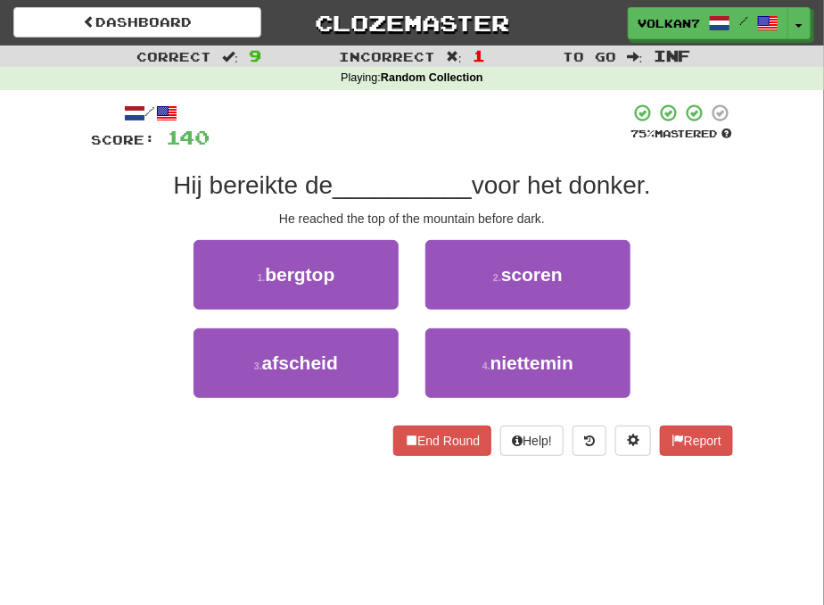
click at [467, 135] on div at bounding box center [420, 127] width 420 height 49
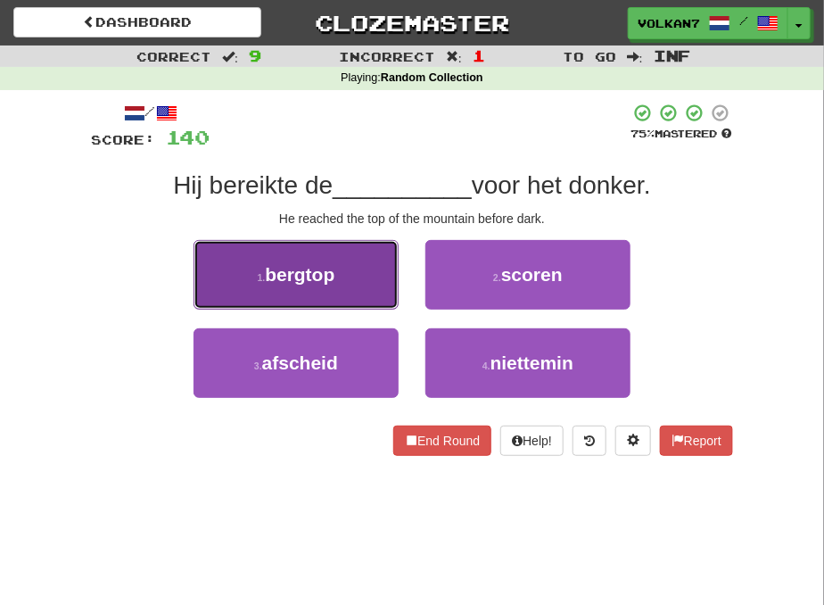
click at [362, 272] on button "1 . bergtop" at bounding box center [296, 275] width 205 height 70
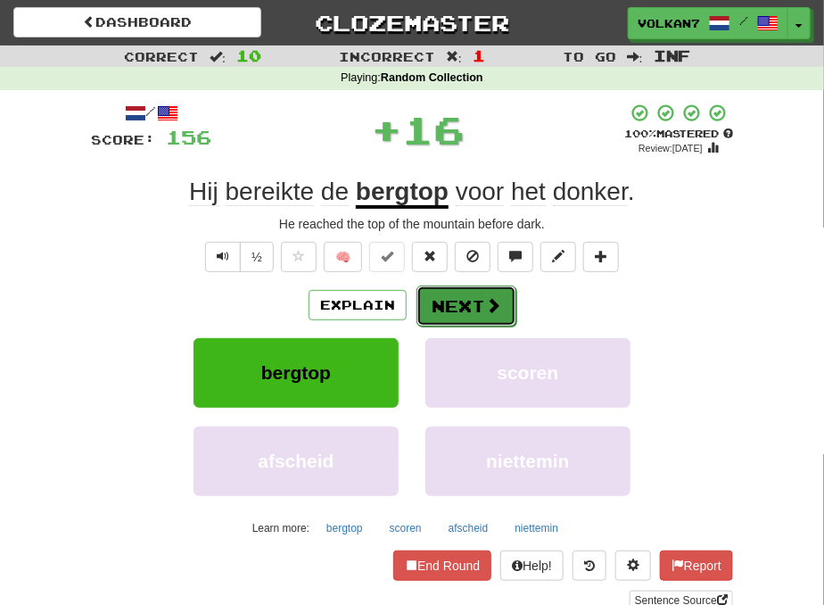
click at [471, 298] on button "Next" at bounding box center [467, 305] width 100 height 41
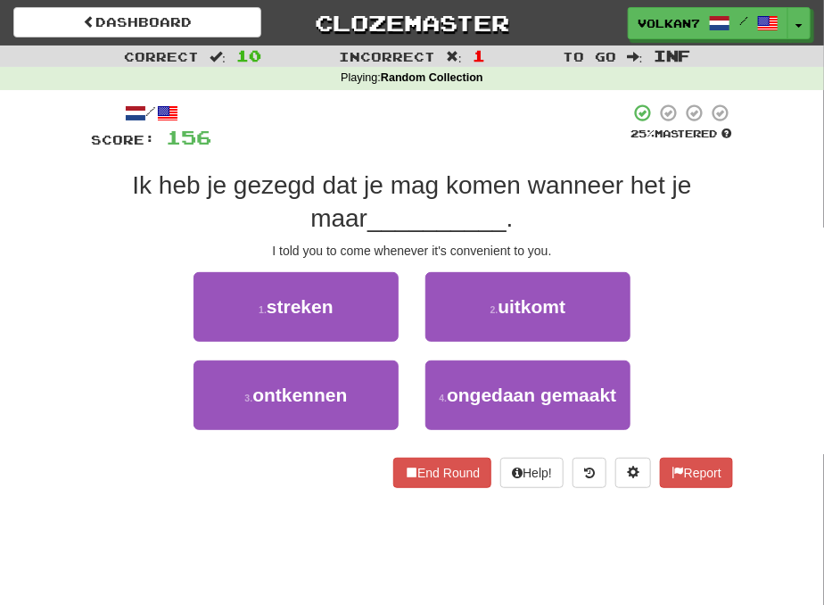
click at [477, 170] on div "Ik heb je gezegd dat je mag komen wanneer het je maar __________ ." at bounding box center [412, 201] width 642 height 65
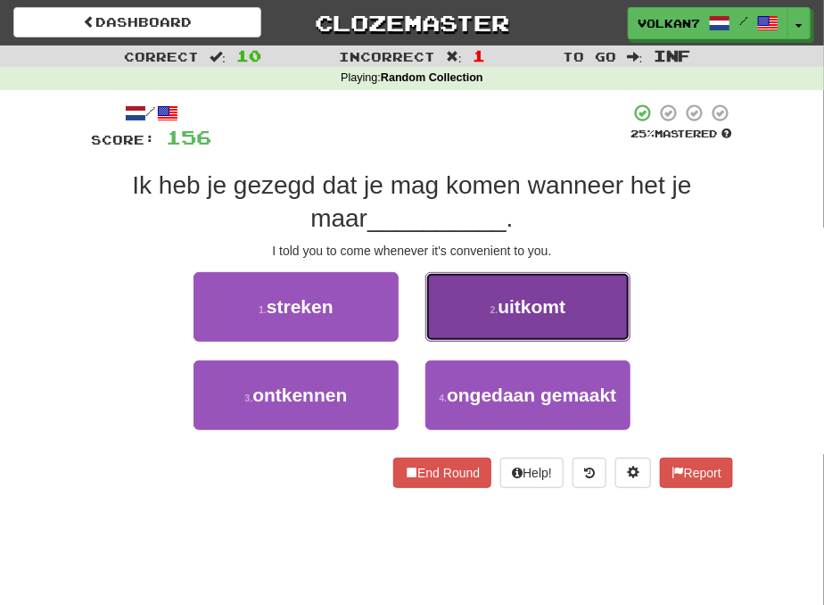
click at [466, 299] on button "2 . uitkomt" at bounding box center [527, 307] width 205 height 70
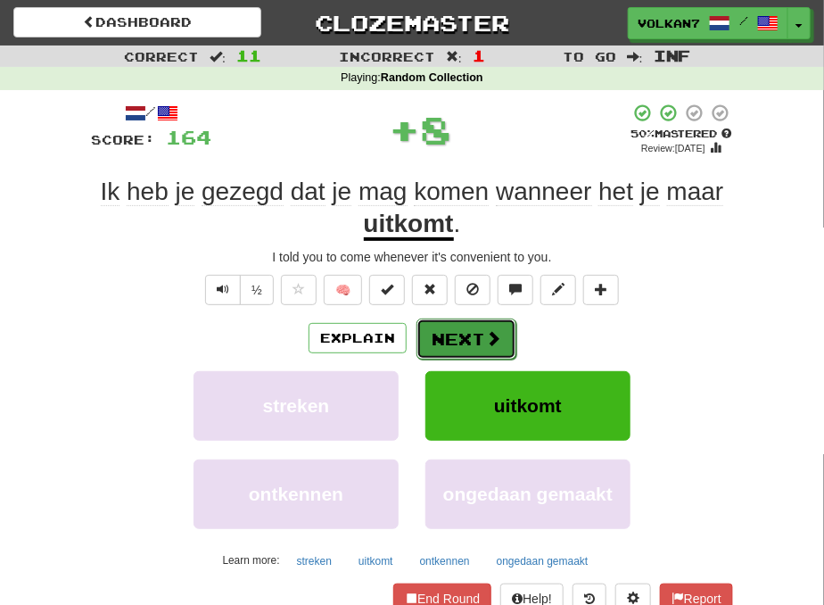
click at [456, 332] on button "Next" at bounding box center [467, 338] width 100 height 41
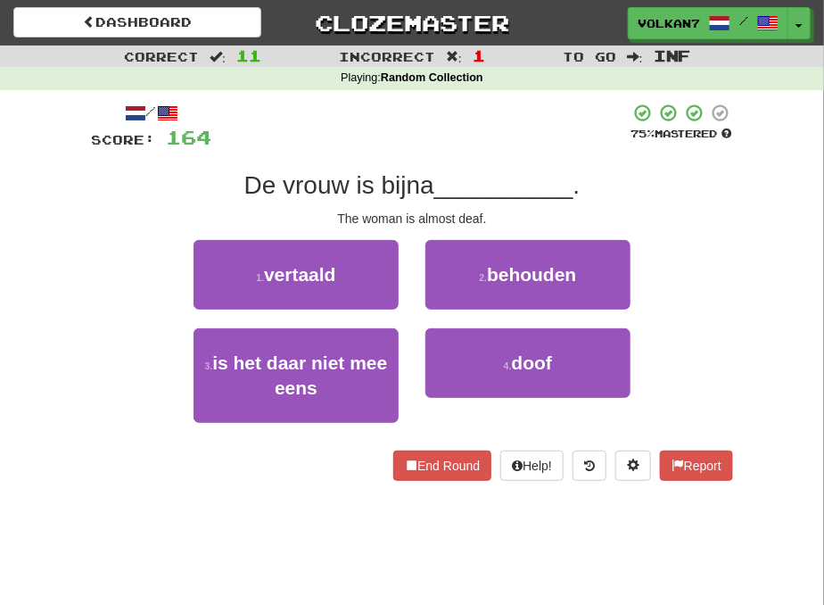
click at [482, 146] on div at bounding box center [420, 127] width 418 height 49
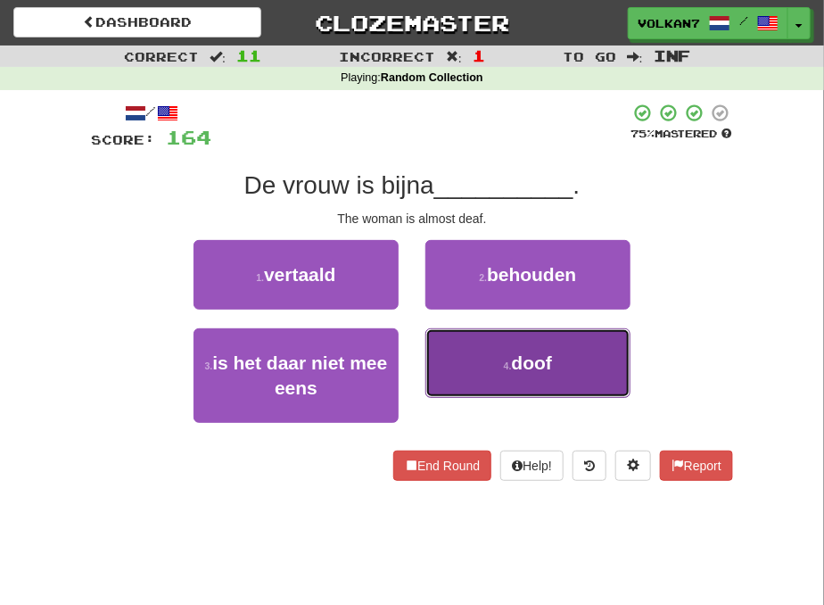
click at [502, 359] on button "4 . doof" at bounding box center [527, 363] width 205 height 70
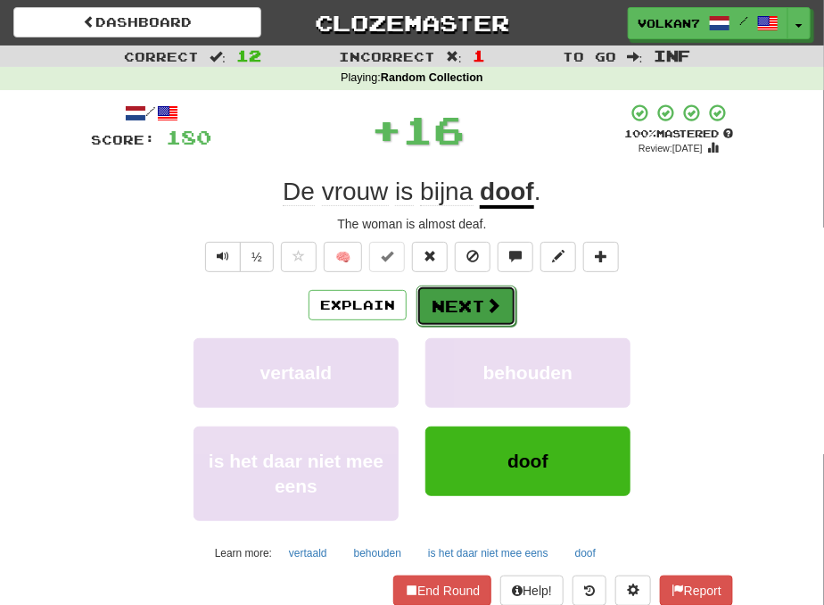
click at [475, 314] on button "Next" at bounding box center [467, 305] width 100 height 41
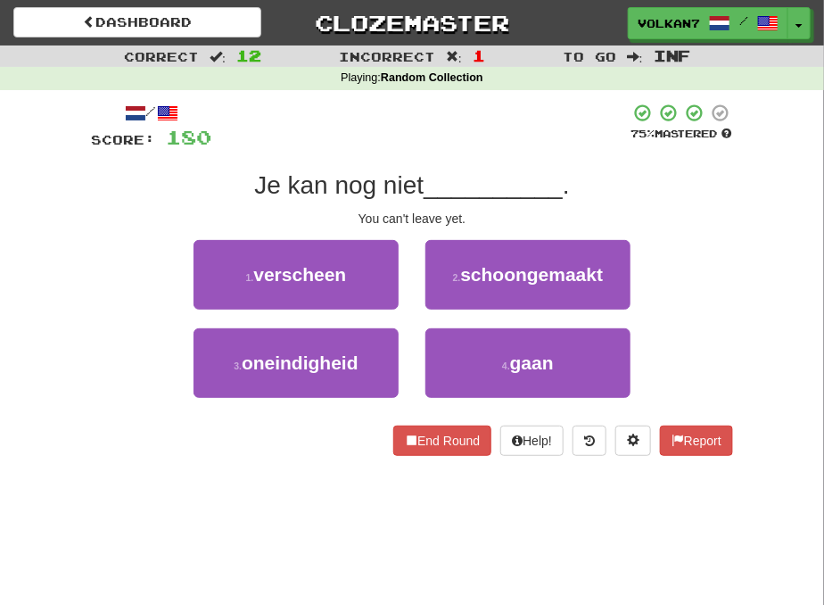
click at [514, 144] on div at bounding box center [420, 127] width 418 height 49
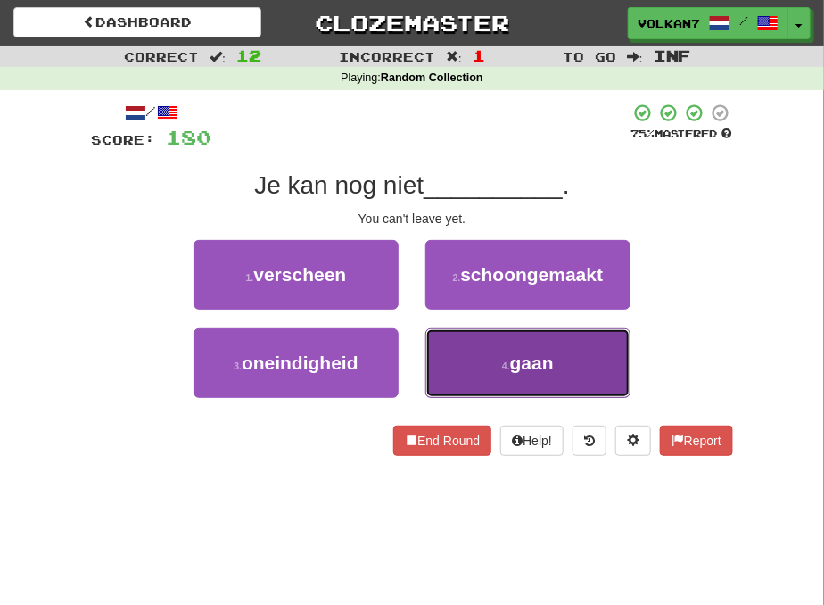
click at [508, 350] on button "4 . gaan" at bounding box center [527, 363] width 205 height 70
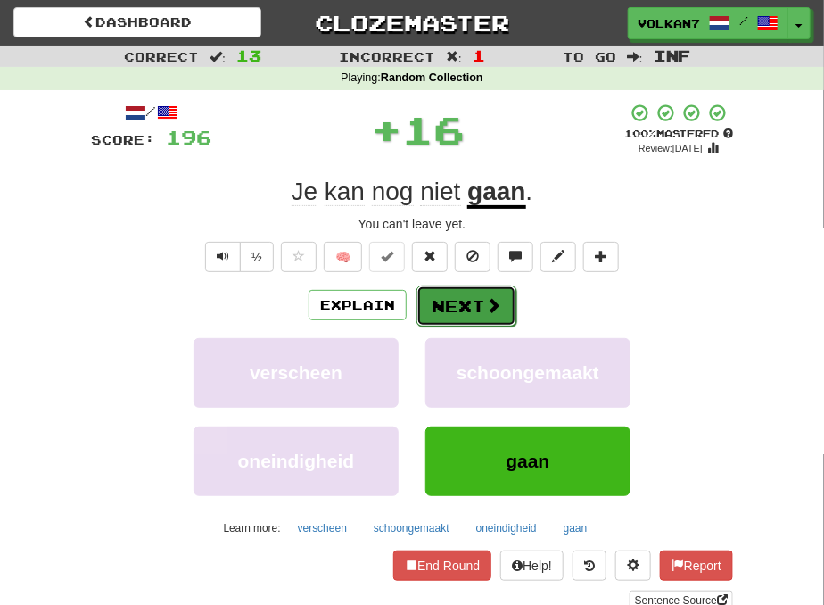
click at [458, 310] on button "Next" at bounding box center [467, 305] width 100 height 41
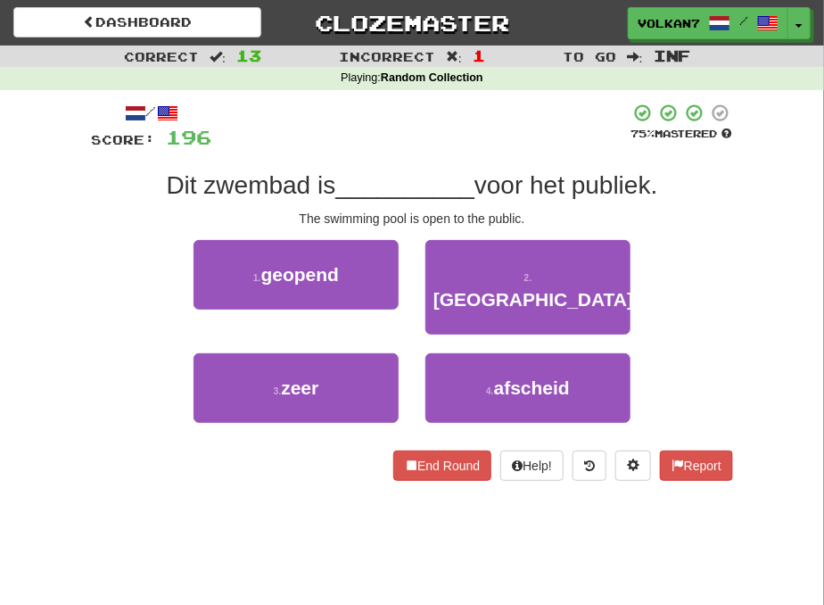
click at [532, 144] on div at bounding box center [420, 127] width 418 height 49
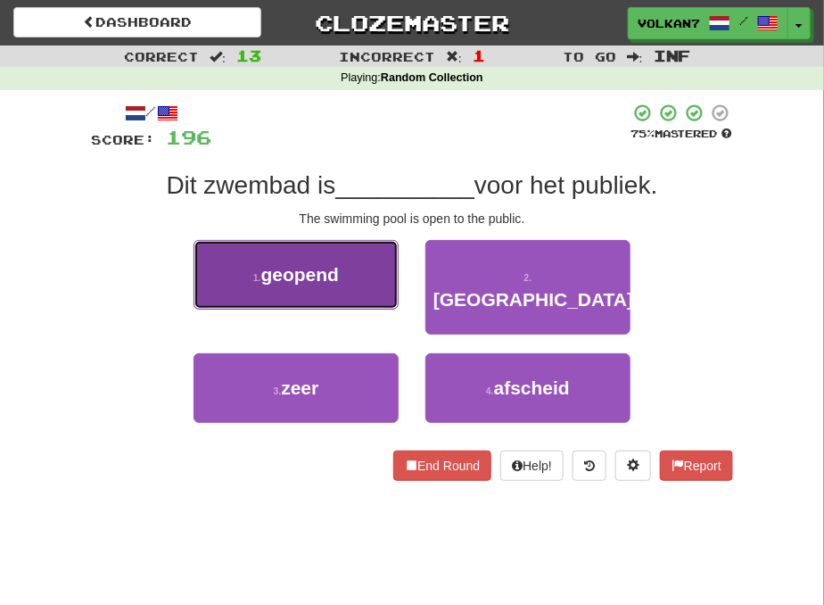
click at [364, 279] on button "1 . geopend" at bounding box center [296, 275] width 205 height 70
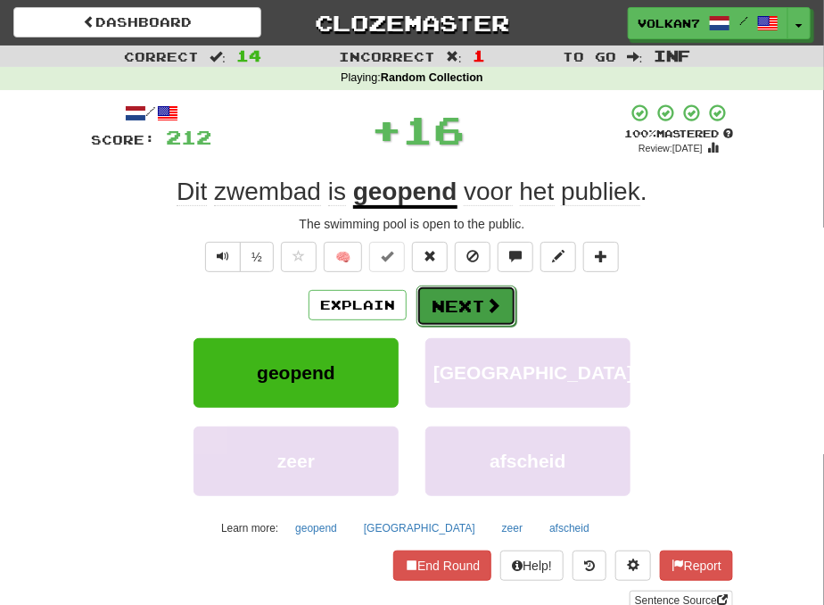
click at [458, 304] on button "Next" at bounding box center [467, 305] width 100 height 41
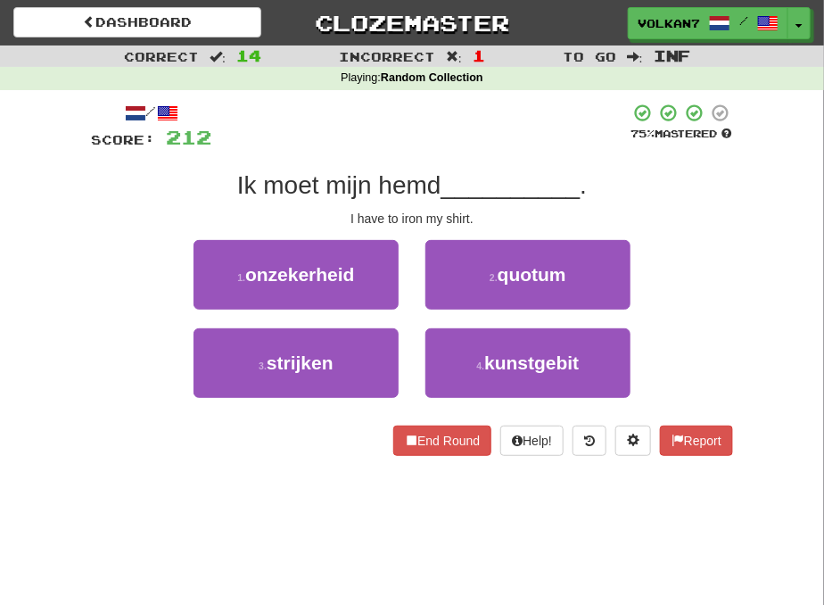
click at [467, 155] on div "/ Score: 212 75 % Mastered Ik moet mijn hemd __________ . I have to iron my shi…" at bounding box center [412, 279] width 642 height 353
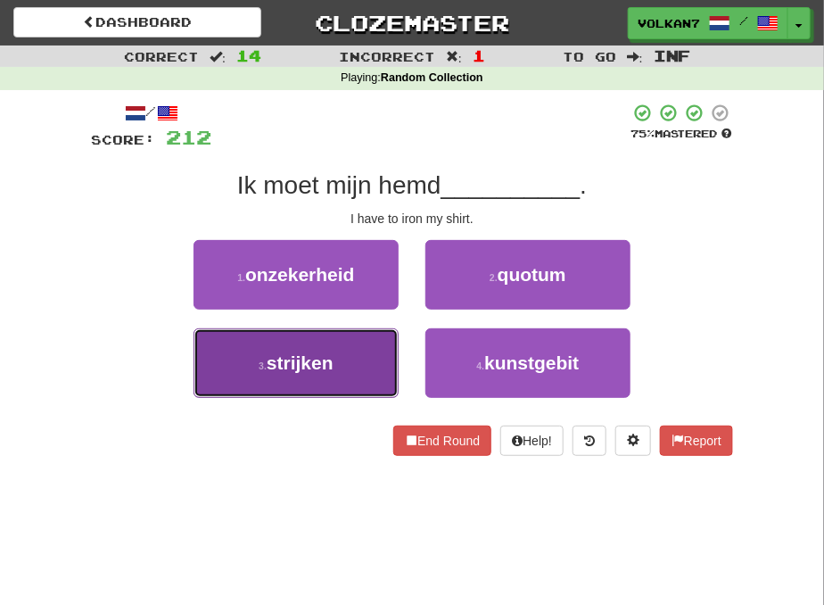
click at [351, 352] on button "3 . strijken" at bounding box center [296, 363] width 205 height 70
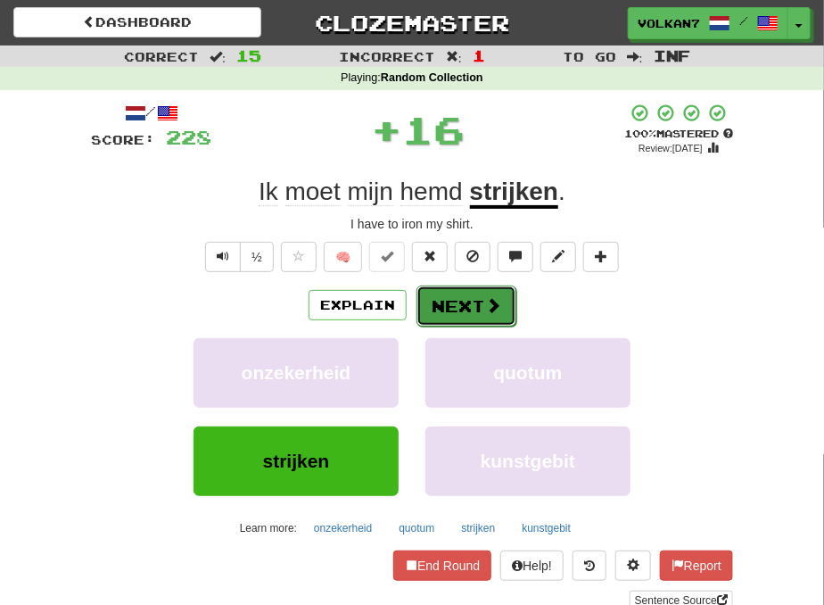
click at [450, 304] on button "Next" at bounding box center [467, 305] width 100 height 41
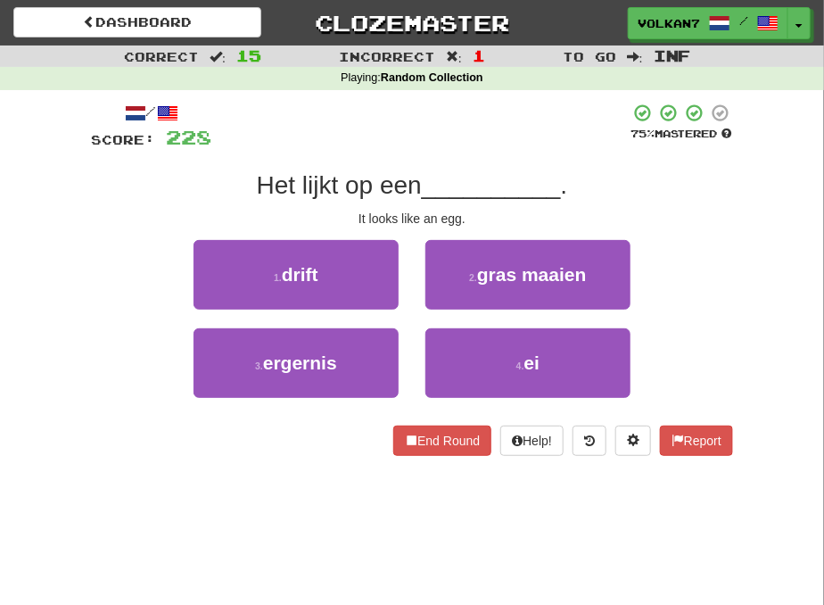
click at [467, 137] on div at bounding box center [420, 127] width 418 height 49
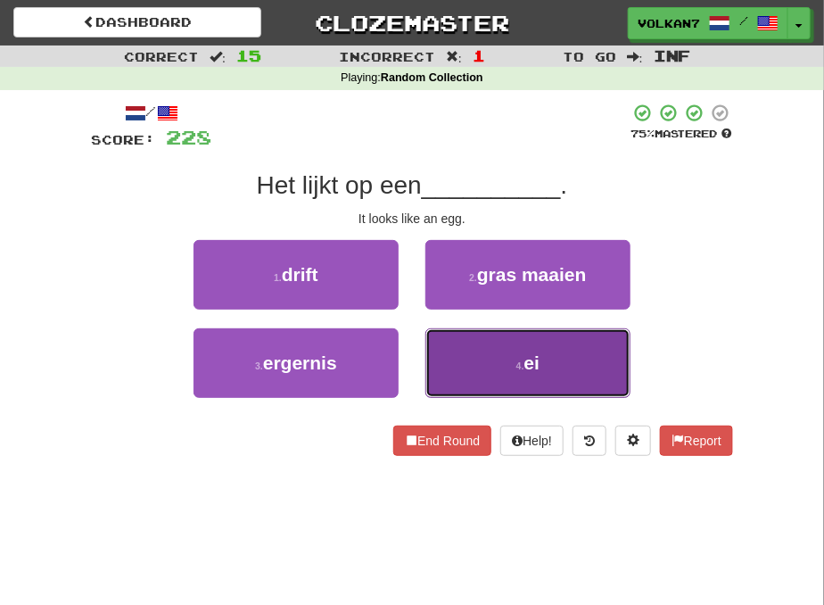
click at [491, 366] on button "4 . ei" at bounding box center [527, 363] width 205 height 70
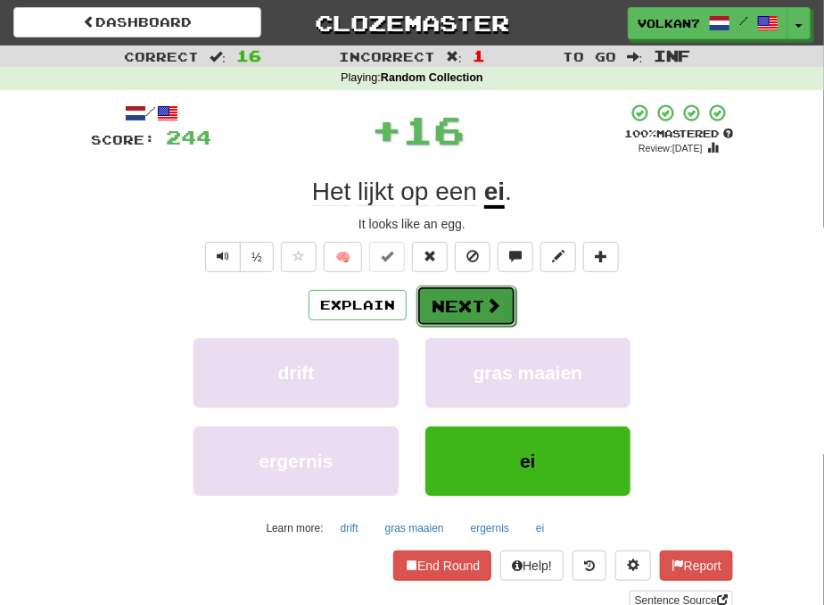
click at [469, 306] on button "Next" at bounding box center [467, 305] width 100 height 41
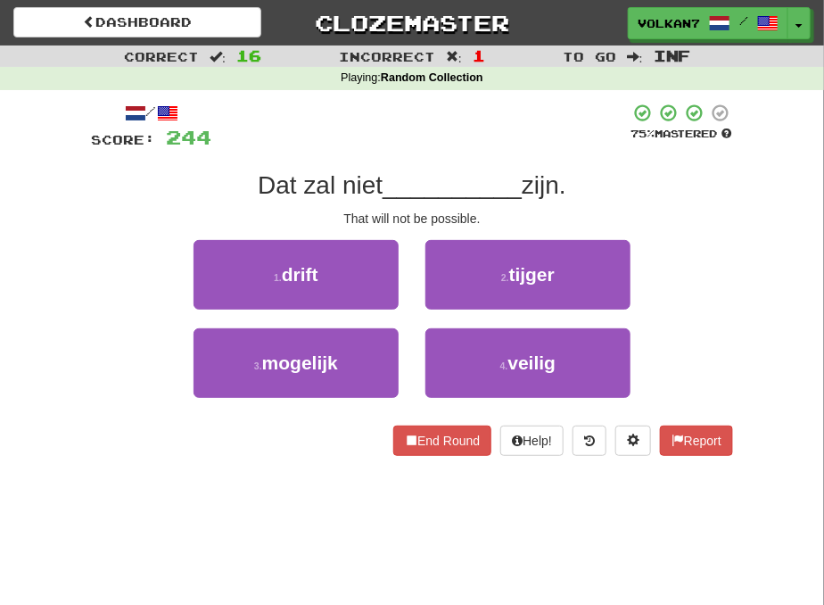
click at [487, 155] on div "/ Score: 244 75 % Mastered Dat zal niet __________ zijn. That will not be possi…" at bounding box center [412, 279] width 642 height 353
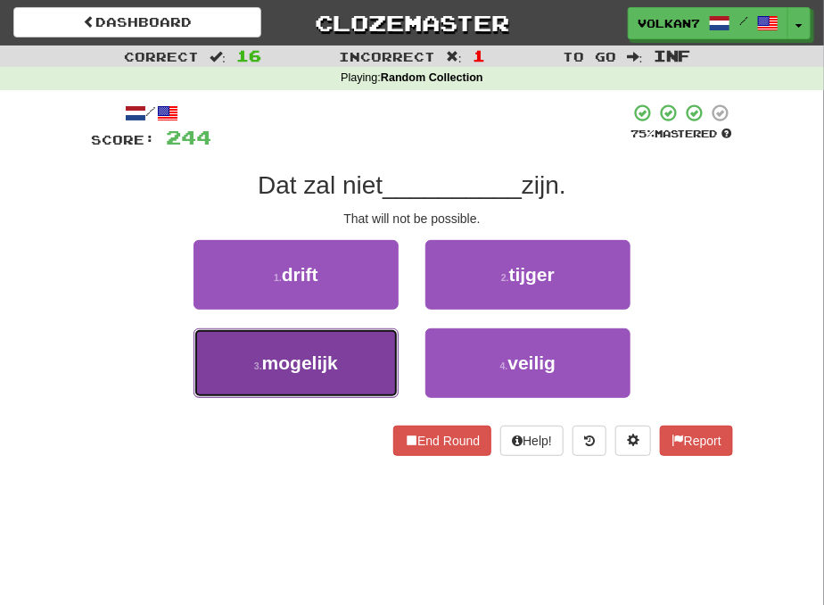
click at [328, 366] on span "mogelijk" at bounding box center [300, 362] width 76 height 21
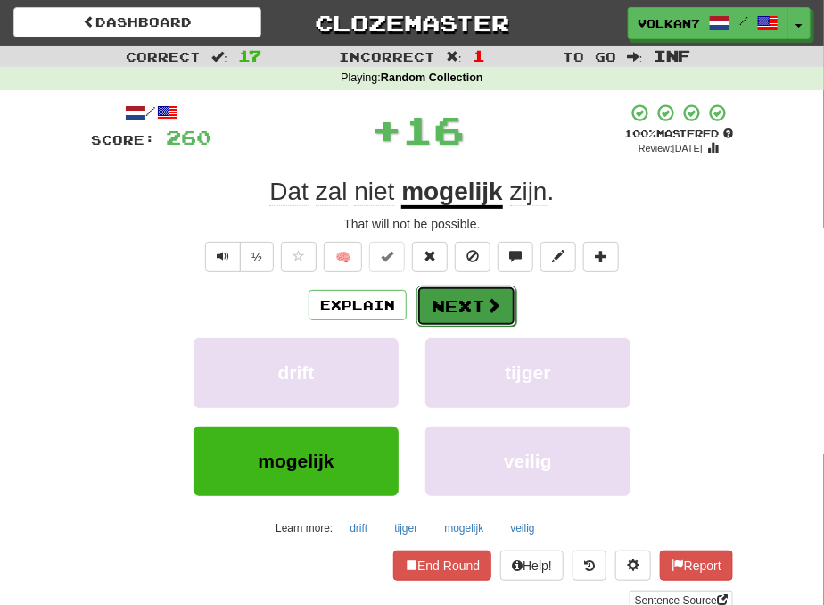
click at [446, 295] on button "Next" at bounding box center [467, 305] width 100 height 41
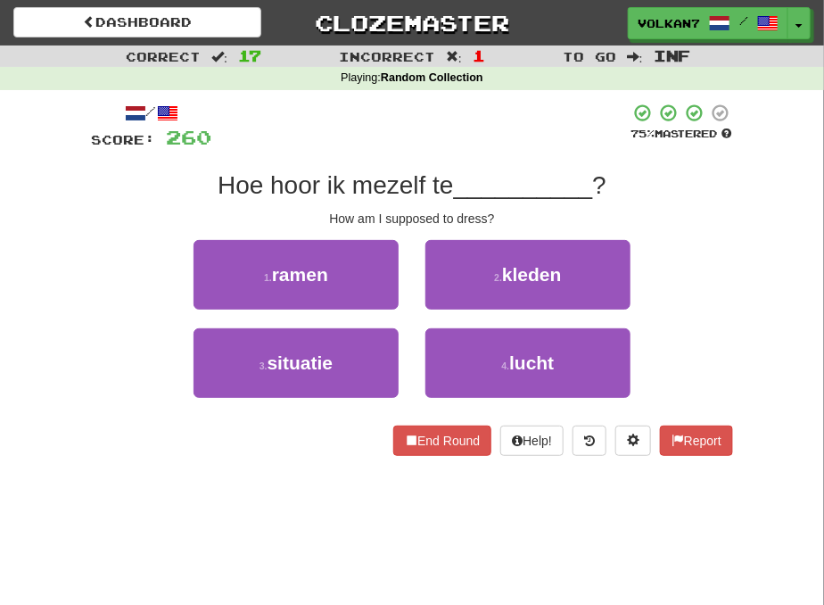
click at [480, 134] on div at bounding box center [420, 127] width 418 height 49
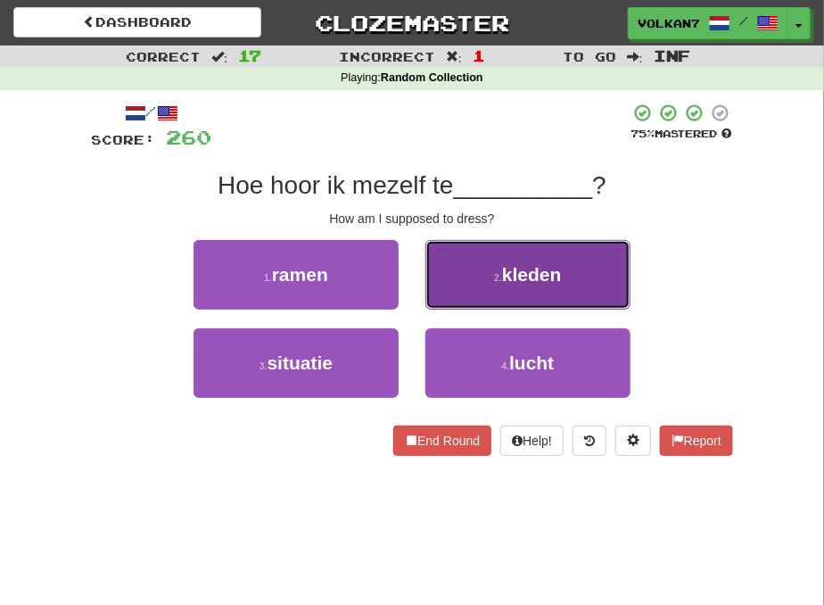
click at [512, 253] on button "2 . kleden" at bounding box center [527, 275] width 205 height 70
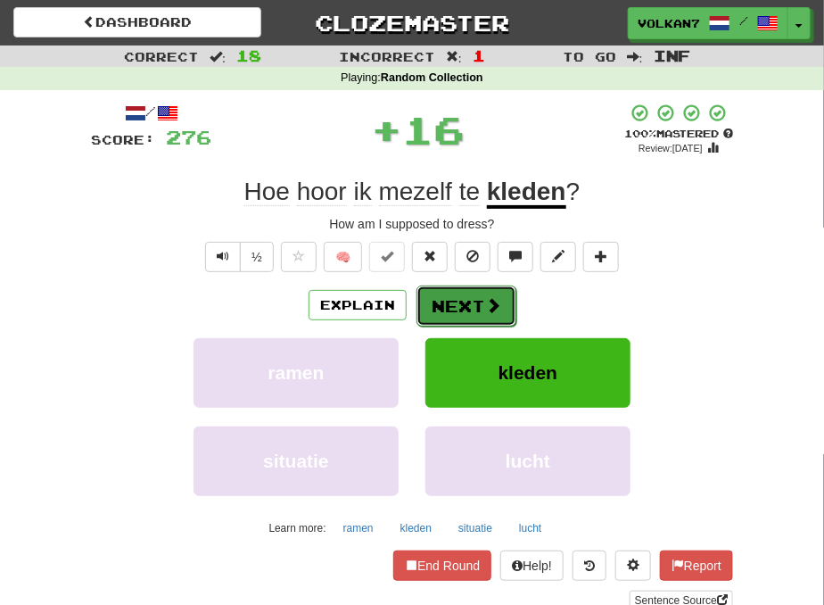
click at [464, 293] on button "Next" at bounding box center [467, 305] width 100 height 41
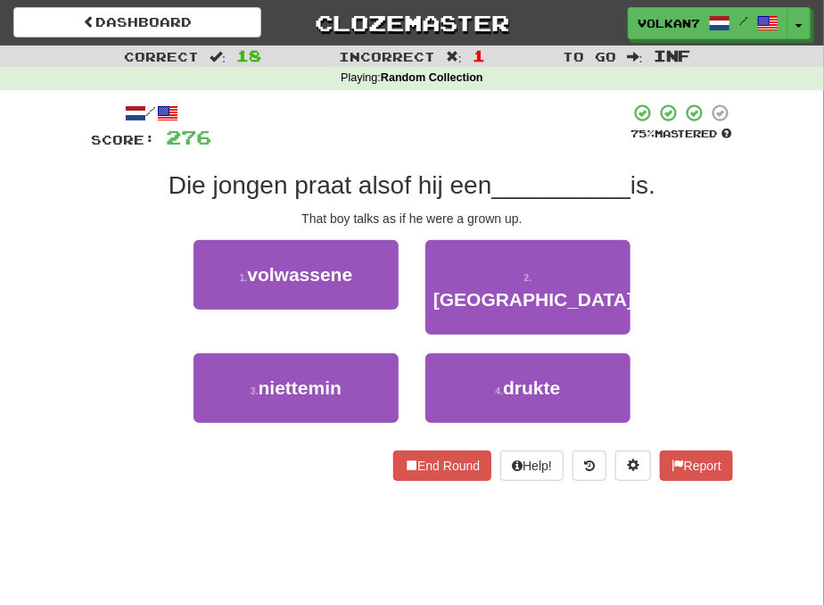
click at [467, 131] on div at bounding box center [420, 127] width 418 height 49
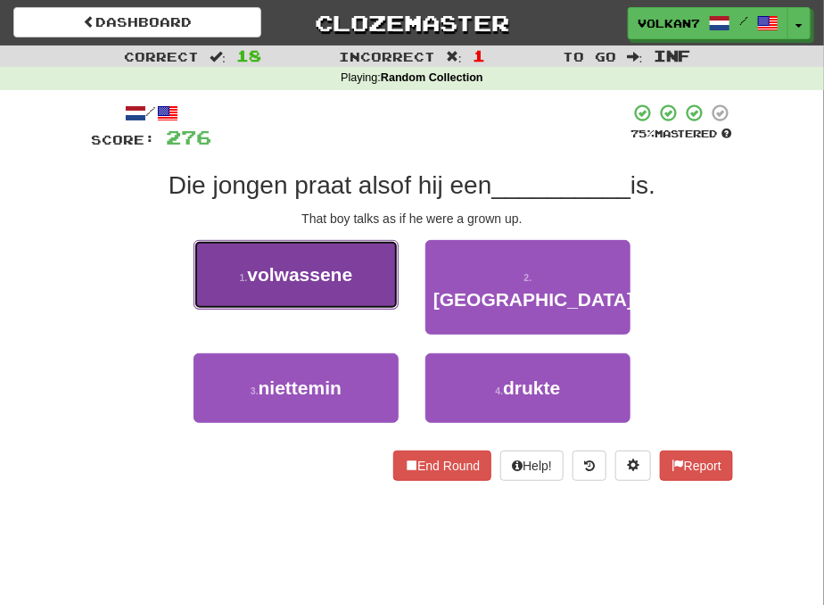
click at [325, 268] on span "volwassene" at bounding box center [299, 274] width 105 height 21
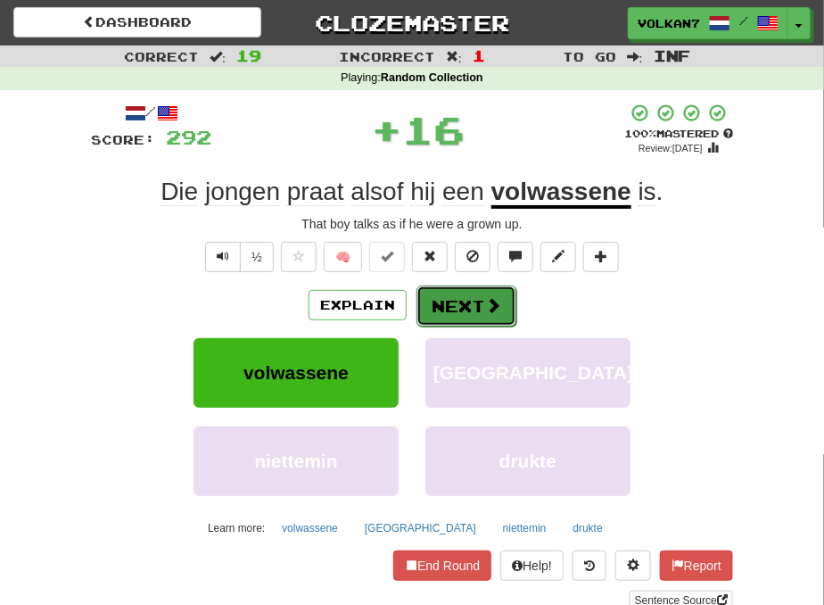
click at [453, 298] on button "Next" at bounding box center [467, 305] width 100 height 41
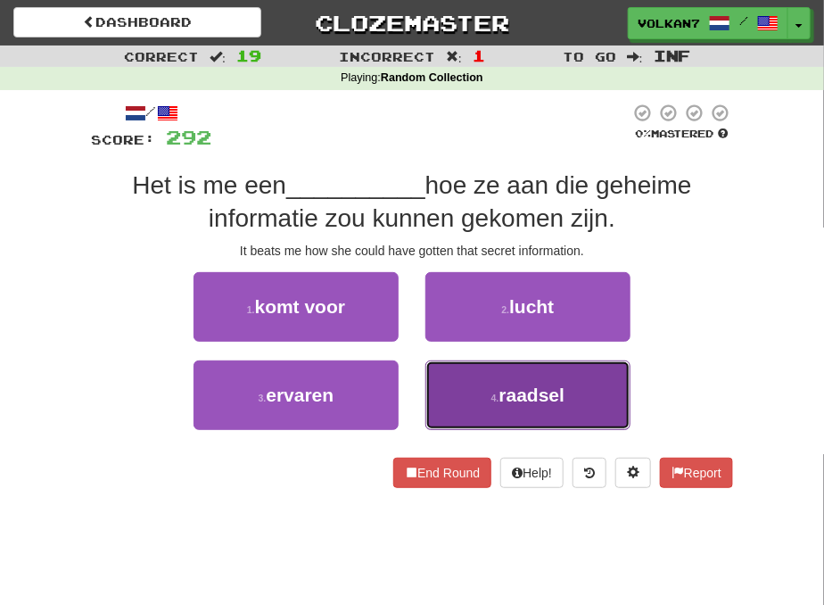
click at [507, 390] on span "raadsel" at bounding box center [532, 394] width 66 height 21
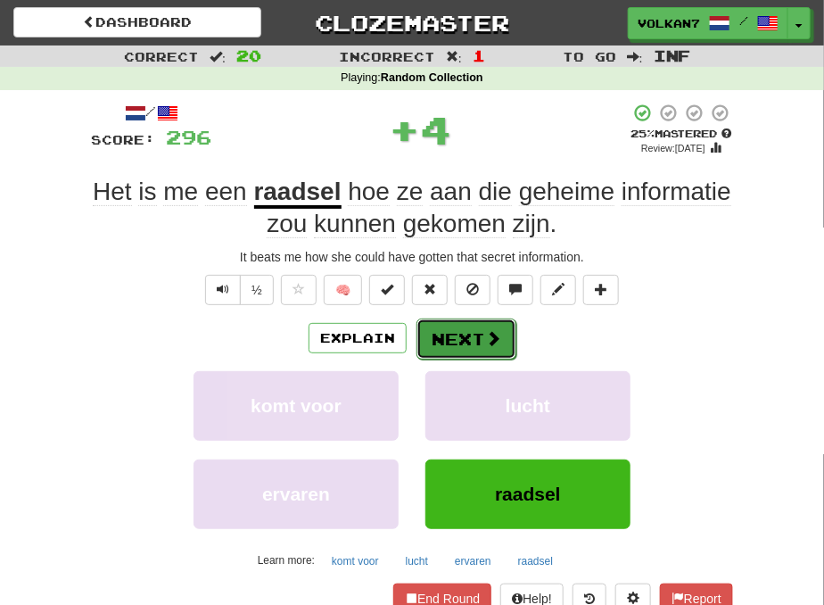
click at [482, 333] on button "Next" at bounding box center [467, 338] width 100 height 41
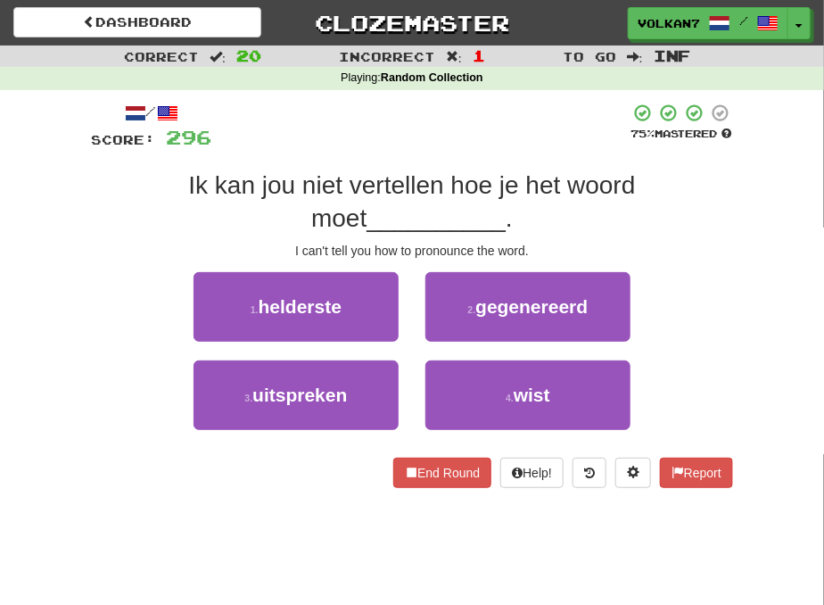
click at [482, 137] on div at bounding box center [420, 127] width 418 height 49
click at [489, 134] on div at bounding box center [420, 127] width 418 height 49
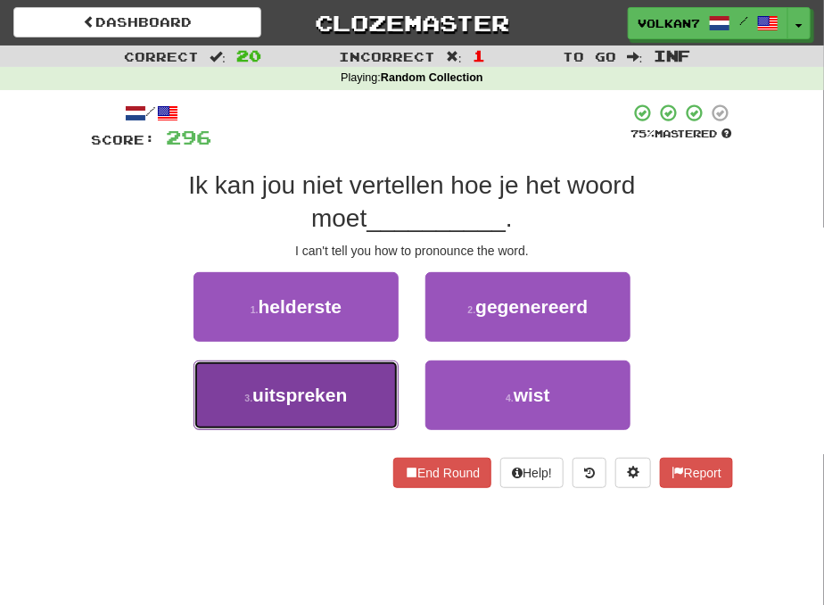
click at [359, 385] on button "3 . uitspreken" at bounding box center [296, 395] width 205 height 70
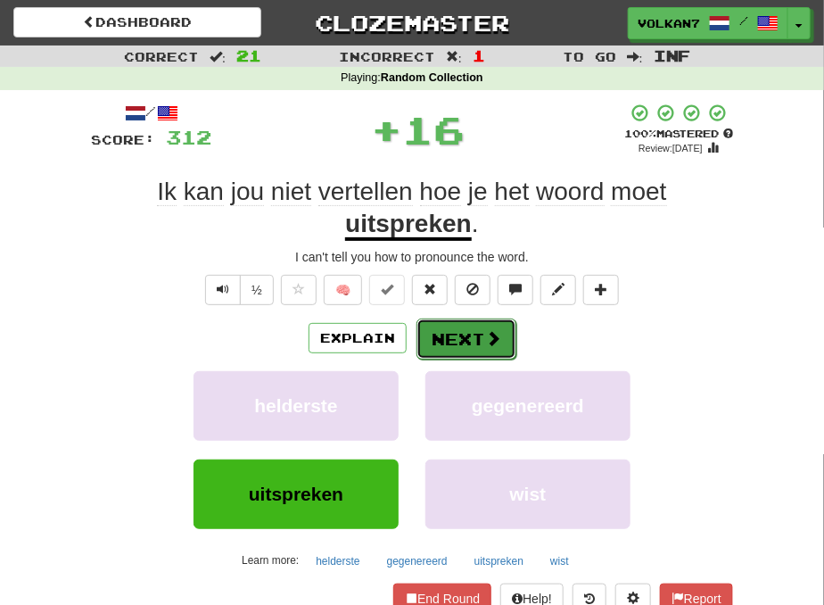
click at [457, 339] on button "Next" at bounding box center [467, 338] width 100 height 41
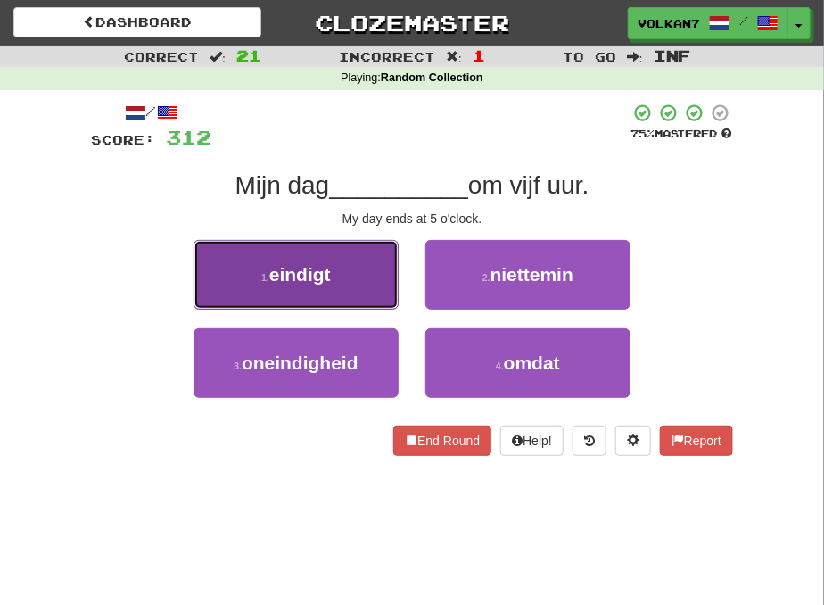
click at [366, 265] on button "1 . eindigt" at bounding box center [296, 275] width 205 height 70
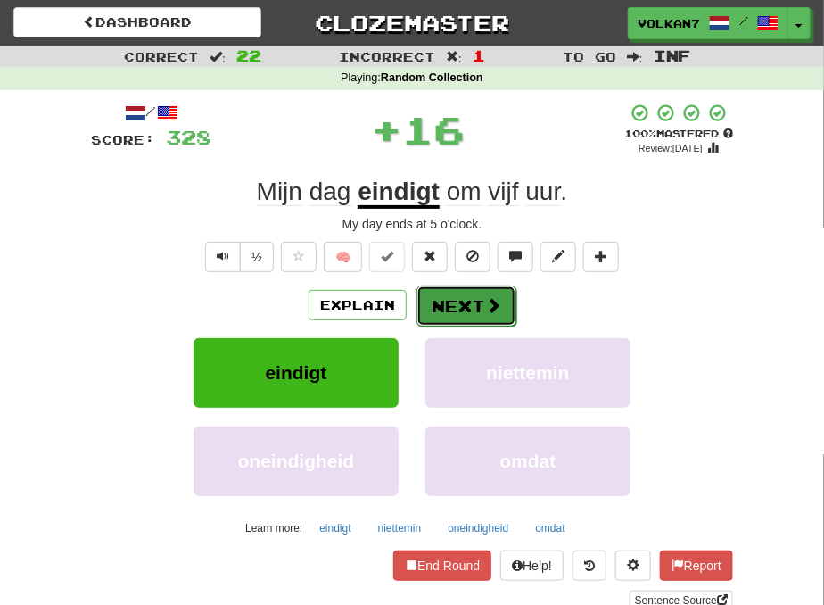
click at [486, 297] on span at bounding box center [493, 305] width 16 height 16
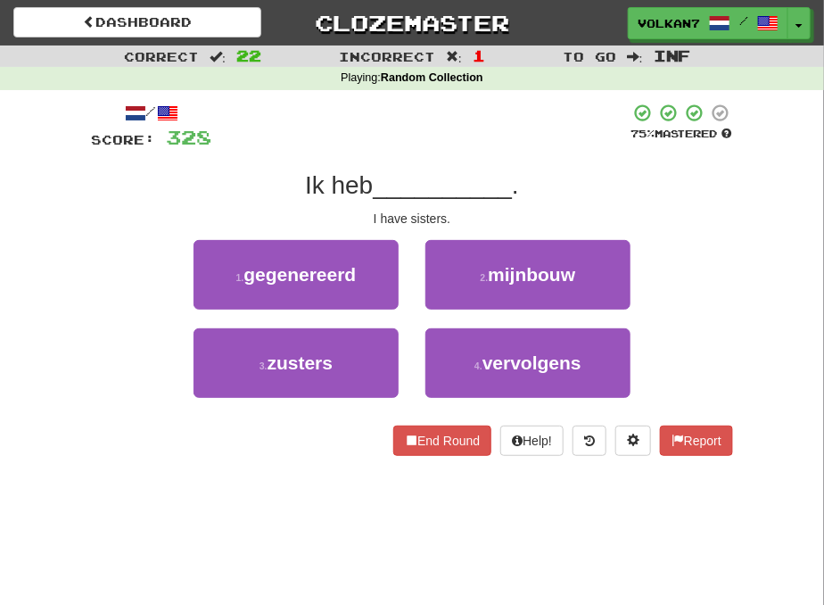
click at [478, 145] on div at bounding box center [420, 127] width 418 height 49
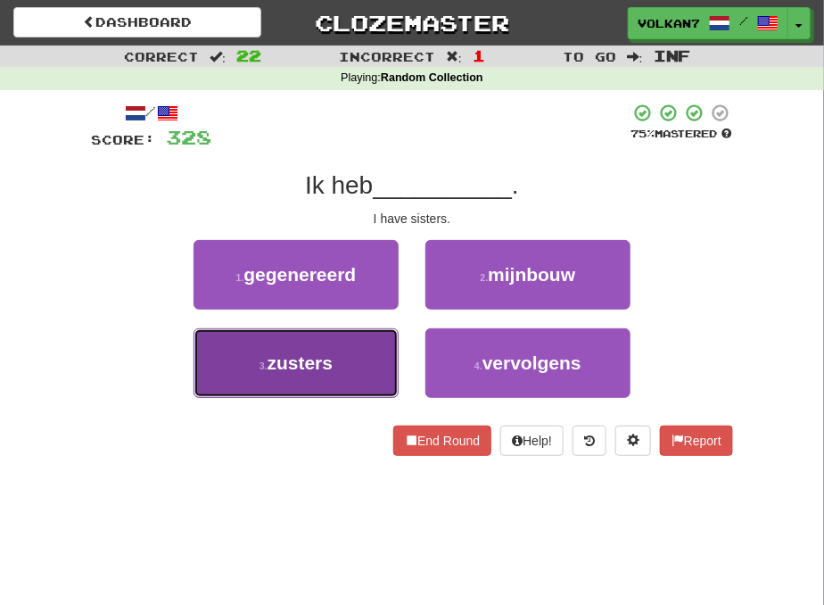
click at [334, 368] on span "zusters" at bounding box center [301, 362] width 66 height 21
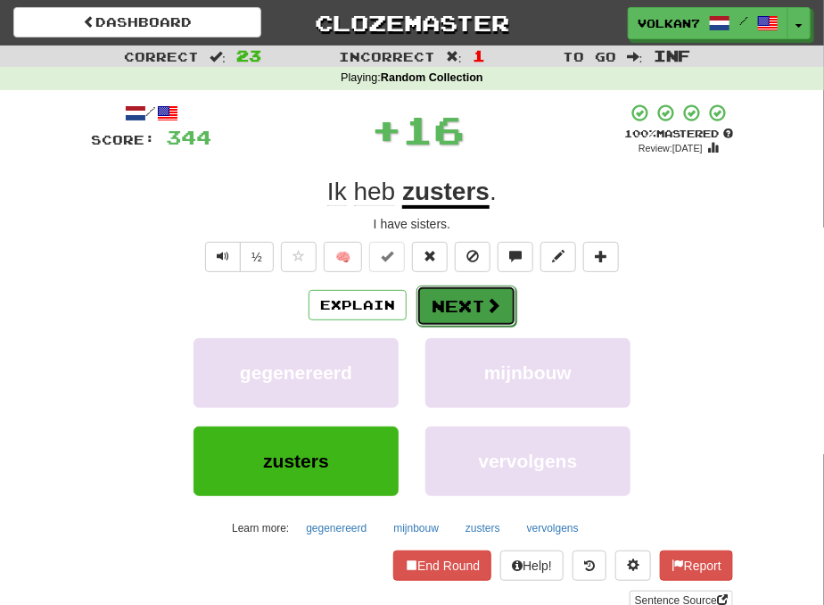
click at [457, 304] on button "Next" at bounding box center [467, 305] width 100 height 41
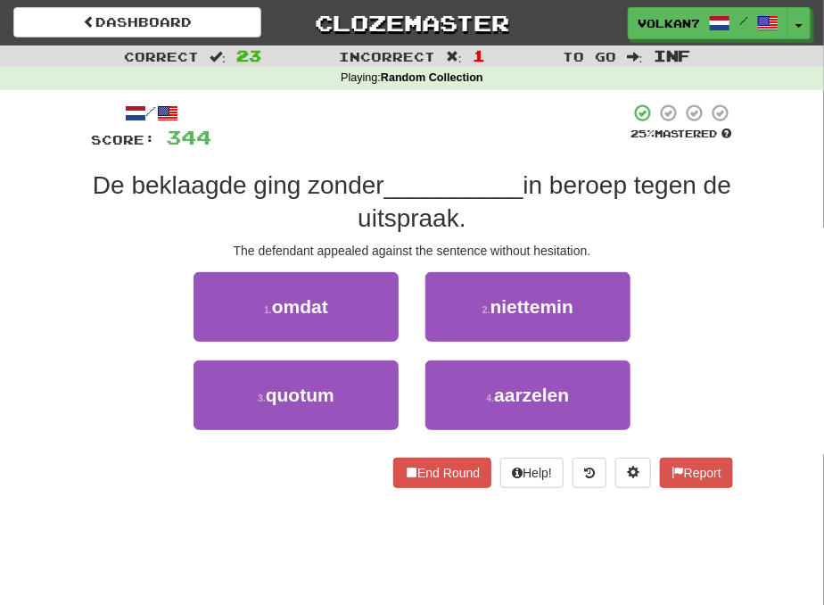
click at [442, 123] on div at bounding box center [420, 127] width 418 height 49
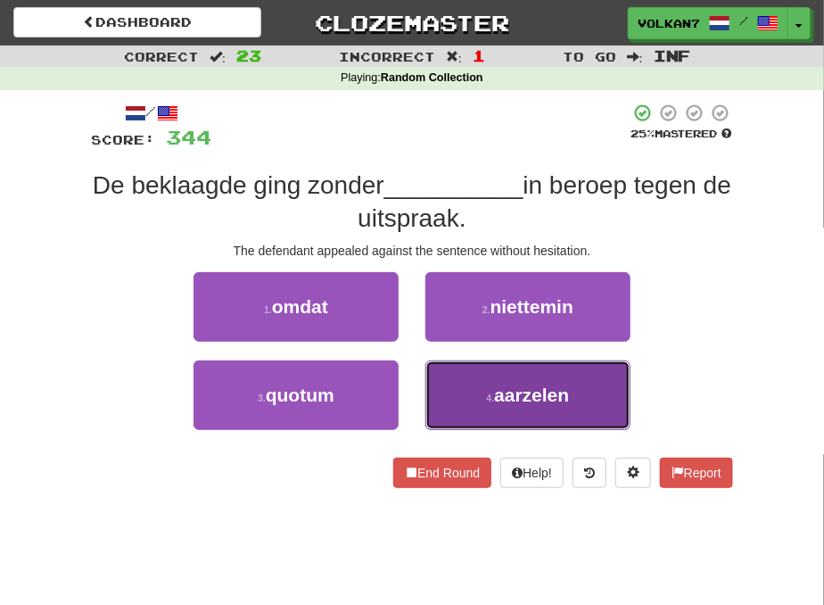
click at [527, 369] on button "4 . aarzelen" at bounding box center [527, 395] width 205 height 70
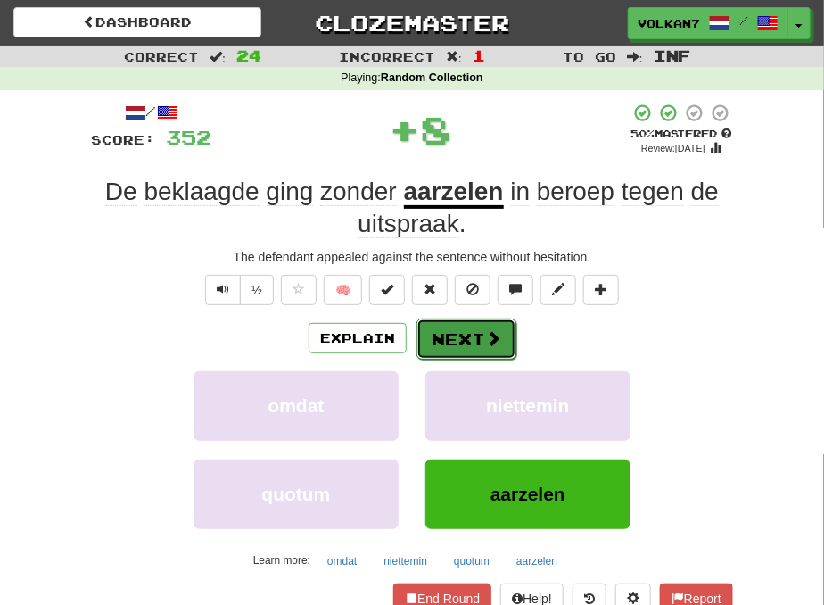
click at [486, 330] on span at bounding box center [493, 338] width 16 height 16
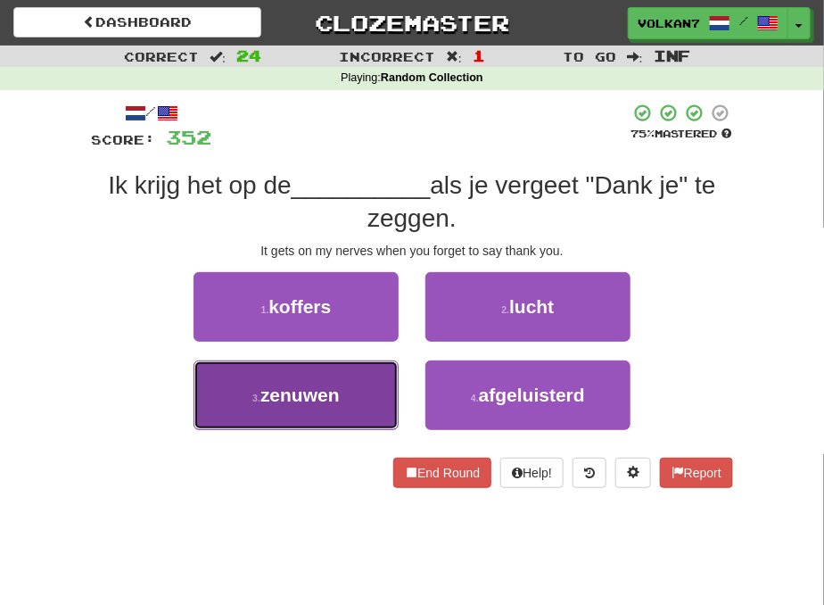
click at [364, 389] on button "3 . zenuwen" at bounding box center [296, 395] width 205 height 70
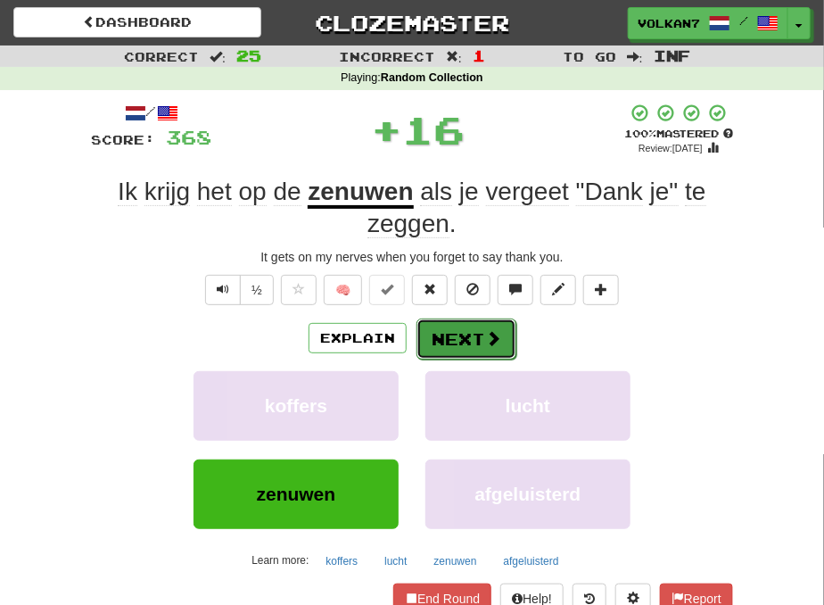
click at [489, 345] on span at bounding box center [493, 338] width 16 height 16
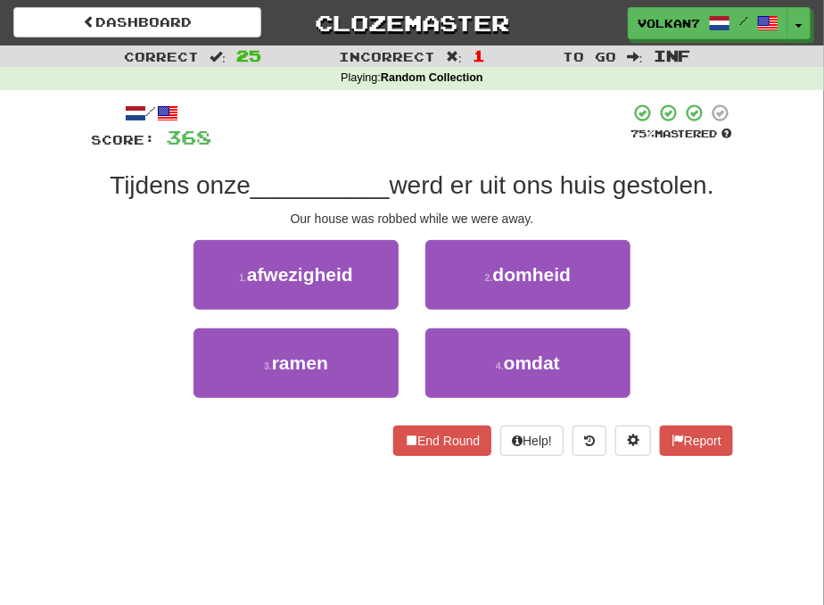
click at [527, 140] on div at bounding box center [420, 127] width 418 height 49
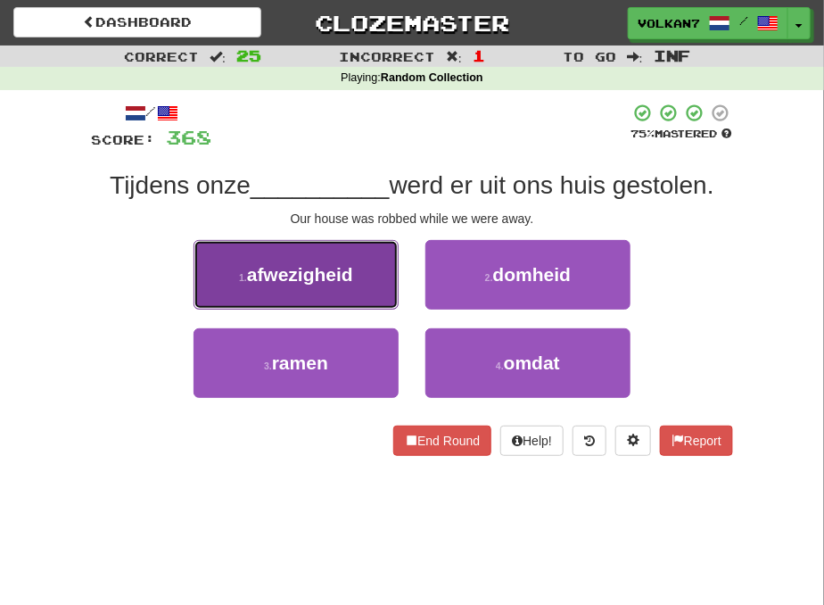
click at [330, 278] on span "afwezigheid" at bounding box center [300, 274] width 106 height 21
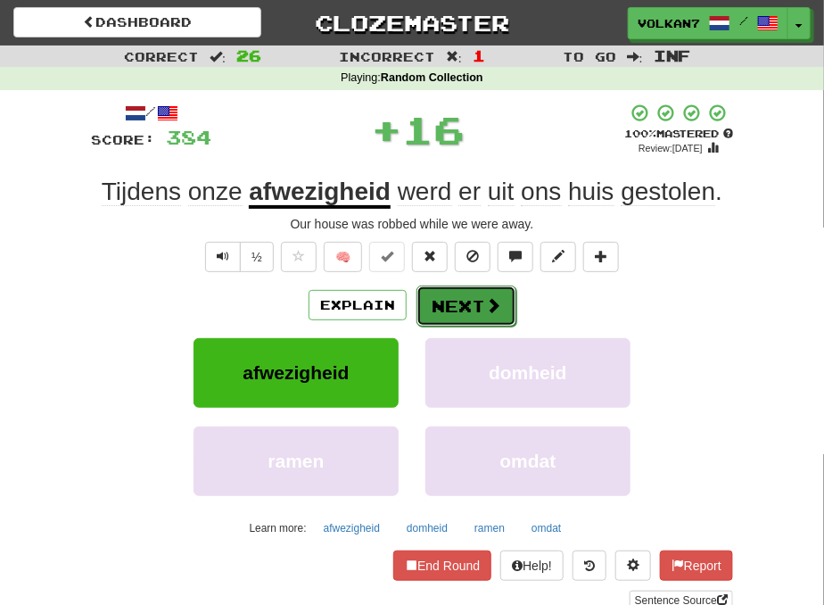
click at [460, 310] on button "Next" at bounding box center [467, 305] width 100 height 41
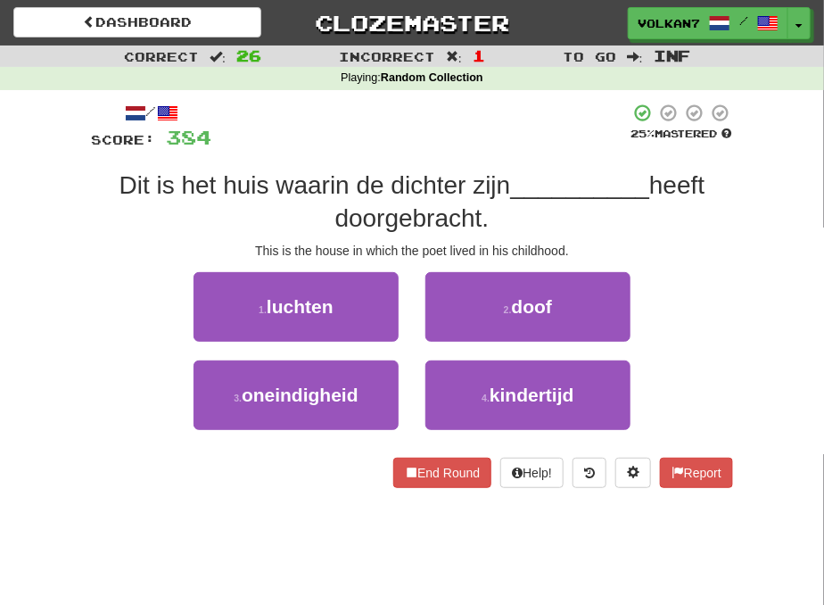
click at [462, 157] on div "/ Score: 384 25 % Mastered Dit is het huis waarin de dichter zijn __________ he…" at bounding box center [412, 295] width 642 height 385
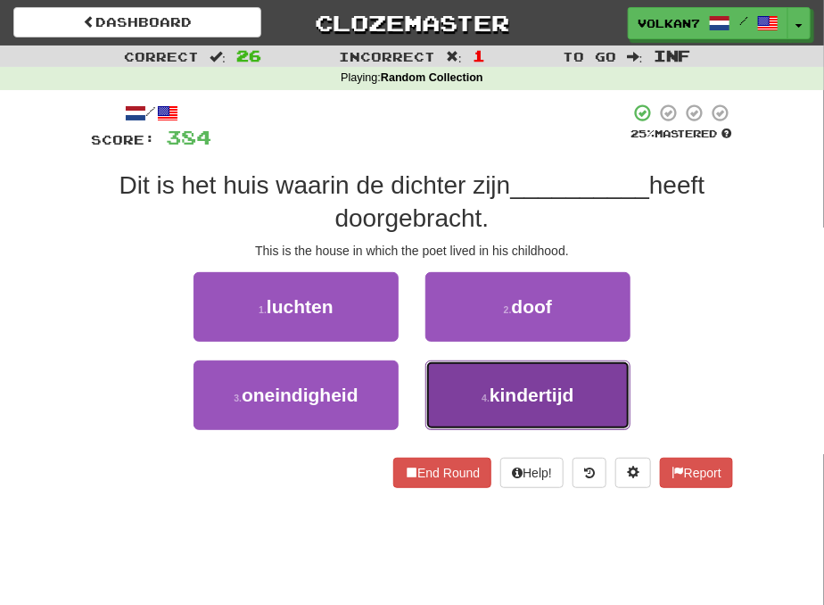
click at [502, 397] on span "kindertijd" at bounding box center [532, 394] width 85 height 21
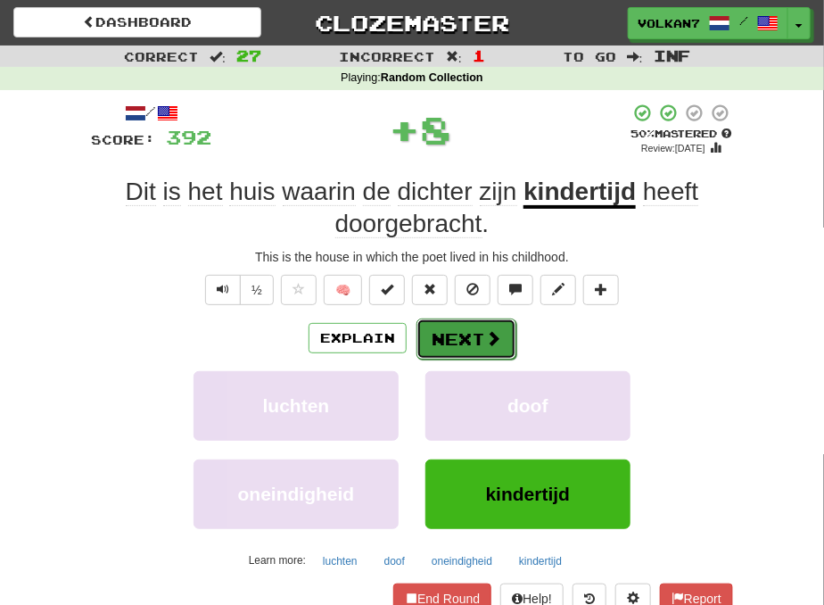
click at [468, 326] on button "Next" at bounding box center [467, 338] width 100 height 41
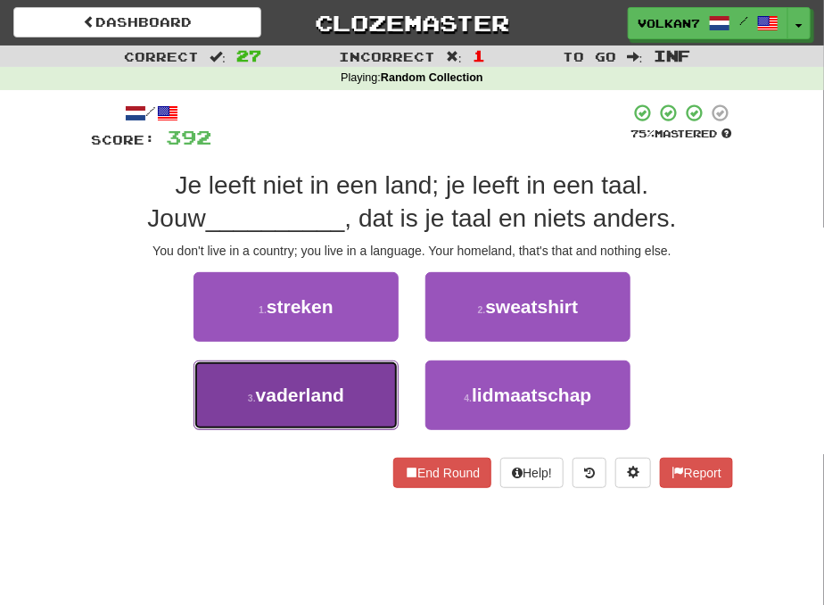
click at [331, 393] on span "vaderland" at bounding box center [300, 394] width 88 height 21
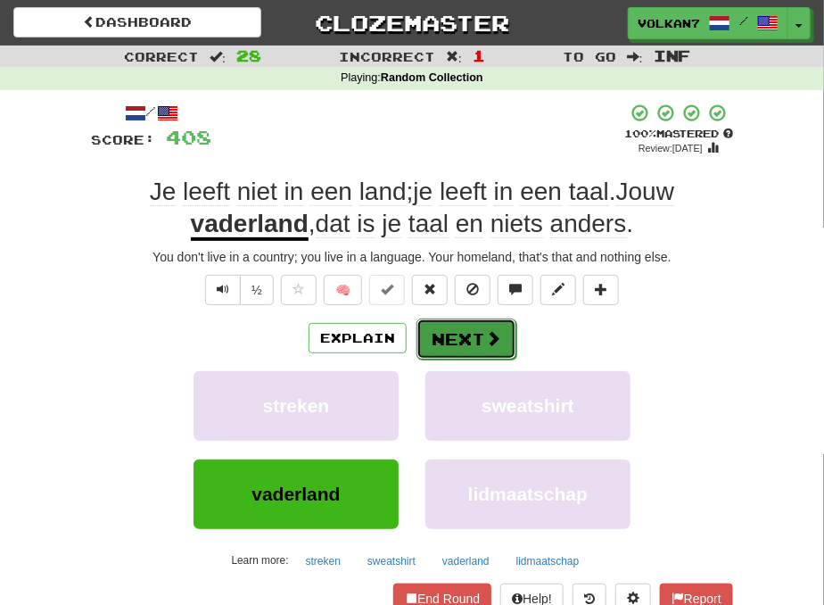
click at [464, 335] on button "Next" at bounding box center [467, 338] width 100 height 41
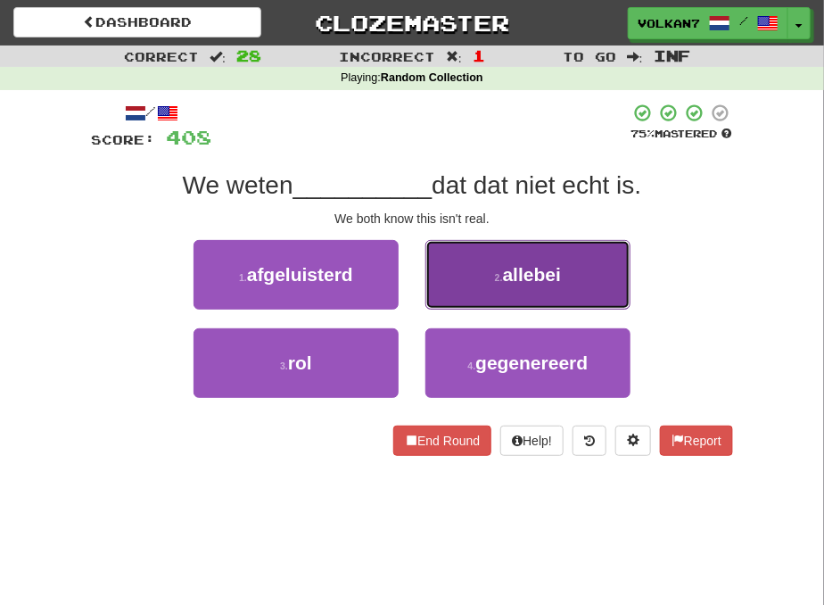
click at [494, 293] on button "2 . allebei" at bounding box center [527, 275] width 205 height 70
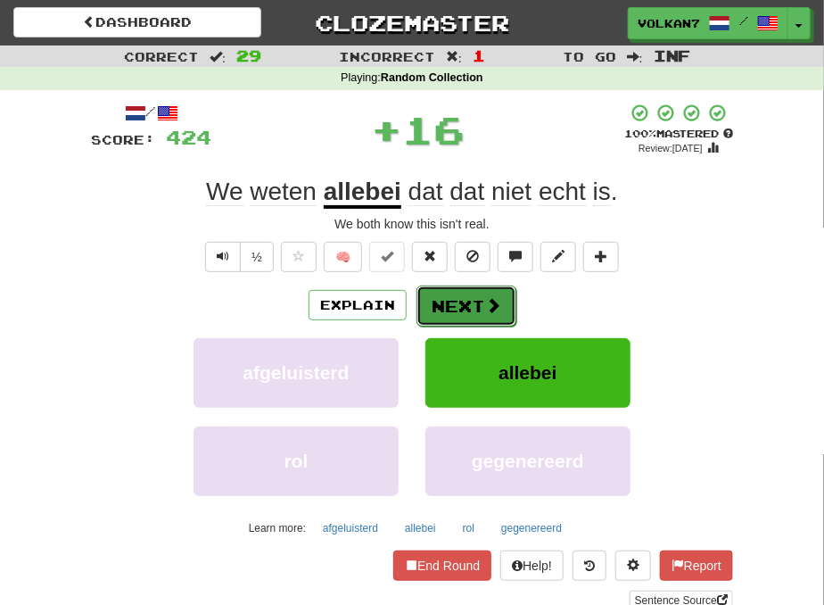
click at [423, 299] on button "Next" at bounding box center [467, 305] width 100 height 41
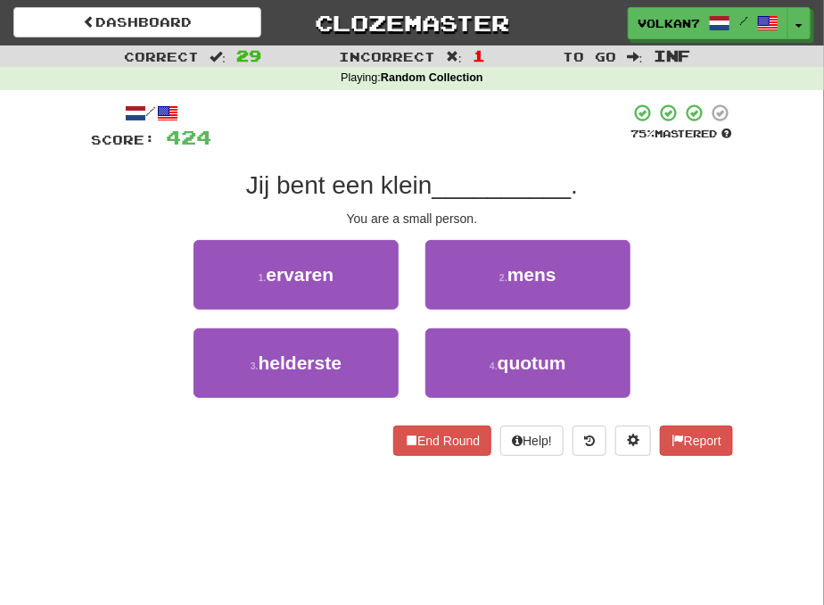
click at [405, 127] on div at bounding box center [420, 127] width 418 height 49
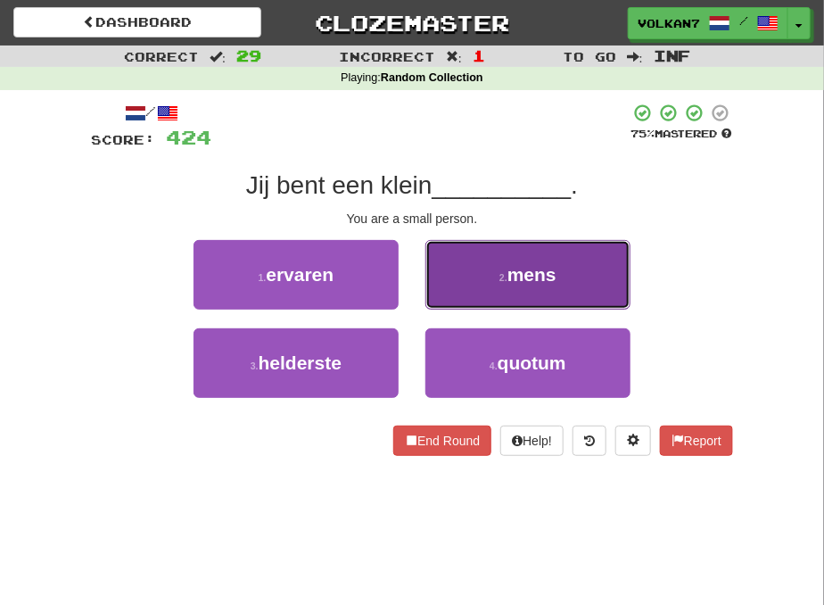
click at [473, 286] on button "2 . mens" at bounding box center [527, 275] width 205 height 70
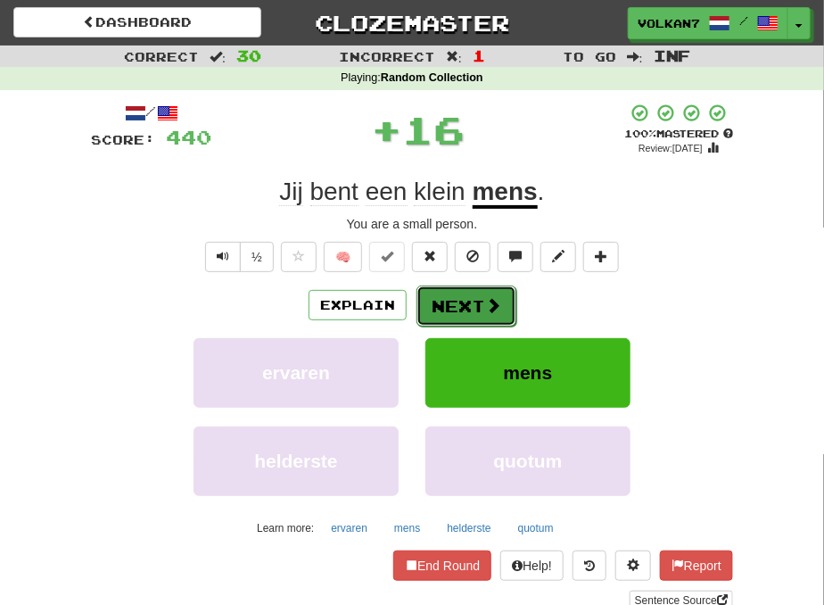
click at [448, 299] on button "Next" at bounding box center [467, 305] width 100 height 41
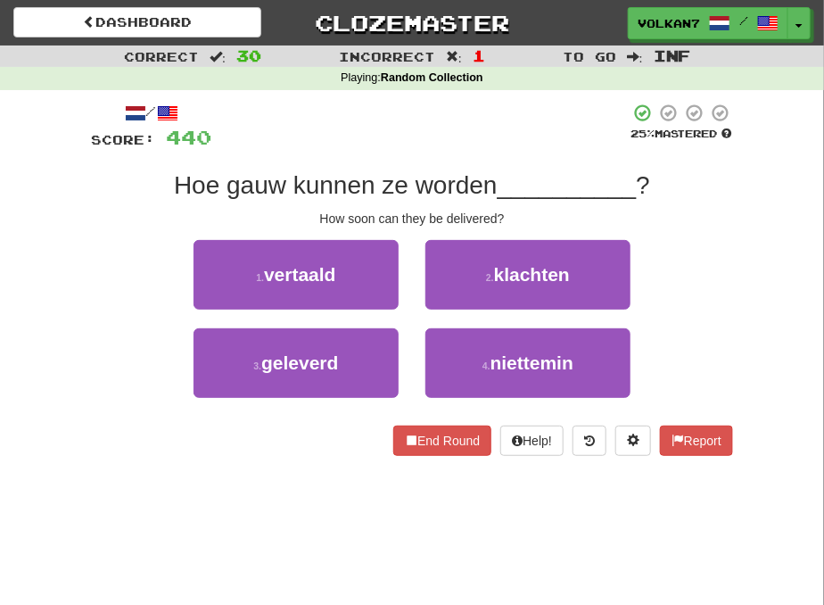
click at [446, 150] on div "/ Score: 440 25 % Mastered Hoe gauw kunnen ze worden __________ ? How soon can …" at bounding box center [412, 279] width 642 height 353
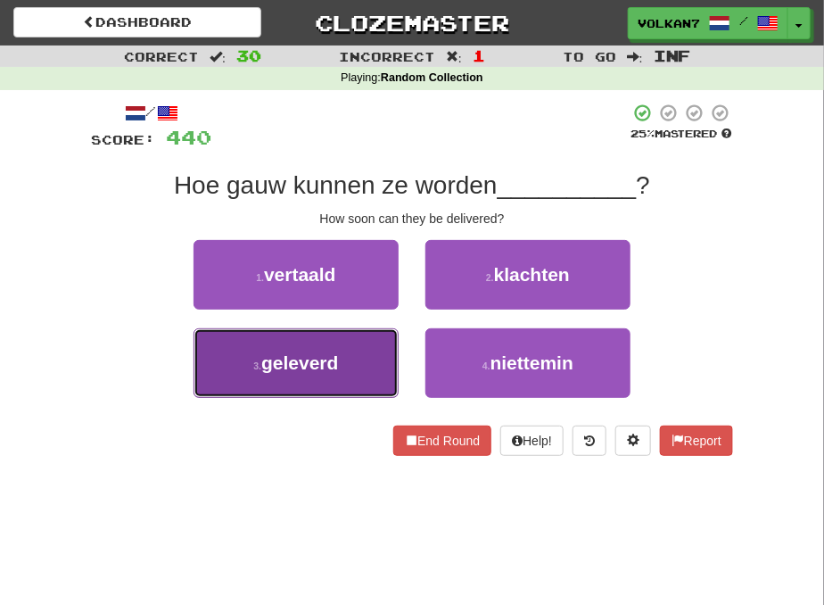
click at [345, 366] on button "3 . geleverd" at bounding box center [296, 363] width 205 height 70
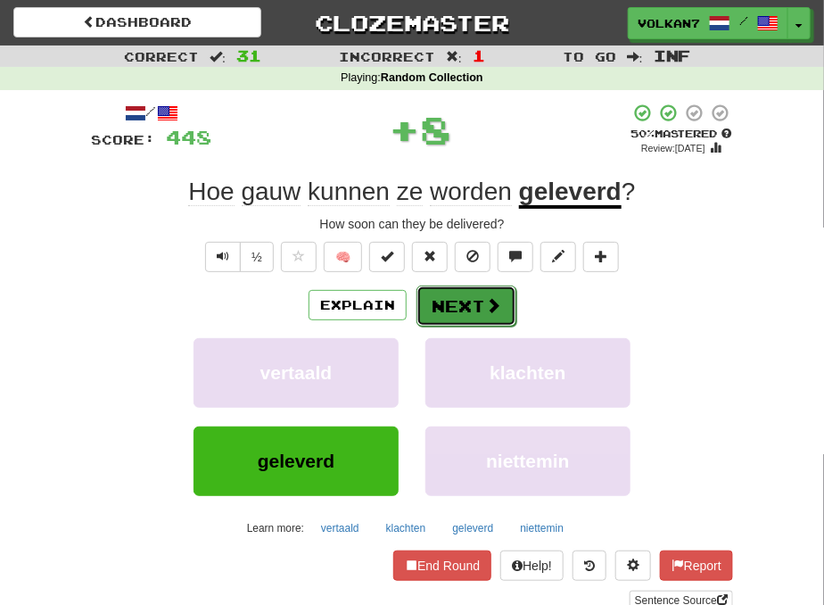
click at [459, 288] on button "Next" at bounding box center [467, 305] width 100 height 41
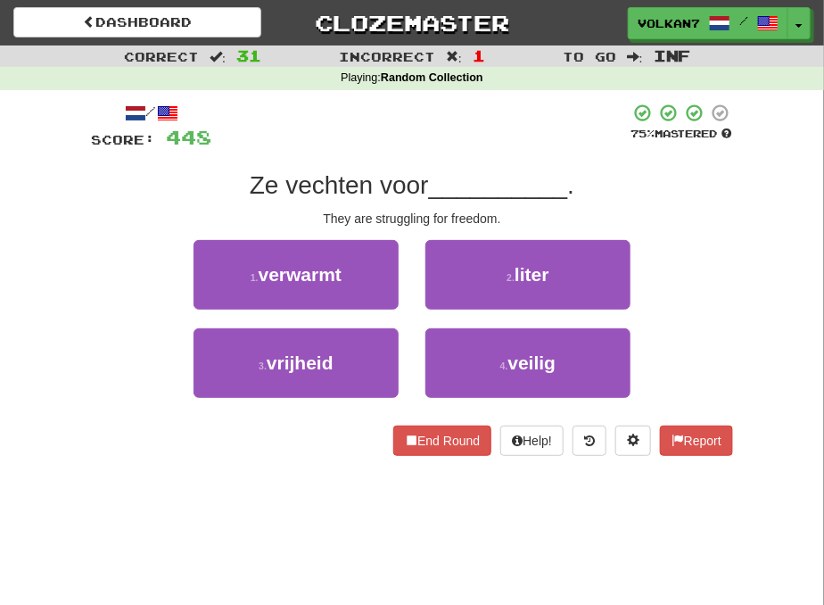
click at [486, 147] on div at bounding box center [420, 127] width 418 height 49
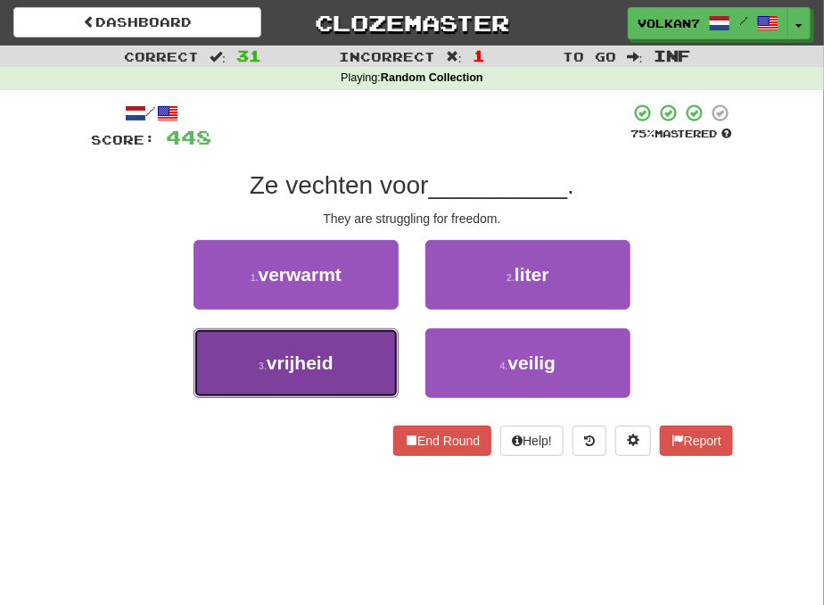
click at [370, 345] on button "3 . vrijheid" at bounding box center [296, 363] width 205 height 70
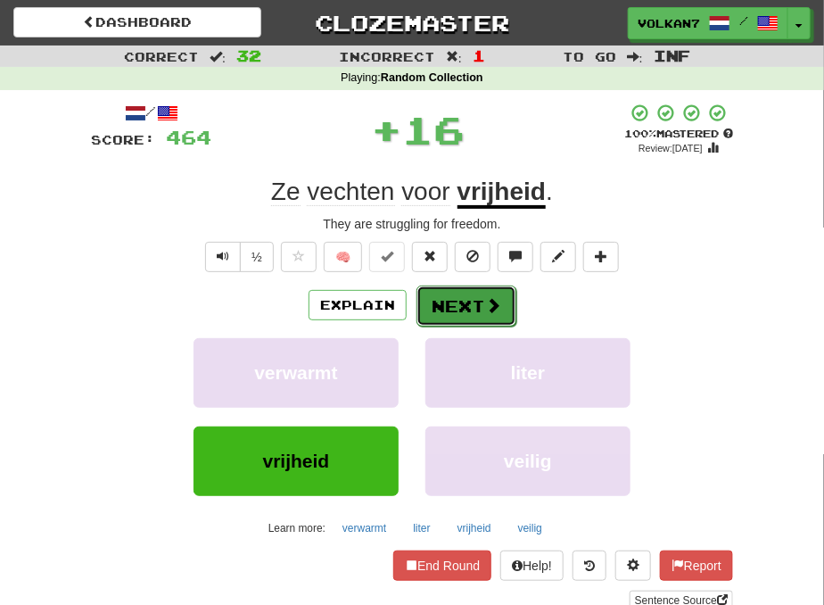
click at [441, 304] on button "Next" at bounding box center [467, 305] width 100 height 41
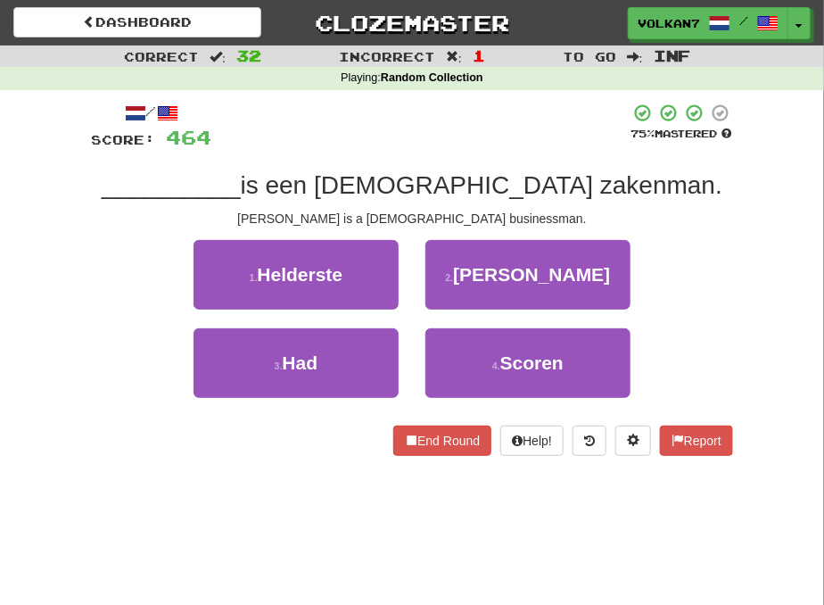
click at [464, 150] on div "/ Score: 464 75 % Mastered __________ is een [DEMOGRAPHIC_DATA] zakenman. [PERS…" at bounding box center [412, 279] width 642 height 353
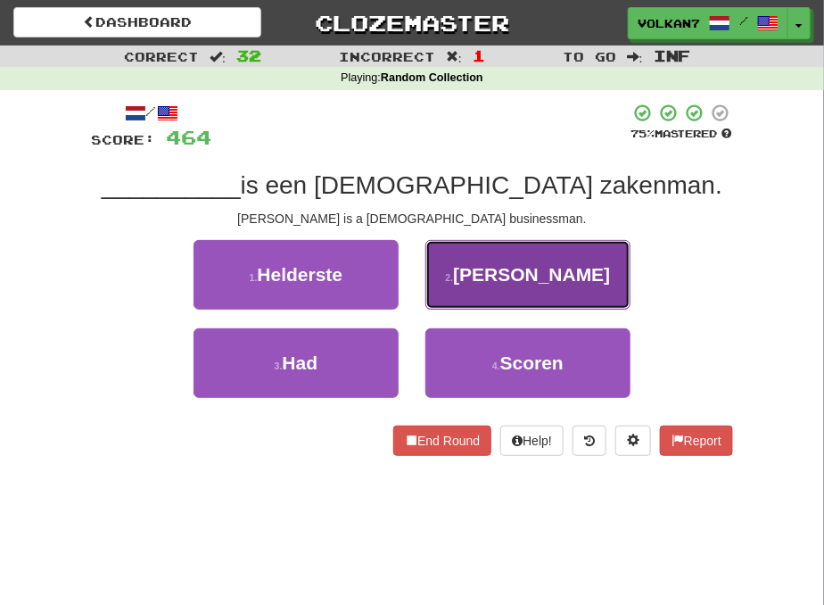
click at [478, 272] on button "2 . Hans" at bounding box center [527, 275] width 205 height 70
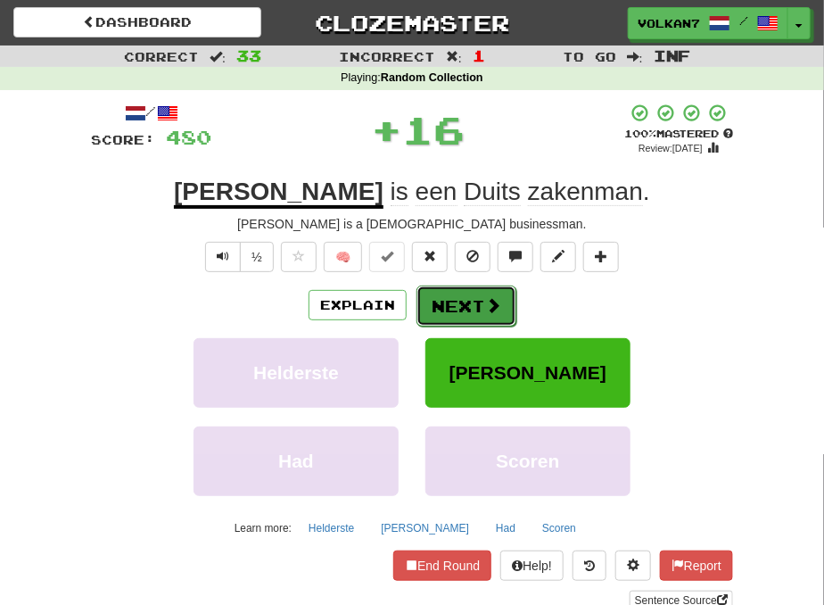
click at [450, 310] on button "Next" at bounding box center [467, 305] width 100 height 41
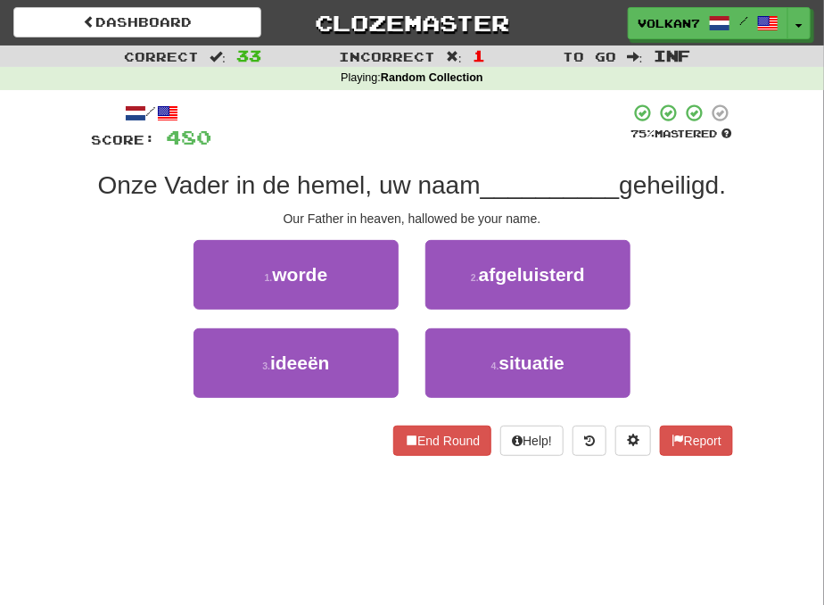
click at [450, 150] on div "/ Score: 480 75 % Mastered Onze Vader in de hemel, uw naam __________ geheiligd…" at bounding box center [412, 279] width 642 height 353
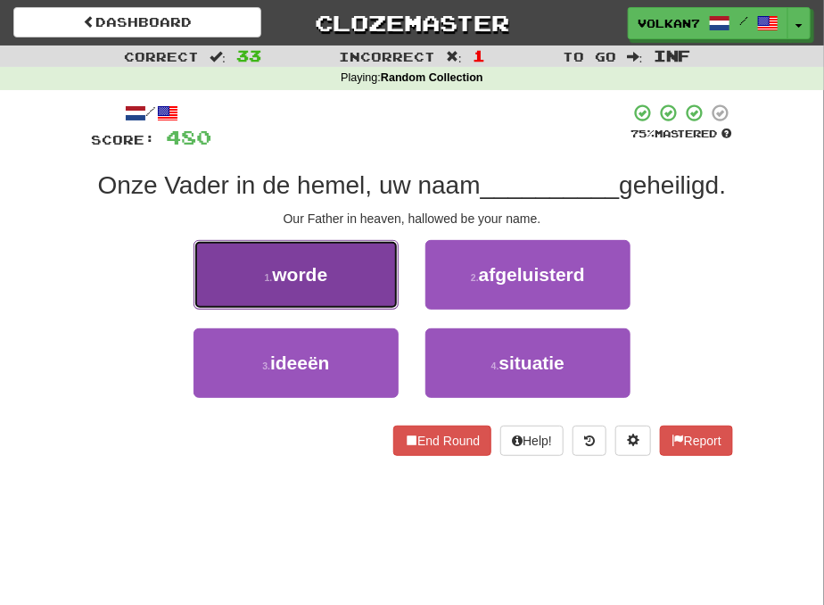
click at [307, 310] on button "1 . worde" at bounding box center [296, 275] width 205 height 70
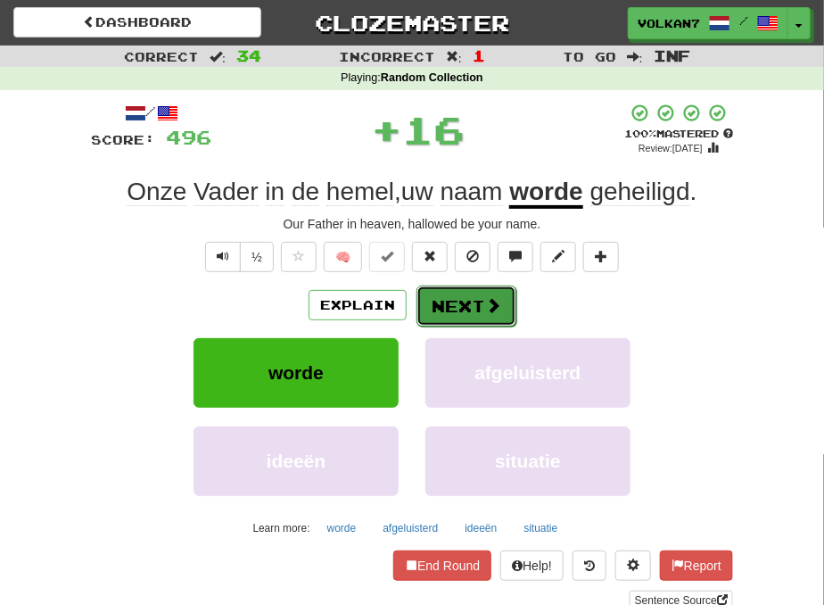
click at [503, 295] on button "Next" at bounding box center [467, 305] width 100 height 41
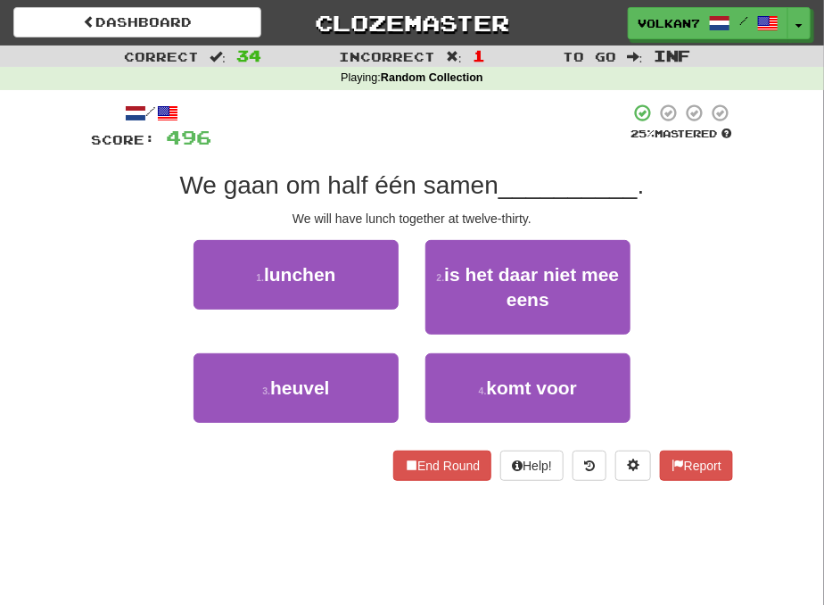
click at [401, 148] on div at bounding box center [420, 127] width 418 height 49
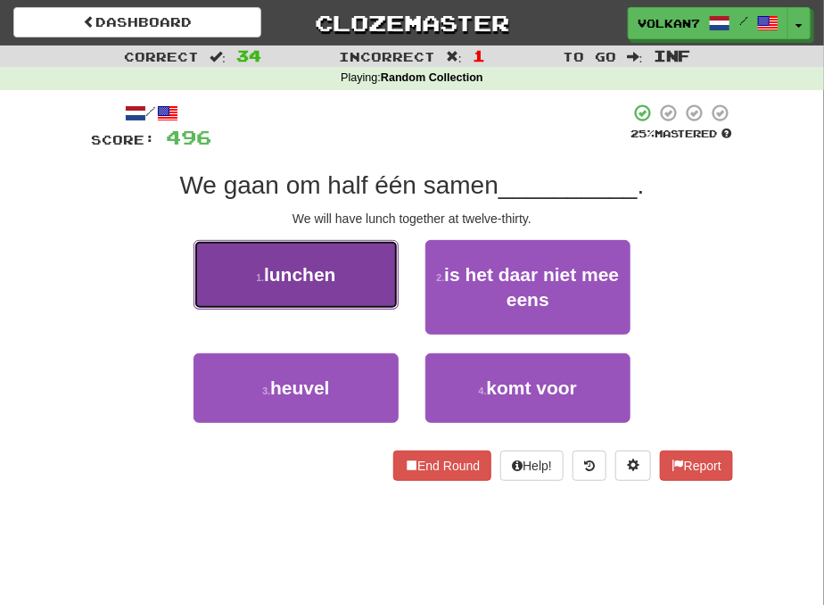
click at [355, 280] on button "1 . lunchen" at bounding box center [296, 275] width 205 height 70
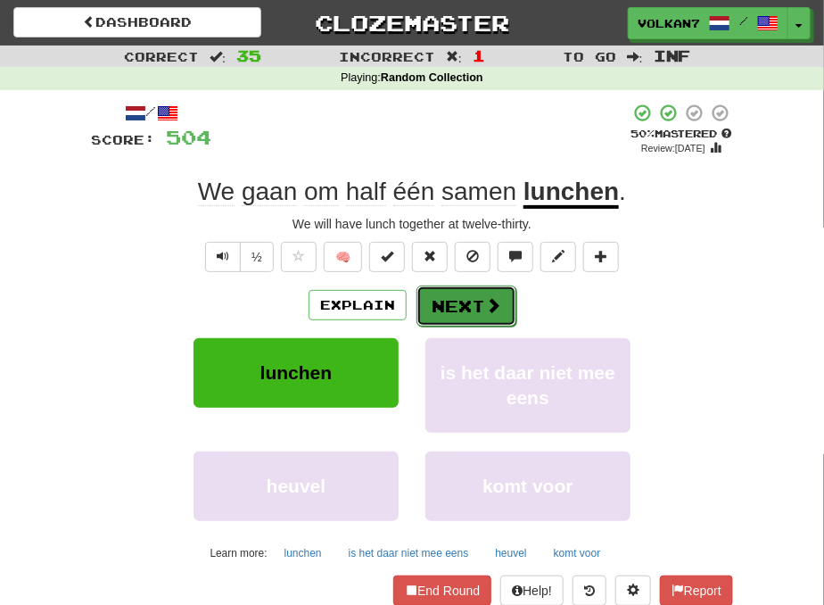
click at [471, 297] on button "Next" at bounding box center [467, 305] width 100 height 41
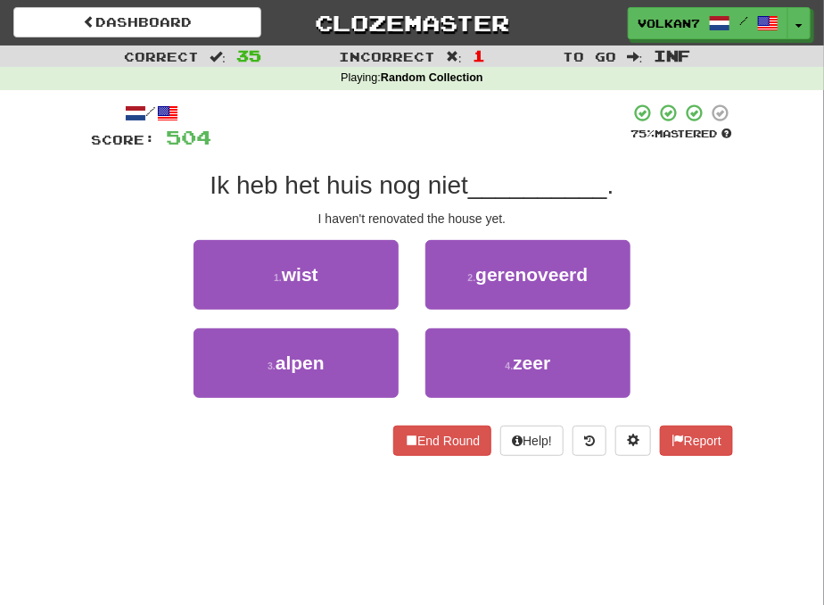
click at [430, 140] on div at bounding box center [420, 127] width 418 height 49
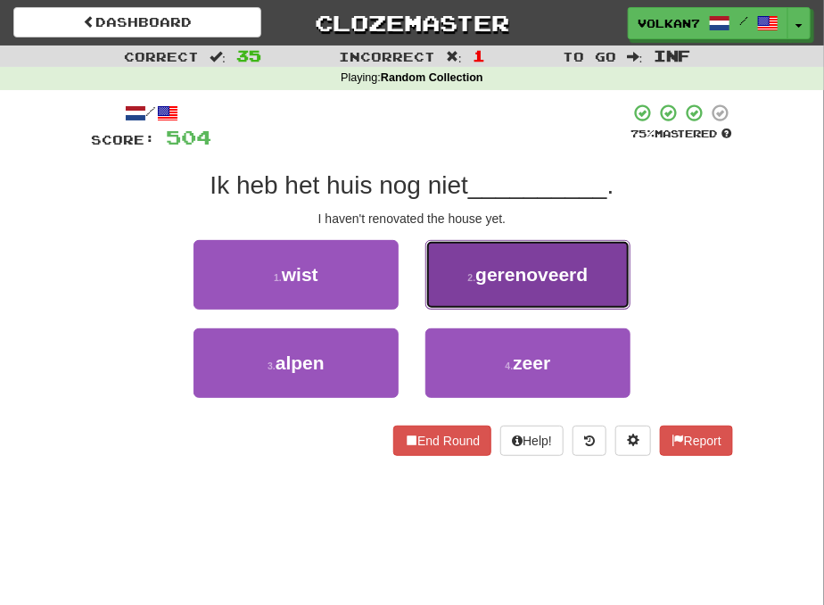
click at [513, 277] on span "gerenoveerd" at bounding box center [531, 274] width 112 height 21
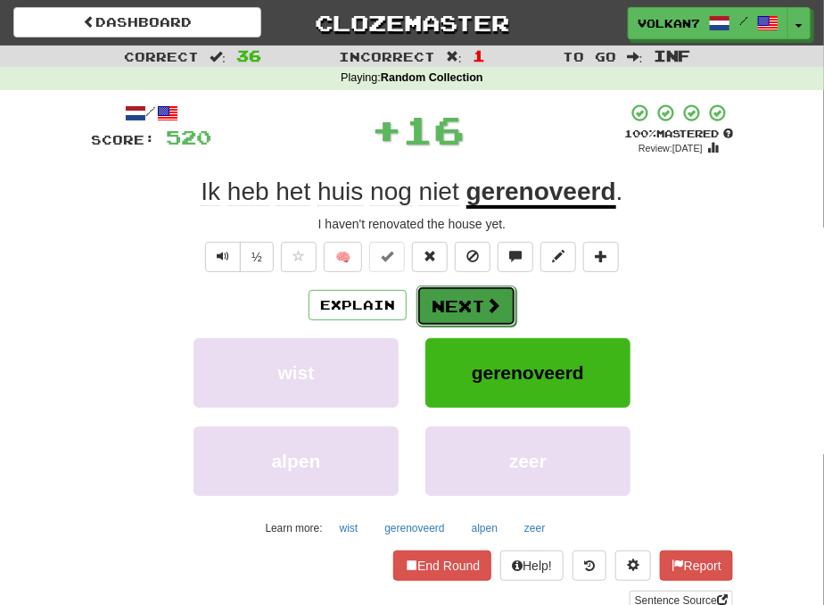
click at [451, 304] on button "Next" at bounding box center [467, 305] width 100 height 41
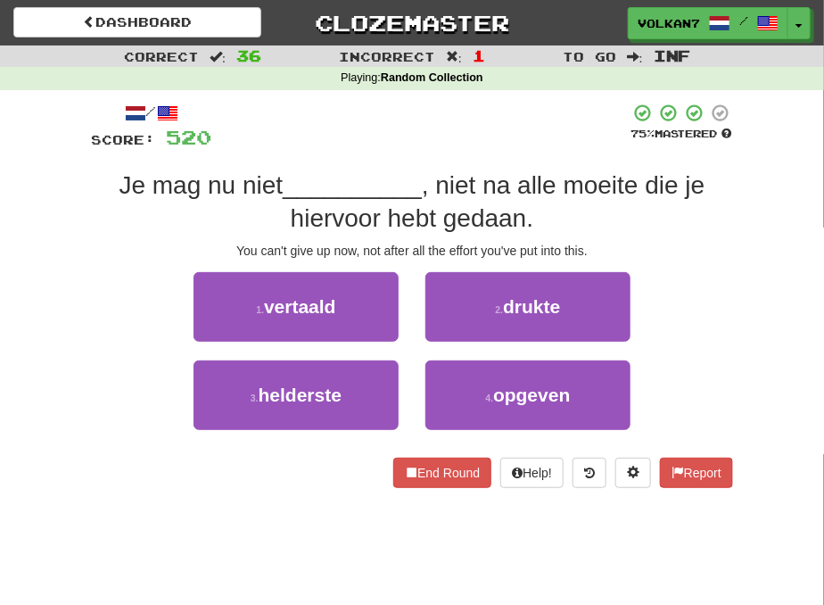
click at [468, 117] on div at bounding box center [420, 127] width 418 height 49
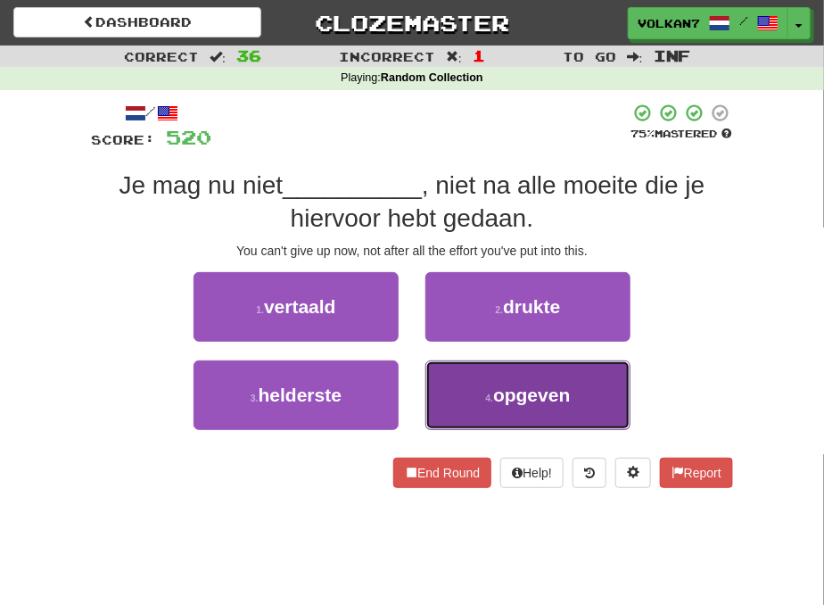
click at [535, 394] on span "opgeven" at bounding box center [531, 394] width 77 height 21
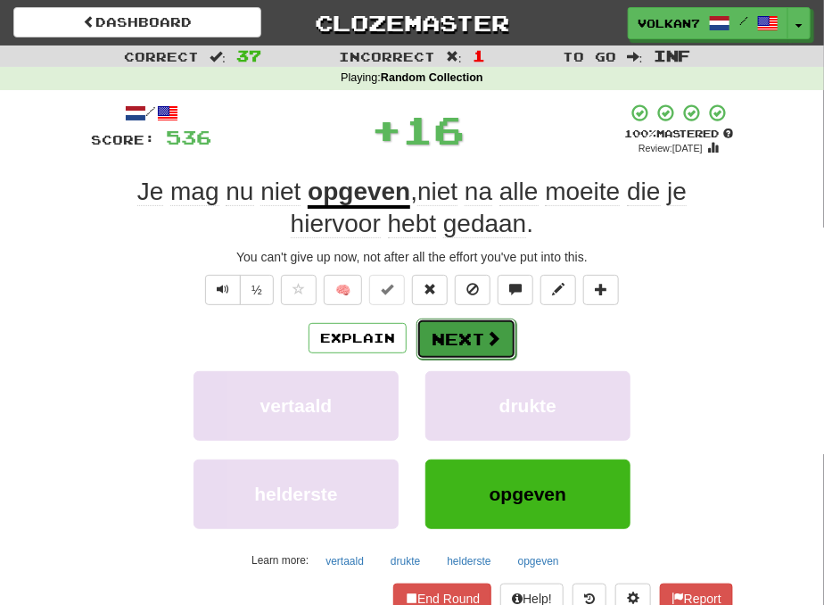
click at [462, 324] on button "Next" at bounding box center [467, 338] width 100 height 41
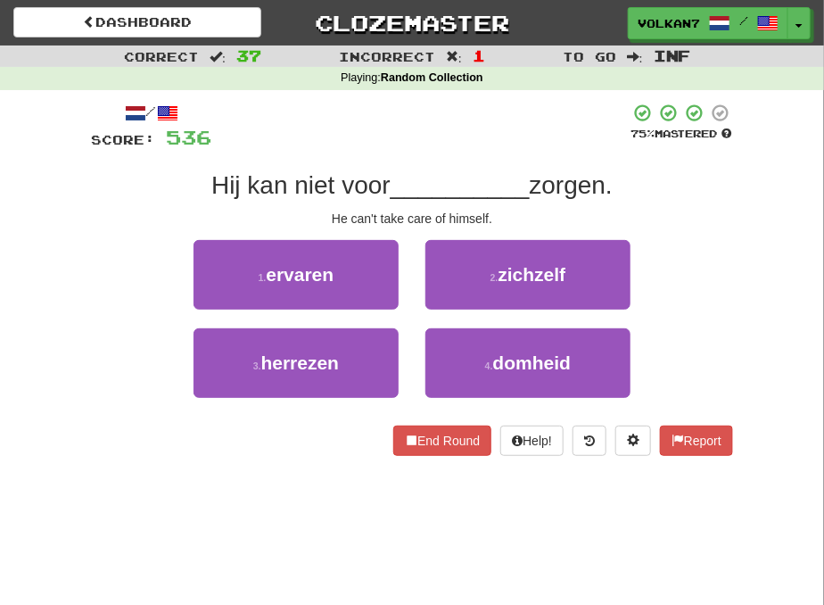
click at [468, 147] on div at bounding box center [420, 127] width 418 height 49
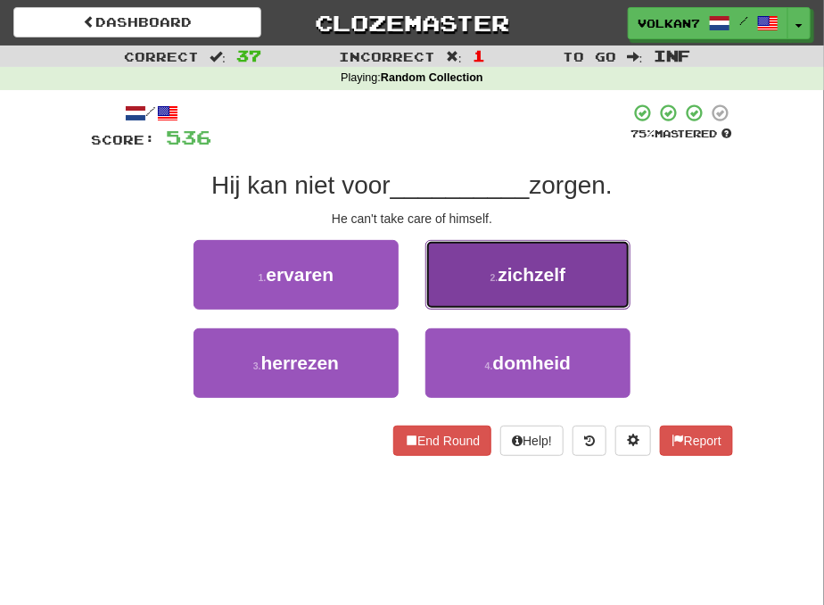
click at [505, 281] on span "zichzelf" at bounding box center [532, 274] width 68 height 21
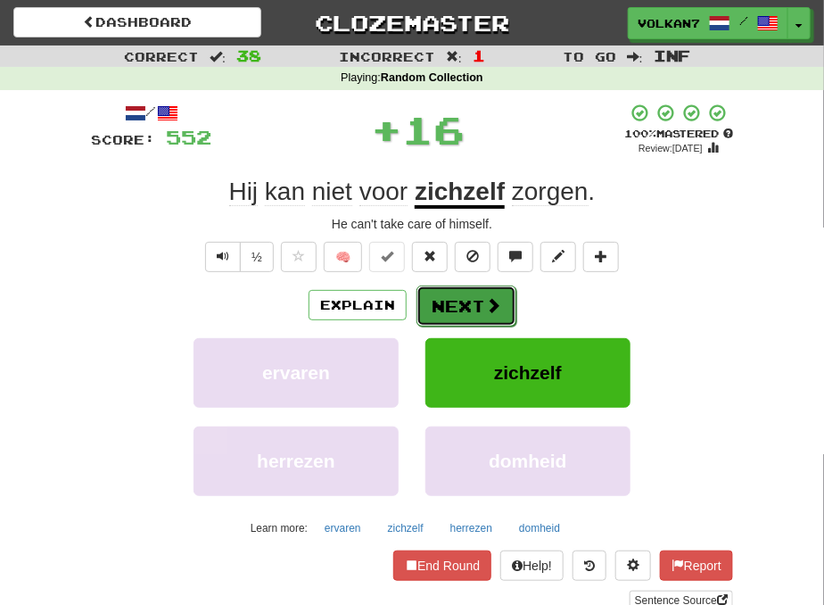
click at [487, 308] on span at bounding box center [493, 305] width 16 height 16
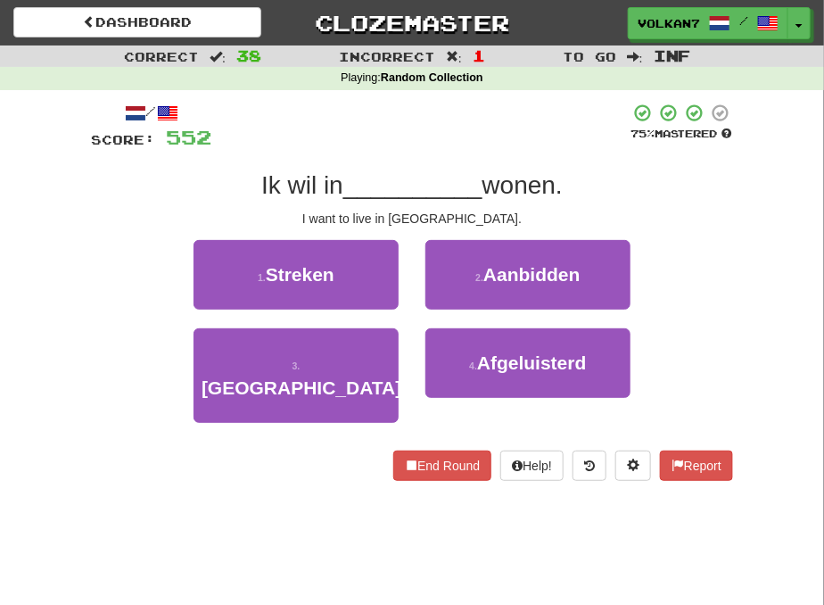
click at [477, 144] on div at bounding box center [420, 127] width 418 height 49
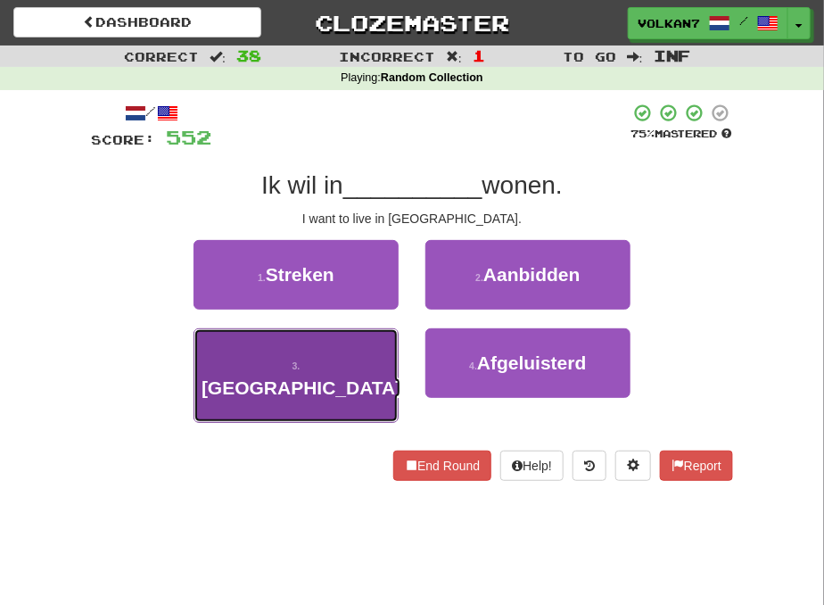
click at [345, 361] on button "3 . [GEOGRAPHIC_DATA]" at bounding box center [296, 375] width 205 height 95
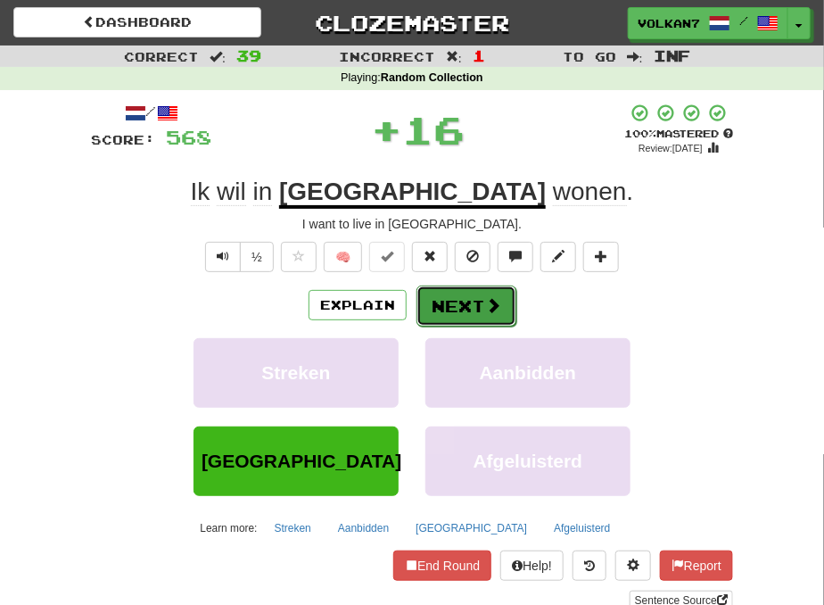
click at [431, 310] on button "Next" at bounding box center [467, 305] width 100 height 41
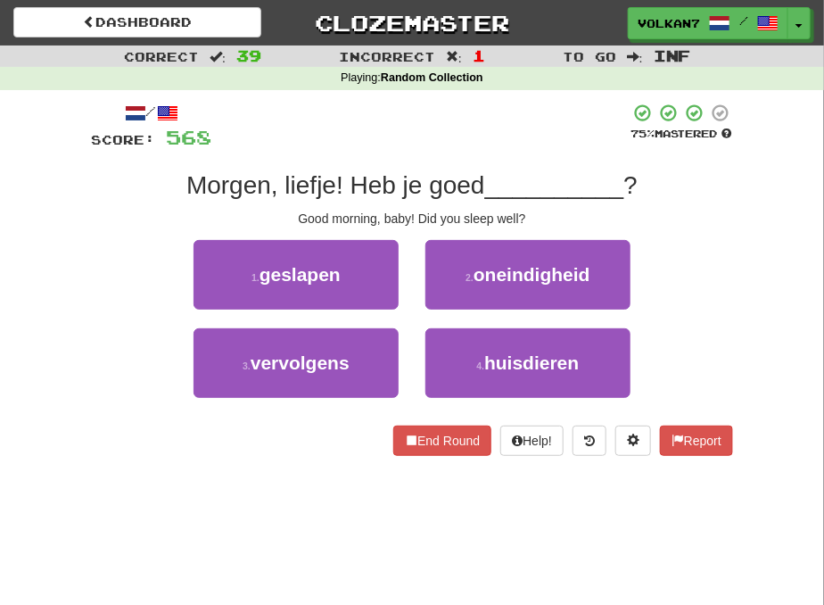
click at [496, 121] on div at bounding box center [420, 127] width 418 height 49
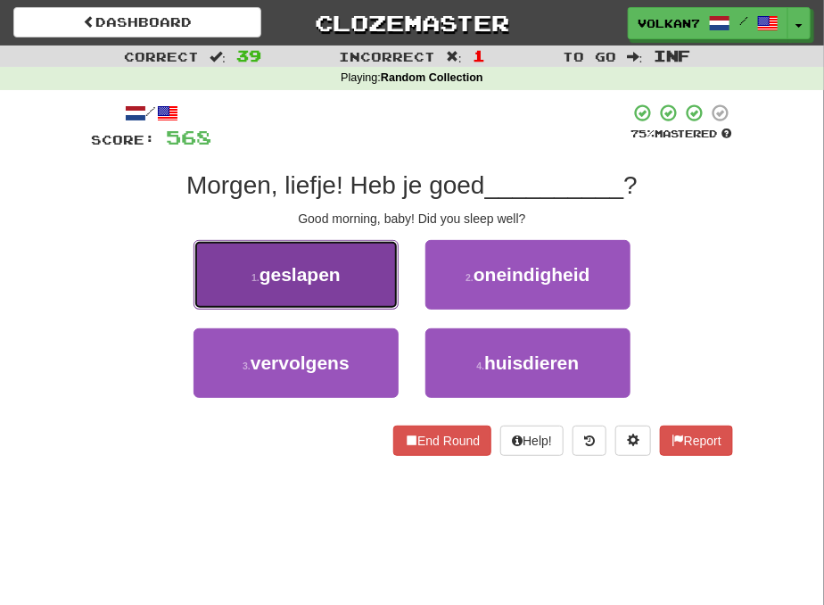
click at [327, 277] on span "geslapen" at bounding box center [300, 274] width 81 height 21
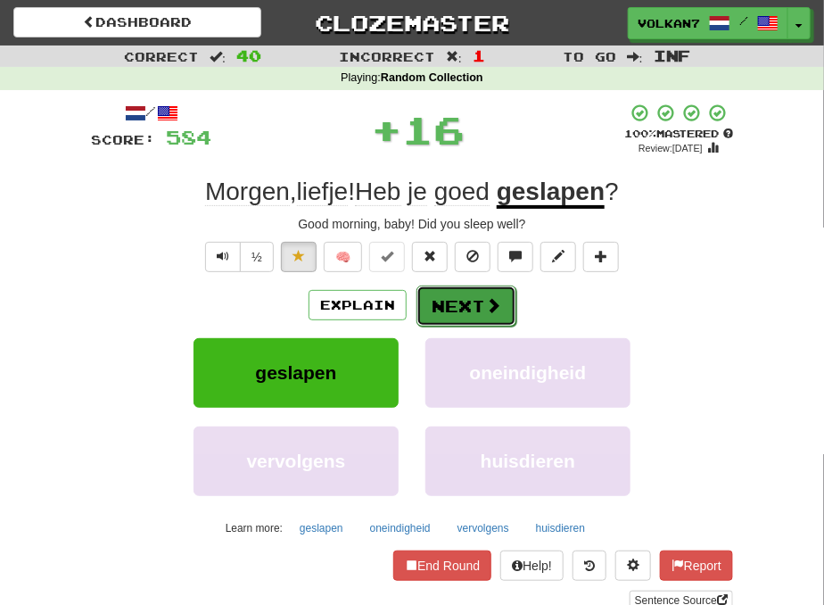
click at [448, 305] on button "Next" at bounding box center [467, 305] width 100 height 41
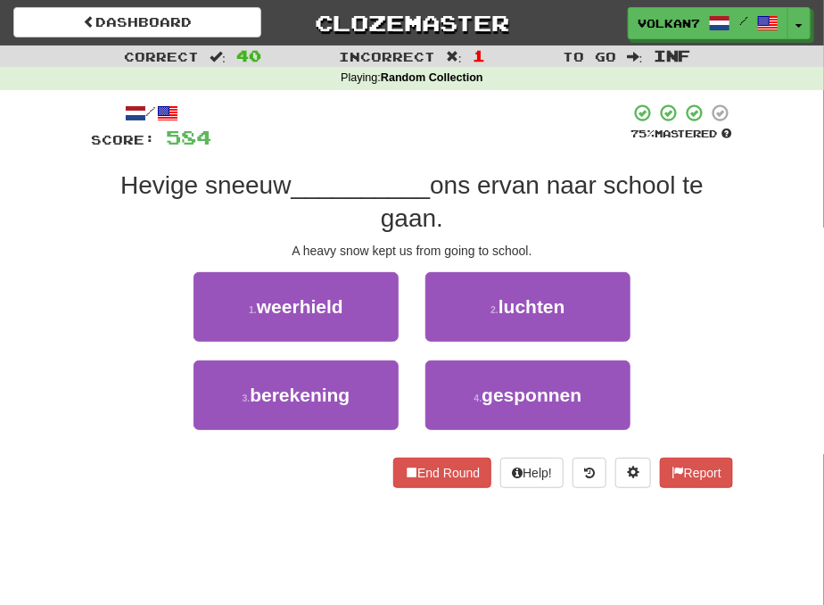
click at [404, 122] on div at bounding box center [420, 127] width 418 height 49
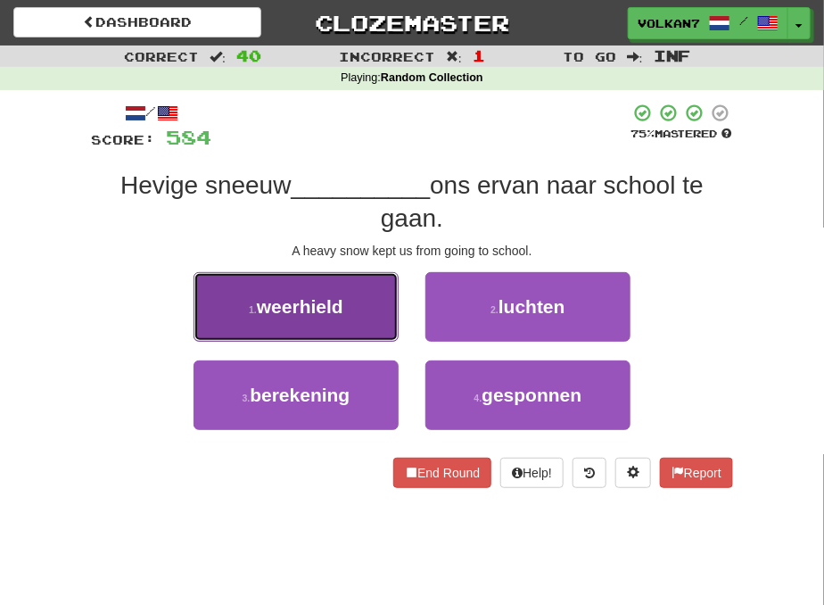
click at [345, 299] on button "1 . weerhield" at bounding box center [296, 307] width 205 height 70
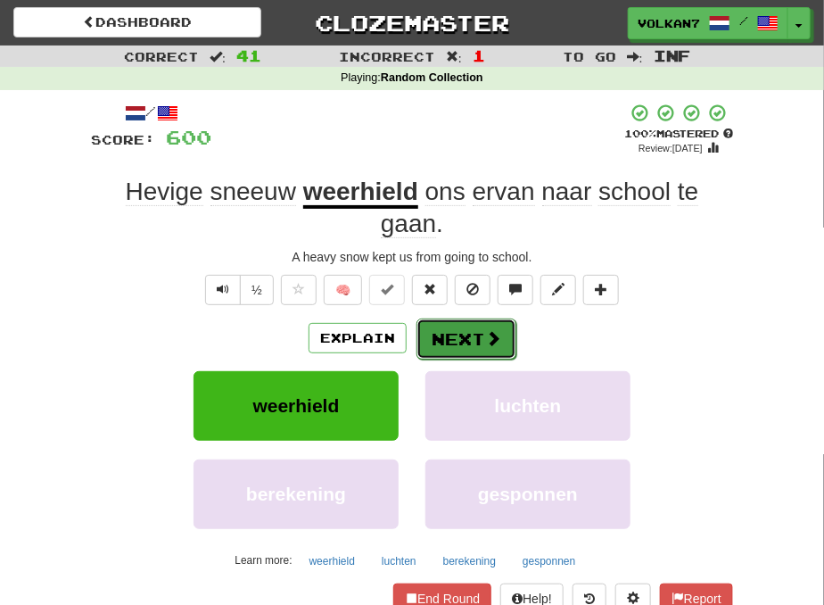
click at [462, 334] on button "Next" at bounding box center [467, 338] width 100 height 41
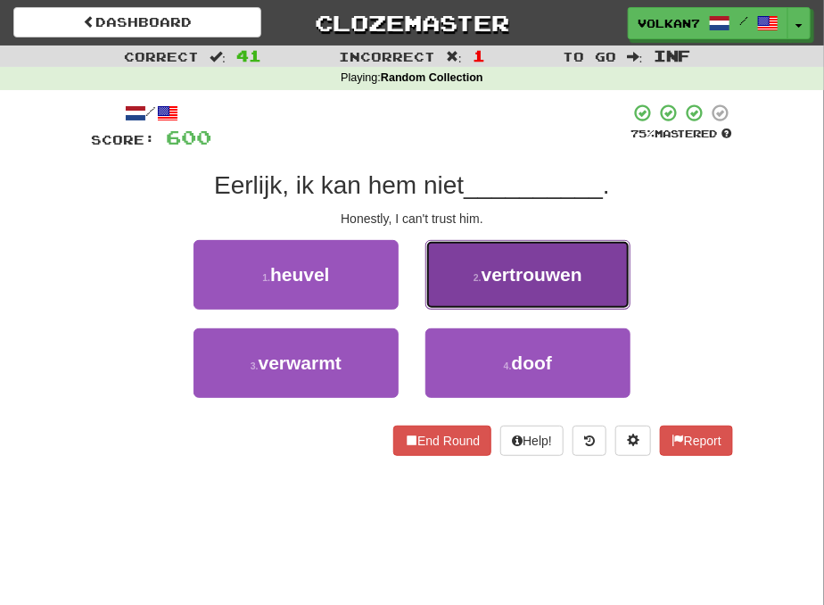
click at [501, 277] on span "vertrouwen" at bounding box center [532, 274] width 101 height 21
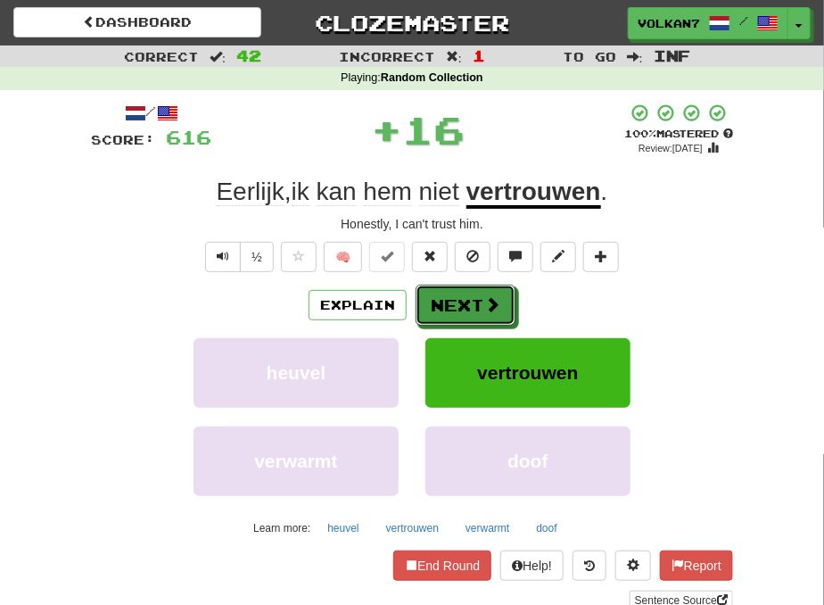
click at [444, 306] on button "Next" at bounding box center [466, 305] width 100 height 41
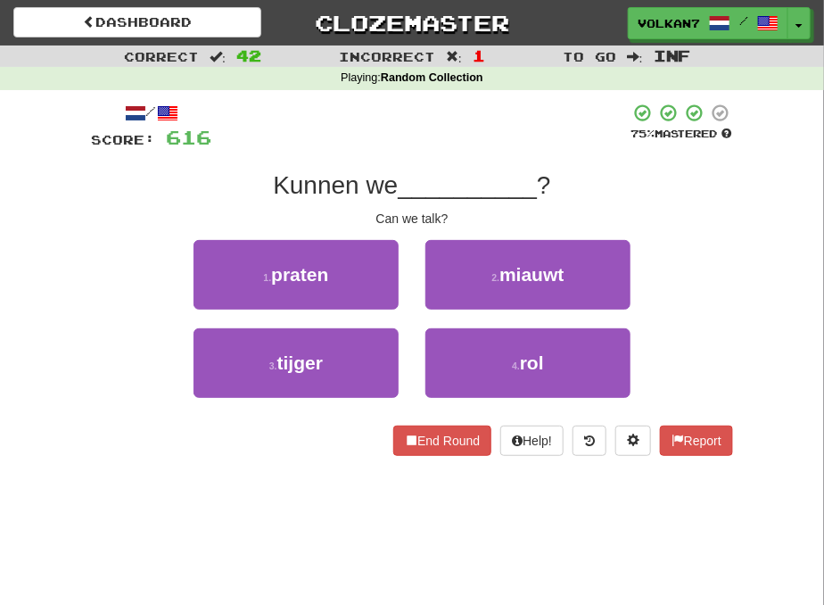
click at [468, 107] on div at bounding box center [420, 127] width 418 height 49
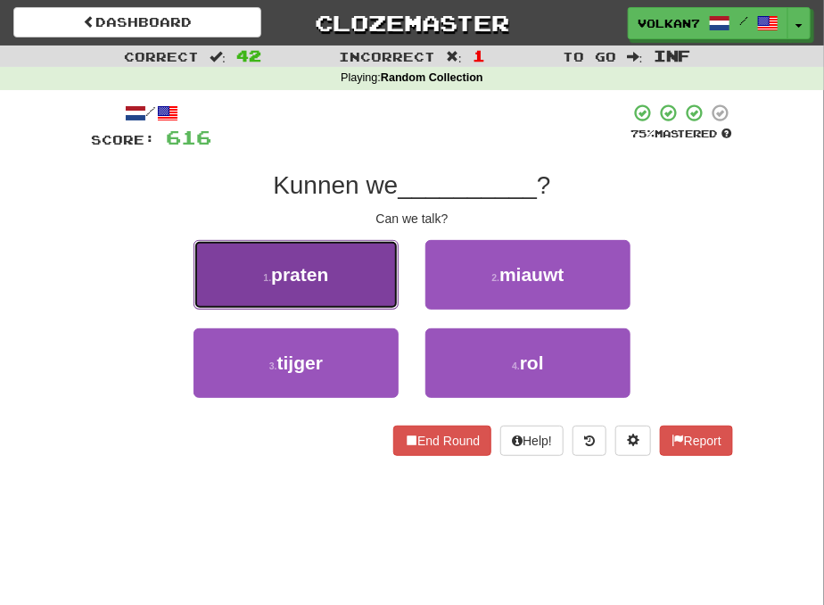
click at [326, 278] on span "praten" at bounding box center [299, 274] width 57 height 21
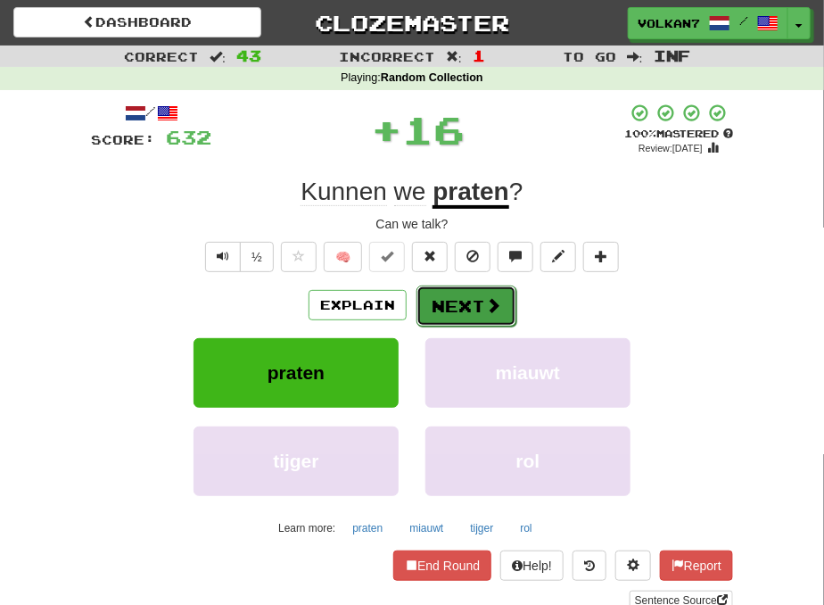
click at [467, 301] on button "Next" at bounding box center [467, 305] width 100 height 41
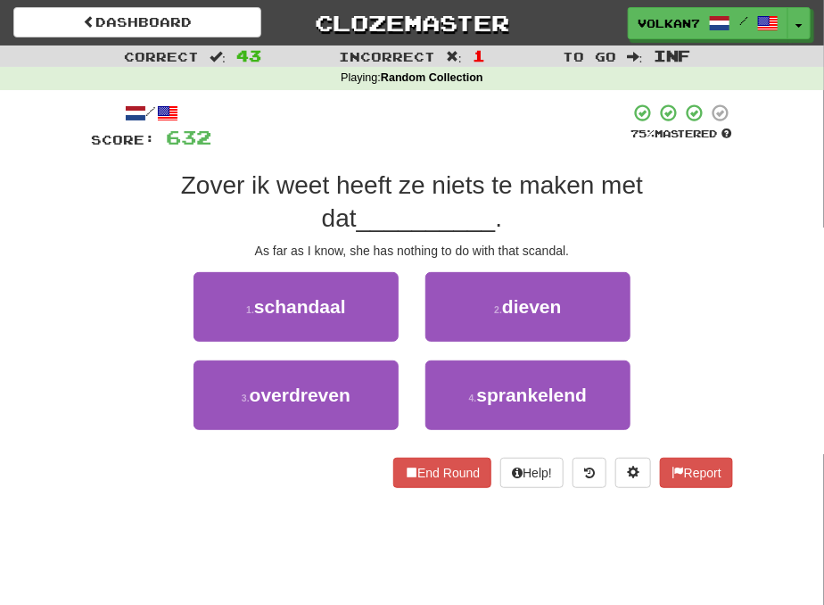
click at [476, 130] on div at bounding box center [420, 127] width 418 height 49
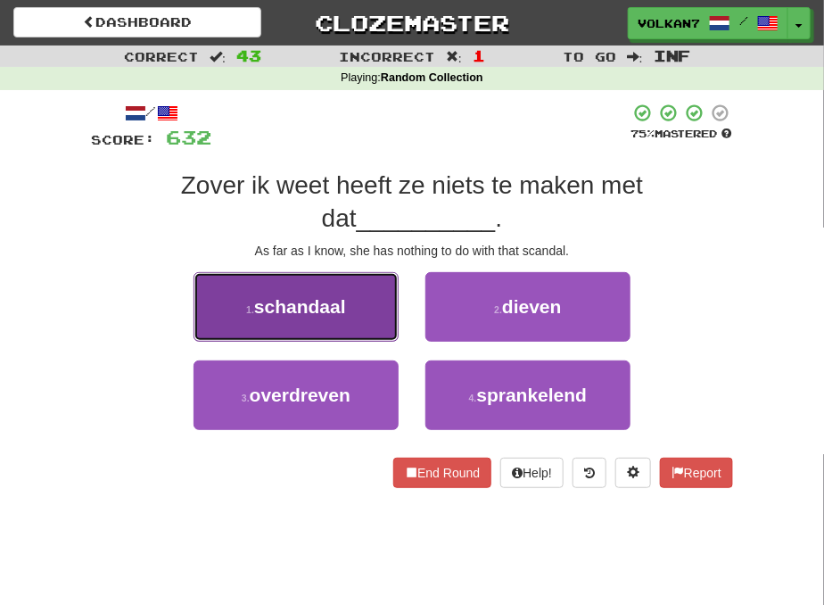
click at [323, 324] on button "1 . schandaal" at bounding box center [296, 307] width 205 height 70
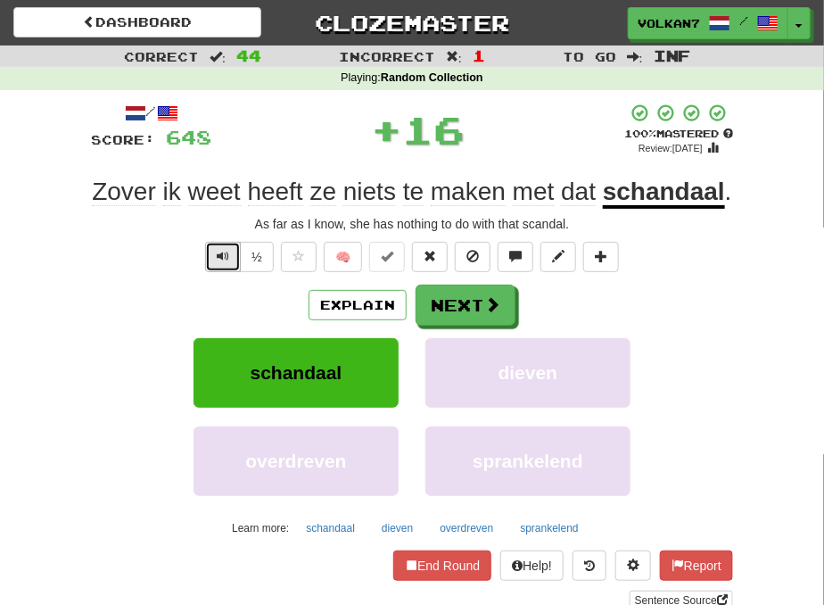
click at [218, 259] on span "Text-to-speech controls" at bounding box center [223, 256] width 12 height 12
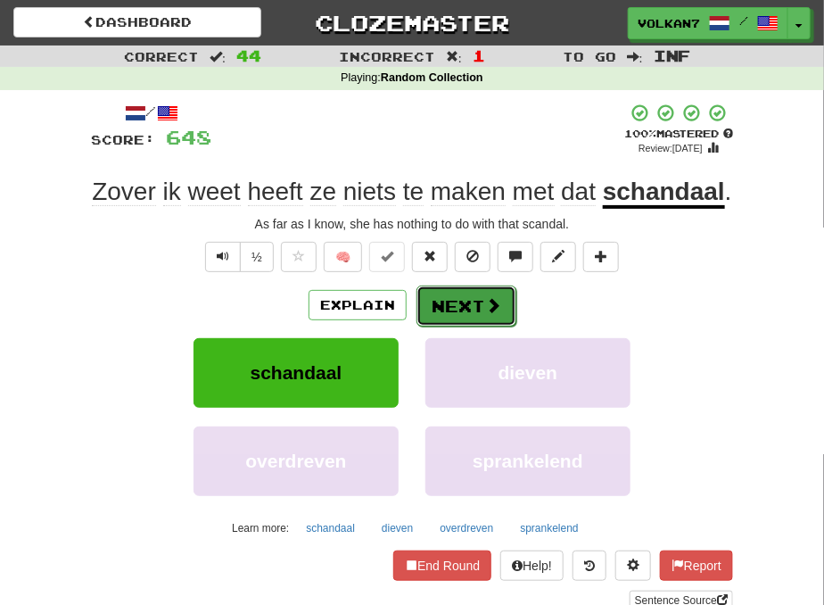
click at [479, 316] on button "Next" at bounding box center [467, 305] width 100 height 41
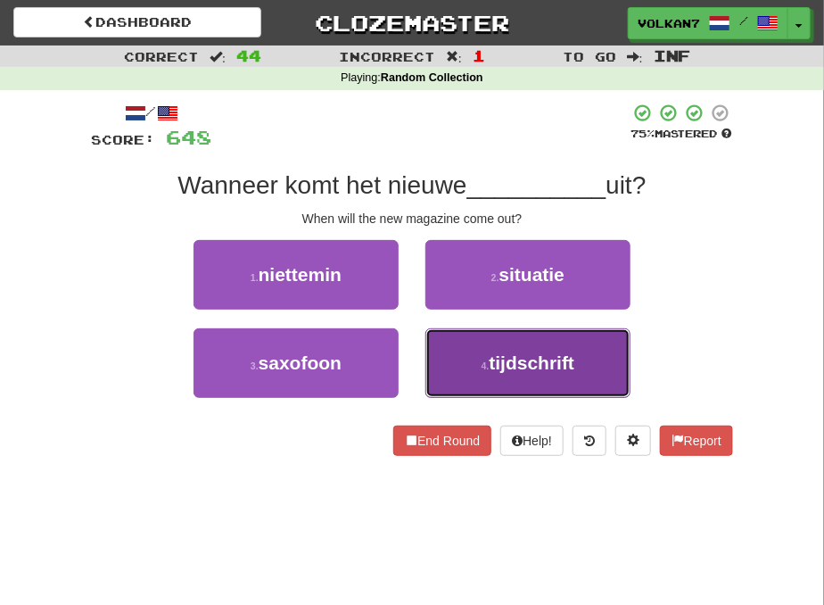
click at [501, 364] on span "tijdschrift" at bounding box center [533, 362] width 86 height 21
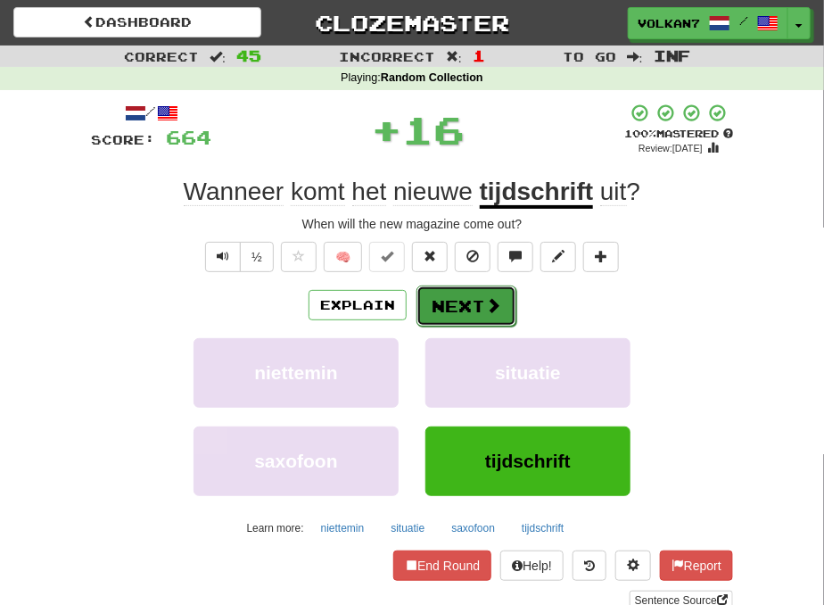
click at [458, 310] on button "Next" at bounding box center [467, 305] width 100 height 41
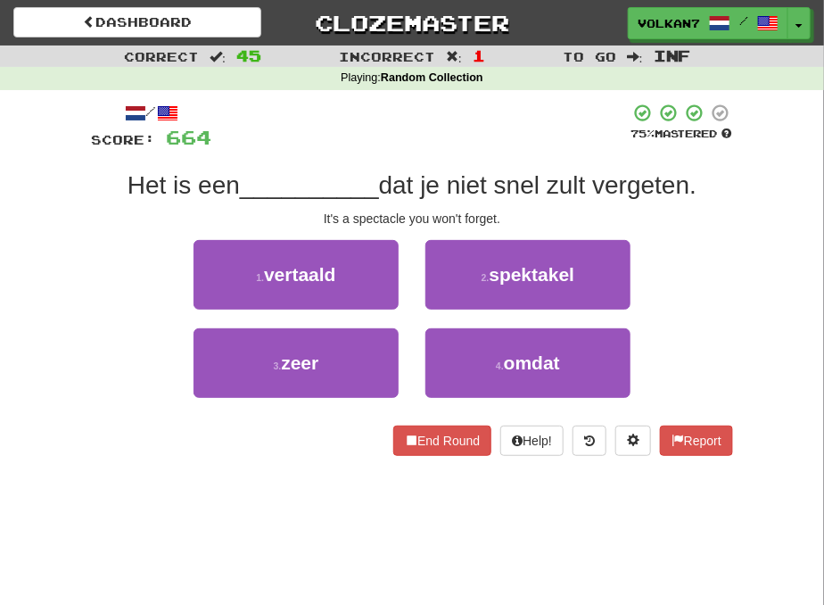
click at [468, 130] on div at bounding box center [420, 127] width 418 height 49
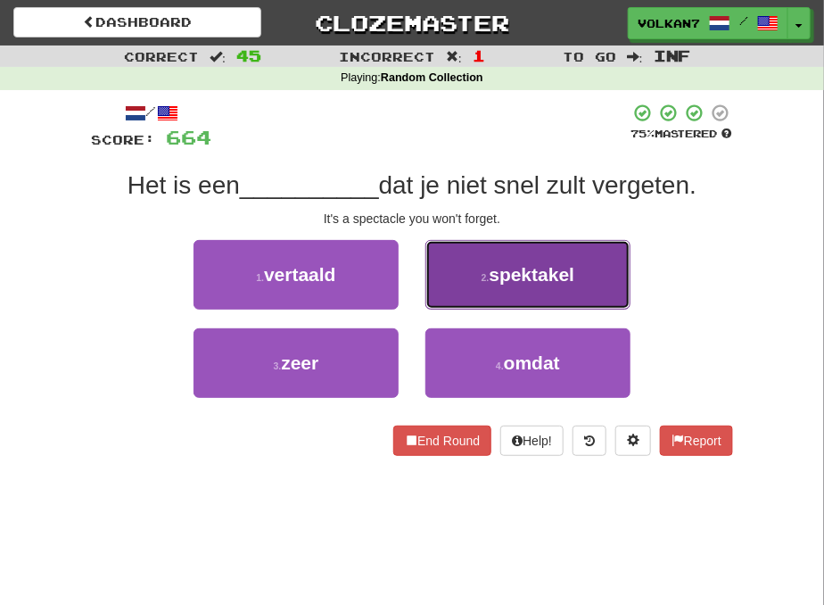
click at [509, 259] on button "2 . spektakel" at bounding box center [527, 275] width 205 height 70
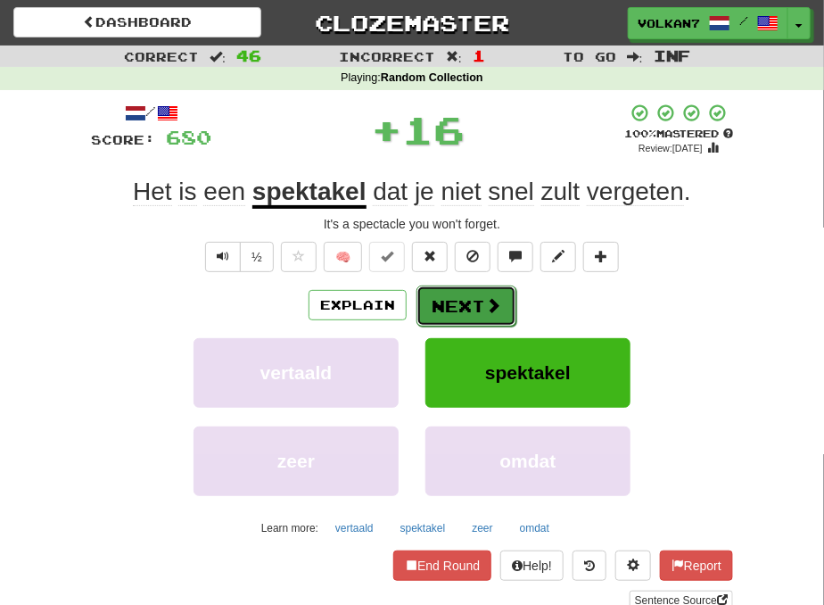
click at [479, 292] on button "Next" at bounding box center [467, 305] width 100 height 41
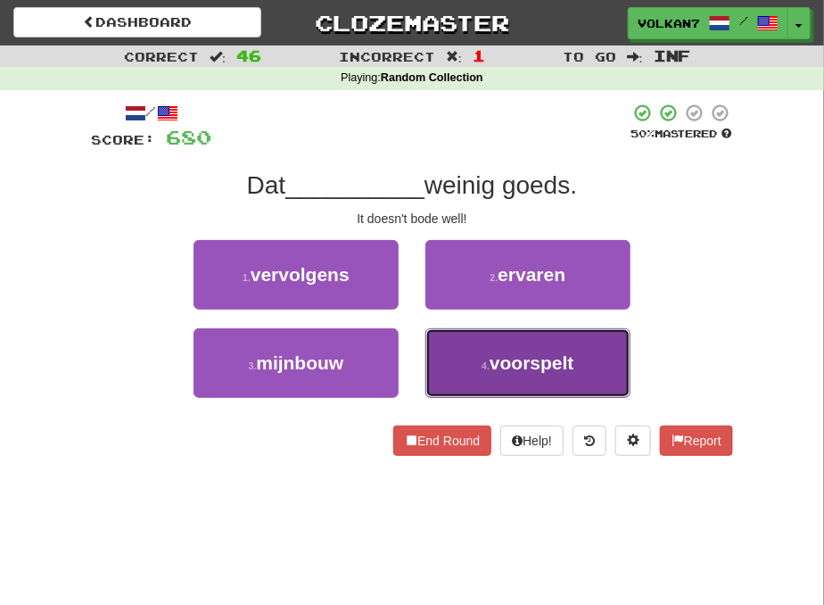
click at [513, 361] on span "voorspelt" at bounding box center [532, 362] width 85 height 21
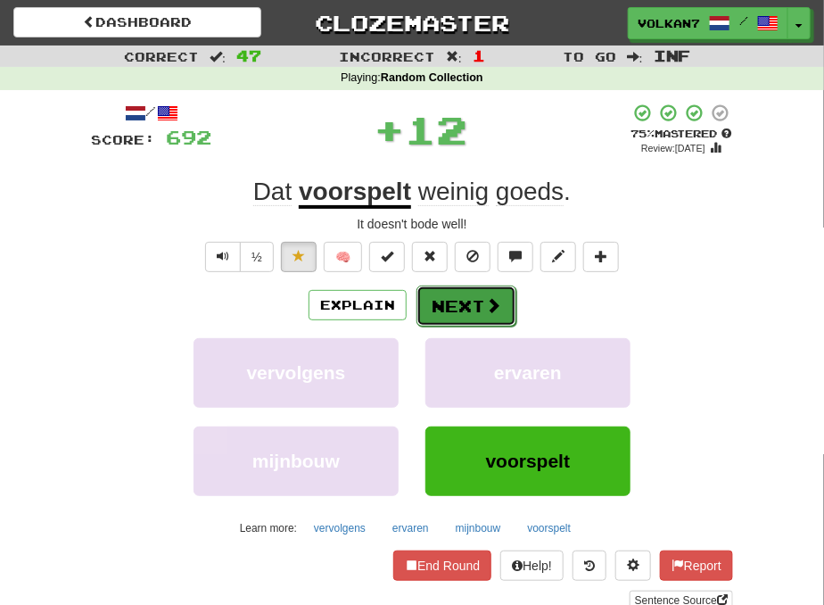
click at [485, 299] on span at bounding box center [493, 305] width 16 height 16
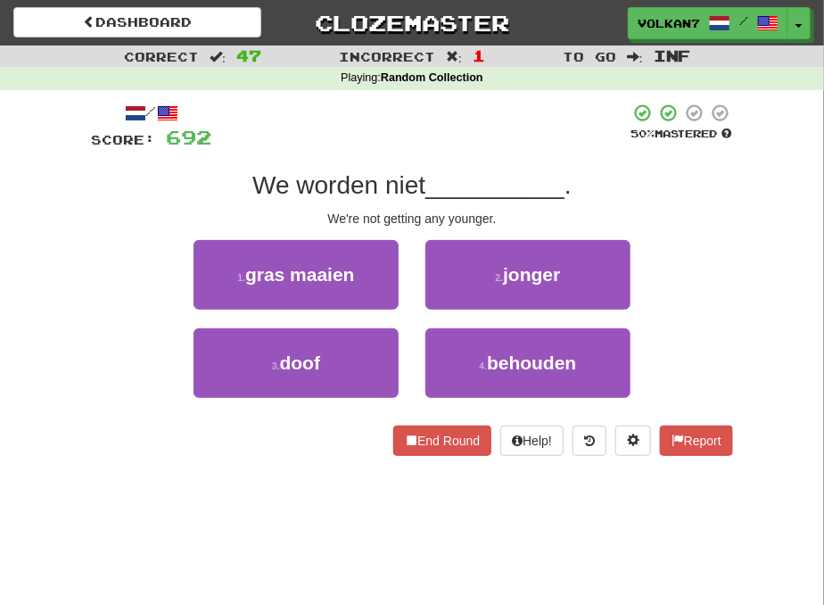
click at [504, 114] on div at bounding box center [420, 127] width 418 height 49
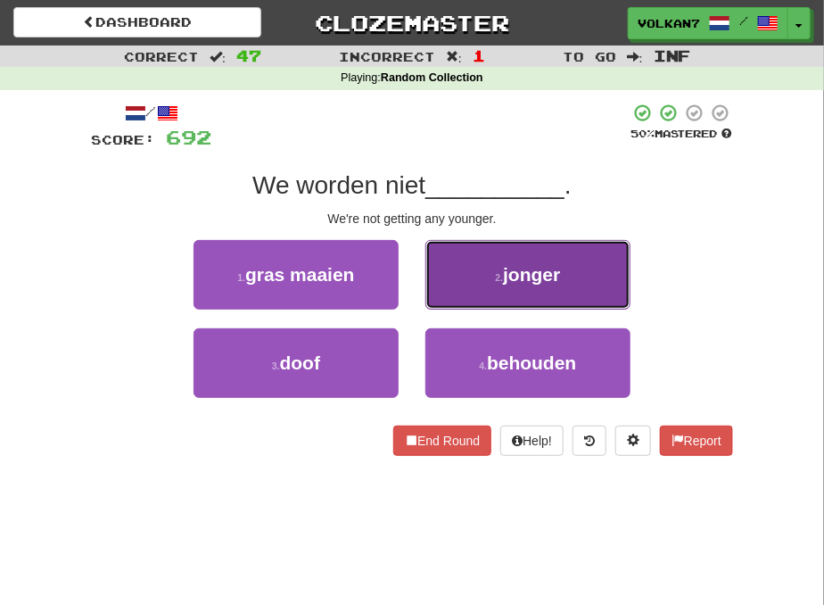
click at [521, 269] on span "jonger" at bounding box center [531, 274] width 57 height 21
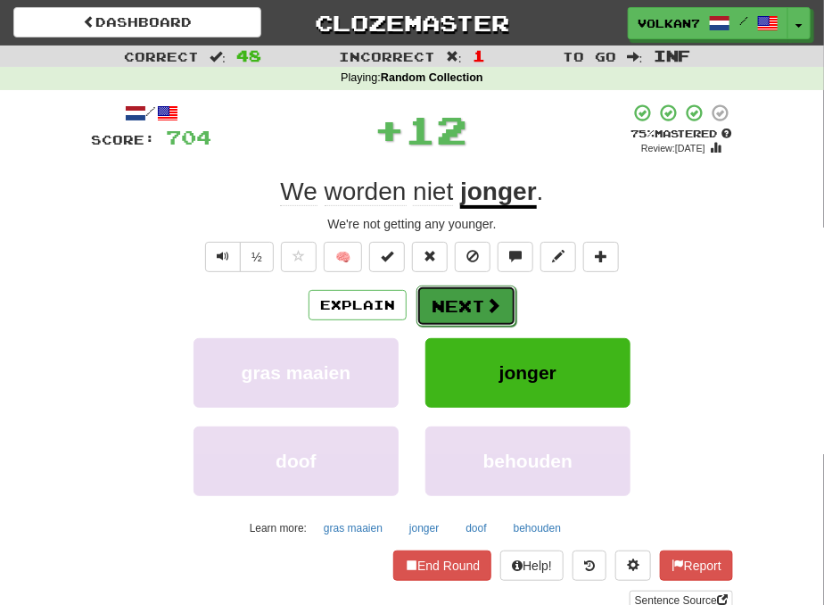
click at [453, 307] on button "Next" at bounding box center [467, 305] width 100 height 41
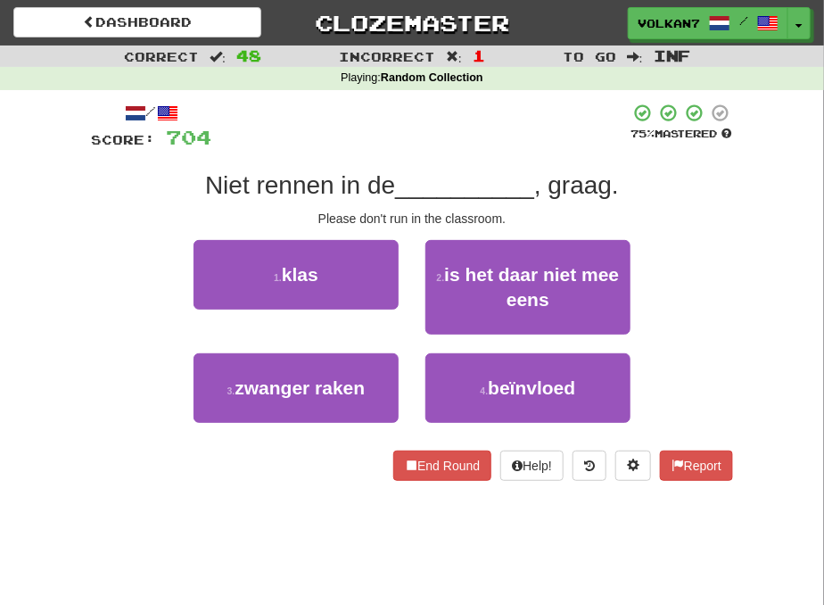
click at [464, 141] on div at bounding box center [420, 127] width 418 height 49
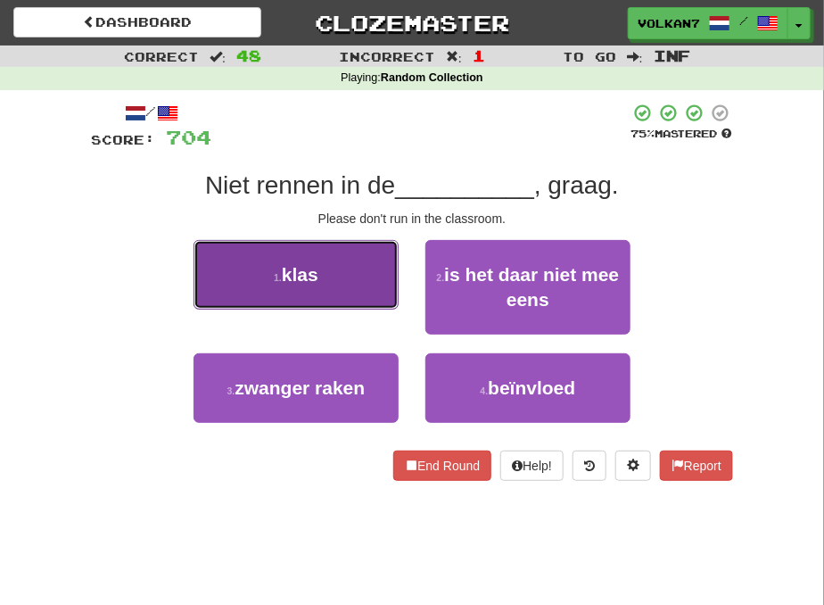
click at [364, 282] on button "1 . klas" at bounding box center [296, 275] width 205 height 70
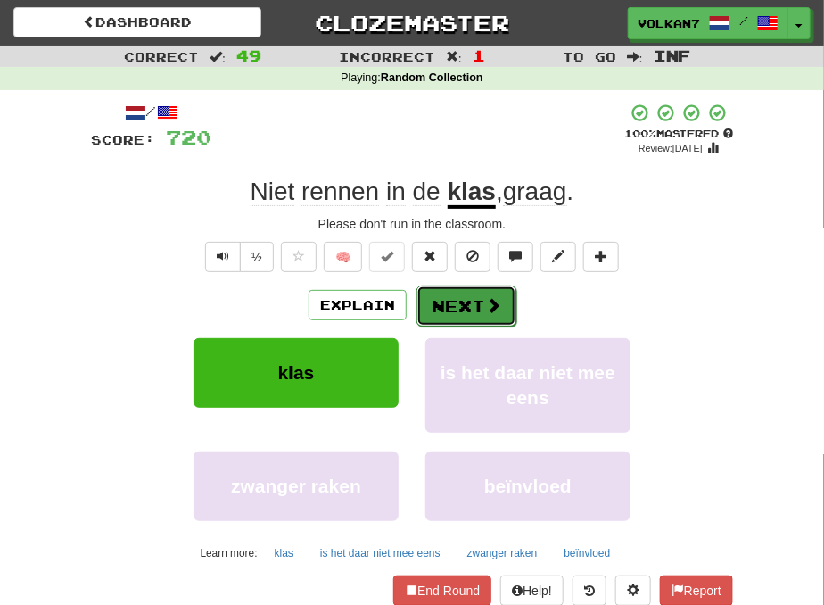
click at [466, 293] on button "Next" at bounding box center [467, 305] width 100 height 41
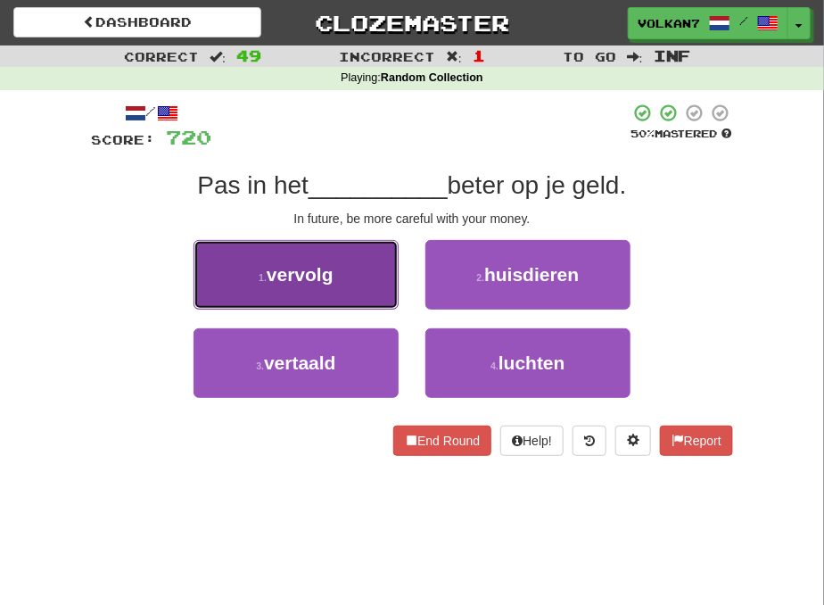
click at [305, 270] on span "vervolg" at bounding box center [300, 274] width 67 height 21
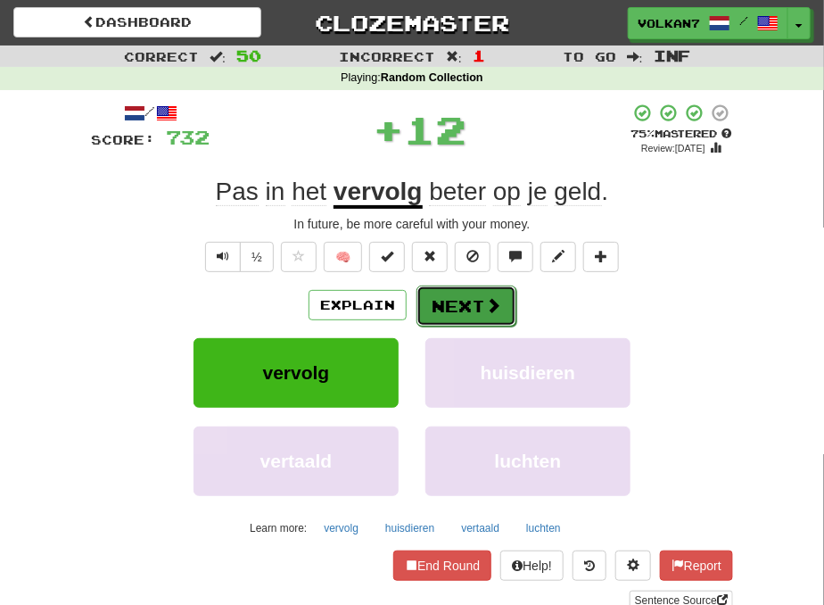
click at [447, 303] on button "Next" at bounding box center [467, 305] width 100 height 41
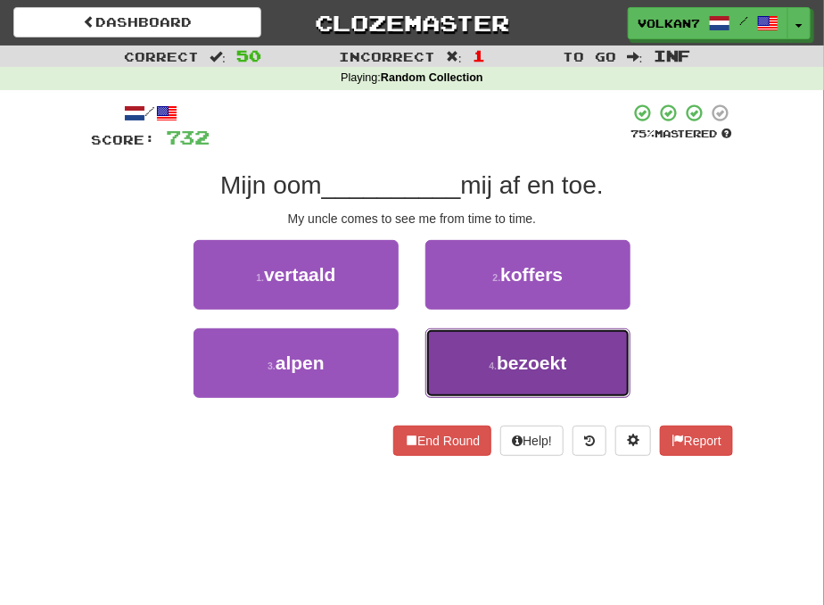
click at [475, 372] on button "4 . bezoekt" at bounding box center [527, 363] width 205 height 70
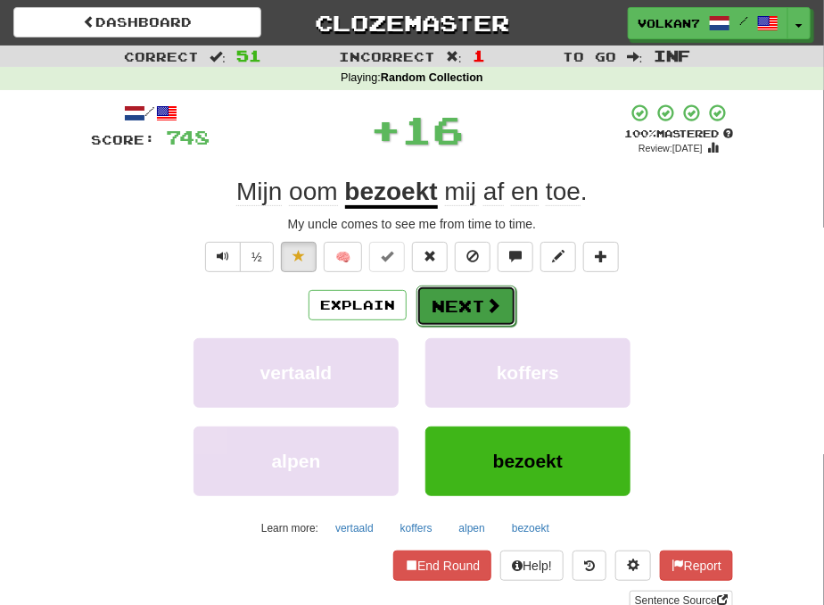
click at [458, 303] on button "Next" at bounding box center [467, 305] width 100 height 41
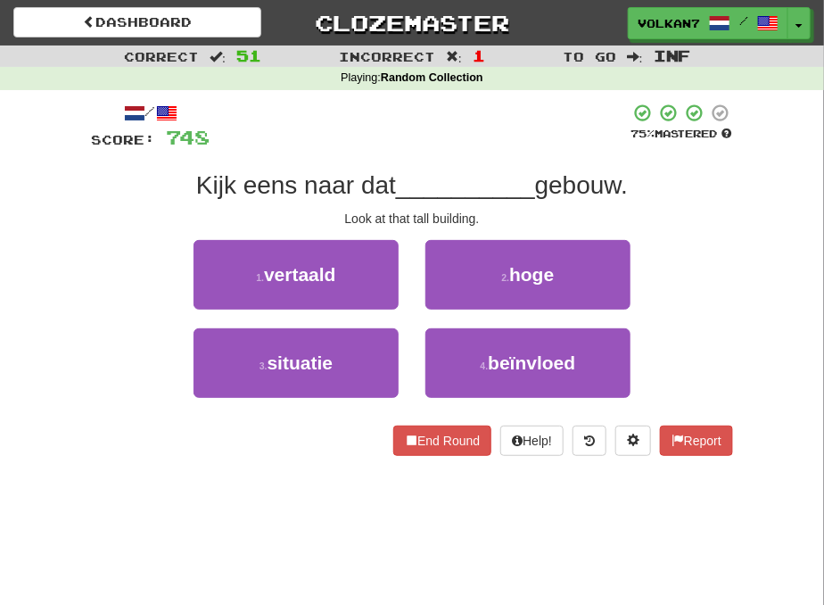
click at [458, 152] on div "/ Score: 748 75 % Mastered Kijk eens naar dat __________ gebouw. Look at that t…" at bounding box center [412, 279] width 642 height 353
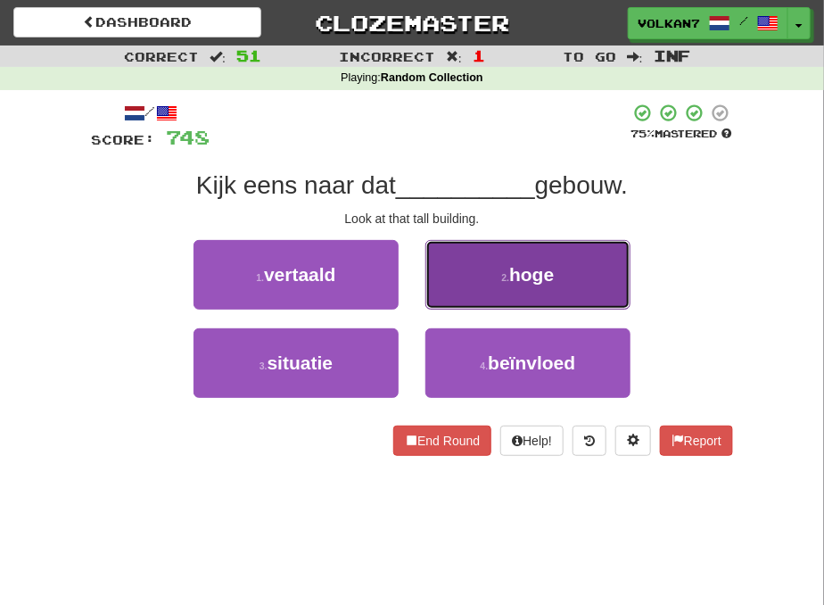
click at [520, 261] on button "2 . hoge" at bounding box center [527, 275] width 205 height 70
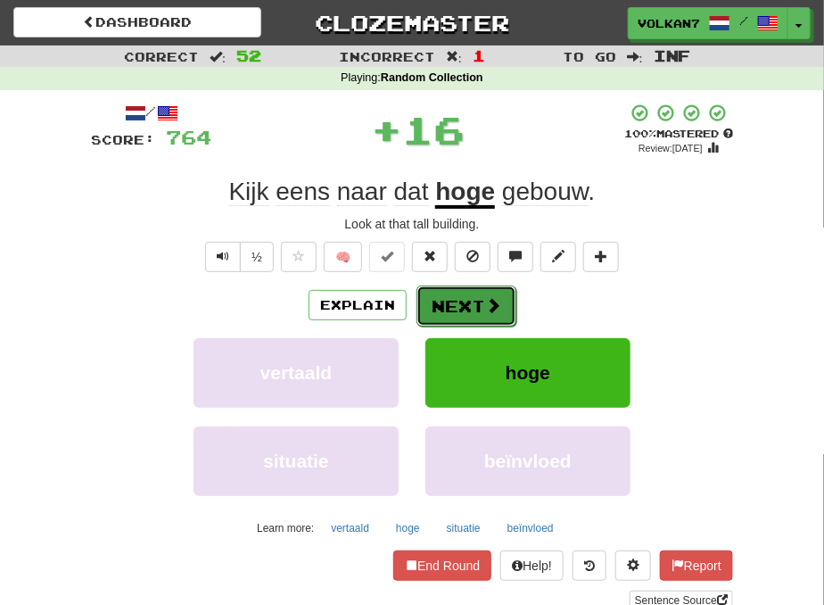
click at [462, 296] on button "Next" at bounding box center [467, 305] width 100 height 41
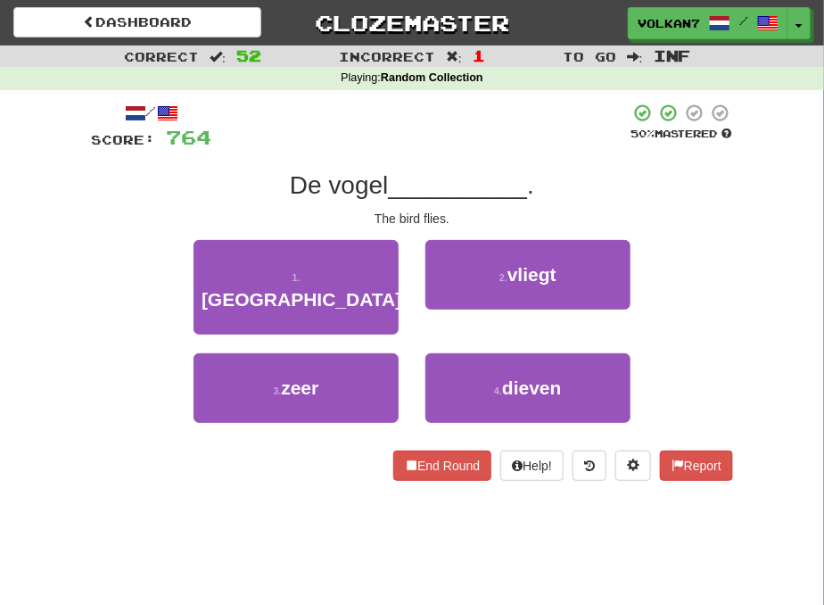
click at [493, 135] on div at bounding box center [420, 127] width 418 height 49
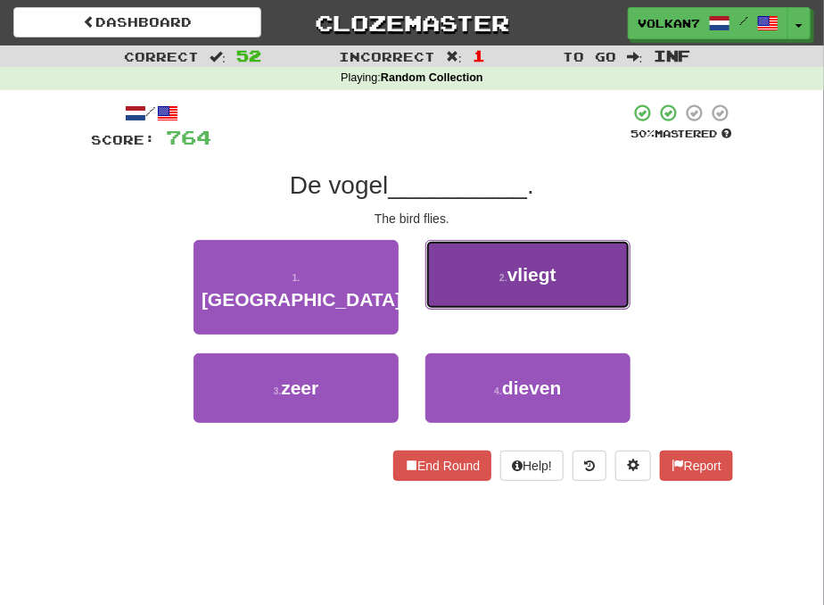
click at [495, 274] on button "2 . vliegt" at bounding box center [527, 275] width 205 height 70
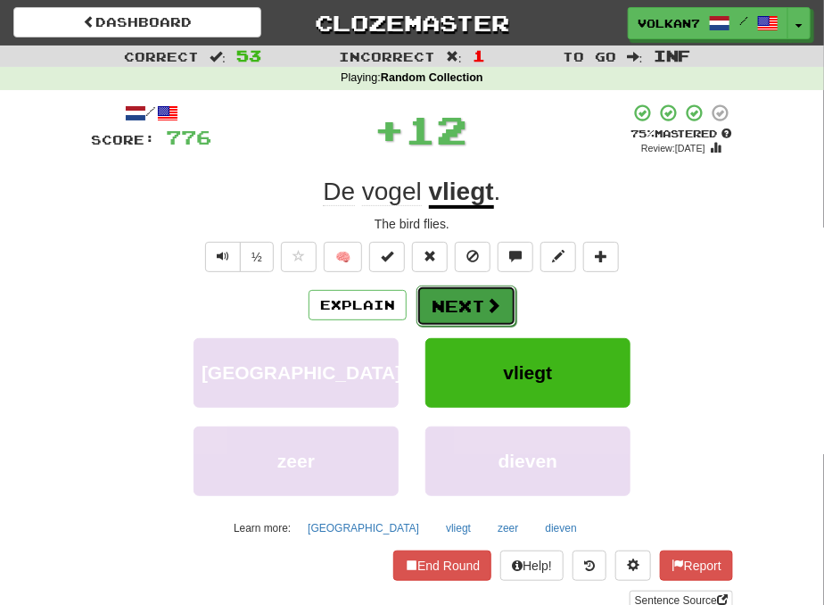
click at [479, 305] on button "Next" at bounding box center [467, 305] width 100 height 41
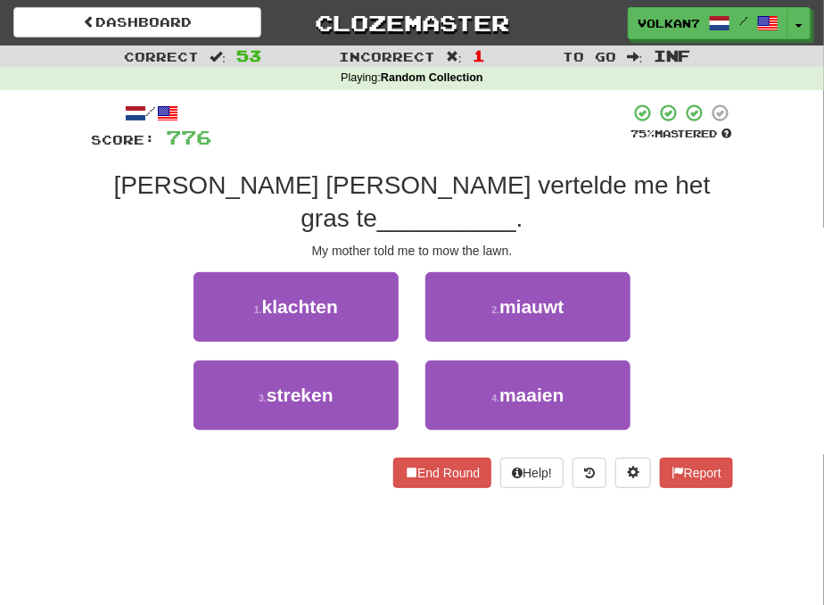
click at [501, 179] on span "[PERSON_NAME] [PERSON_NAME] vertelde me het gras te" at bounding box center [411, 201] width 597 height 60
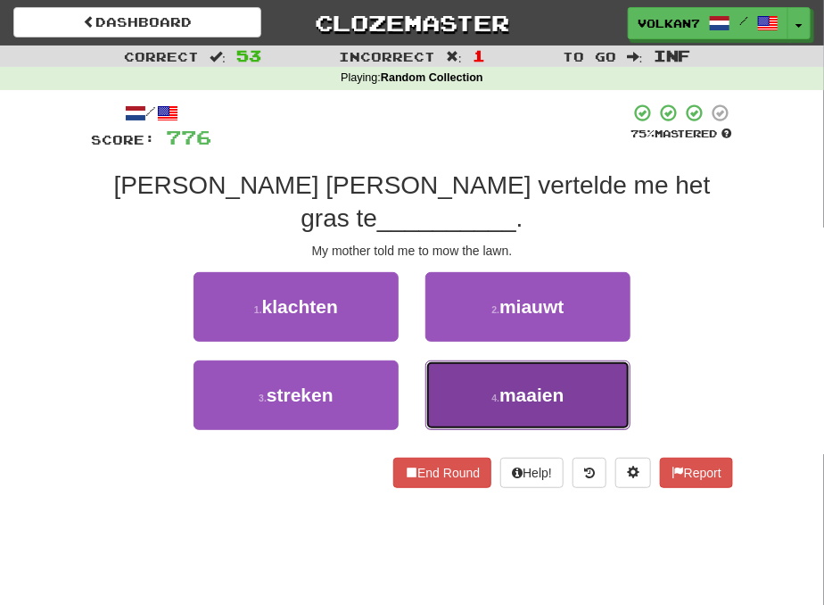
click at [483, 362] on button "4 . maaien" at bounding box center [527, 395] width 205 height 70
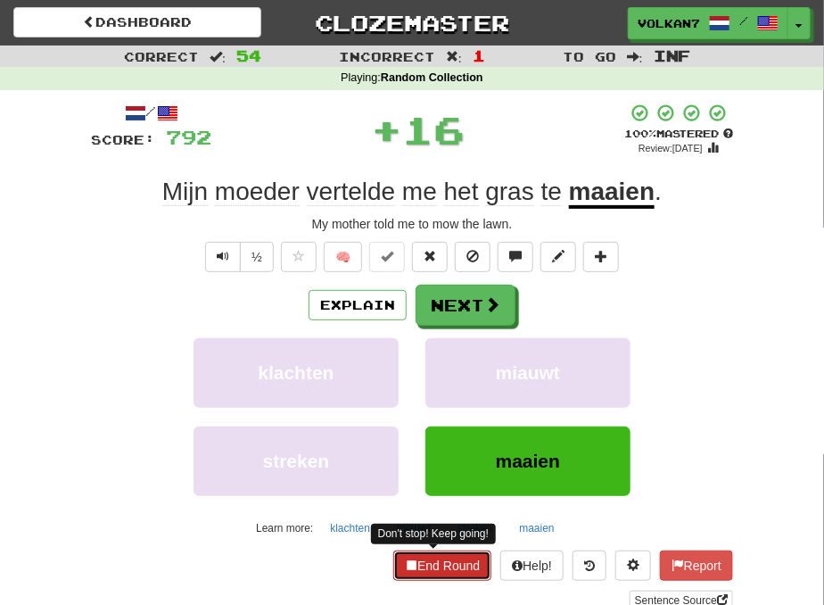
click at [444, 558] on button "End Round" at bounding box center [442, 565] width 98 height 30
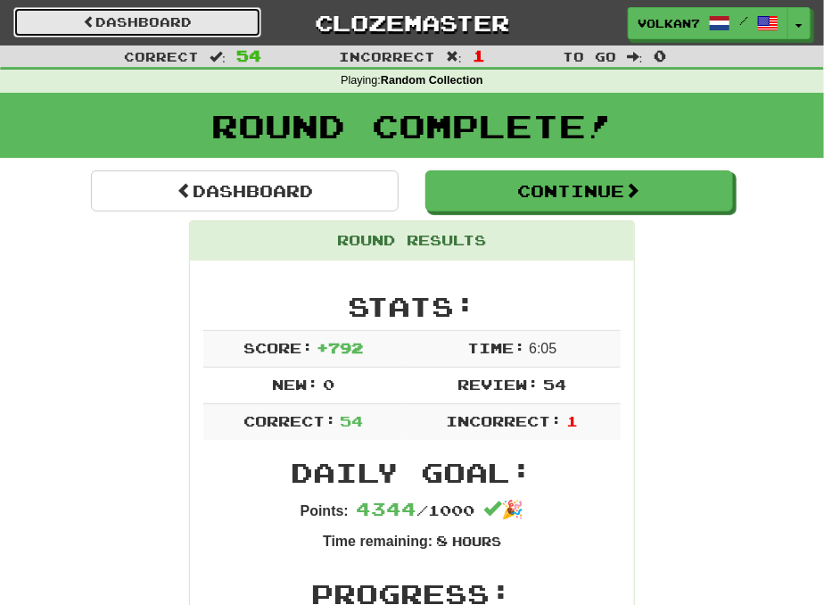
click at [203, 20] on link "Dashboard" at bounding box center [137, 22] width 248 height 30
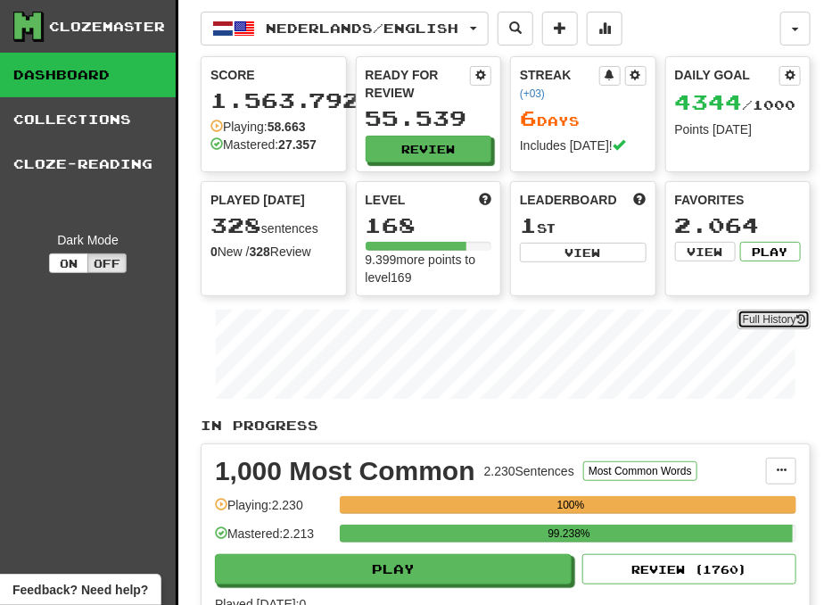
click at [747, 312] on link "Full History" at bounding box center [774, 320] width 73 height 20
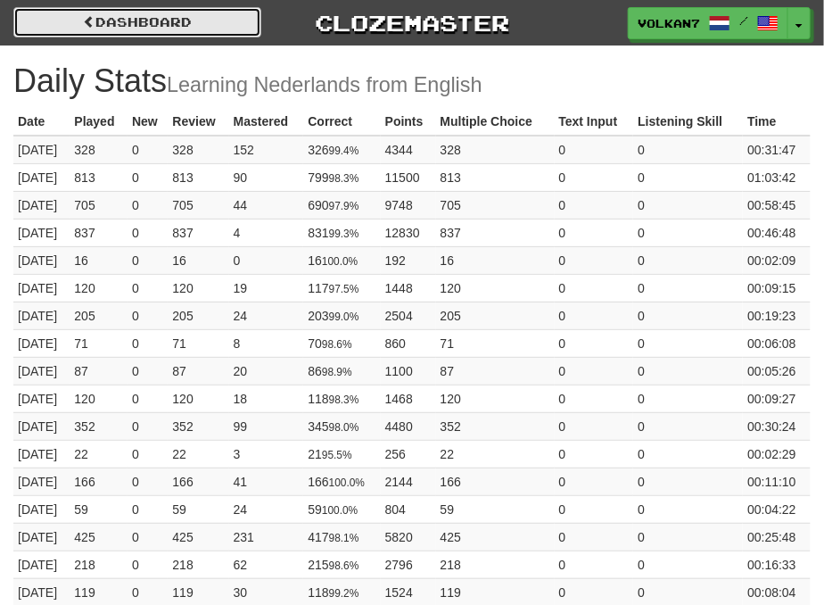
click at [225, 9] on link "Dashboard" at bounding box center [137, 22] width 248 height 30
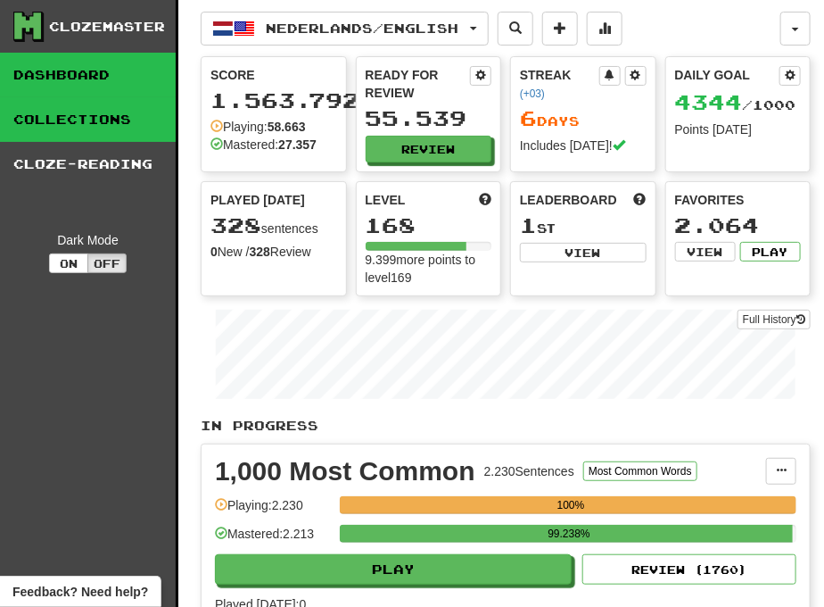
click at [60, 122] on link "Collections" at bounding box center [88, 119] width 176 height 45
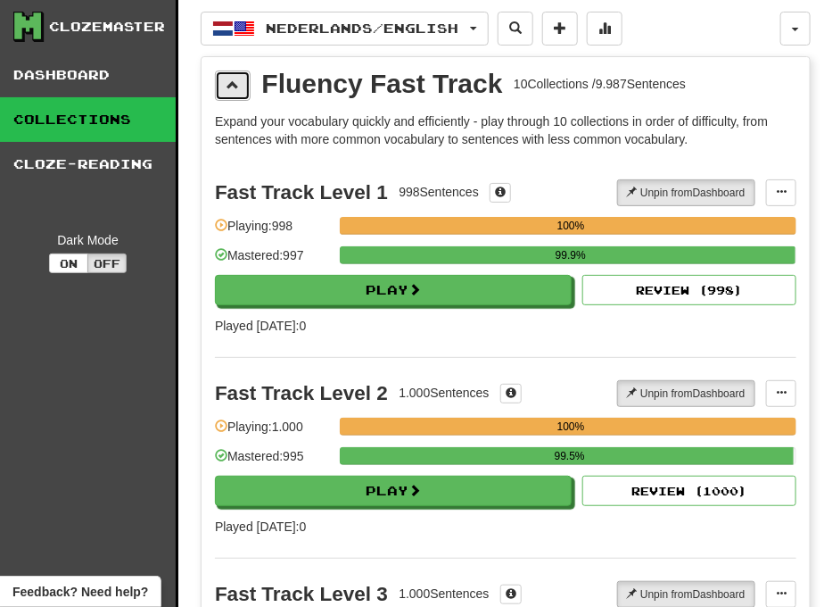
click at [233, 86] on span at bounding box center [233, 84] width 12 height 12
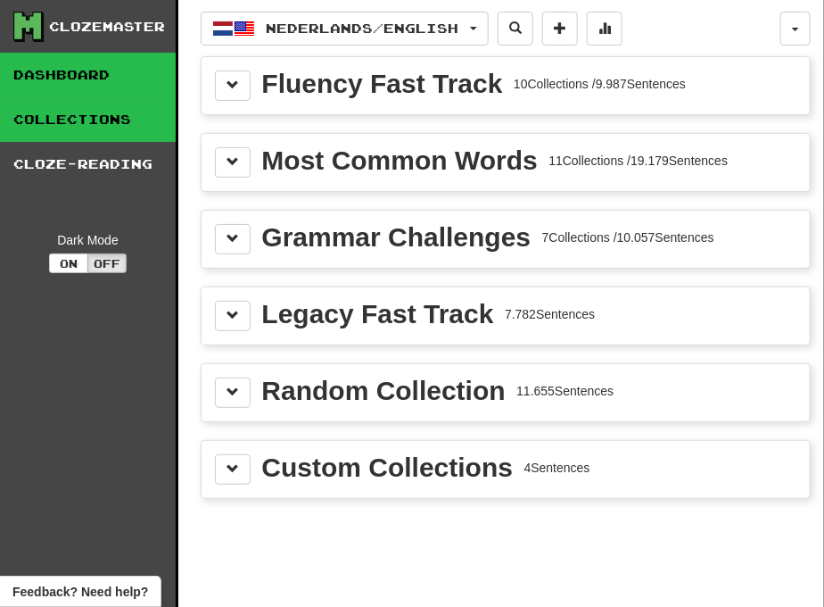
click at [119, 75] on link "Dashboard" at bounding box center [88, 75] width 176 height 45
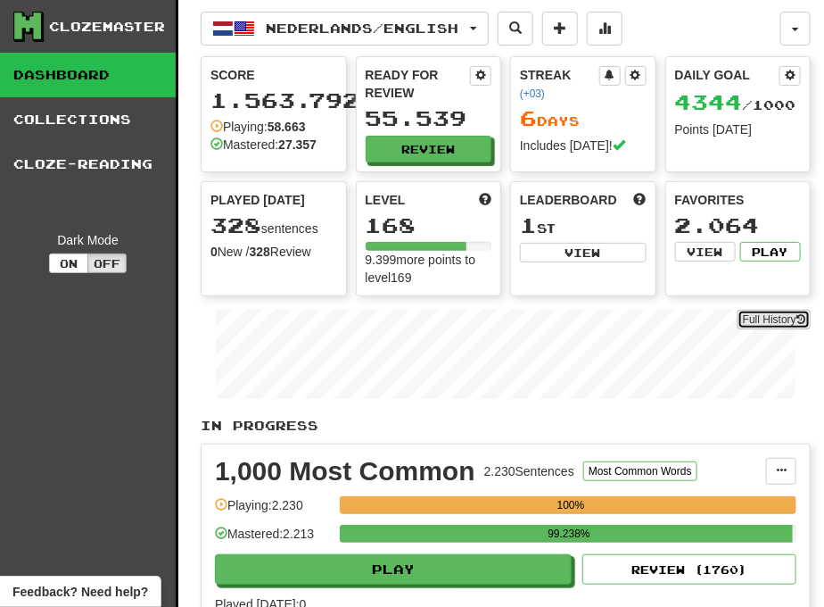
click at [782, 324] on link "Full History" at bounding box center [774, 320] width 73 height 20
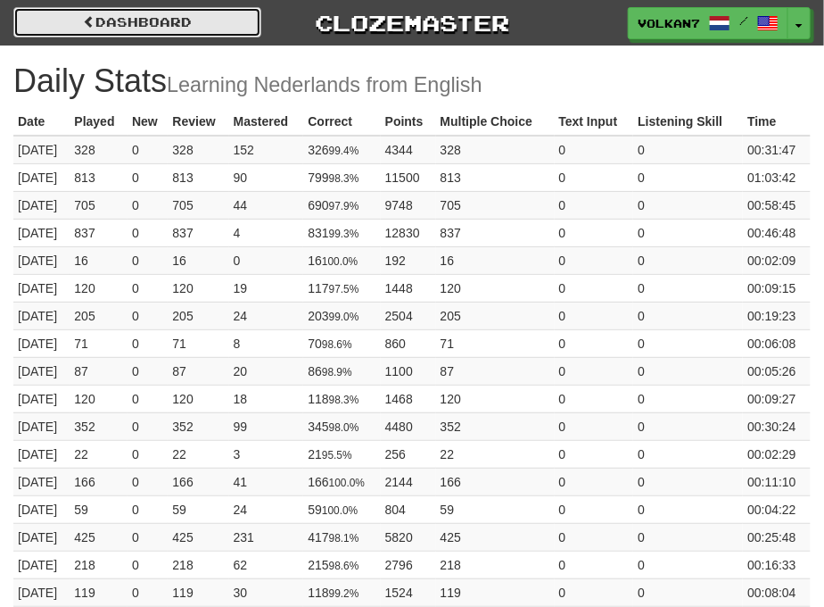
click at [157, 29] on link "Dashboard" at bounding box center [137, 22] width 248 height 30
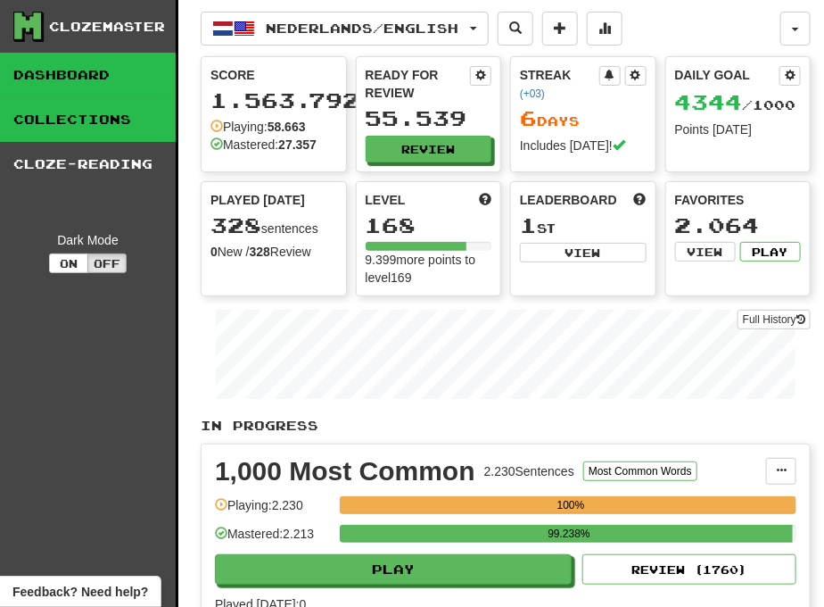
click at [120, 123] on link "Collections" at bounding box center [88, 119] width 176 height 45
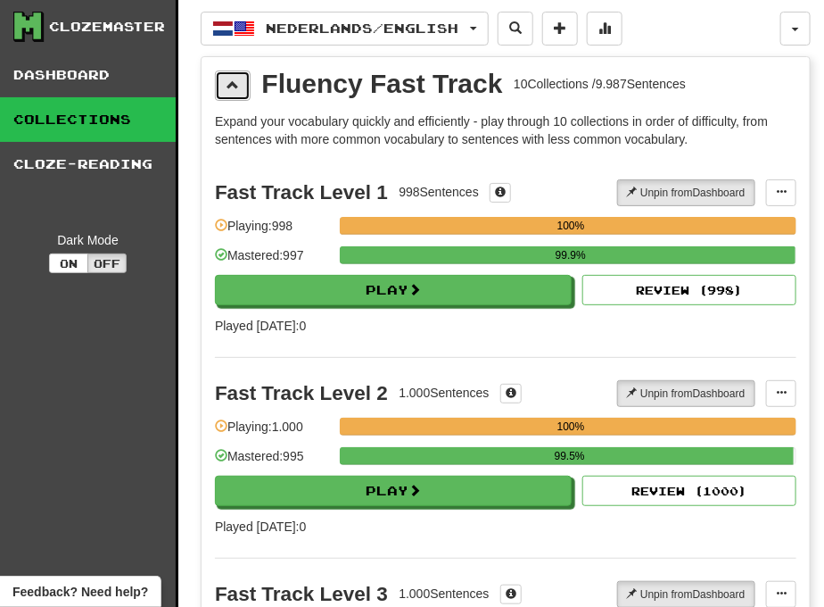
click at [229, 81] on span at bounding box center [233, 84] width 12 height 12
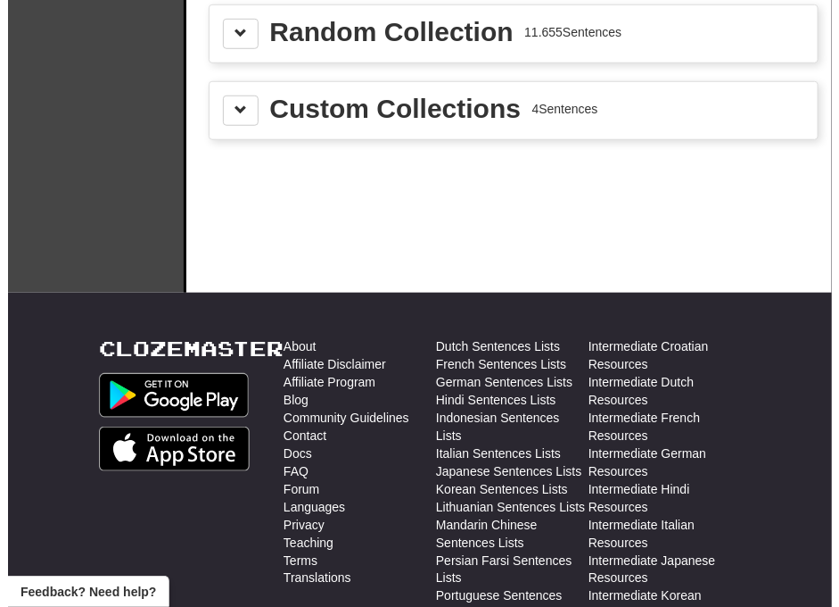
scroll to position [99, 0]
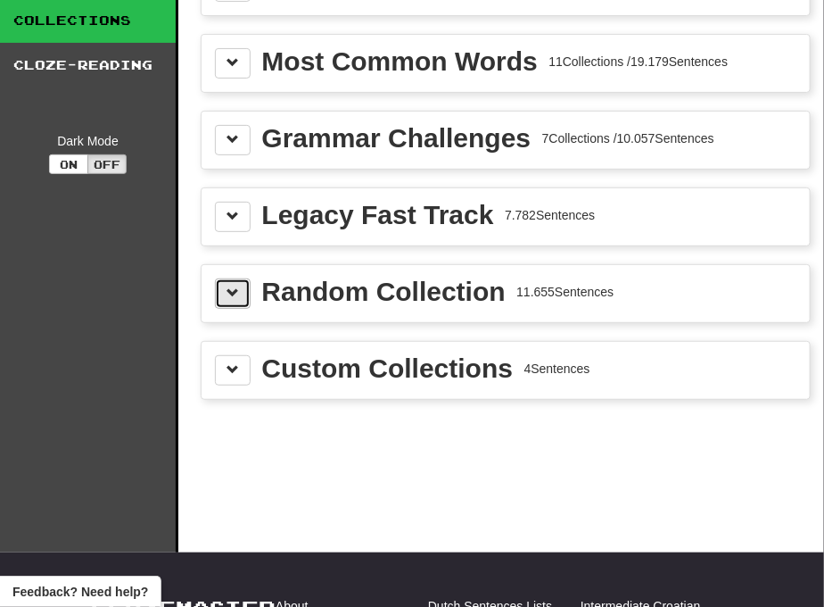
click at [227, 289] on span at bounding box center [233, 292] width 12 height 12
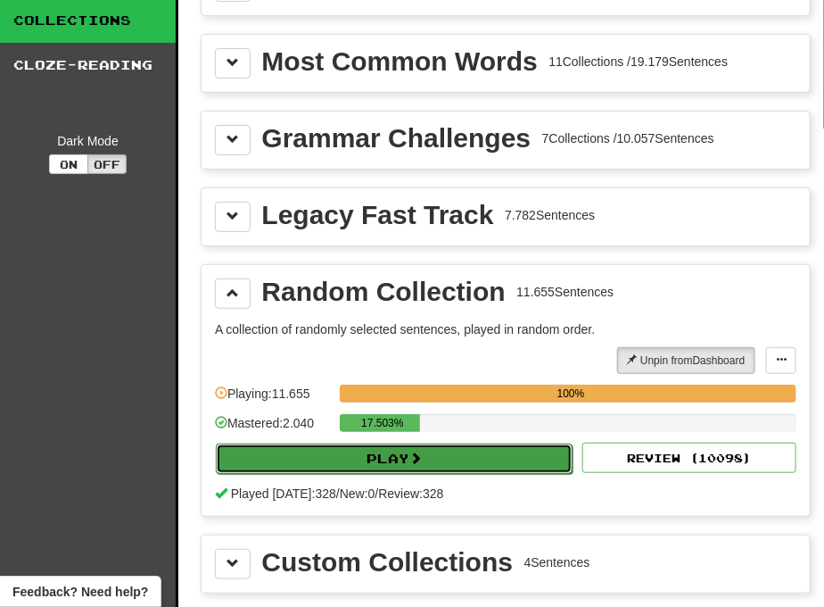
click at [413, 453] on span at bounding box center [415, 457] width 12 height 12
select select "********"
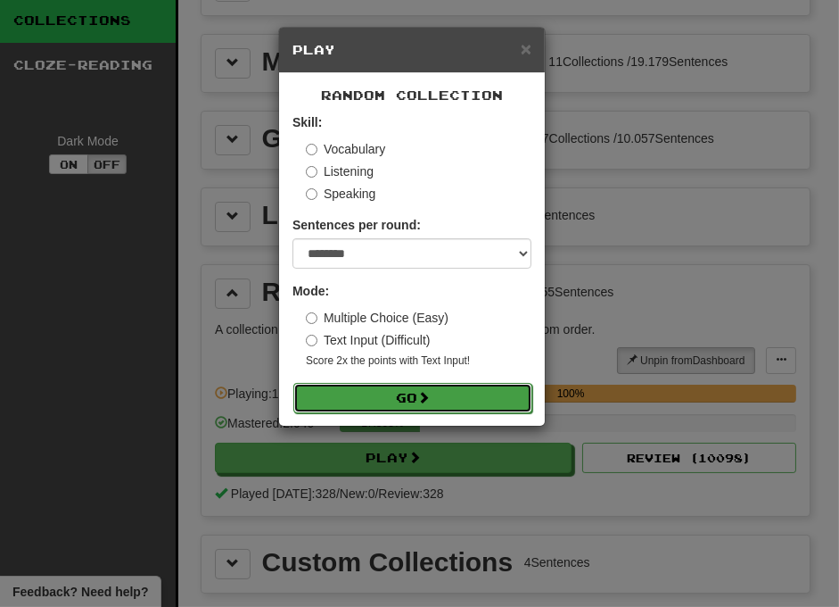
click at [475, 395] on button "Go" at bounding box center [412, 398] width 239 height 30
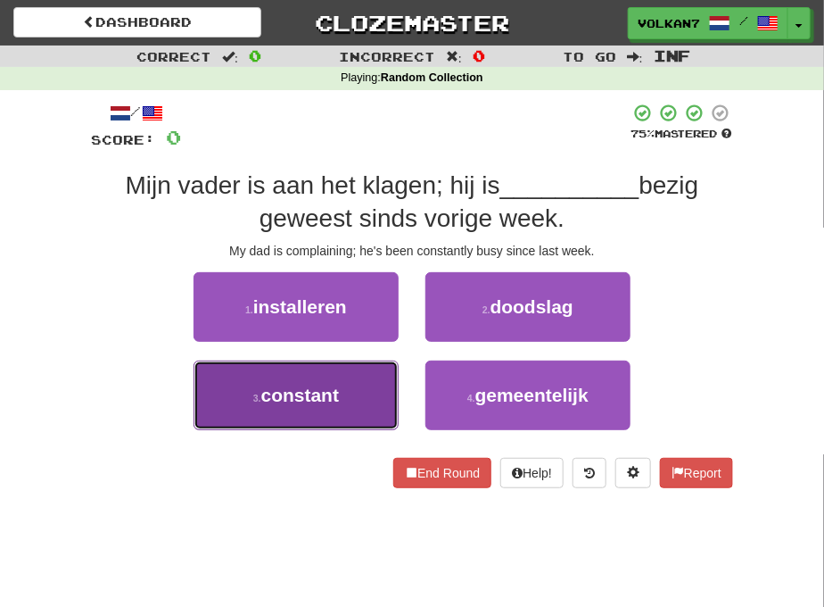
click at [359, 385] on button "3 . constant" at bounding box center [296, 395] width 205 height 70
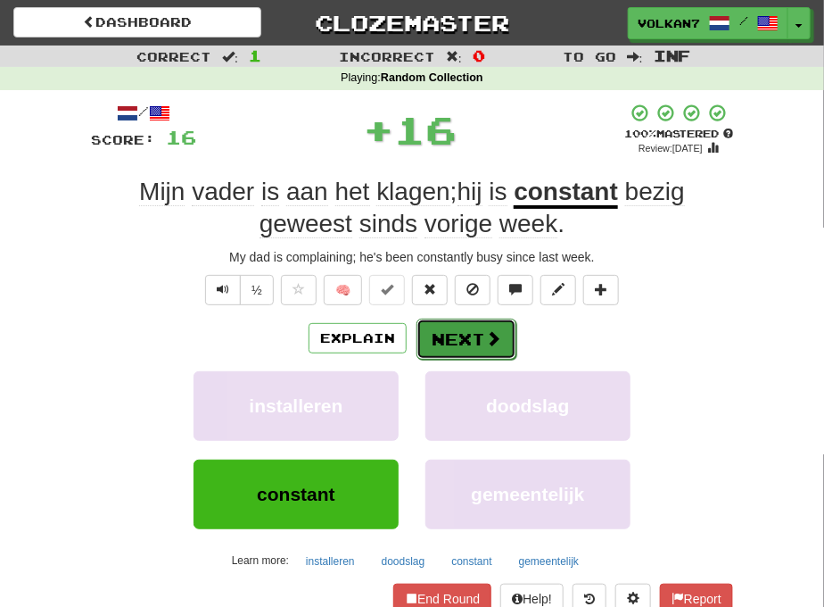
click at [468, 344] on button "Next" at bounding box center [467, 338] width 100 height 41
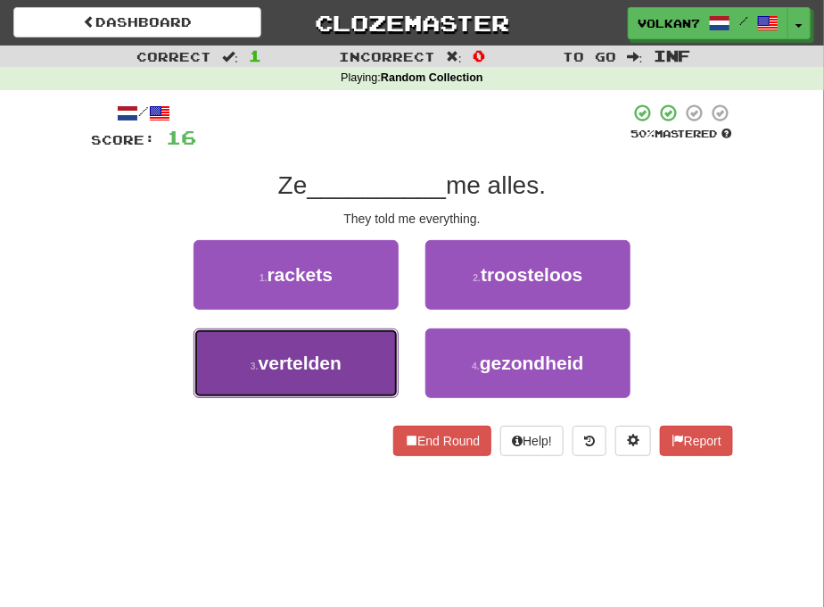
click at [353, 342] on button "3 . vertelden" at bounding box center [296, 363] width 205 height 70
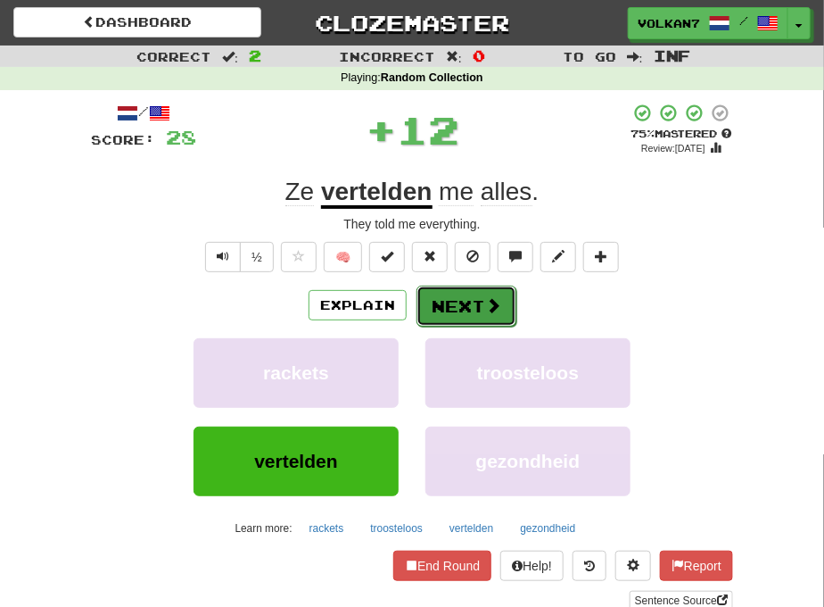
click at [446, 303] on button "Next" at bounding box center [467, 305] width 100 height 41
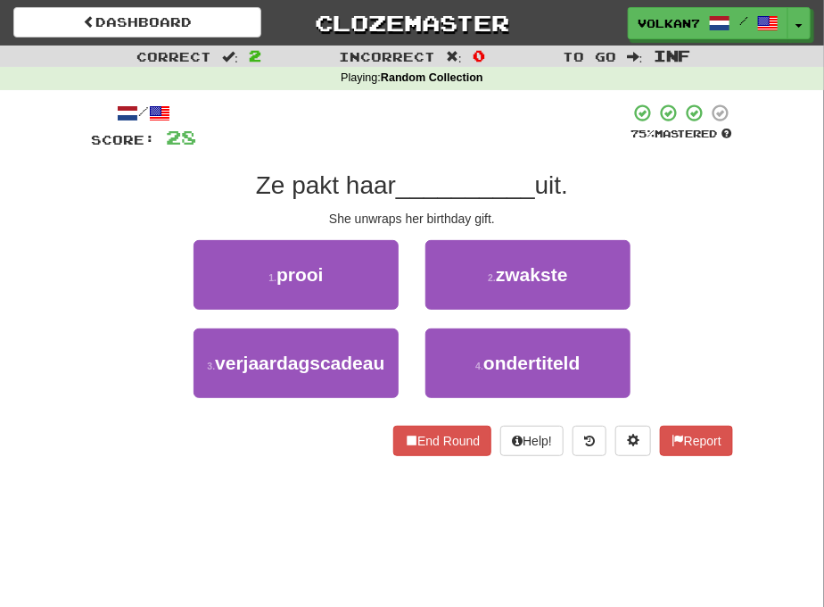
click at [482, 117] on div at bounding box center [412, 127] width 433 height 49
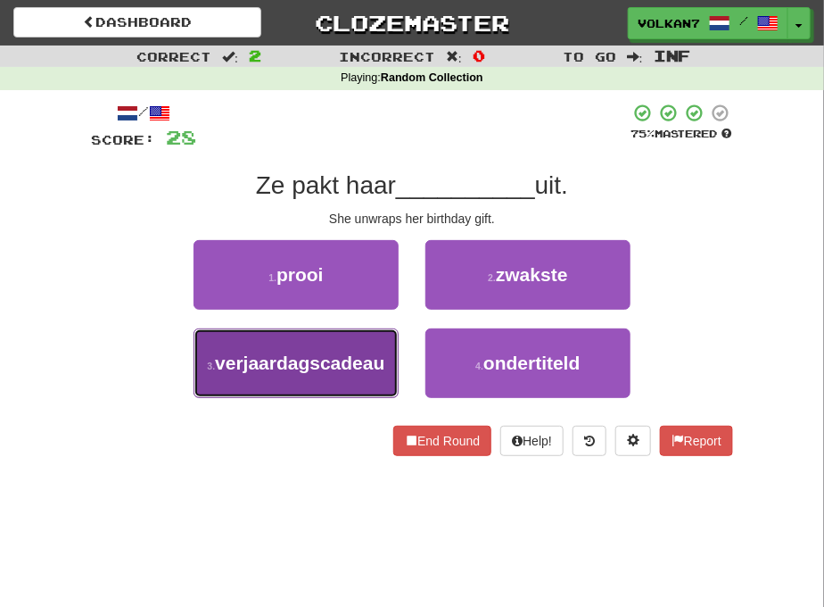
click at [308, 369] on span "verjaardagscadeau" at bounding box center [299, 362] width 169 height 21
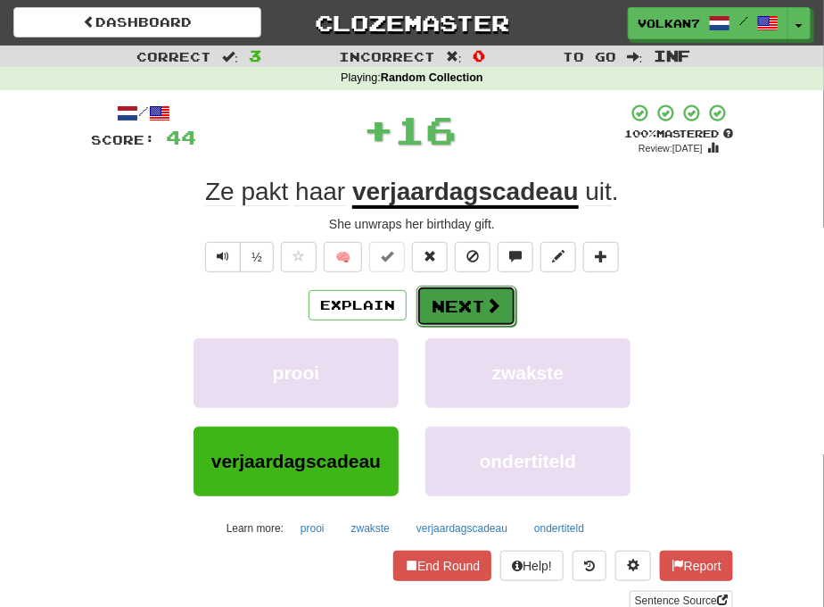
click at [470, 305] on button "Next" at bounding box center [467, 305] width 100 height 41
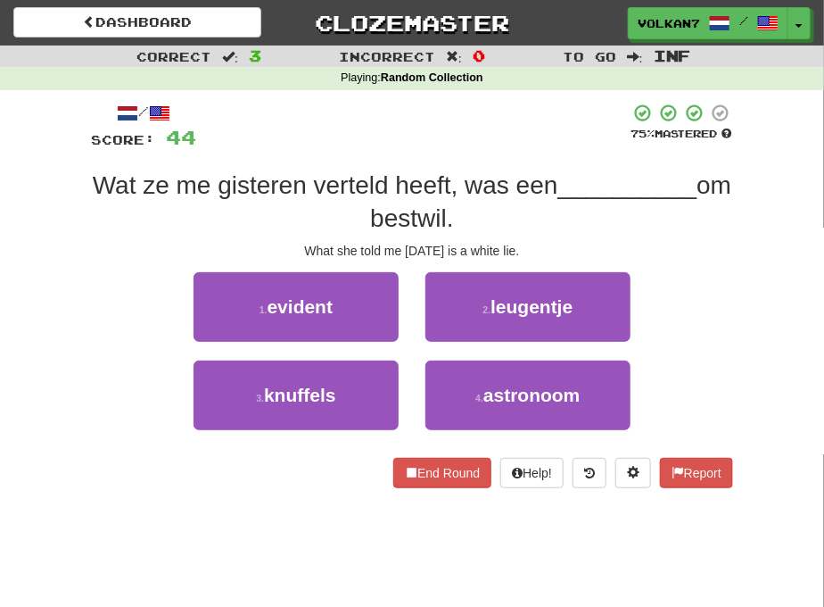
click at [486, 135] on div at bounding box center [412, 127] width 433 height 49
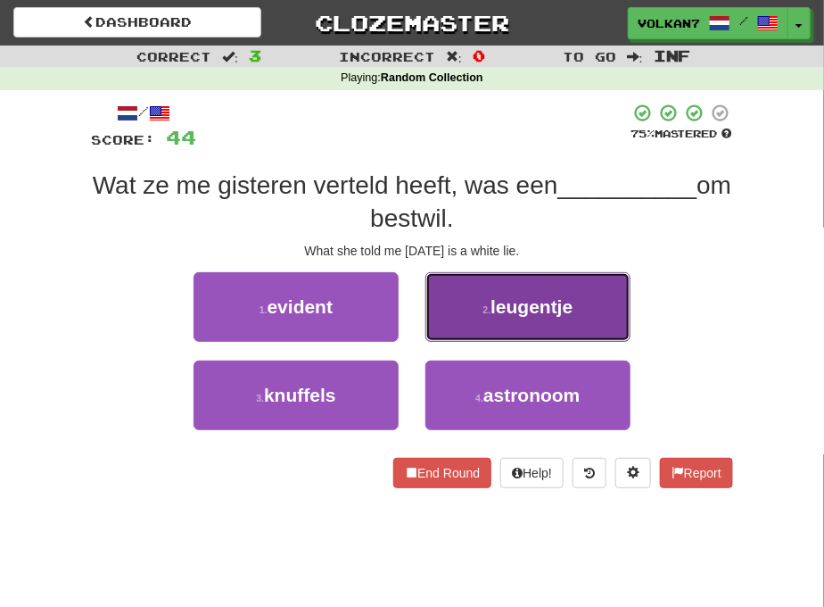
click at [559, 309] on span "leugentje" at bounding box center [532, 306] width 82 height 21
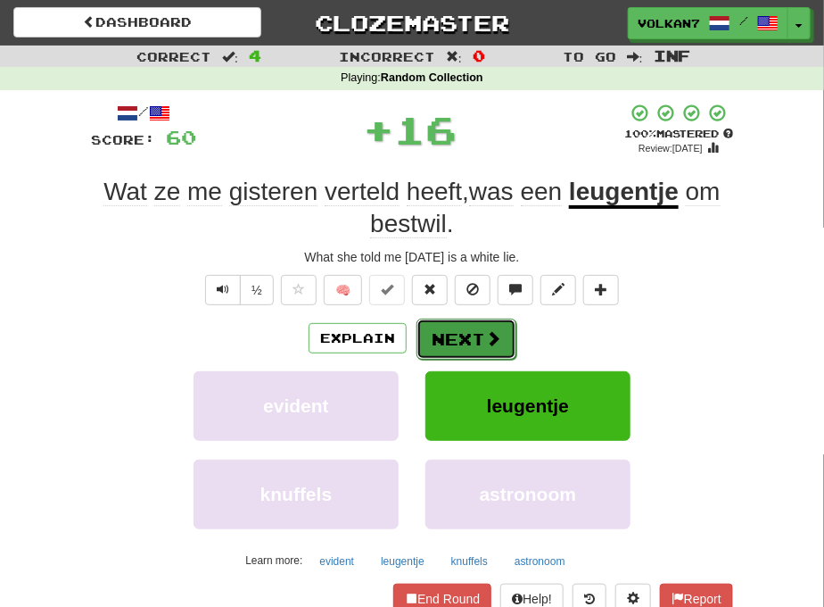
click at [433, 339] on button "Next" at bounding box center [467, 338] width 100 height 41
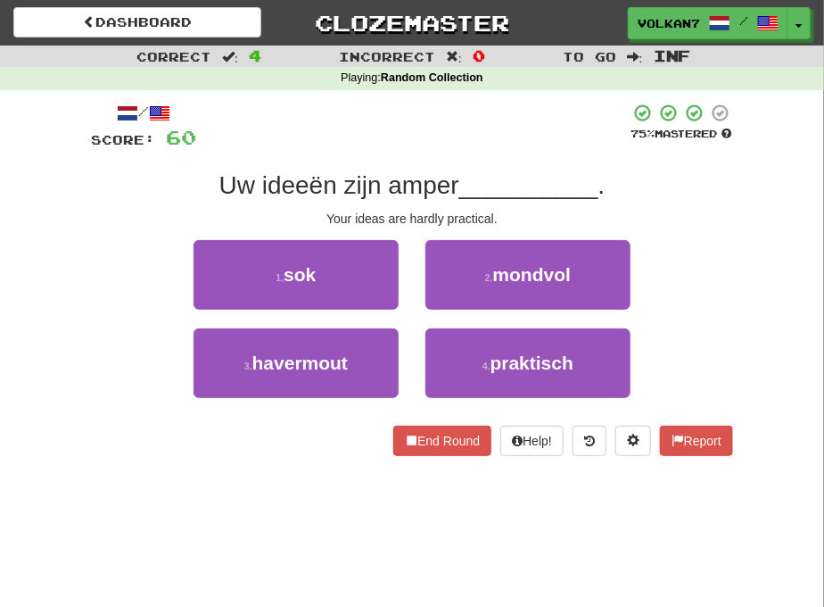
click at [470, 135] on div at bounding box center [412, 127] width 433 height 49
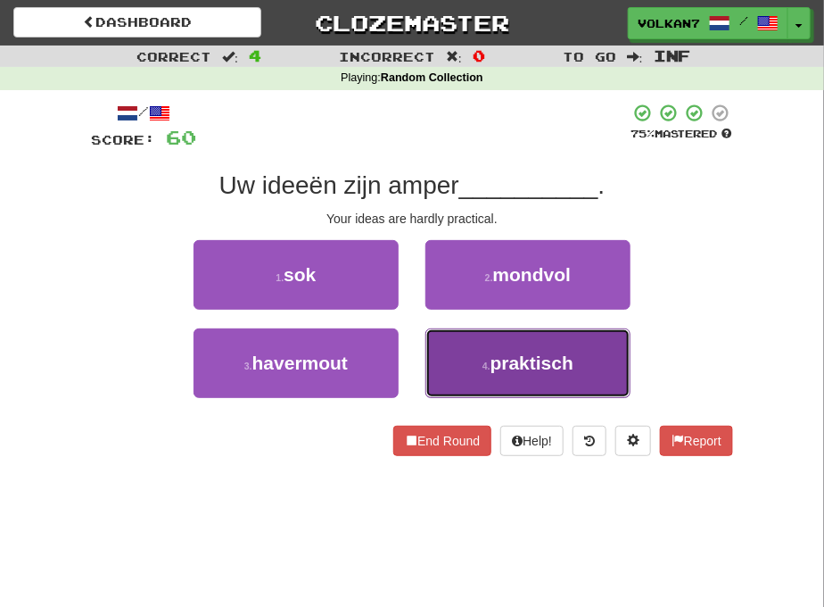
click at [498, 339] on button "4 . praktisch" at bounding box center [527, 363] width 205 height 70
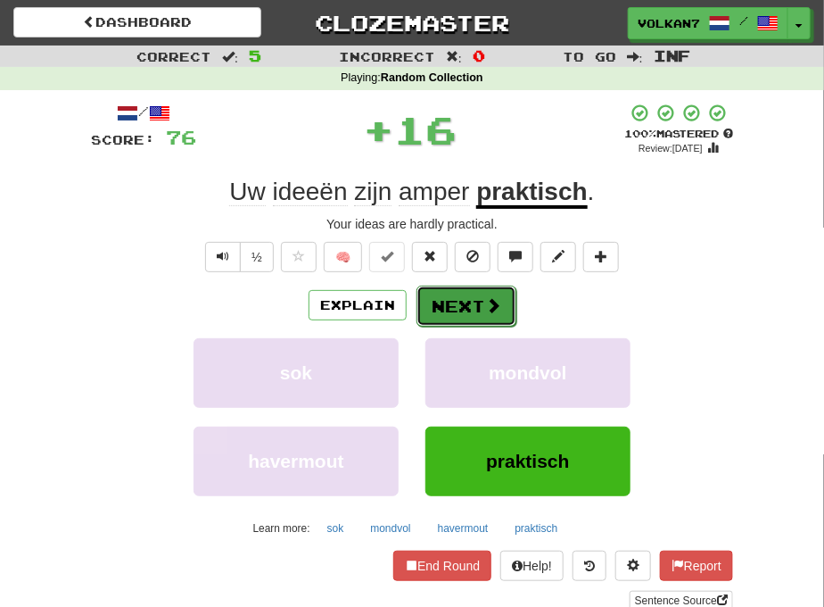
click at [482, 318] on button "Next" at bounding box center [467, 305] width 100 height 41
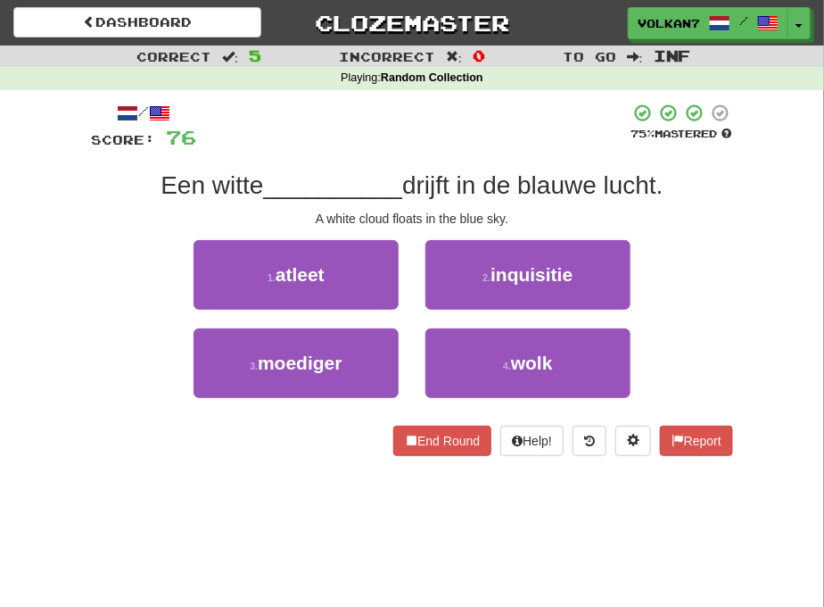
click at [480, 153] on div "/ Score: 76 75 % Mastered Een witte __________ drijft in de blauwe lucht. A whi…" at bounding box center [412, 279] width 642 height 353
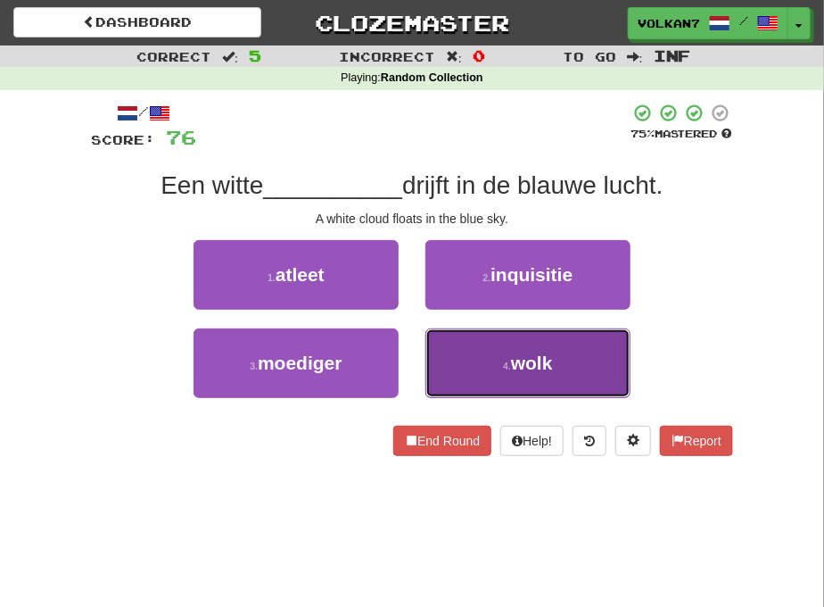
click at [508, 372] on button "4 . wolk" at bounding box center [527, 363] width 205 height 70
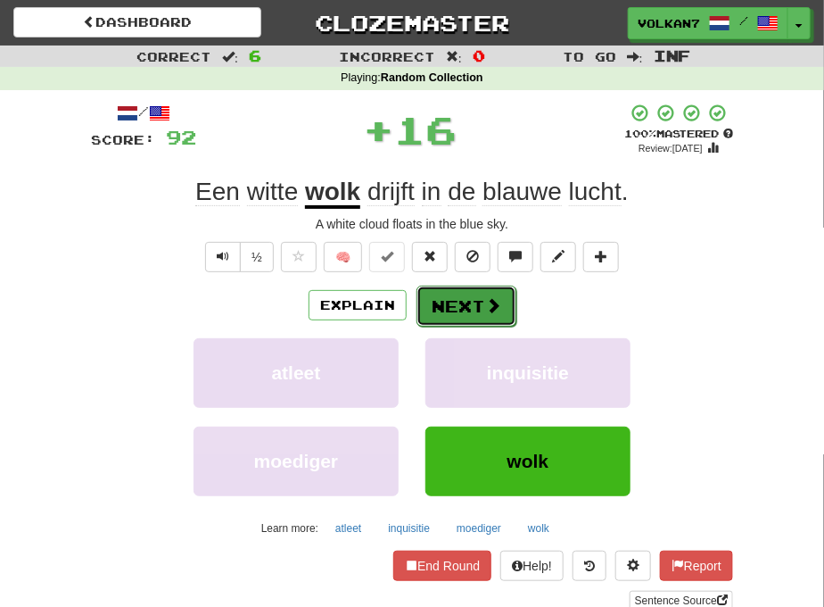
click at [485, 301] on span at bounding box center [493, 305] width 16 height 16
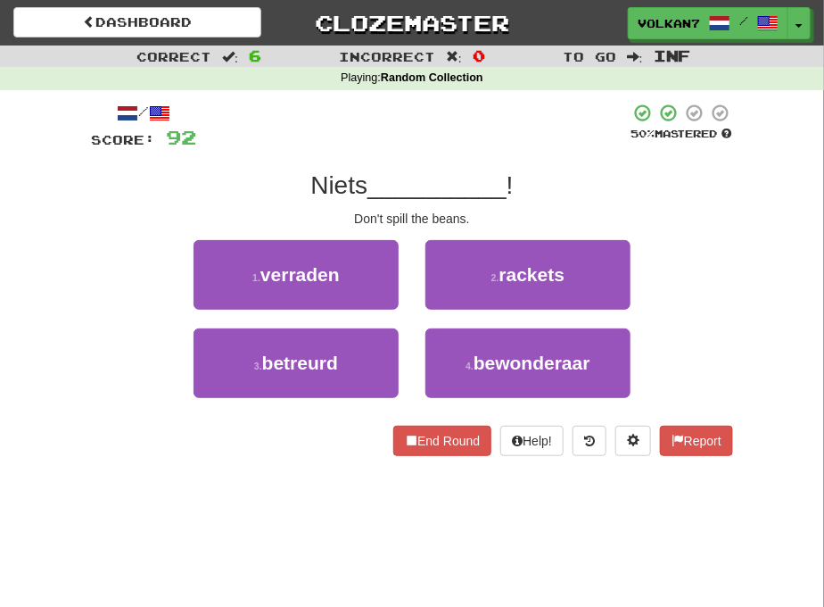
click at [505, 161] on div "/ Score: 92 50 % Mastered Niets __________ ! Don't spill the beans. 1 . verrade…" at bounding box center [412, 279] width 642 height 353
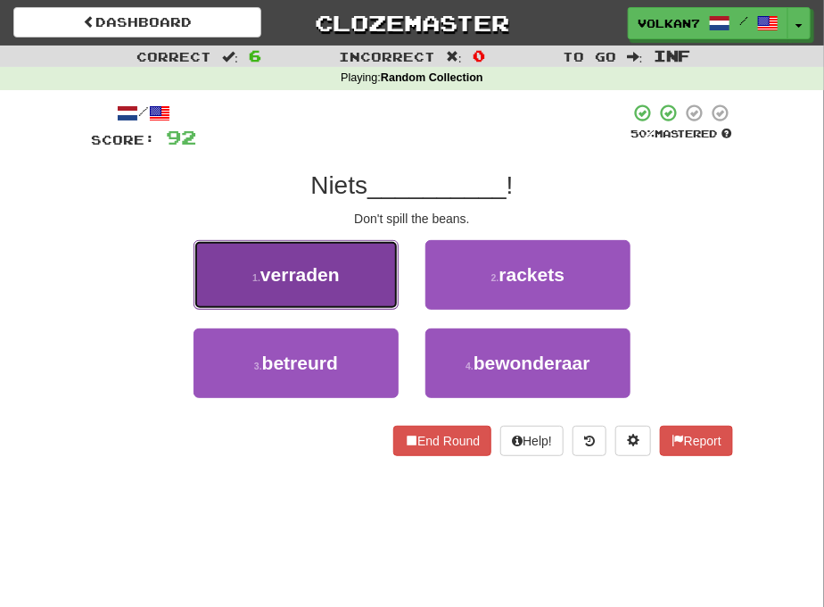
click at [328, 266] on span "verraden" at bounding box center [299, 274] width 79 height 21
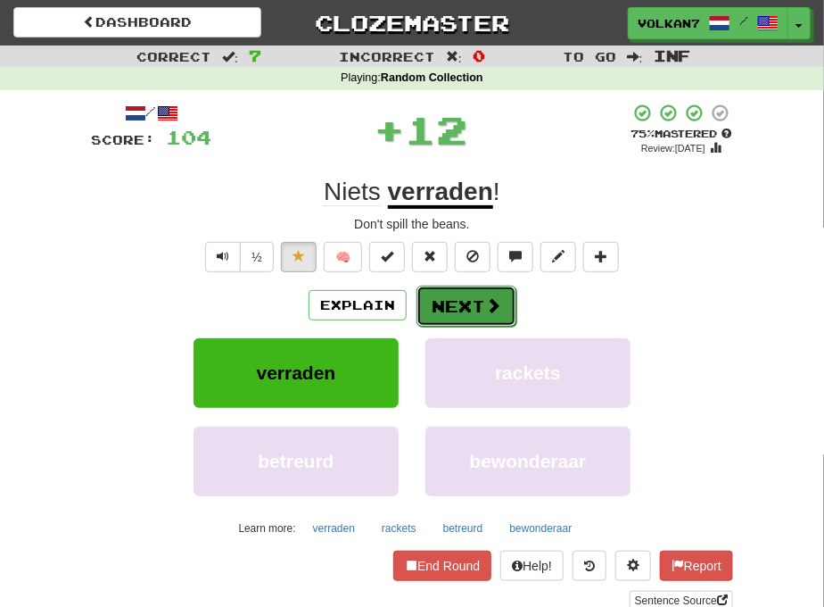
click at [470, 306] on button "Next" at bounding box center [467, 305] width 100 height 41
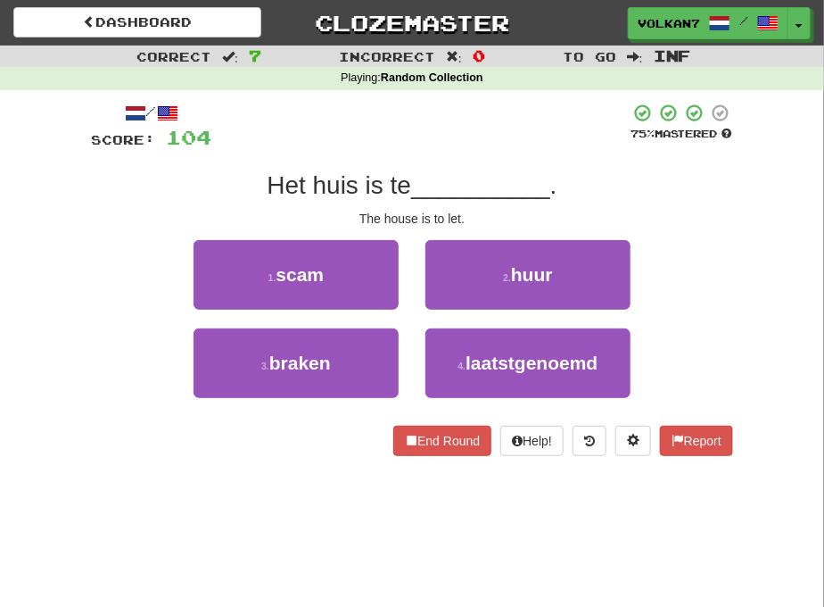
click at [468, 138] on div at bounding box center [420, 127] width 418 height 49
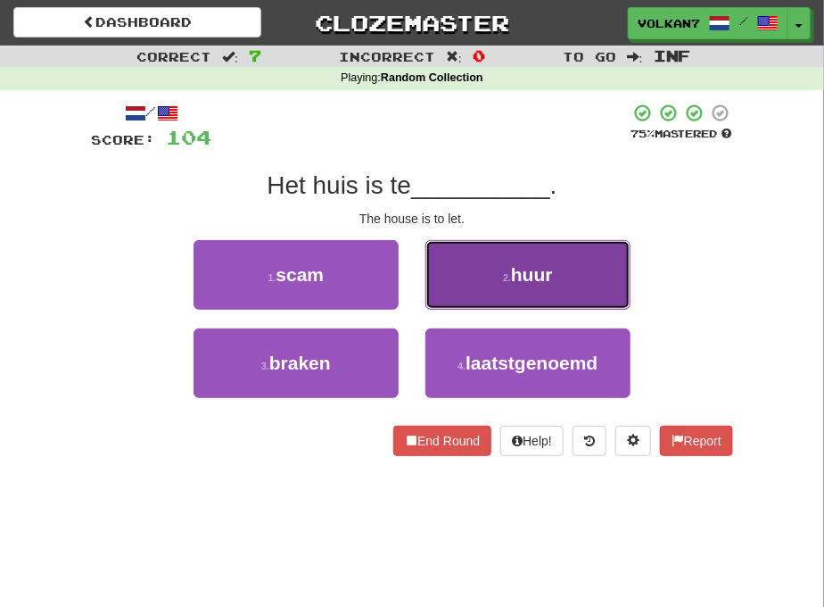
click at [492, 284] on button "2 . huur" at bounding box center [527, 275] width 205 height 70
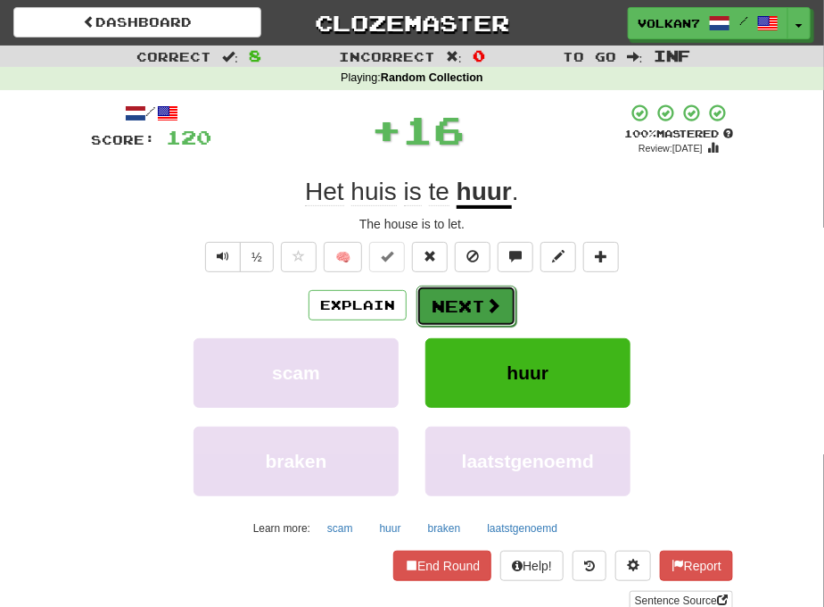
click at [446, 300] on button "Next" at bounding box center [467, 305] width 100 height 41
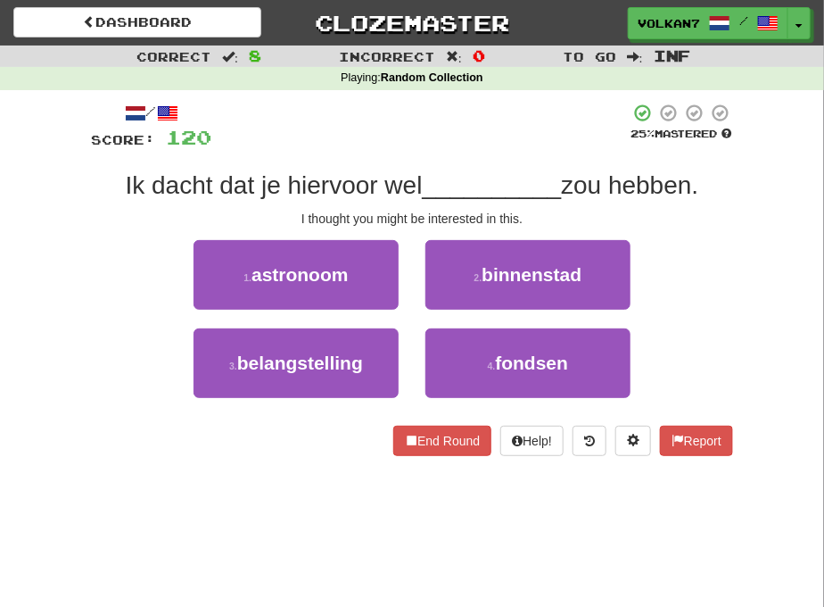
click at [503, 136] on div at bounding box center [420, 127] width 418 height 49
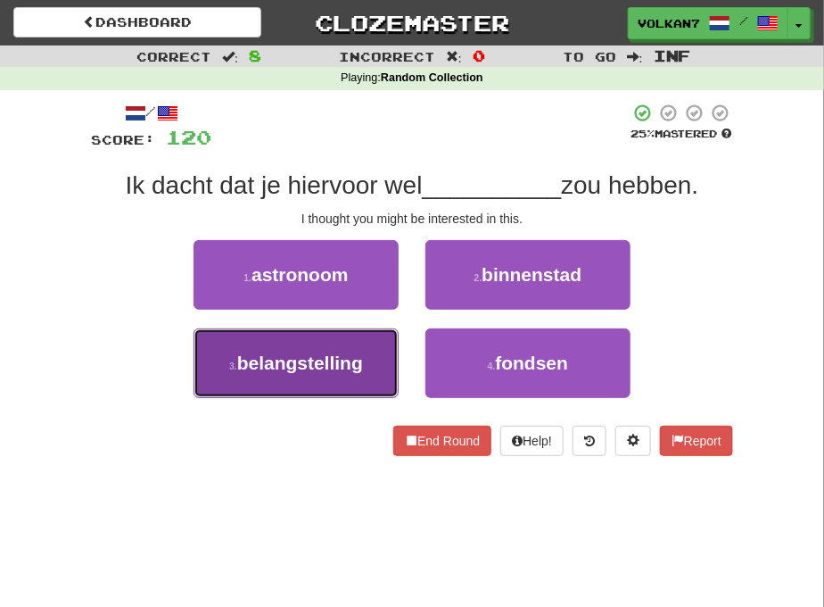
click at [345, 364] on span "belangstelling" at bounding box center [300, 362] width 126 height 21
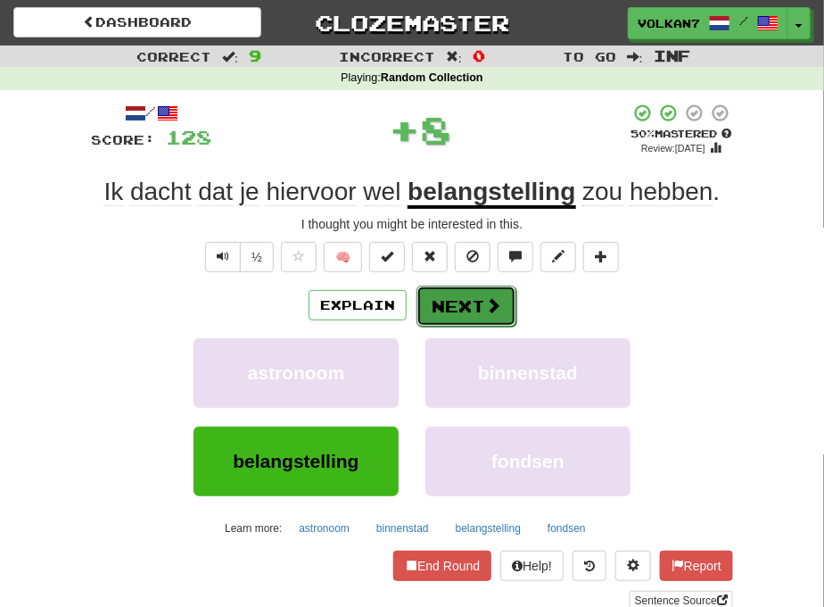
click at [448, 293] on button "Next" at bounding box center [467, 305] width 100 height 41
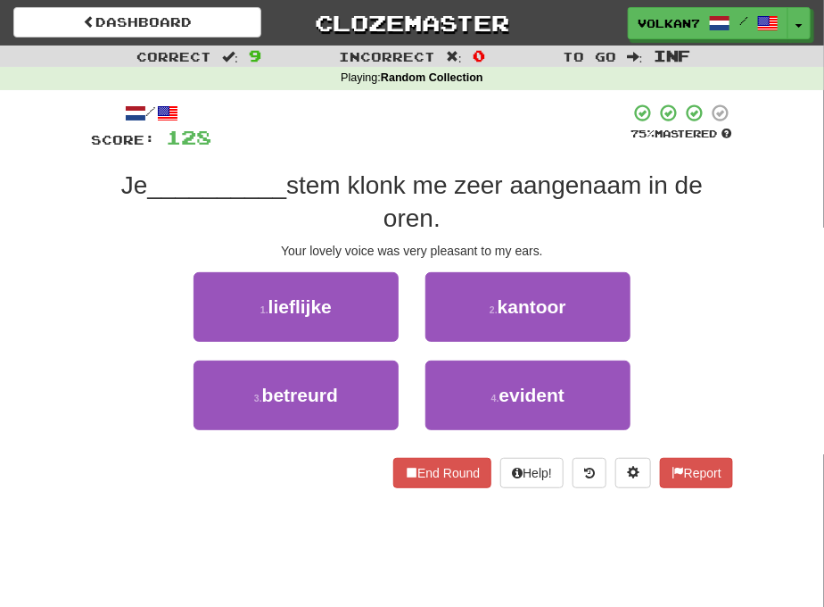
click at [399, 153] on div "/ Score: 128 75 % Mastered Je __________ stem klonk me zeer aangenaam in de ore…" at bounding box center [412, 295] width 642 height 385
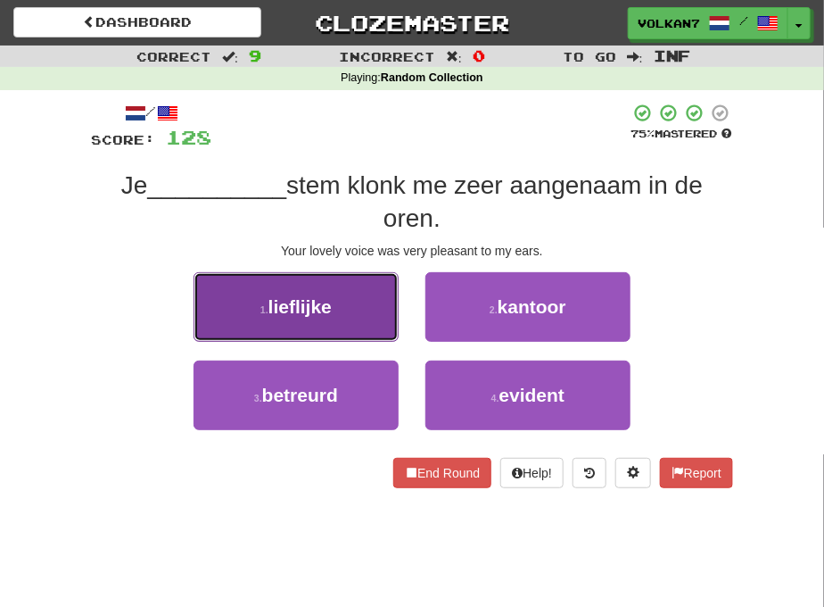
click at [327, 299] on span "lieflijke" at bounding box center [299, 306] width 63 height 21
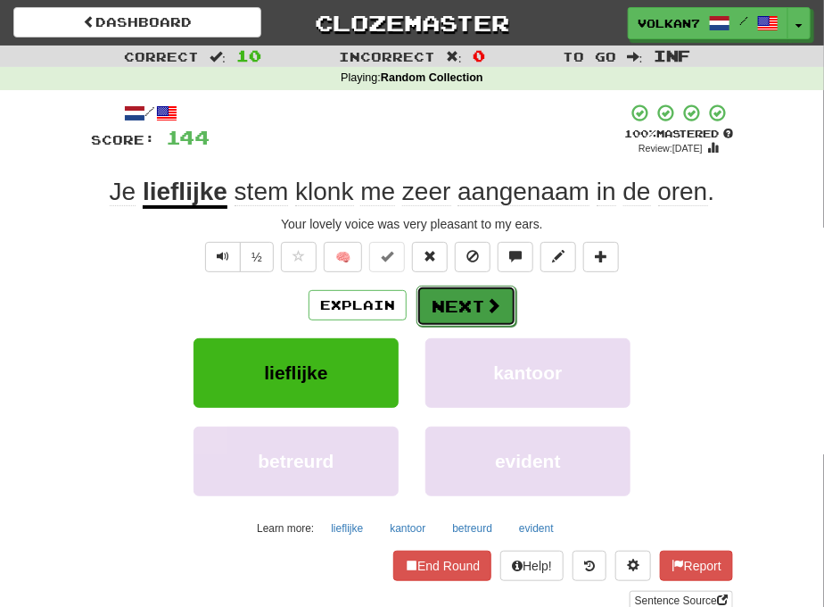
click at [485, 308] on span at bounding box center [493, 305] width 16 height 16
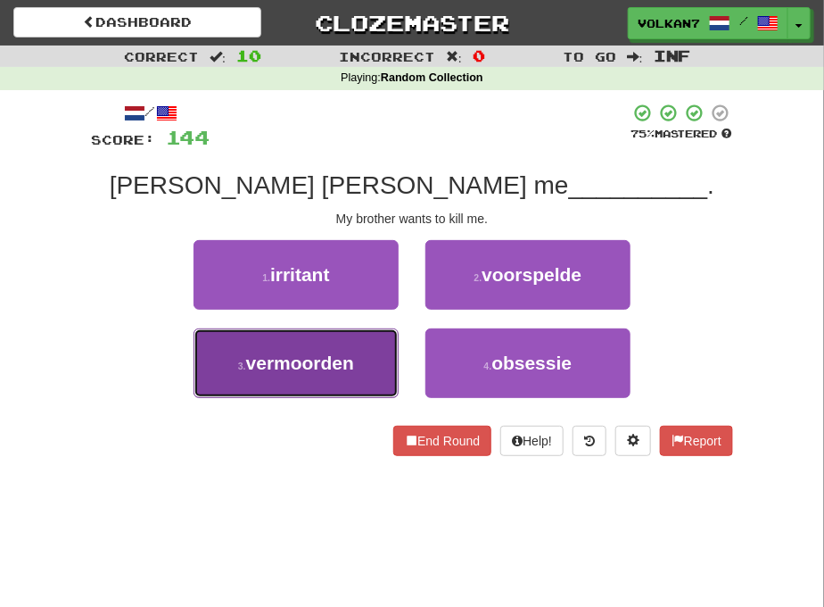
click at [330, 343] on button "3 . vermoorden" at bounding box center [296, 363] width 205 height 70
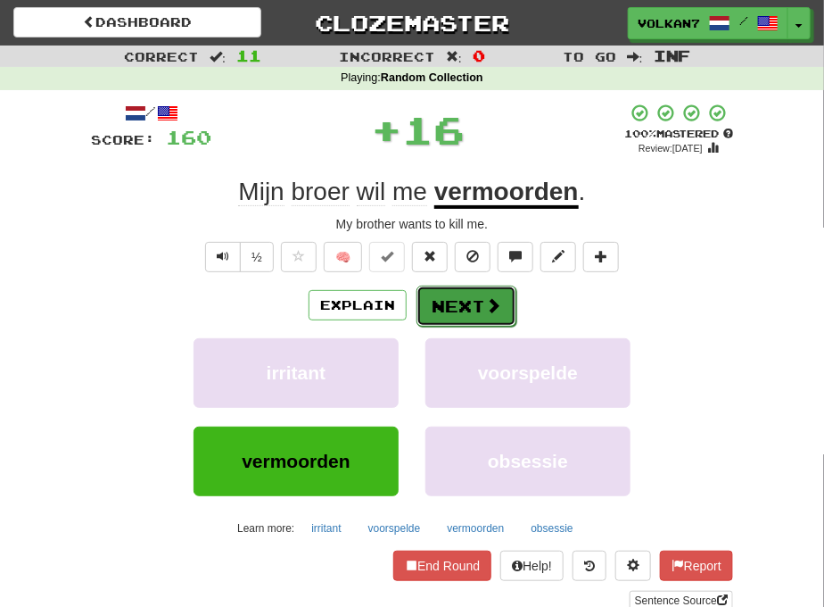
click at [451, 297] on button "Next" at bounding box center [467, 305] width 100 height 41
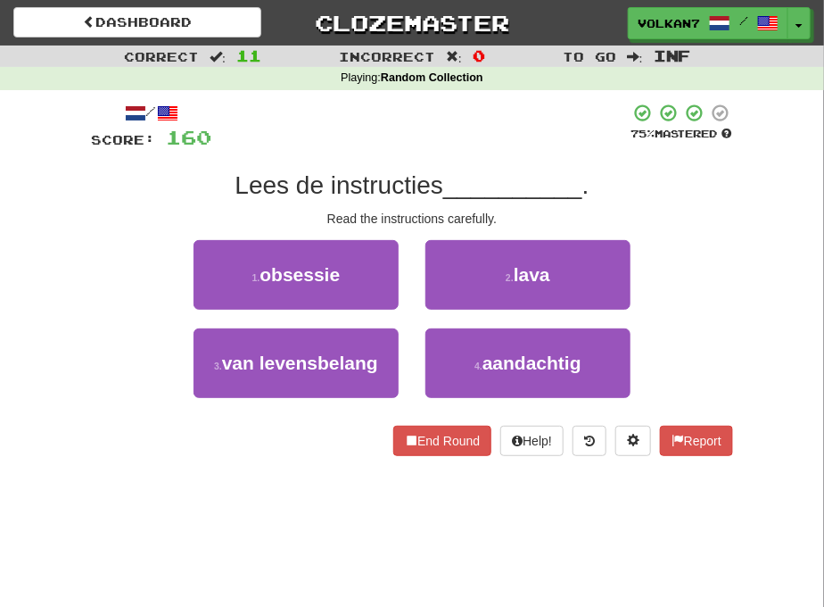
click at [452, 128] on div at bounding box center [420, 127] width 418 height 49
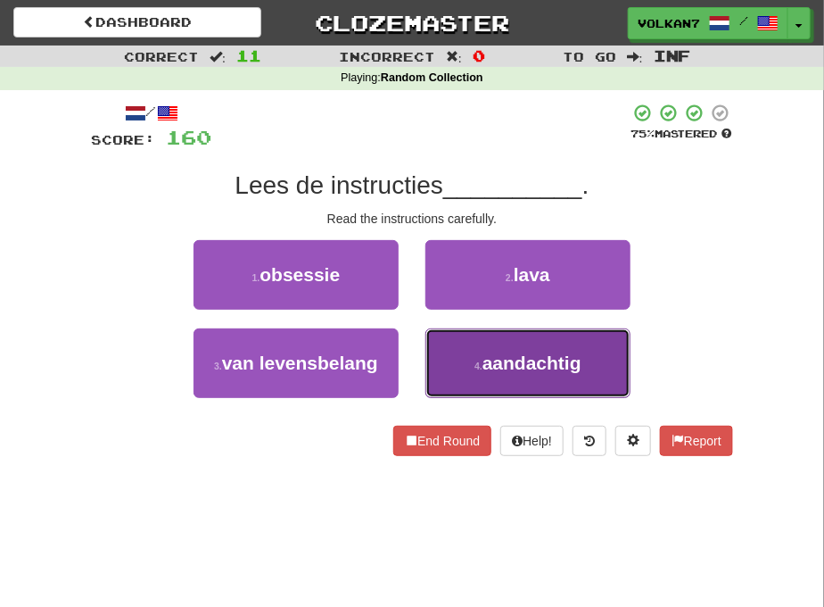
click at [453, 339] on button "4 . aandachtig" at bounding box center [527, 363] width 205 height 70
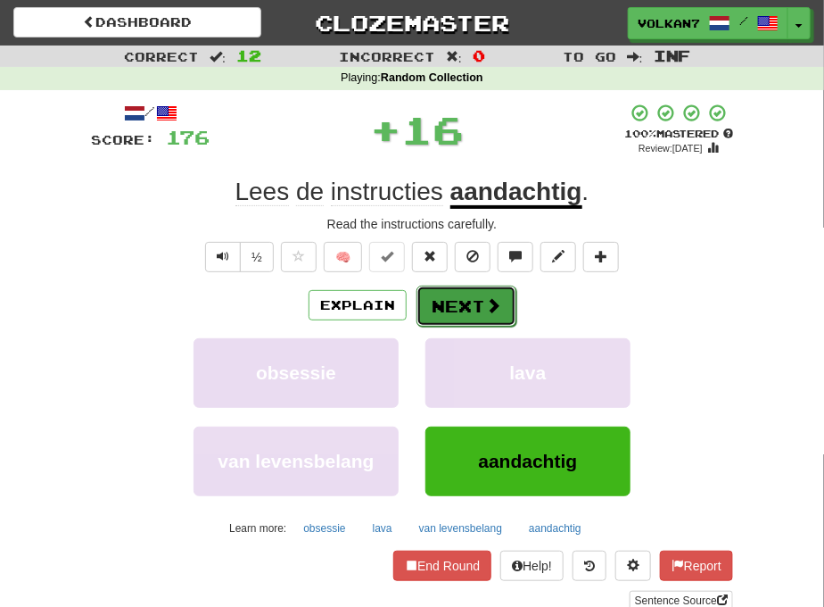
click at [440, 318] on button "Next" at bounding box center [467, 305] width 100 height 41
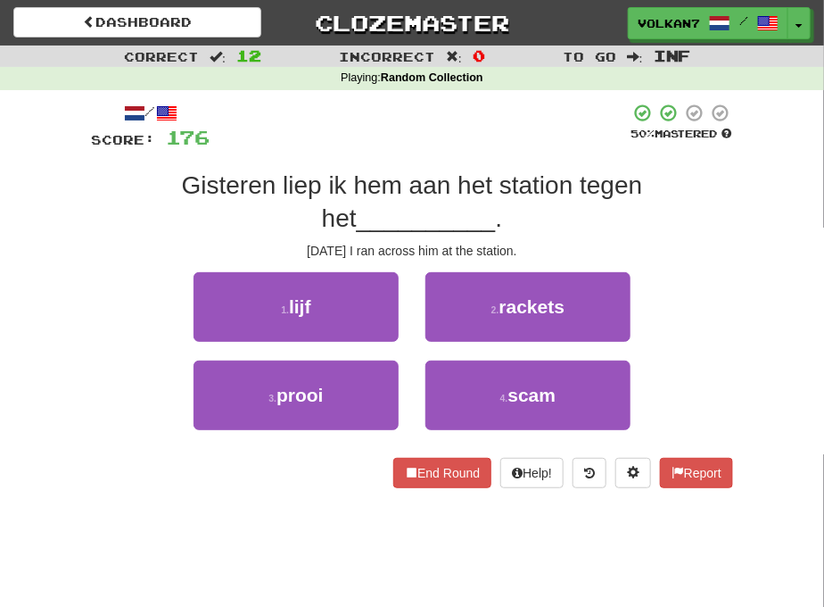
click at [466, 173] on span "Gisteren liep ik hem aan het station tegen het" at bounding box center [412, 201] width 461 height 60
click at [477, 159] on div "/ Score: 176 50 % Mastered Gisteren liep ik hem aan het station tegen het _____…" at bounding box center [412, 295] width 642 height 385
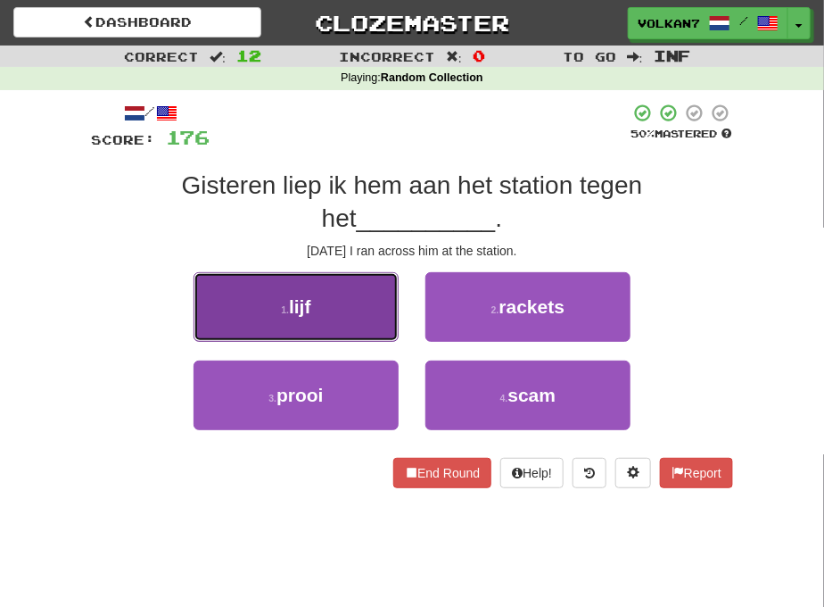
click at [361, 328] on button "1 . lijf" at bounding box center [296, 307] width 205 height 70
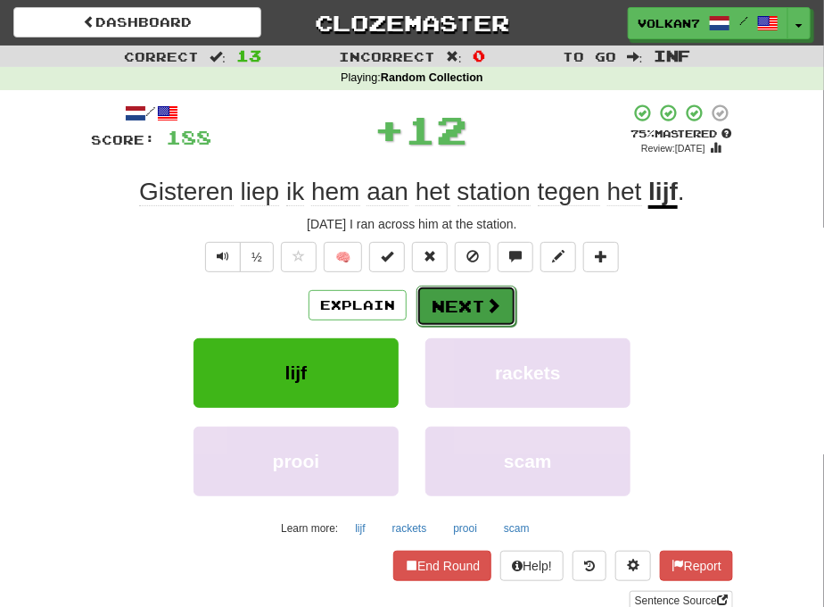
click at [460, 307] on button "Next" at bounding box center [467, 305] width 100 height 41
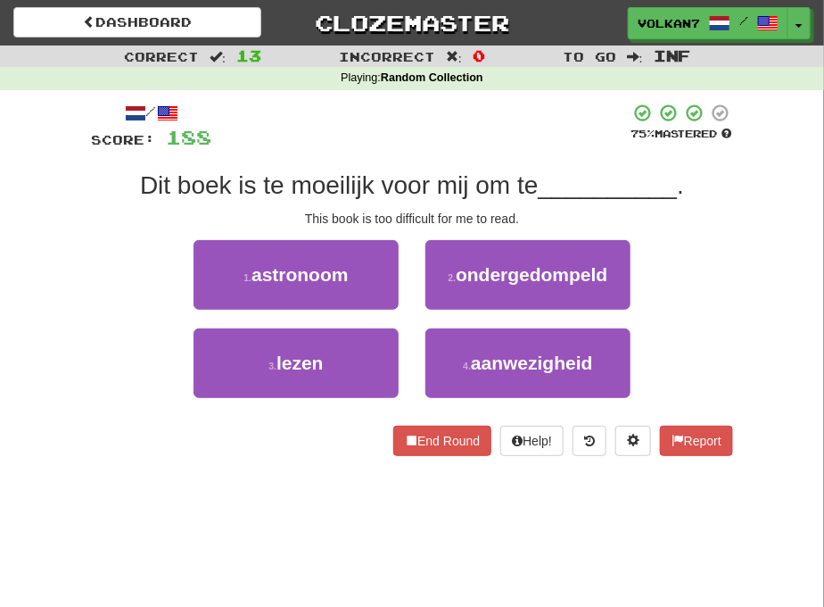
click at [441, 113] on div at bounding box center [420, 127] width 418 height 49
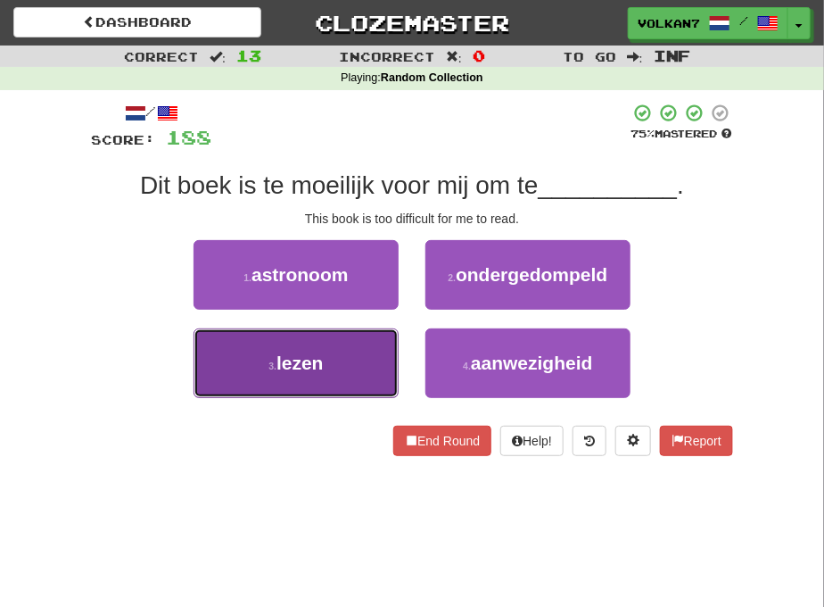
click at [370, 358] on button "3 . lezen" at bounding box center [296, 363] width 205 height 70
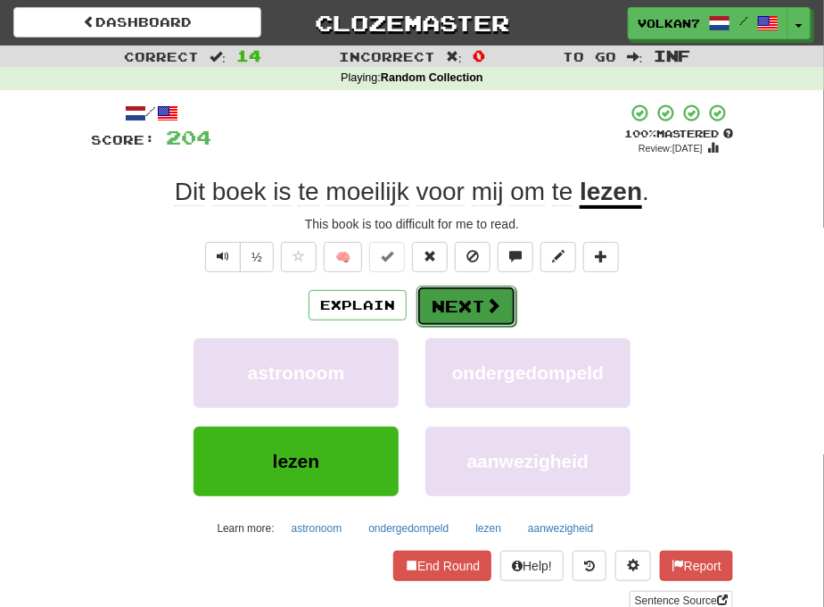
click at [475, 299] on button "Next" at bounding box center [467, 305] width 100 height 41
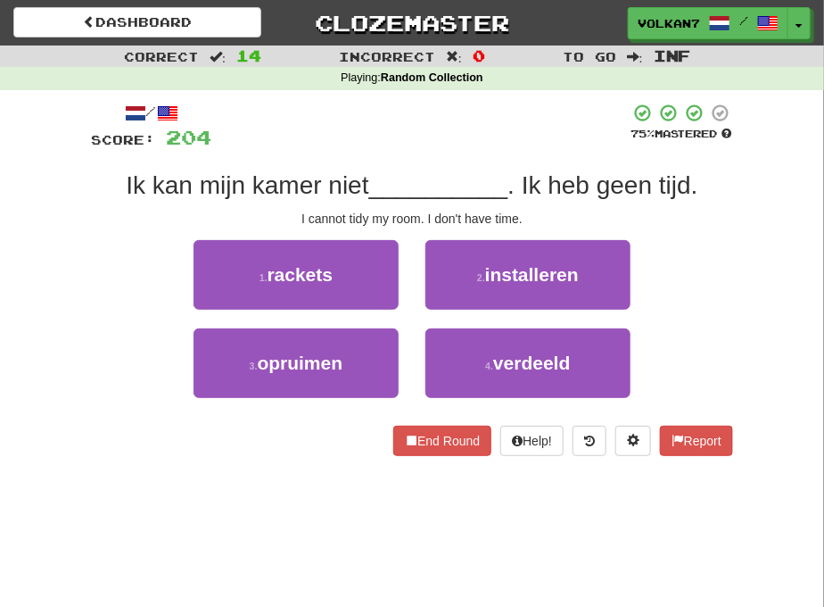
click at [429, 146] on div at bounding box center [420, 127] width 418 height 49
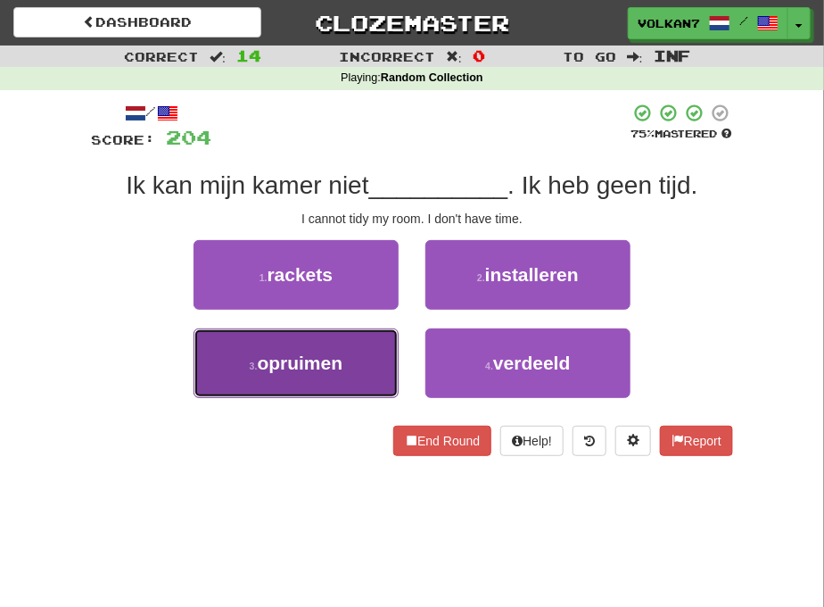
click at [333, 362] on span "opruimen" at bounding box center [301, 362] width 86 height 21
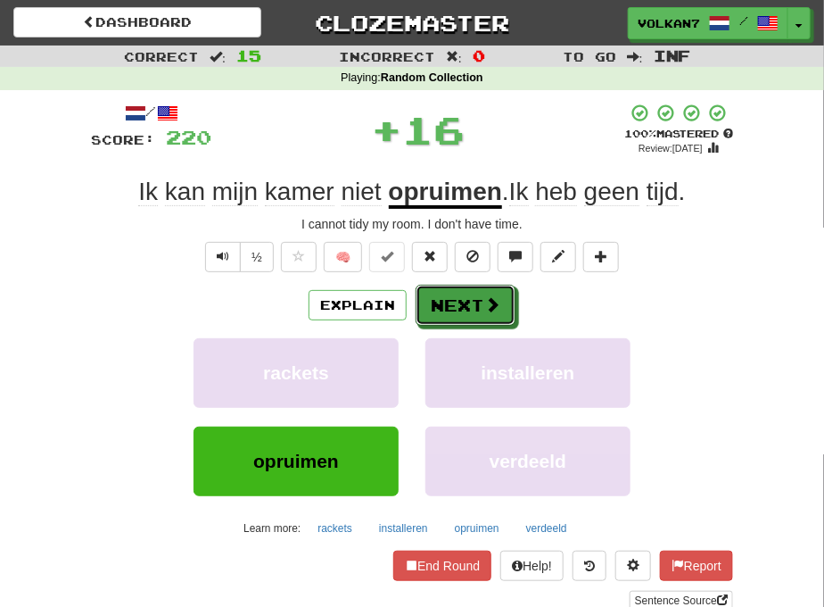
drag, startPoint x: 435, startPoint y: 309, endPoint x: 446, endPoint y: 253, distance: 56.3
click at [435, 308] on button "Next" at bounding box center [466, 305] width 100 height 41
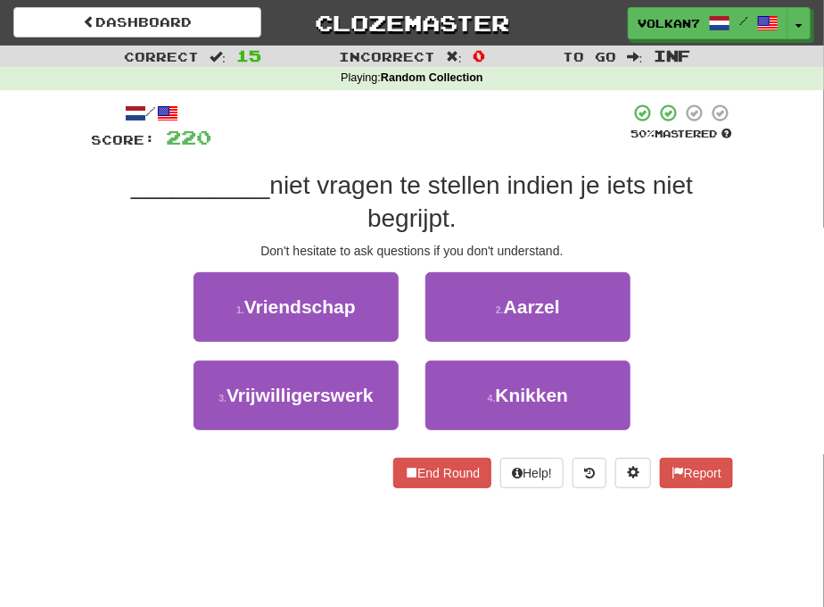
click at [478, 125] on div at bounding box center [420, 127] width 418 height 49
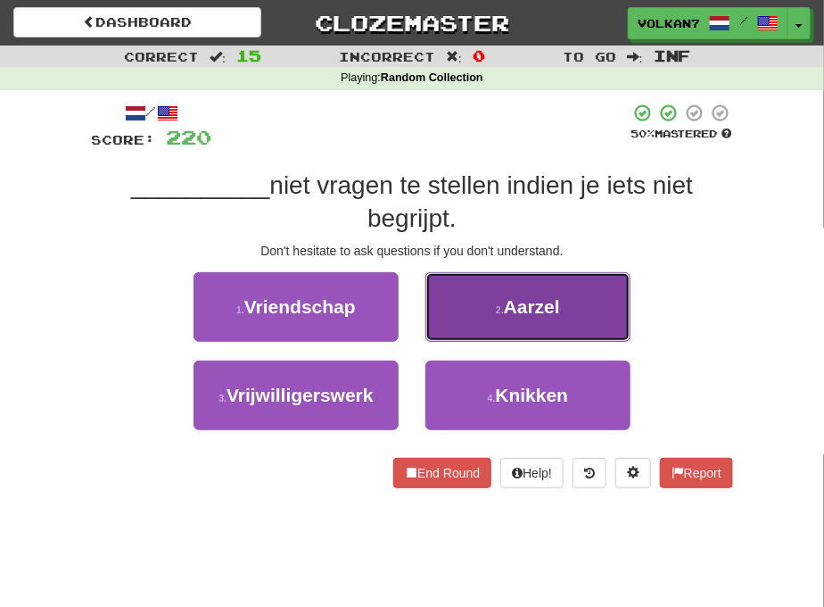
click at [501, 304] on small "2 ." at bounding box center [500, 309] width 8 height 11
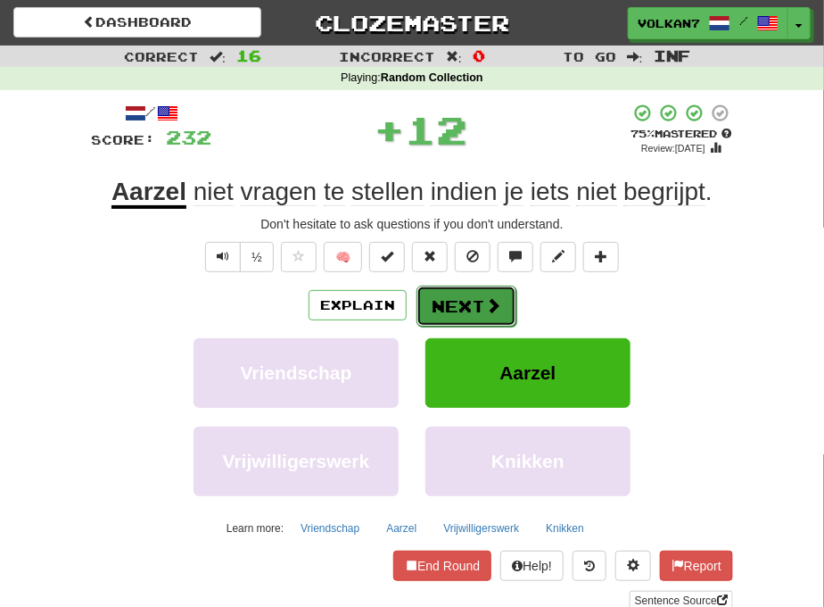
click at [478, 304] on button "Next" at bounding box center [467, 305] width 100 height 41
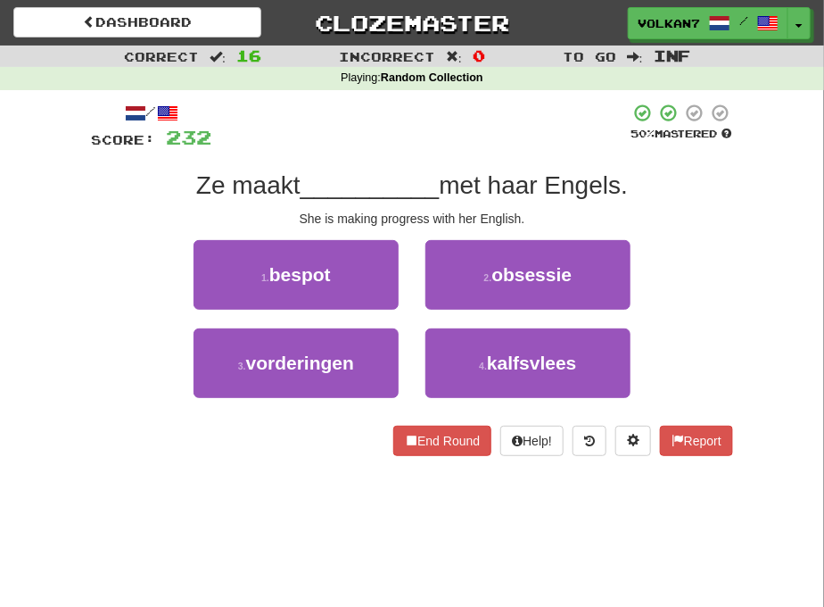
click at [483, 144] on div at bounding box center [420, 127] width 418 height 49
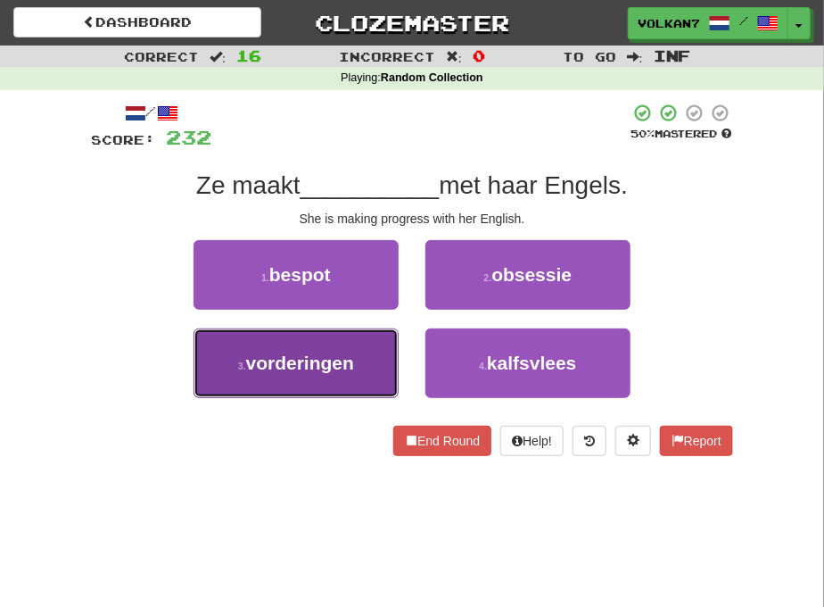
click at [331, 344] on button "3 . vorderingen" at bounding box center [296, 363] width 205 height 70
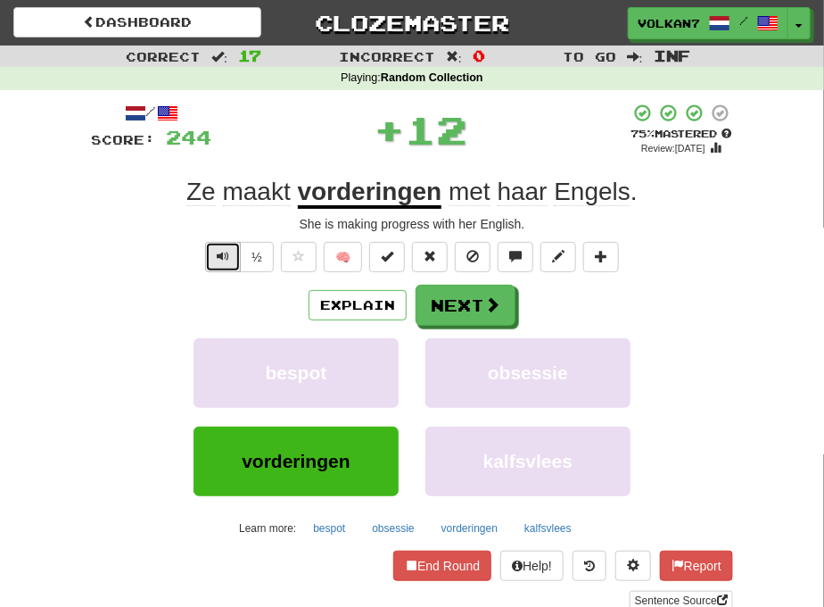
click at [227, 252] on button "Text-to-speech controls" at bounding box center [223, 257] width 36 height 30
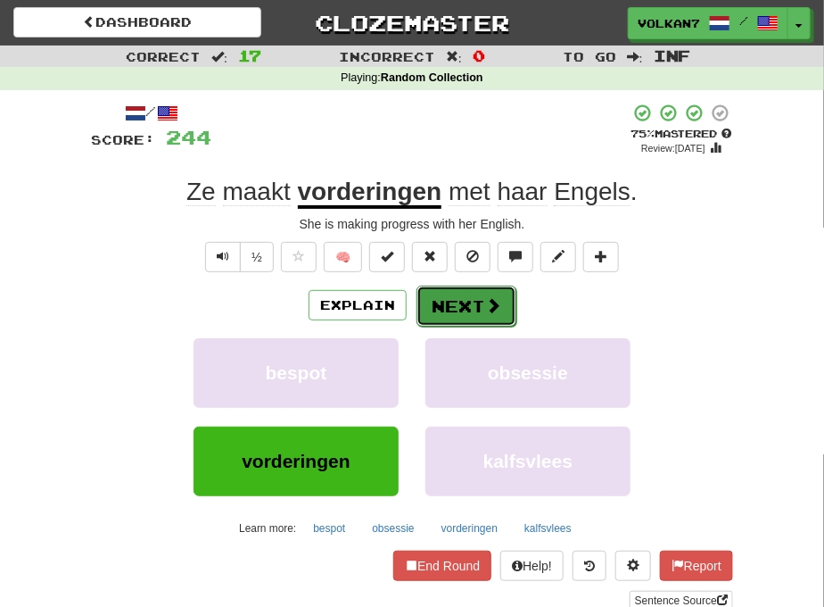
click at [473, 309] on button "Next" at bounding box center [467, 305] width 100 height 41
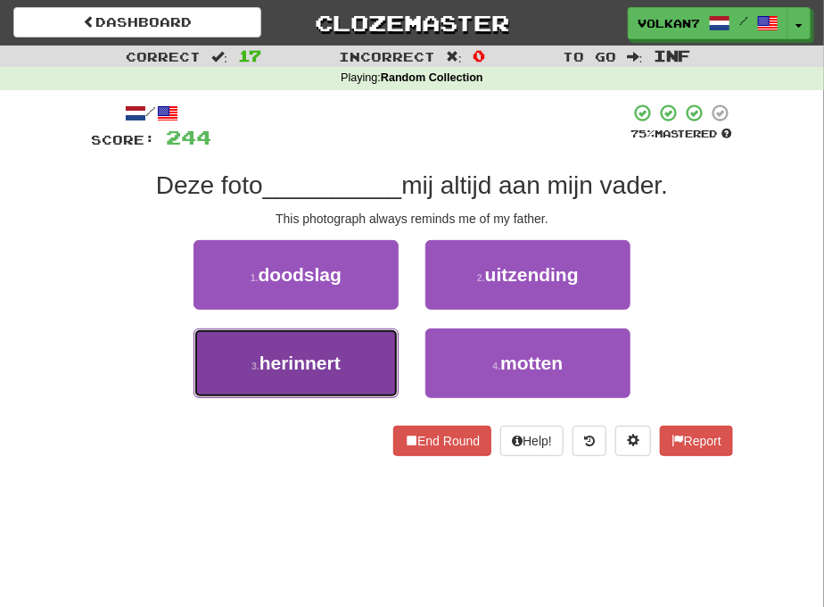
click at [353, 363] on button "3 . herinnert" at bounding box center [296, 363] width 205 height 70
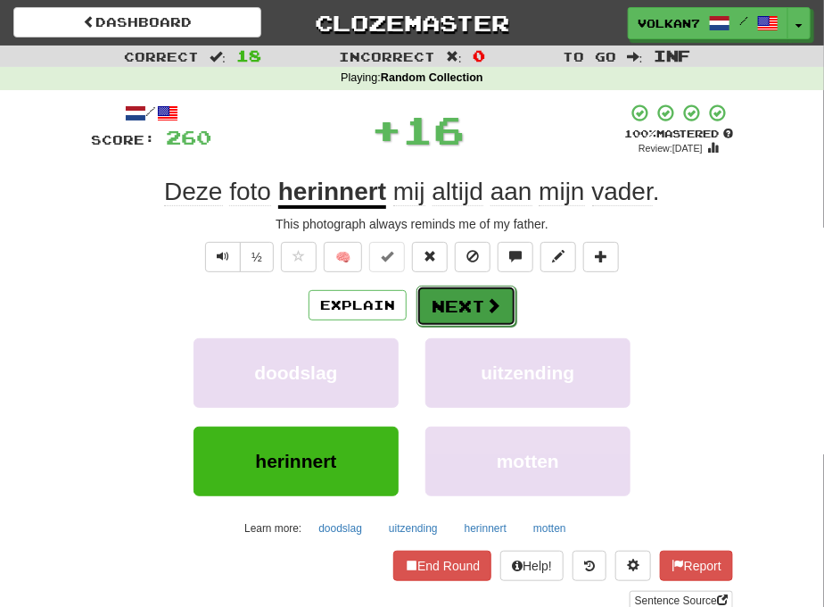
click at [464, 300] on button "Next" at bounding box center [467, 305] width 100 height 41
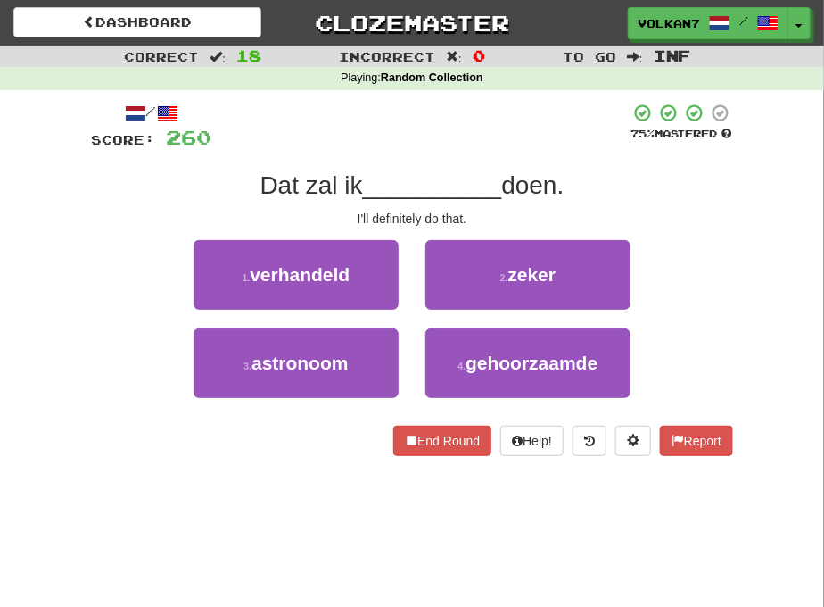
click at [483, 164] on div "/ Score: 260 75 % Mastered Dat zal ik __________ doen. I'll definitely do that.…" at bounding box center [412, 279] width 642 height 353
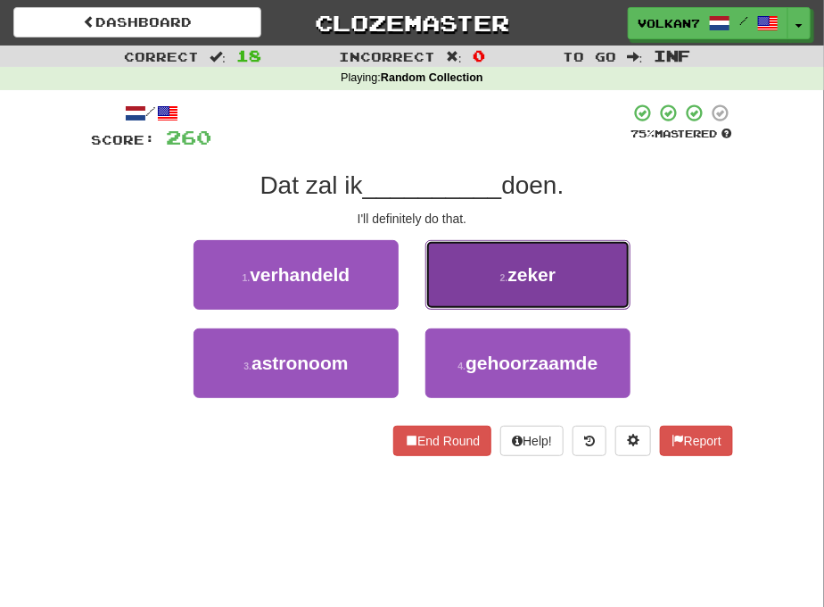
click at [475, 270] on button "2 . zeker" at bounding box center [527, 275] width 205 height 70
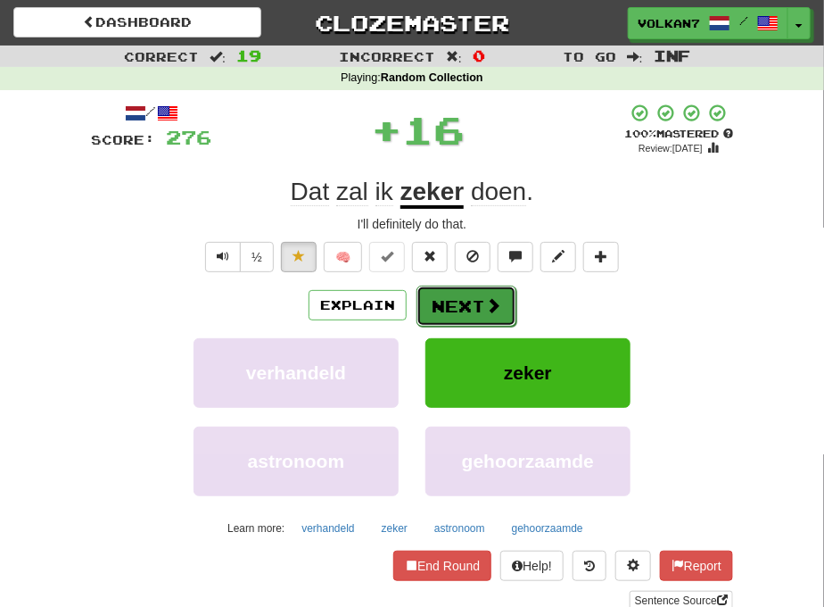
click at [450, 296] on button "Next" at bounding box center [467, 305] width 100 height 41
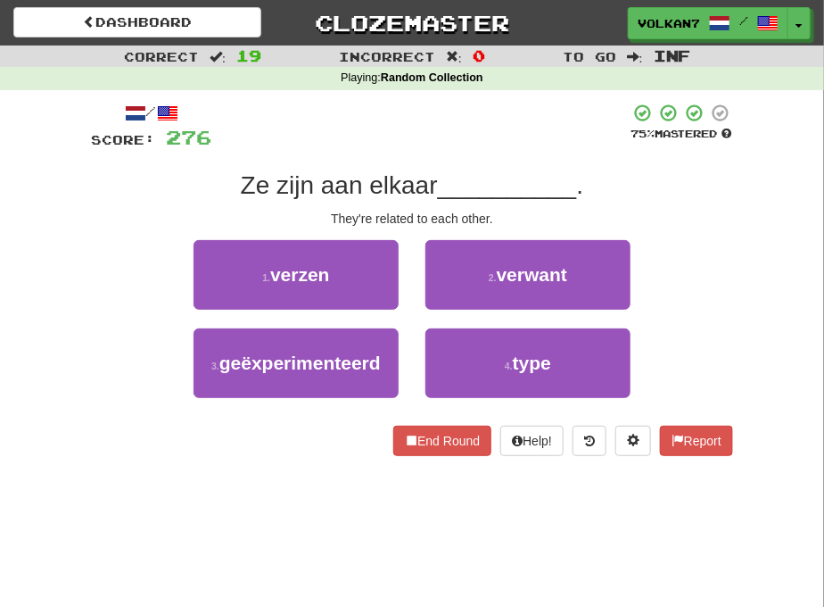
click at [466, 150] on div "/ Score: 276 75 % Mastered Ze zijn aan elkaar __________ . They're related to e…" at bounding box center [412, 279] width 642 height 353
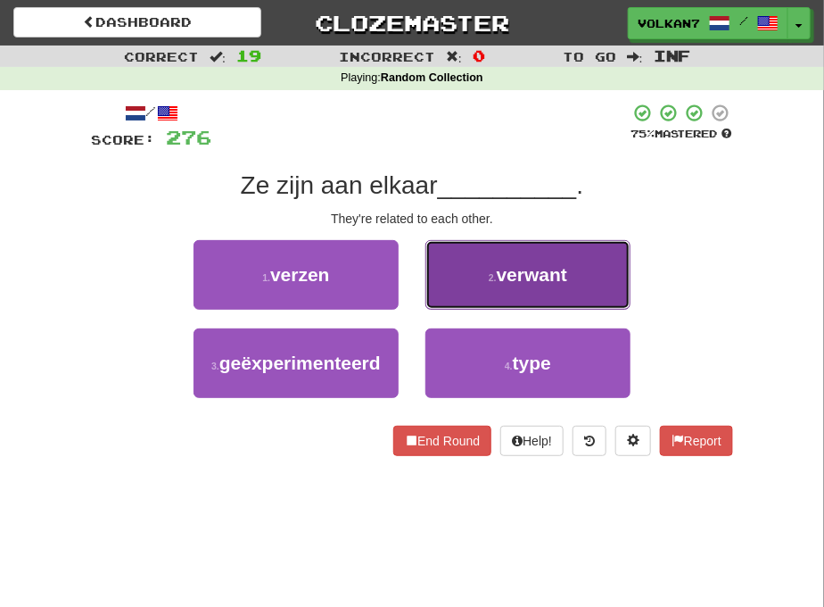
click at [484, 269] on button "2 . verwant" at bounding box center [527, 275] width 205 height 70
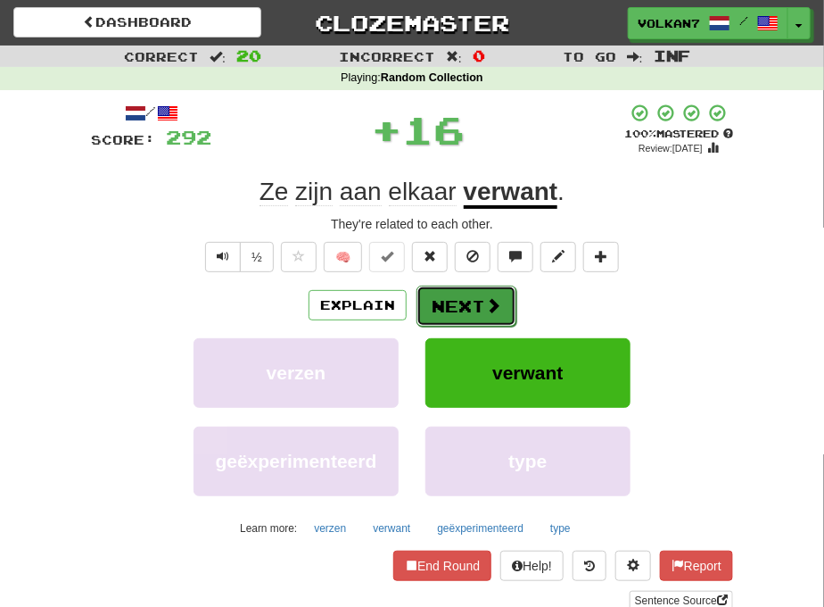
click at [455, 309] on button "Next" at bounding box center [467, 305] width 100 height 41
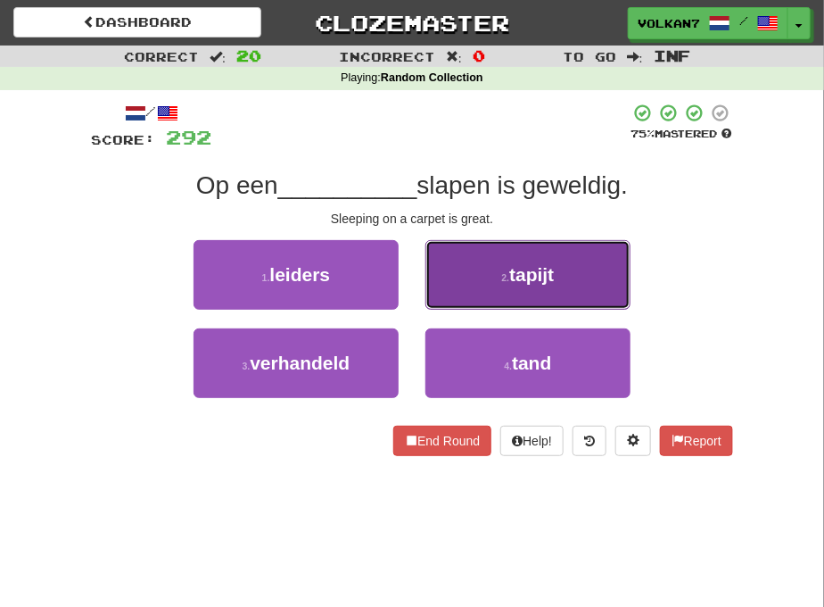
click at [465, 274] on button "2 . tapijt" at bounding box center [527, 275] width 205 height 70
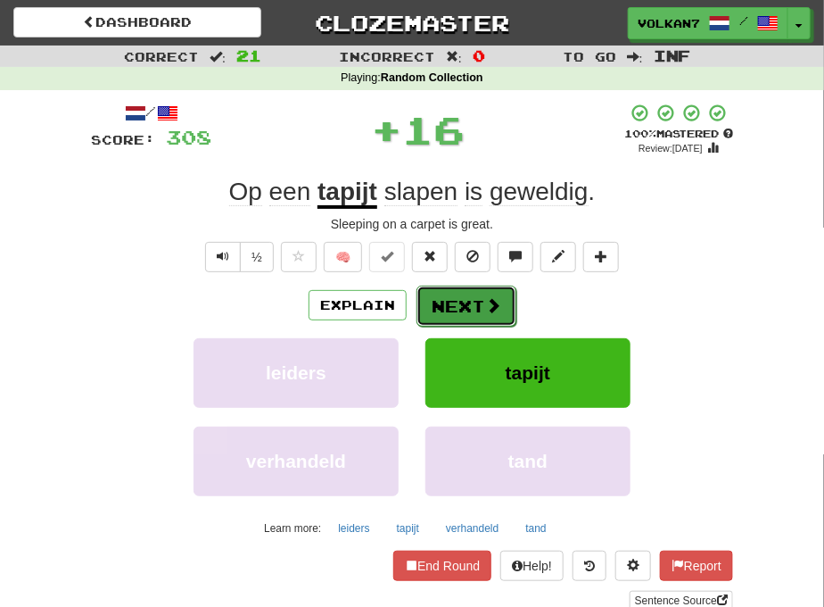
click at [461, 304] on button "Next" at bounding box center [467, 305] width 100 height 41
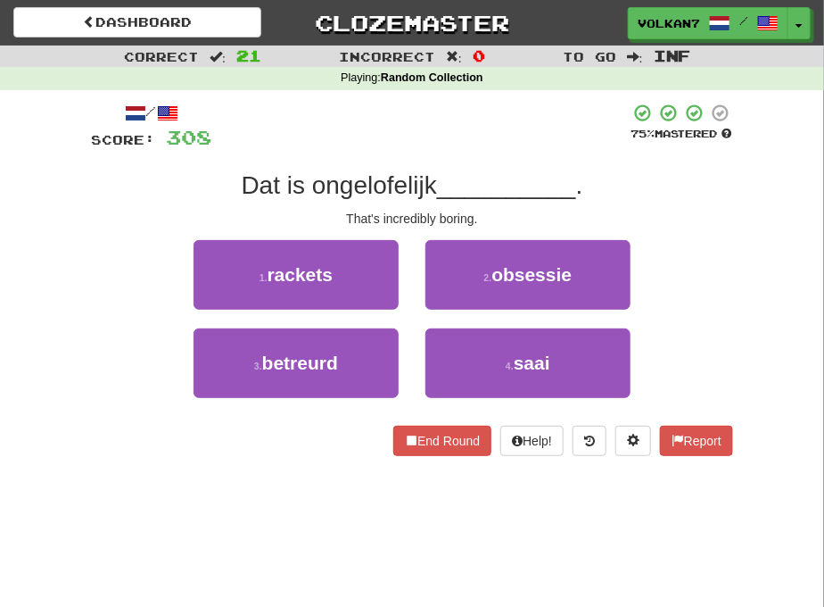
click at [473, 125] on div at bounding box center [420, 127] width 418 height 49
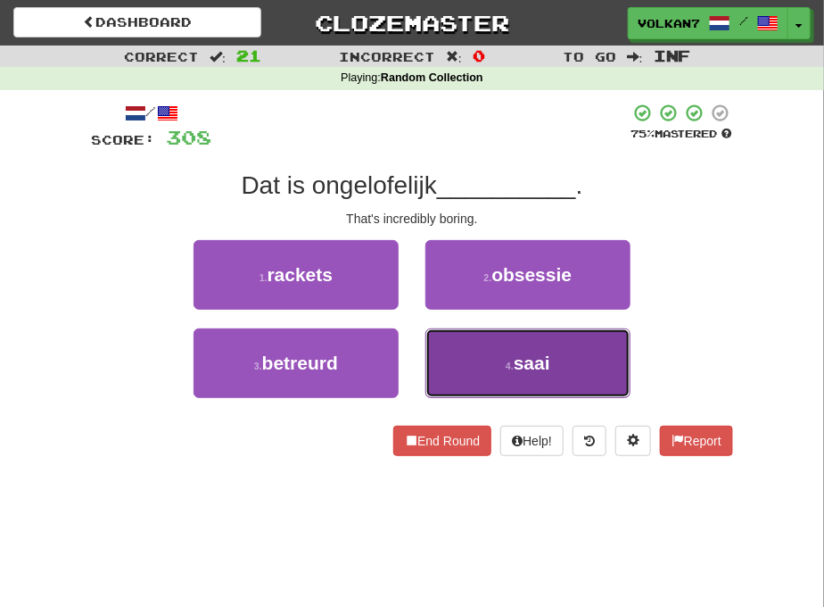
click at [471, 357] on button "4 . saai" at bounding box center [527, 363] width 205 height 70
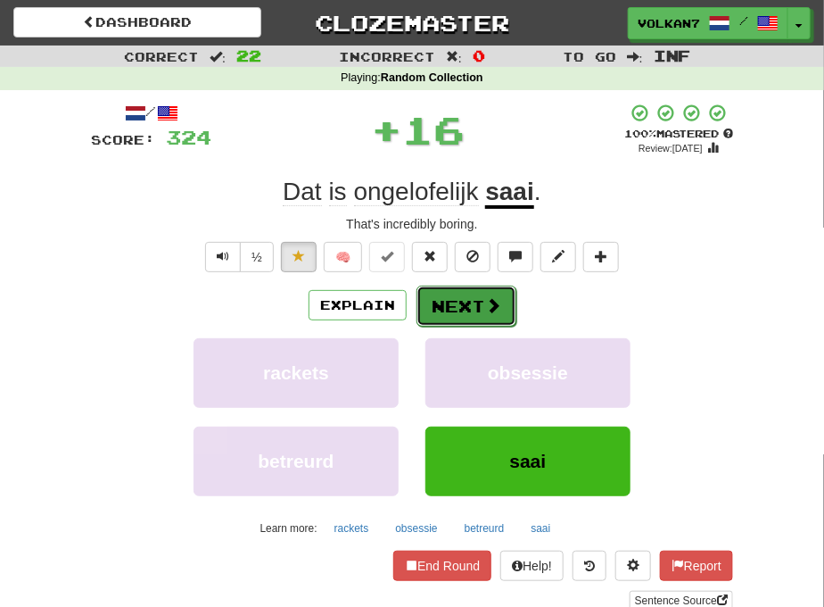
click at [450, 307] on button "Next" at bounding box center [467, 305] width 100 height 41
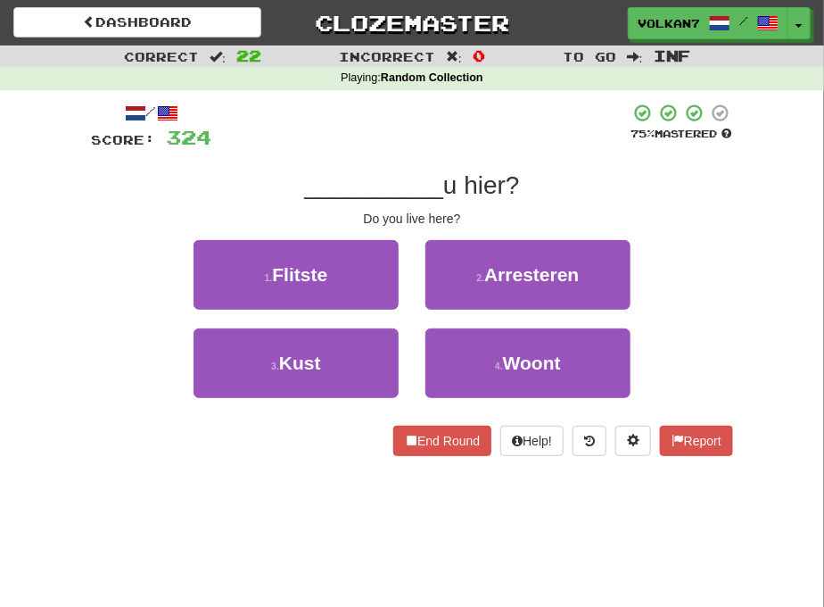
click at [476, 118] on div at bounding box center [420, 127] width 418 height 49
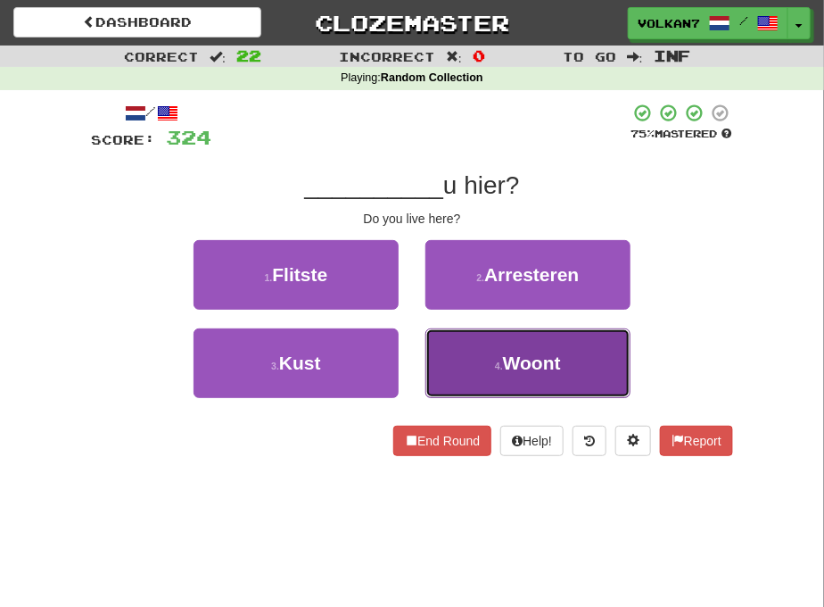
click at [498, 351] on button "4 . Woont" at bounding box center [527, 363] width 205 height 70
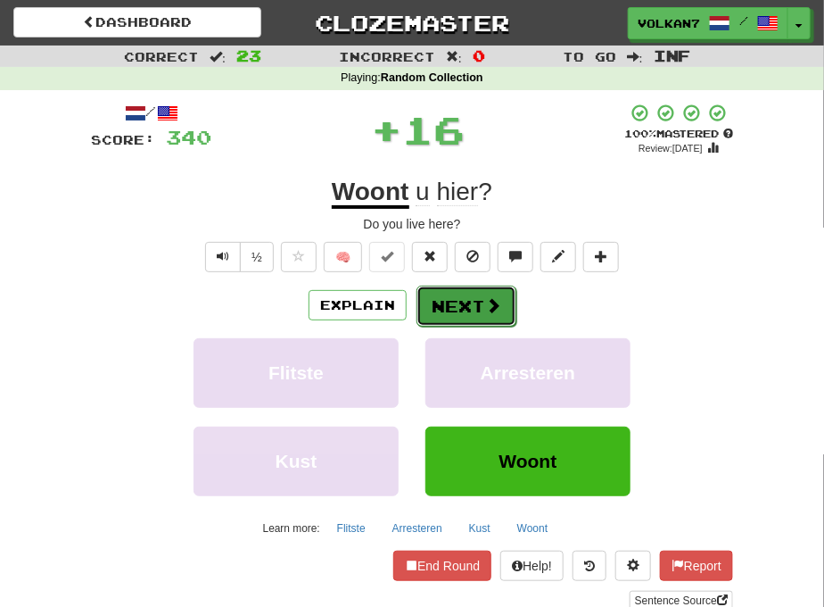
click at [467, 306] on button "Next" at bounding box center [467, 305] width 100 height 41
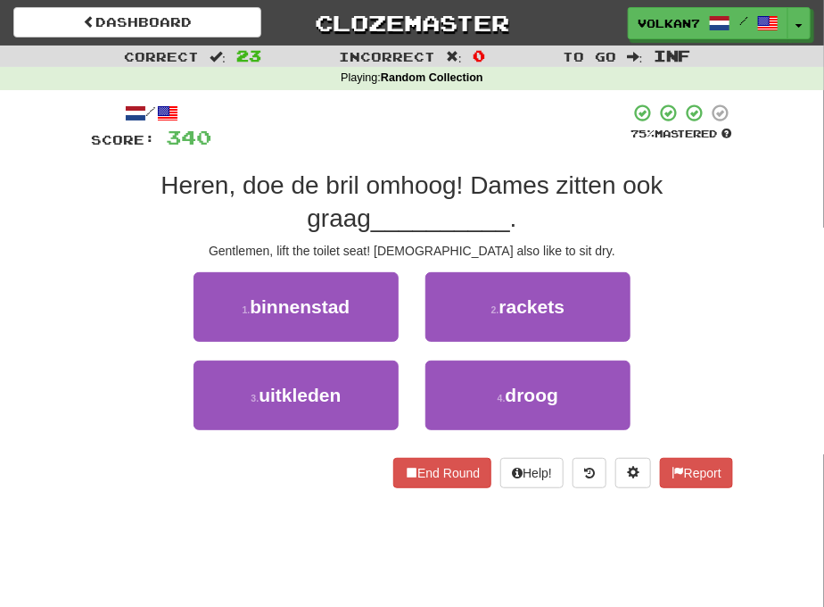
click at [467, 147] on div at bounding box center [420, 127] width 418 height 49
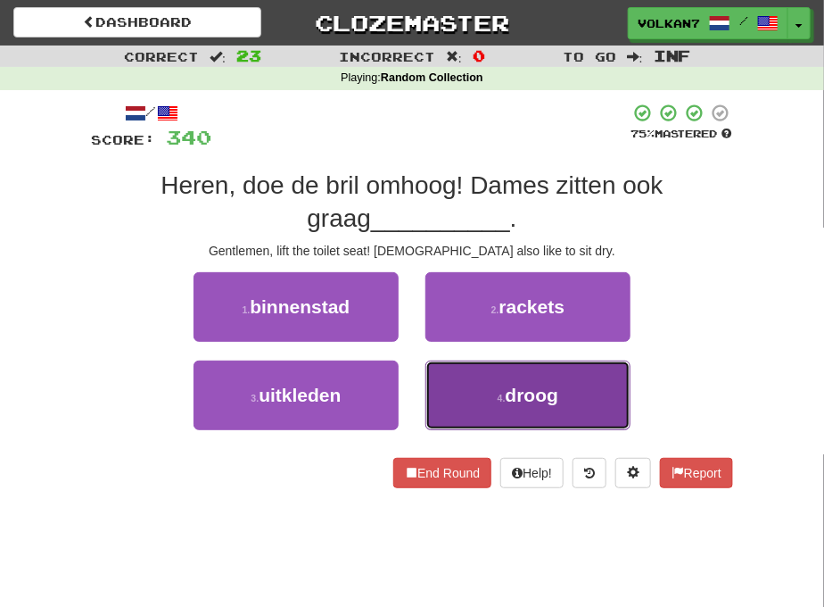
click at [498, 392] on small "4 ." at bounding box center [502, 397] width 8 height 11
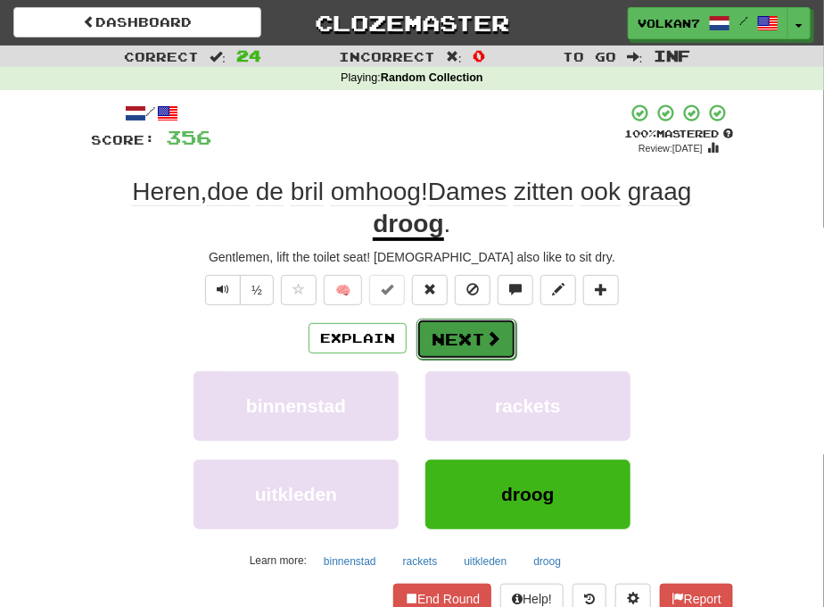
click at [466, 341] on button "Next" at bounding box center [467, 338] width 100 height 41
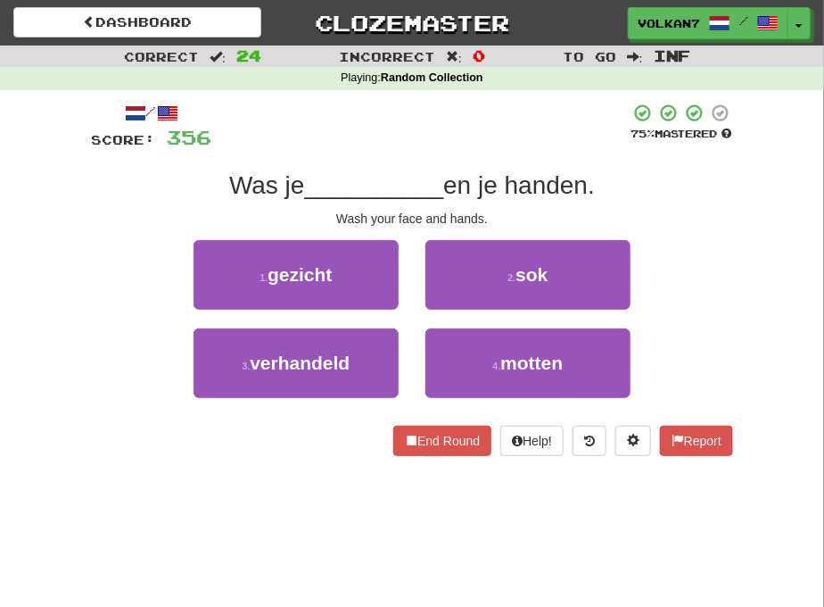
click at [450, 136] on div at bounding box center [420, 127] width 418 height 49
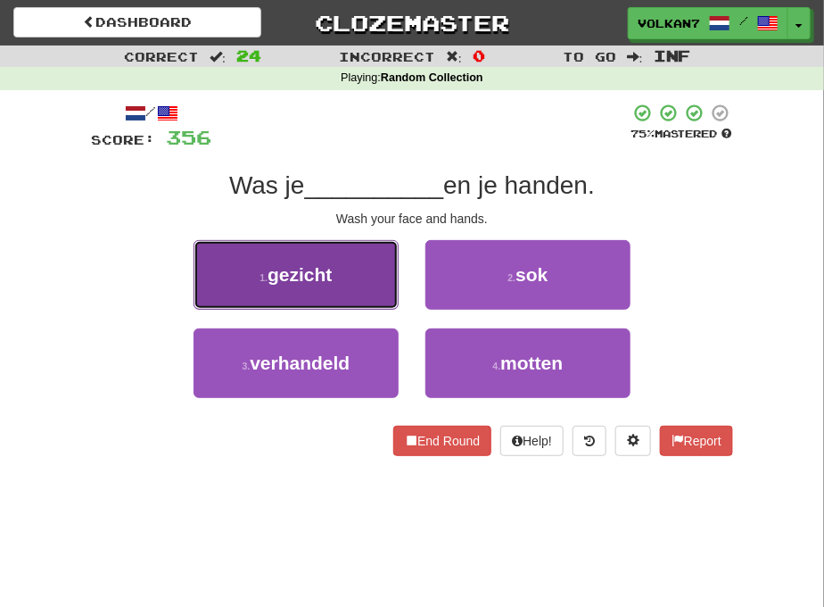
click at [346, 283] on button "1 . gezicht" at bounding box center [296, 275] width 205 height 70
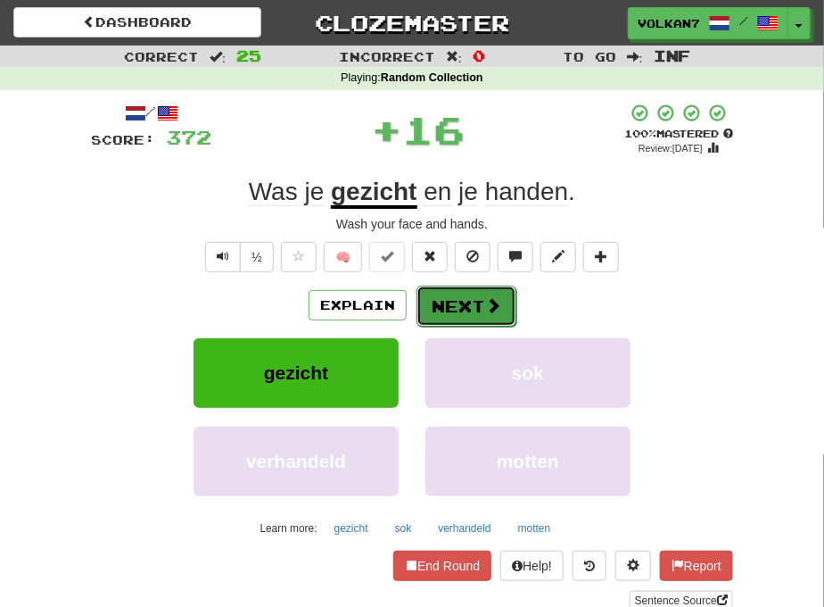
click at [455, 303] on button "Next" at bounding box center [467, 305] width 100 height 41
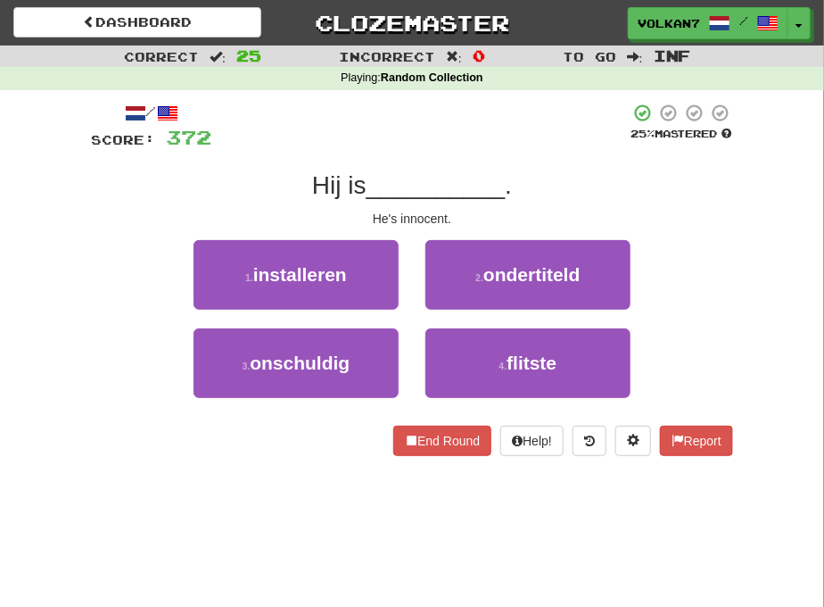
click at [458, 152] on div "/ Score: 372 25 % Mastered Hij is __________ . He's innocent. 1 . installeren 2…" at bounding box center [412, 279] width 642 height 353
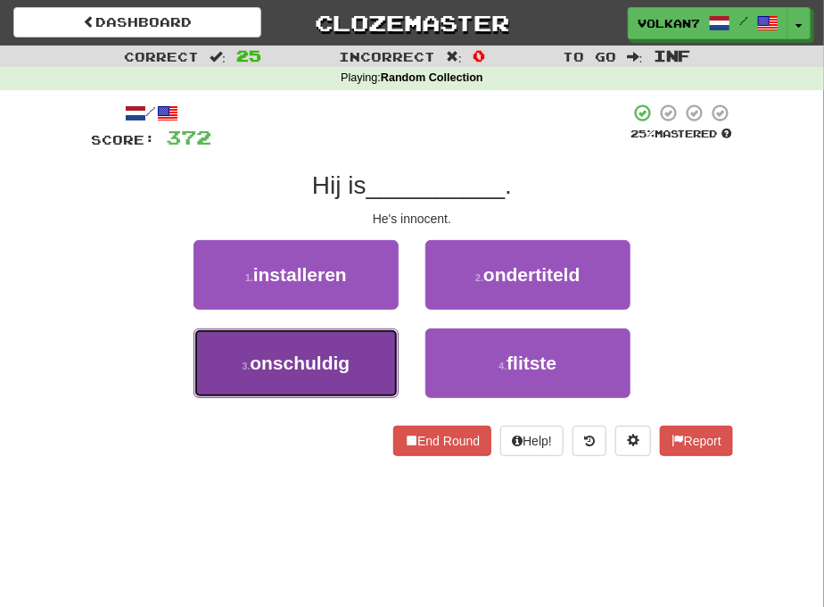
click at [328, 350] on button "3 . onschuldig" at bounding box center [296, 363] width 205 height 70
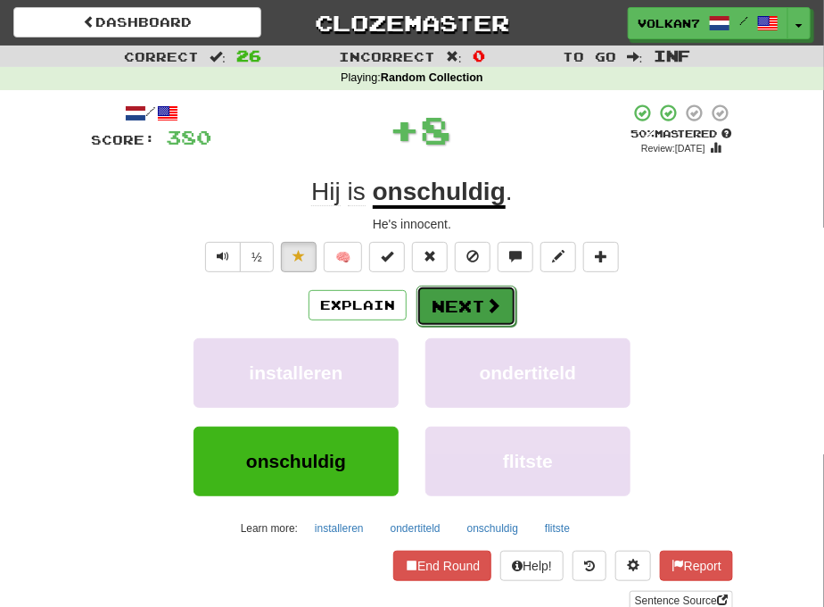
click at [465, 295] on button "Next" at bounding box center [467, 305] width 100 height 41
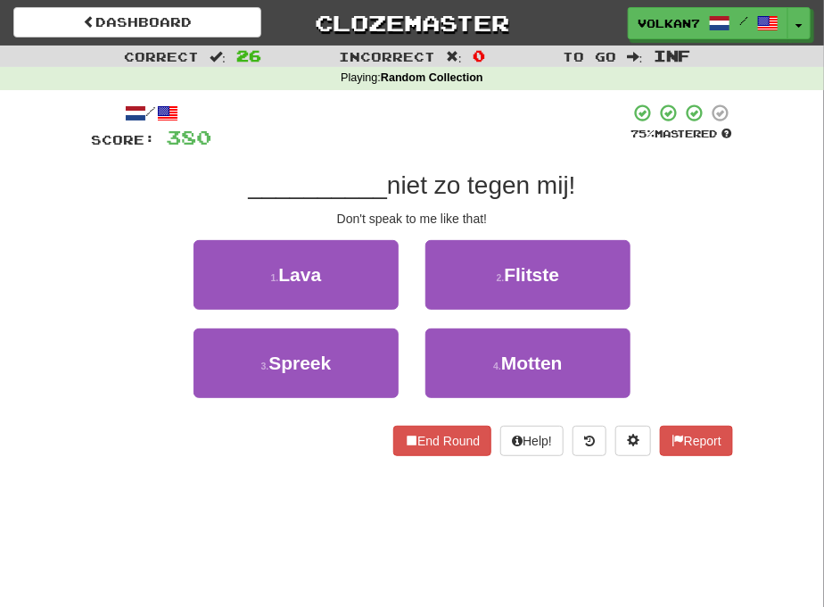
click at [460, 171] on span "niet zo tegen mij!" at bounding box center [481, 185] width 189 height 28
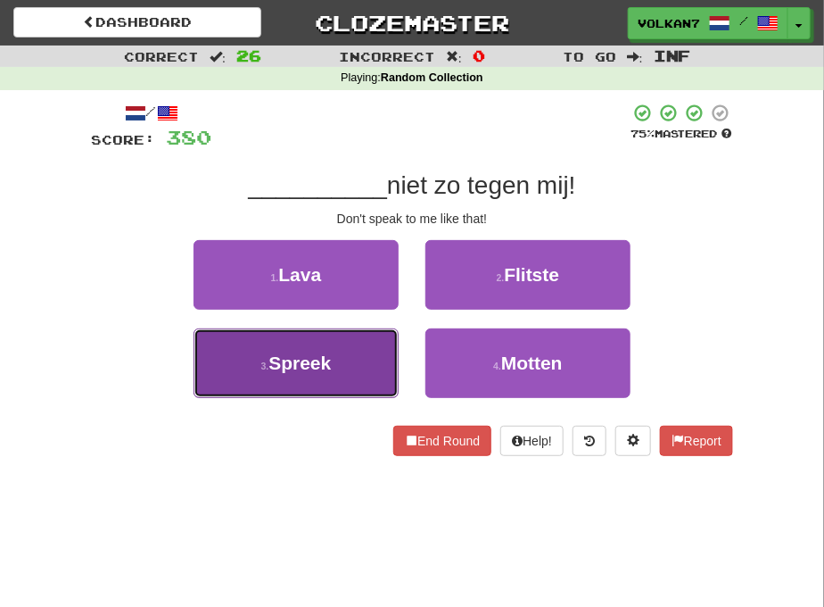
click at [351, 352] on button "3 . Spreek" at bounding box center [296, 363] width 205 height 70
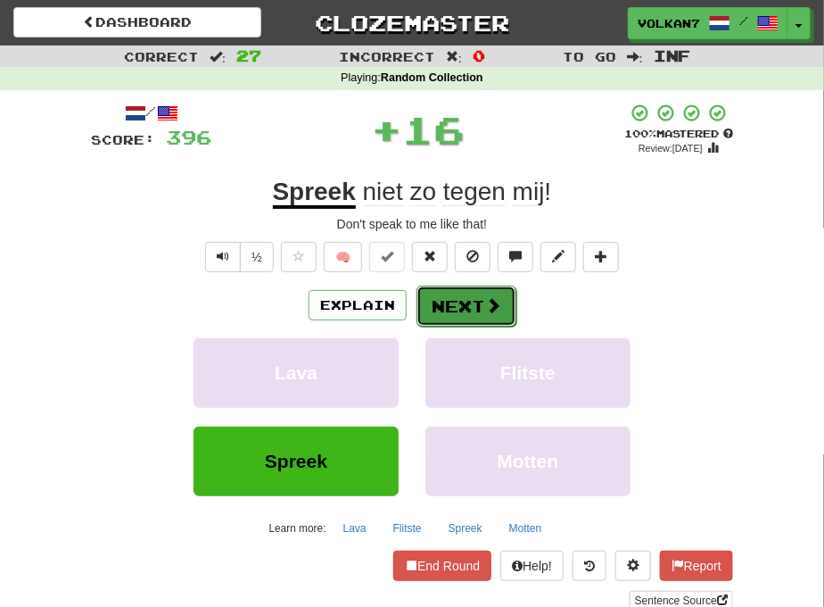
click at [451, 310] on button "Next" at bounding box center [467, 305] width 100 height 41
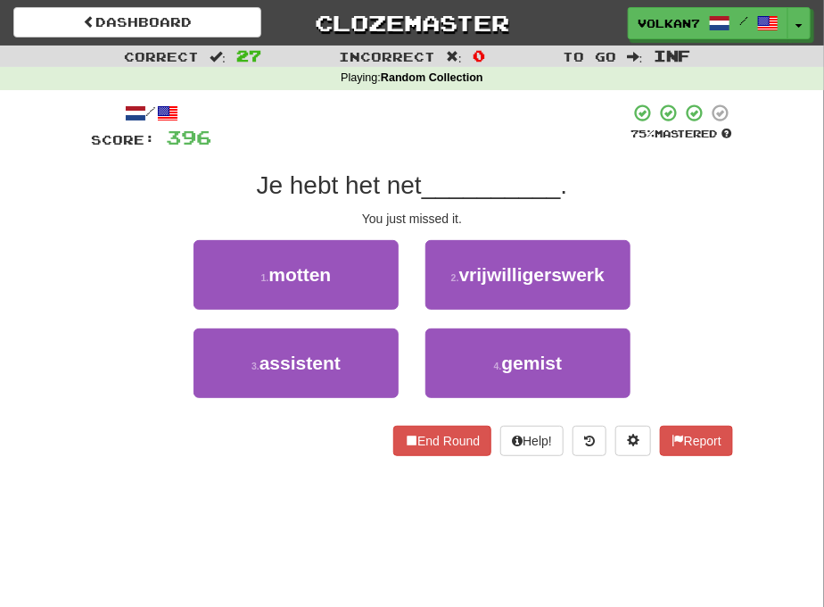
click at [401, 140] on div at bounding box center [420, 127] width 418 height 49
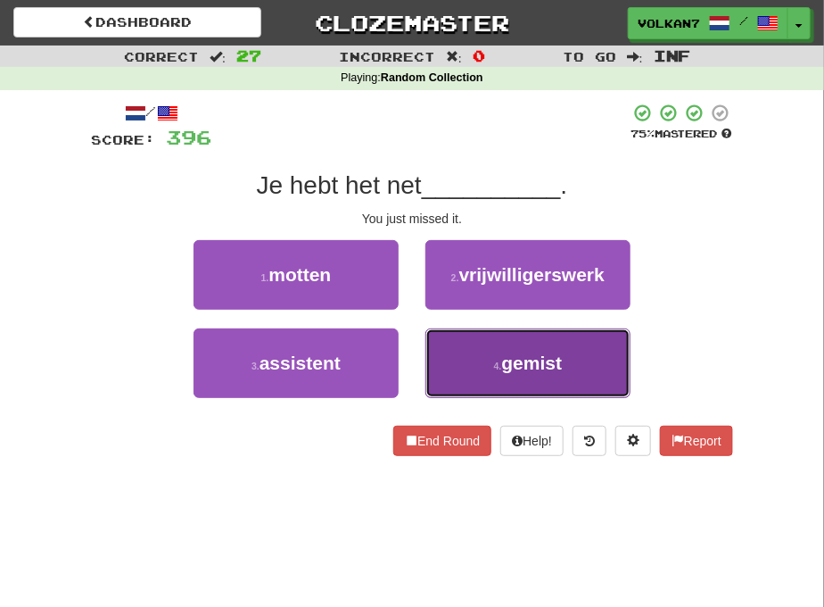
click at [477, 359] on button "4 . gemist" at bounding box center [527, 363] width 205 height 70
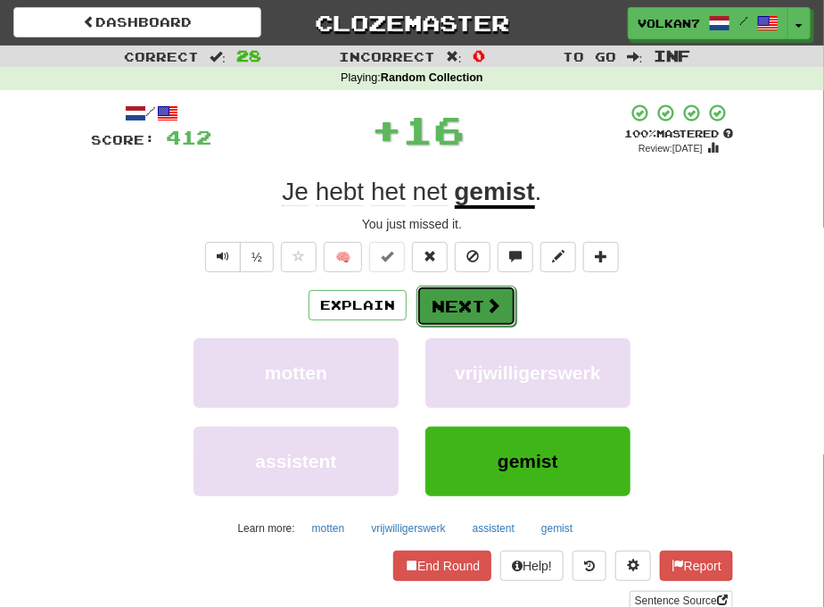
click at [442, 298] on button "Next" at bounding box center [467, 305] width 100 height 41
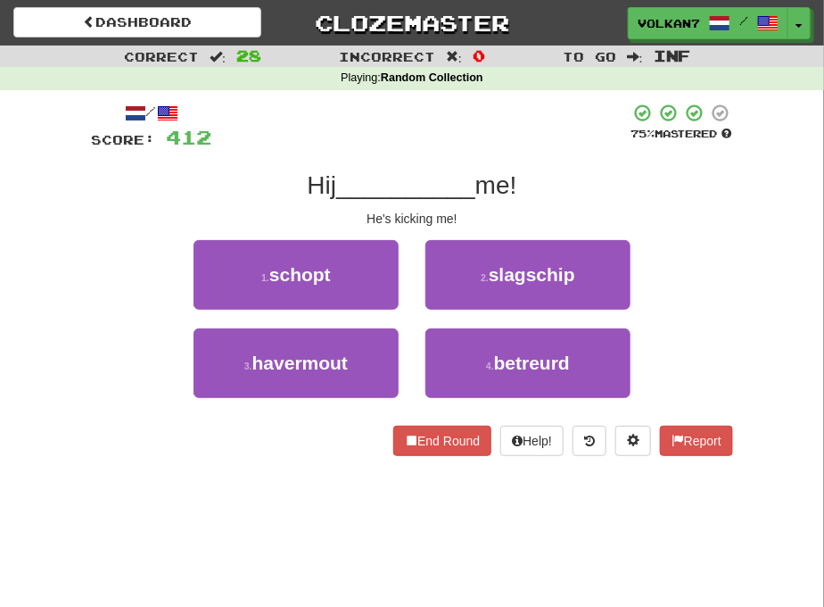
click at [452, 154] on div "/ Score: 412 75 % Mastered Hij __________ me! He's kicking me! 1 . schopt 2 . s…" at bounding box center [412, 279] width 642 height 353
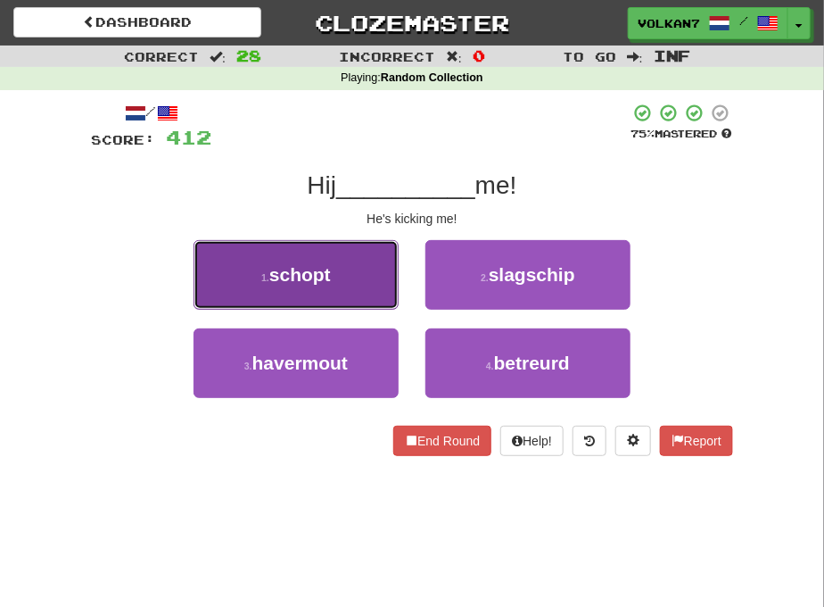
click at [339, 248] on button "1 . schopt" at bounding box center [296, 275] width 205 height 70
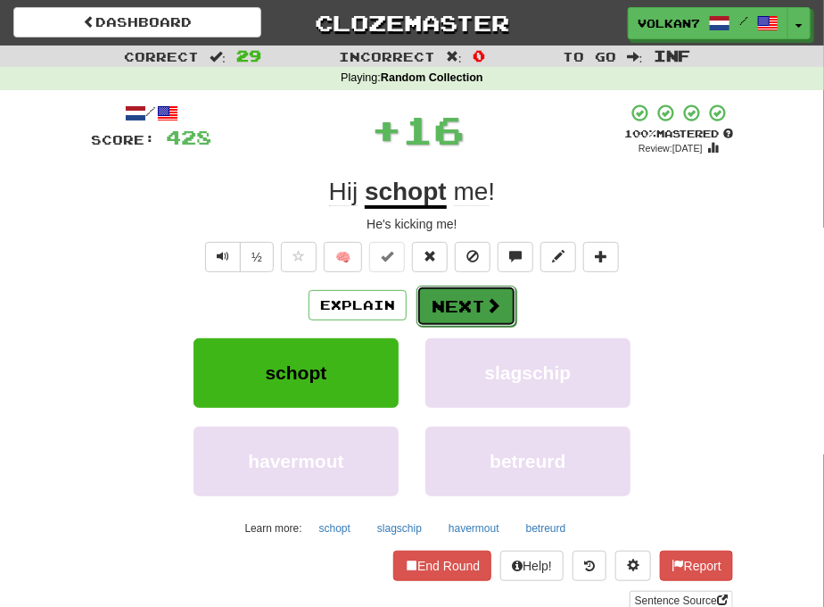
click at [433, 296] on button "Next" at bounding box center [467, 305] width 100 height 41
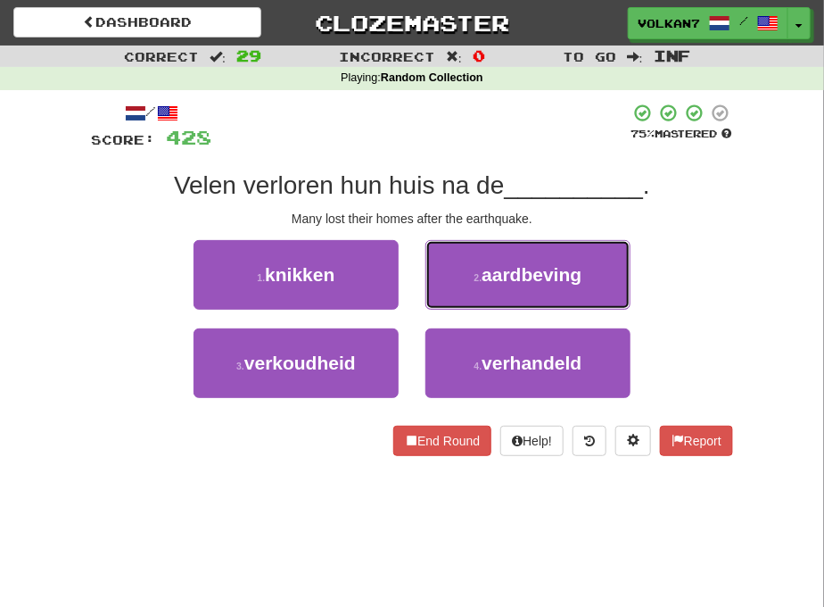
click at [501, 247] on button "2 . aardbeving" at bounding box center [527, 275] width 205 height 70
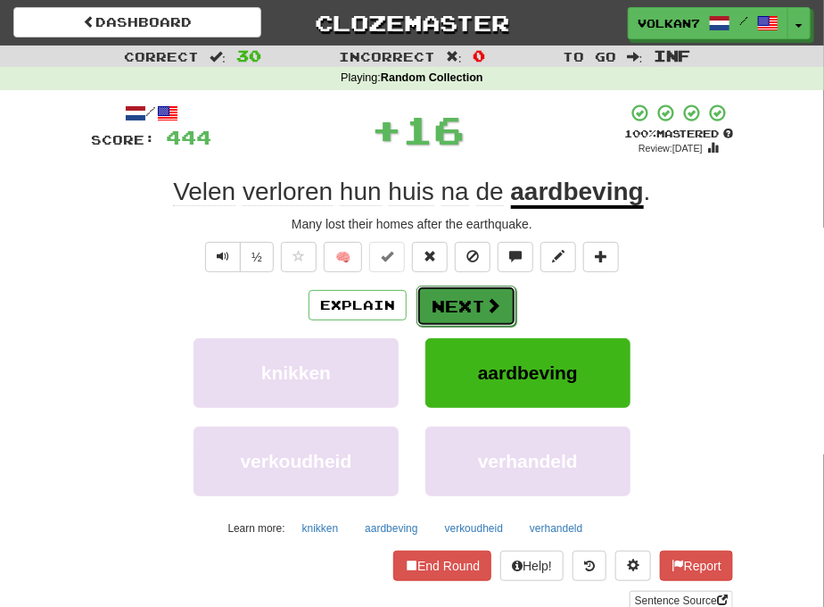
click at [468, 304] on button "Next" at bounding box center [467, 305] width 100 height 41
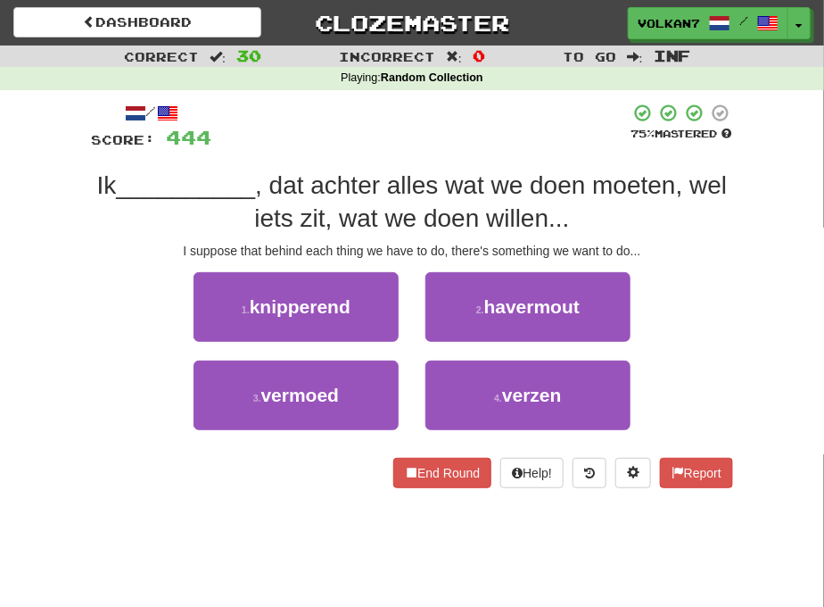
click at [426, 154] on div "/ Score: 444 75 % Mastered Ik __________ , dat achter alles wat we doen moeten,…" at bounding box center [412, 295] width 642 height 385
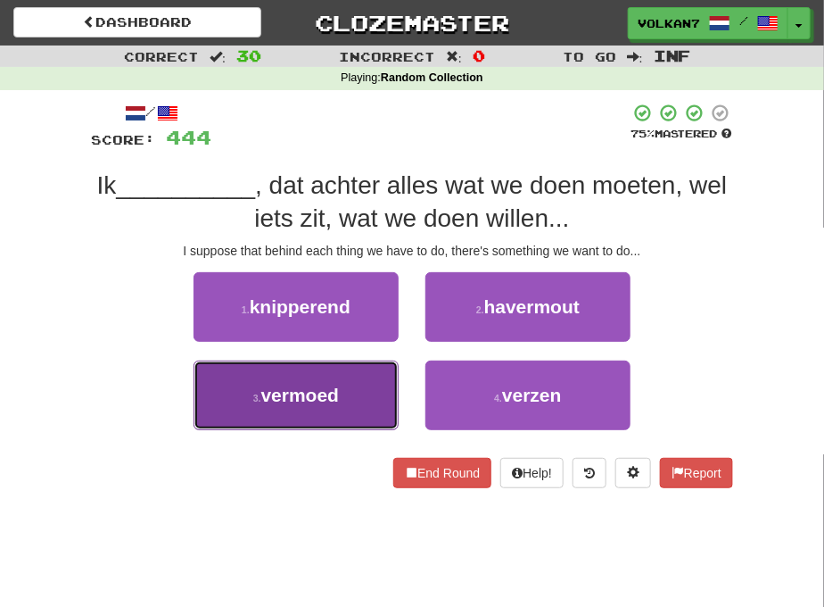
click at [349, 391] on button "3 . vermoed" at bounding box center [296, 395] width 205 height 70
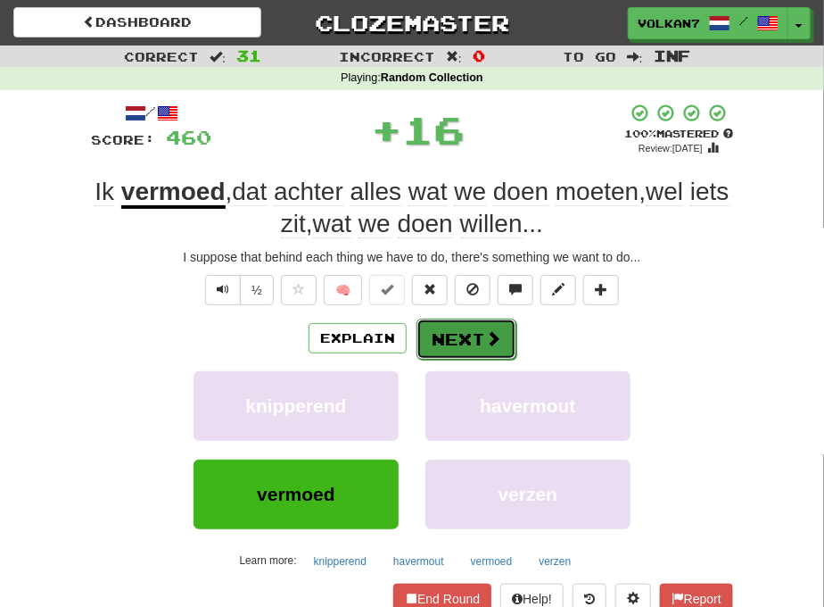
click at [453, 351] on button "Next" at bounding box center [467, 338] width 100 height 41
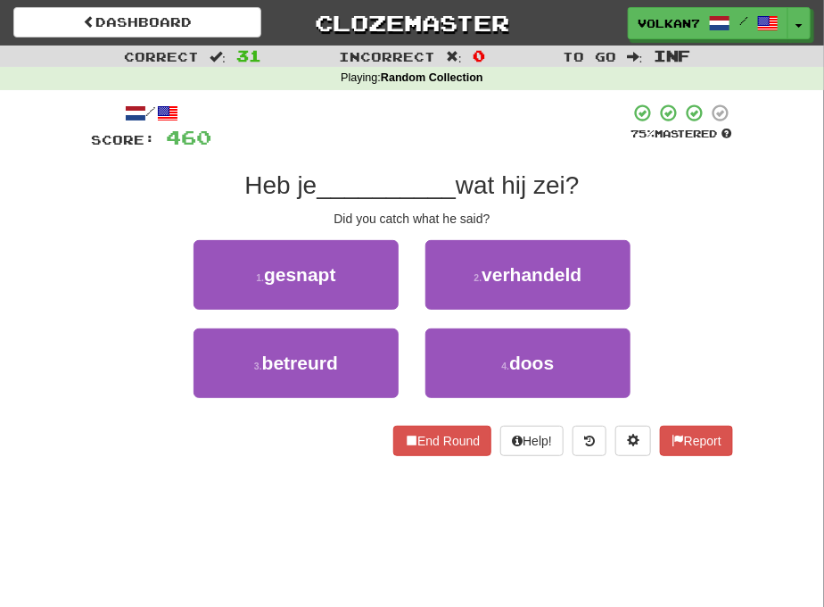
click at [455, 167] on div "/ Score: 460 75 % Mastered Heb je __________ wat hij zei? Did you catch what he…" at bounding box center [412, 279] width 642 height 353
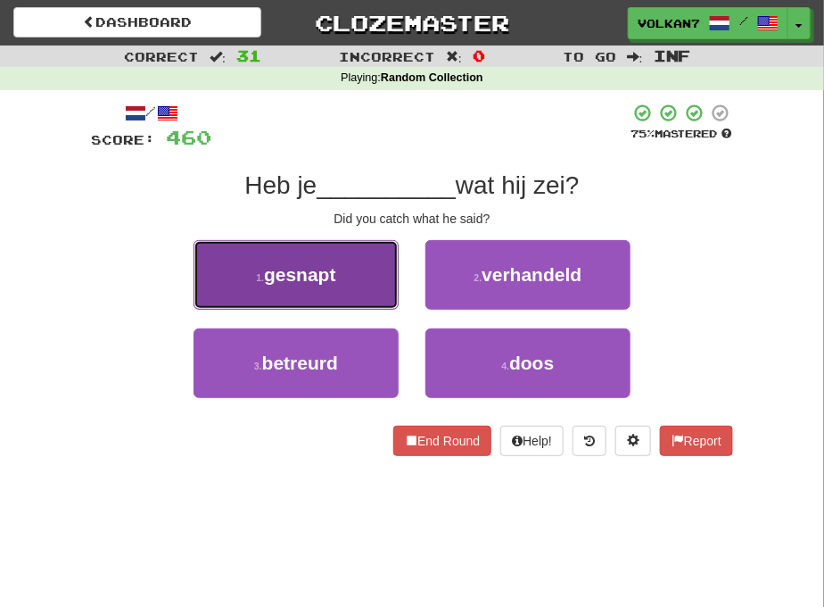
click at [343, 274] on button "1 . gesnapt" at bounding box center [296, 275] width 205 height 70
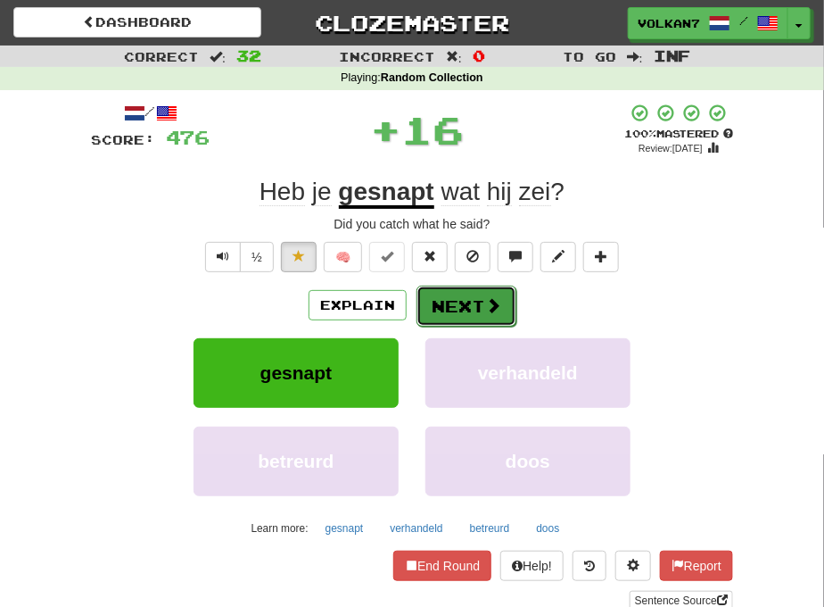
click at [461, 301] on button "Next" at bounding box center [467, 305] width 100 height 41
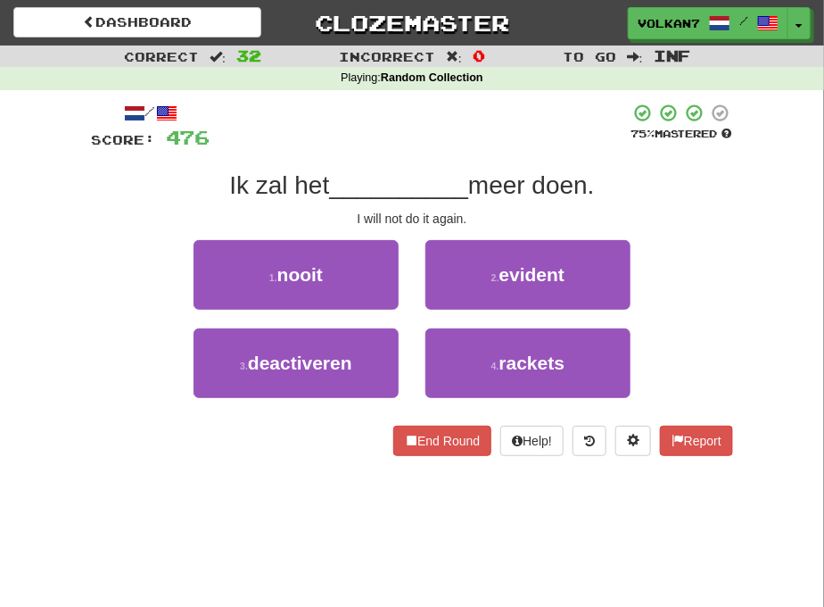
click at [477, 148] on div at bounding box center [420, 127] width 420 height 49
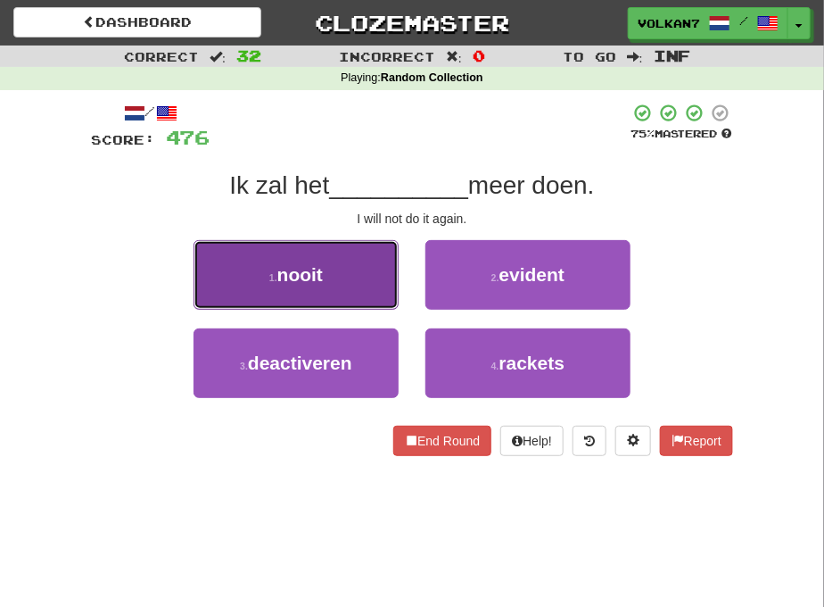
click at [355, 275] on button "1 . nooit" at bounding box center [296, 275] width 205 height 70
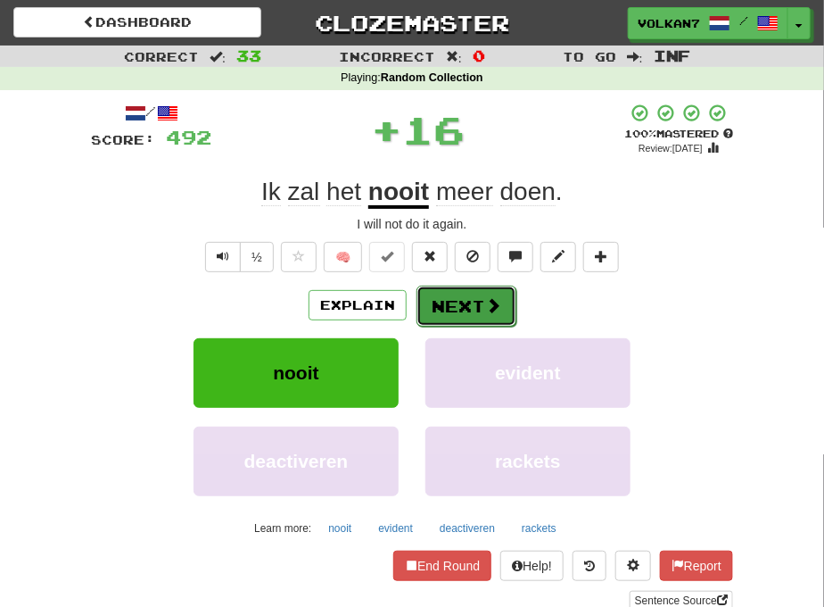
click at [468, 310] on button "Next" at bounding box center [467, 305] width 100 height 41
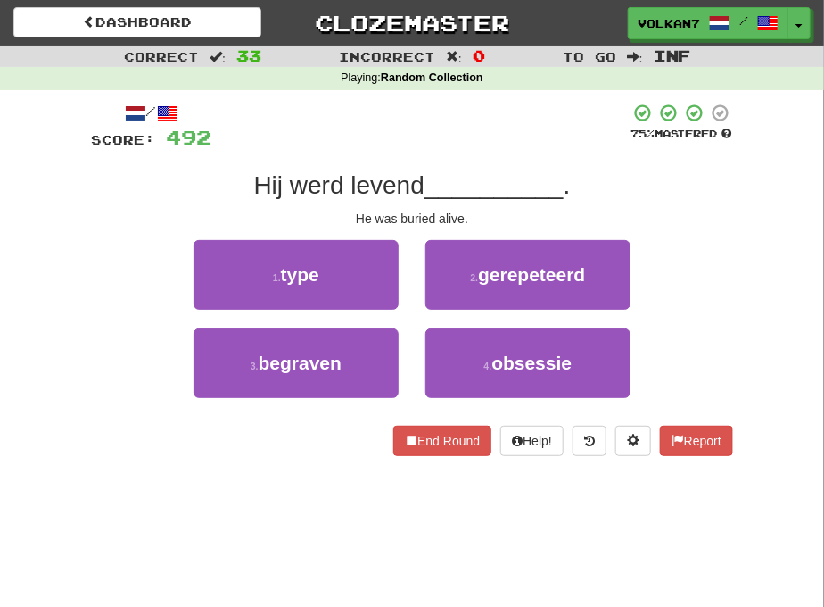
click at [468, 134] on div at bounding box center [420, 127] width 418 height 49
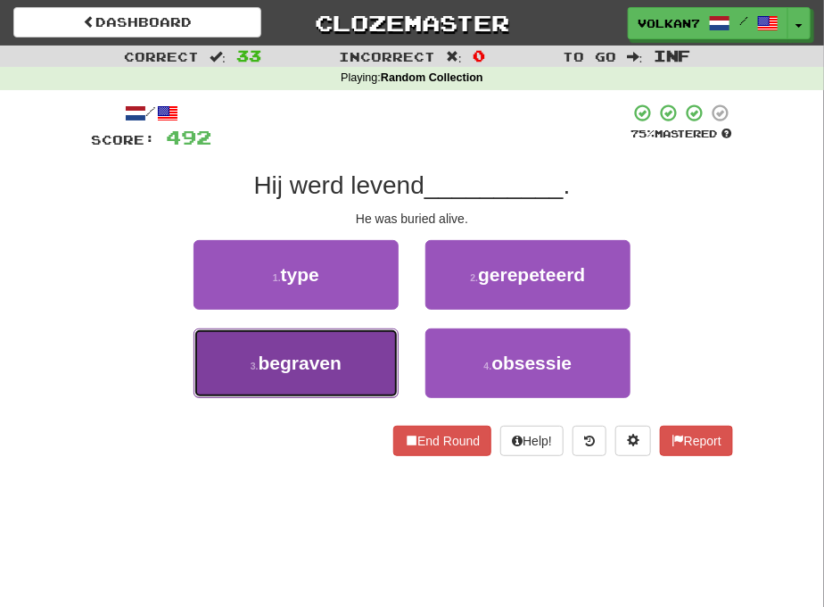
click at [326, 358] on span "begraven" at bounding box center [300, 362] width 83 height 21
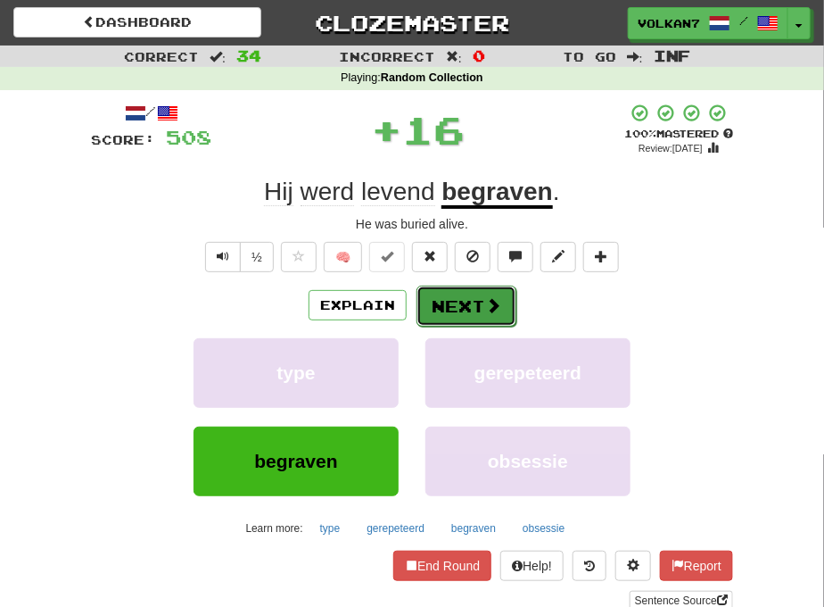
click at [448, 309] on button "Next" at bounding box center [467, 305] width 100 height 41
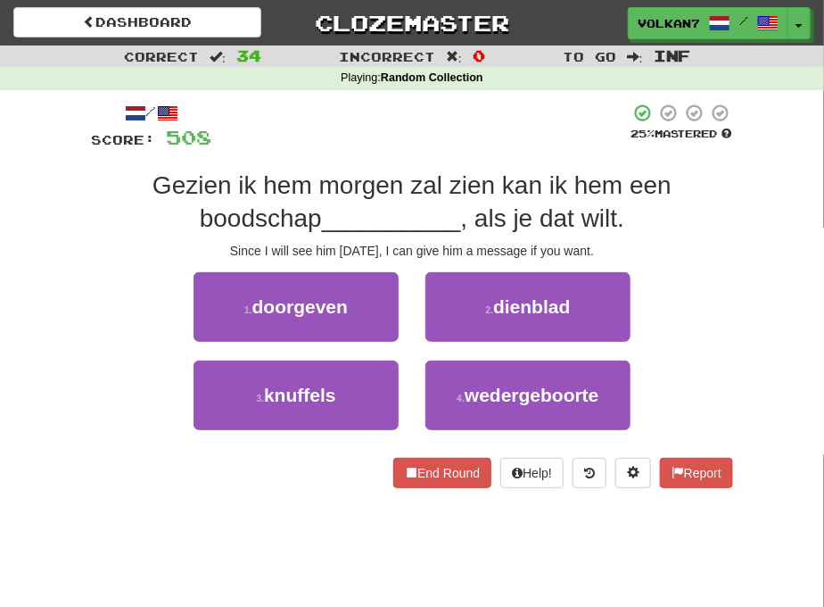
click at [451, 135] on div at bounding box center [420, 127] width 418 height 49
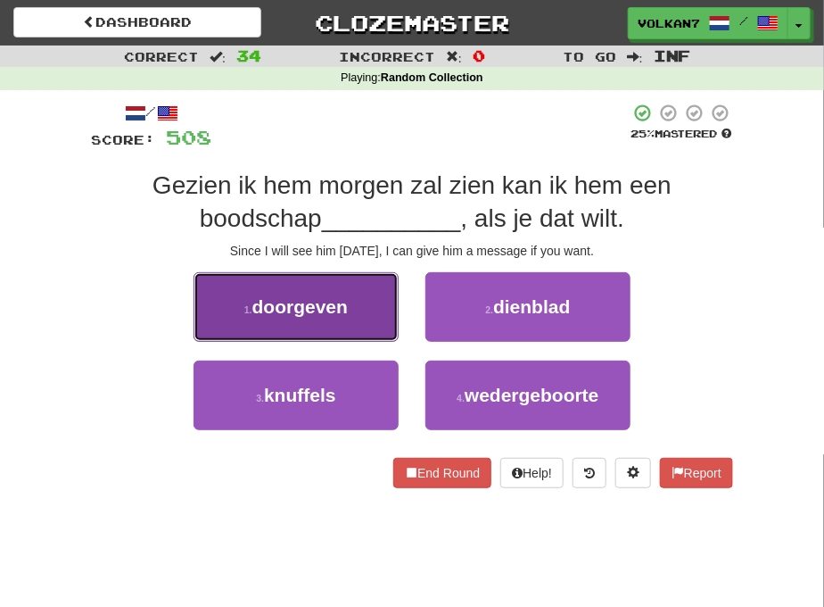
click at [325, 314] on span "doorgeven" at bounding box center [299, 306] width 95 height 21
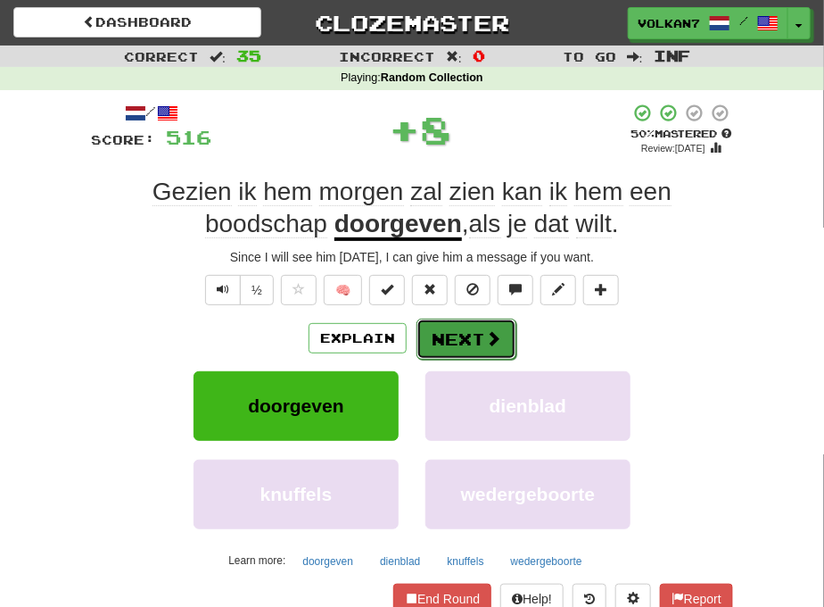
click at [477, 332] on button "Next" at bounding box center [467, 338] width 100 height 41
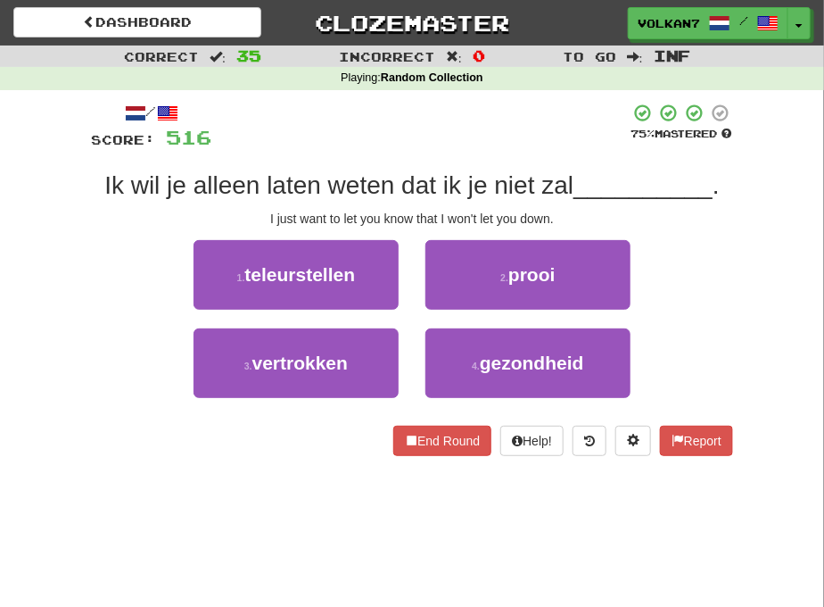
click at [448, 153] on div "/ Score: 516 75 % Mastered Ik wil je alleen laten weten dat ik je niet zal ____…" at bounding box center [412, 279] width 642 height 353
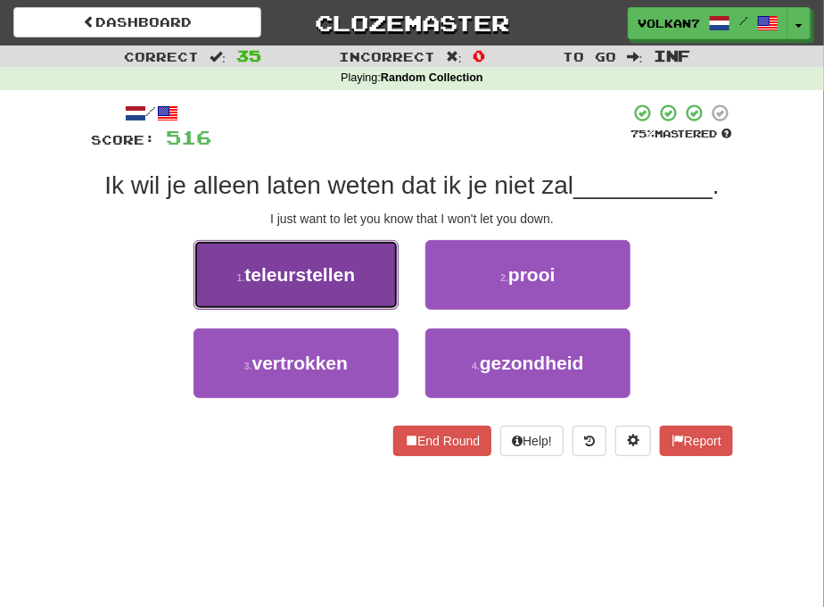
click at [368, 269] on button "1 . teleurstellen" at bounding box center [296, 275] width 205 height 70
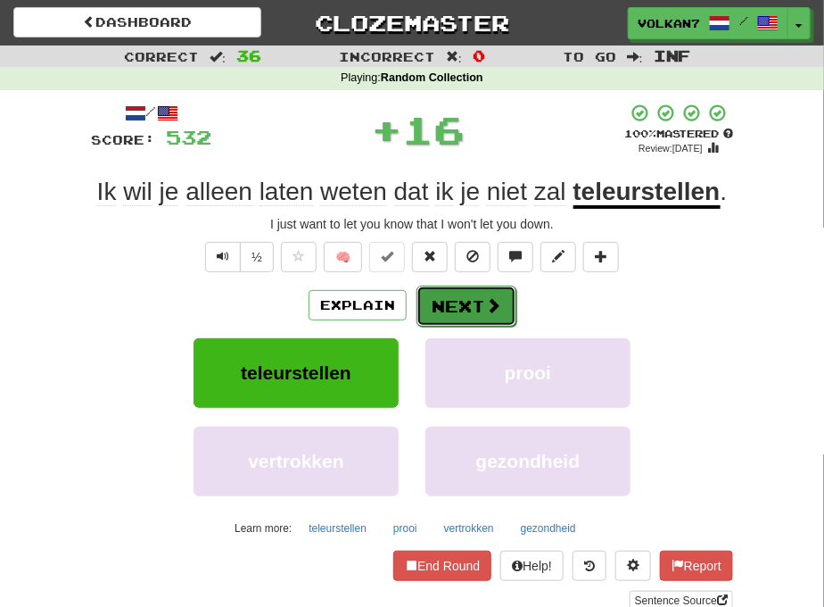
click at [464, 304] on button "Next" at bounding box center [467, 305] width 100 height 41
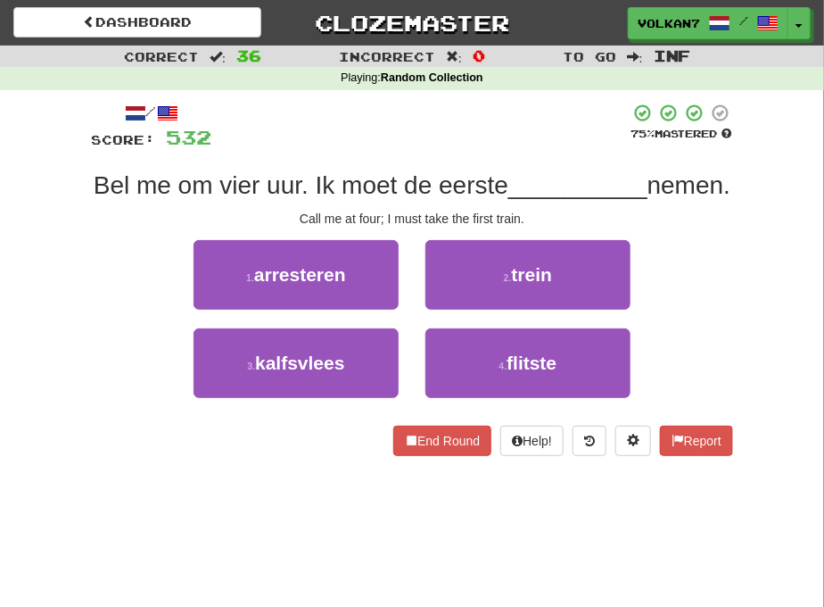
click at [446, 130] on div at bounding box center [420, 127] width 418 height 49
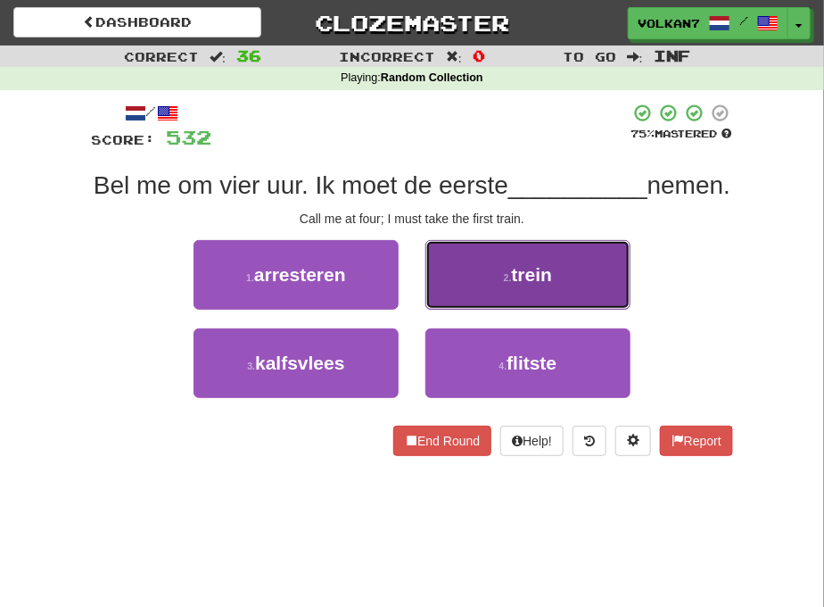
click at [537, 310] on button "2 . trein" at bounding box center [527, 275] width 205 height 70
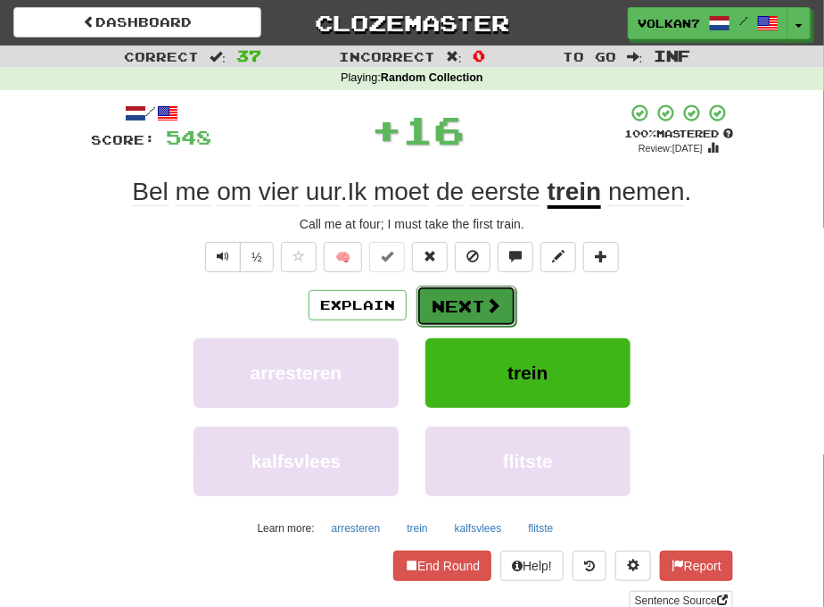
click at [459, 303] on button "Next" at bounding box center [467, 305] width 100 height 41
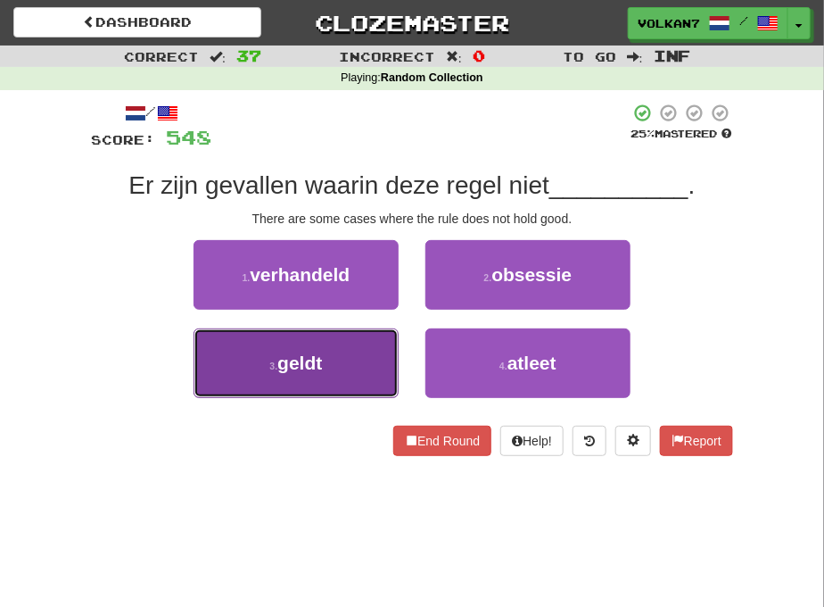
click at [299, 355] on span "geldt" at bounding box center [299, 362] width 45 height 21
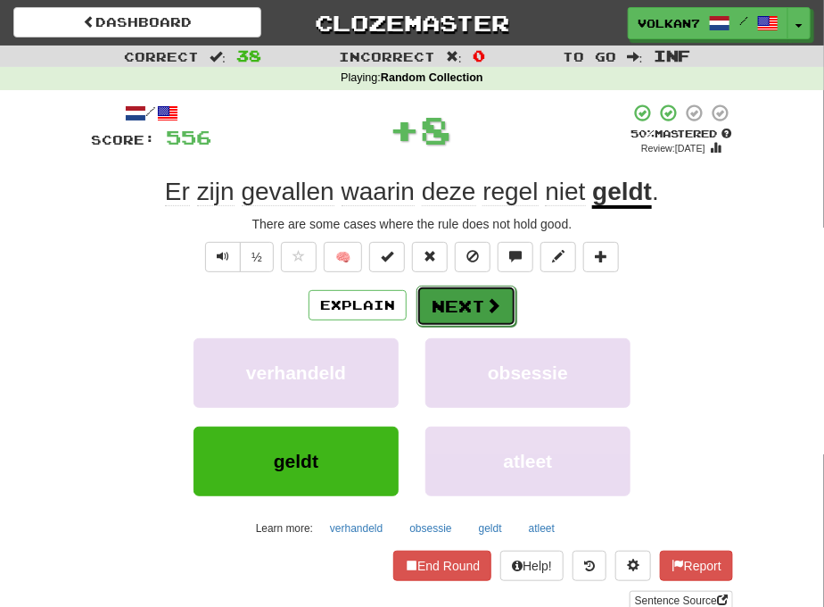
click at [460, 312] on button "Next" at bounding box center [467, 305] width 100 height 41
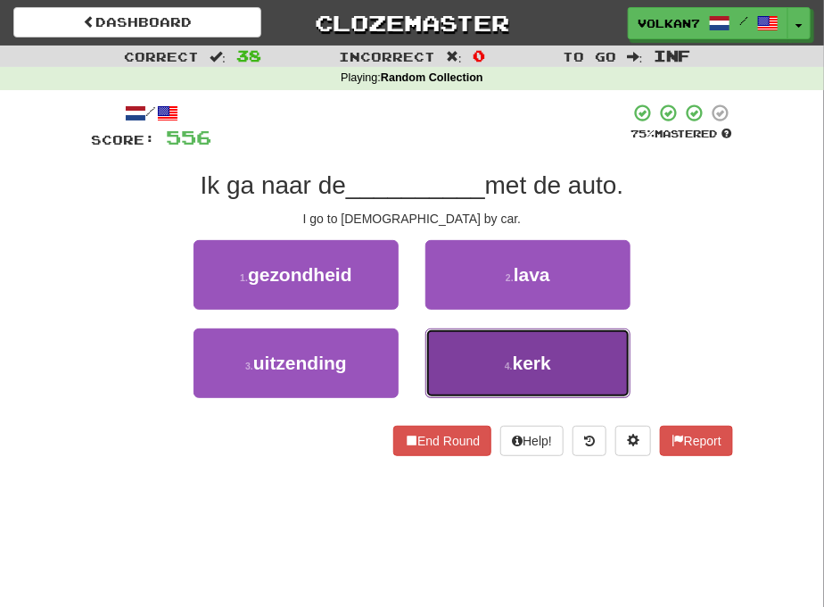
click at [498, 357] on button "4 . kerk" at bounding box center [527, 363] width 205 height 70
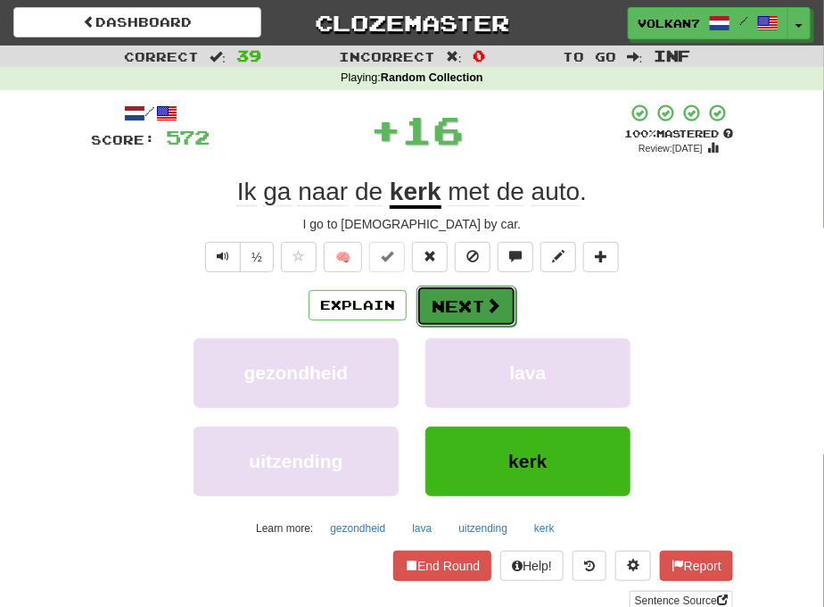
click at [470, 301] on button "Next" at bounding box center [467, 305] width 100 height 41
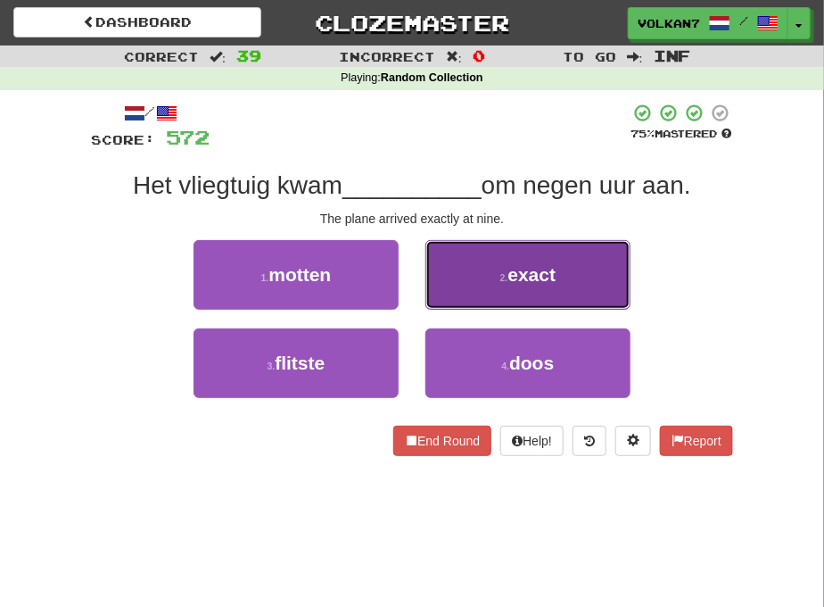
click at [514, 281] on span "exact" at bounding box center [532, 274] width 48 height 21
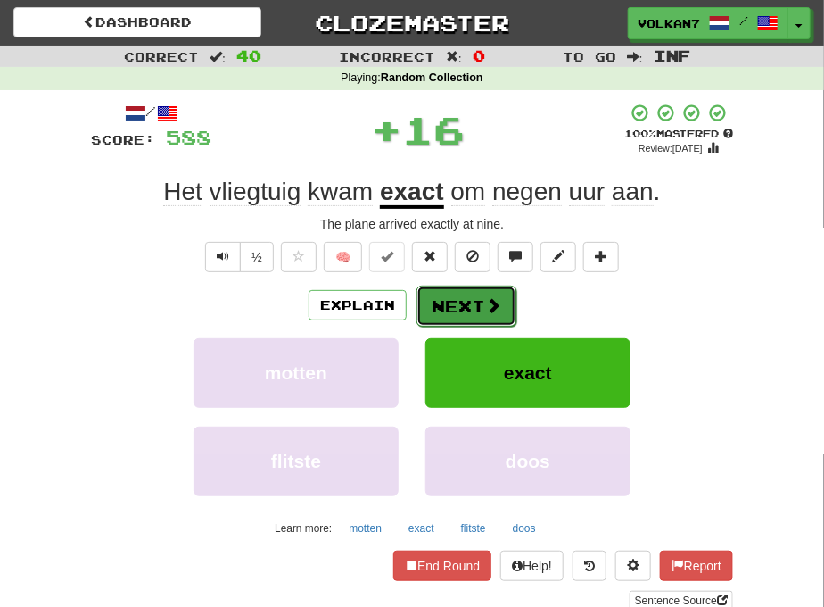
click at [465, 300] on button "Next" at bounding box center [467, 305] width 100 height 41
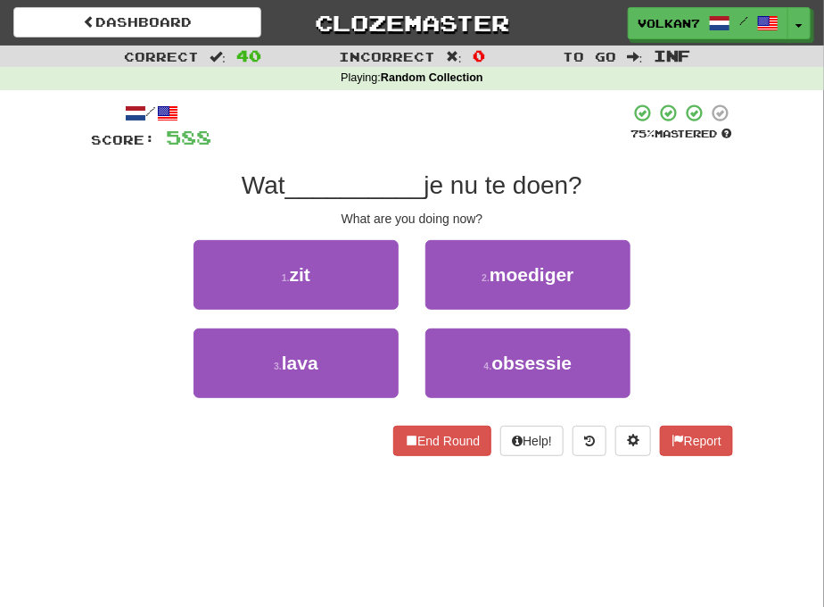
click at [492, 139] on div at bounding box center [420, 127] width 418 height 49
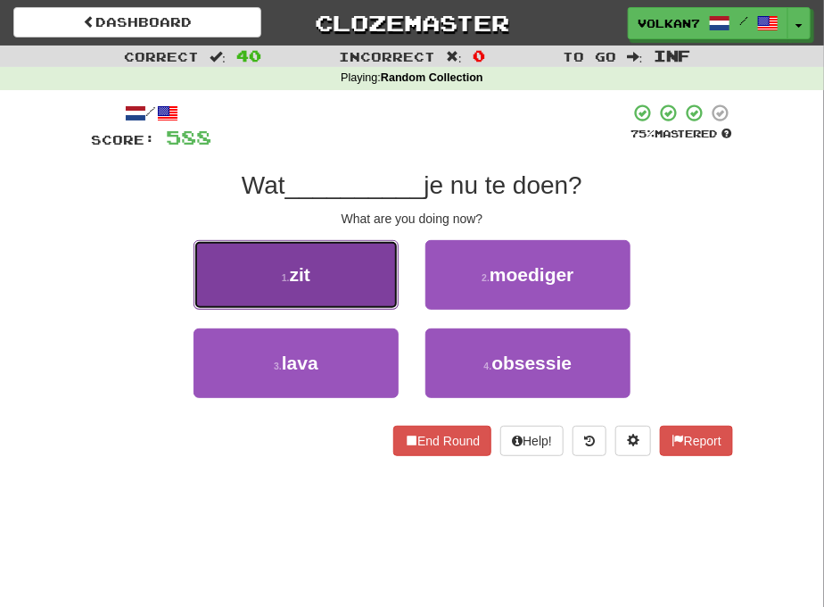
click at [334, 265] on button "1 . zit" at bounding box center [296, 275] width 205 height 70
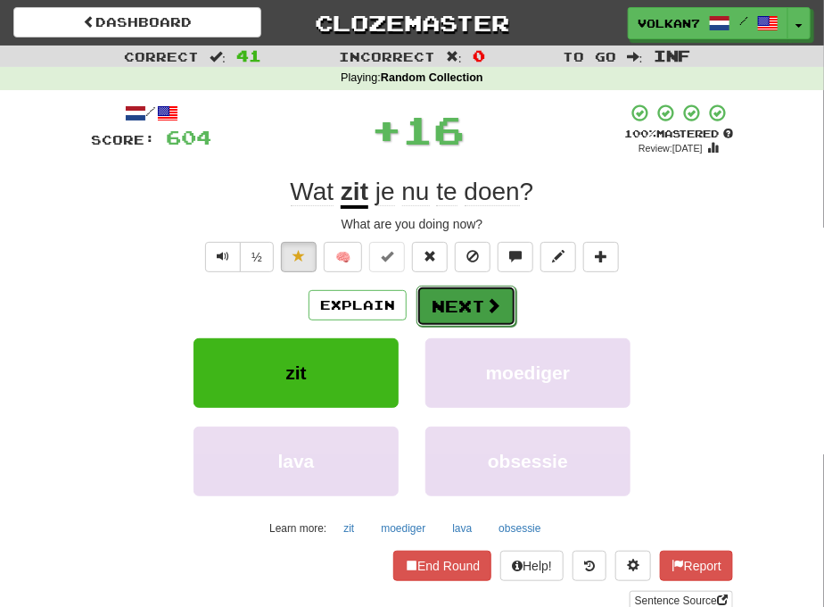
click at [451, 303] on button "Next" at bounding box center [467, 305] width 100 height 41
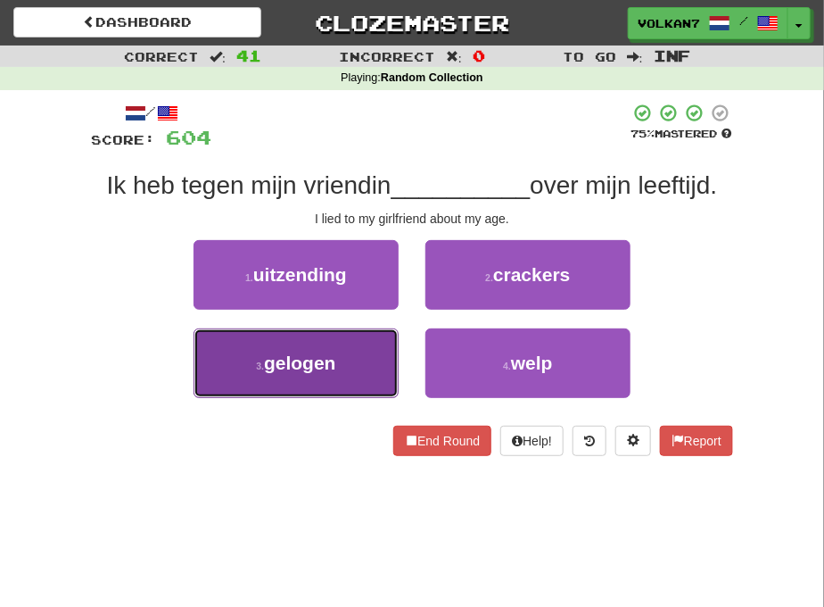
click at [348, 351] on button "3 . gelogen" at bounding box center [296, 363] width 205 height 70
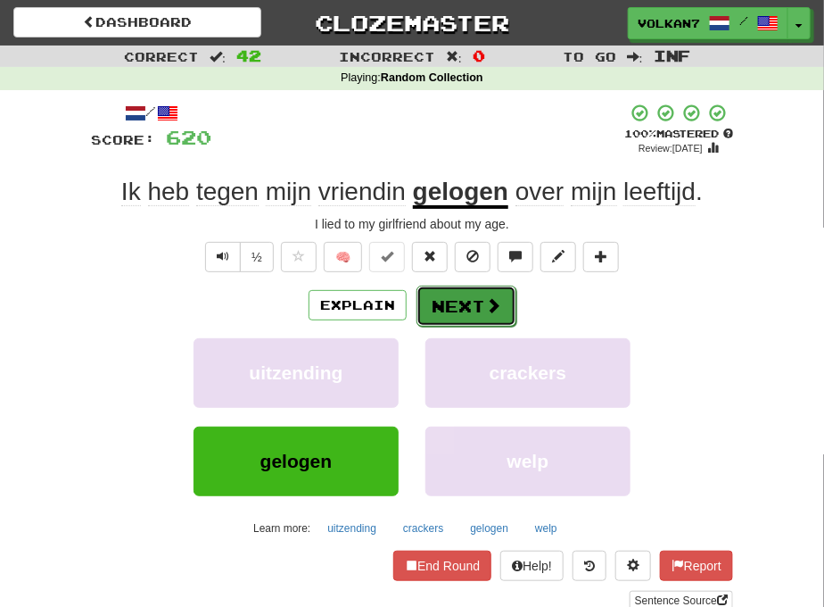
click at [467, 309] on button "Next" at bounding box center [467, 305] width 100 height 41
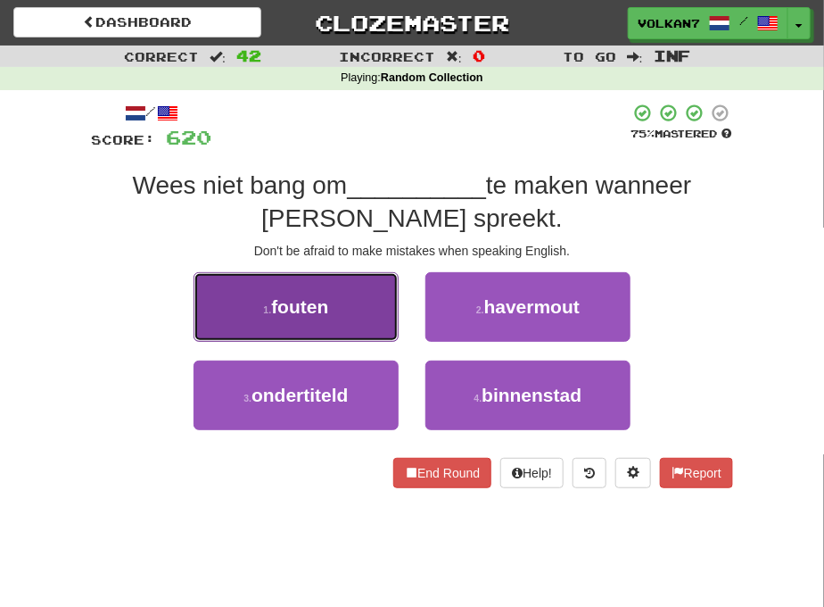
click at [358, 299] on button "1 . fouten" at bounding box center [296, 307] width 205 height 70
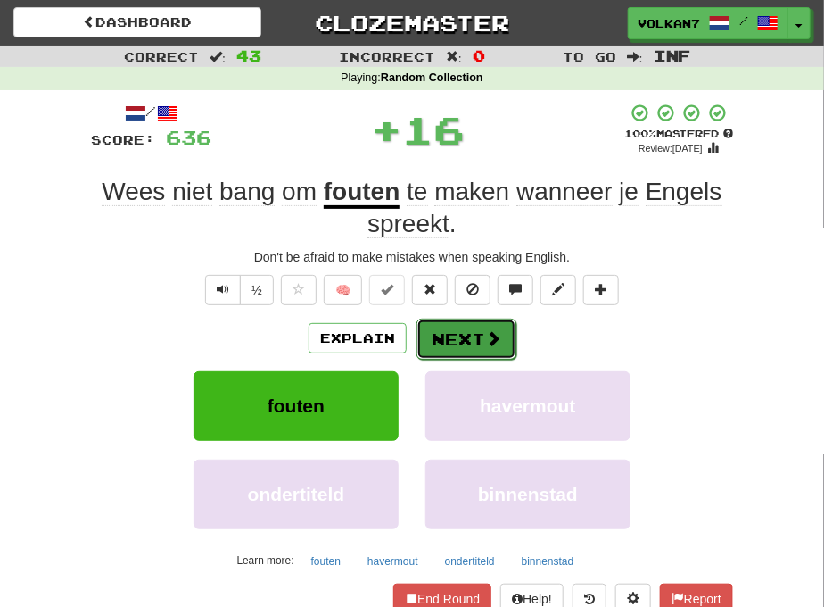
click at [505, 340] on button "Next" at bounding box center [467, 338] width 100 height 41
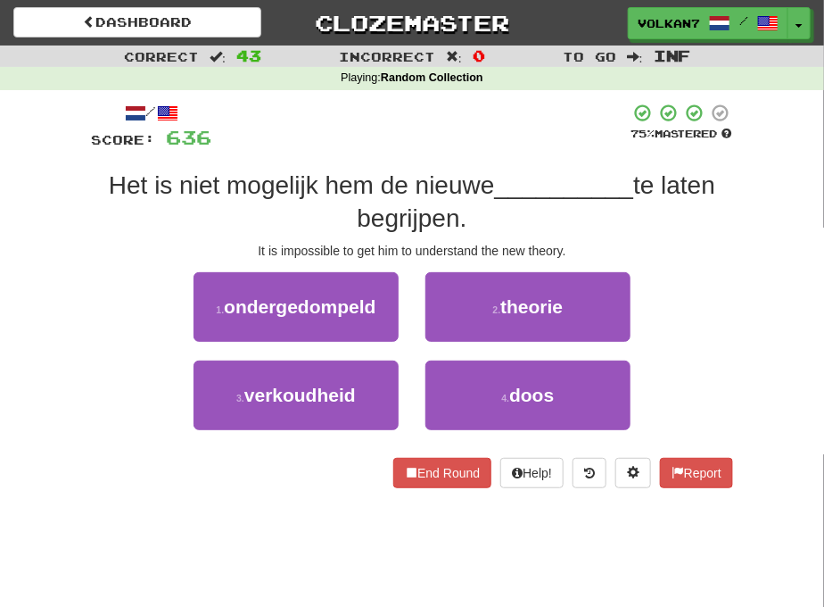
click at [491, 148] on div at bounding box center [420, 127] width 418 height 49
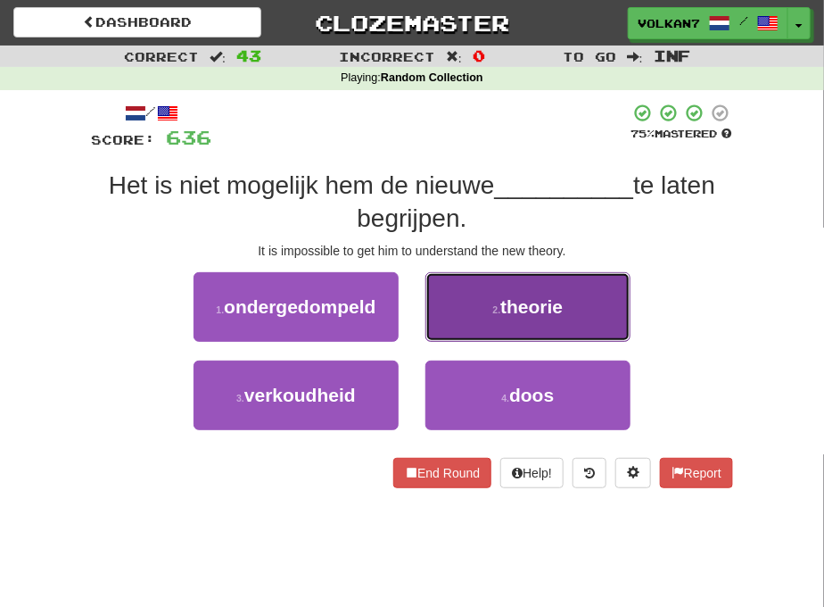
click at [491, 304] on button "2 . theorie" at bounding box center [527, 307] width 205 height 70
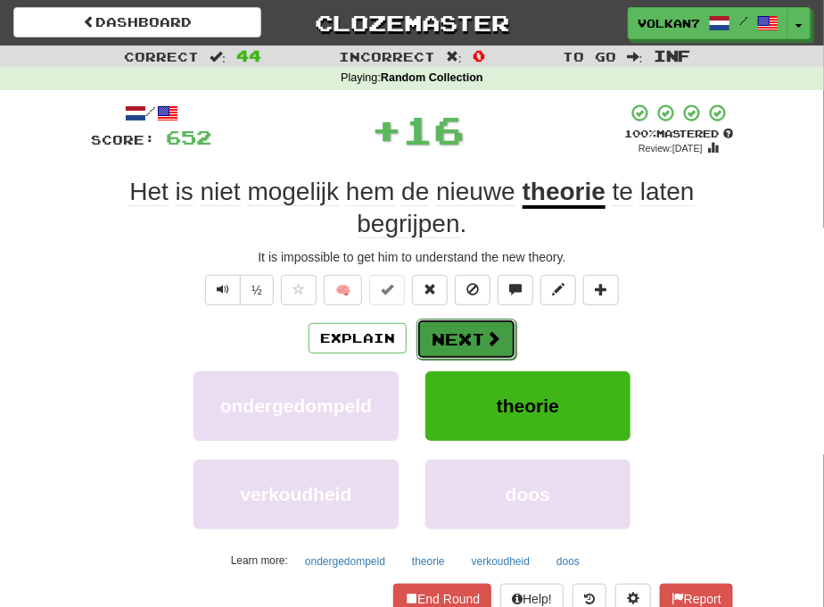
click at [456, 330] on button "Next" at bounding box center [467, 338] width 100 height 41
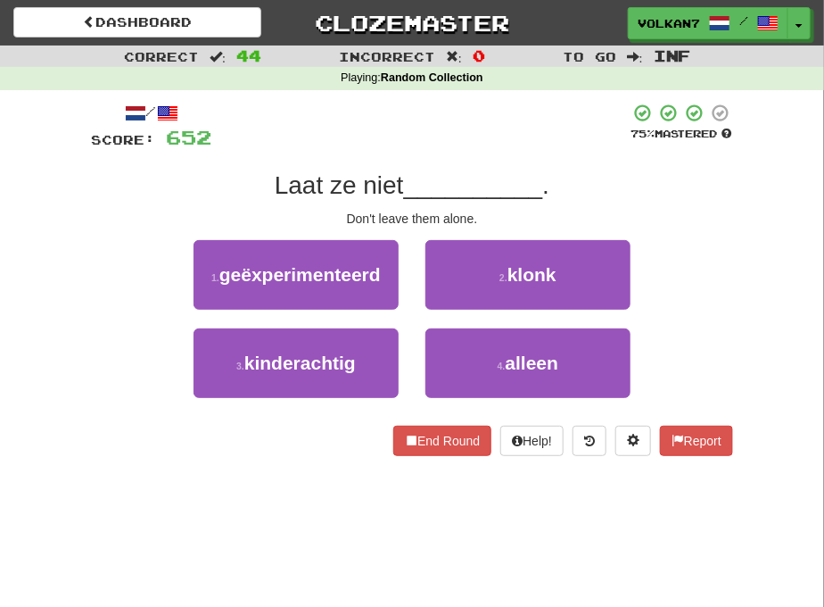
click at [456, 139] on div at bounding box center [420, 127] width 418 height 49
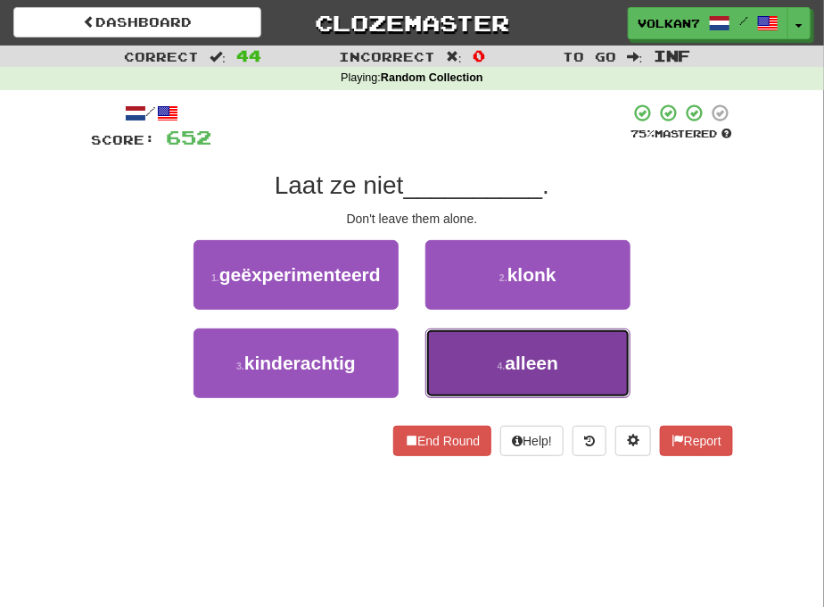
click at [460, 339] on button "4 . alleen" at bounding box center [527, 363] width 205 height 70
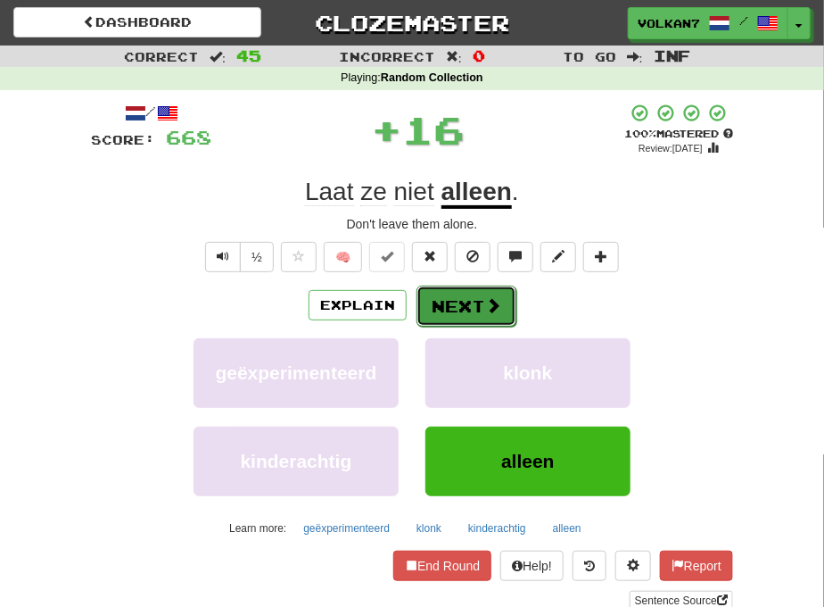
click at [460, 309] on button "Next" at bounding box center [467, 305] width 100 height 41
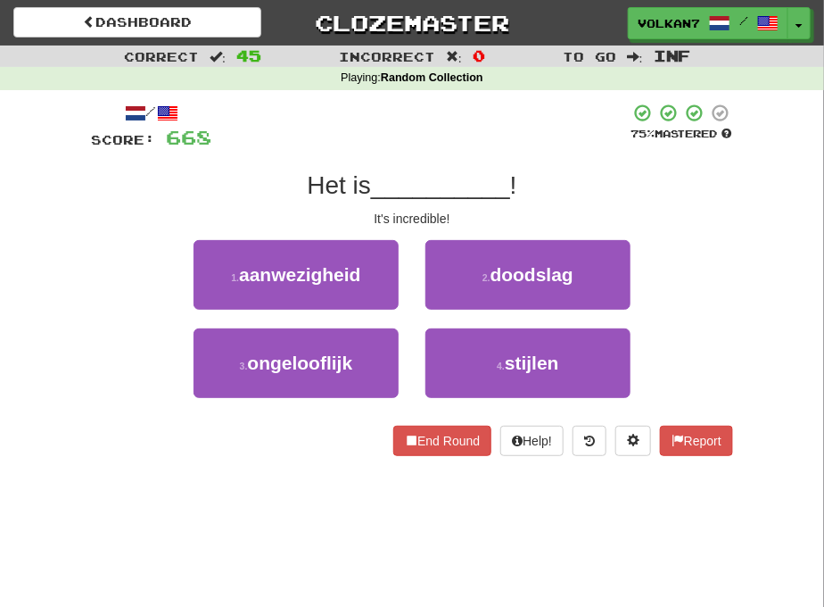
click at [469, 153] on div "/ Score: 668 75 % Mastered Het is __________ ! It's incredible! 1 . aanwezighei…" at bounding box center [412, 279] width 642 height 353
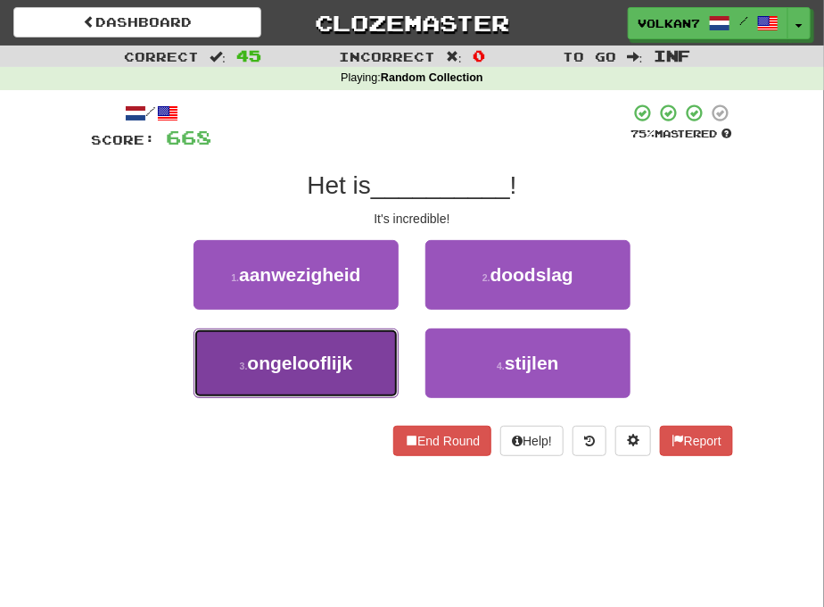
click at [327, 345] on button "3 . ongelooflijk" at bounding box center [296, 363] width 205 height 70
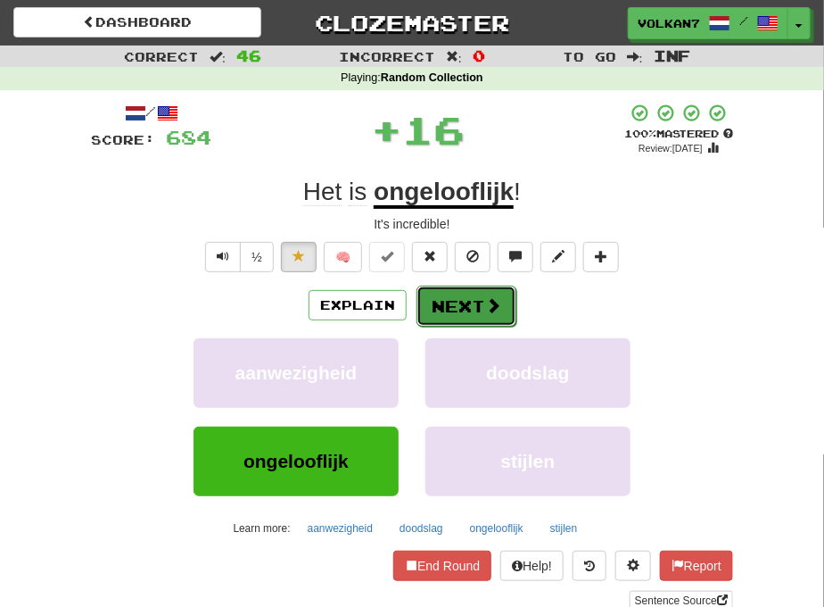
click at [476, 310] on button "Next" at bounding box center [467, 305] width 100 height 41
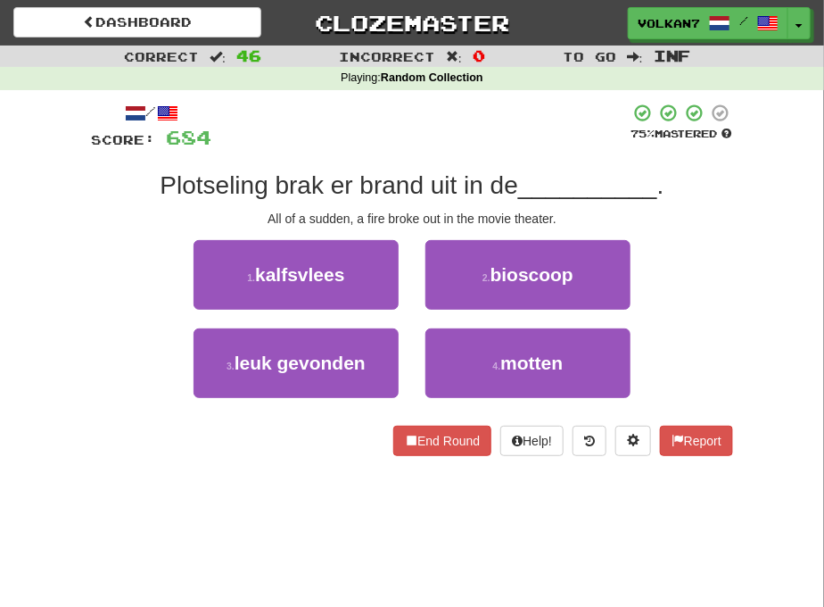
click at [417, 132] on div at bounding box center [420, 127] width 418 height 49
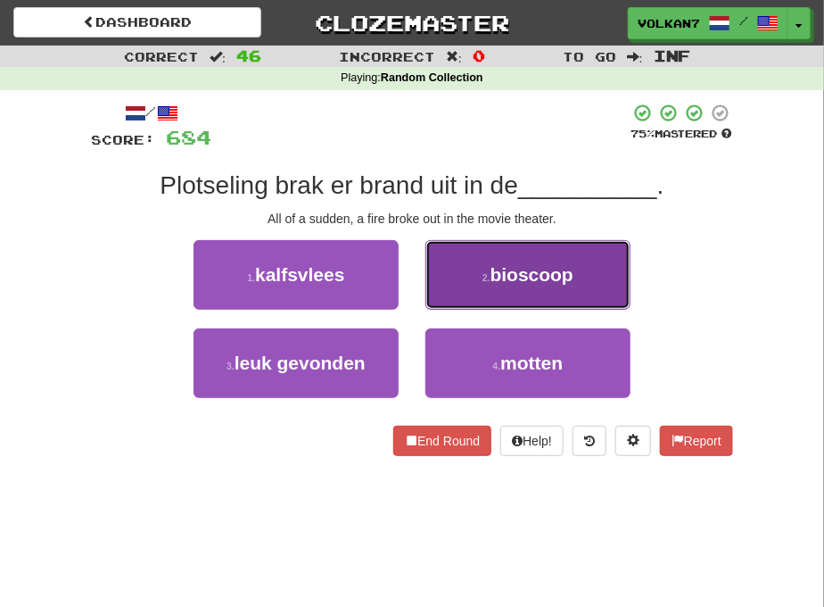
click at [540, 284] on button "2 . bioscoop" at bounding box center [527, 275] width 205 height 70
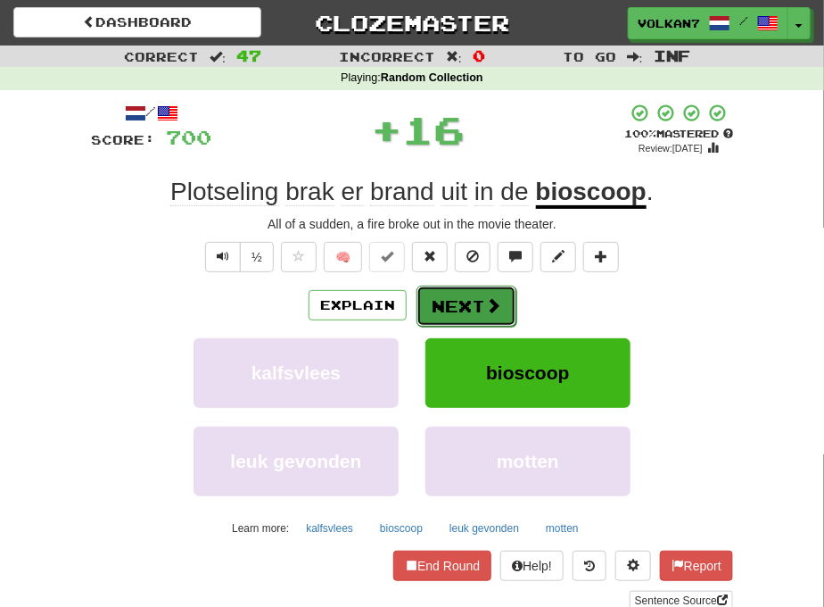
click at [494, 294] on button "Next" at bounding box center [467, 305] width 100 height 41
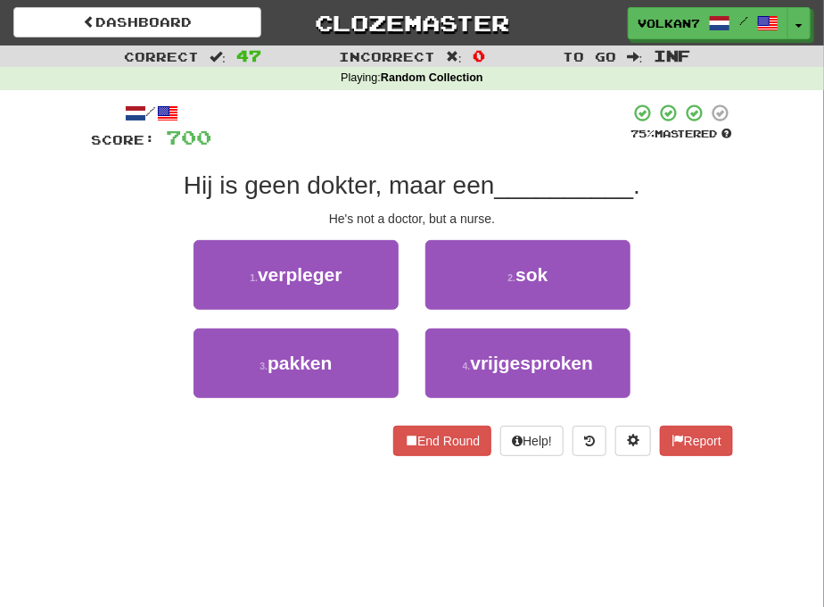
click at [476, 140] on div at bounding box center [420, 127] width 418 height 49
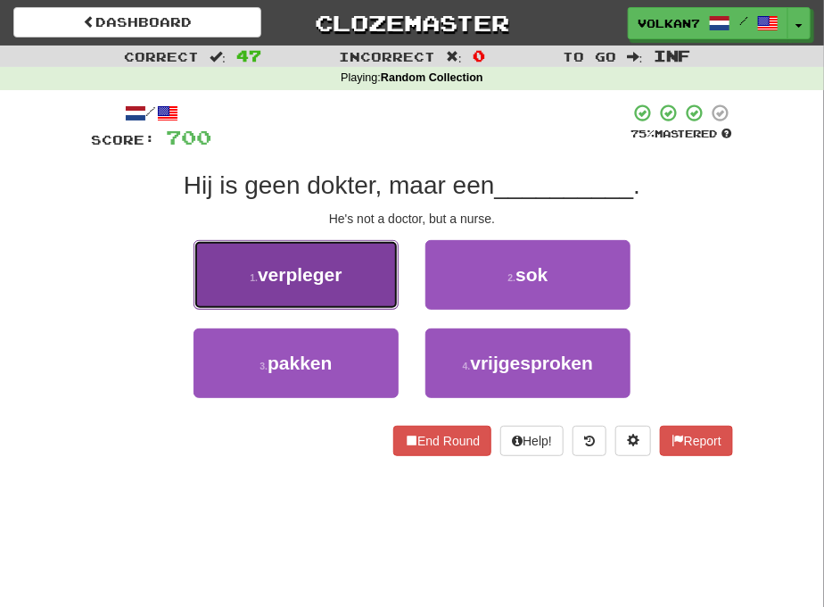
click at [326, 279] on span "verpleger" at bounding box center [300, 274] width 85 height 21
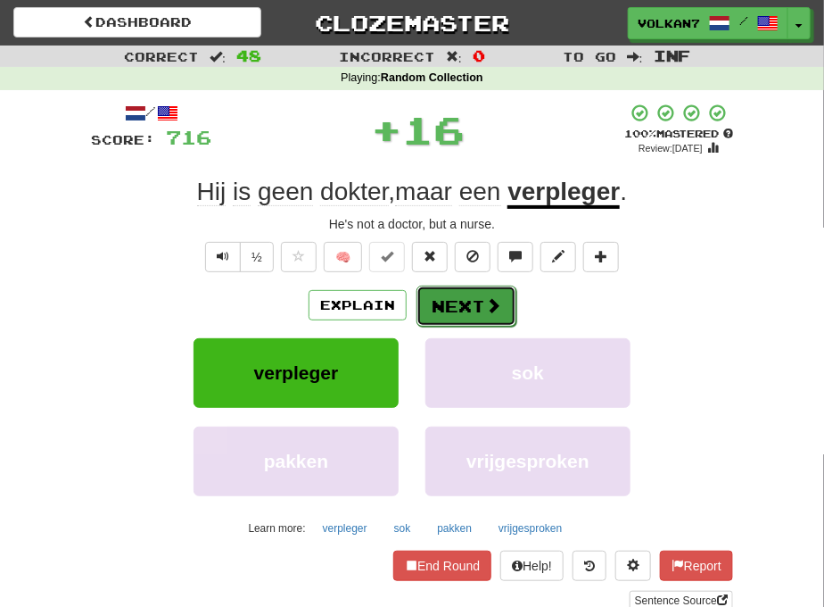
click at [461, 308] on button "Next" at bounding box center [467, 305] width 100 height 41
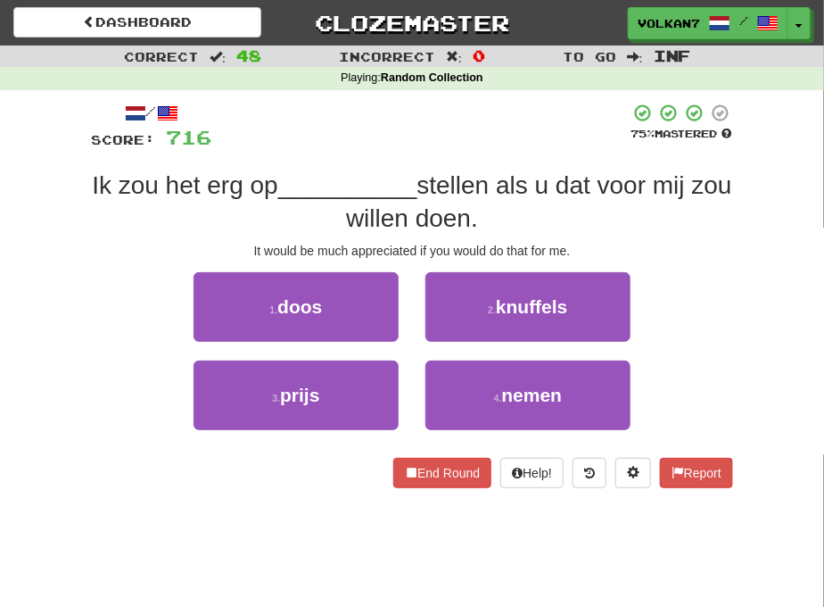
click at [465, 117] on div at bounding box center [420, 127] width 418 height 49
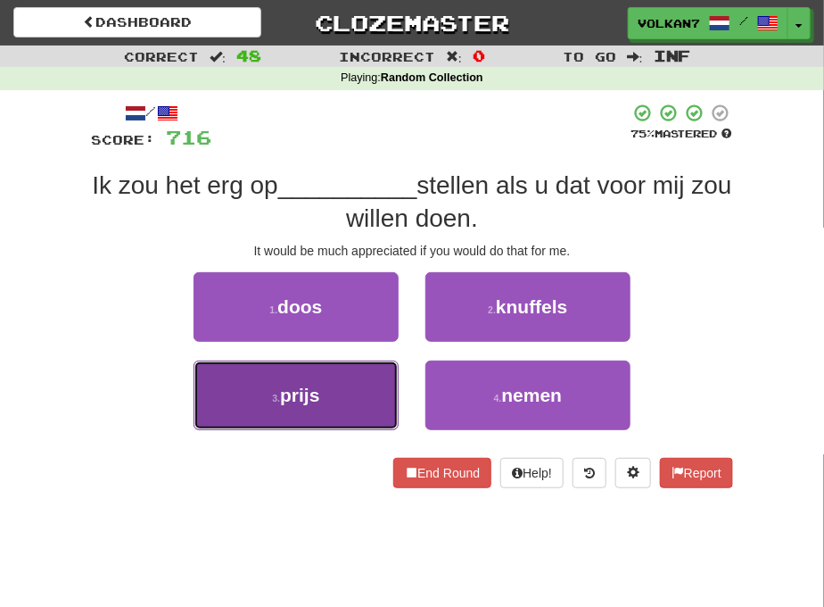
click at [348, 392] on button "3 . prijs" at bounding box center [296, 395] width 205 height 70
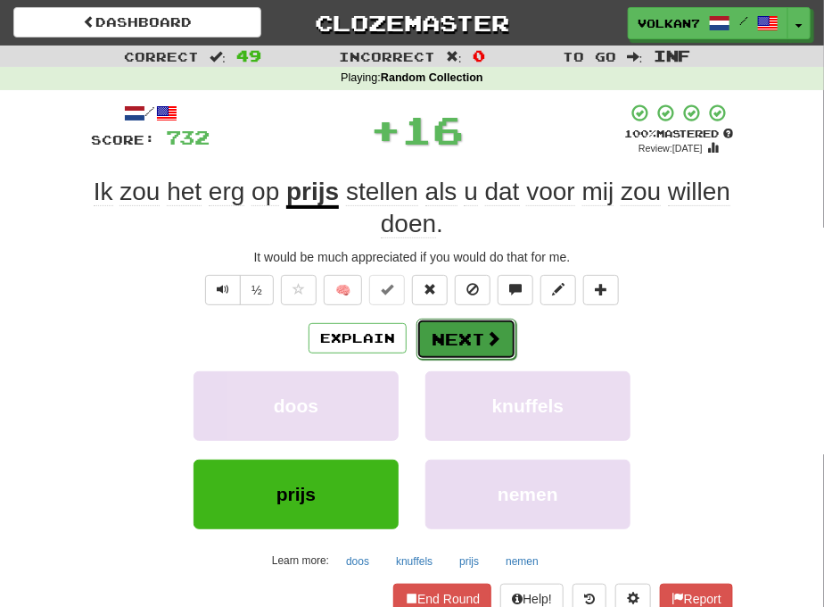
click at [482, 332] on button "Next" at bounding box center [467, 338] width 100 height 41
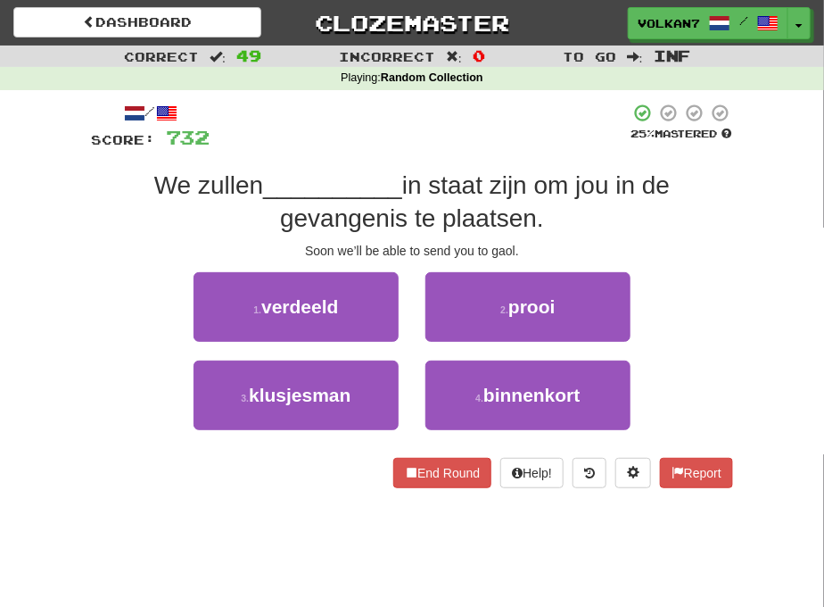
click at [488, 123] on div at bounding box center [420, 127] width 420 height 49
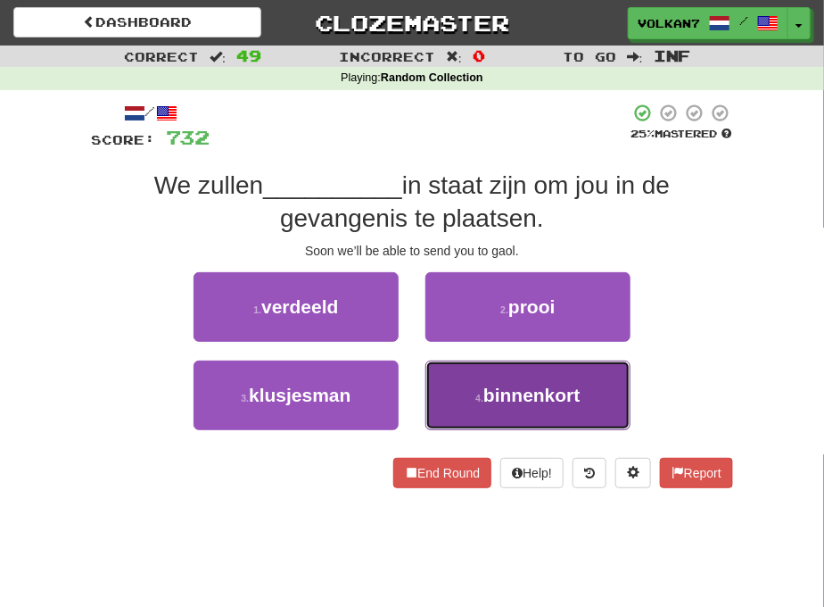
click at [511, 395] on span "binnenkort" at bounding box center [531, 394] width 97 height 21
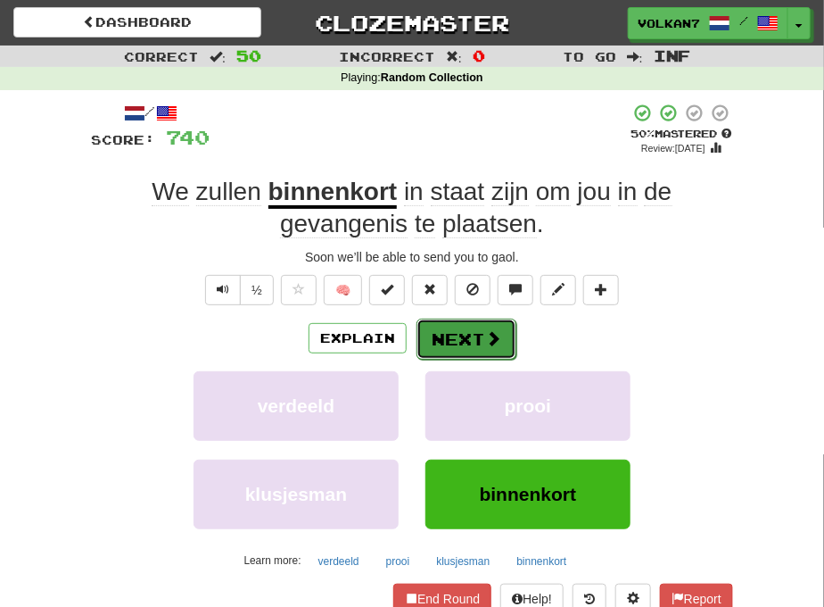
click at [476, 340] on button "Next" at bounding box center [467, 338] width 100 height 41
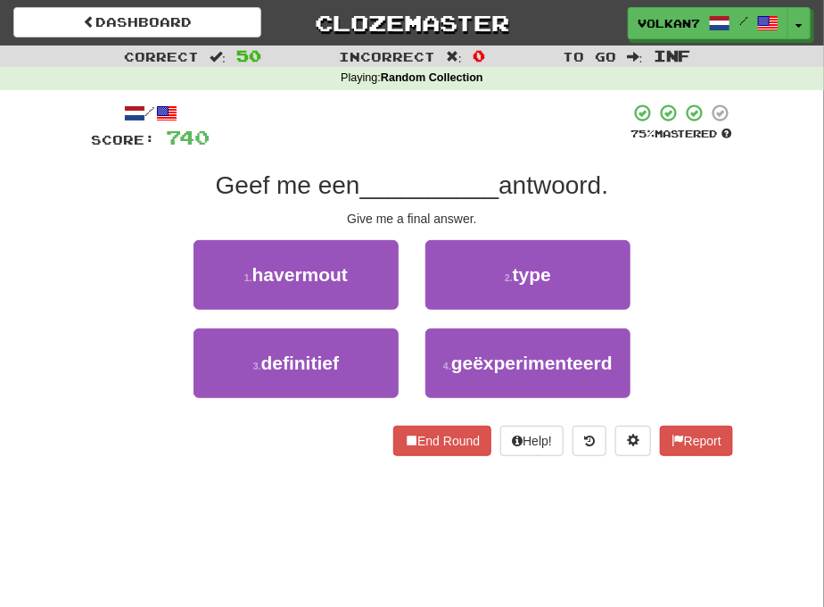
click at [484, 132] on div at bounding box center [420, 127] width 420 height 49
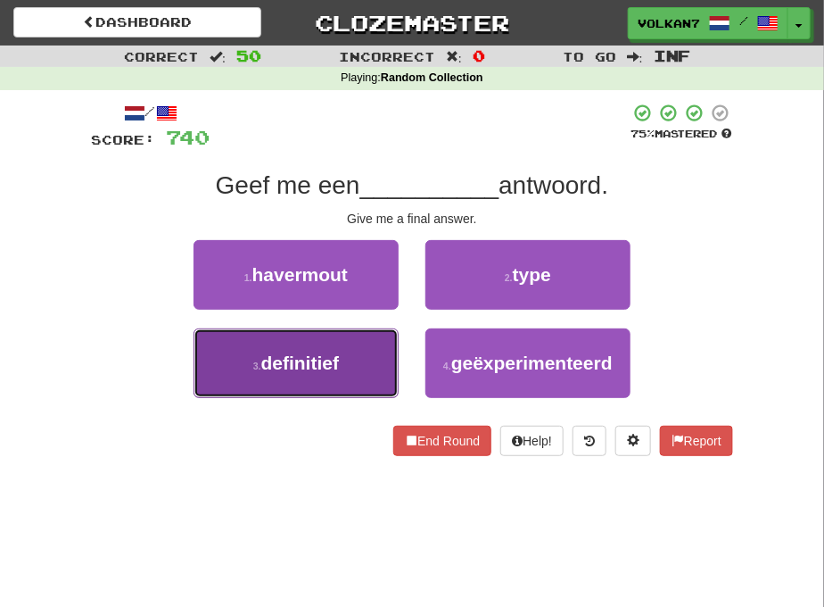
click at [319, 363] on span "definitief" at bounding box center [300, 362] width 78 height 21
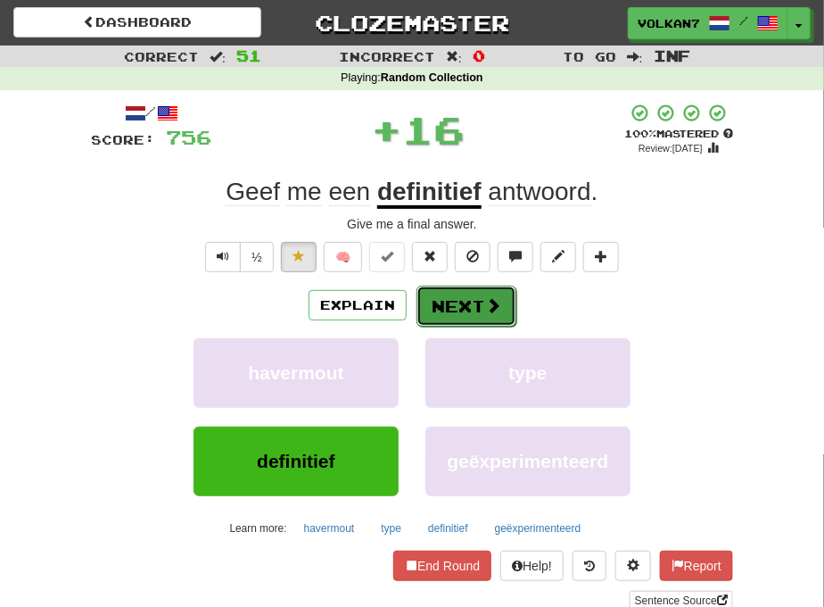
click at [487, 294] on button "Next" at bounding box center [467, 305] width 100 height 41
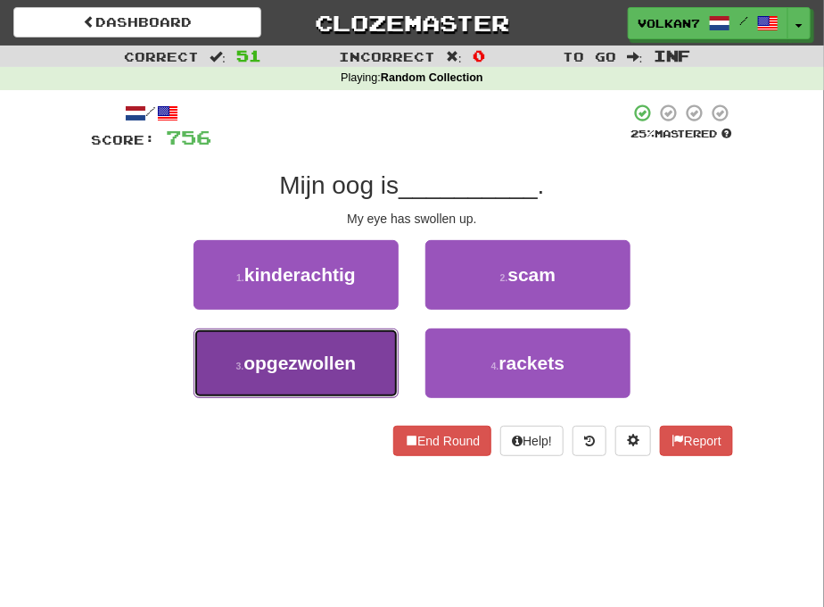
click at [318, 349] on button "3 . opgezwollen" at bounding box center [296, 363] width 205 height 70
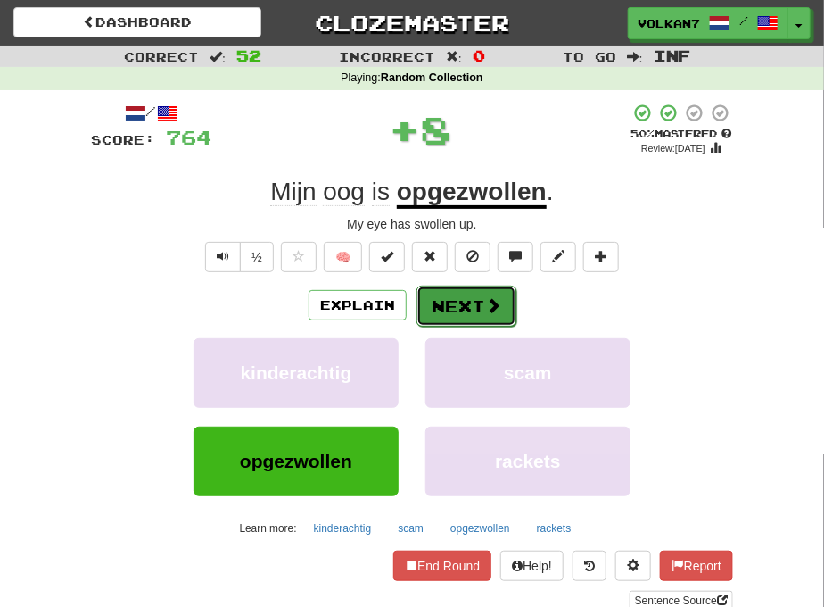
click at [453, 307] on button "Next" at bounding box center [467, 305] width 100 height 41
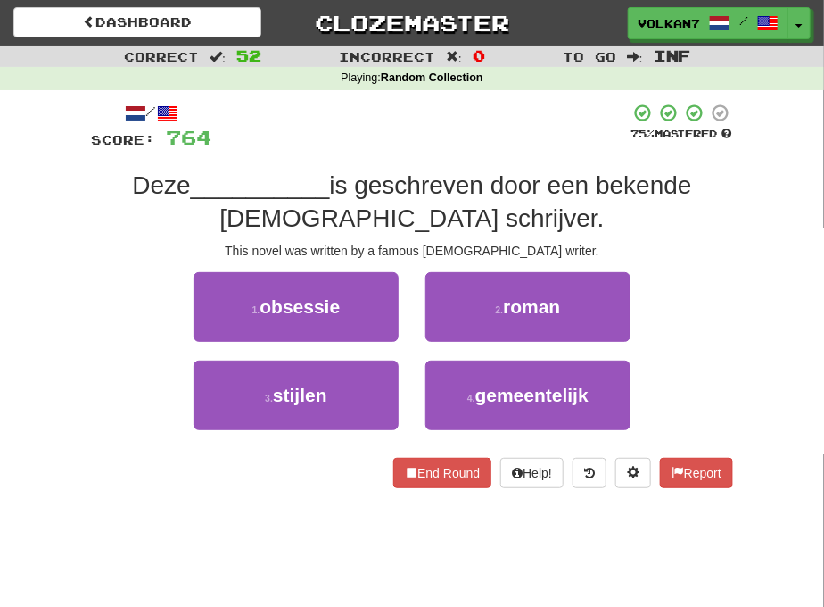
click at [488, 139] on div at bounding box center [420, 127] width 418 height 49
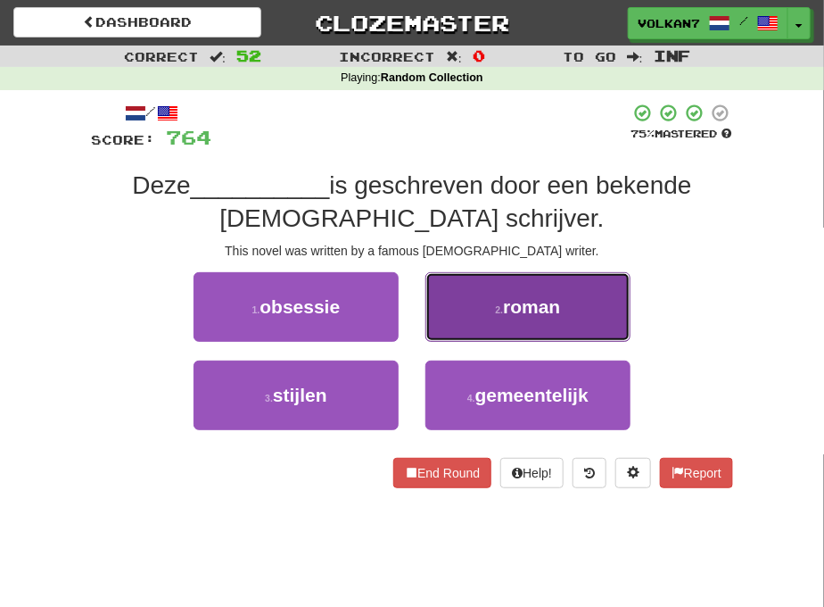
click at [491, 318] on button "2 . roman" at bounding box center [527, 307] width 205 height 70
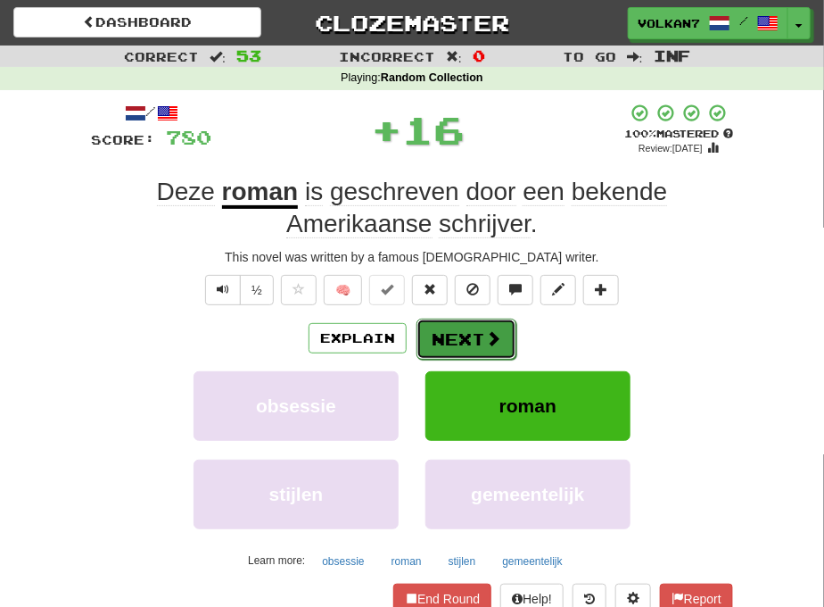
click at [467, 335] on button "Next" at bounding box center [467, 338] width 100 height 41
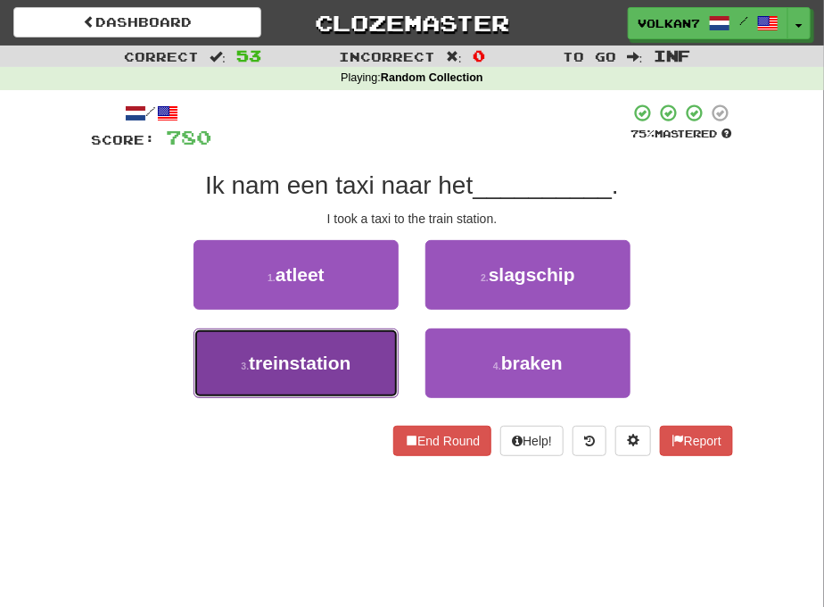
click at [336, 343] on button "3 . treinstation" at bounding box center [296, 363] width 205 height 70
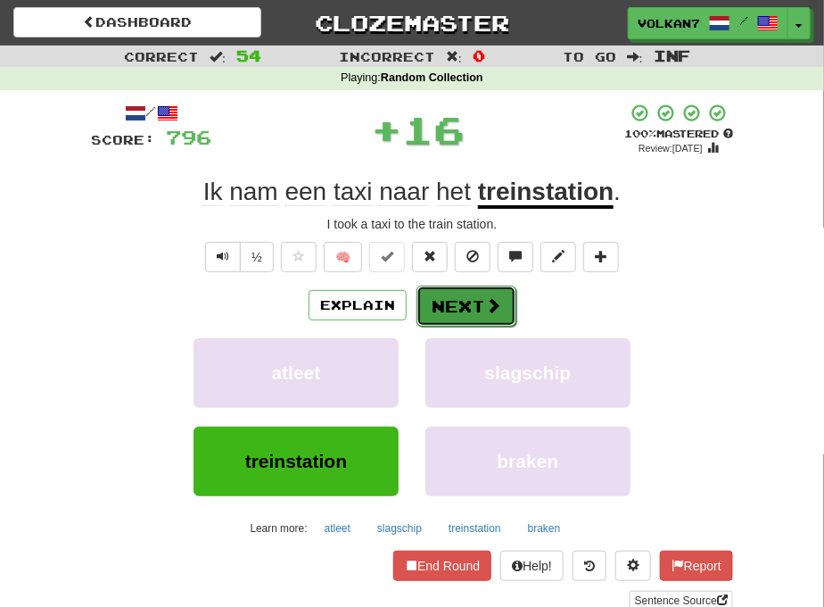
click at [492, 297] on span at bounding box center [493, 305] width 16 height 16
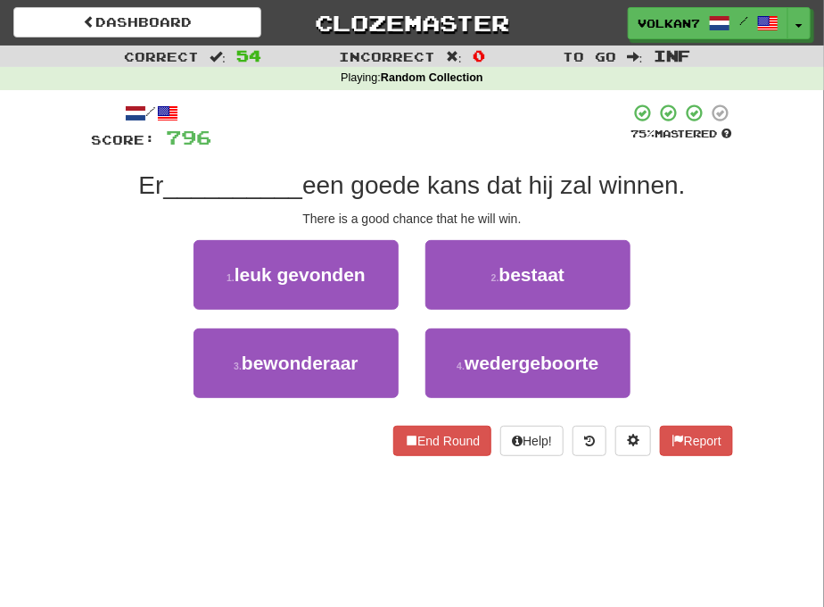
click at [501, 123] on div at bounding box center [420, 127] width 418 height 49
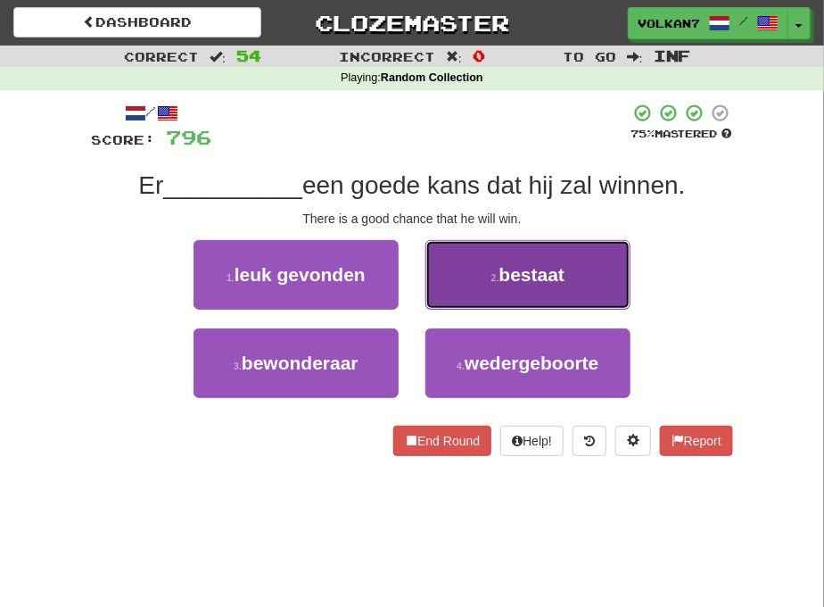
click at [483, 264] on button "2 . bestaat" at bounding box center [527, 275] width 205 height 70
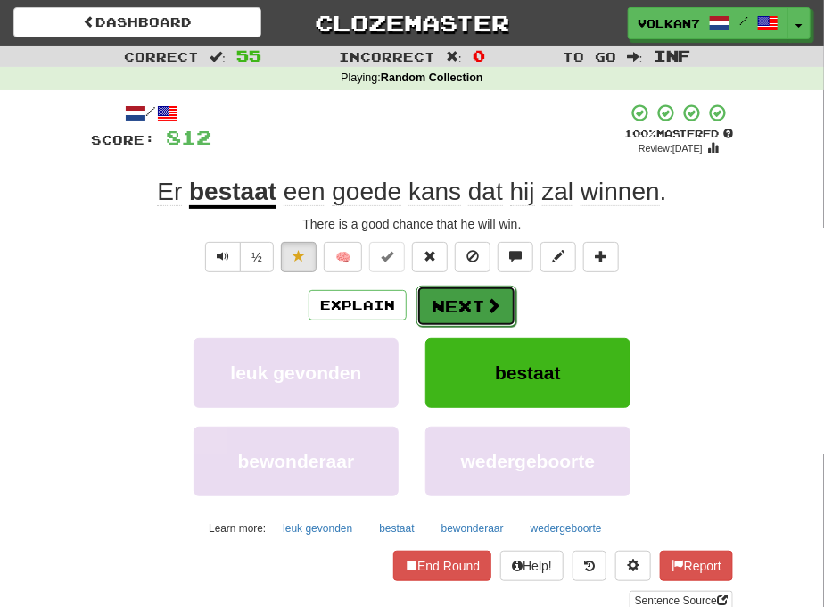
click at [467, 318] on button "Next" at bounding box center [467, 305] width 100 height 41
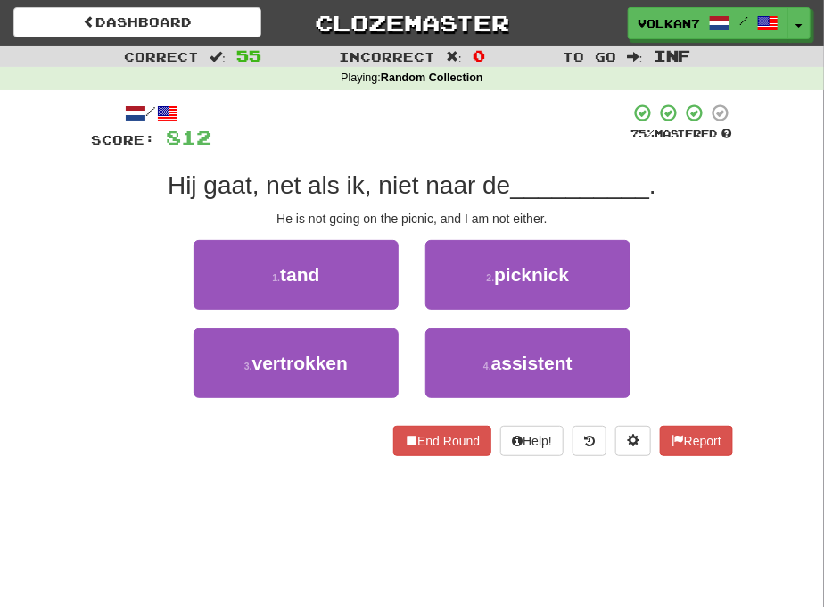
click at [475, 136] on div at bounding box center [420, 127] width 418 height 49
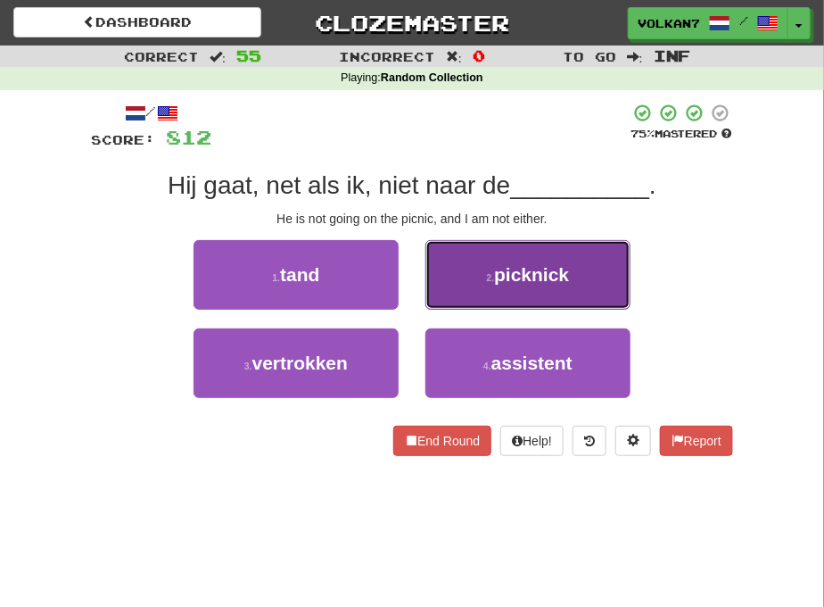
click at [494, 265] on button "2 . picknick" at bounding box center [527, 275] width 205 height 70
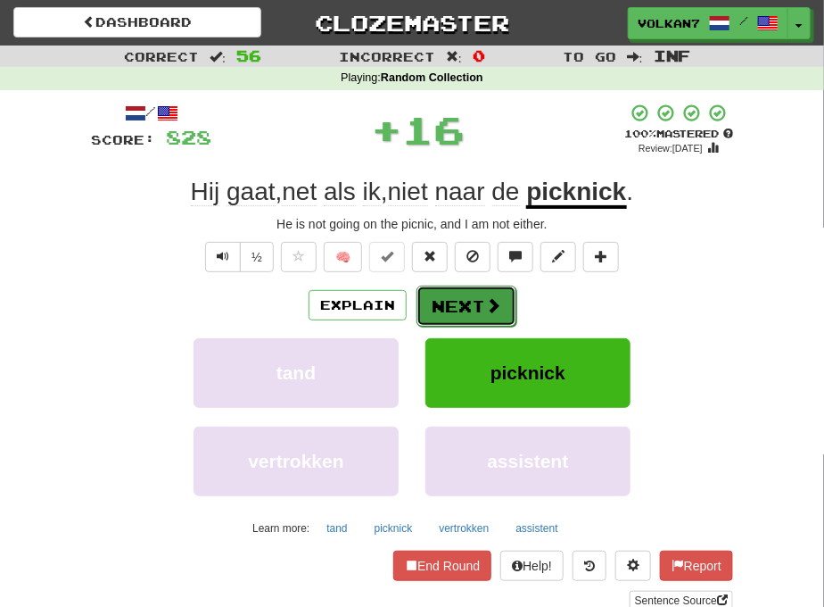
click at [475, 304] on button "Next" at bounding box center [467, 305] width 100 height 41
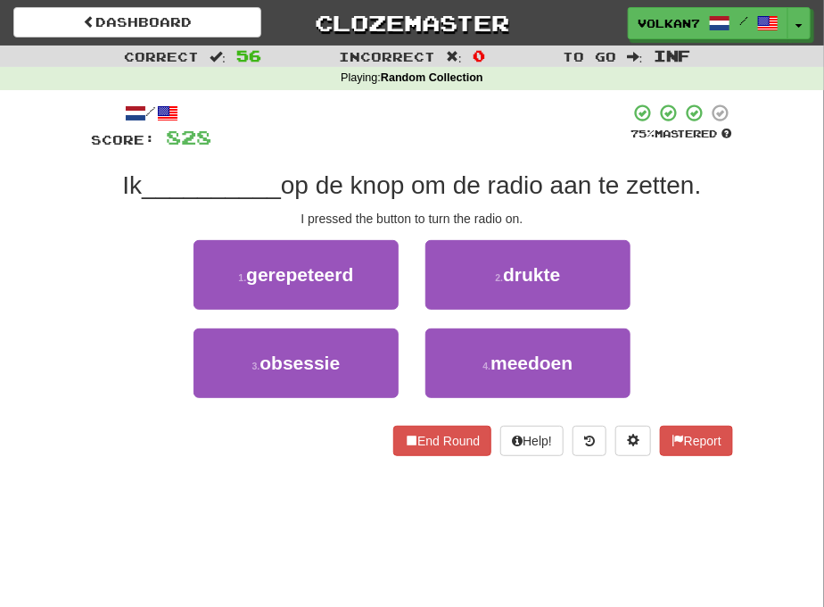
click at [483, 121] on div at bounding box center [420, 127] width 418 height 49
click at [483, 116] on div at bounding box center [420, 127] width 418 height 49
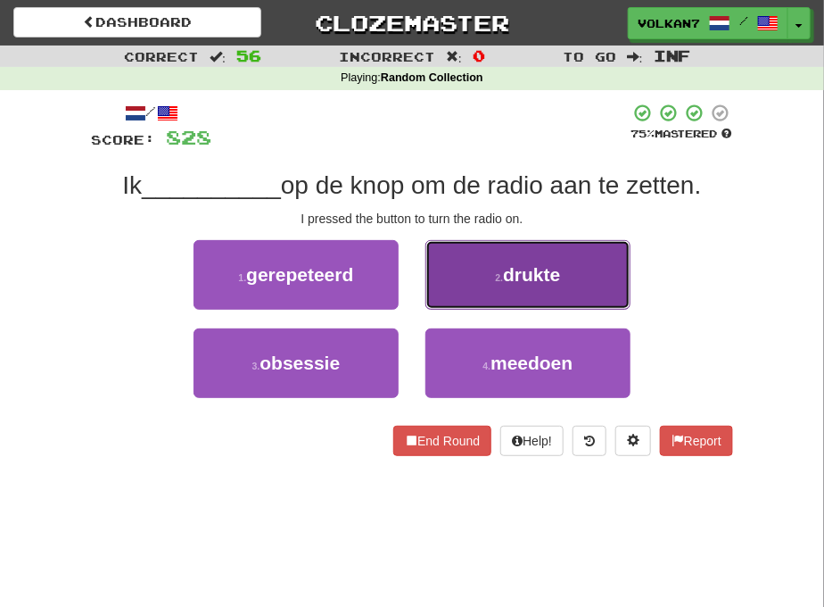
click at [466, 277] on button "2 . drukte" at bounding box center [527, 275] width 205 height 70
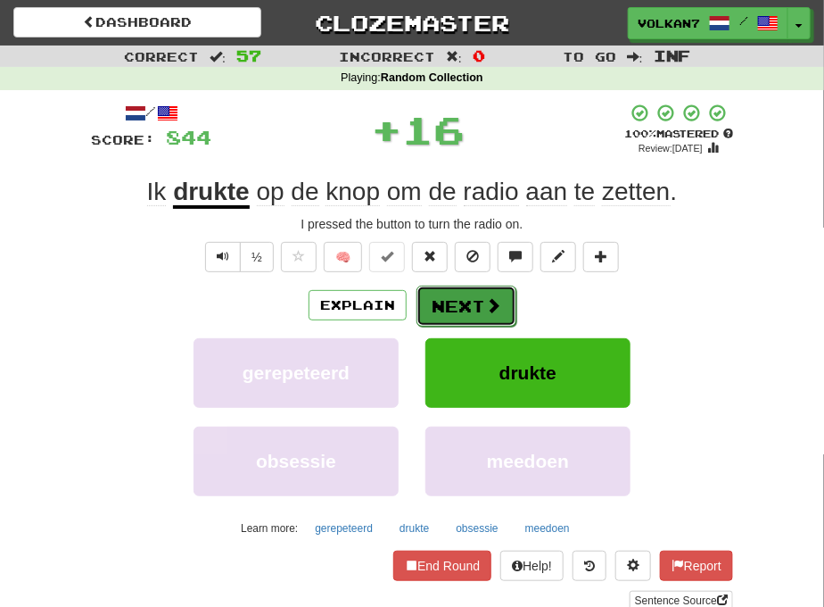
click at [482, 297] on button "Next" at bounding box center [467, 305] width 100 height 41
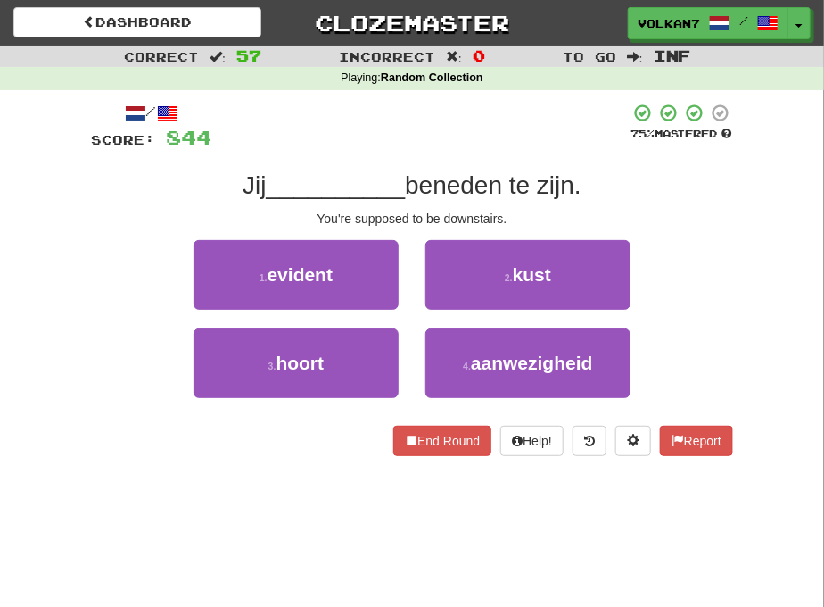
click at [501, 146] on div at bounding box center [420, 127] width 418 height 49
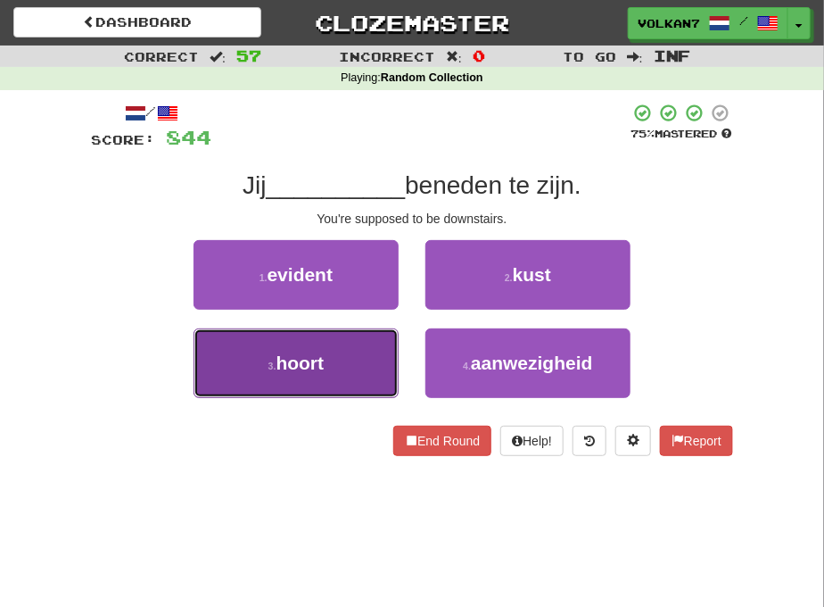
click at [351, 359] on button "3 . hoort" at bounding box center [296, 363] width 205 height 70
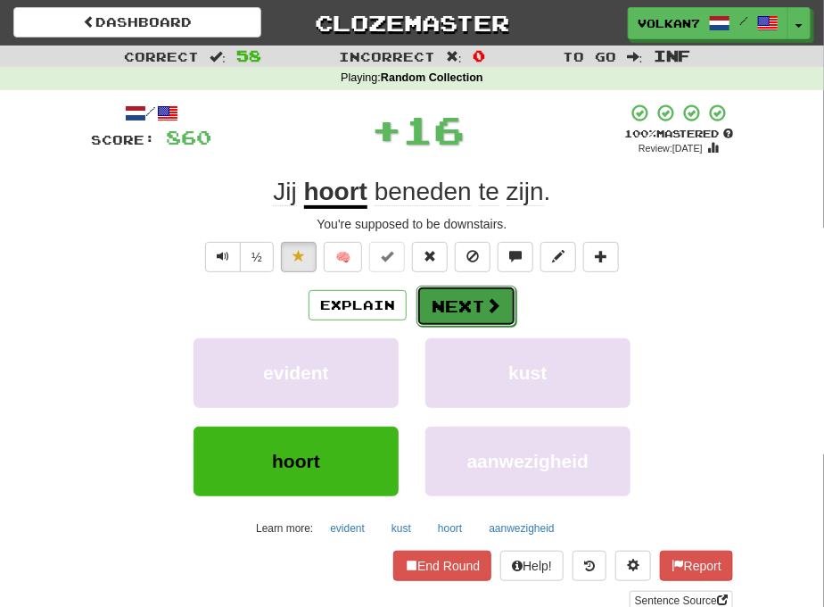
click at [468, 299] on button "Next" at bounding box center [467, 305] width 100 height 41
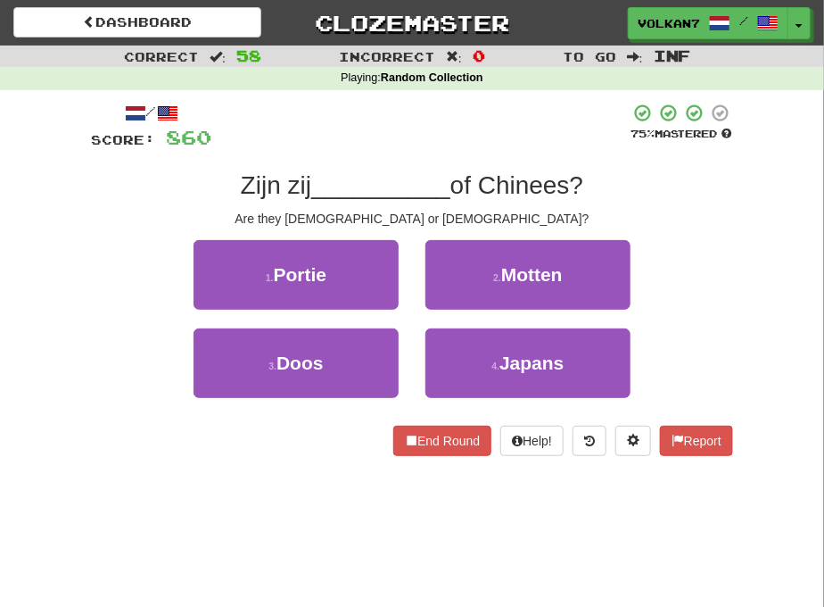
click at [476, 159] on div "/ Score: 860 75 % Mastered Zijn zij __________ of Chinees? Are they Japanese or…" at bounding box center [412, 279] width 642 height 353
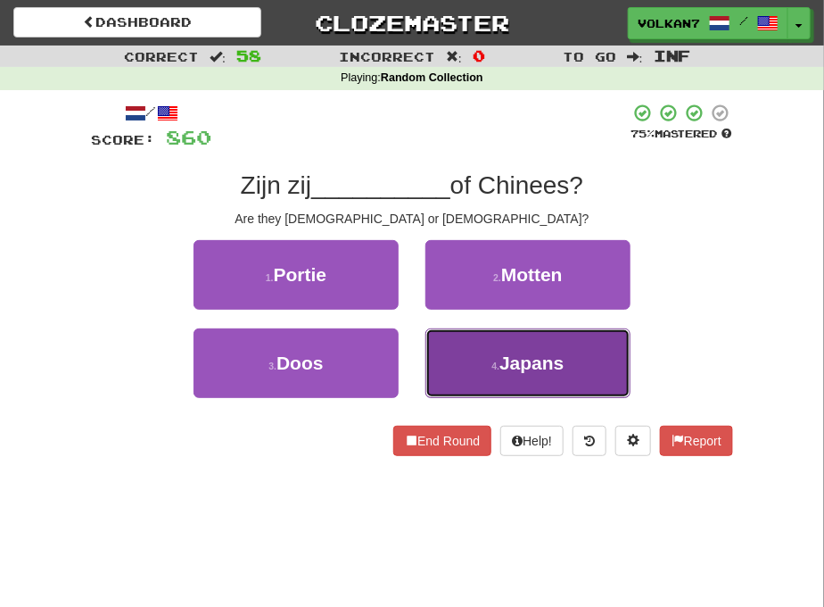
click at [501, 344] on button "4 . Japans" at bounding box center [527, 363] width 205 height 70
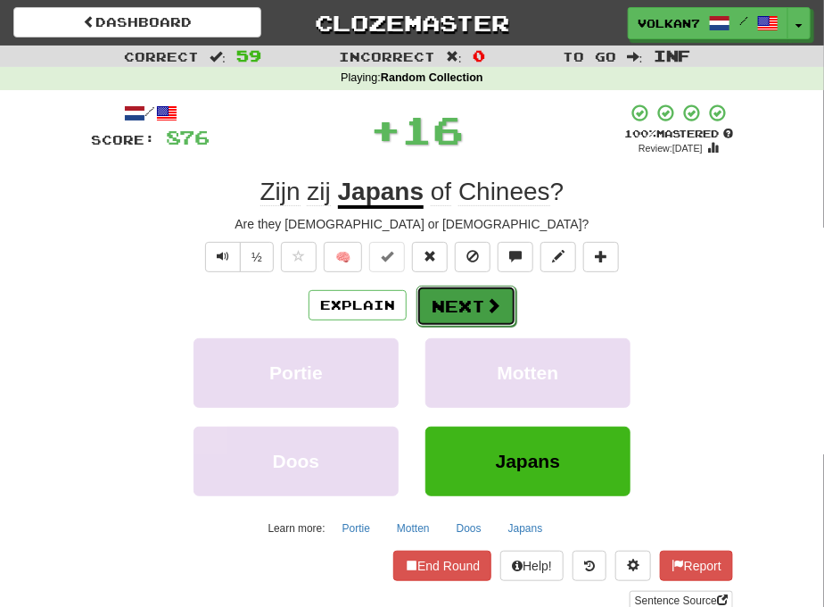
click at [471, 312] on button "Next" at bounding box center [467, 305] width 100 height 41
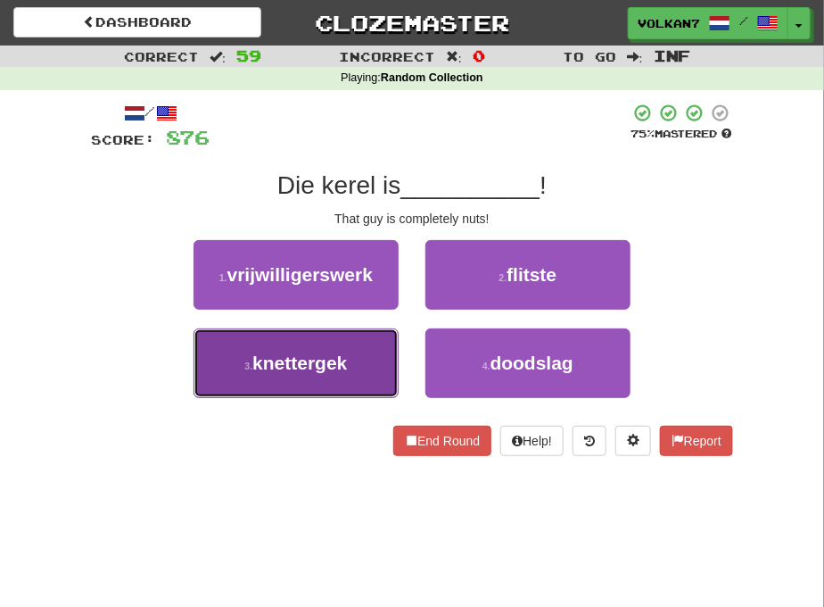
click at [318, 370] on span "knettergek" at bounding box center [299, 362] width 95 height 21
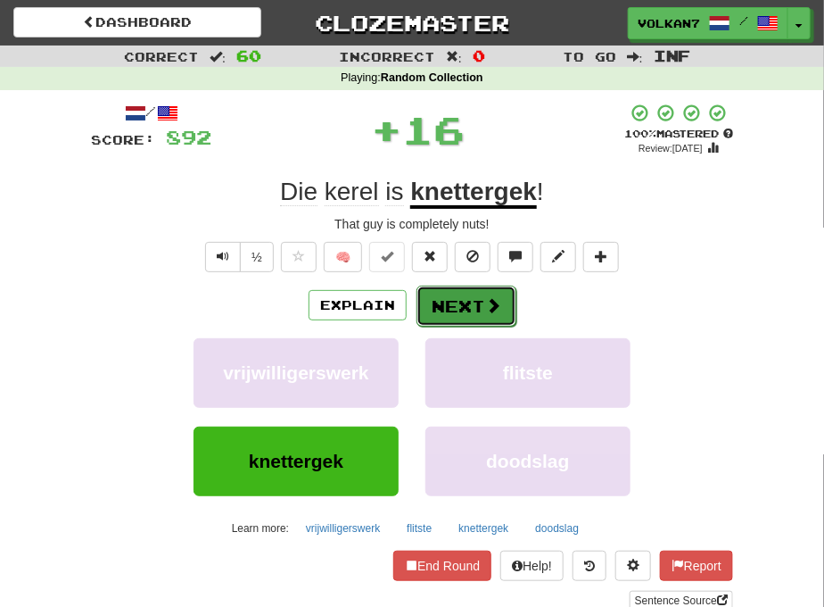
click at [450, 312] on button "Next" at bounding box center [467, 305] width 100 height 41
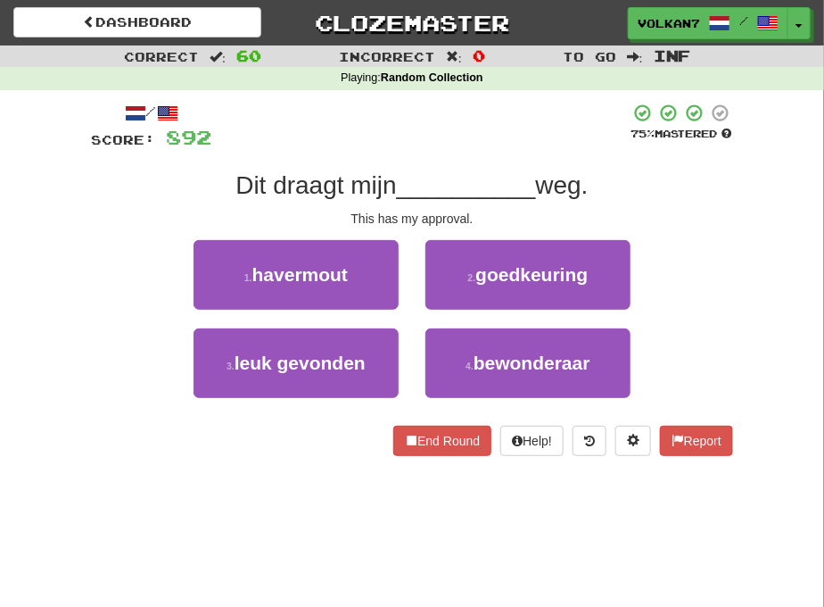
click at [489, 87] on div "Playing : Random Collection" at bounding box center [412, 78] width 824 height 23
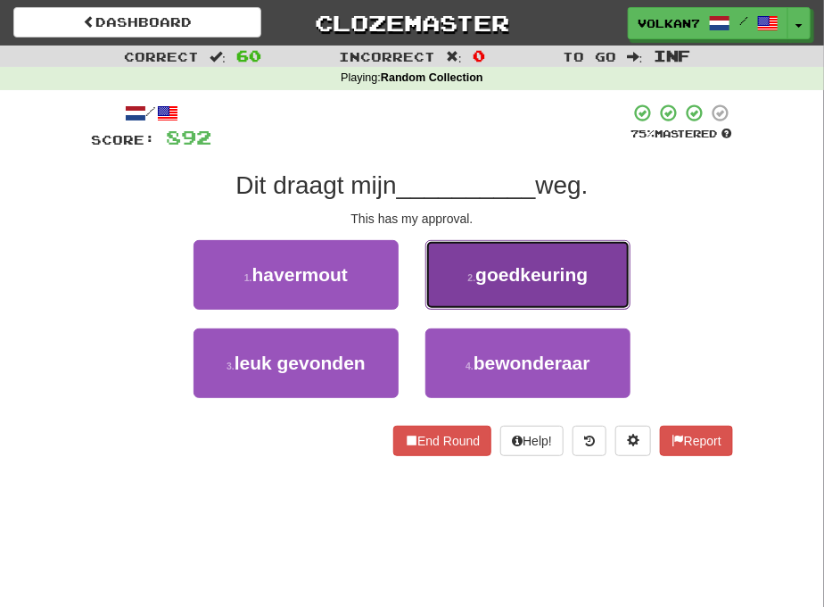
click at [501, 284] on button "2 . goedkeuring" at bounding box center [527, 275] width 205 height 70
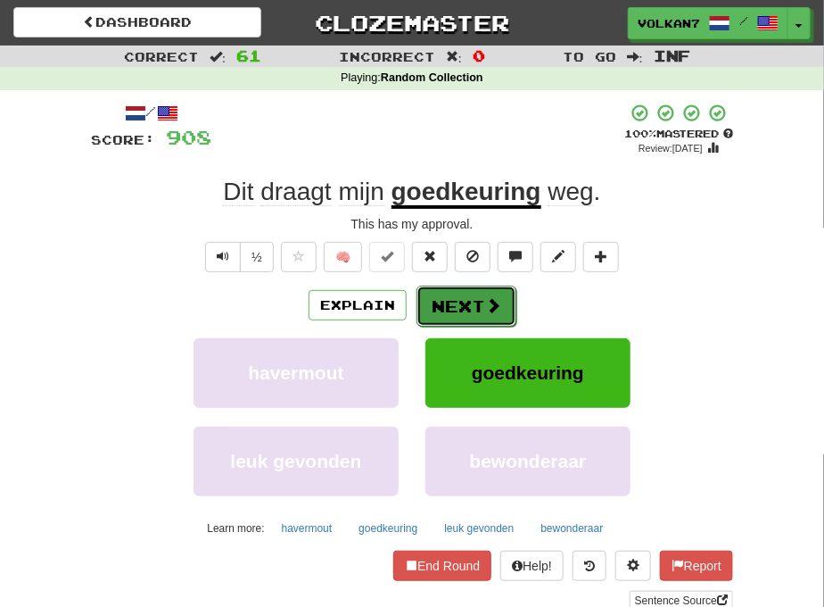
click at [483, 306] on button "Next" at bounding box center [467, 305] width 100 height 41
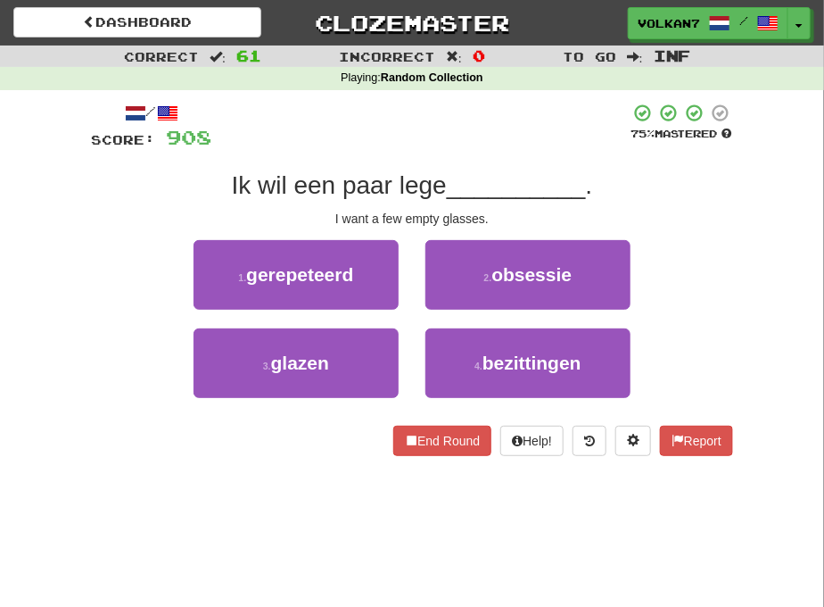
click at [461, 128] on div at bounding box center [420, 127] width 418 height 49
click at [464, 138] on div at bounding box center [420, 127] width 418 height 49
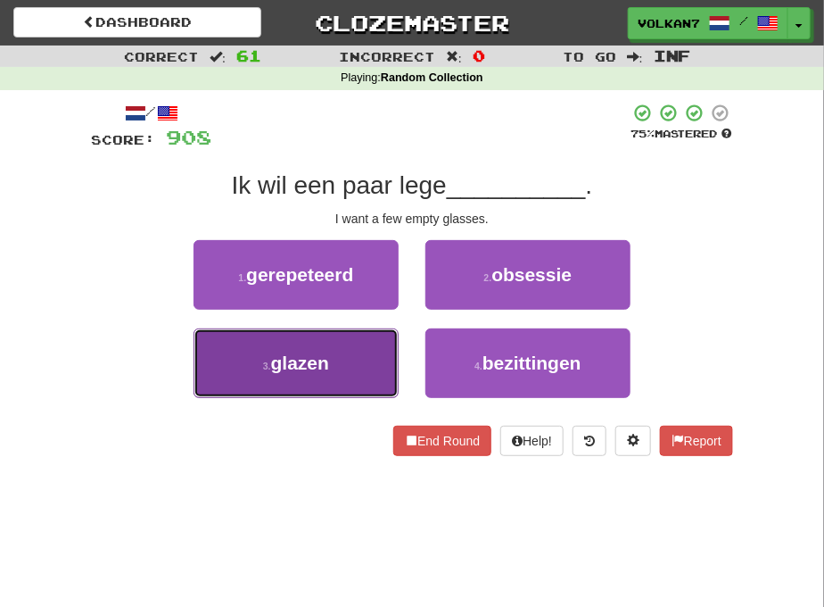
click at [332, 376] on button "3 . glazen" at bounding box center [296, 363] width 205 height 70
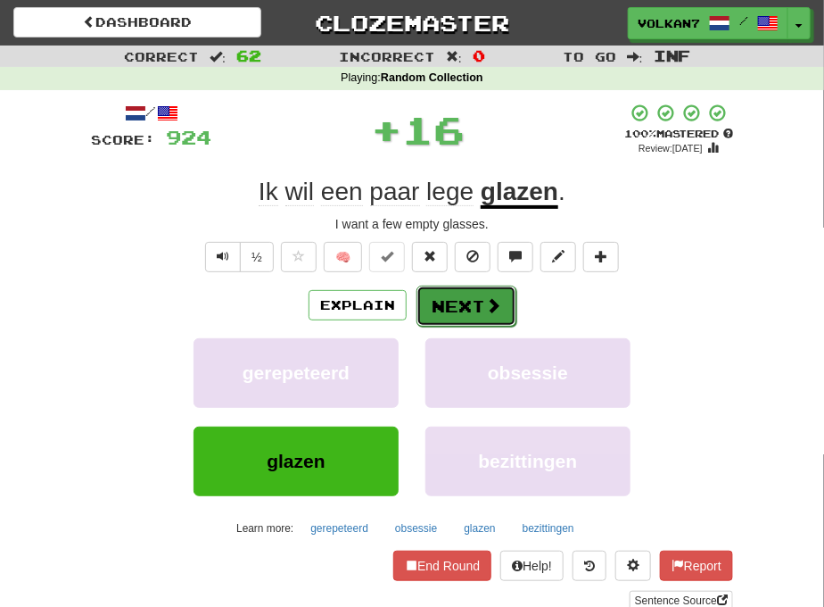
click at [451, 314] on button "Next" at bounding box center [467, 305] width 100 height 41
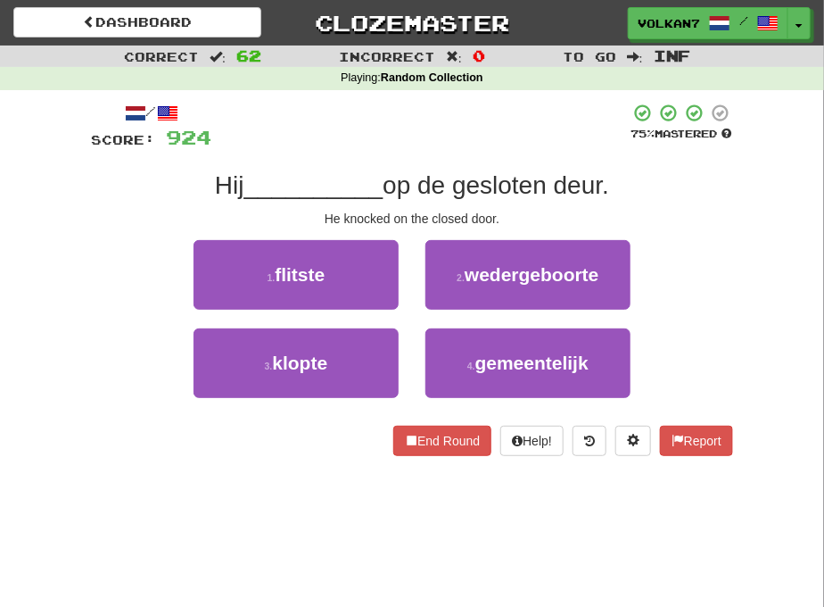
click at [446, 148] on div at bounding box center [420, 127] width 418 height 49
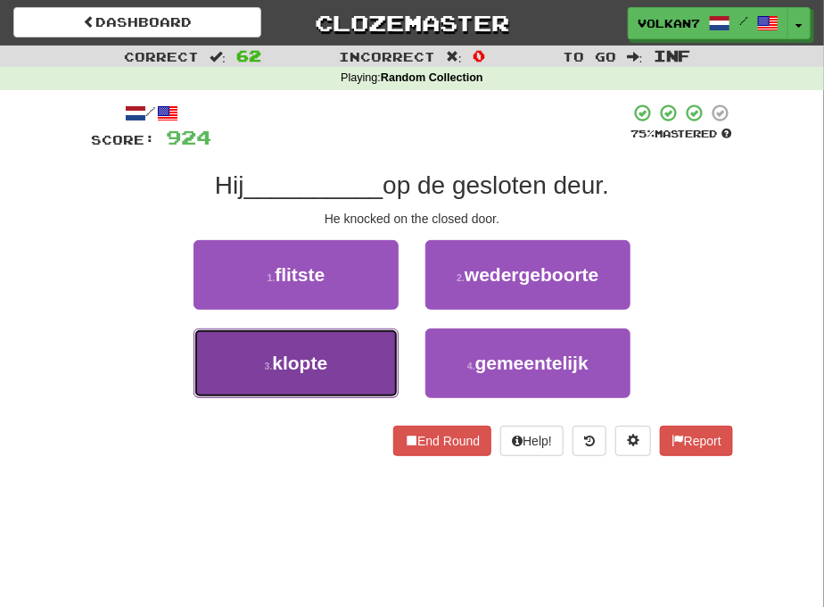
click at [326, 346] on button "3 . klopte" at bounding box center [296, 363] width 205 height 70
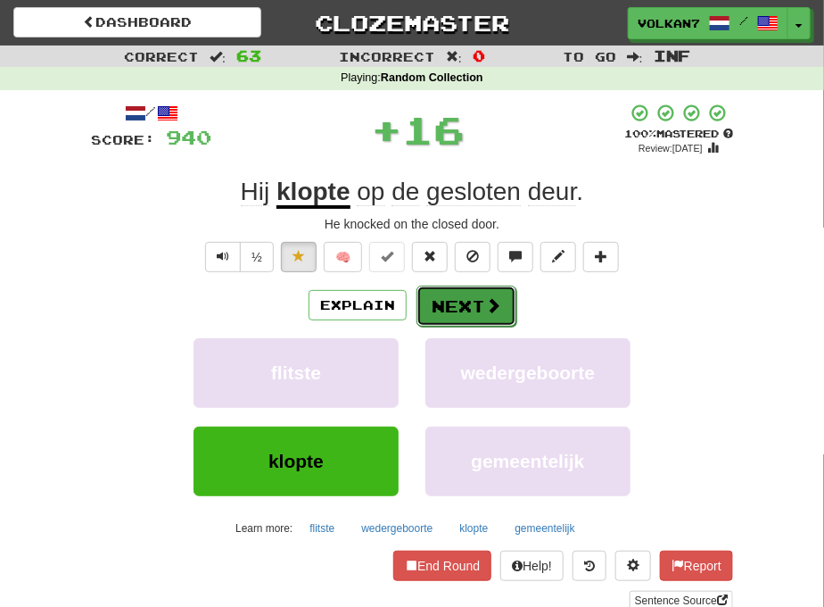
click at [451, 300] on button "Next" at bounding box center [467, 305] width 100 height 41
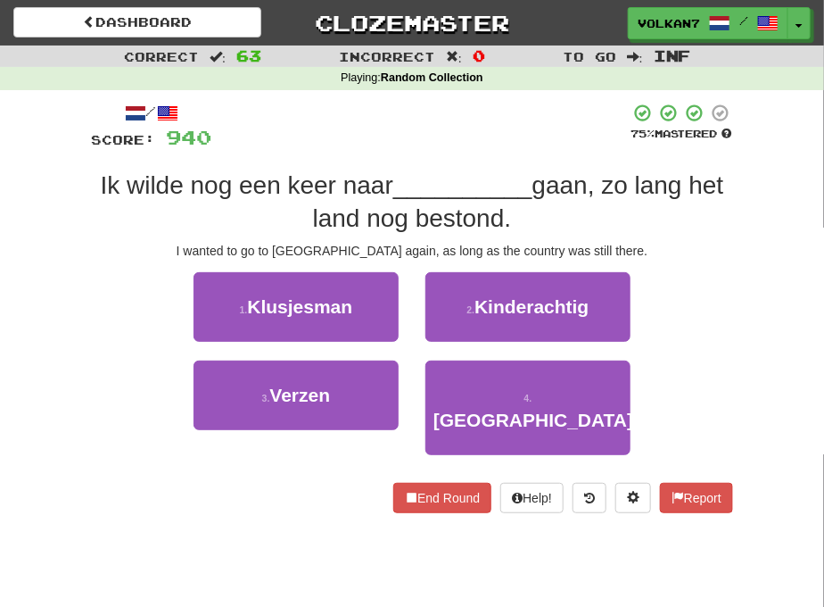
click at [447, 143] on div at bounding box center [420, 127] width 418 height 49
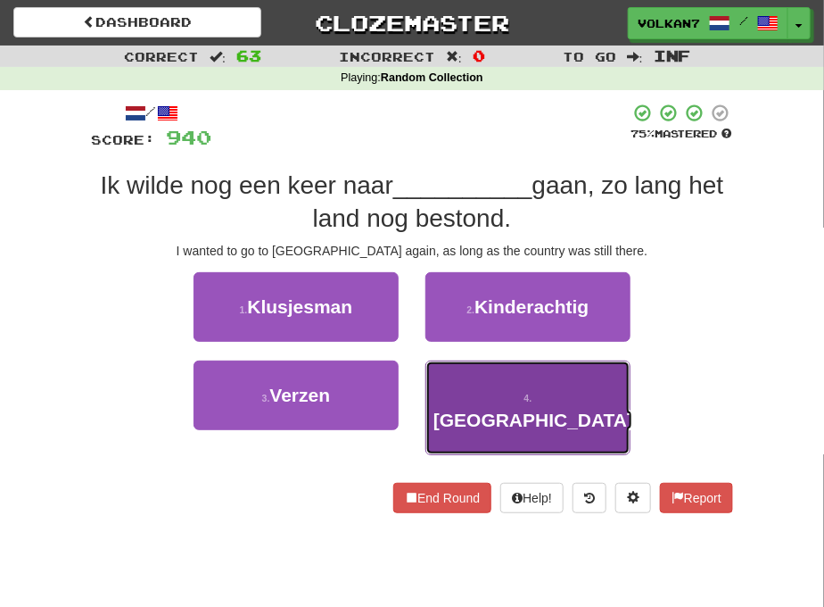
click at [538, 413] on button "4 . België" at bounding box center [527, 407] width 205 height 95
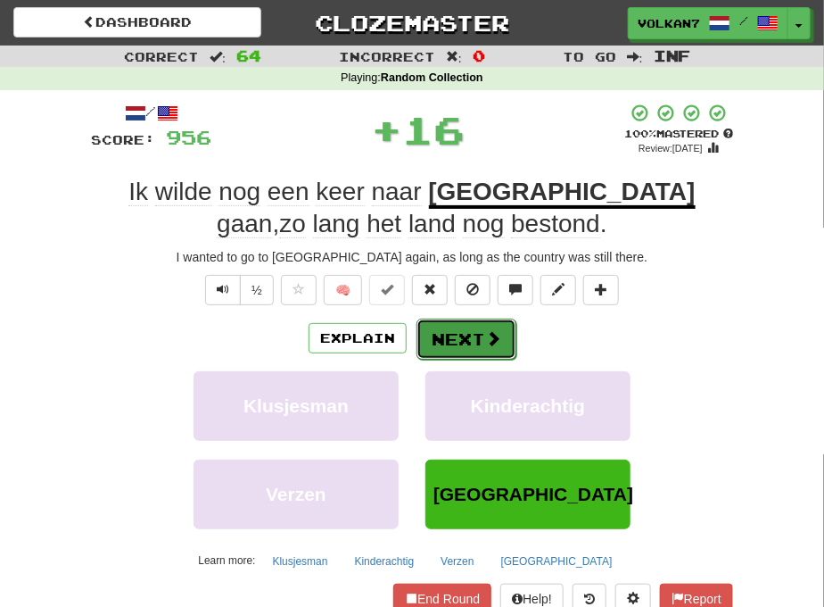
click at [489, 333] on span at bounding box center [493, 338] width 16 height 16
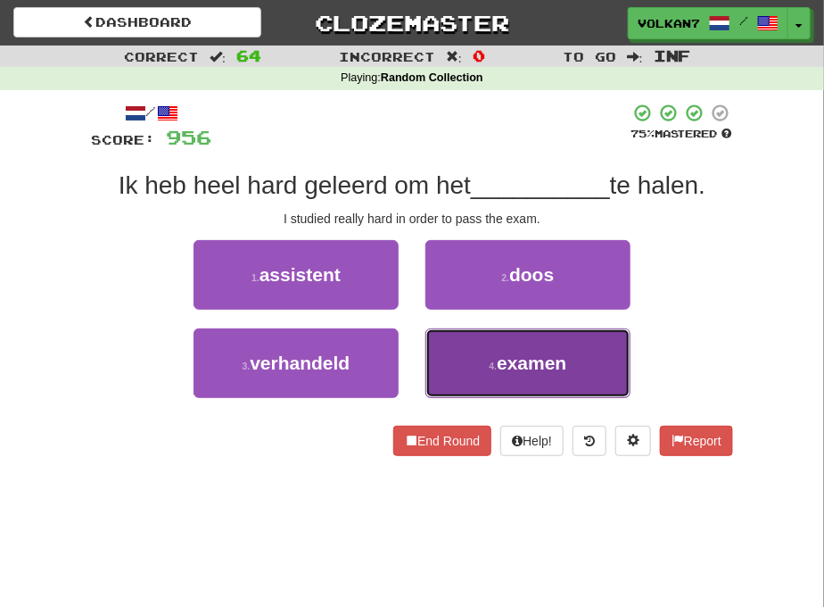
click at [504, 366] on span "examen" at bounding box center [532, 362] width 70 height 21
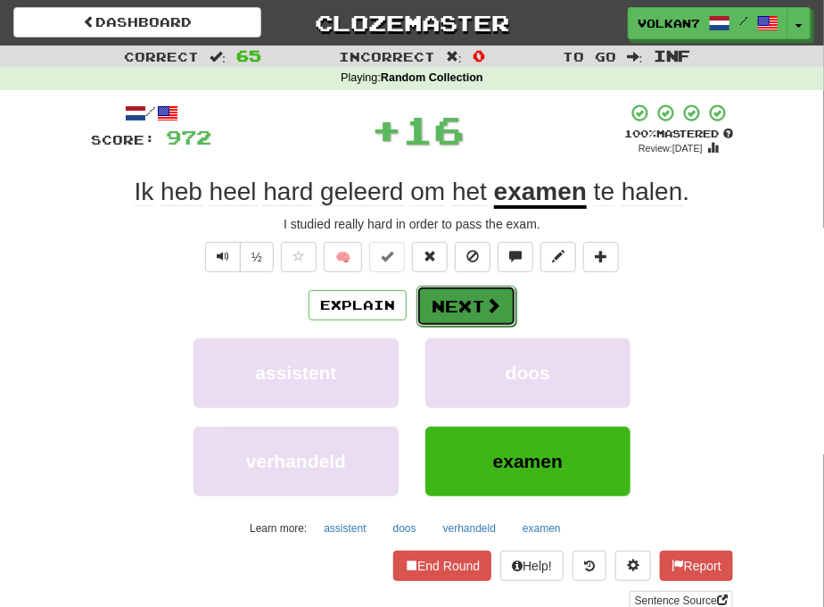
click at [458, 312] on button "Next" at bounding box center [467, 305] width 100 height 41
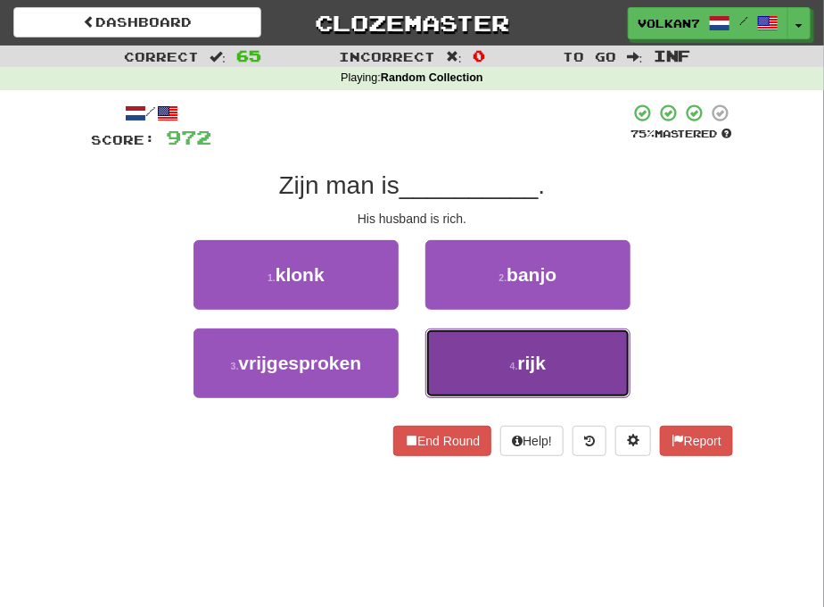
click at [510, 353] on button "4 . rijk" at bounding box center [527, 363] width 205 height 70
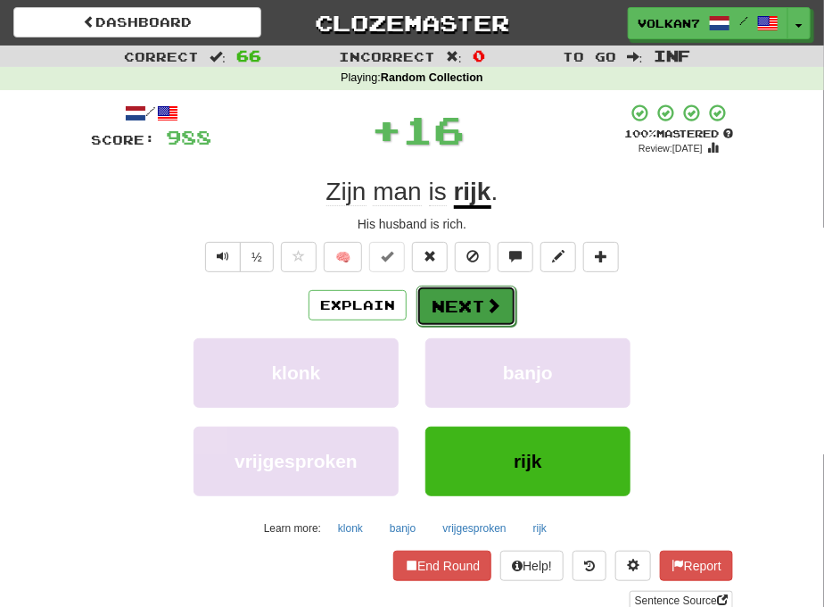
click at [499, 305] on span at bounding box center [493, 305] width 16 height 16
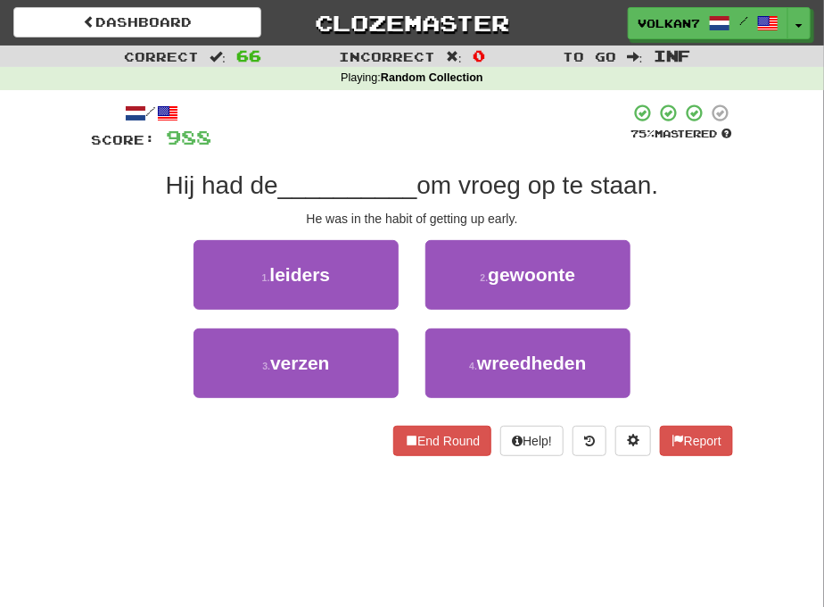
click at [507, 136] on div at bounding box center [420, 127] width 418 height 49
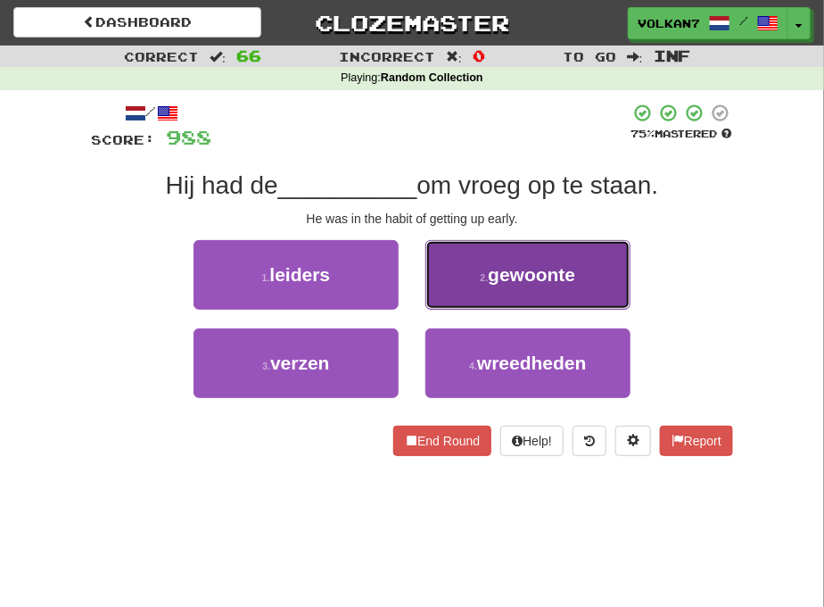
click at [501, 277] on span "gewoonte" at bounding box center [531, 274] width 87 height 21
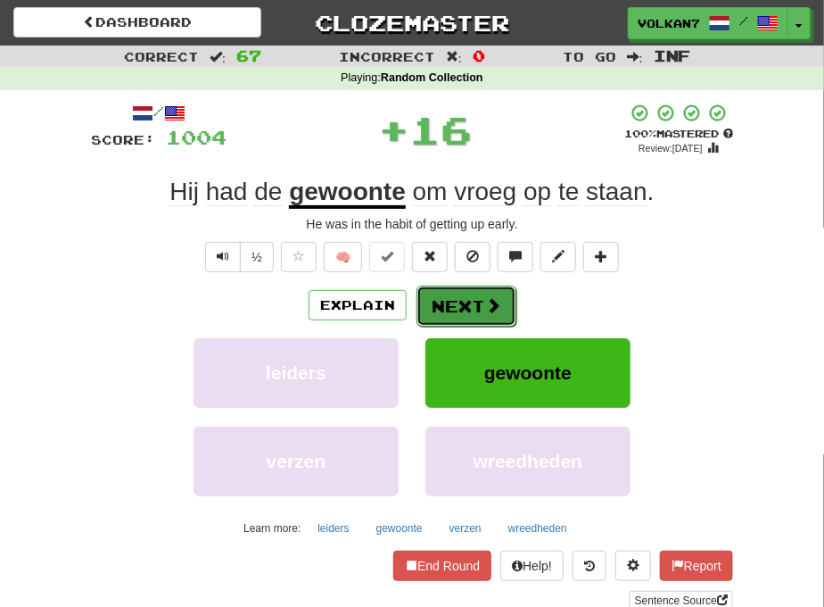
click at [476, 298] on button "Next" at bounding box center [467, 305] width 100 height 41
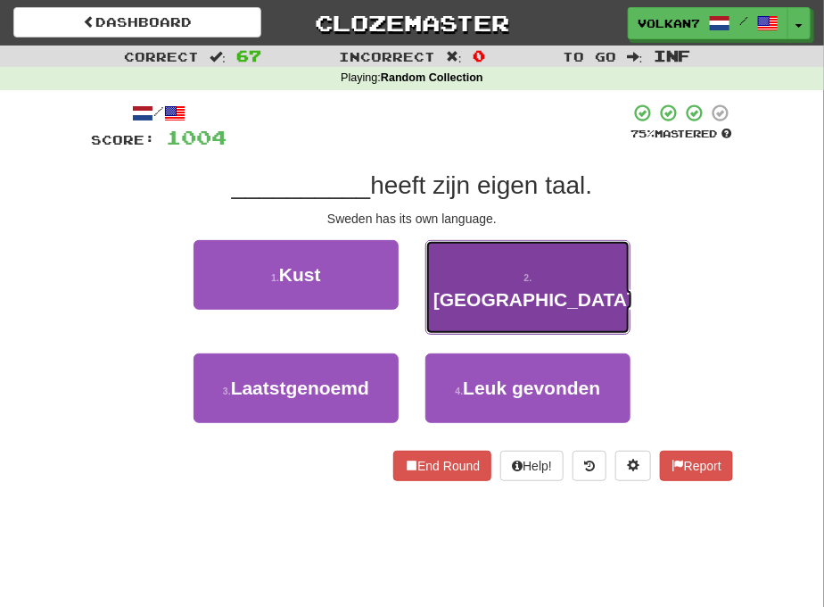
click at [491, 282] on button "2 . Zweden" at bounding box center [527, 287] width 205 height 95
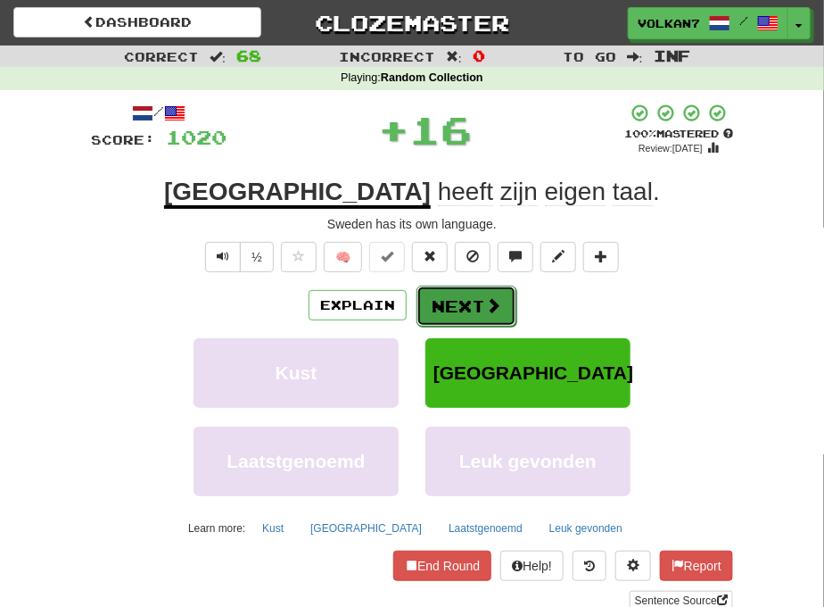
click at [466, 308] on button "Next" at bounding box center [467, 305] width 100 height 41
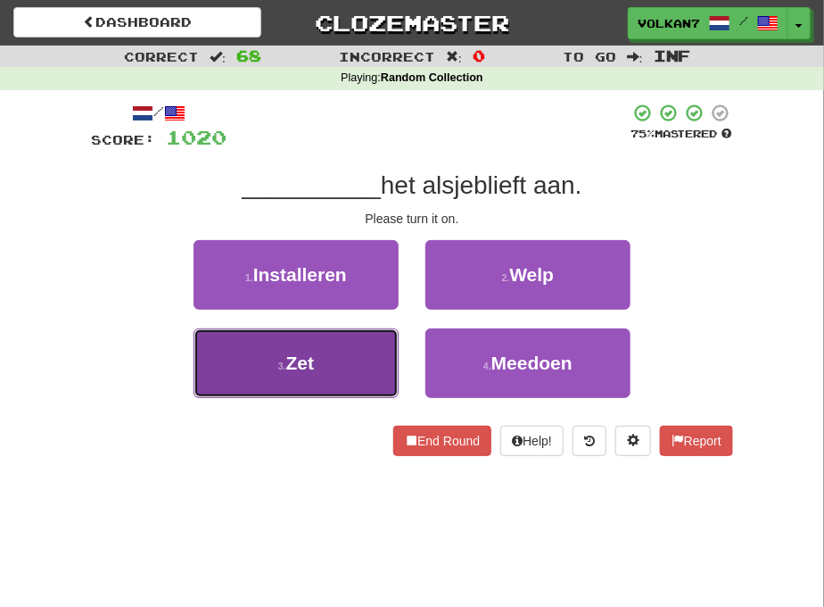
click at [337, 361] on button "3 . Zet" at bounding box center [296, 363] width 205 height 70
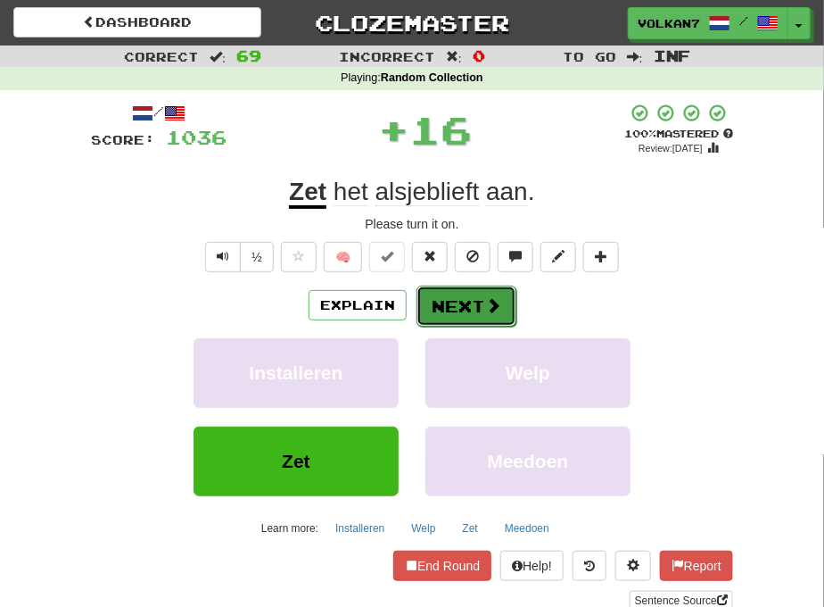
click at [466, 295] on button "Next" at bounding box center [467, 305] width 100 height 41
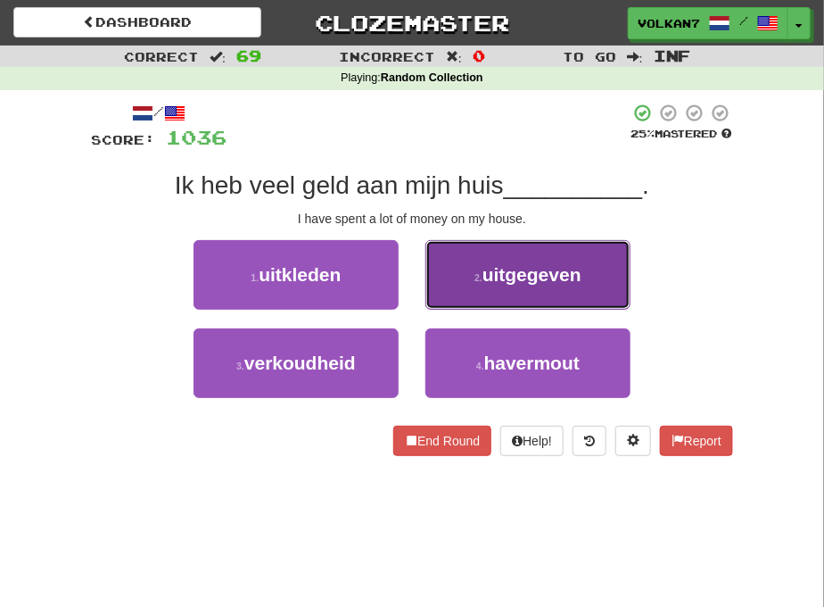
click at [475, 280] on small "2 ." at bounding box center [479, 277] width 8 height 11
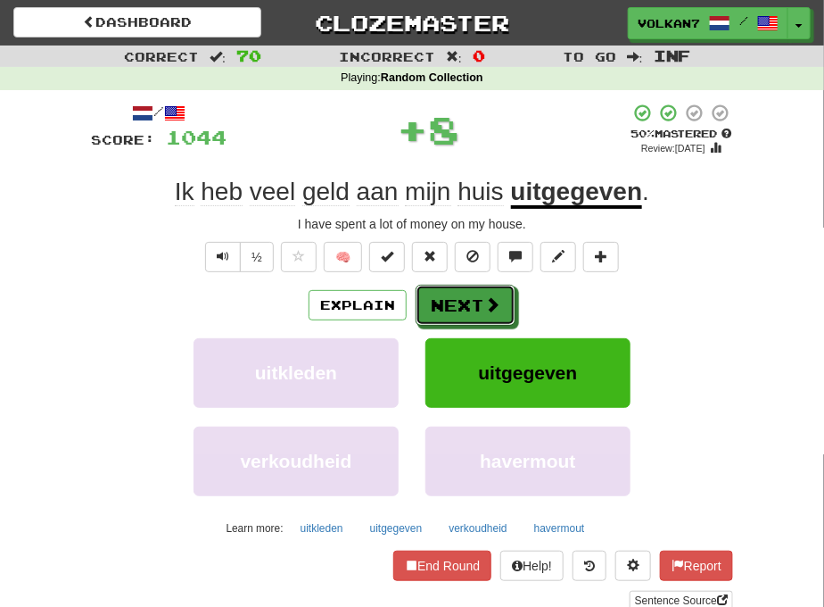
click at [465, 293] on button "Next" at bounding box center [466, 305] width 100 height 41
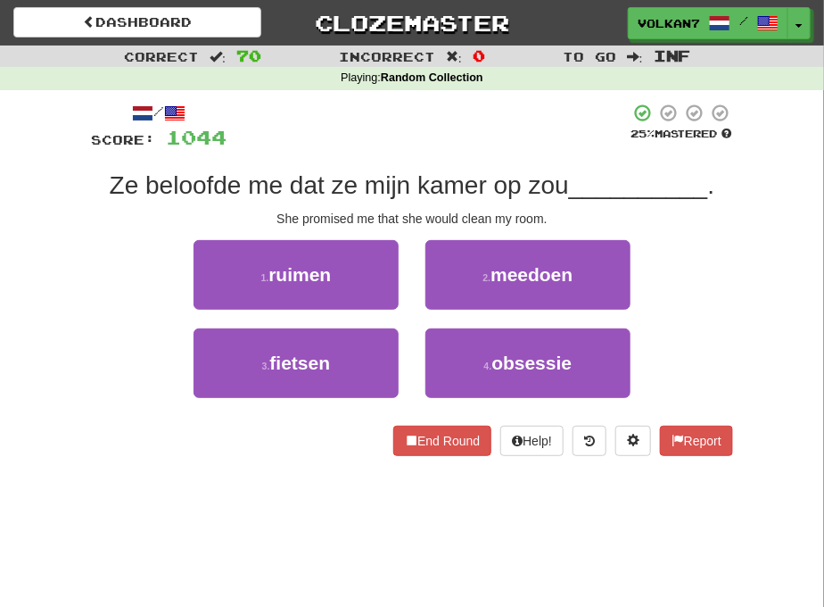
click at [470, 174] on span "Ze beloofde me dat ze mijn kamer op zou" at bounding box center [339, 185] width 459 height 28
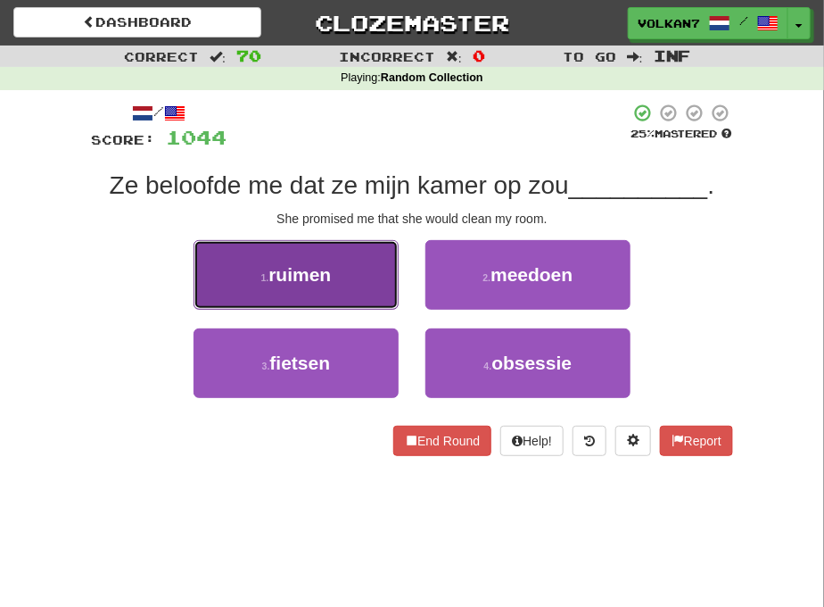
click at [341, 279] on button "1 . ruimen" at bounding box center [296, 275] width 205 height 70
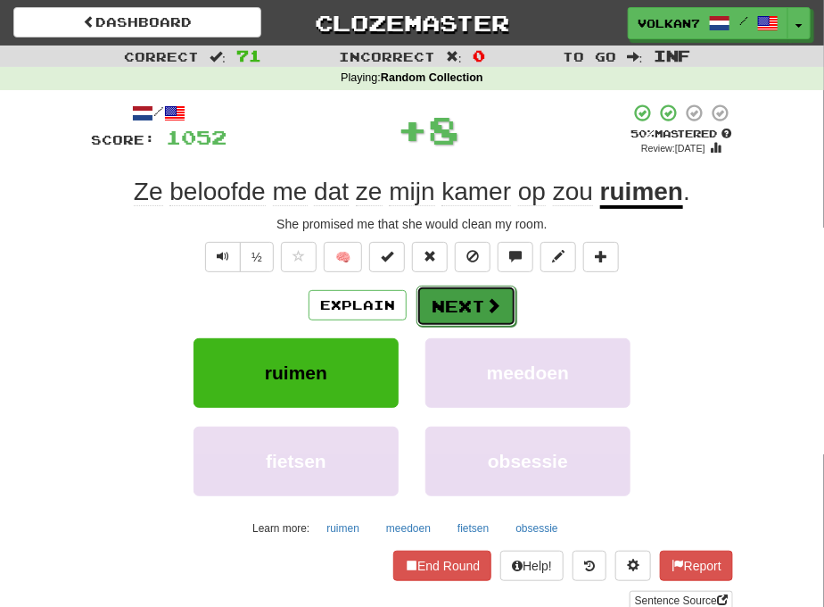
click at [477, 299] on button "Next" at bounding box center [467, 305] width 100 height 41
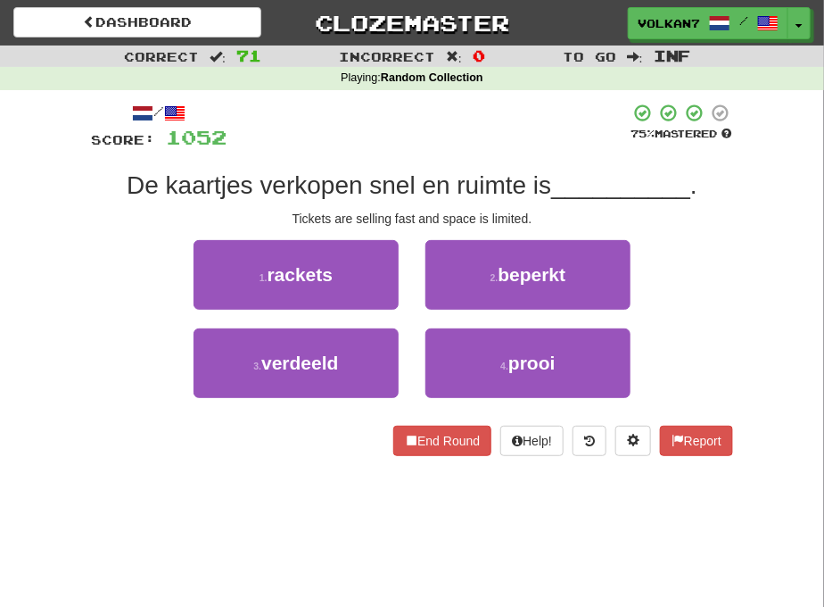
click at [485, 169] on div "De kaartjes verkopen snel en ruimte is __________ ." at bounding box center [412, 185] width 642 height 32
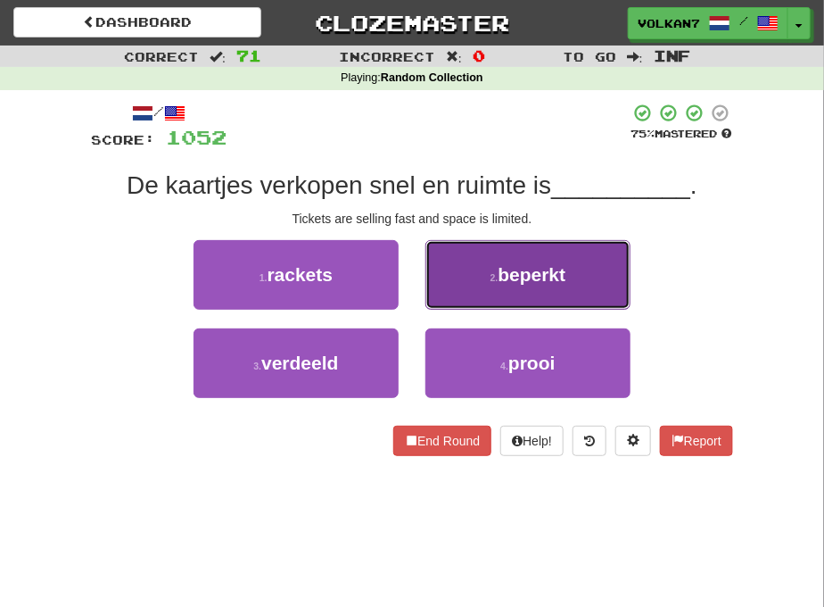
click at [532, 277] on span "beperkt" at bounding box center [532, 274] width 68 height 21
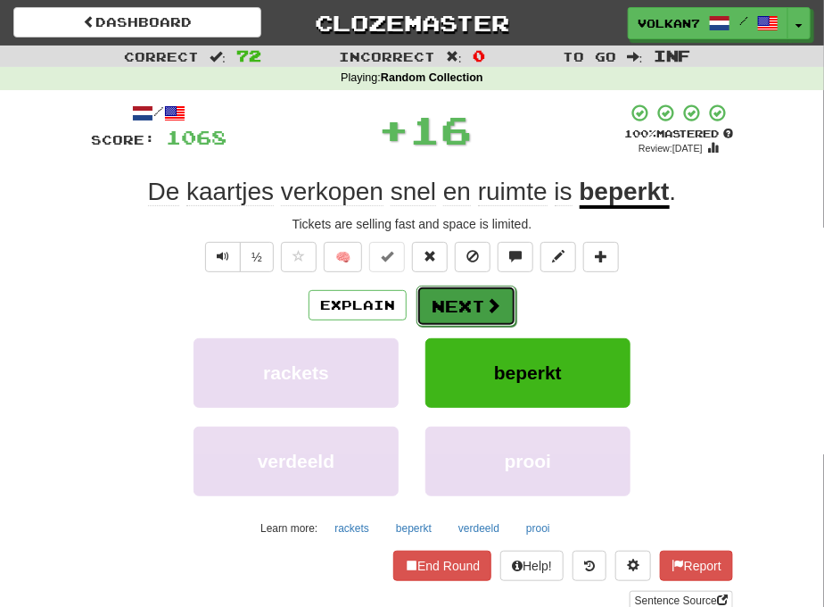
click at [457, 301] on button "Next" at bounding box center [467, 305] width 100 height 41
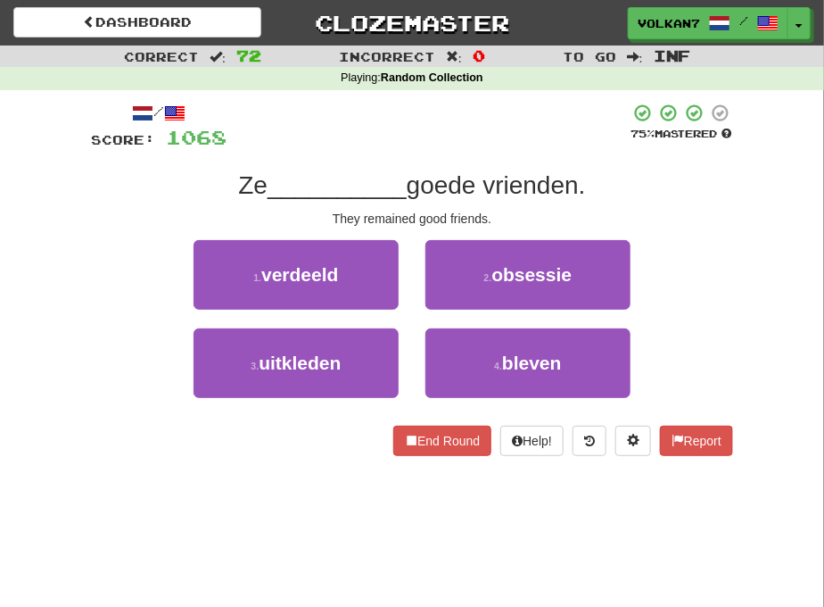
click at [458, 152] on div "/ Score: 1068 75 % Mastered Ze __________ goede vrienden. They remained good fr…" at bounding box center [412, 279] width 642 height 353
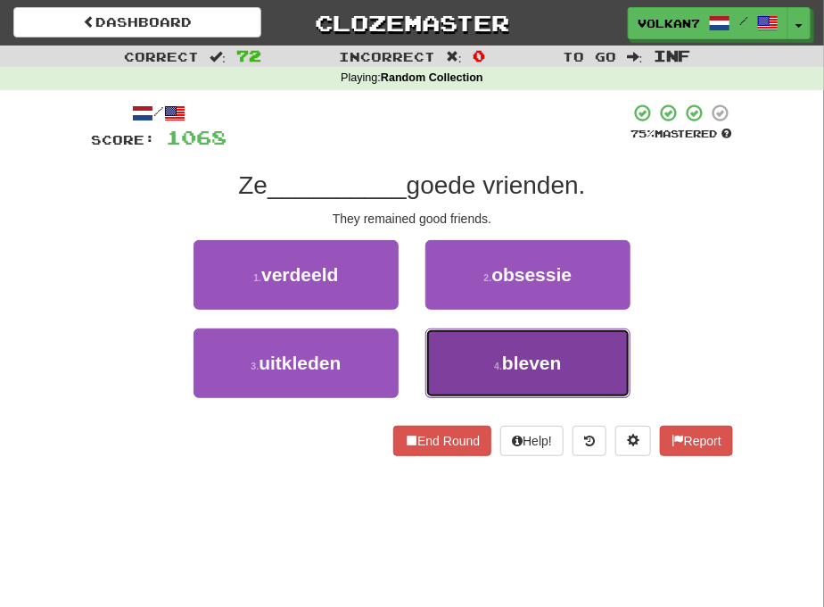
click at [486, 358] on button "4 . bleven" at bounding box center [527, 363] width 205 height 70
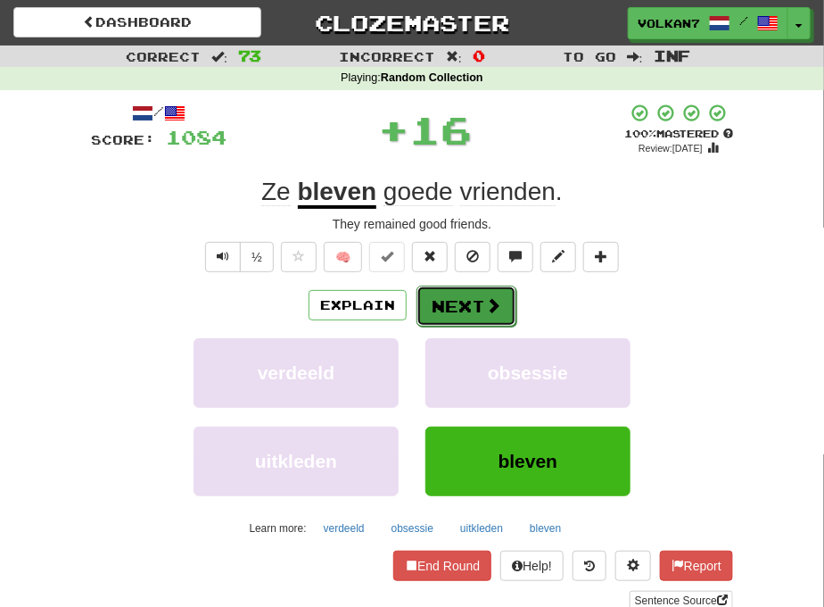
click at [483, 303] on button "Next" at bounding box center [467, 305] width 100 height 41
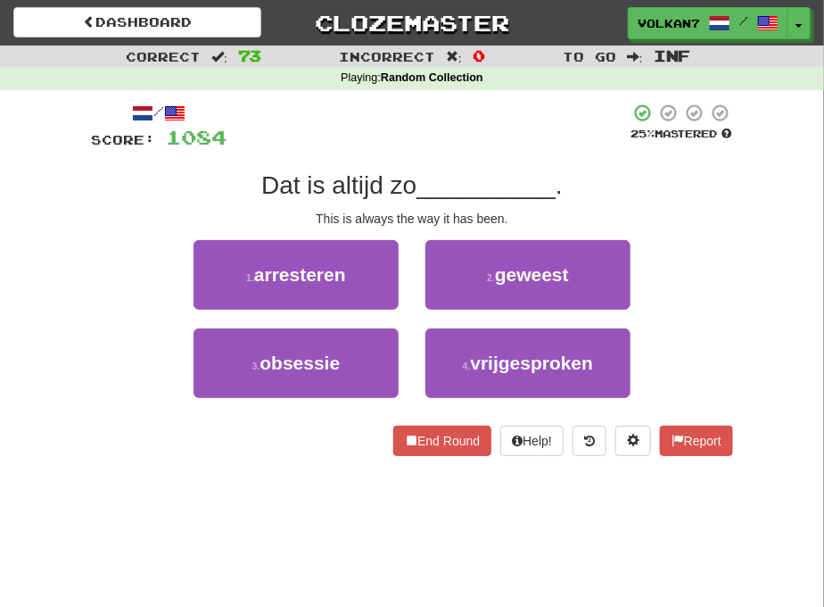
click at [494, 136] on div at bounding box center [428, 127] width 403 height 49
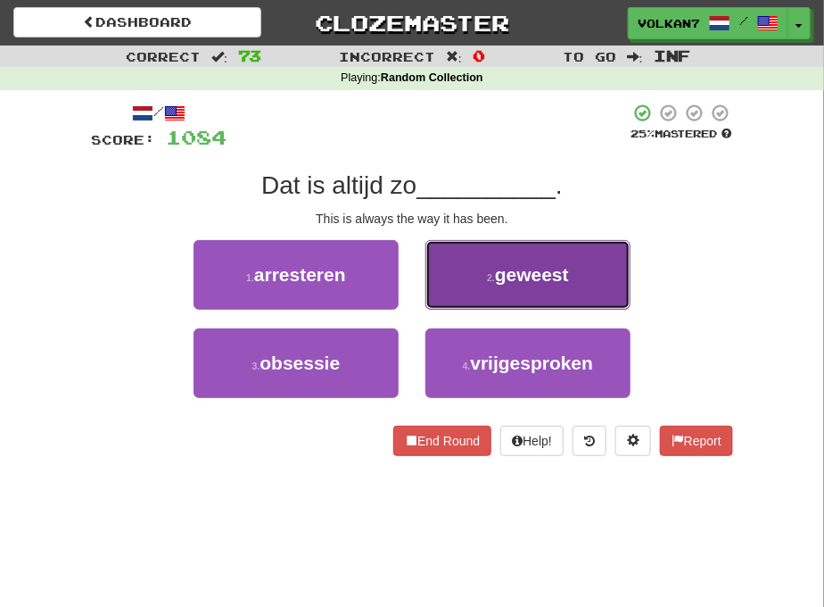
click at [501, 268] on span "geweest" at bounding box center [532, 274] width 74 height 21
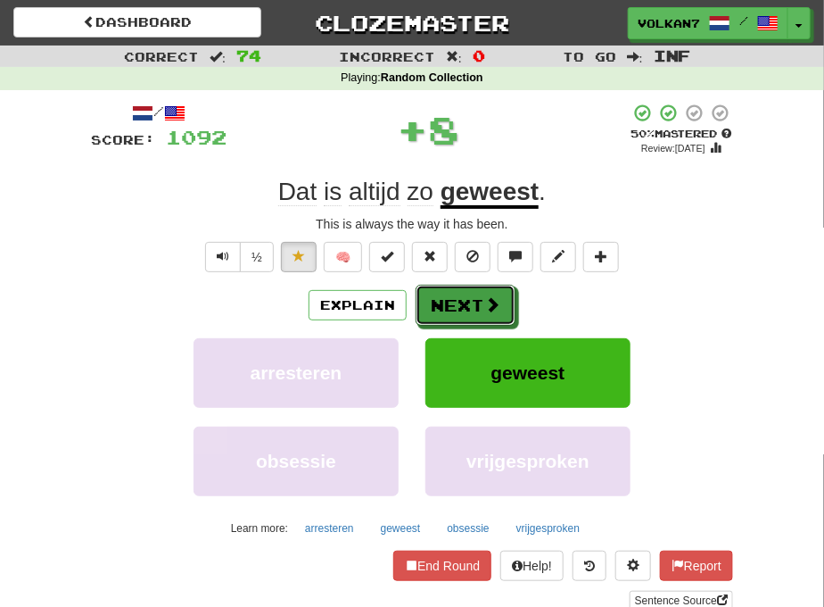
click at [484, 310] on span at bounding box center [492, 304] width 16 height 16
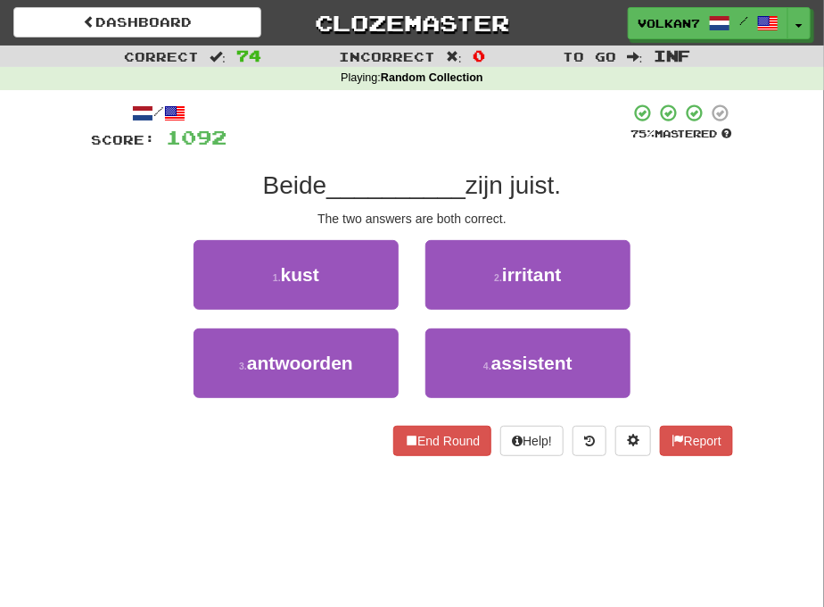
click at [514, 111] on div at bounding box center [428, 127] width 403 height 49
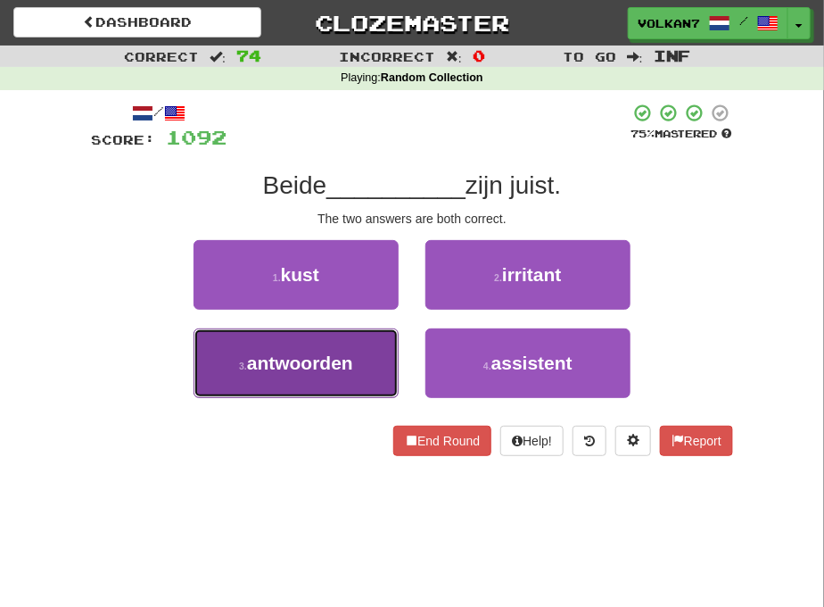
click at [357, 373] on button "3 . antwoorden" at bounding box center [296, 363] width 205 height 70
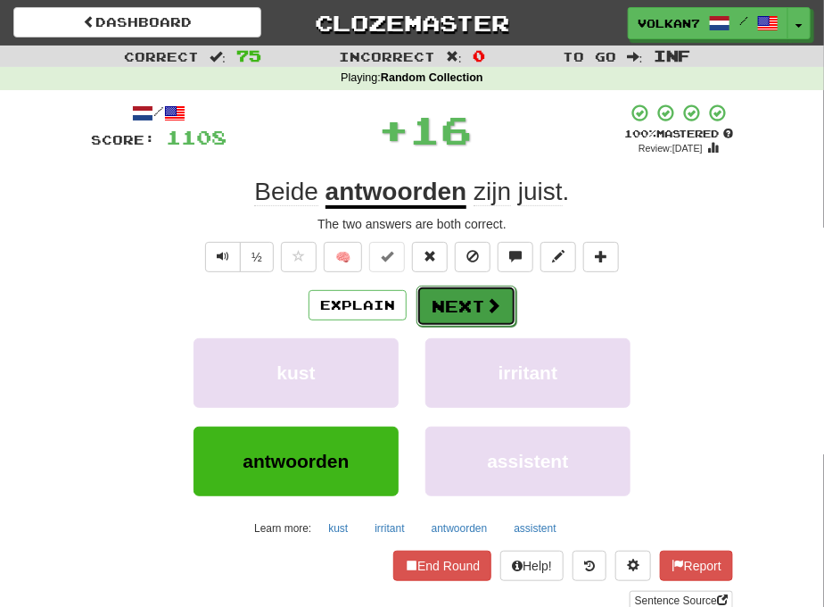
click at [465, 307] on button "Next" at bounding box center [467, 305] width 100 height 41
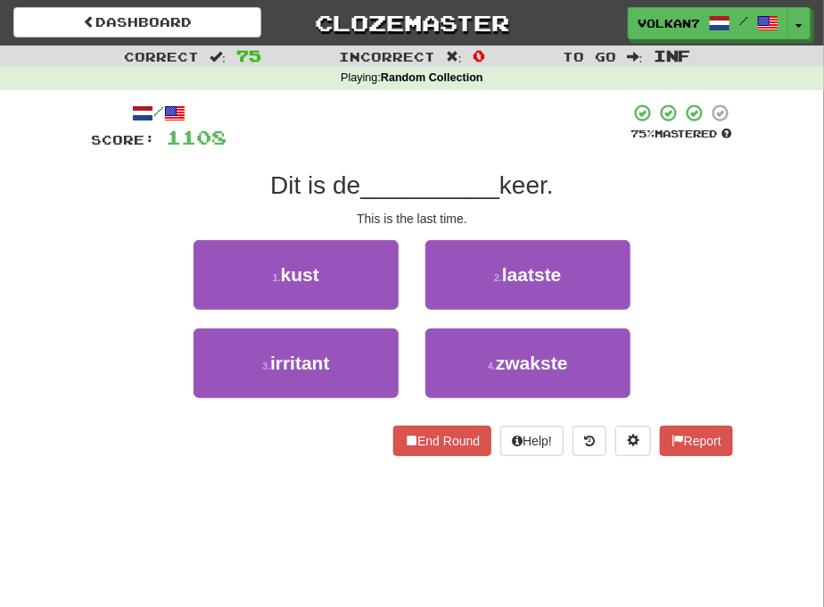
click at [484, 138] on div at bounding box center [428, 127] width 403 height 49
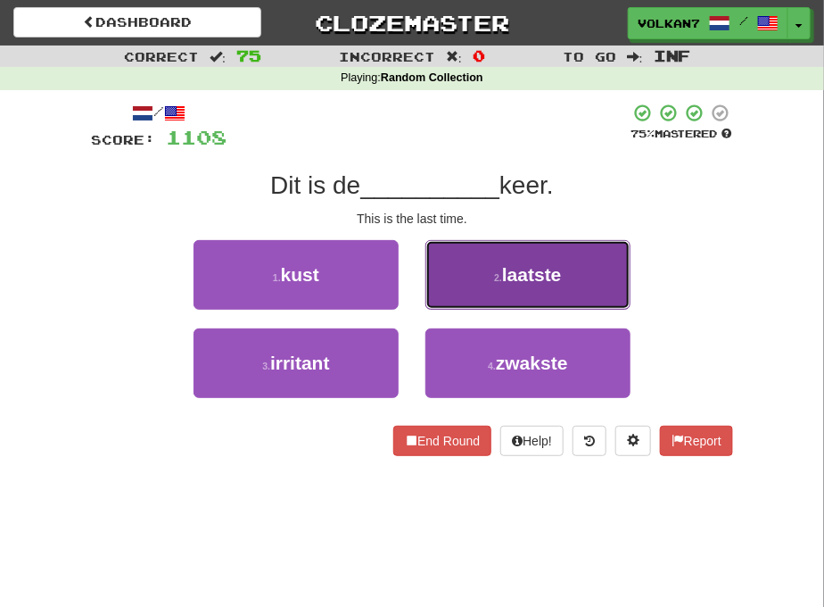
click at [495, 274] on small "2 ." at bounding box center [498, 277] width 8 height 11
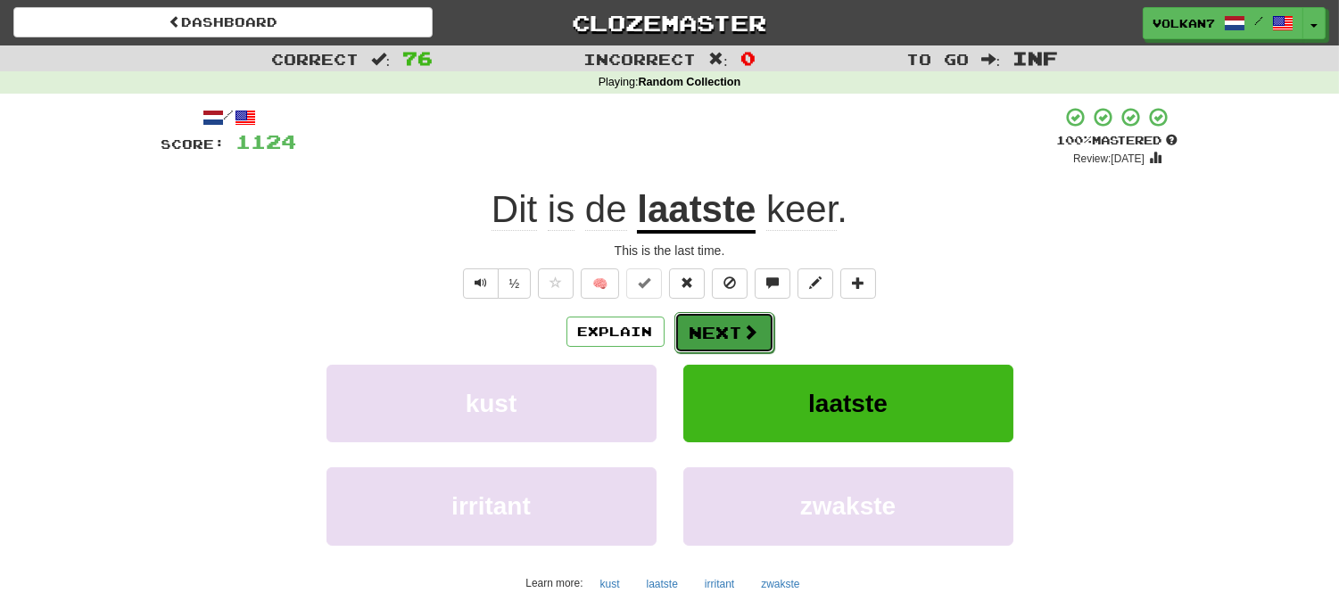
click at [736, 323] on button "Next" at bounding box center [724, 332] width 100 height 41
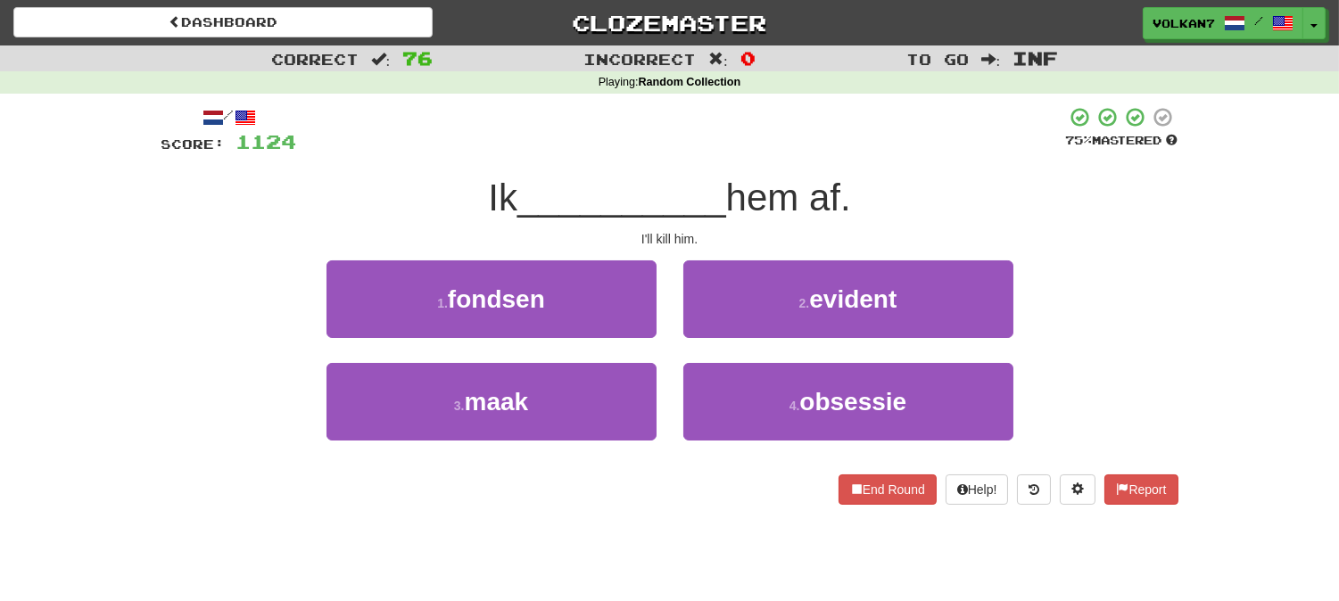
click at [785, 155] on div "/ Score: 1124 75 % Mastered Ik __________ hem af. I'll kill him. 1 . fondsen 2 …" at bounding box center [669, 305] width 1017 height 399
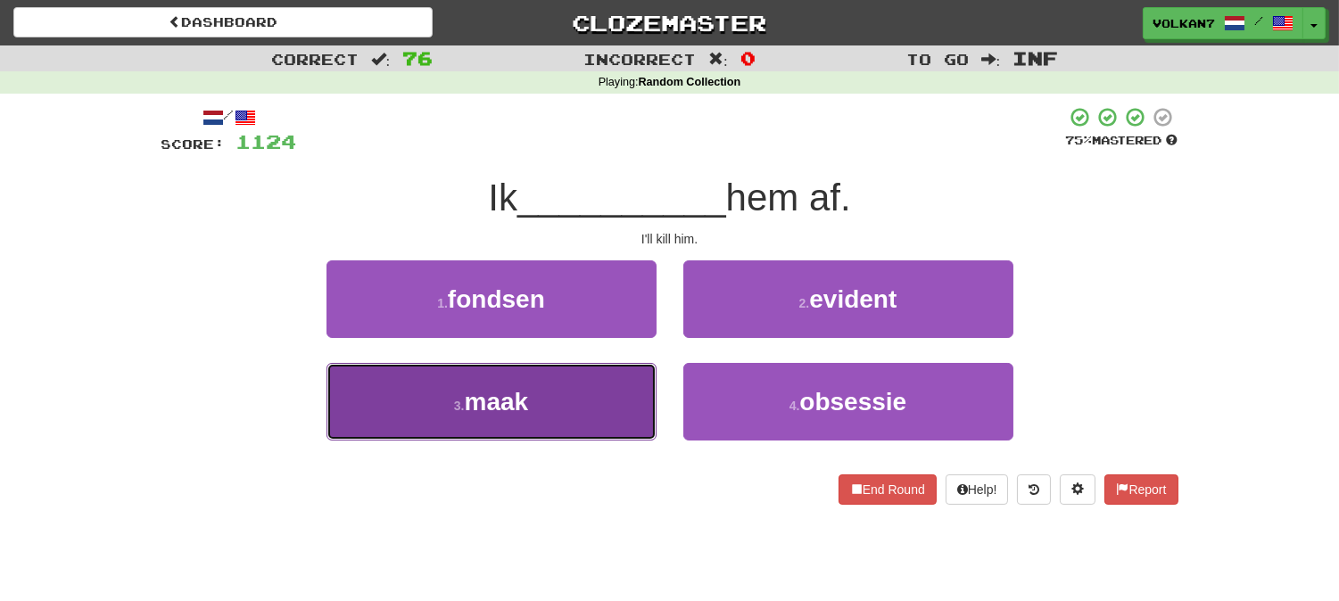
click at [591, 402] on button "3 . maak" at bounding box center [491, 402] width 330 height 78
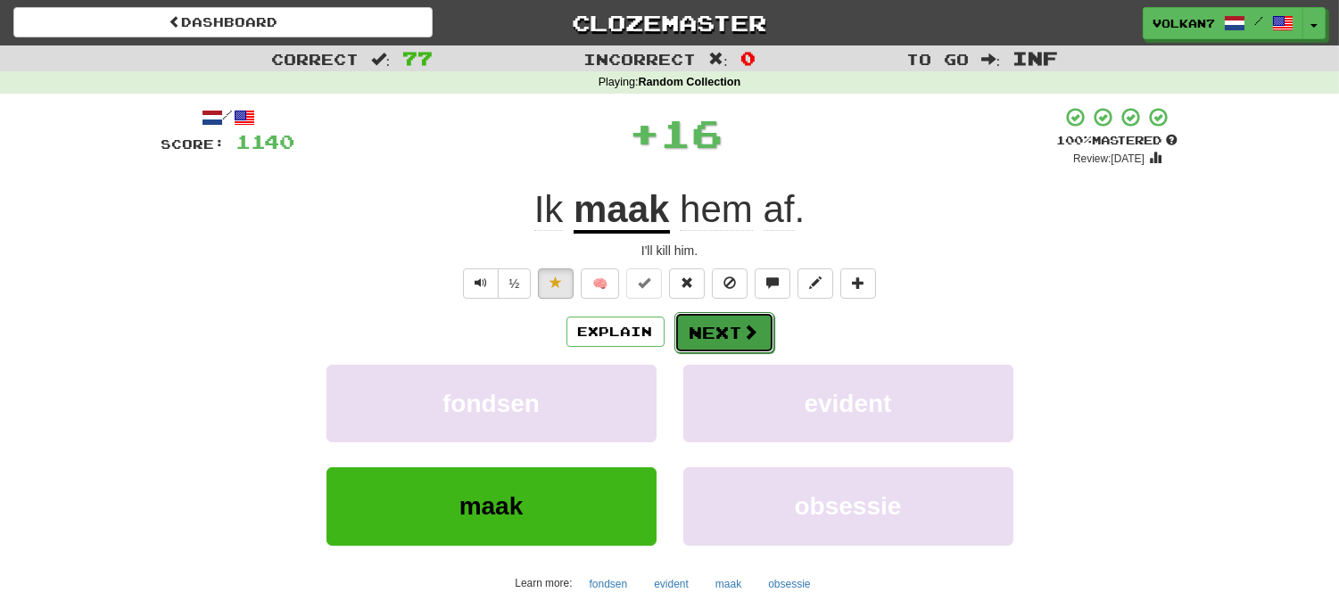
click at [736, 318] on button "Next" at bounding box center [724, 332] width 100 height 41
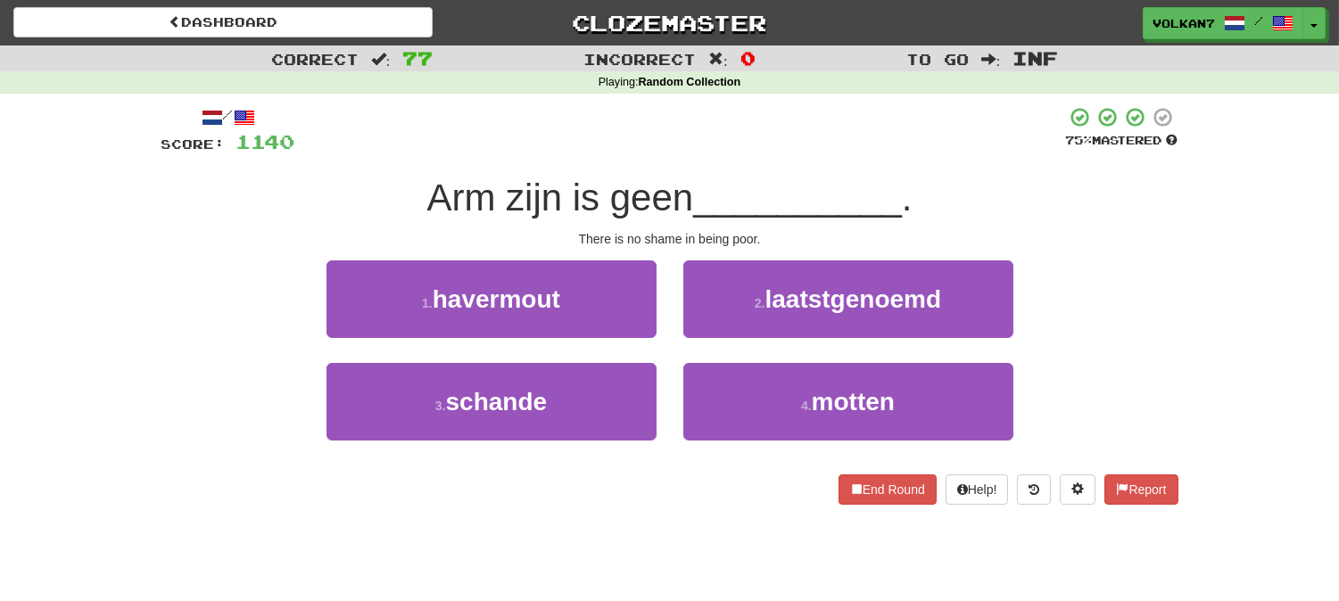
click at [779, 130] on div at bounding box center [680, 130] width 771 height 49
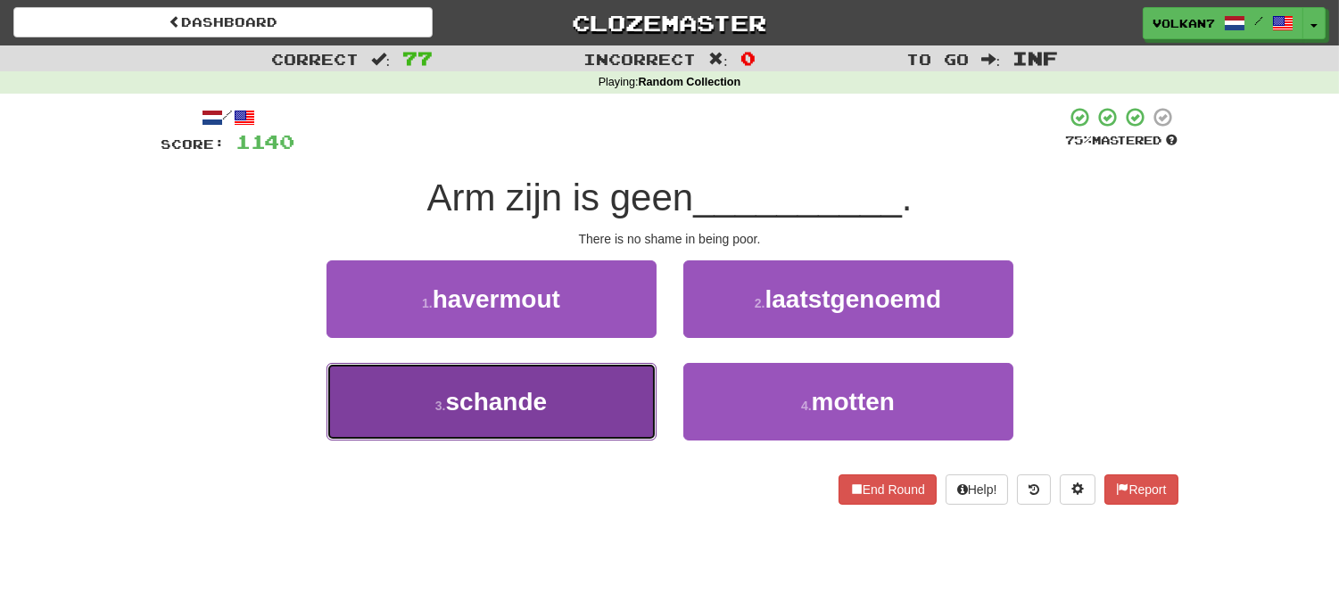
click at [628, 398] on button "3 . schande" at bounding box center [491, 402] width 330 height 78
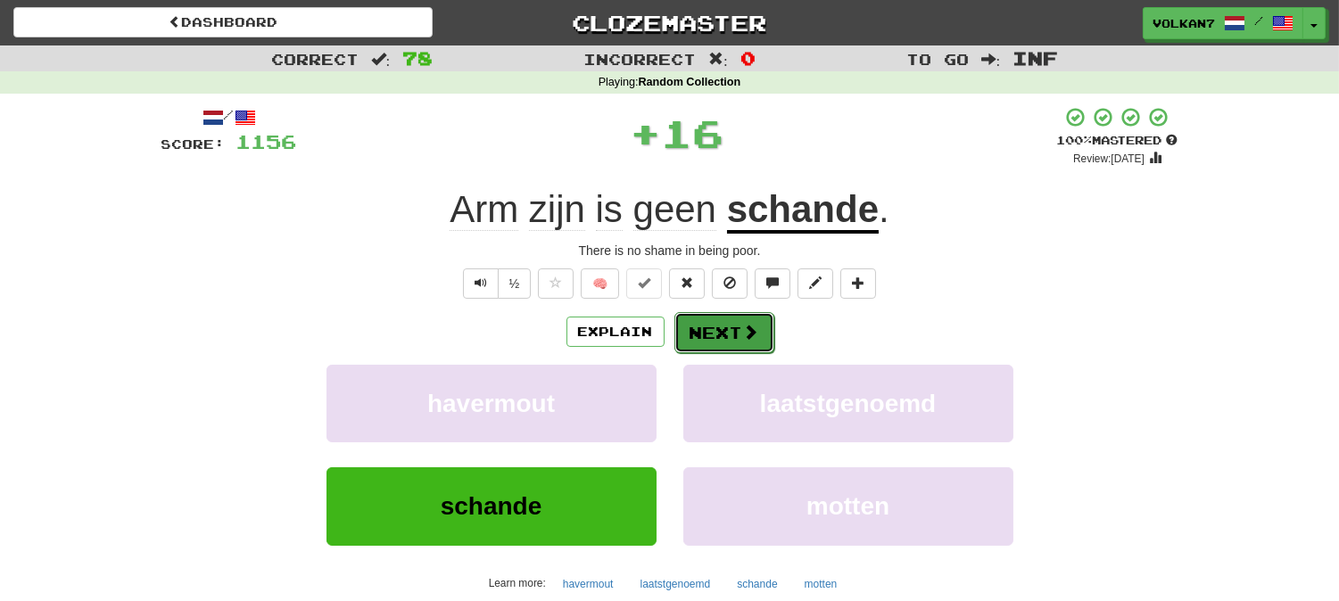
click at [718, 335] on button "Next" at bounding box center [724, 332] width 100 height 41
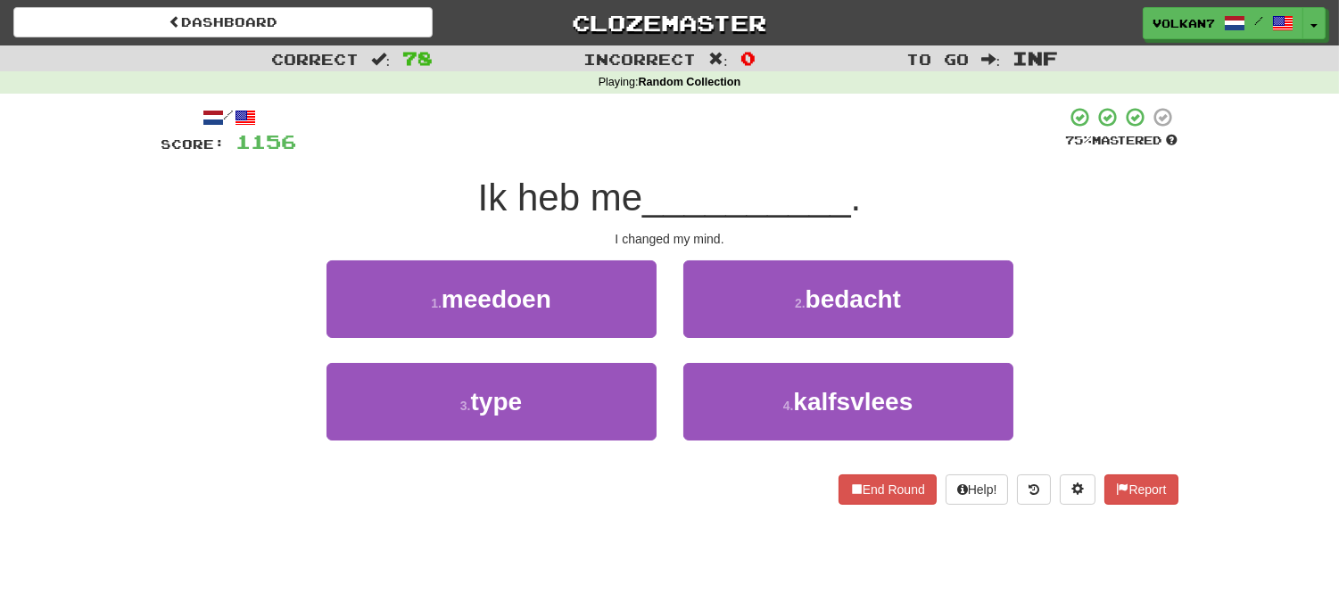
click at [758, 153] on div at bounding box center [681, 130] width 769 height 49
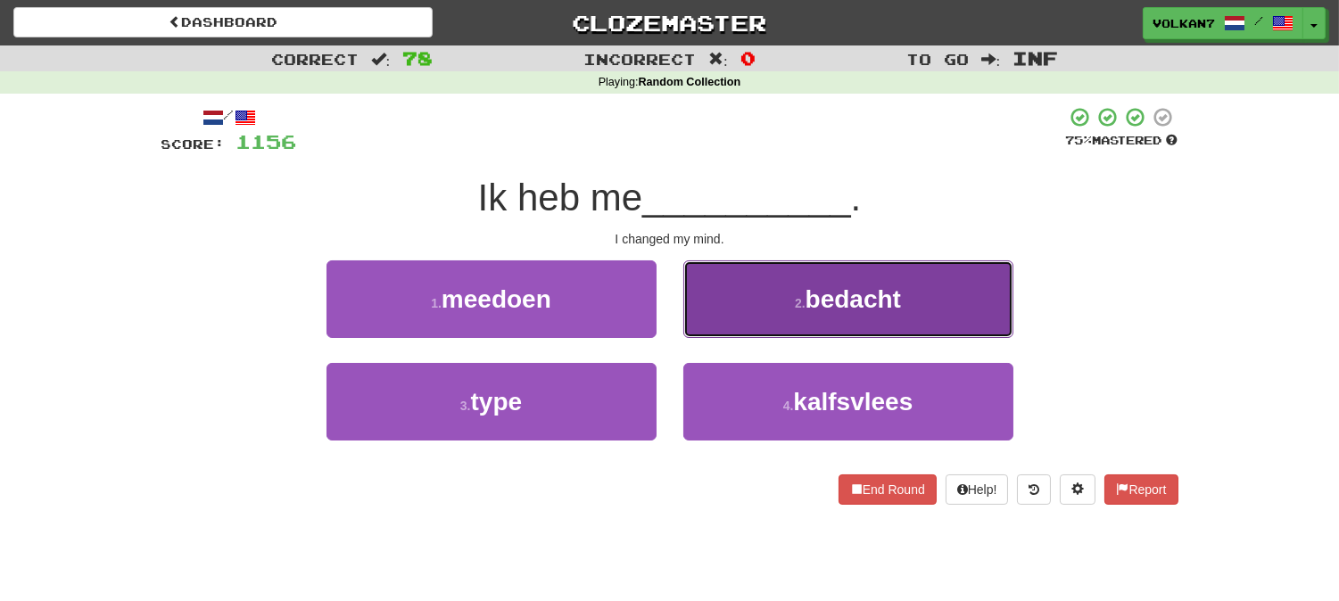
click at [788, 307] on button "2 . bedacht" at bounding box center [848, 299] width 330 height 78
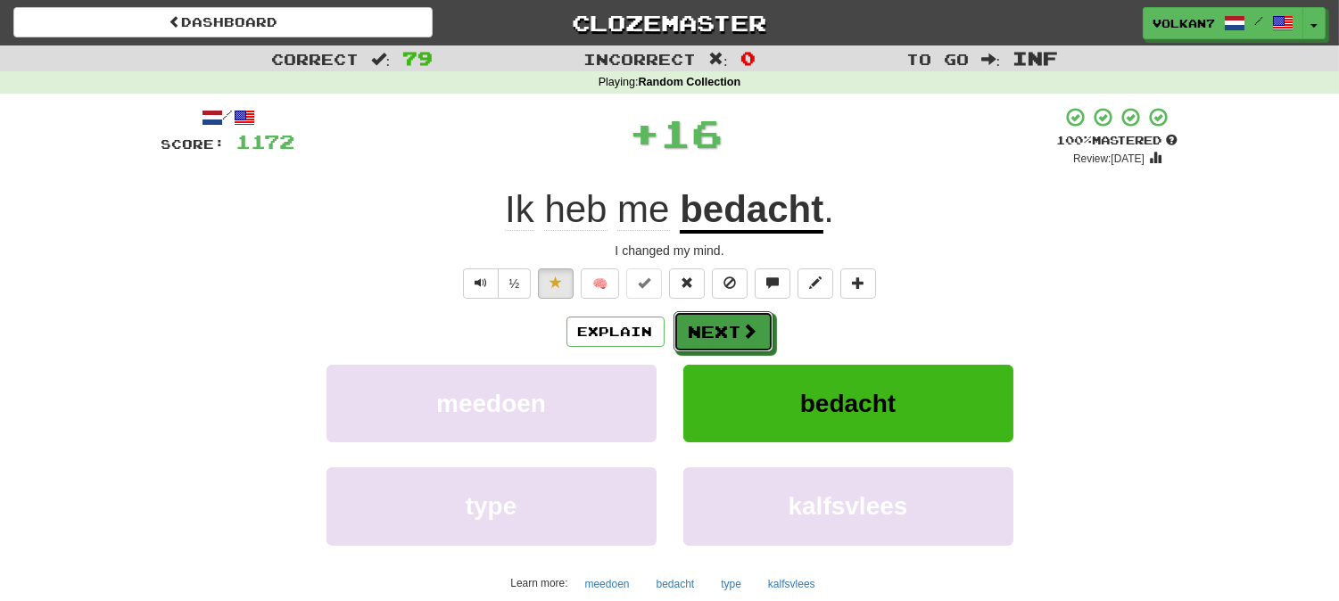
click at [747, 331] on span at bounding box center [750, 331] width 16 height 16
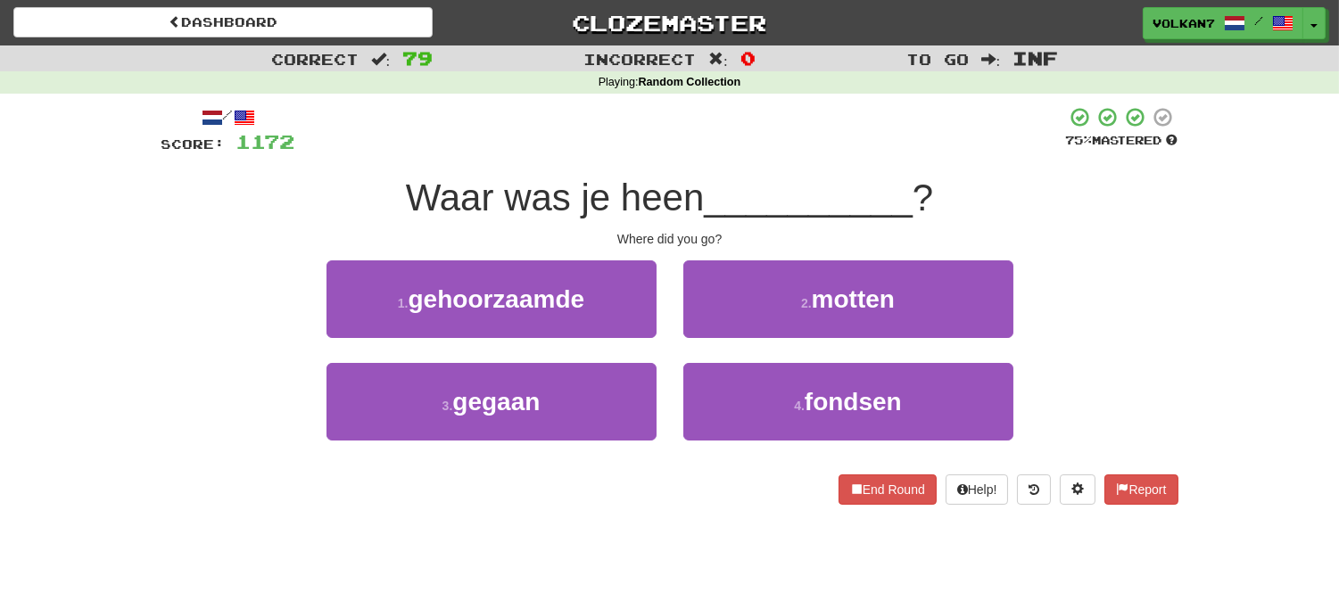
click at [782, 150] on div at bounding box center [680, 130] width 771 height 49
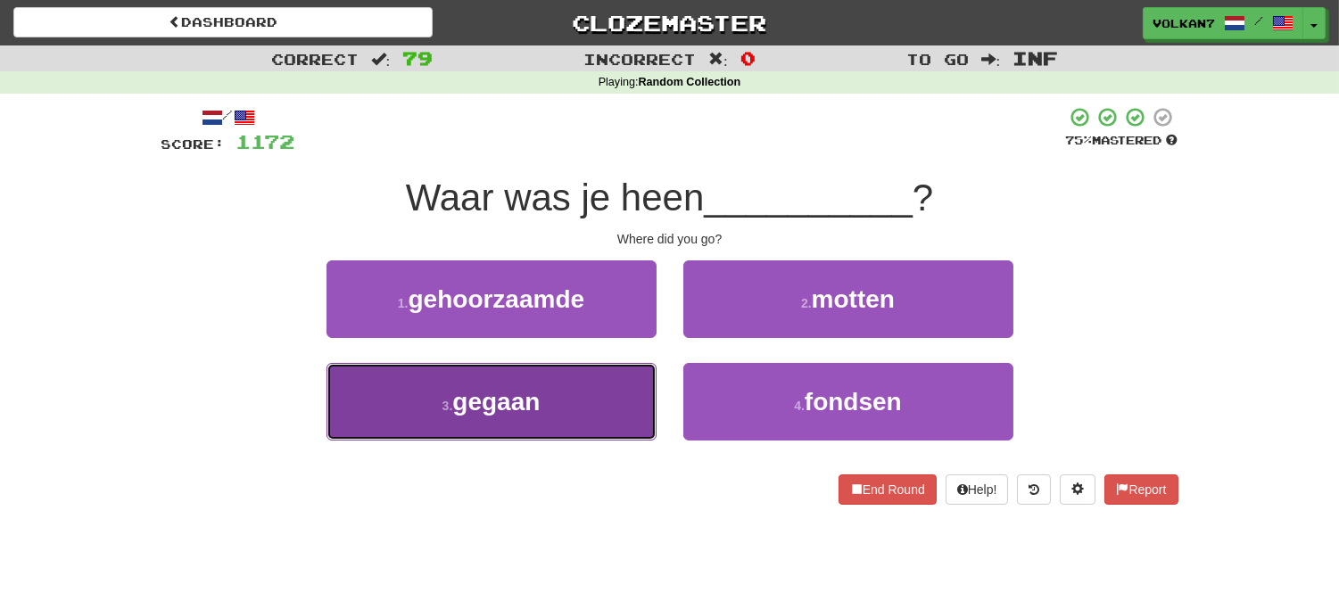
click at [599, 390] on button "3 . gegaan" at bounding box center [491, 402] width 330 height 78
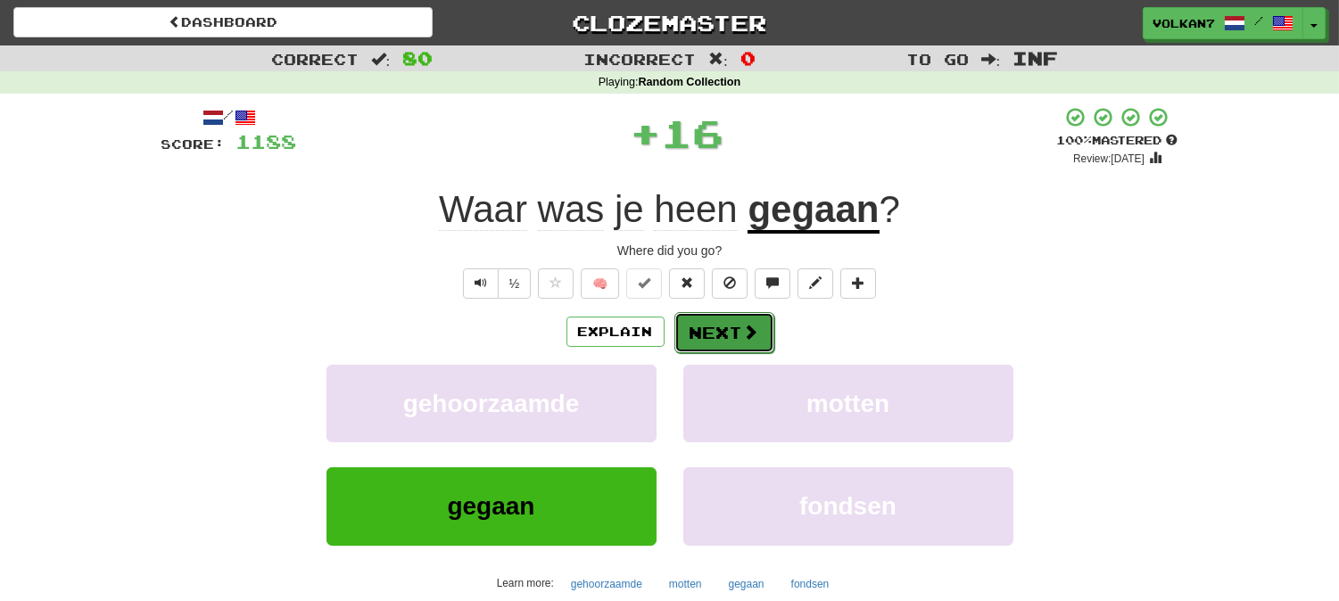
click at [723, 335] on button "Next" at bounding box center [724, 332] width 100 height 41
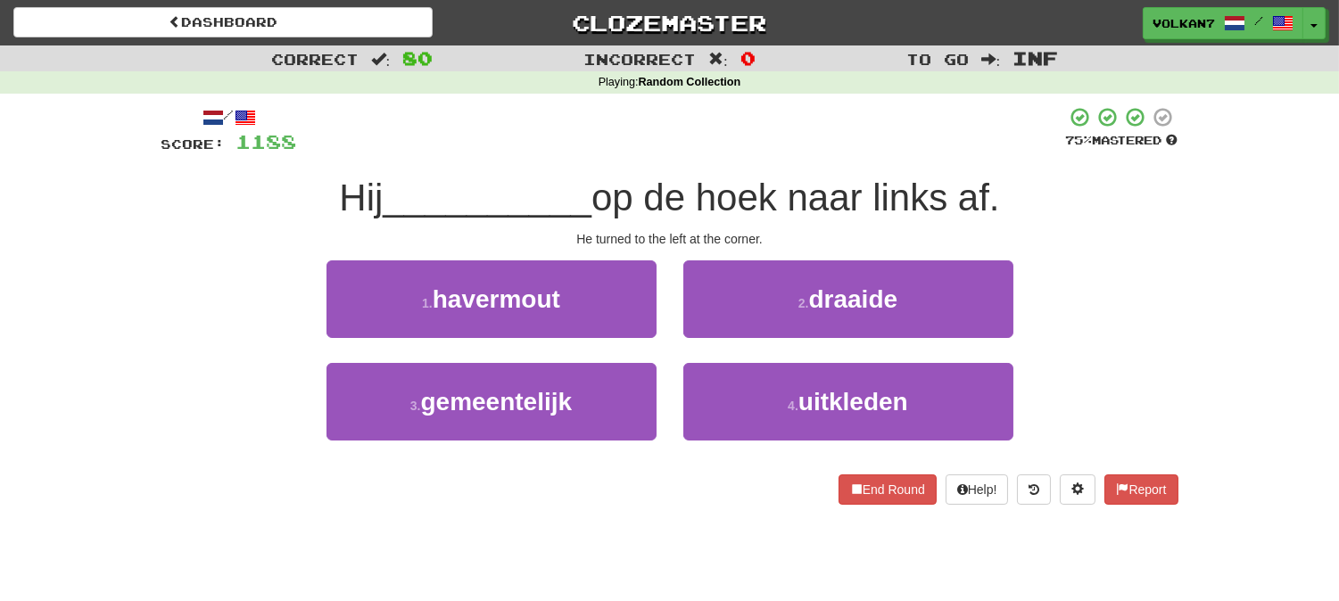
click at [764, 145] on div at bounding box center [681, 130] width 769 height 49
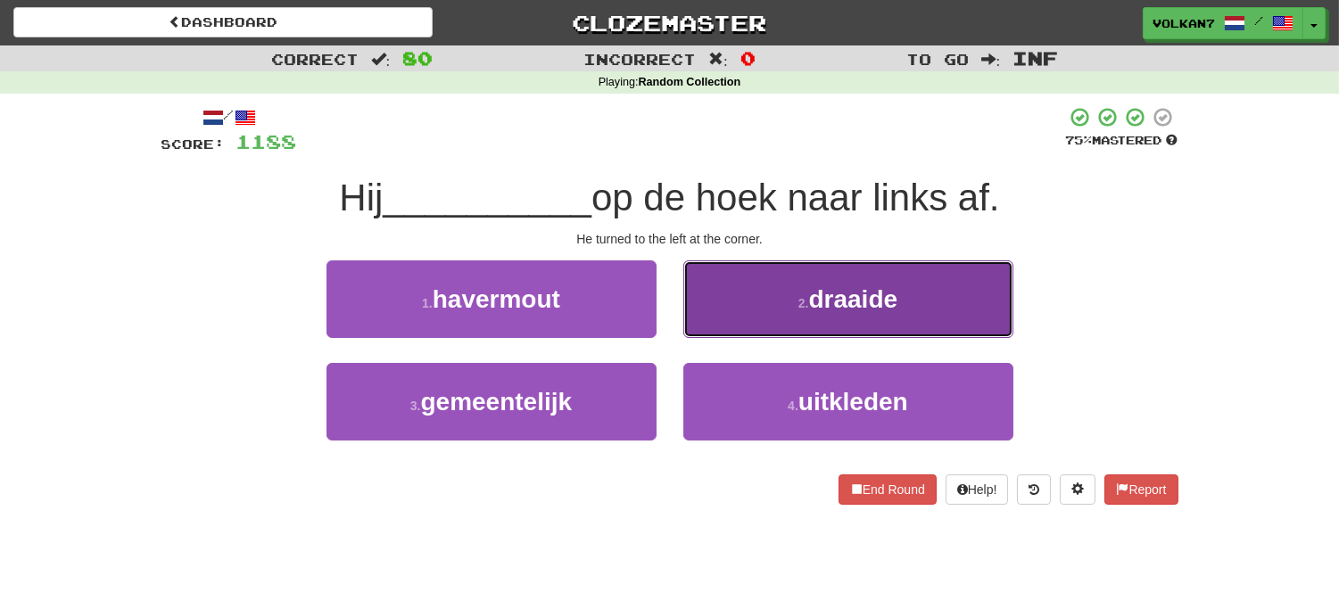
click at [785, 298] on button "2 . draaide" at bounding box center [848, 299] width 330 height 78
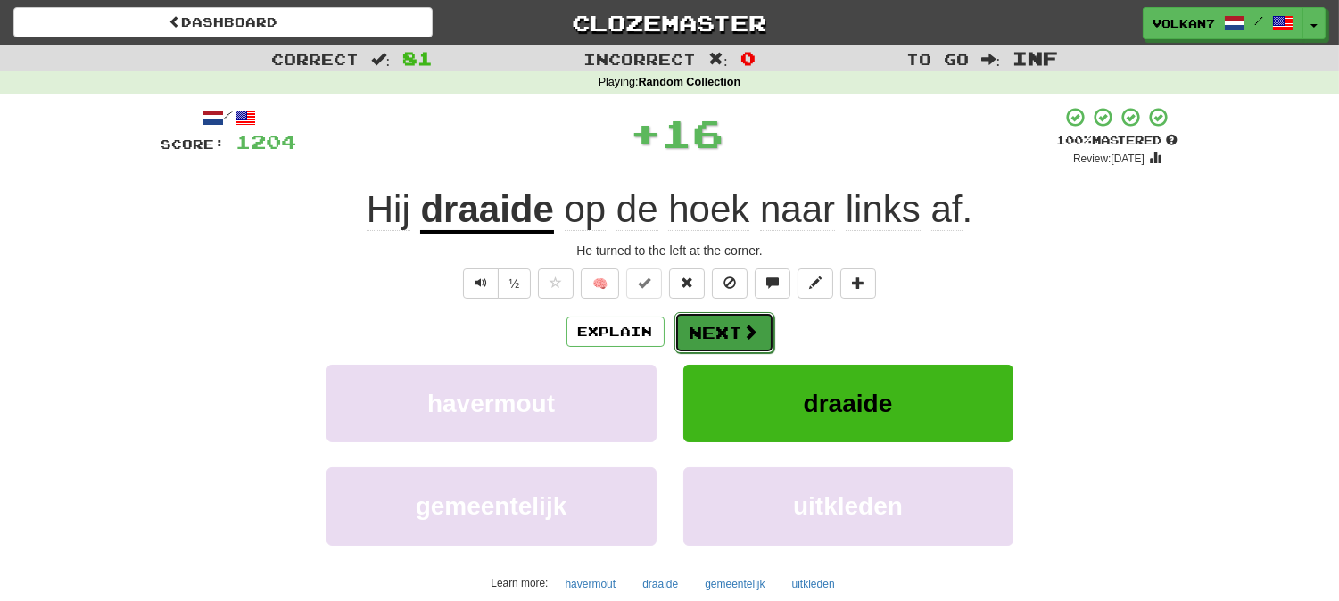
click at [764, 334] on button "Next" at bounding box center [724, 332] width 100 height 41
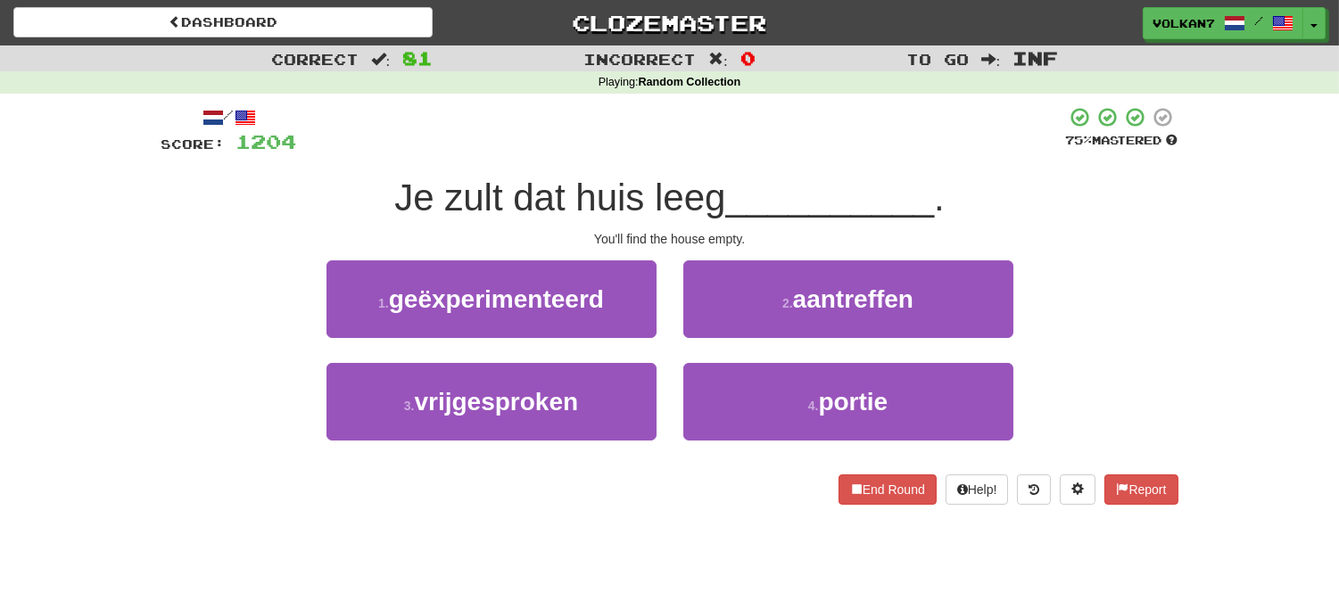
click at [795, 161] on div "/ Score: 1204 75 % Mastered Je zult dat huis leeg __________ . You'll find the …" at bounding box center [669, 305] width 1017 height 399
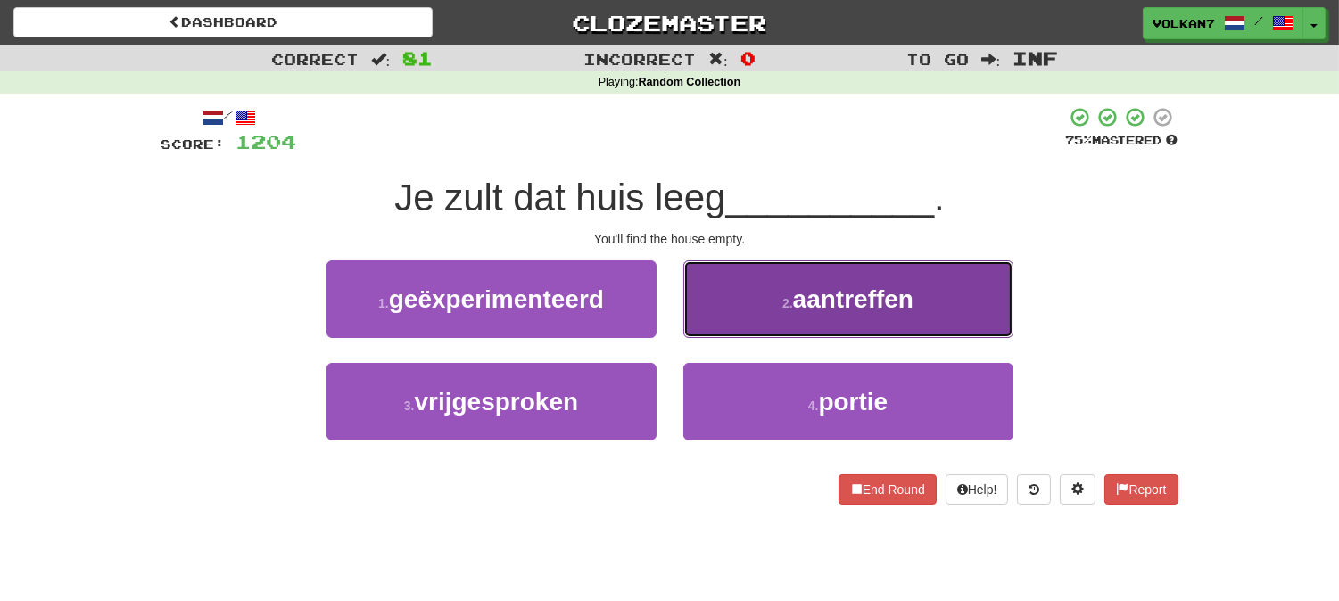
click at [763, 308] on button "2 . aantreffen" at bounding box center [848, 299] width 330 height 78
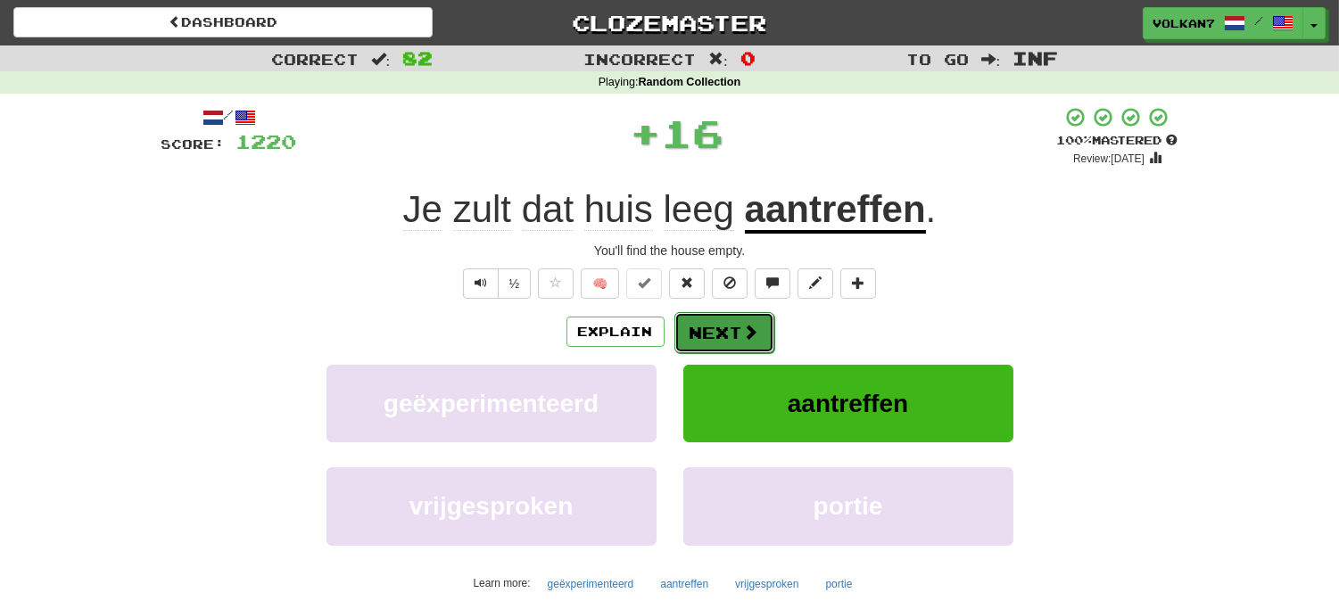
click at [759, 322] on button "Next" at bounding box center [724, 332] width 100 height 41
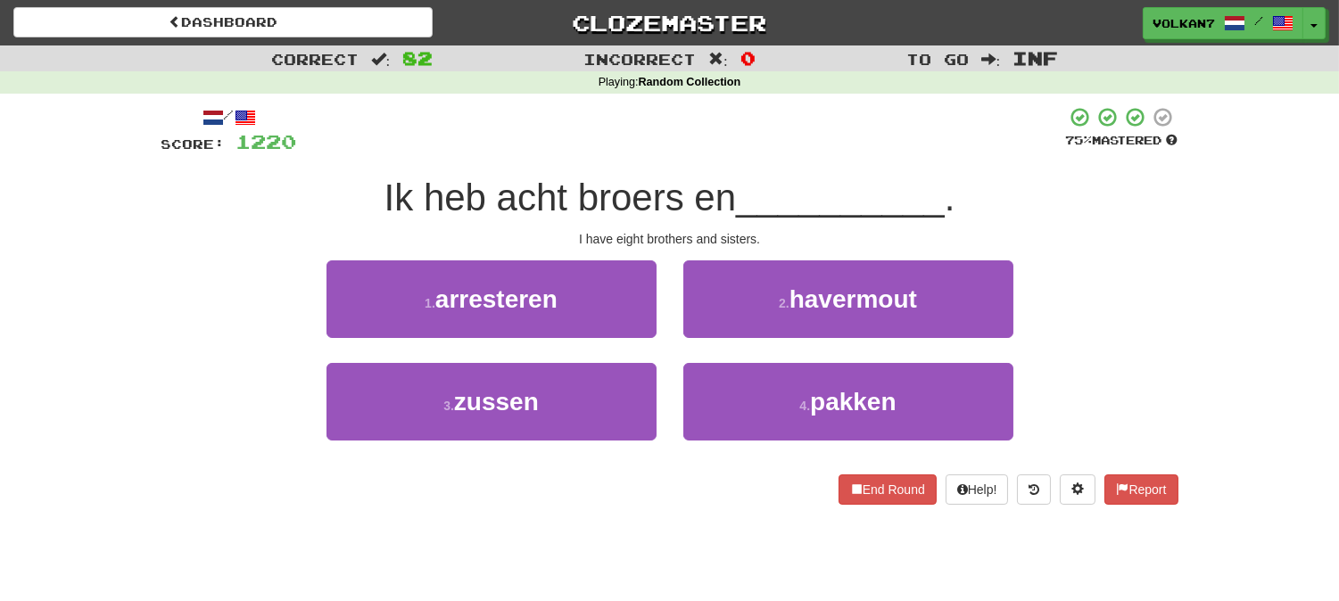
click at [792, 177] on span "__________" at bounding box center [840, 198] width 209 height 42
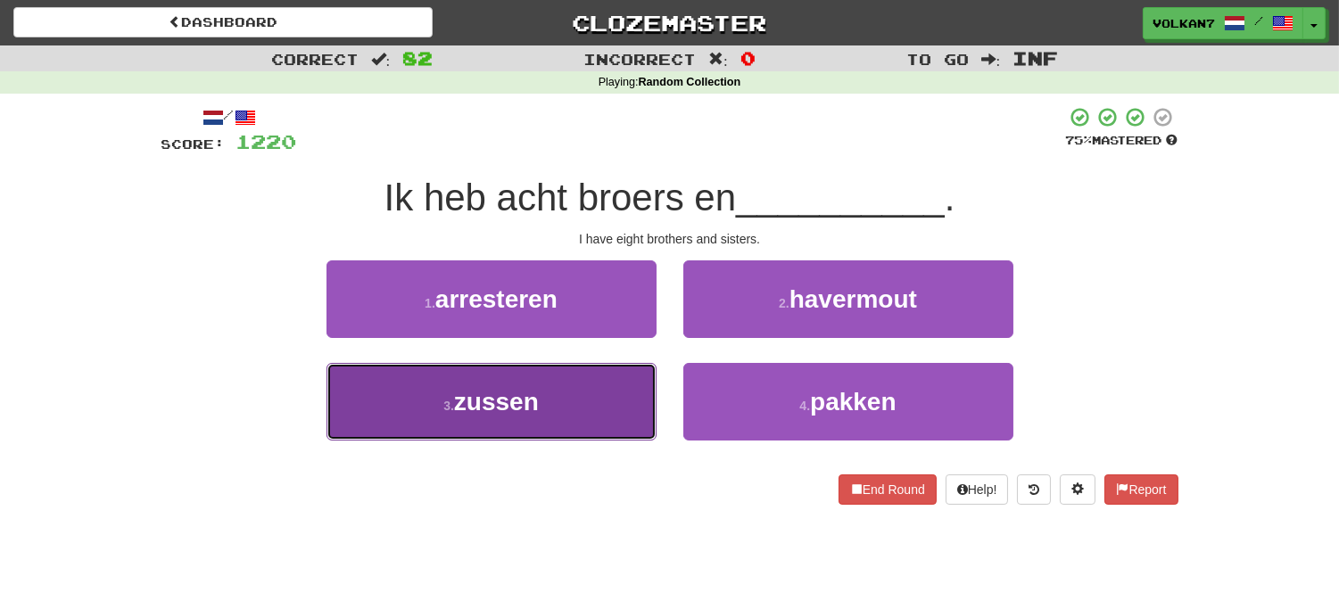
click at [599, 388] on button "3 . zussen" at bounding box center [491, 402] width 330 height 78
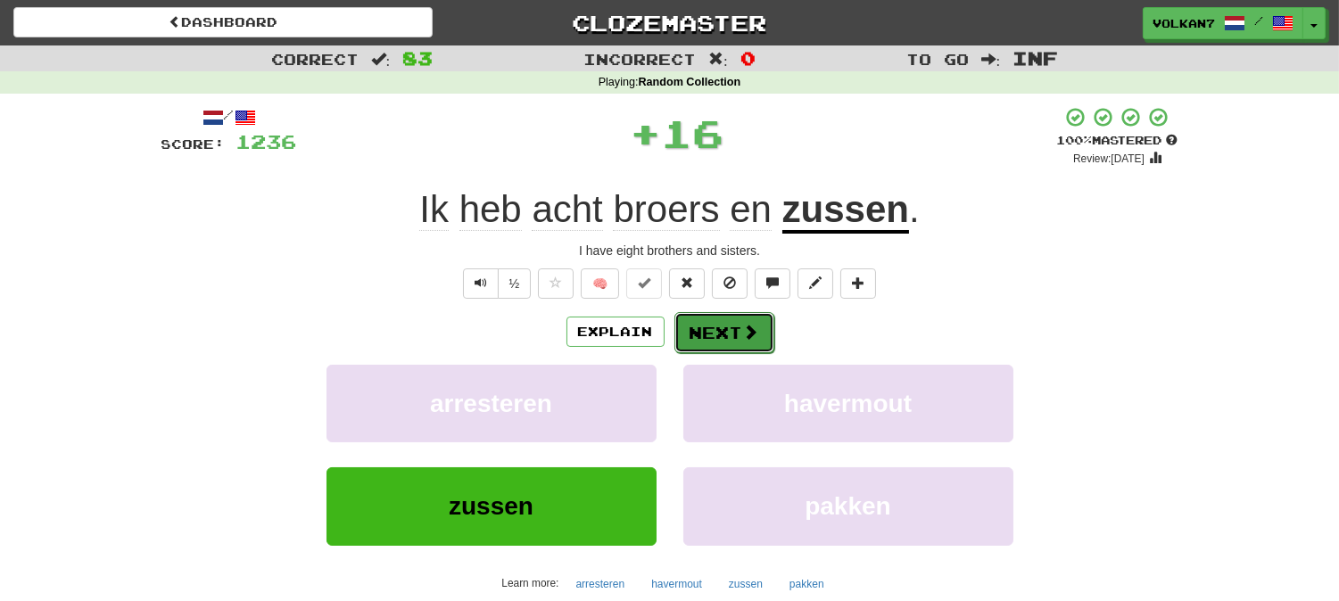
click at [714, 330] on button "Next" at bounding box center [724, 332] width 100 height 41
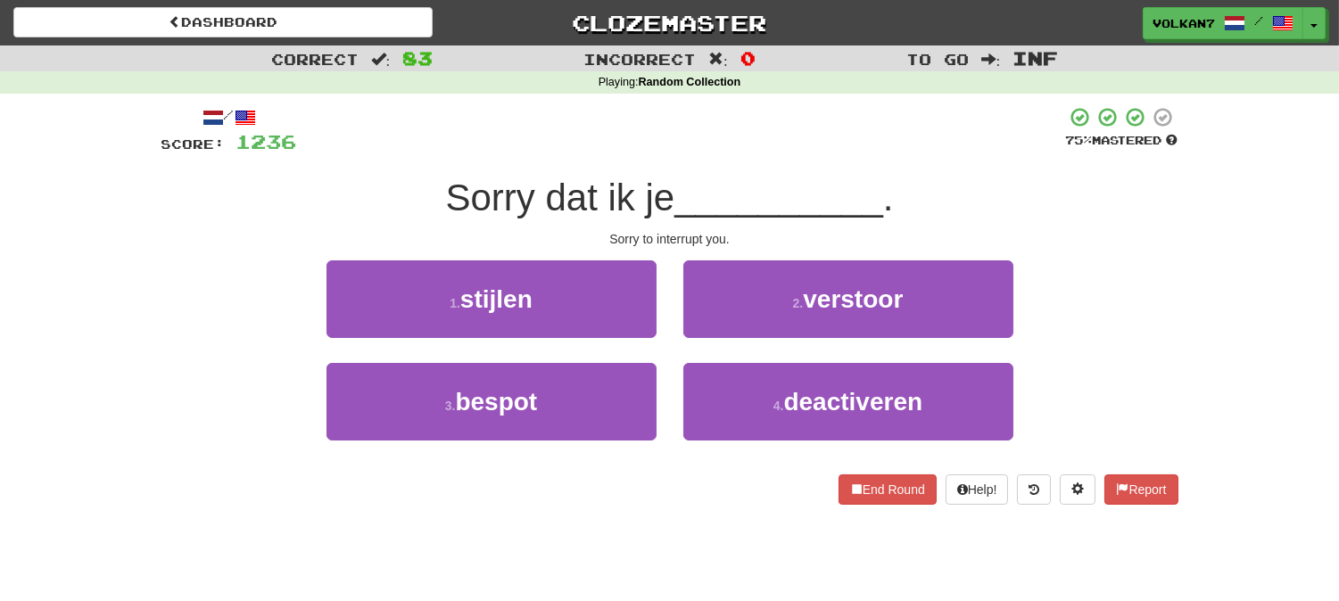
click at [763, 157] on div "/ Score: 1236 75 % Mastered Sorry dat ik je __________ . Sorry to interrupt you…" at bounding box center [669, 305] width 1017 height 399
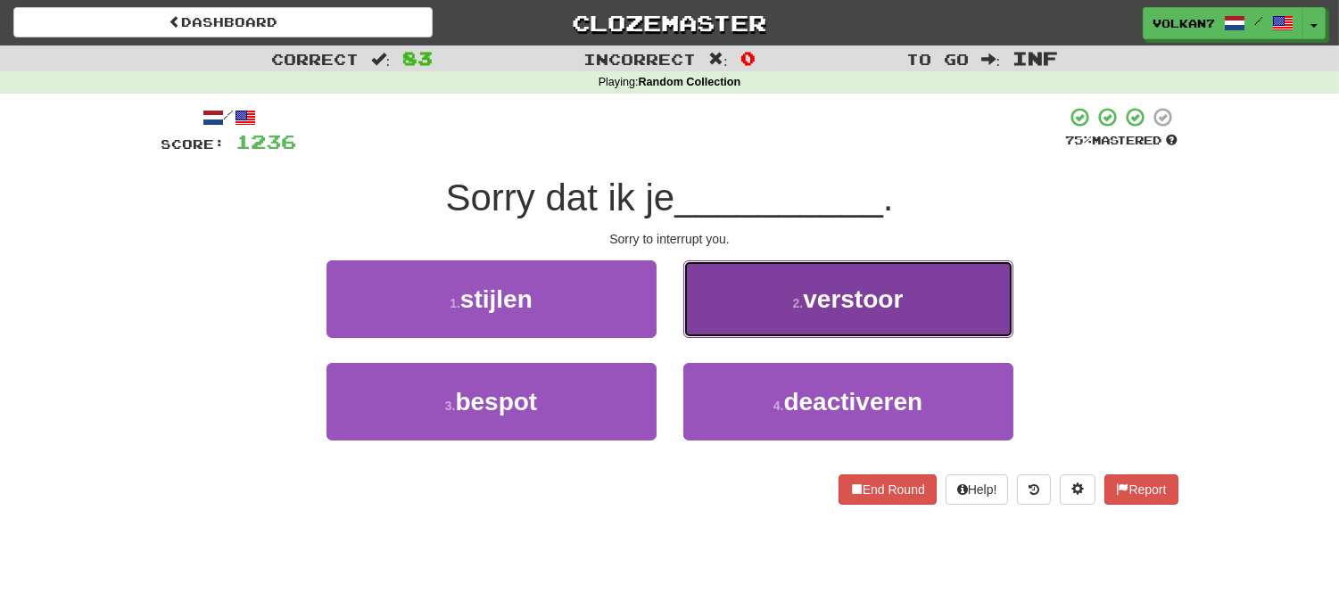
click at [789, 312] on button "2 . verstoor" at bounding box center [848, 299] width 330 height 78
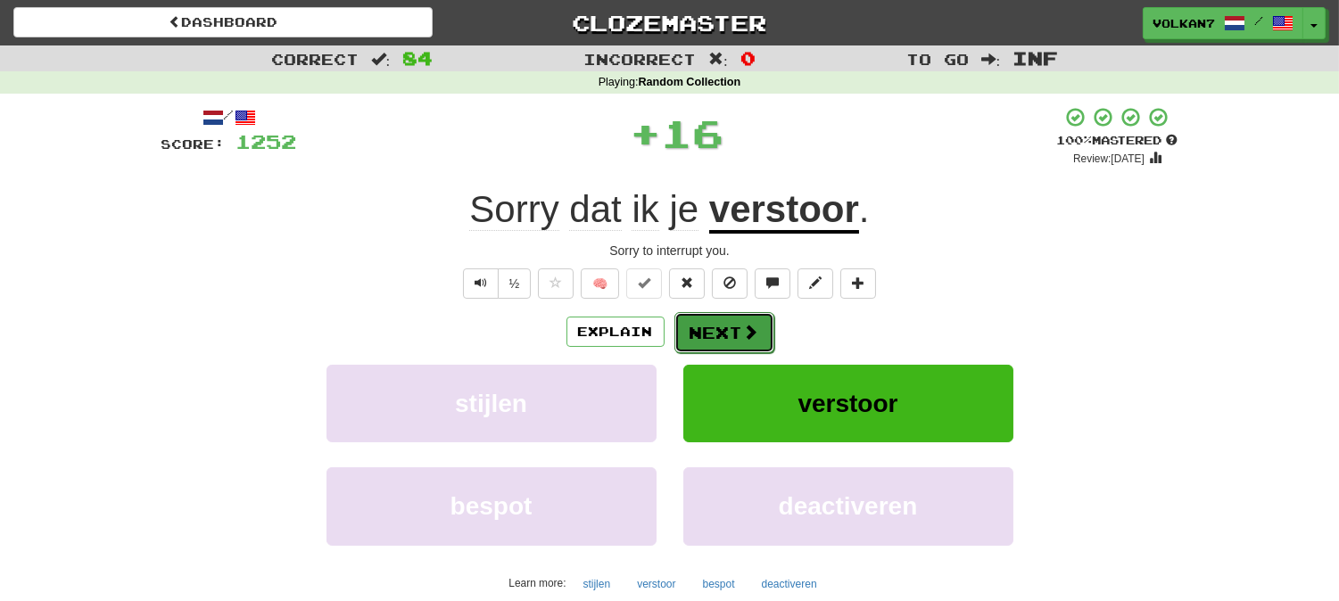
click at [743, 332] on span at bounding box center [751, 332] width 16 height 16
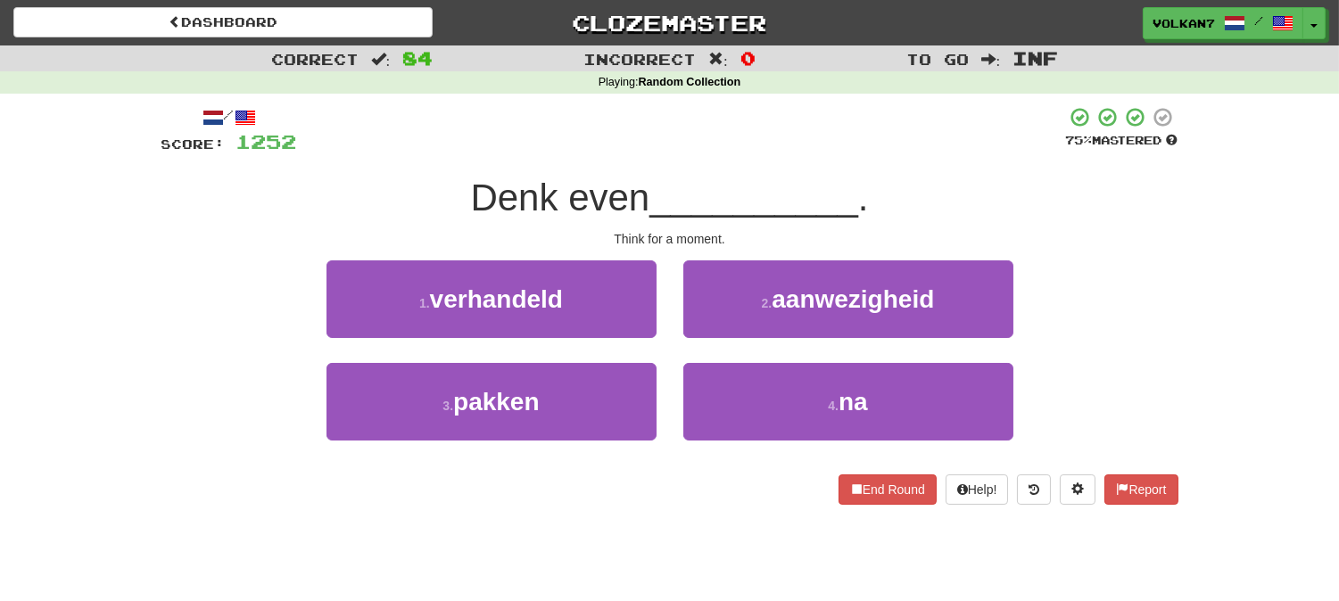
click at [816, 163] on div "/ Score: 1252 75 % Mastered Denk even __________ . Think for a moment. 1 . verh…" at bounding box center [669, 305] width 1017 height 399
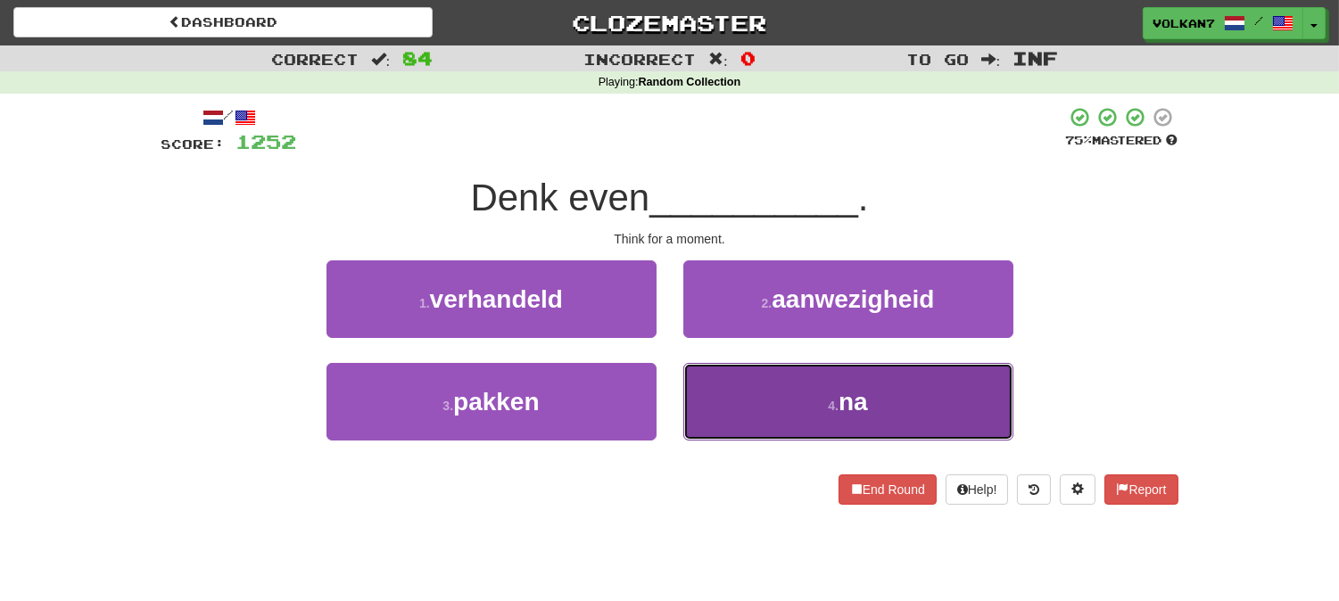
click at [805, 392] on button "4 . na" at bounding box center [848, 402] width 330 height 78
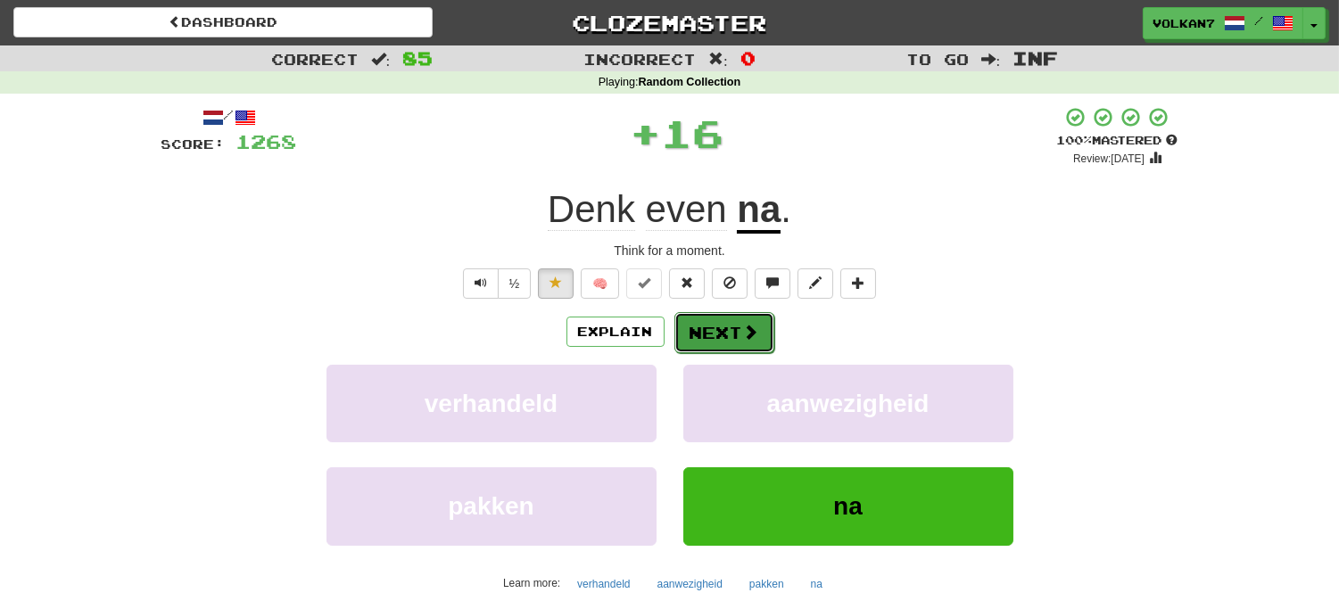
click at [763, 325] on button "Next" at bounding box center [724, 332] width 100 height 41
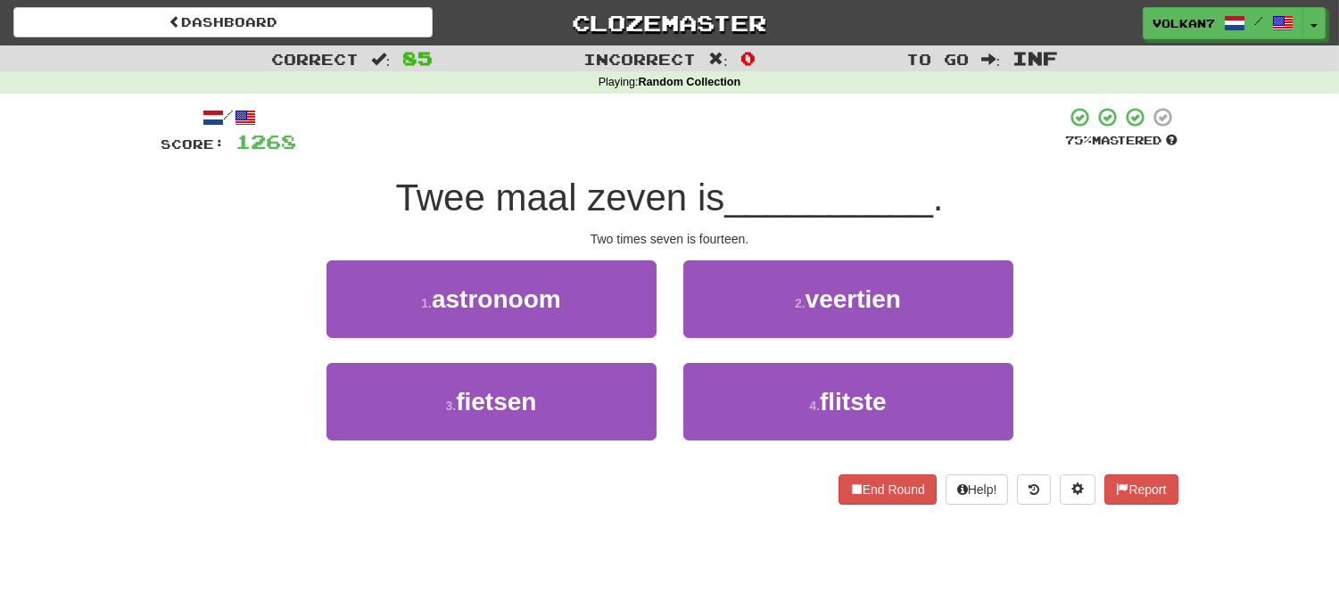
click at [786, 145] on div at bounding box center [681, 130] width 769 height 49
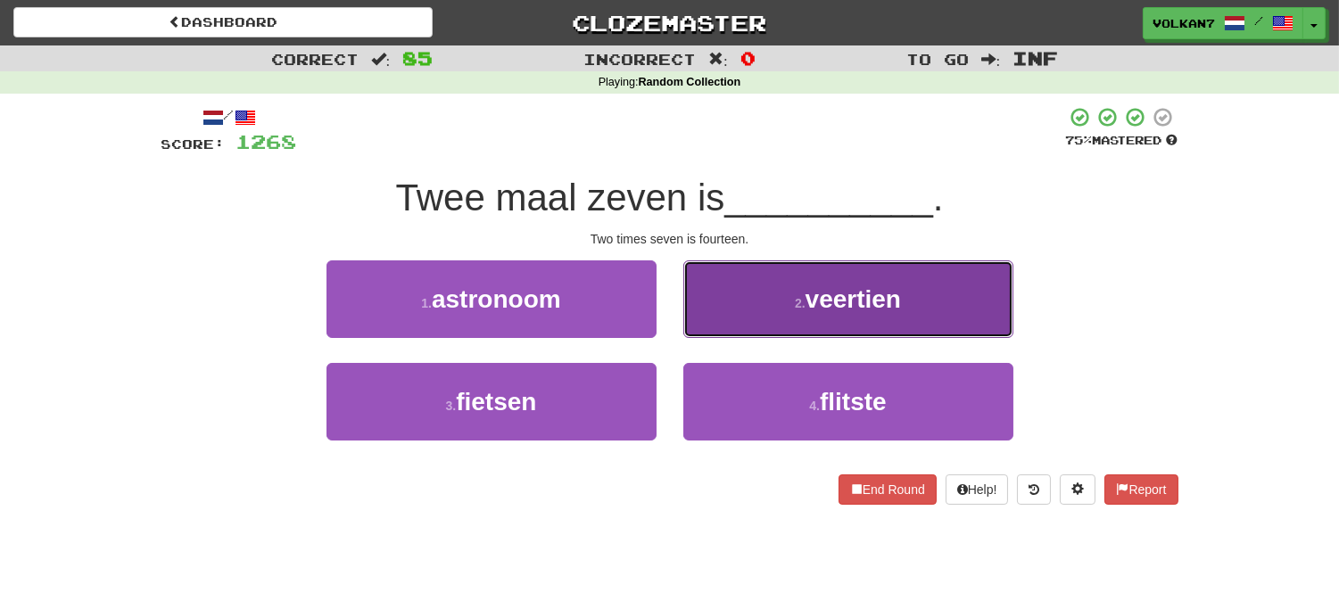
click at [759, 309] on button "2 . veertien" at bounding box center [848, 299] width 330 height 78
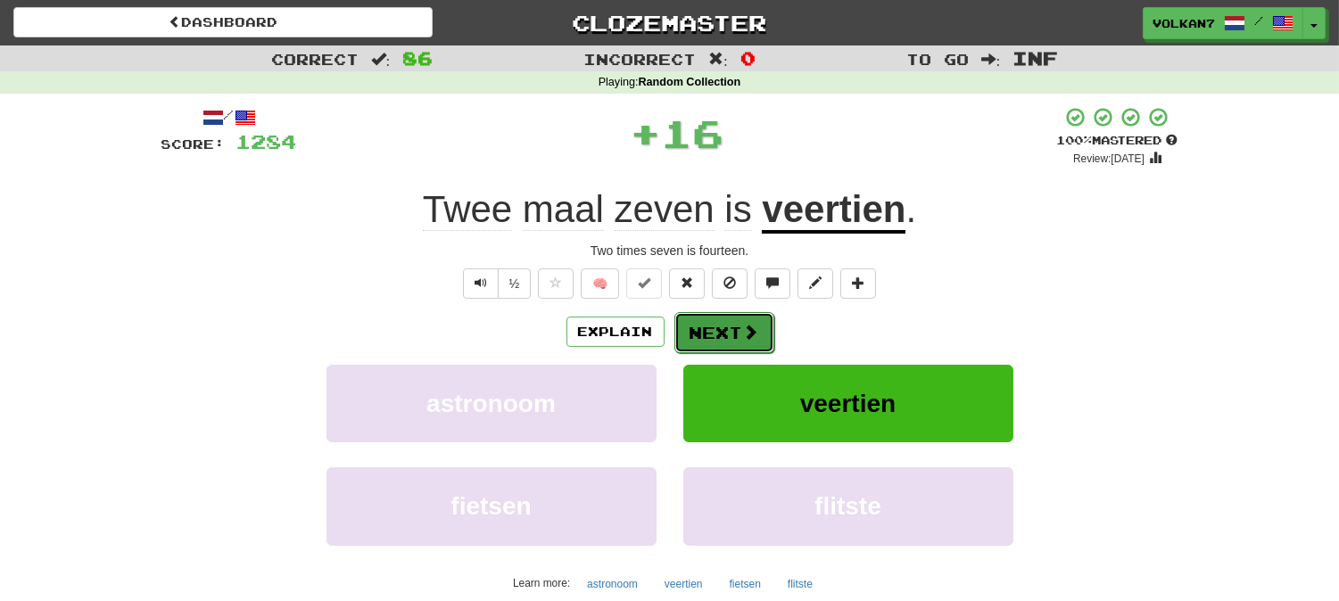
click at [743, 334] on span at bounding box center [751, 332] width 16 height 16
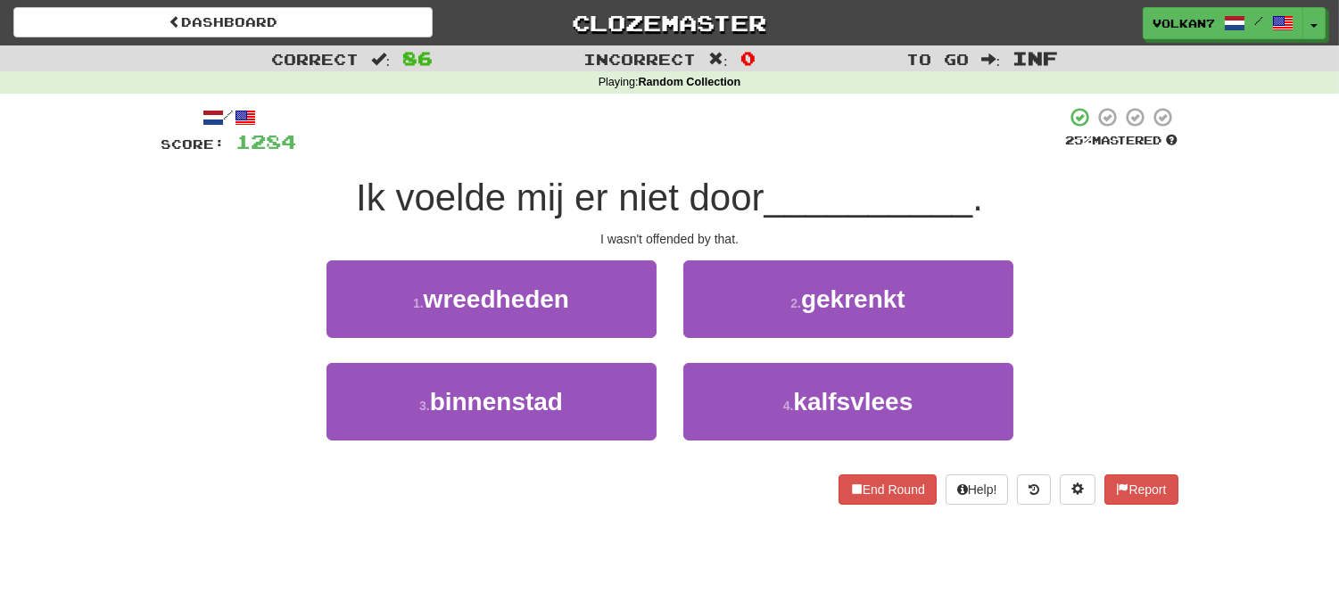
click at [772, 146] on div at bounding box center [681, 130] width 769 height 49
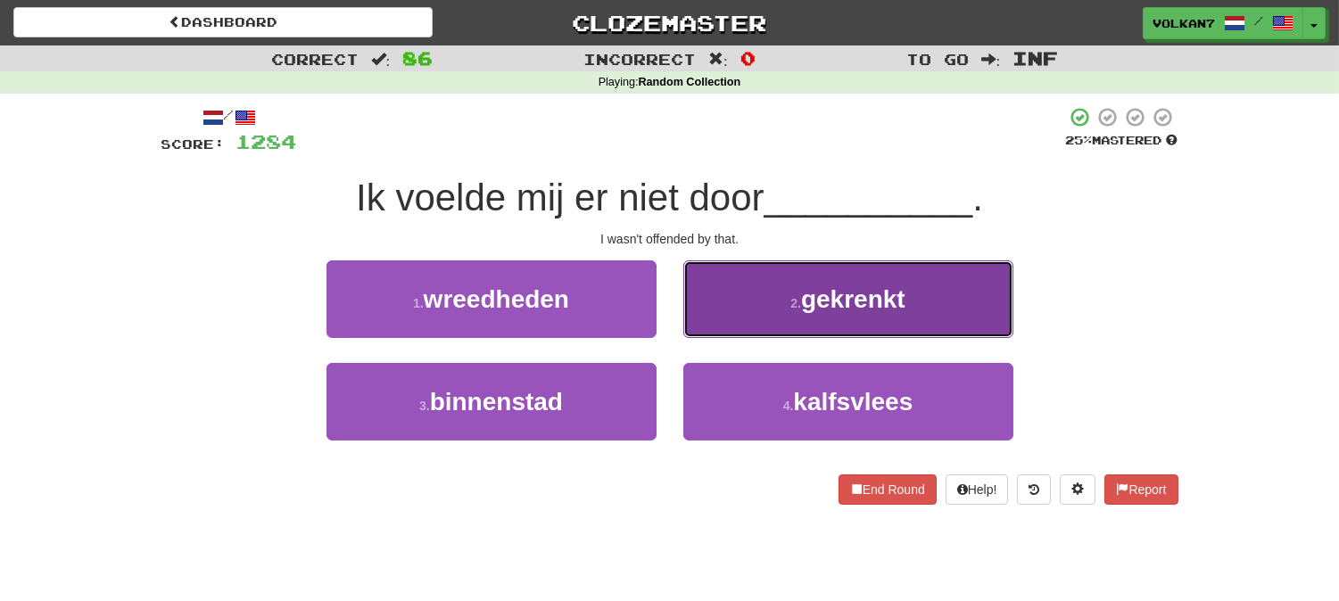
click at [823, 285] on span "gekrenkt" at bounding box center [853, 299] width 104 height 28
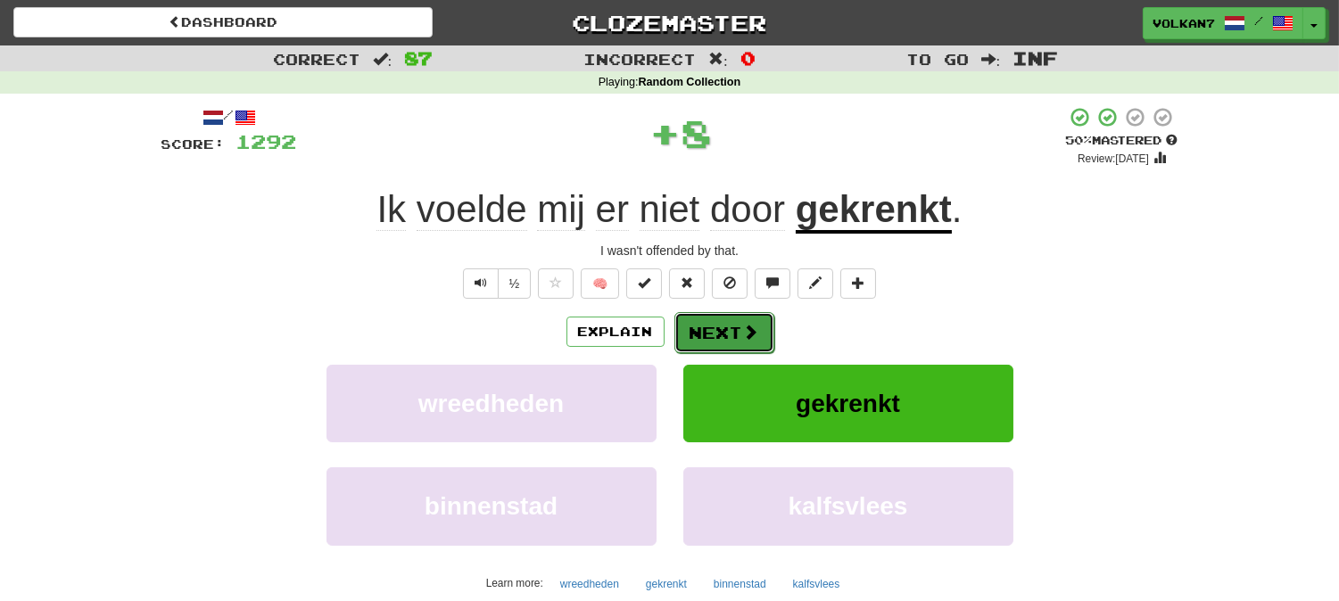
click at [735, 331] on button "Next" at bounding box center [724, 332] width 100 height 41
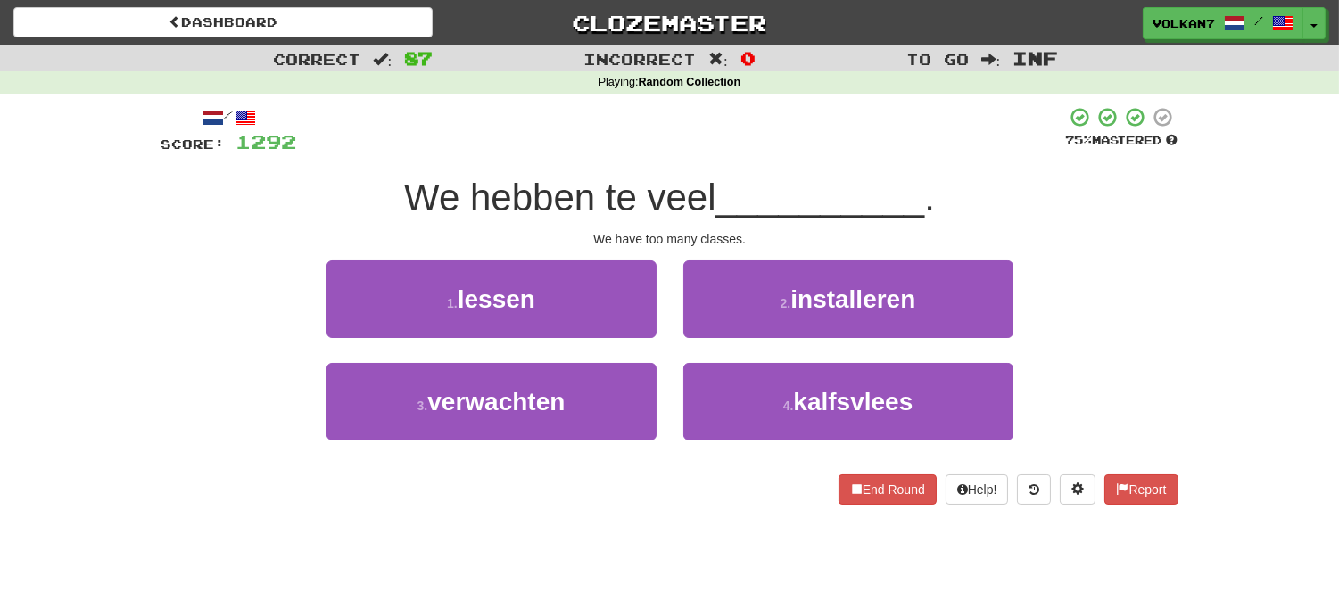
click at [783, 161] on div "/ Score: 1292 75 % Mastered We hebben te veel __________ . We have too many cla…" at bounding box center [669, 305] width 1017 height 399
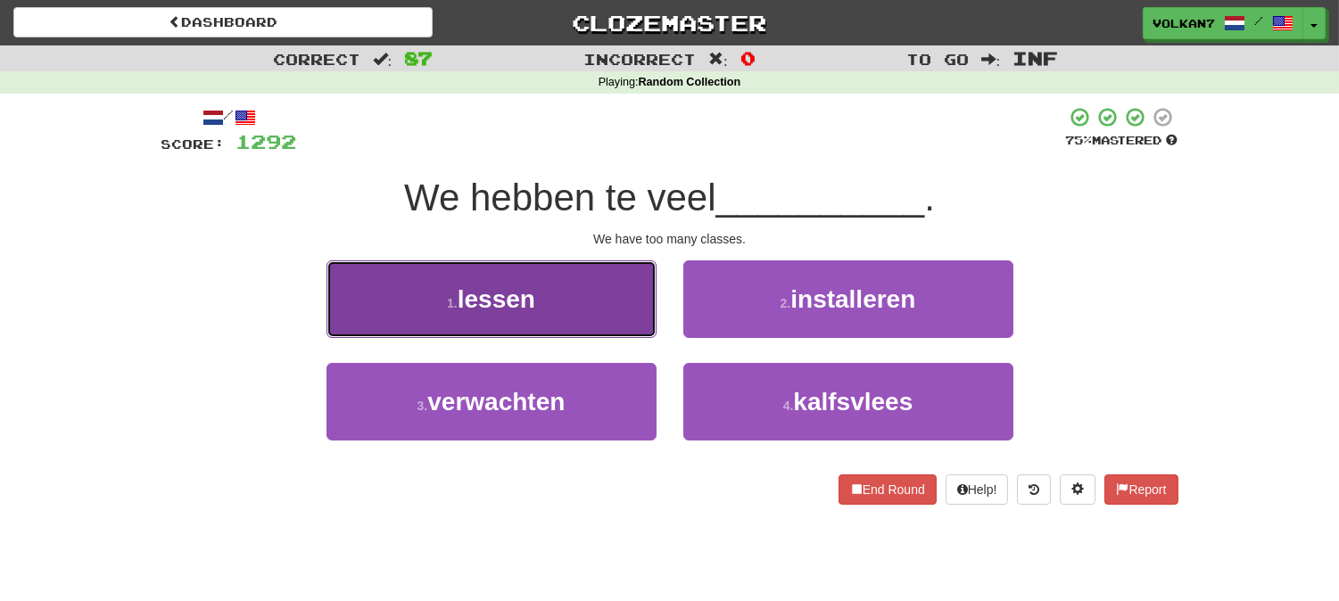
click at [598, 284] on button "1 . lessen" at bounding box center [491, 299] width 330 height 78
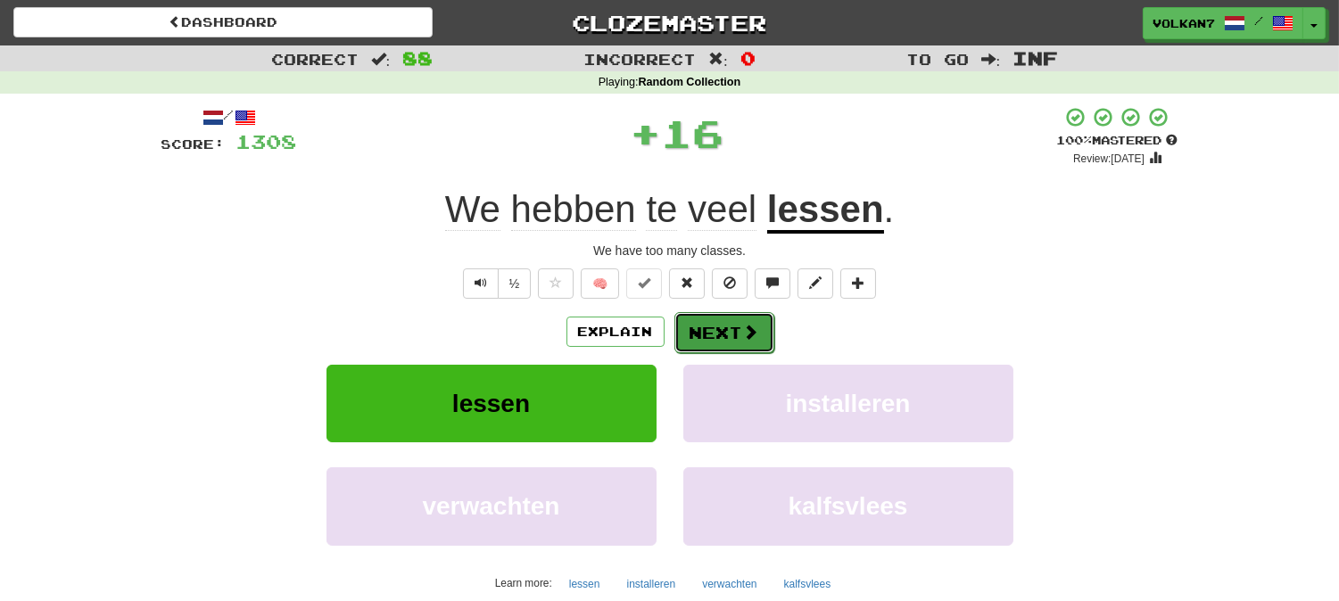
click at [746, 325] on span at bounding box center [751, 332] width 16 height 16
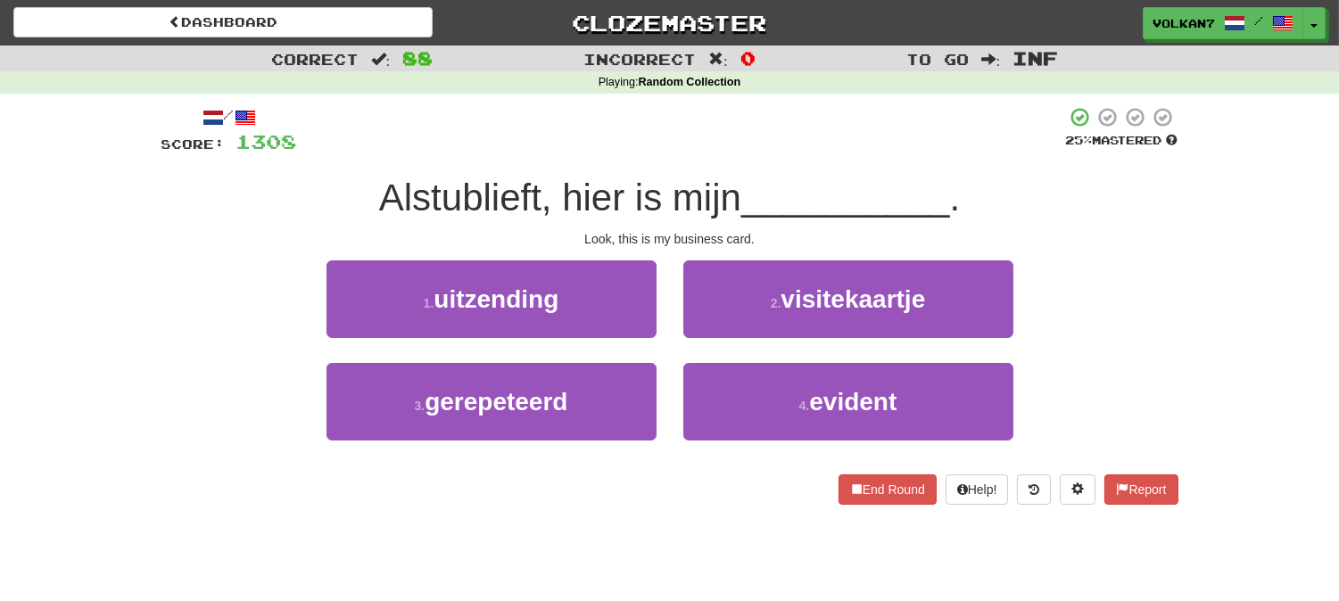
click at [782, 170] on div "/ Score: 1308 25 % Mastered Alstublieft, hier is mijn __________ . Look, this i…" at bounding box center [669, 305] width 1017 height 399
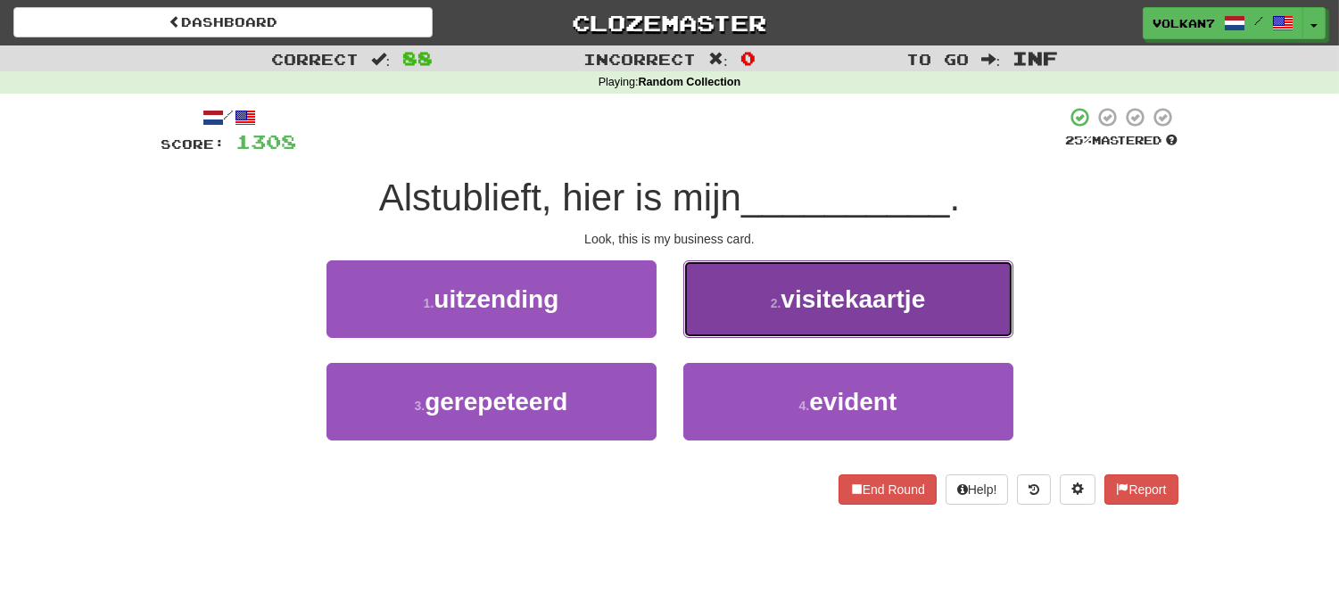
click at [764, 316] on button "2 . visitekaartje" at bounding box center [848, 299] width 330 height 78
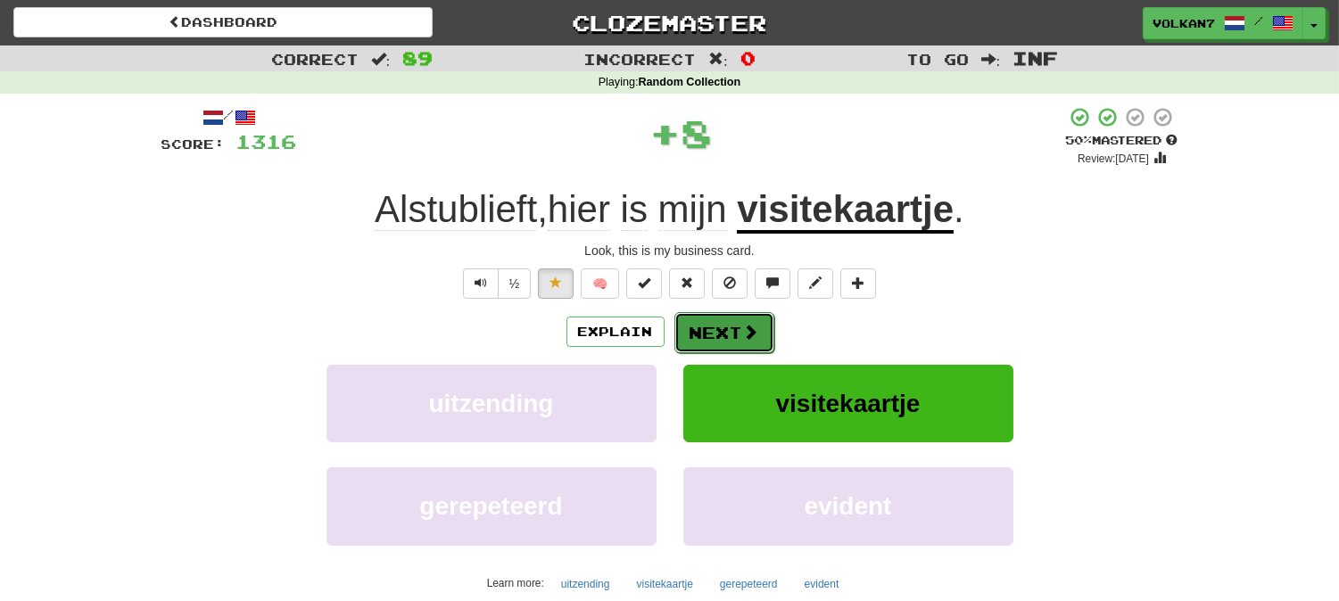
click at [747, 328] on span at bounding box center [751, 332] width 16 height 16
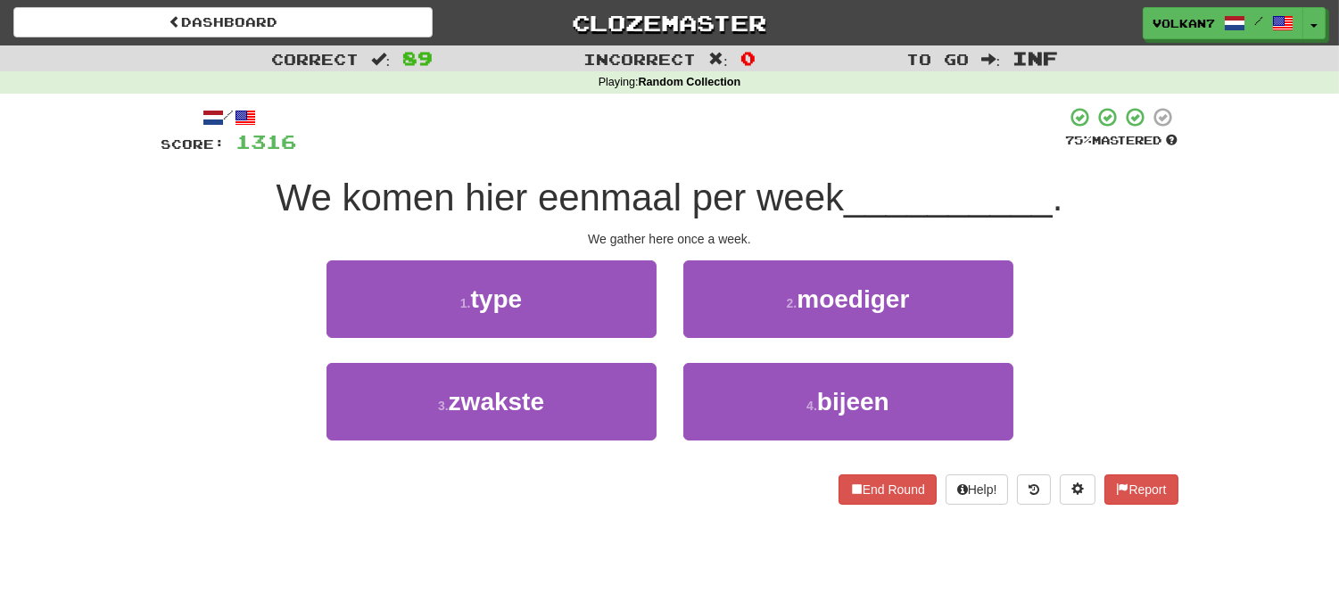
click at [823, 134] on div at bounding box center [681, 130] width 769 height 49
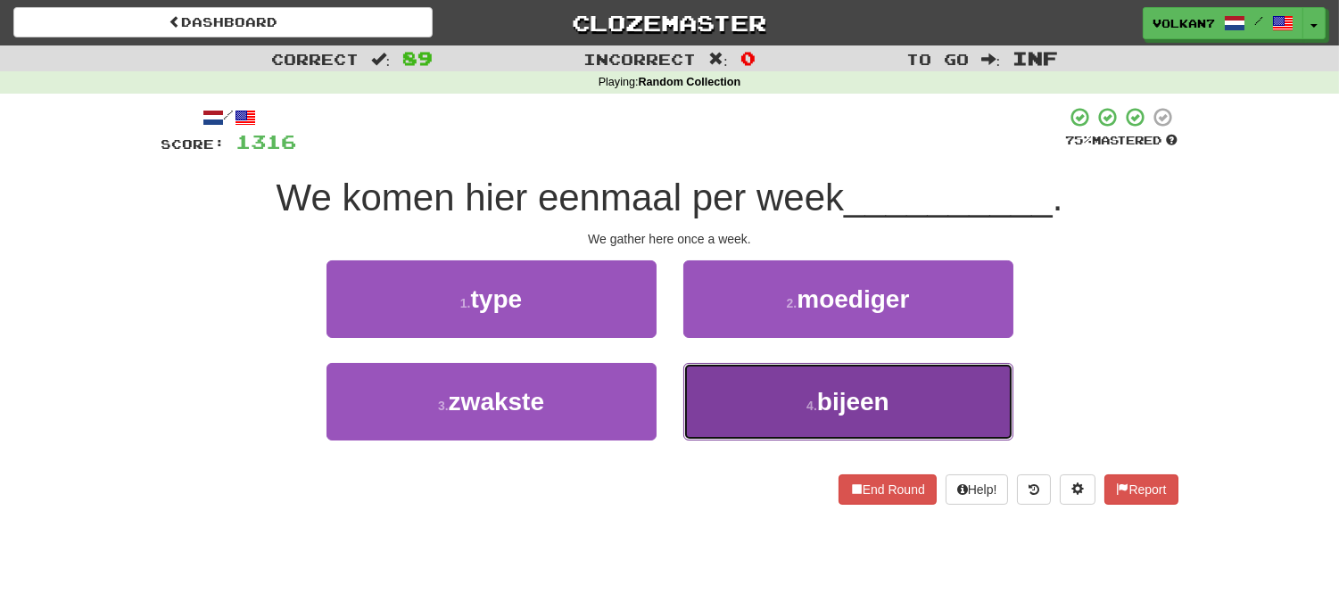
click at [769, 391] on button "4 . bijeen" at bounding box center [848, 402] width 330 height 78
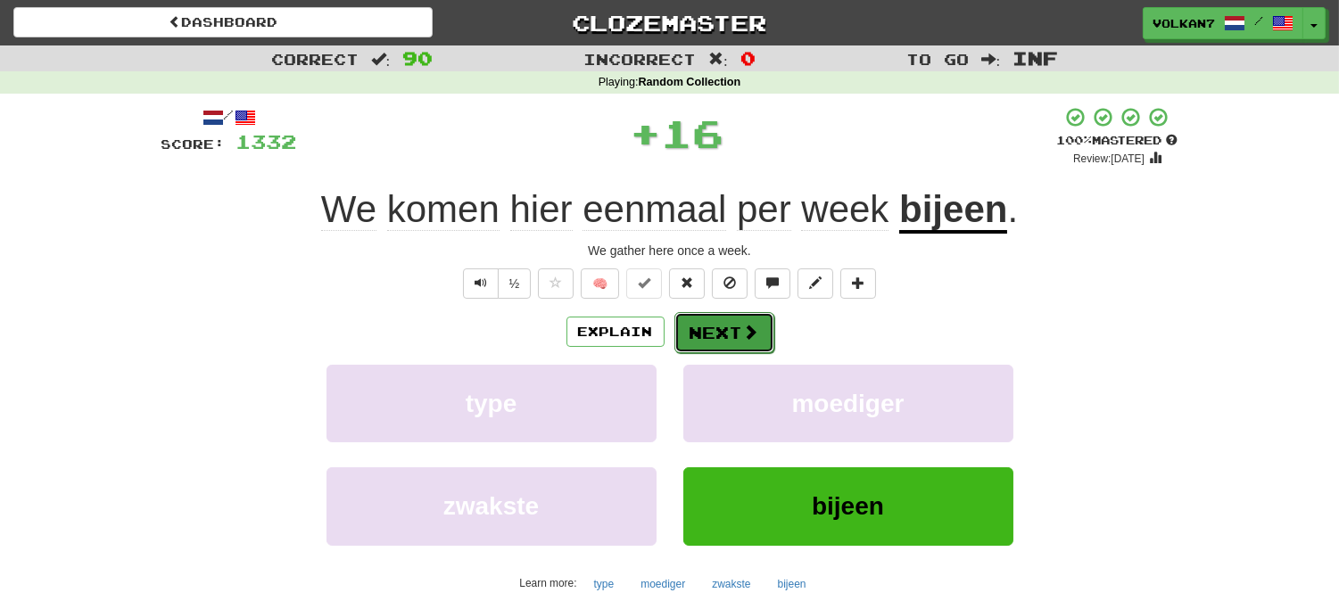
click at [747, 337] on span at bounding box center [751, 332] width 16 height 16
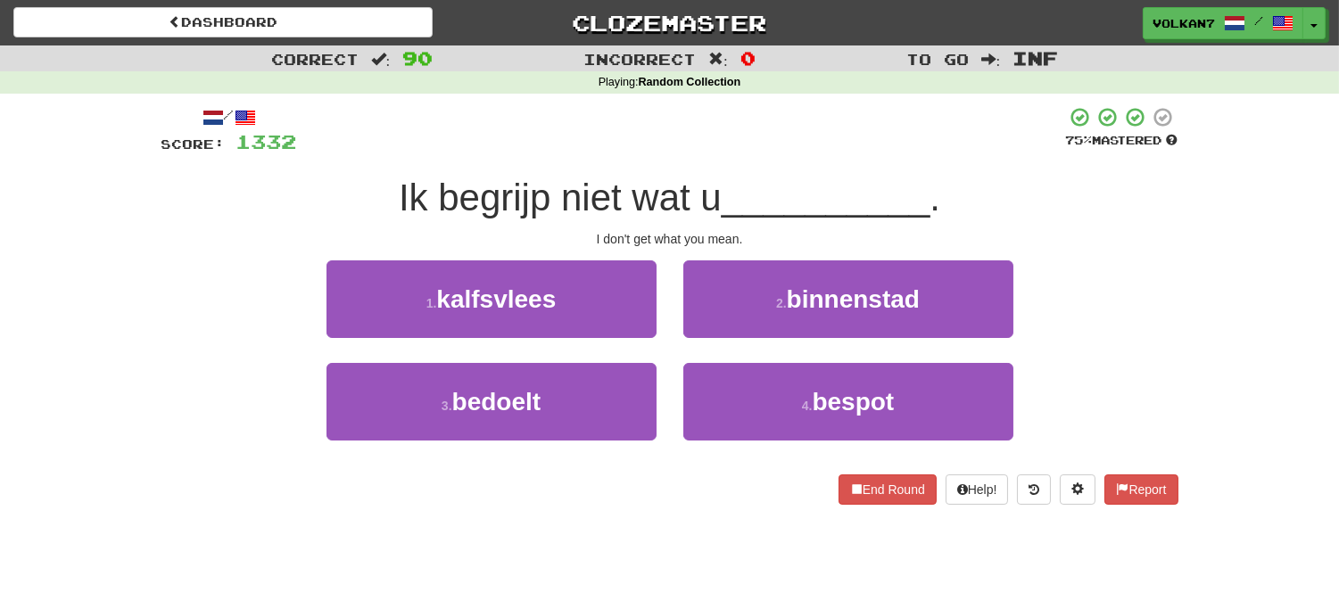
click at [791, 161] on div "/ Score: 1332 75 % Mastered Ik begrijp niet wat u __________ . I don't get what…" at bounding box center [669, 305] width 1017 height 399
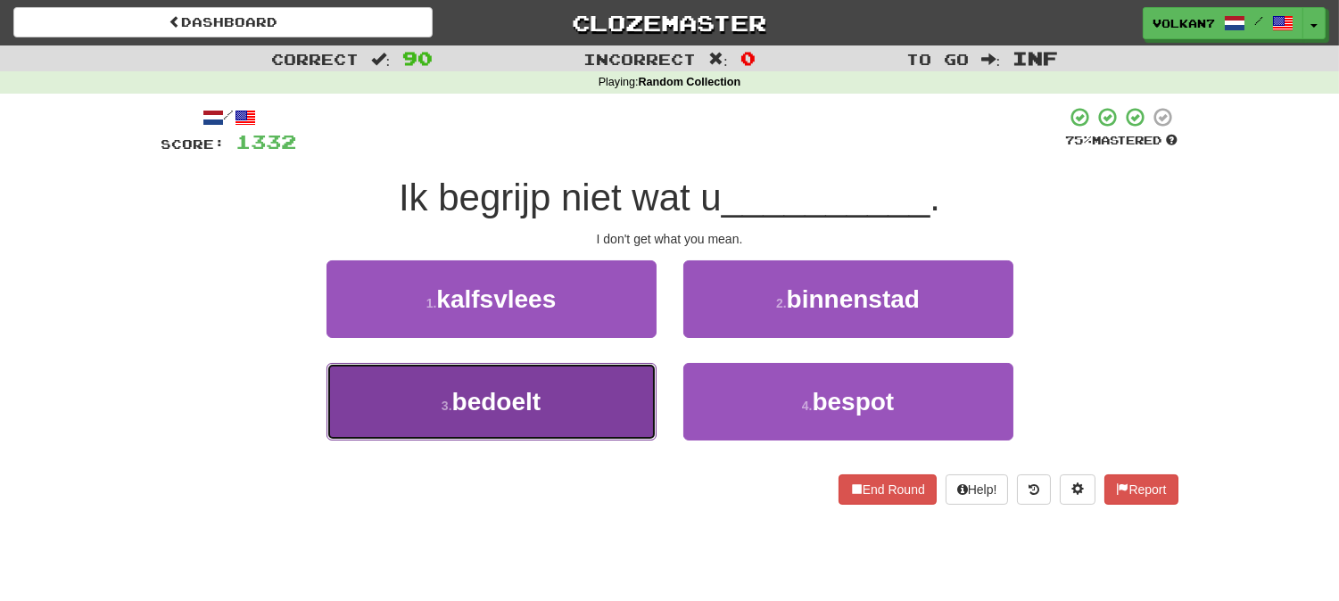
click at [586, 384] on button "3 . bedoelt" at bounding box center [491, 402] width 330 height 78
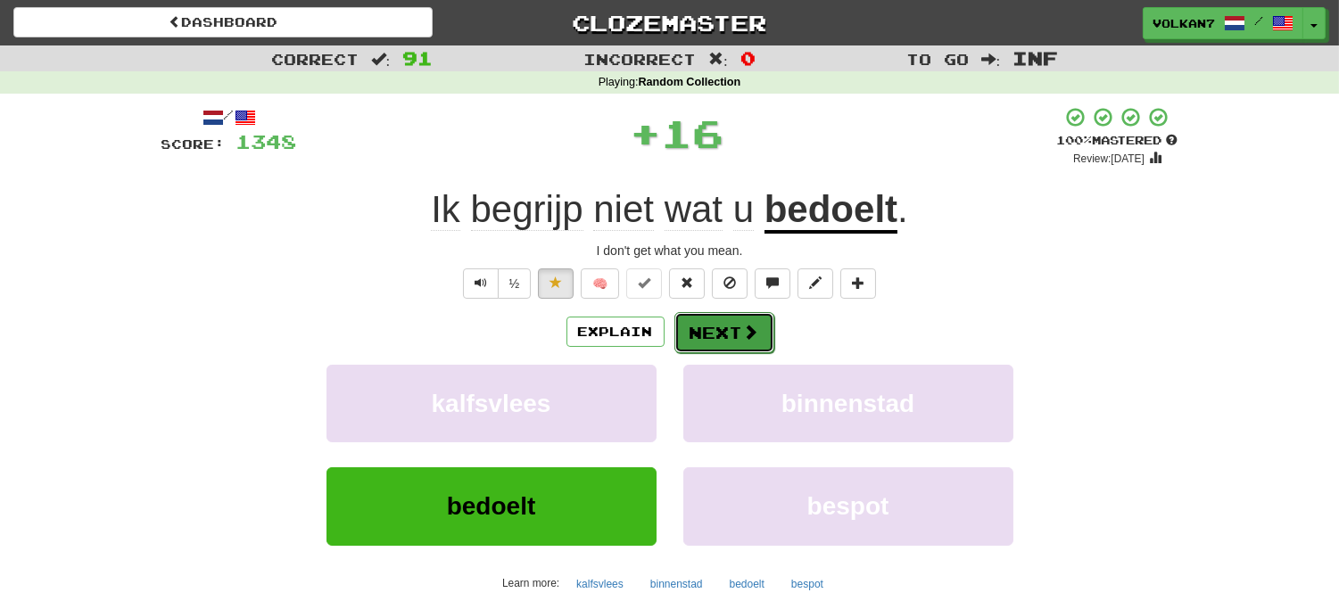
click at [753, 335] on span at bounding box center [751, 332] width 16 height 16
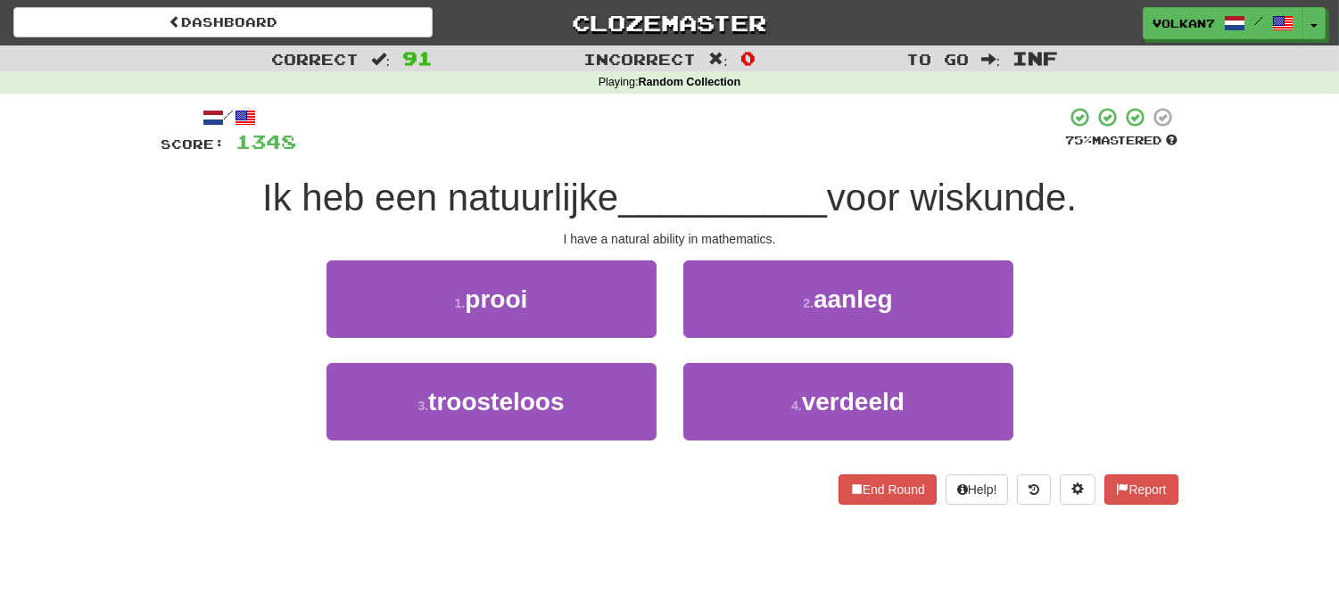
click at [773, 177] on span "__________" at bounding box center [722, 198] width 209 height 42
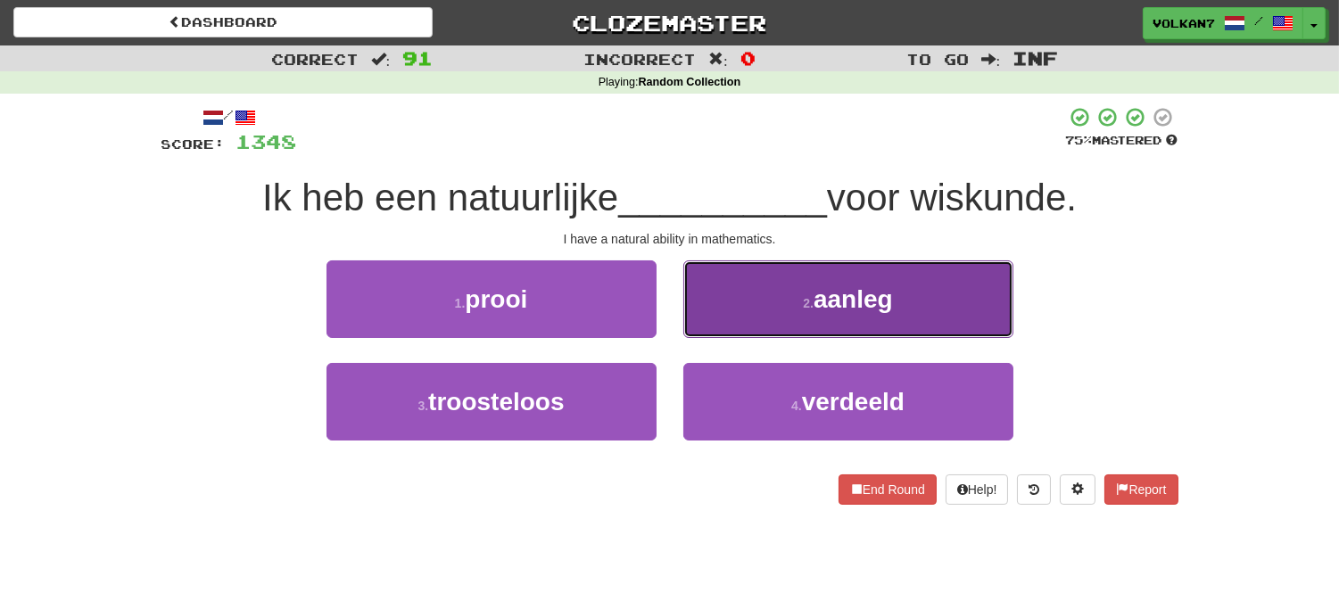
click at [768, 283] on button "2 . aanleg" at bounding box center [848, 299] width 330 height 78
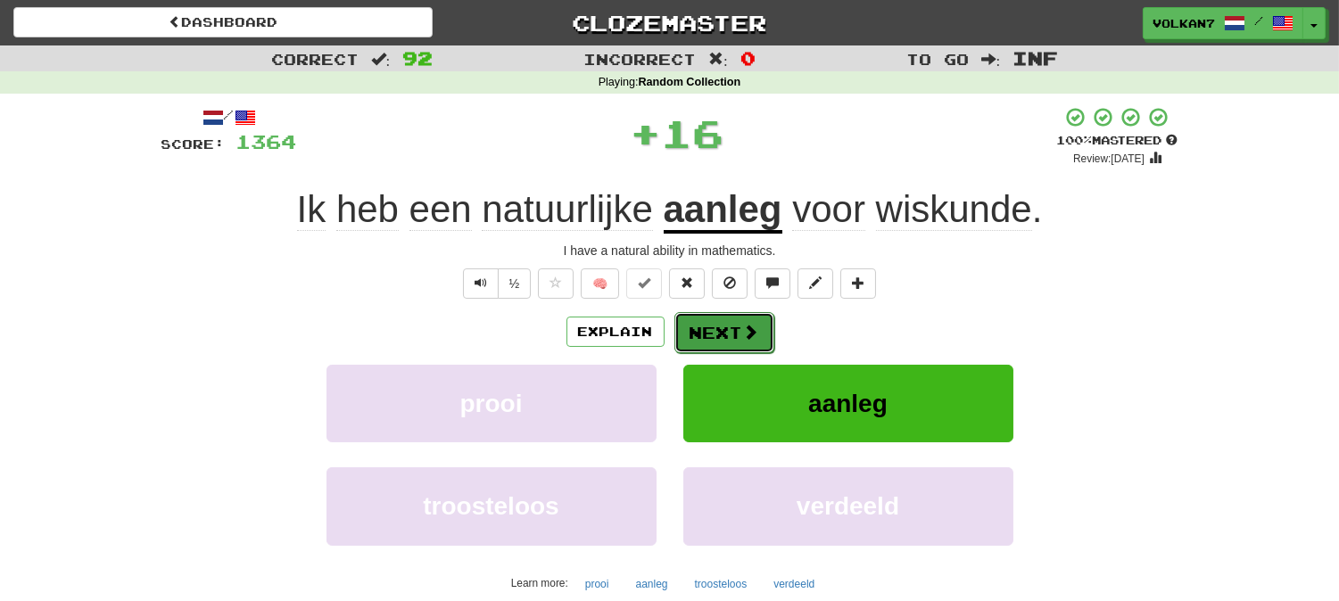
click at [751, 340] on span at bounding box center [751, 332] width 16 height 16
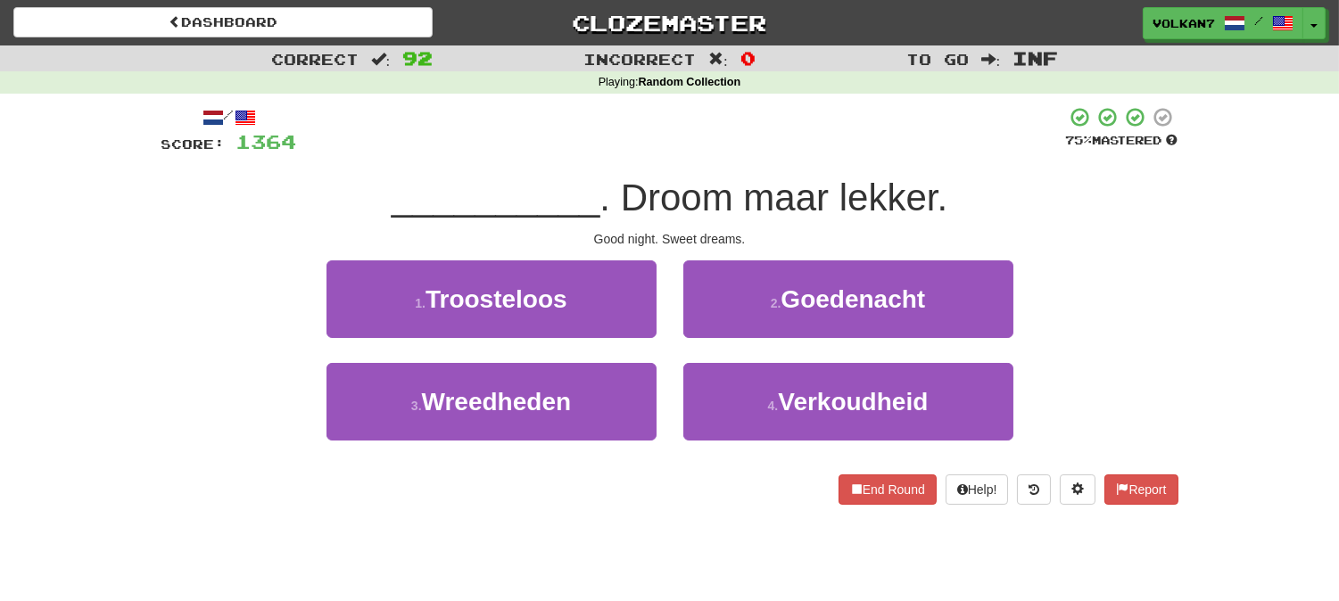
click at [823, 148] on div at bounding box center [681, 130] width 769 height 49
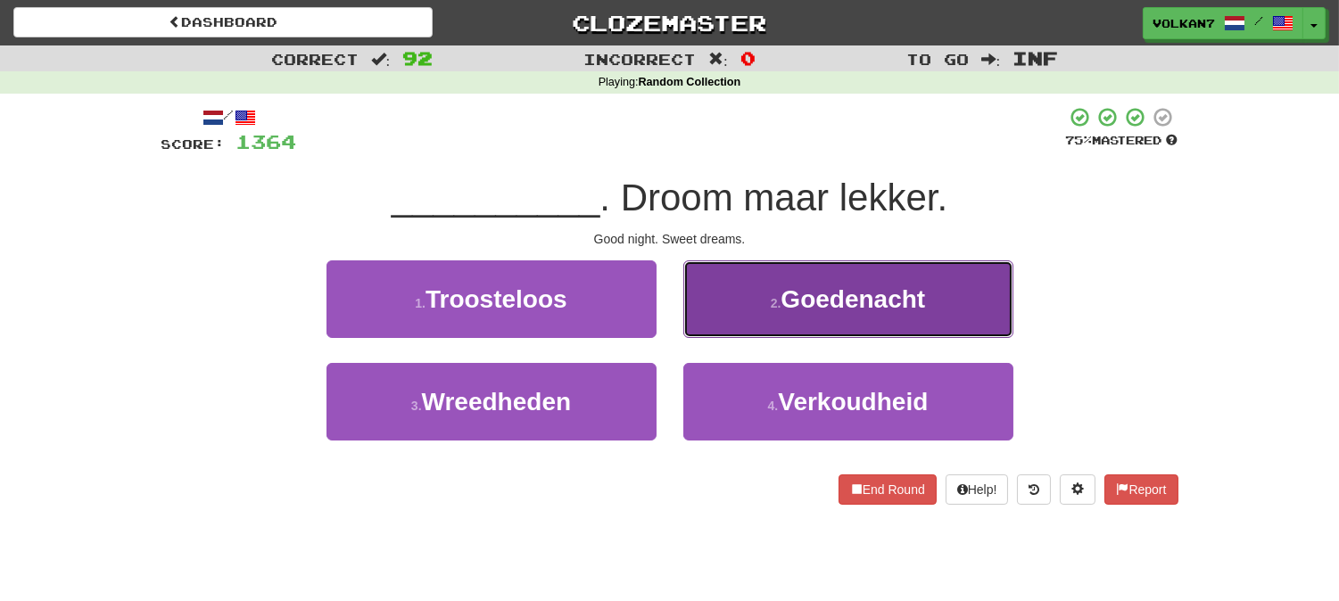
click at [796, 287] on span "Goedenacht" at bounding box center [852, 299] width 144 height 28
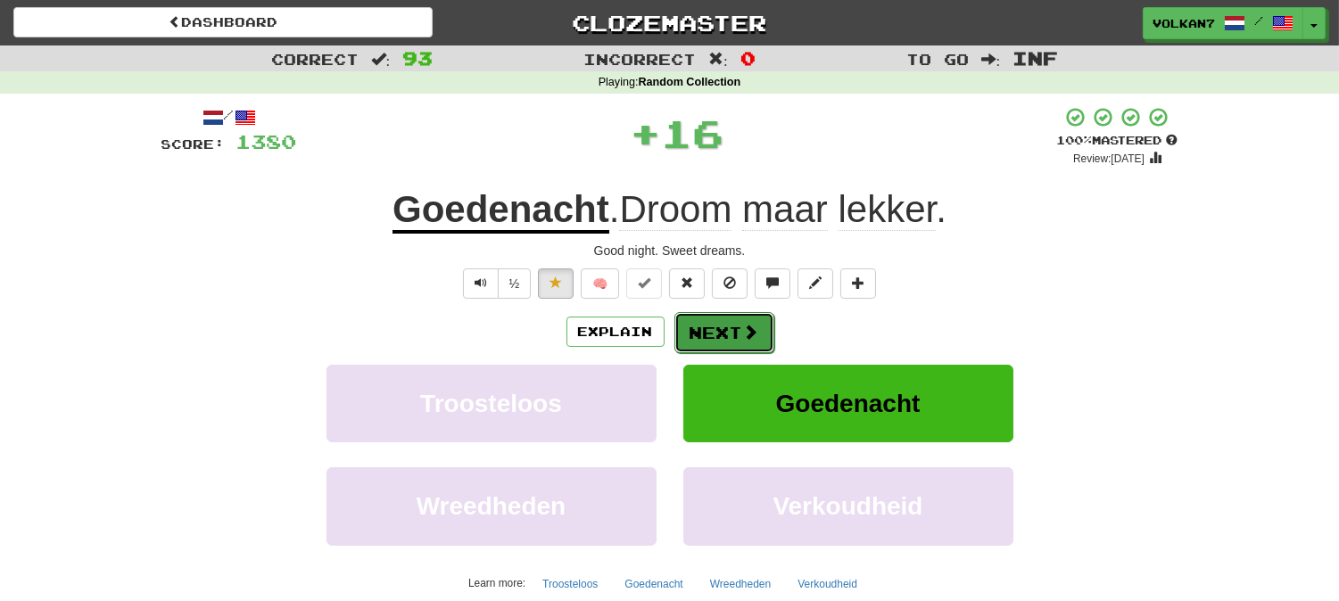
click at [743, 332] on span at bounding box center [751, 332] width 16 height 16
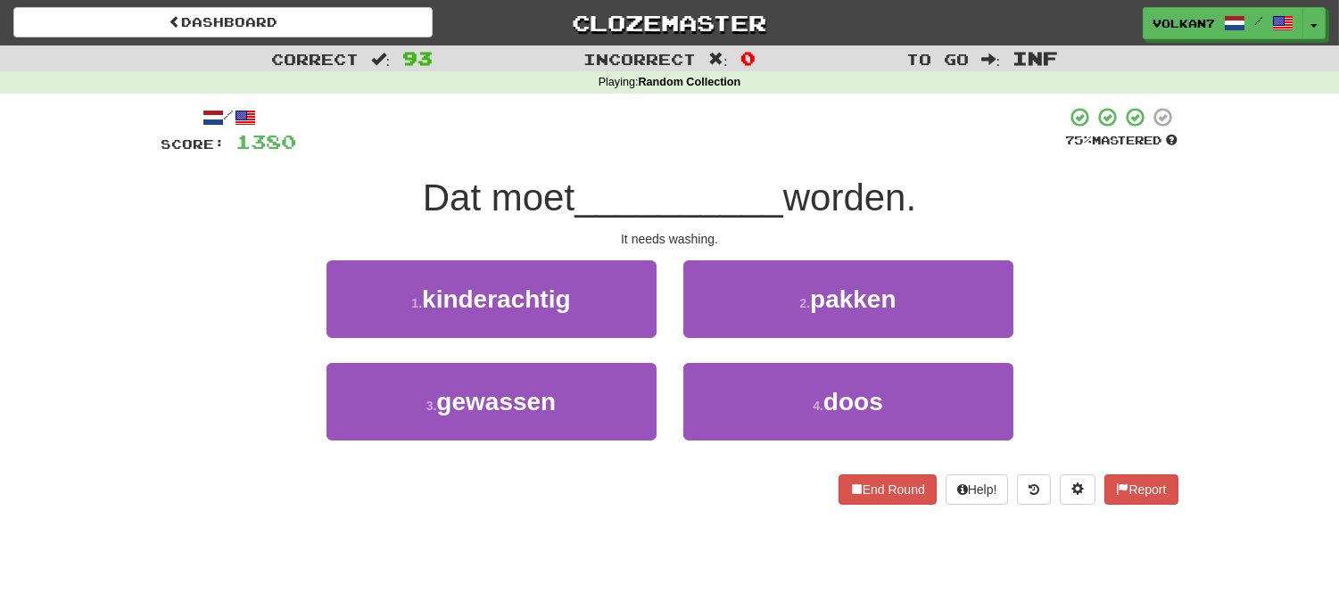
click at [773, 139] on div at bounding box center [681, 130] width 769 height 49
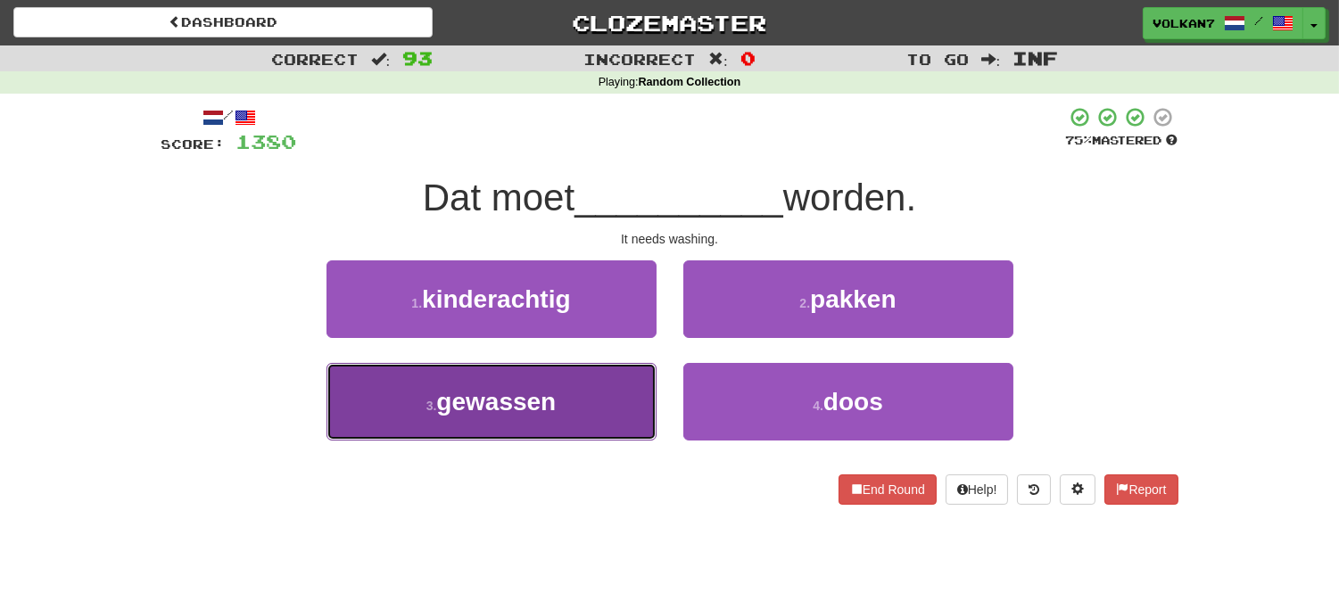
click at [568, 394] on button "3 . gewassen" at bounding box center [491, 402] width 330 height 78
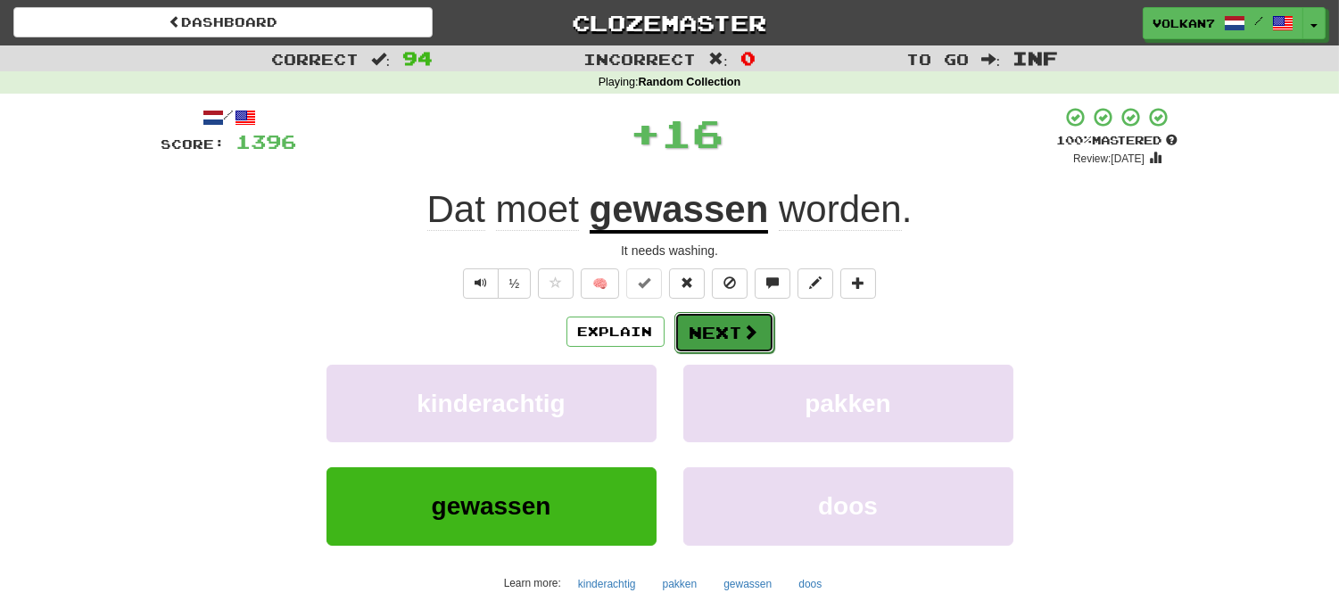
click at [712, 328] on button "Next" at bounding box center [724, 332] width 100 height 41
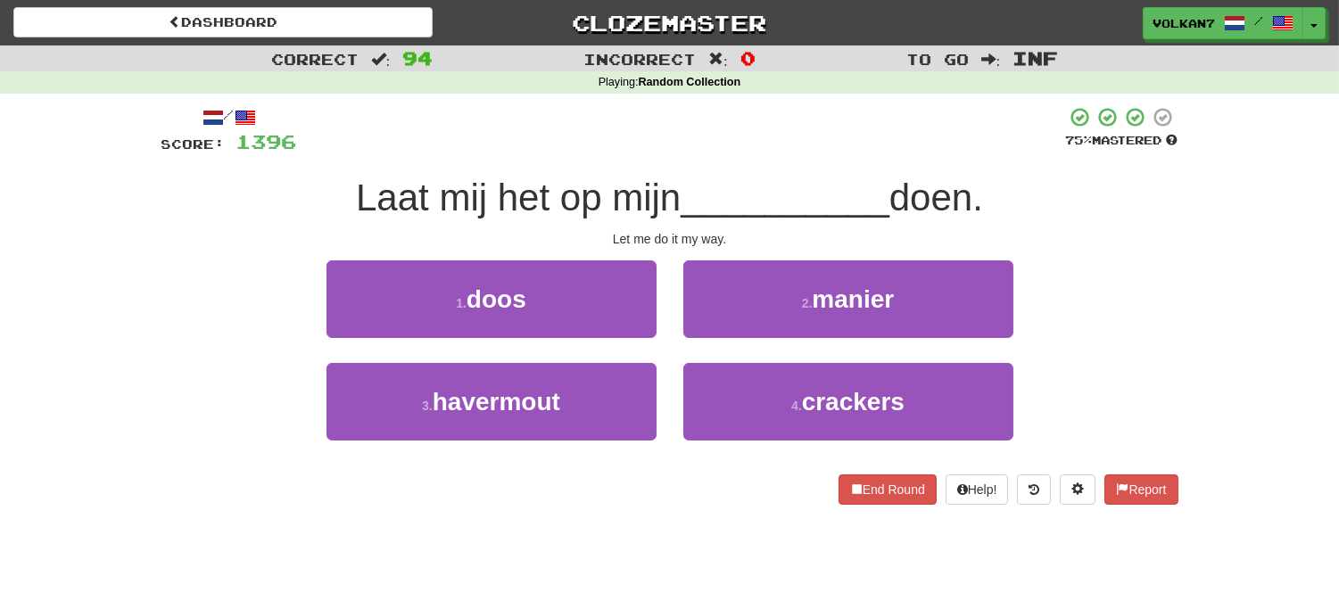
click at [789, 128] on div at bounding box center [681, 130] width 769 height 49
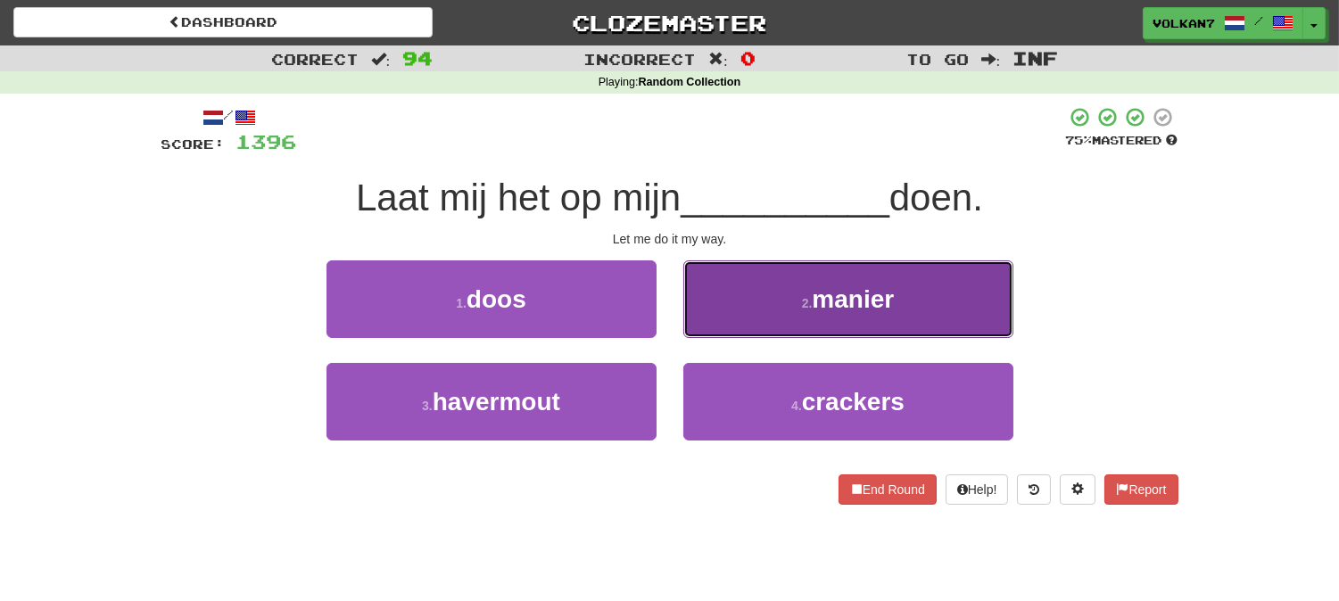
click at [823, 310] on span "manier" at bounding box center [853, 299] width 82 height 28
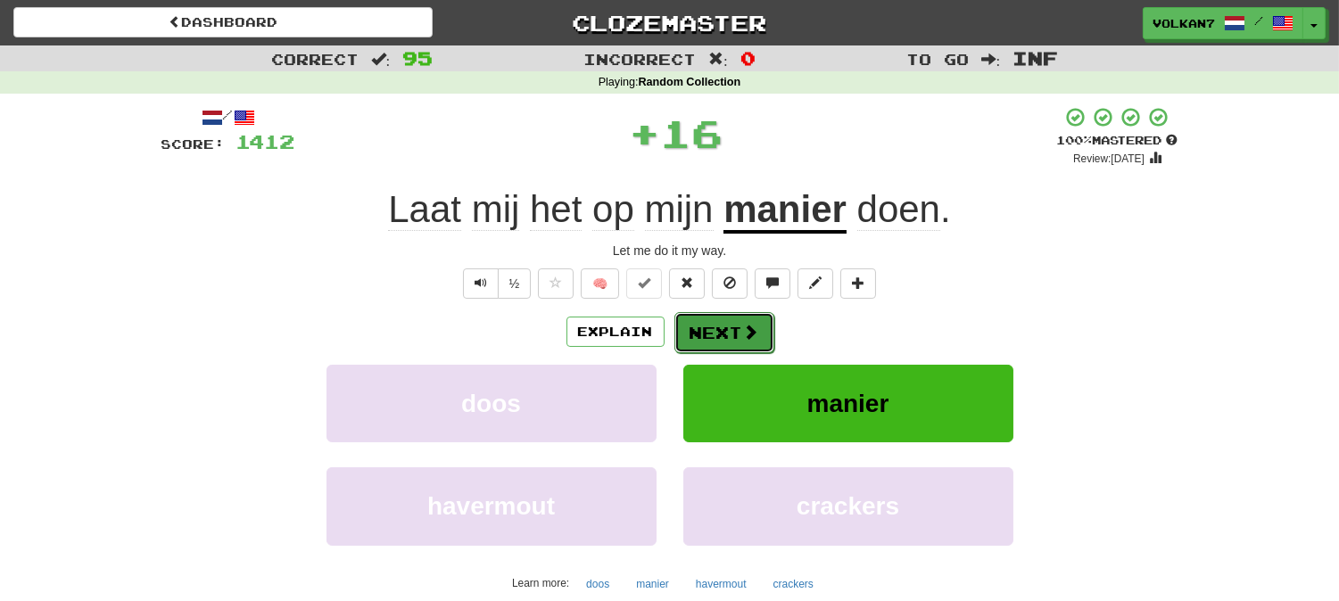
click at [747, 327] on span at bounding box center [751, 332] width 16 height 16
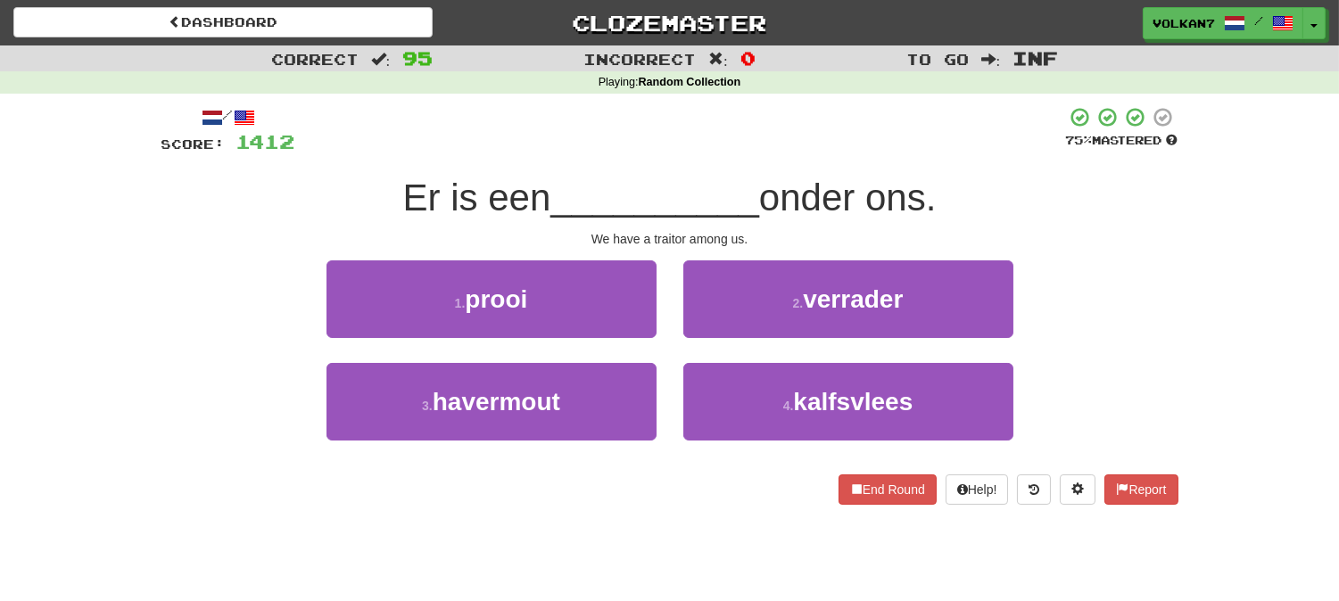
click at [803, 153] on div at bounding box center [680, 130] width 771 height 49
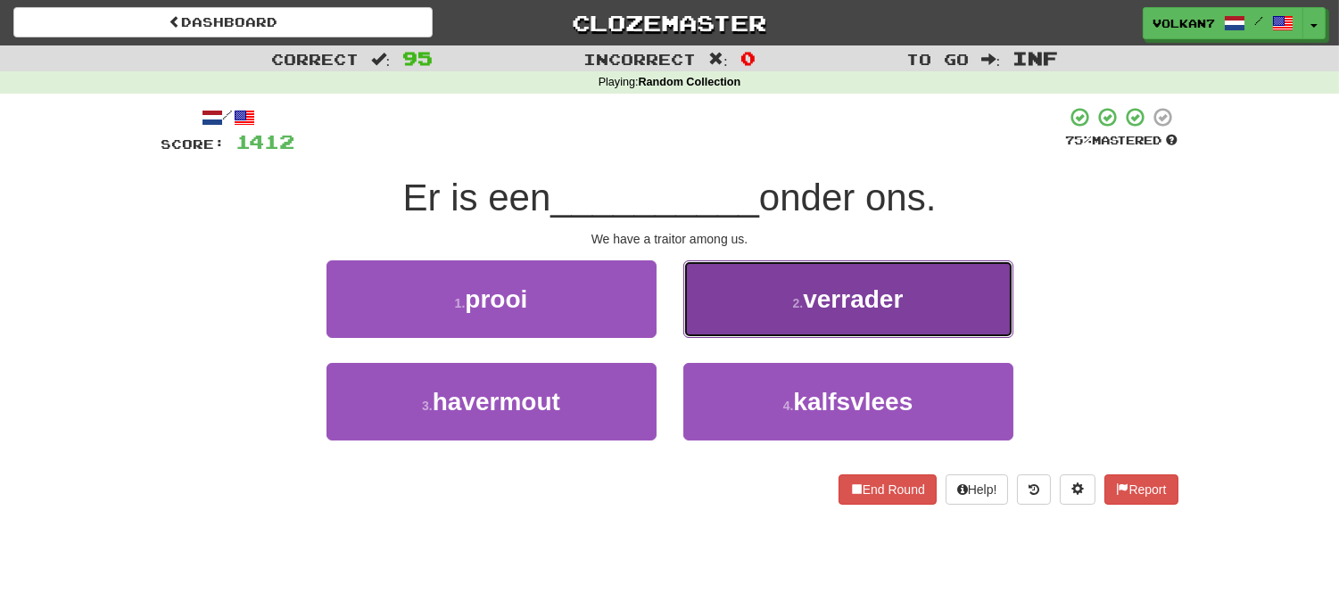
click at [780, 300] on button "2 . verrader" at bounding box center [848, 299] width 330 height 78
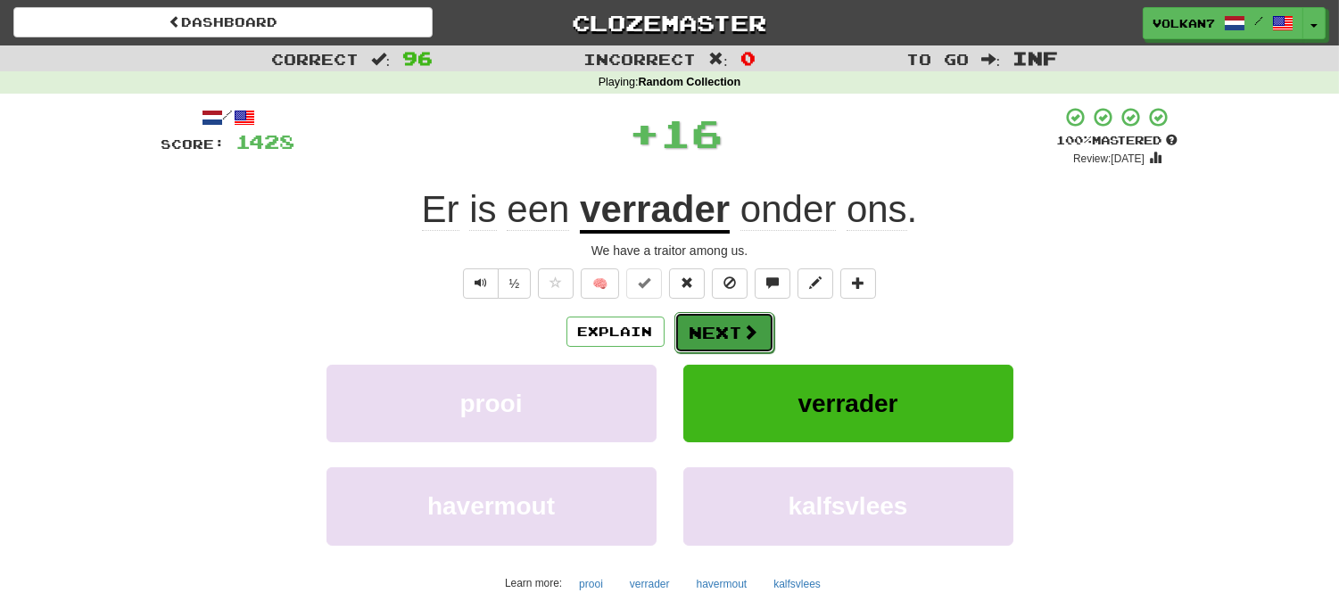
click at [755, 331] on span at bounding box center [751, 332] width 16 height 16
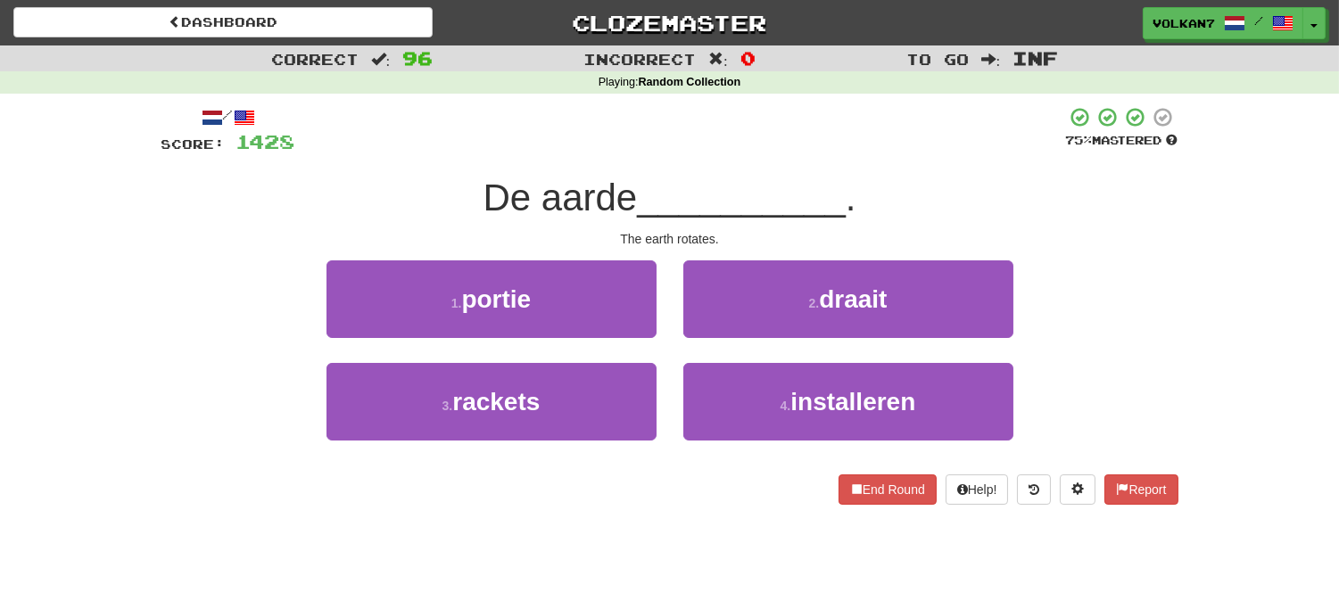
click at [788, 165] on div "/ Score: 1428 75 % Mastered De aarde __________ . The earth rotates. 1 . portie…" at bounding box center [669, 305] width 1017 height 399
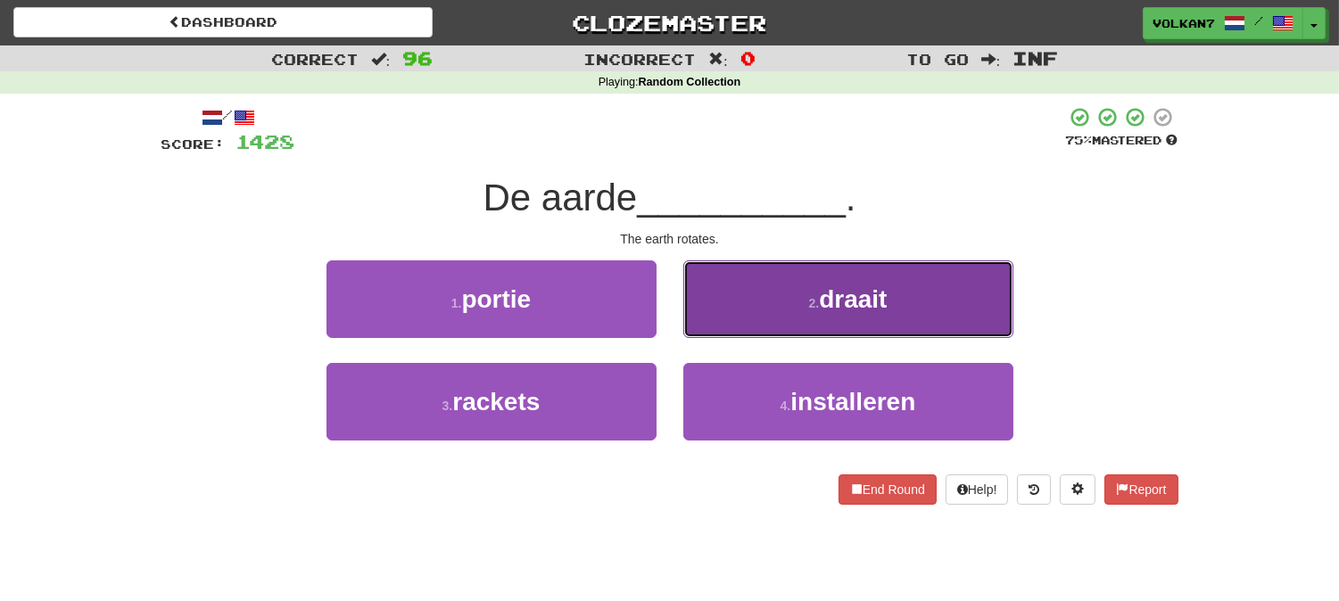
click at [808, 310] on button "2 . draait" at bounding box center [848, 299] width 330 height 78
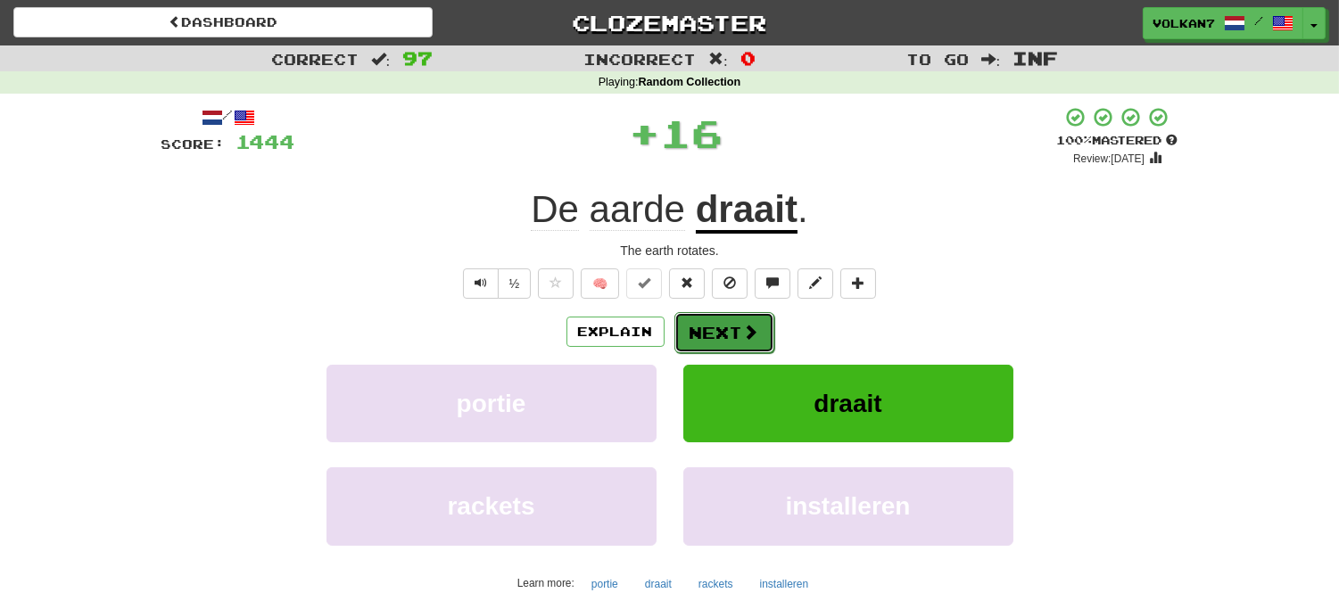
click at [749, 326] on span at bounding box center [751, 332] width 16 height 16
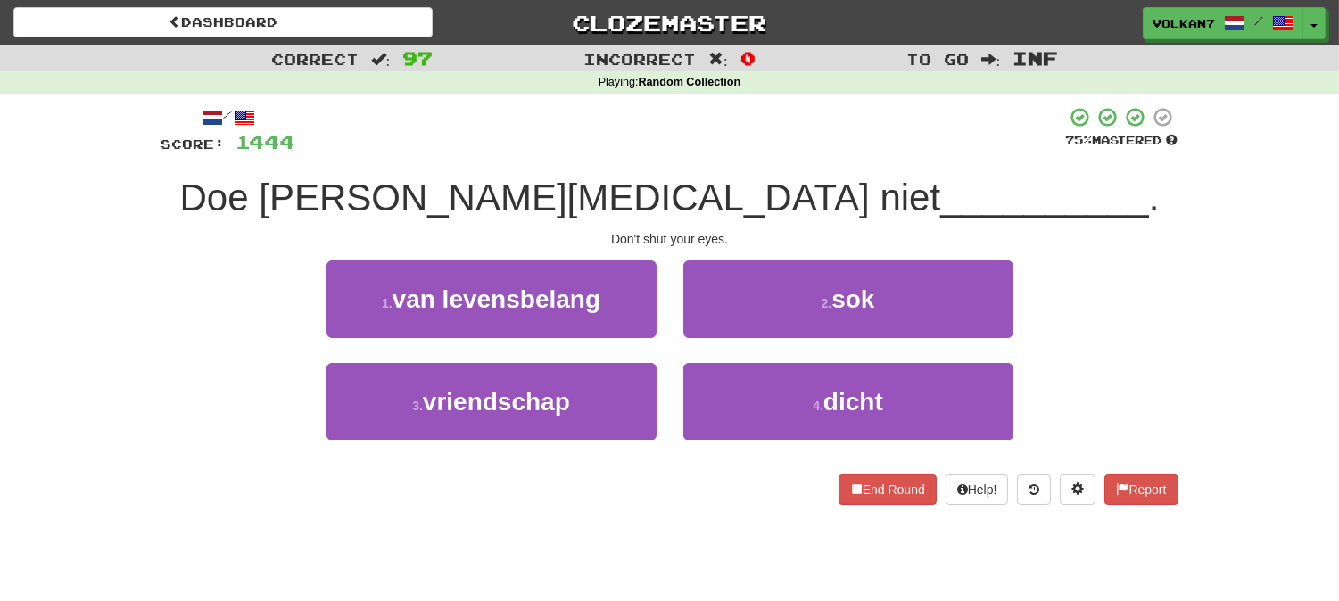
click at [795, 141] on div at bounding box center [680, 130] width 771 height 49
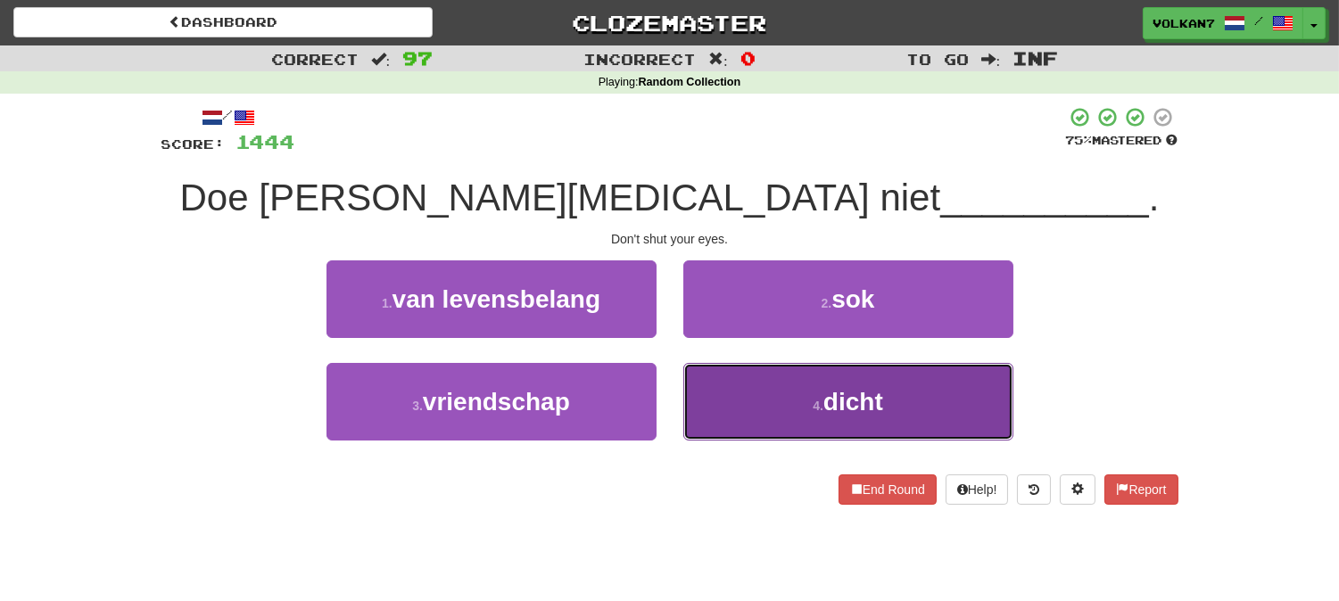
click at [781, 397] on button "4 . dicht" at bounding box center [848, 402] width 330 height 78
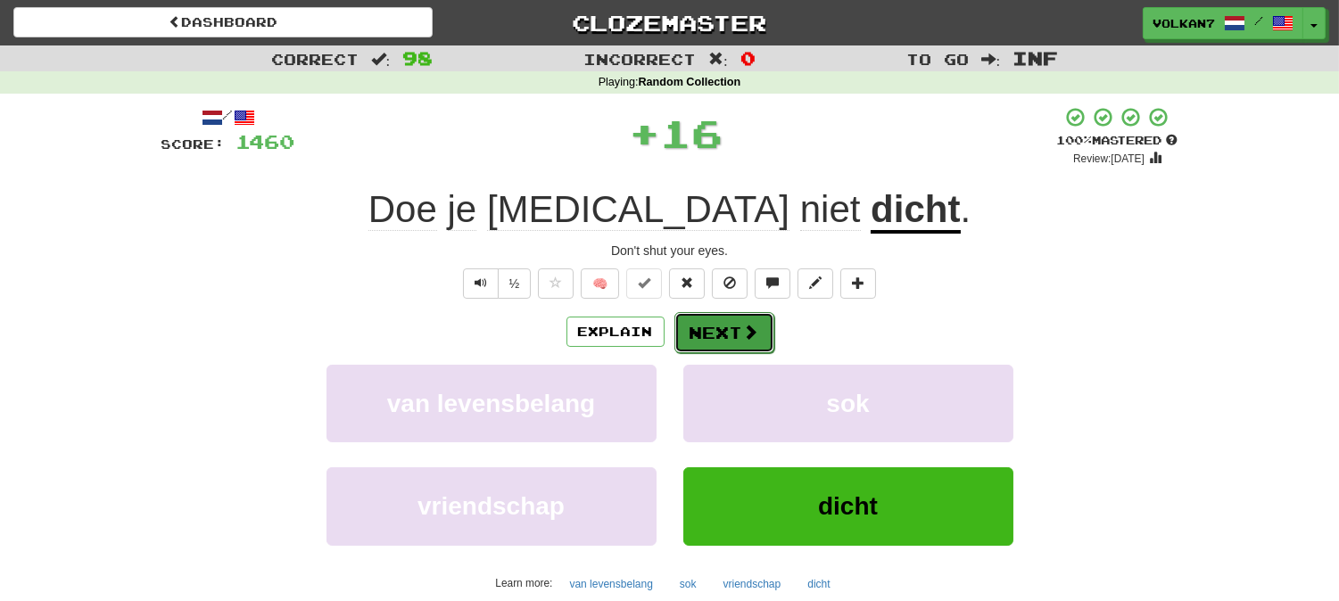
click at [733, 334] on button "Next" at bounding box center [724, 332] width 100 height 41
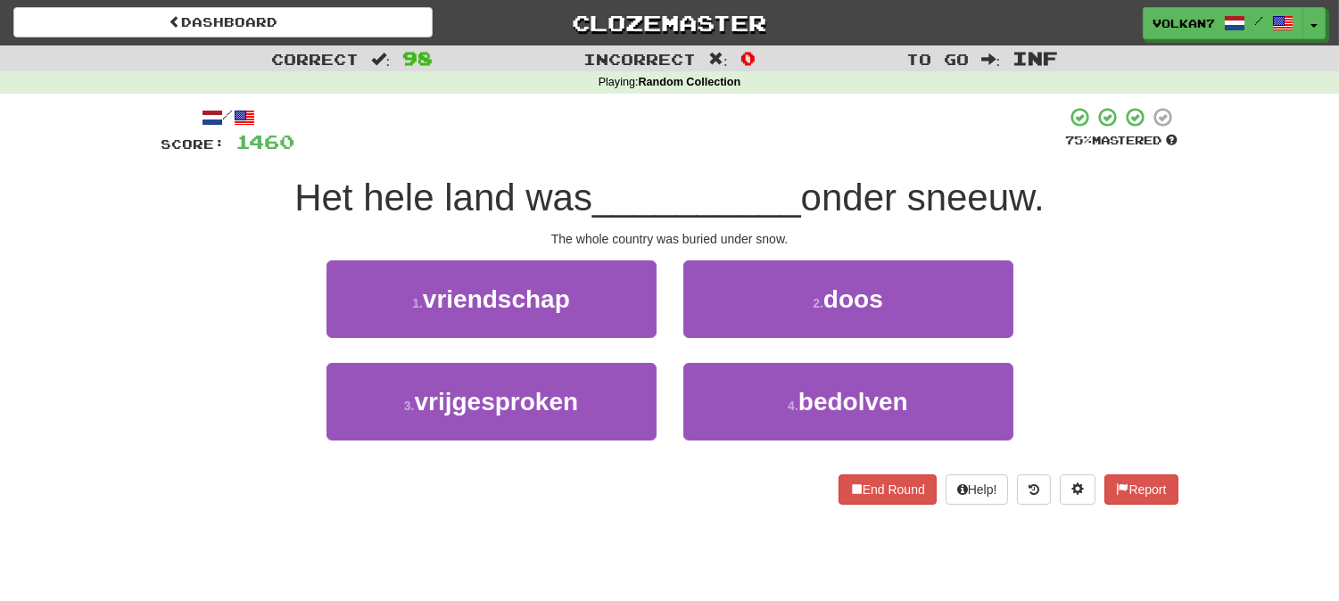
click at [795, 154] on div at bounding box center [680, 130] width 771 height 49
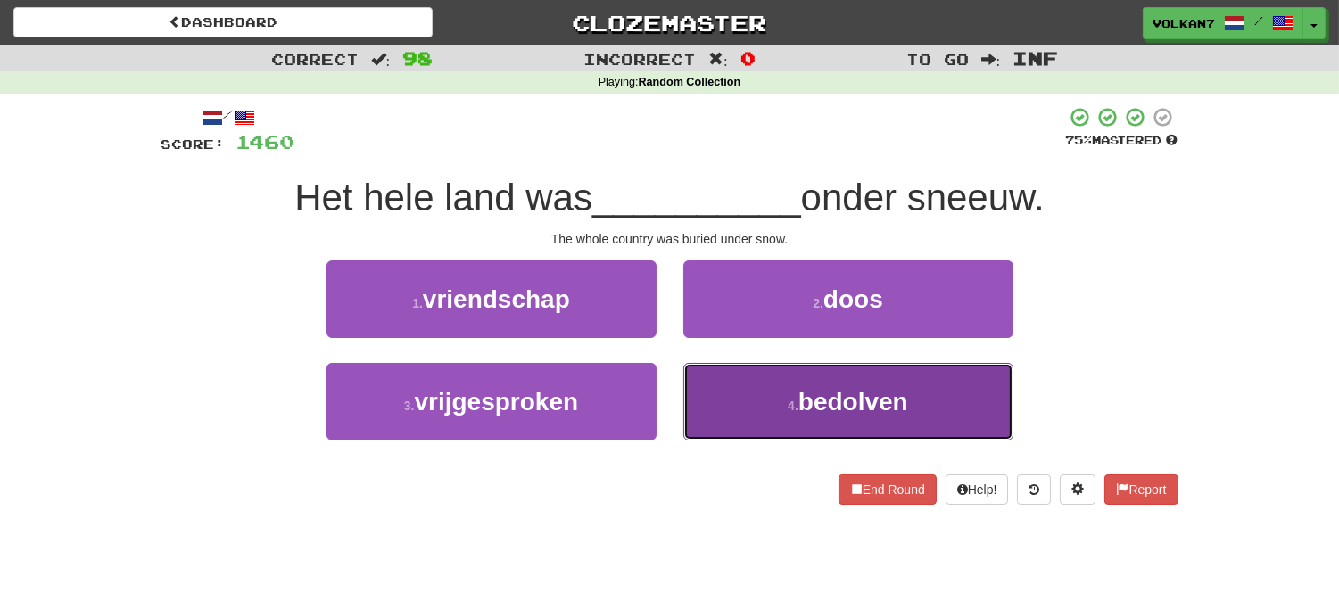
click at [799, 408] on span "bedolven" at bounding box center [853, 402] width 110 height 28
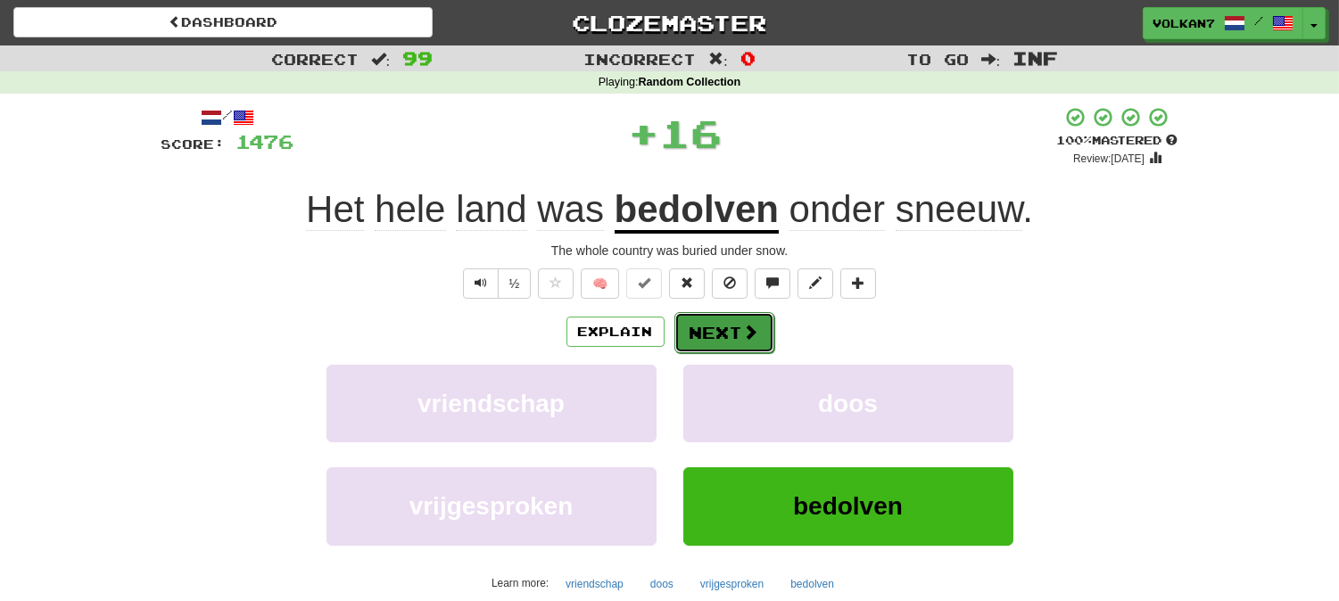
click at [743, 336] on span at bounding box center [751, 332] width 16 height 16
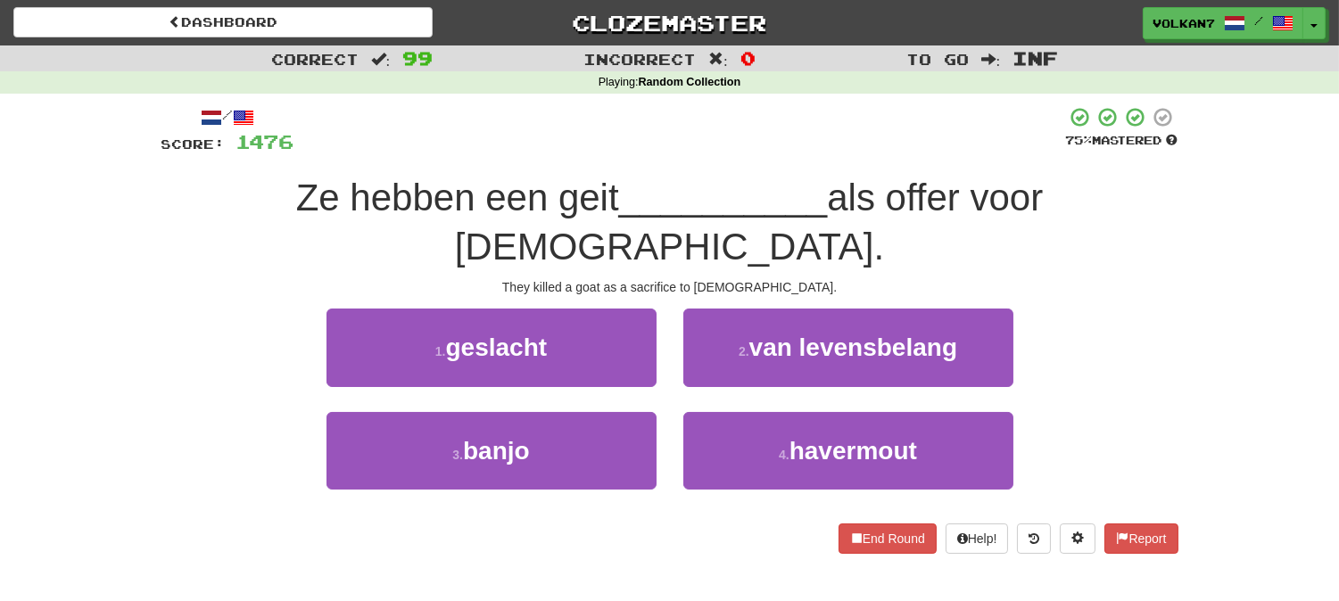
click at [789, 174] on div "Ze hebben een geit __________ als offer voor God." at bounding box center [669, 222] width 1017 height 97
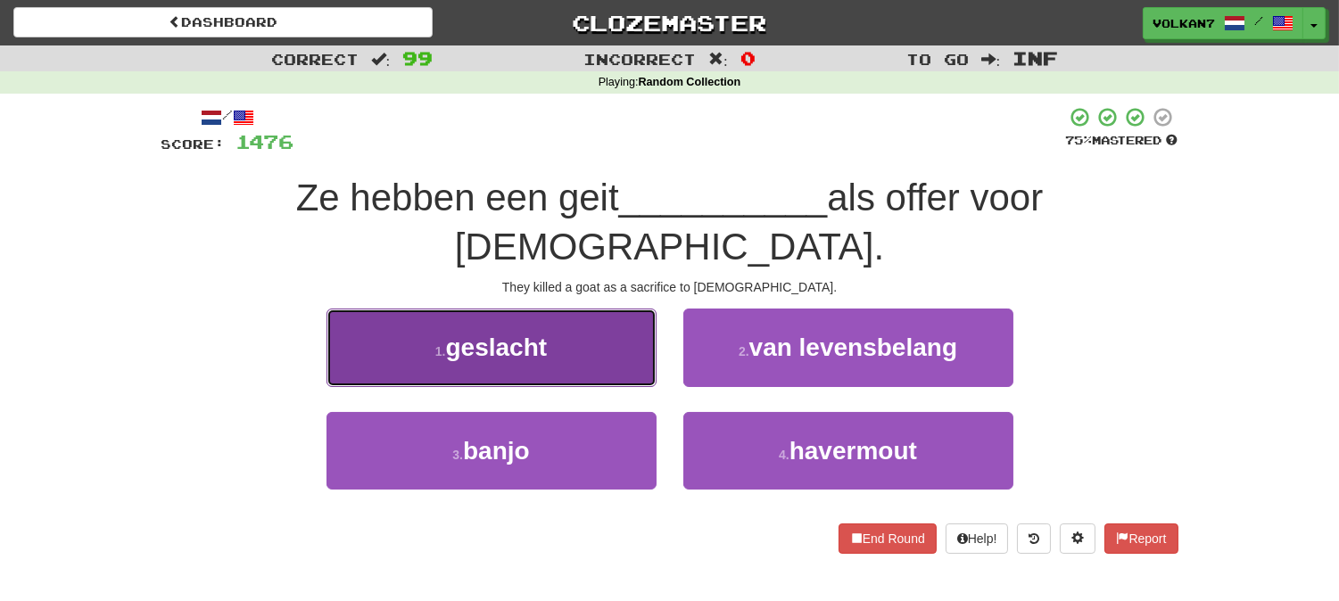
click at [598, 309] on button "1 . geslacht" at bounding box center [491, 348] width 330 height 78
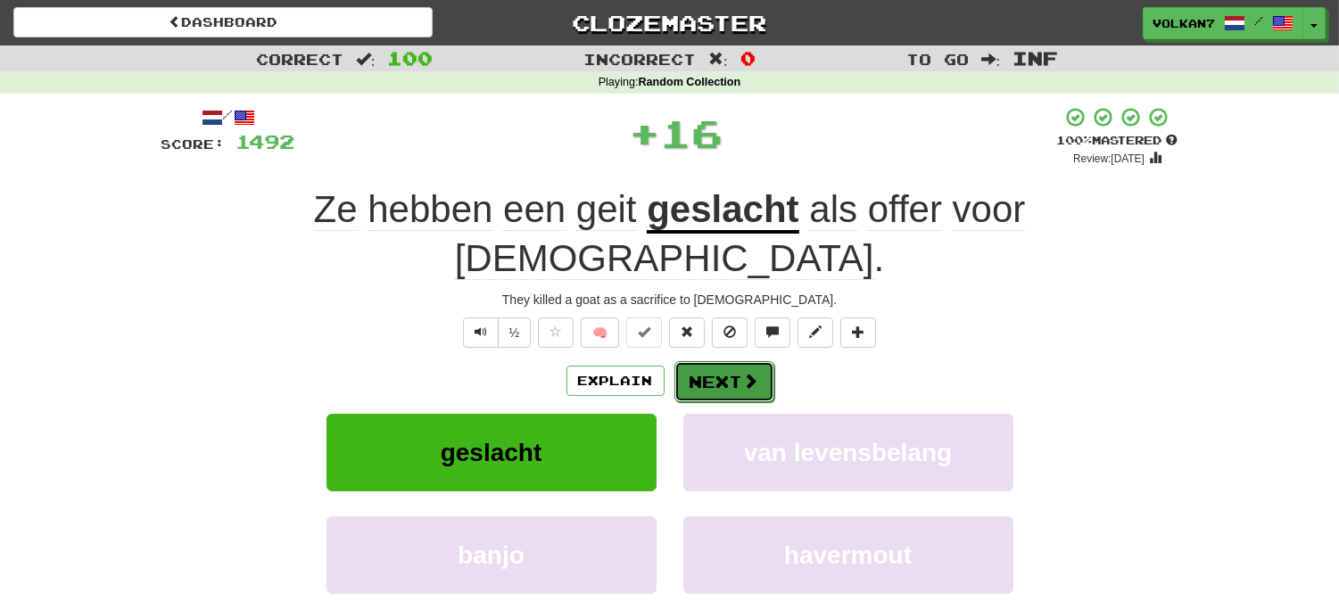
click at [709, 361] on button "Next" at bounding box center [724, 381] width 100 height 41
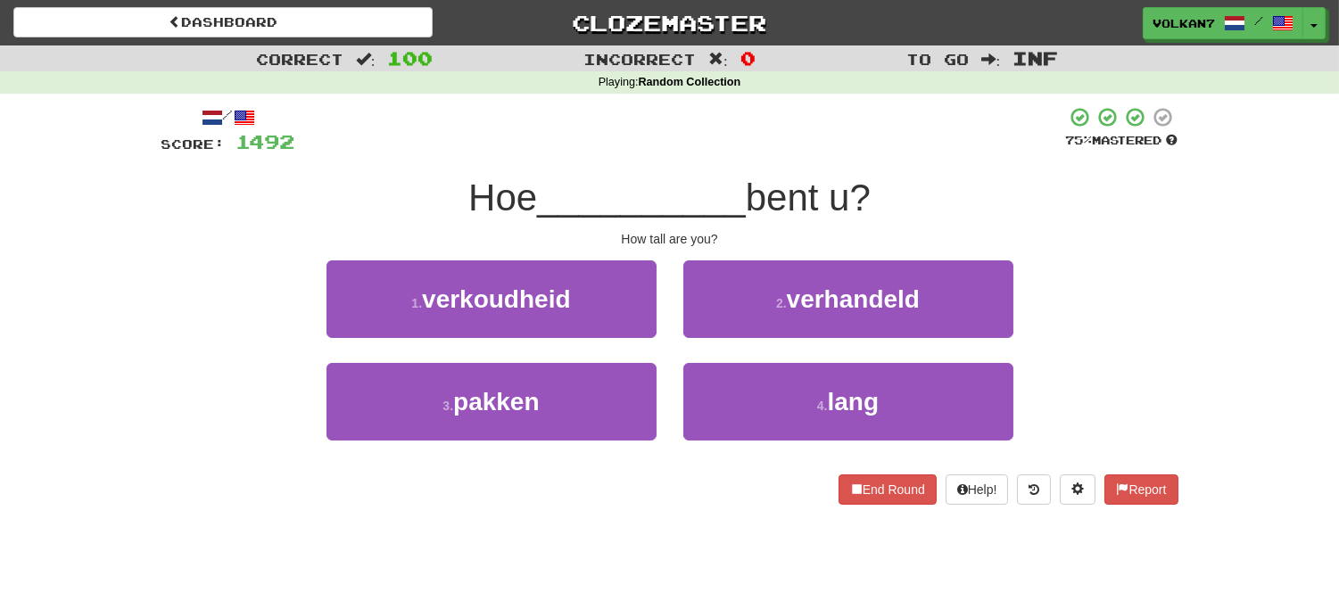
click at [808, 158] on div "/ Score: 1492 75 % Mastered Hoe __________ bent u? How tall are you? 1 . verkou…" at bounding box center [669, 305] width 1017 height 399
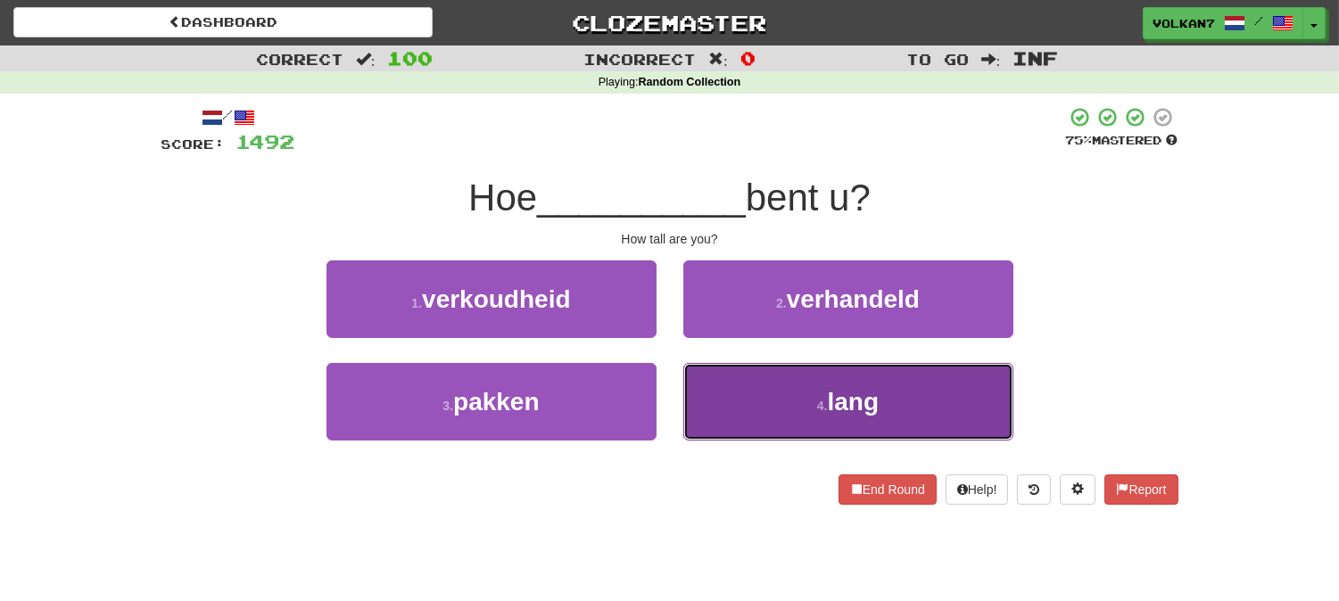
click at [818, 409] on small "4 ." at bounding box center [822, 406] width 11 height 14
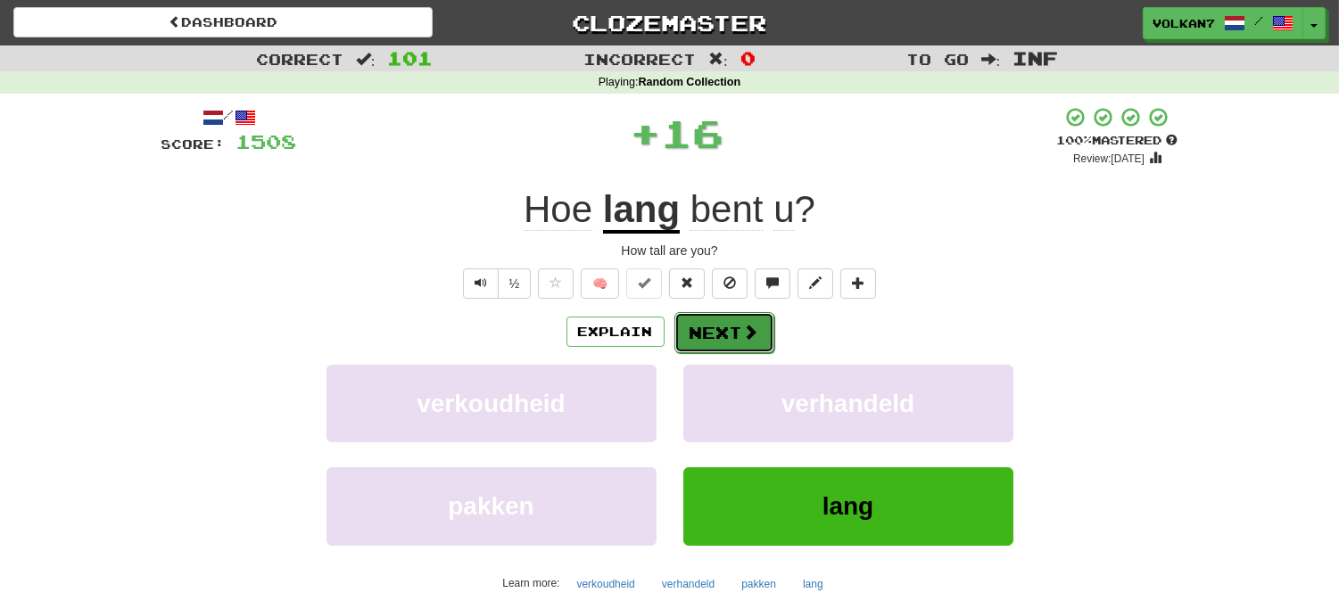
click at [735, 330] on button "Next" at bounding box center [724, 332] width 100 height 41
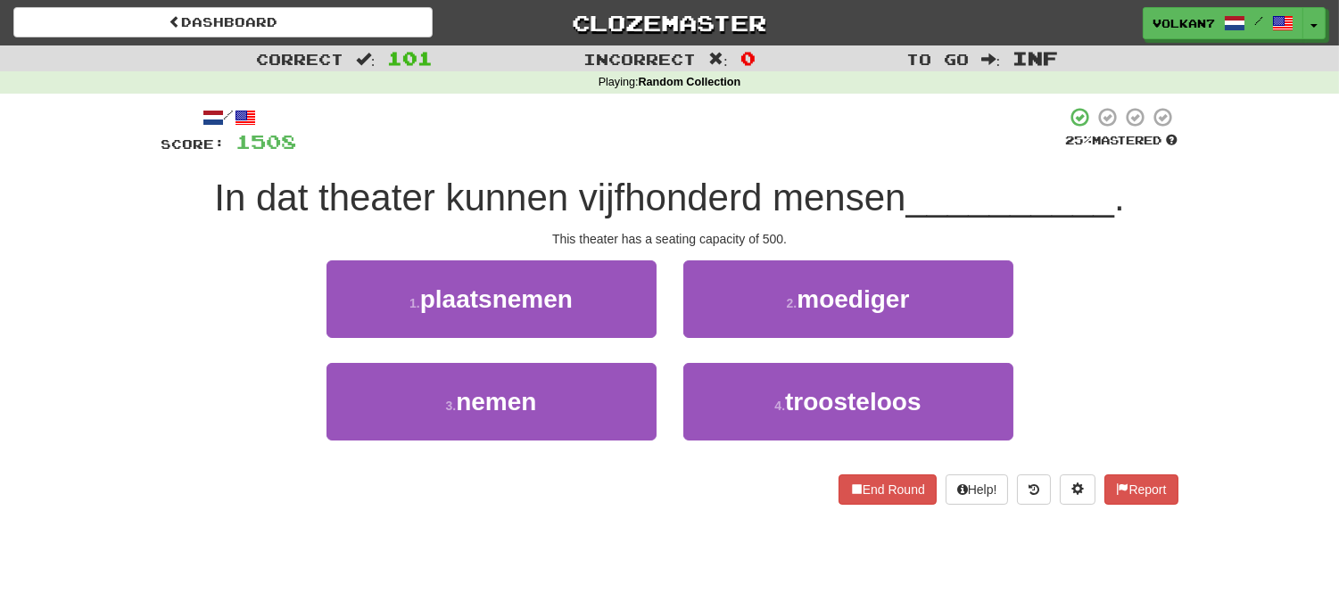
click at [805, 153] on div at bounding box center [681, 130] width 769 height 49
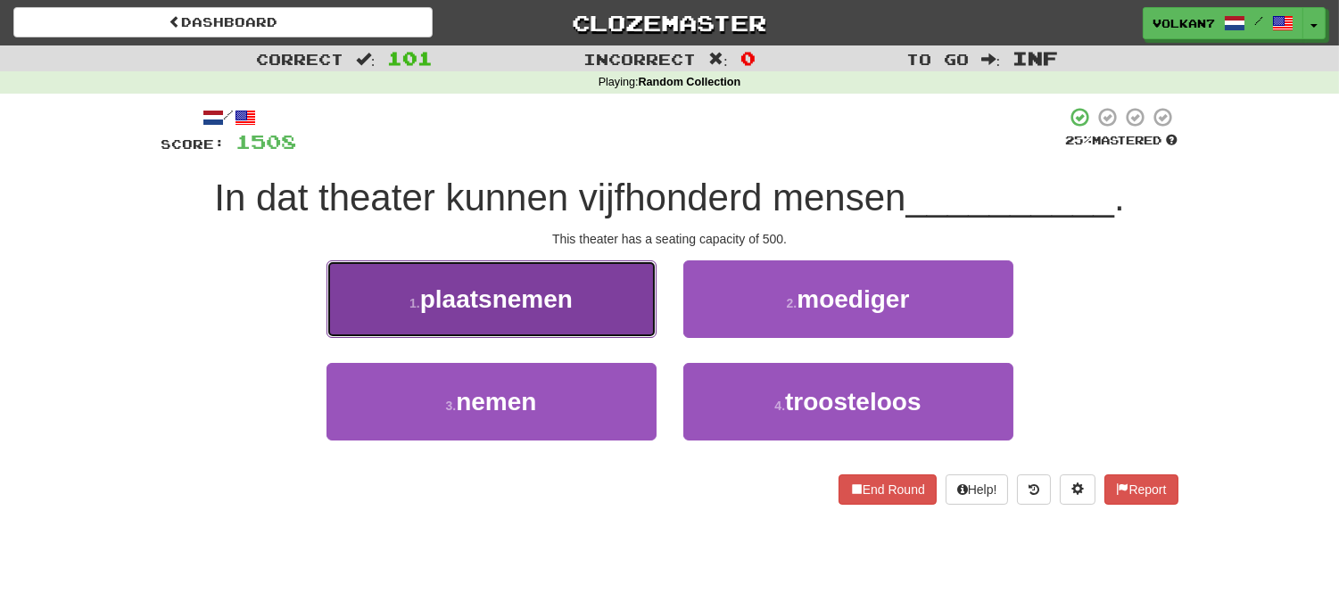
click at [585, 330] on button "1 . plaatsnemen" at bounding box center [491, 299] width 330 height 78
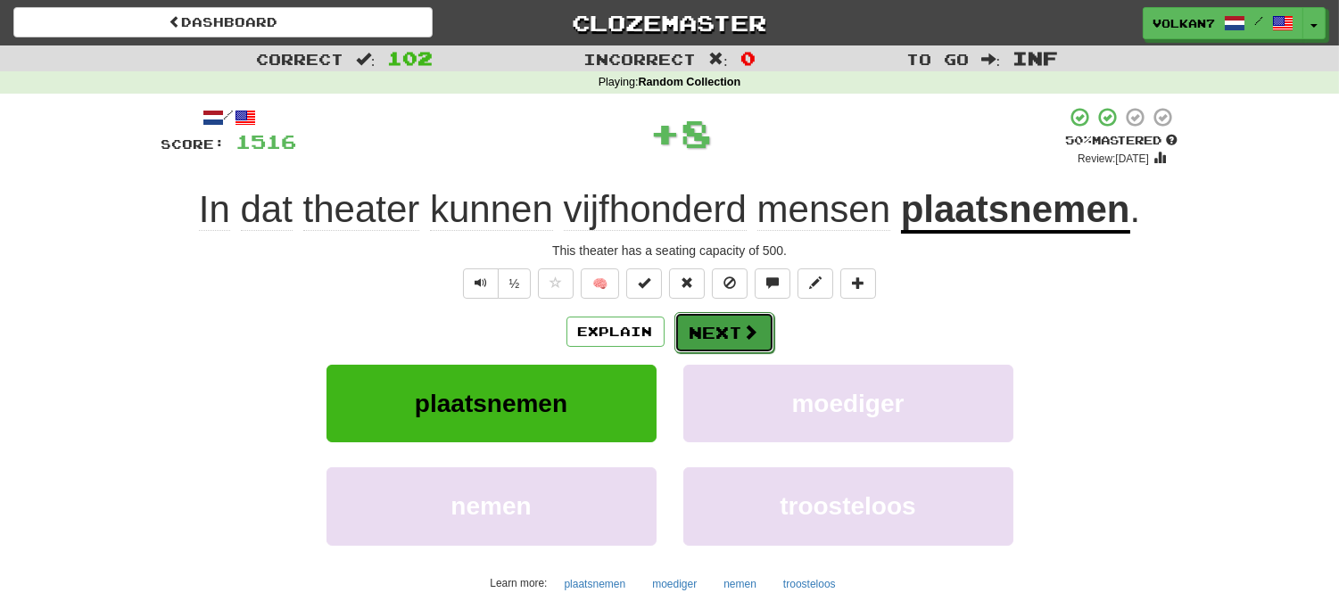
click at [738, 327] on button "Next" at bounding box center [724, 332] width 100 height 41
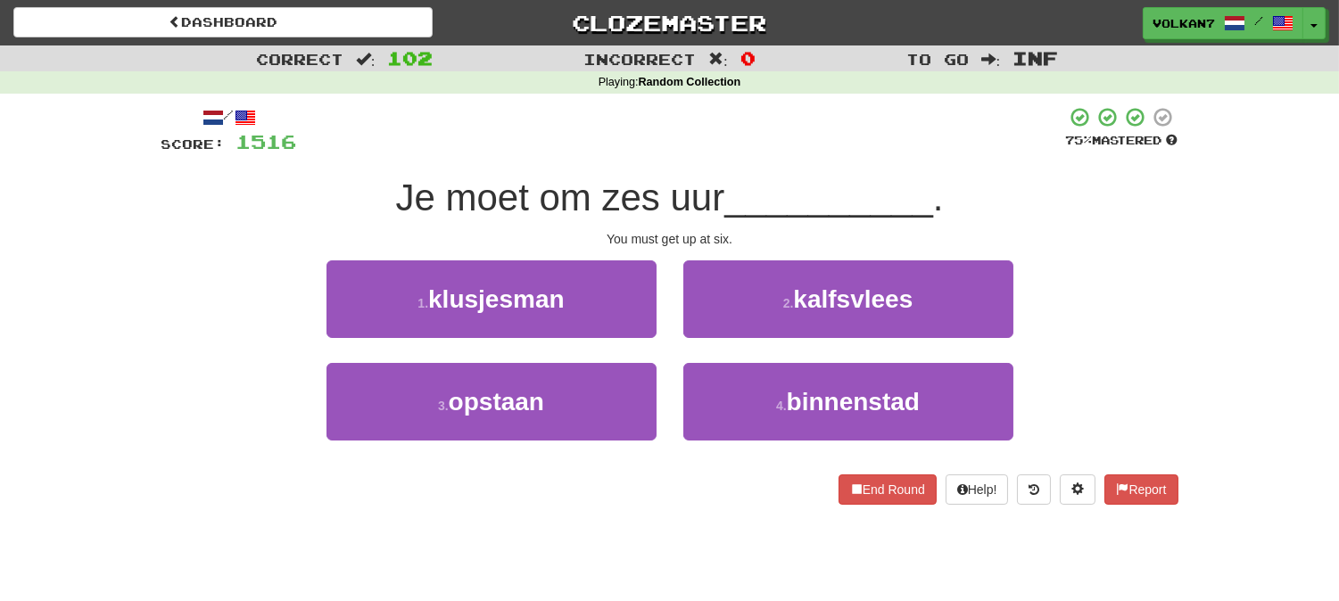
click at [805, 120] on div at bounding box center [681, 130] width 769 height 49
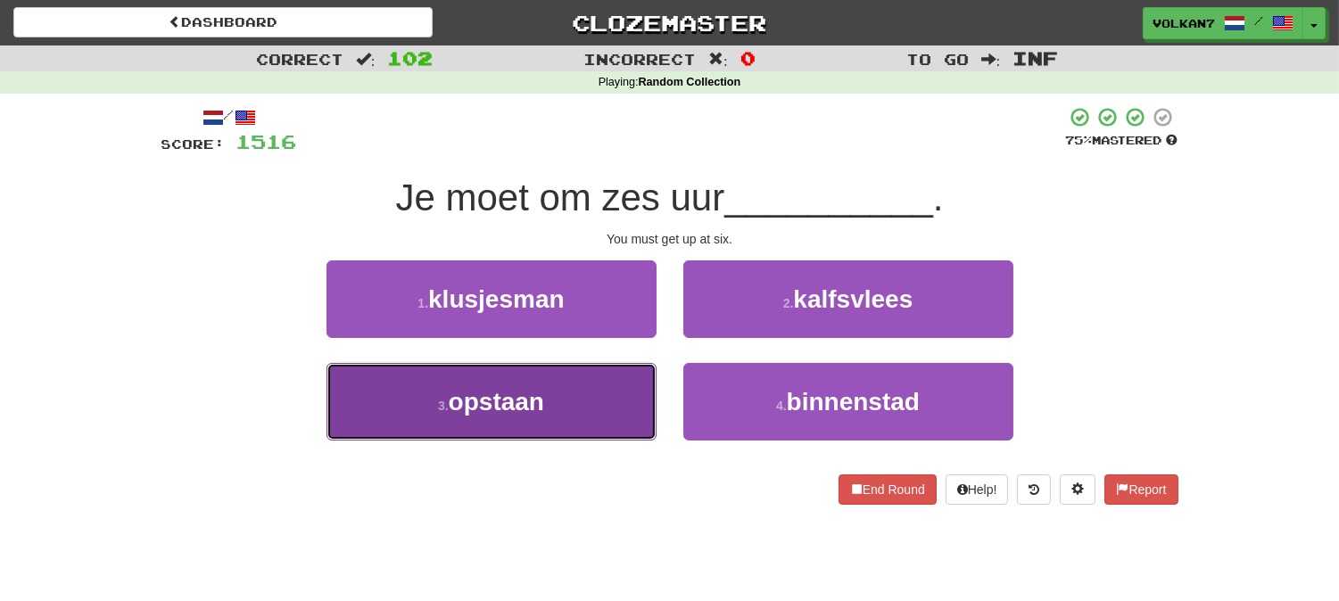
click at [625, 372] on button "3 . opstaan" at bounding box center [491, 402] width 330 height 78
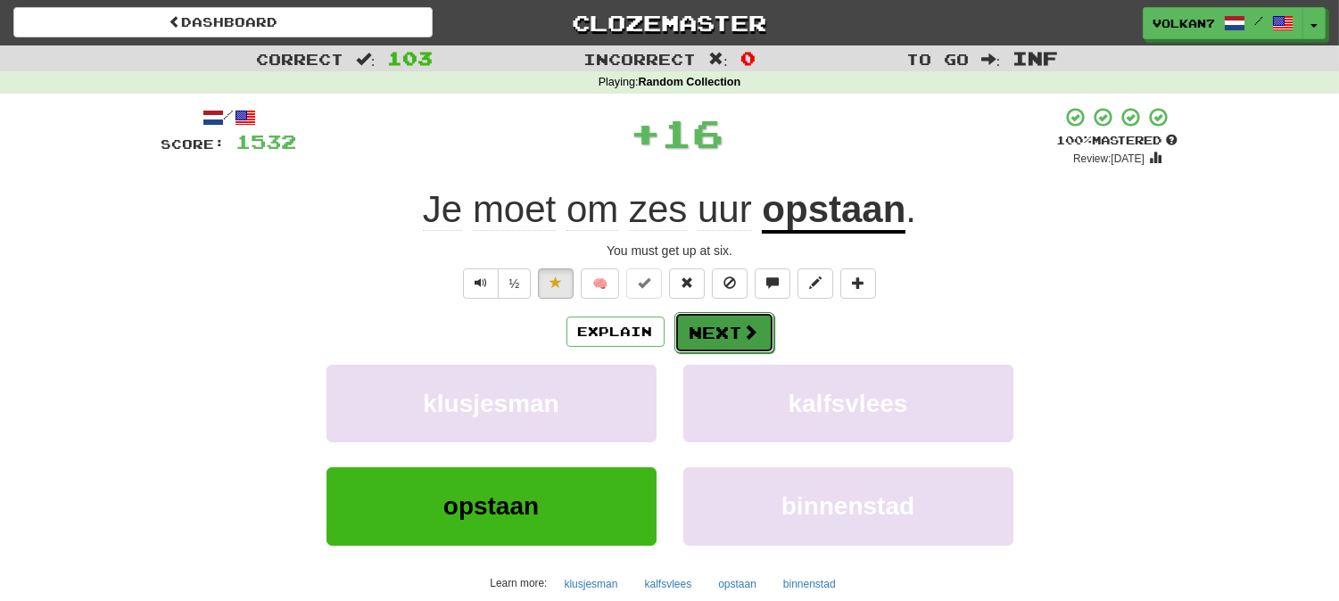
click at [744, 334] on span at bounding box center [751, 332] width 16 height 16
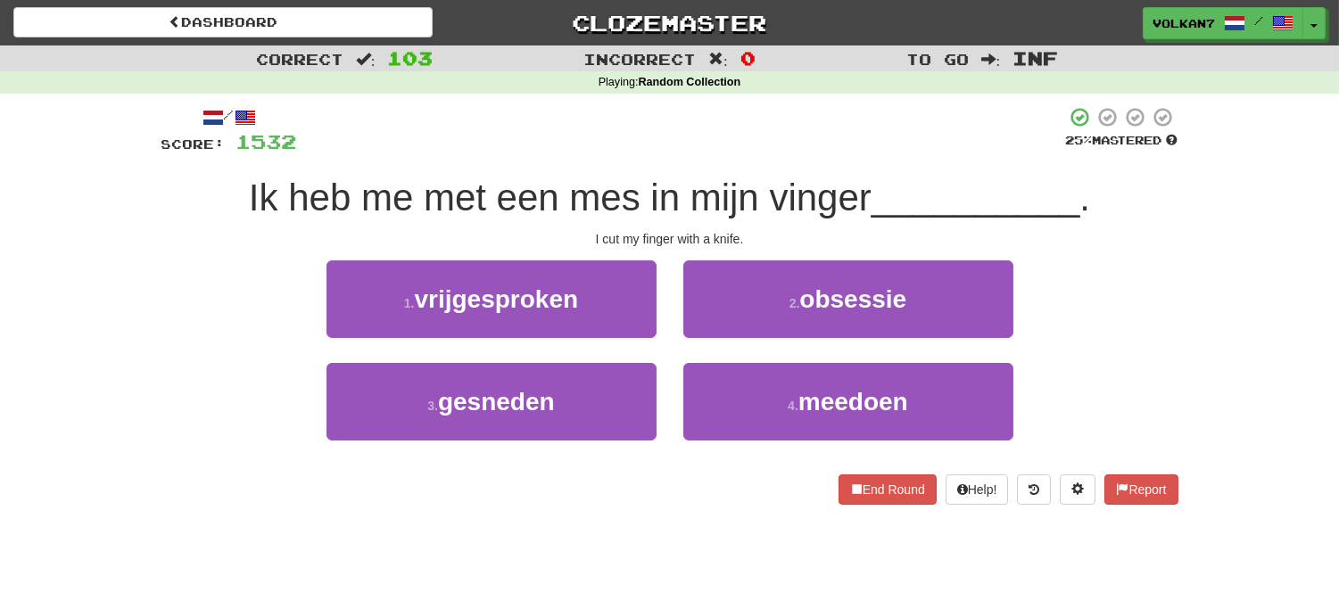
click at [796, 161] on div "/ Score: 1532 25 % Mastered Ik heb me met een mes in mijn vinger __________ . I…" at bounding box center [669, 305] width 1017 height 399
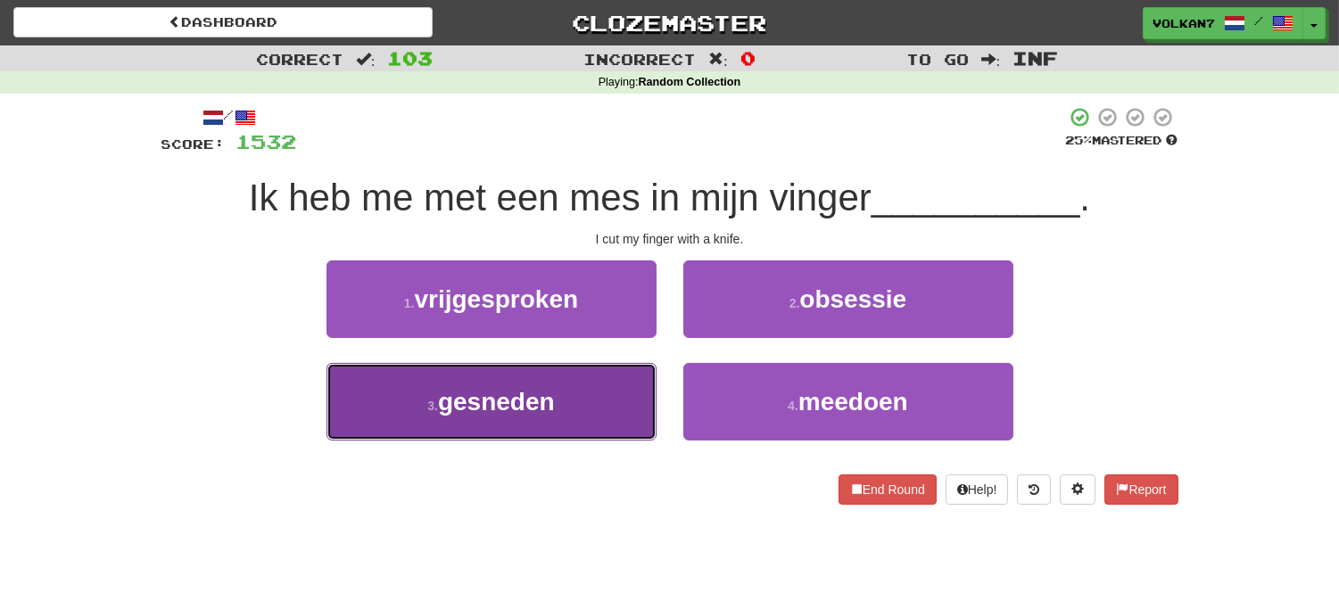
click at [604, 397] on button "3 . gesneden" at bounding box center [491, 402] width 330 height 78
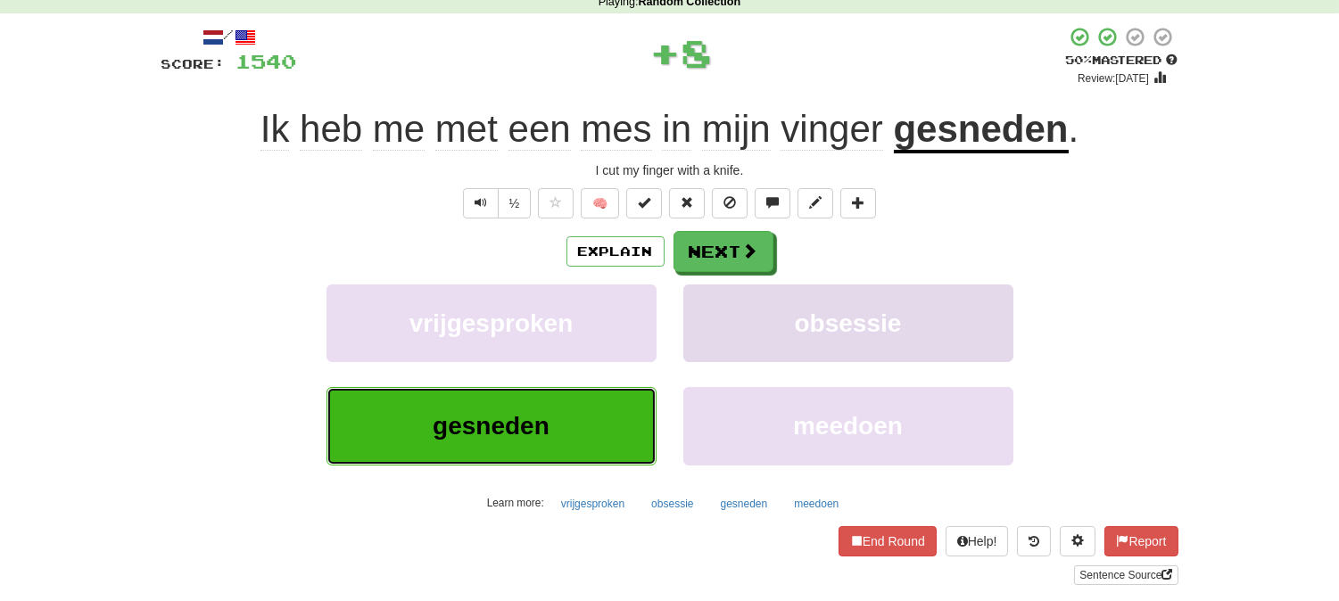
scroll to position [198, 0]
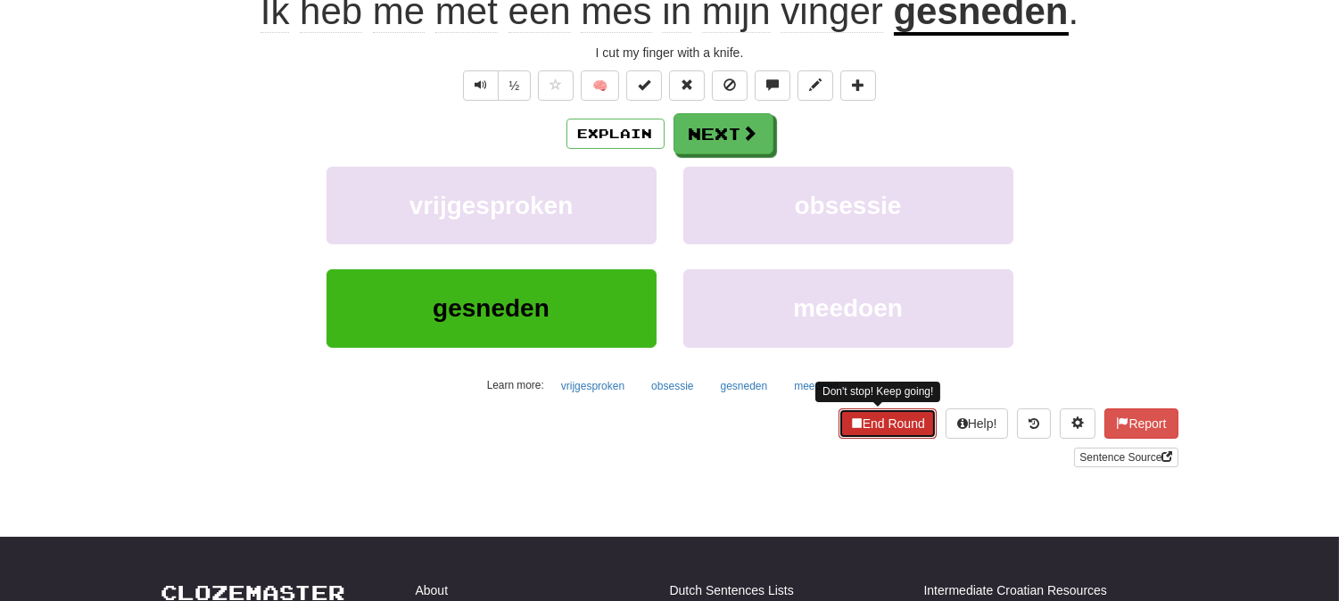
click at [823, 425] on button "End Round" at bounding box center [887, 424] width 98 height 30
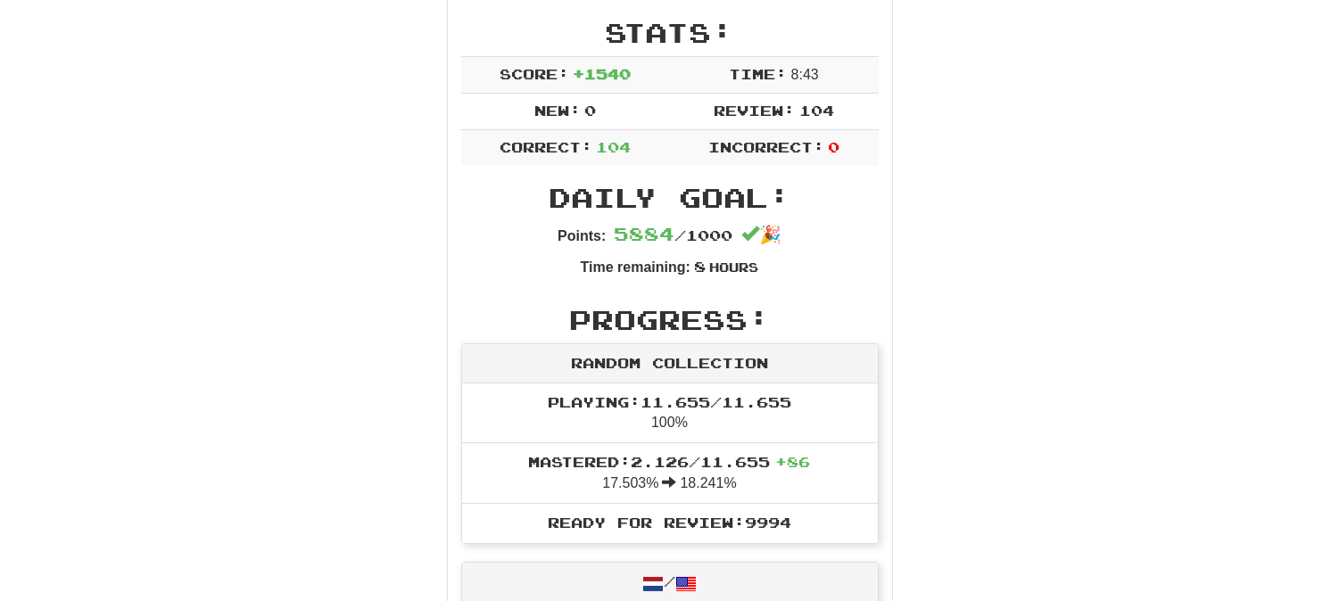
scroll to position [0, 0]
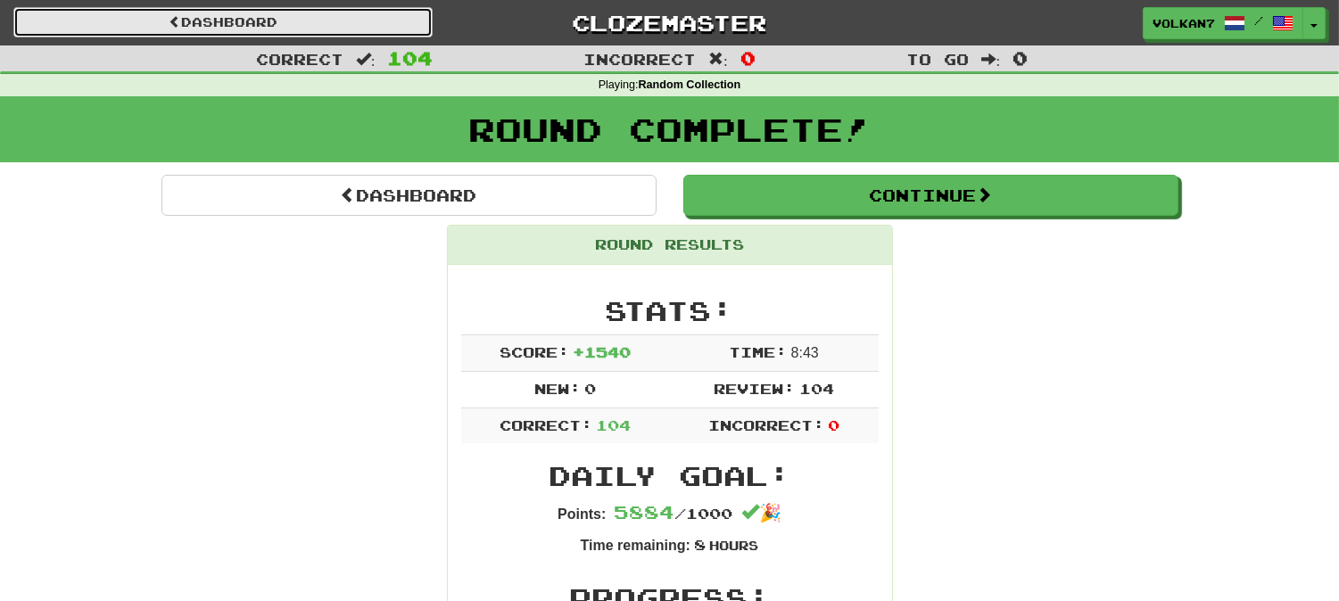
click at [364, 25] on link "Dashboard" at bounding box center [222, 22] width 419 height 30
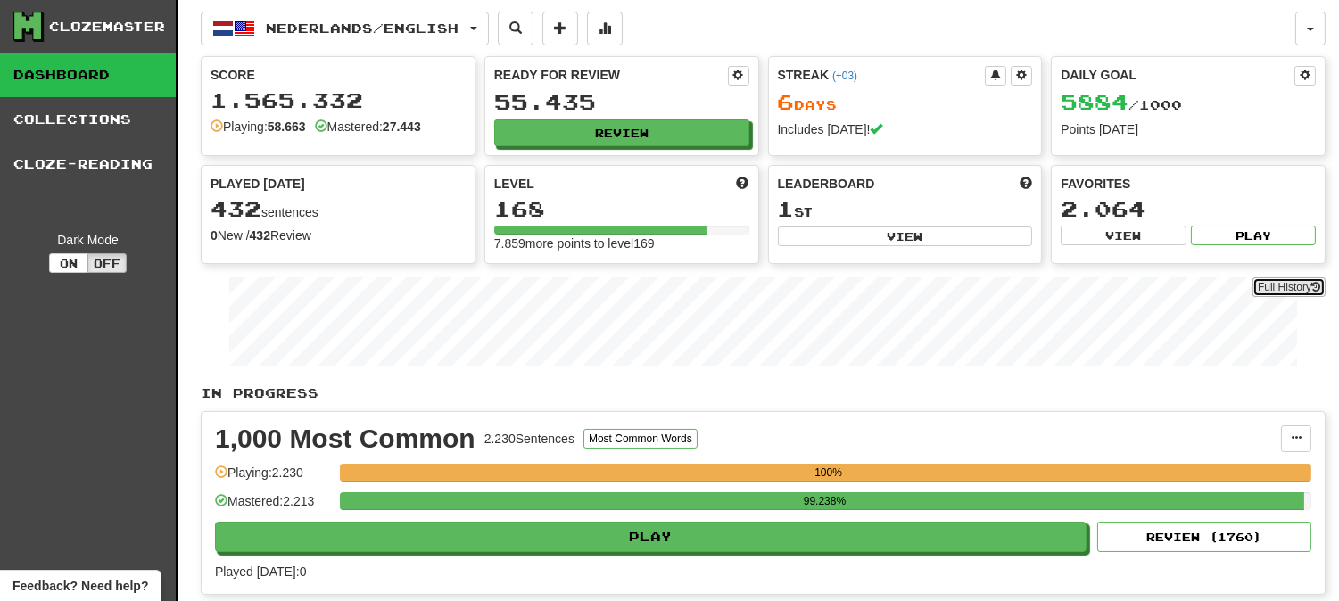
click at [1282, 279] on link "Full History" at bounding box center [1288, 287] width 73 height 20
